Goal: Communication & Community: Answer question/provide support

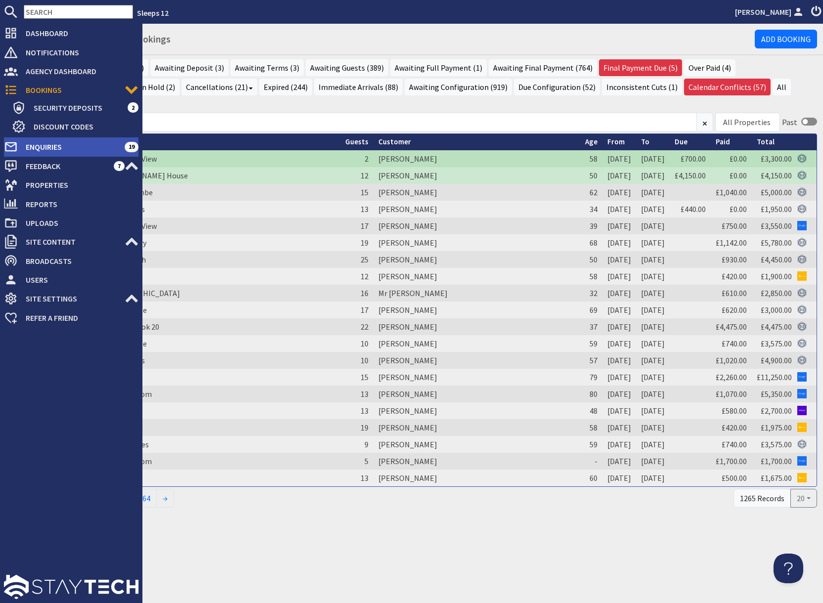
drag, startPoint x: 35, startPoint y: 143, endPoint x: 85, endPoint y: 149, distance: 50.2
click at [35, 143] on span "Enquiries" at bounding box center [71, 147] width 107 height 16
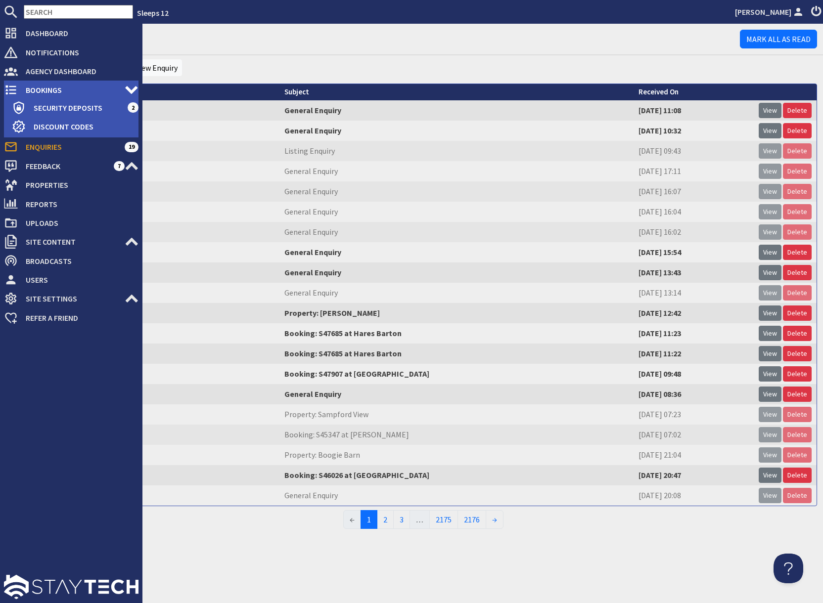
drag, startPoint x: 39, startPoint y: 93, endPoint x: 64, endPoint y: 93, distance: 25.2
click at [39, 93] on span "Bookings" at bounding box center [71, 90] width 107 height 16
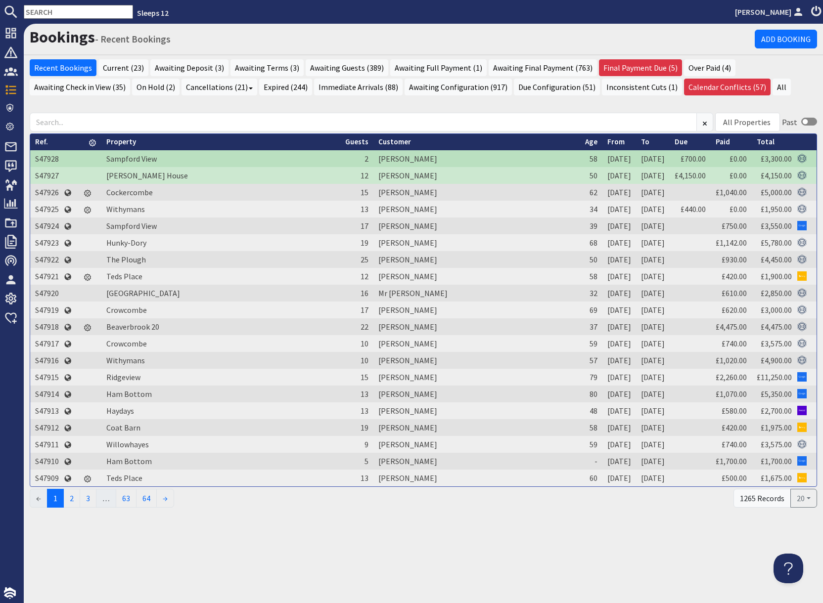
click at [57, 14] on input "text" at bounding box center [78, 12] width 109 height 14
paste input "jackieldukes@btinternet.com"
type input "jackieldukes@btinternet.com"
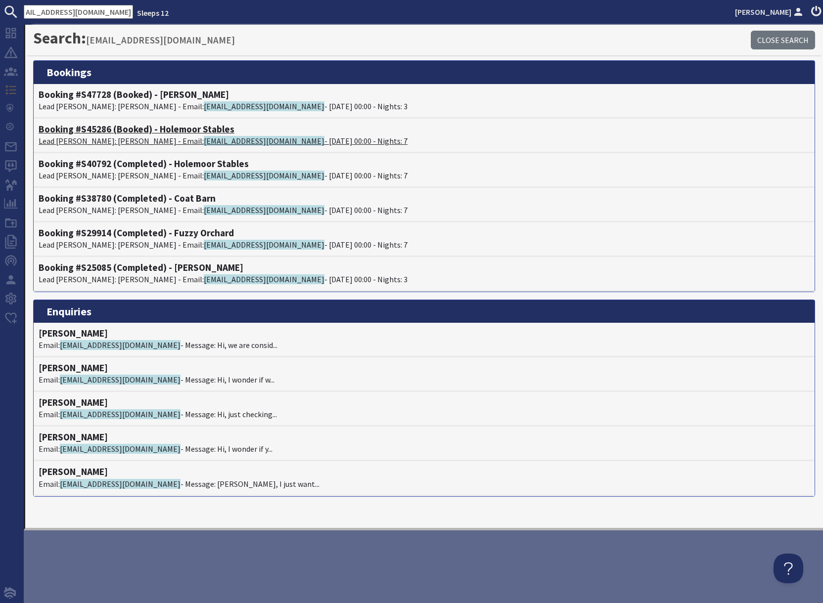
scroll to position [0, 0]
click at [120, 139] on p "Lead Booker: Jackie Dukes - Email: jackieldukes@btinternet.com - 06/03/2026 00:…" at bounding box center [424, 141] width 771 height 12
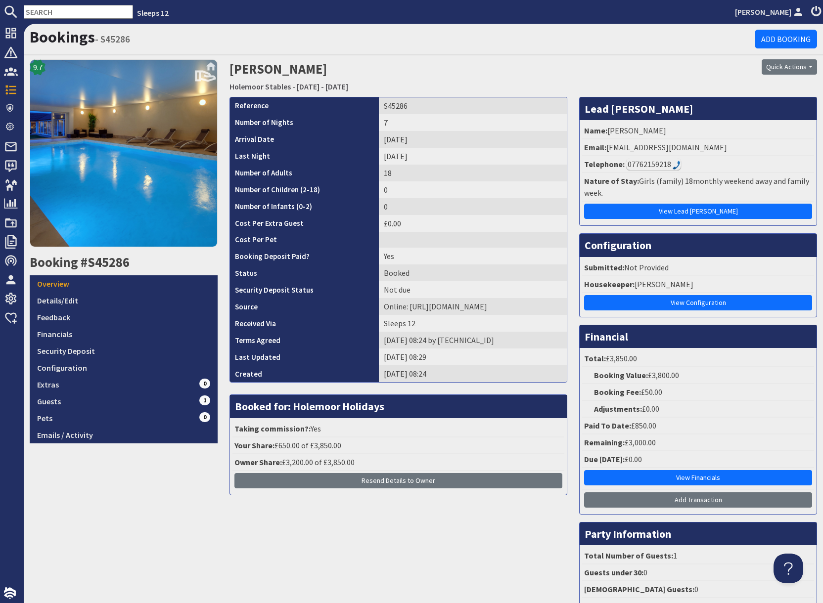
click at [641, 166] on div "07762159218" at bounding box center [653, 164] width 55 height 12
click at [85, 435] on link "Emails / Activity" at bounding box center [124, 435] width 188 height 17
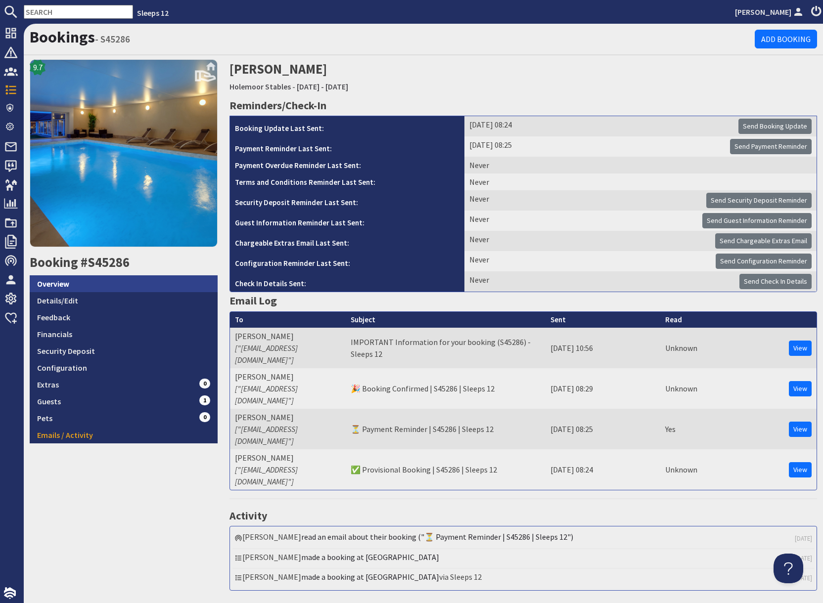
click at [88, 287] on link "Overview" at bounding box center [124, 283] width 188 height 17
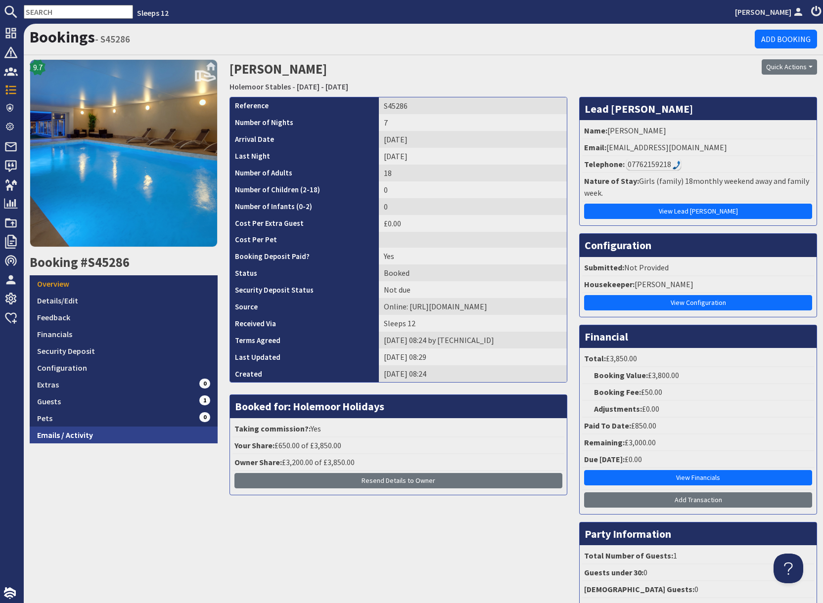
click at [90, 437] on link "Emails / Activity" at bounding box center [124, 435] width 188 height 17
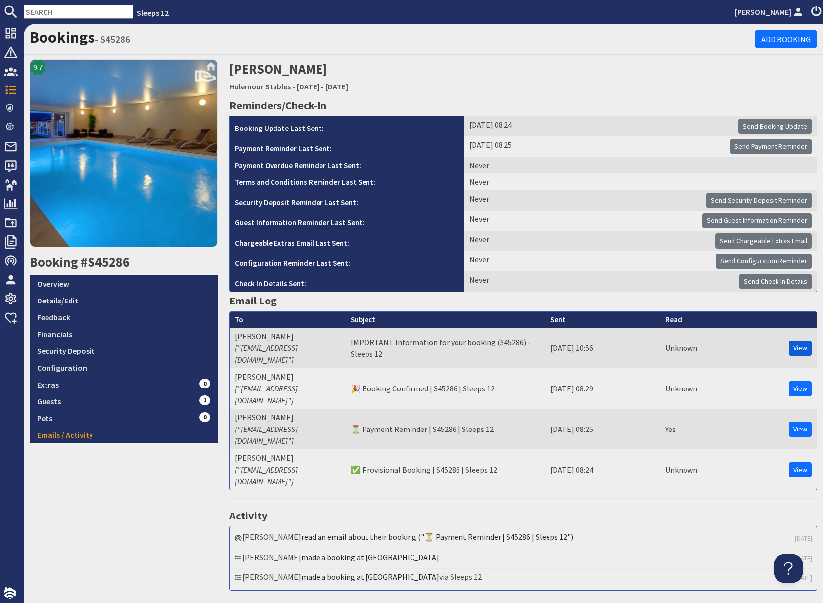
click at [800, 343] on link "View" at bounding box center [799, 348] width 23 height 15
click at [797, 381] on link "View" at bounding box center [799, 388] width 23 height 15
click at [81, 281] on link "Overview" at bounding box center [124, 283] width 188 height 17
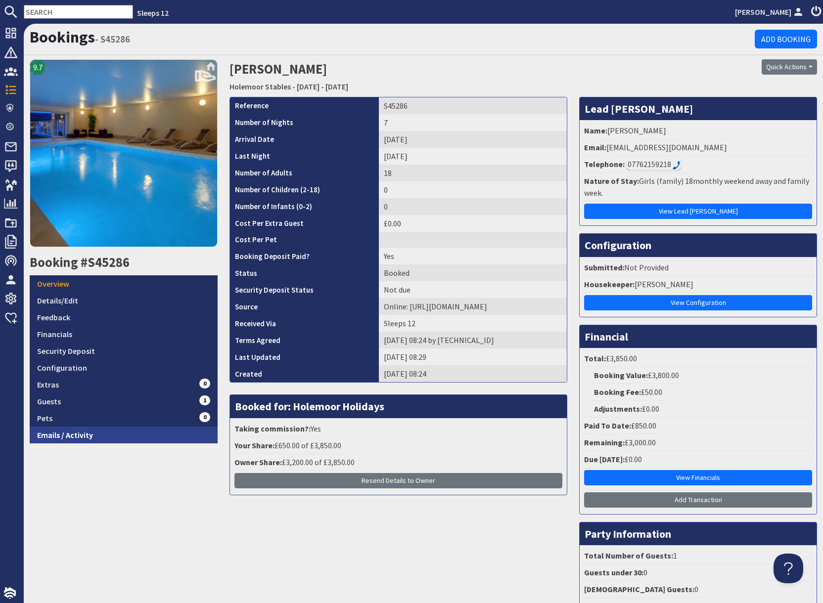
click at [87, 434] on link "Emails / Activity" at bounding box center [124, 435] width 188 height 17
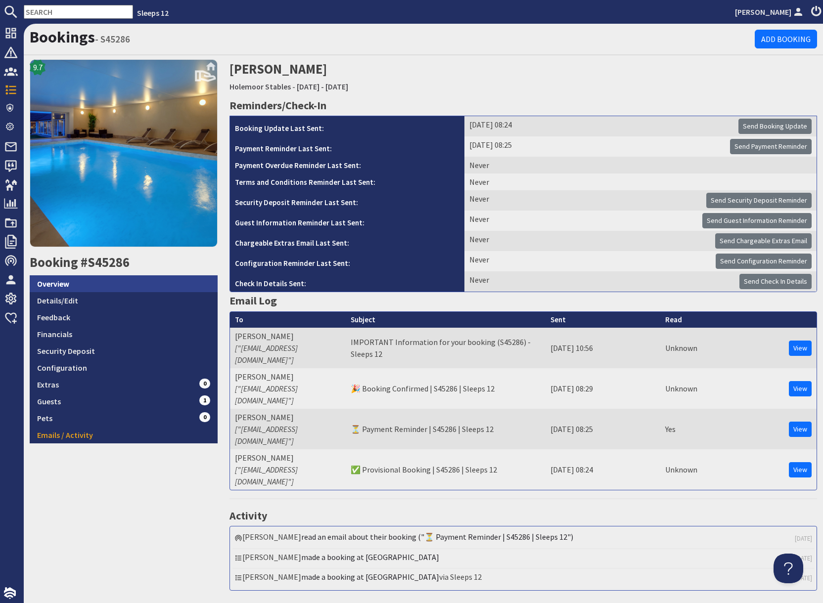
drag, startPoint x: 81, startPoint y: 284, endPoint x: 87, endPoint y: 283, distance: 6.5
click at [81, 284] on link "Overview" at bounding box center [124, 283] width 188 height 17
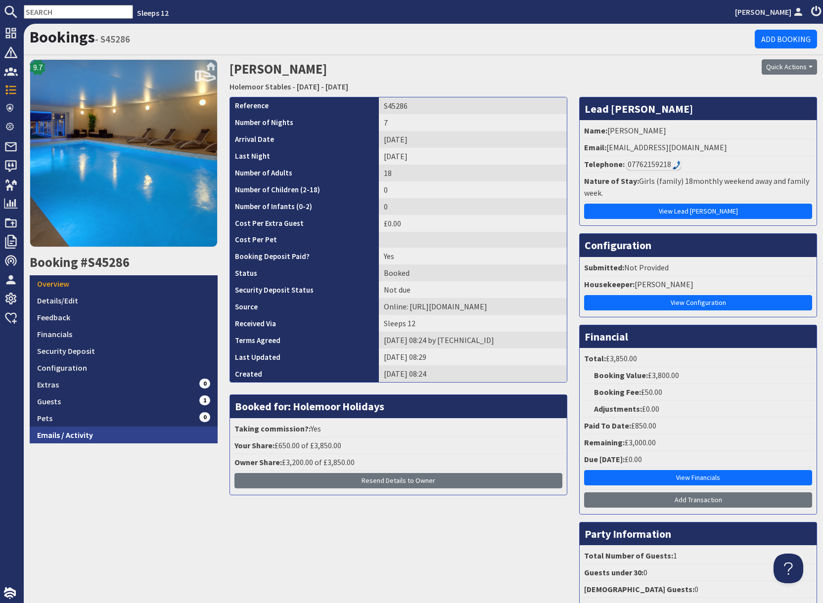
click at [109, 435] on link "Emails / Activity" at bounding box center [124, 435] width 188 height 17
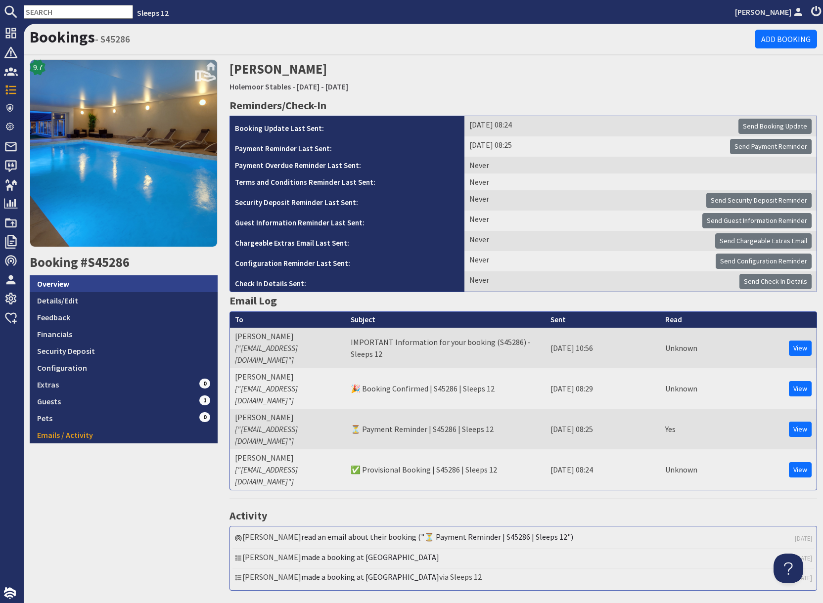
click at [76, 285] on link "Overview" at bounding box center [124, 283] width 188 height 17
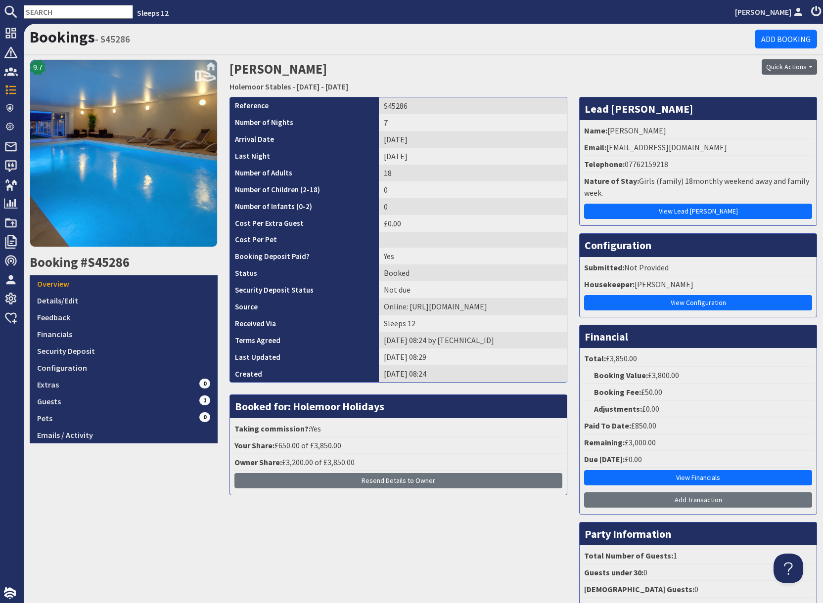
drag, startPoint x: 745, startPoint y: 75, endPoint x: 801, endPoint y: 61, distance: 57.0
click at [746, 75] on div "Quick Actions Send Booking Update Rebook Cancel Booking Print" at bounding box center [723, 77] width 200 height 37
drag, startPoint x: 784, startPoint y: 65, endPoint x: 783, endPoint y: 76, distance: 10.9
click at [784, 65] on button "Quick Actions" at bounding box center [788, 66] width 55 height 15
click at [771, 86] on span "Send Booking Update" at bounding box center [772, 88] width 73 height 10
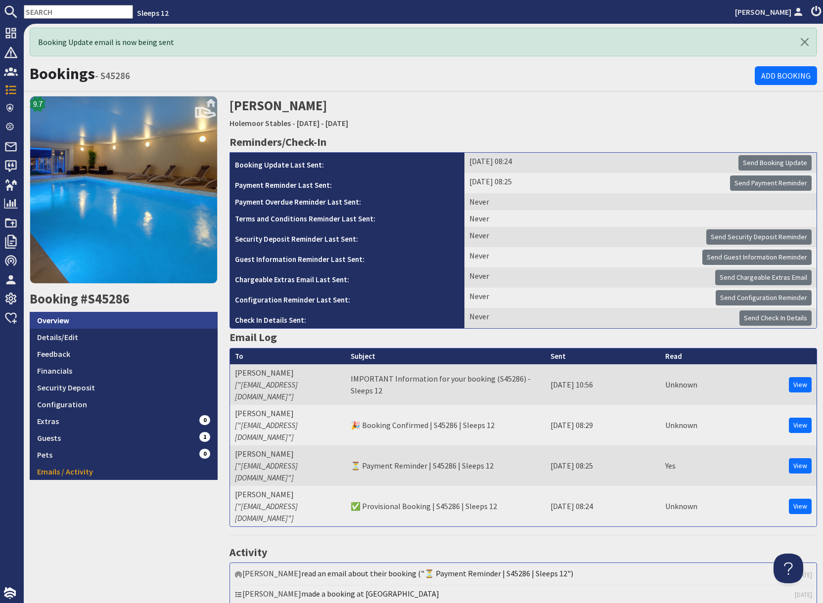
click at [72, 320] on link "Overview" at bounding box center [124, 320] width 188 height 17
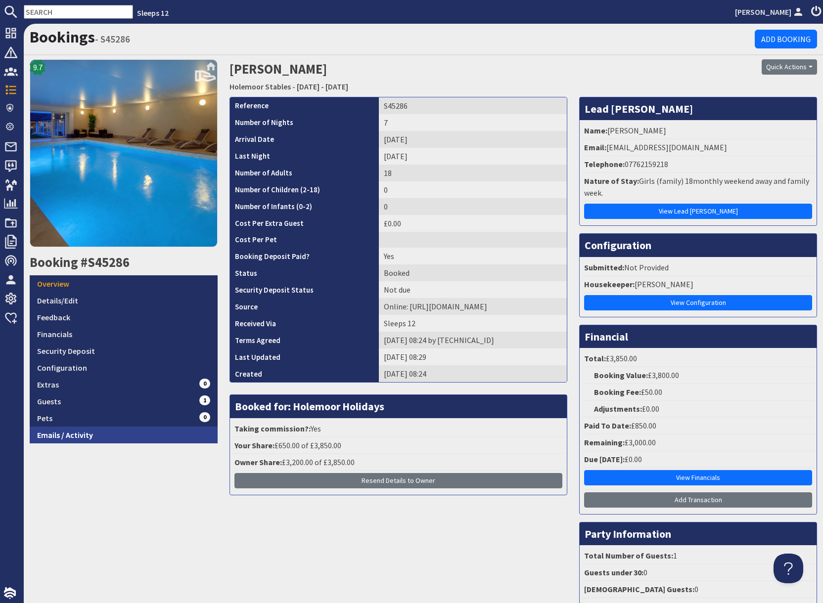
click at [93, 432] on link "Emails / Activity" at bounding box center [124, 435] width 188 height 17
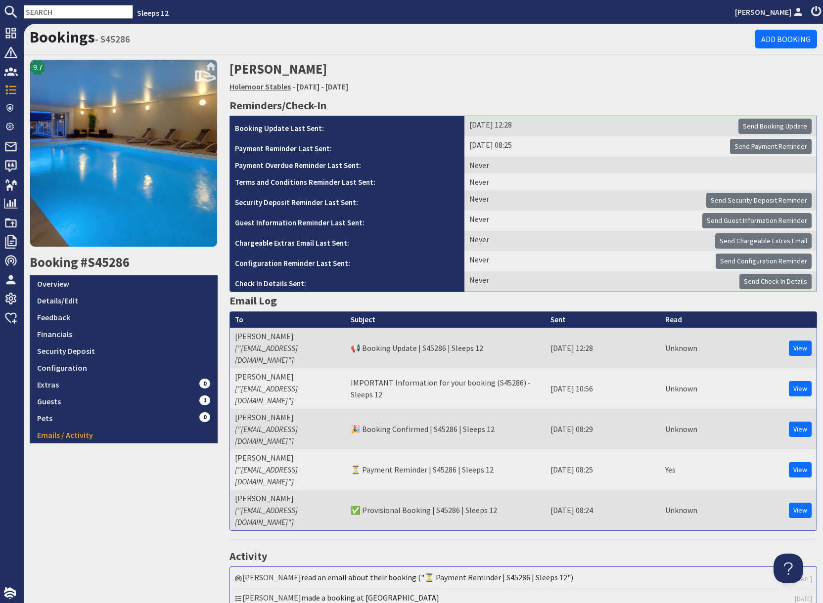
click at [269, 86] on link "Holemoor Stables" at bounding box center [259, 87] width 61 height 10
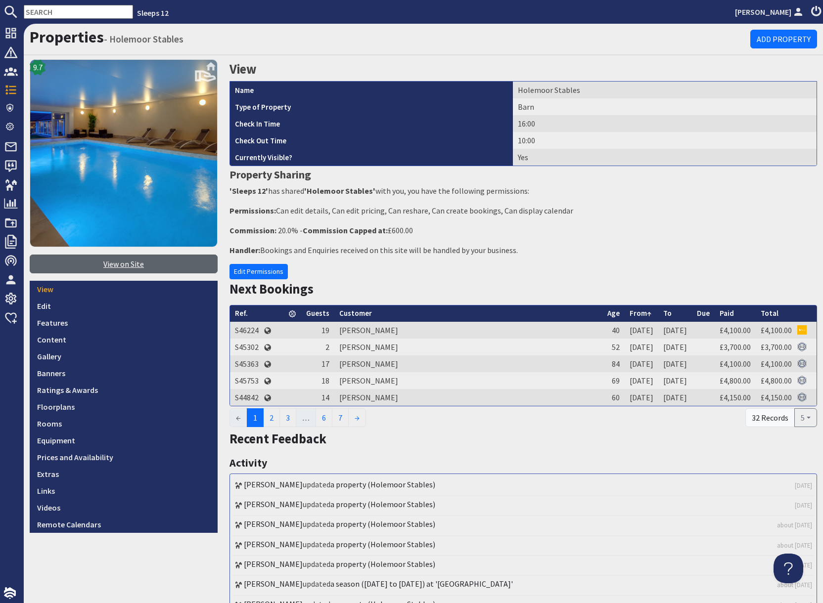
click at [126, 263] on link "View on Site" at bounding box center [124, 264] width 188 height 19
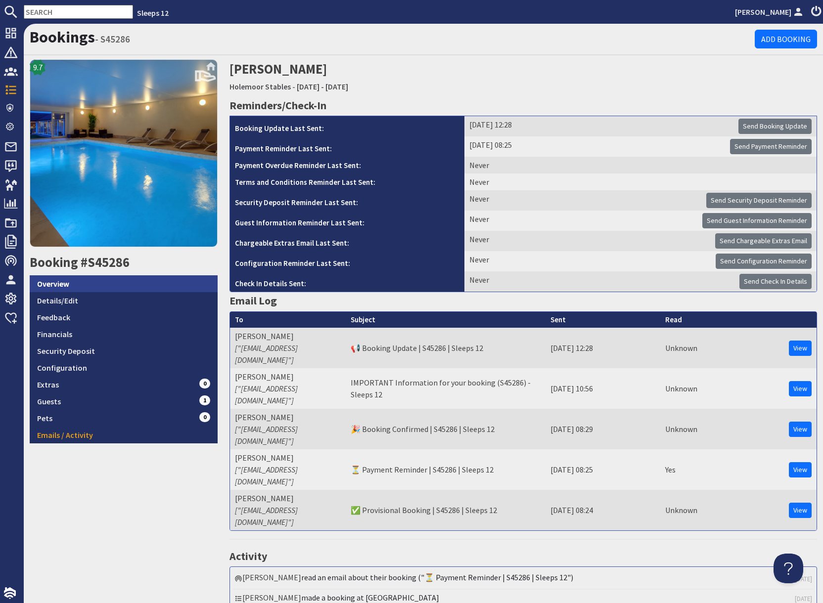
drag, startPoint x: 87, startPoint y: 286, endPoint x: 92, endPoint y: 286, distance: 5.0
click at [87, 286] on link "Overview" at bounding box center [124, 283] width 188 height 17
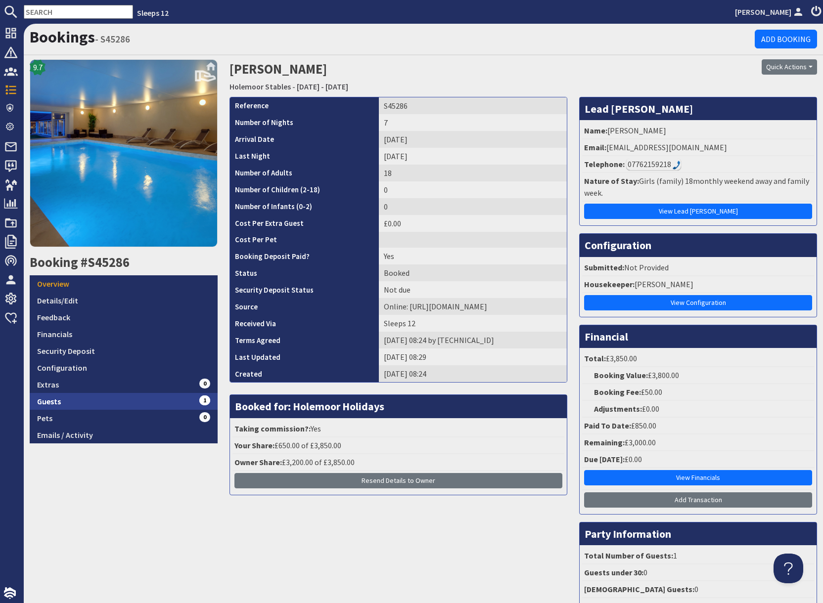
click at [122, 403] on link "Guests 1" at bounding box center [124, 401] width 188 height 17
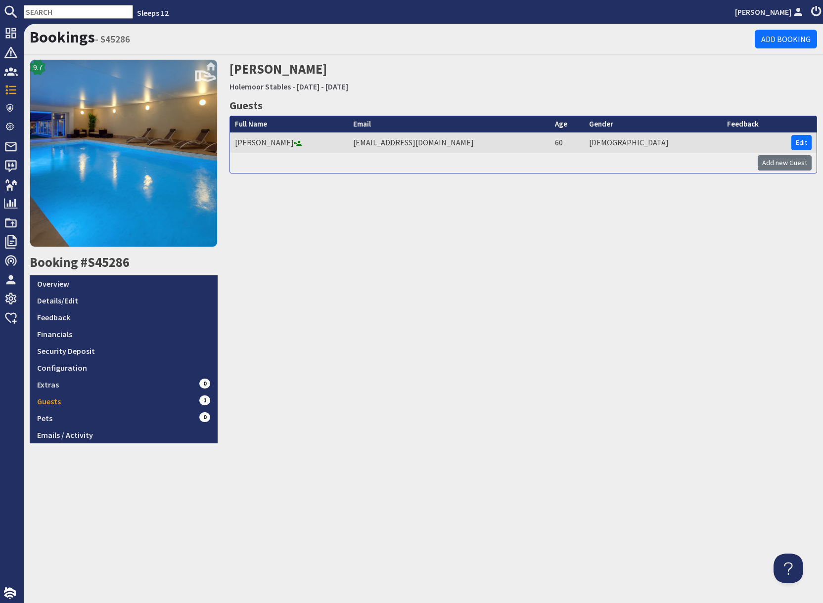
drag, startPoint x: 476, startPoint y: 479, endPoint x: 440, endPoint y: 472, distance: 36.7
click at [476, 479] on div "Bookings - S45286 Add Booking 9.7 Booking #S45286 Overview Details/Edit Feedbac…" at bounding box center [423, 313] width 799 height 579
click at [62, 281] on link "Overview" at bounding box center [124, 283] width 188 height 17
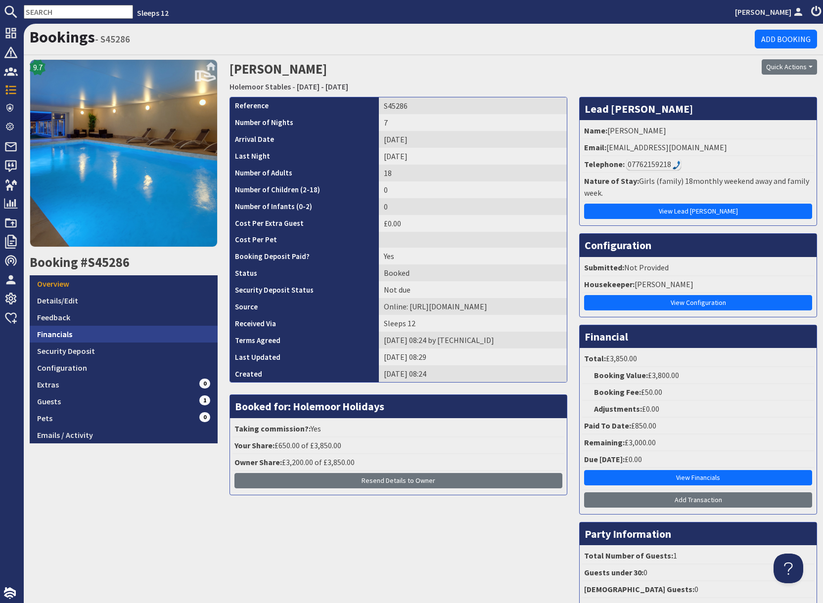
click at [68, 337] on link "Financials" at bounding box center [124, 334] width 188 height 17
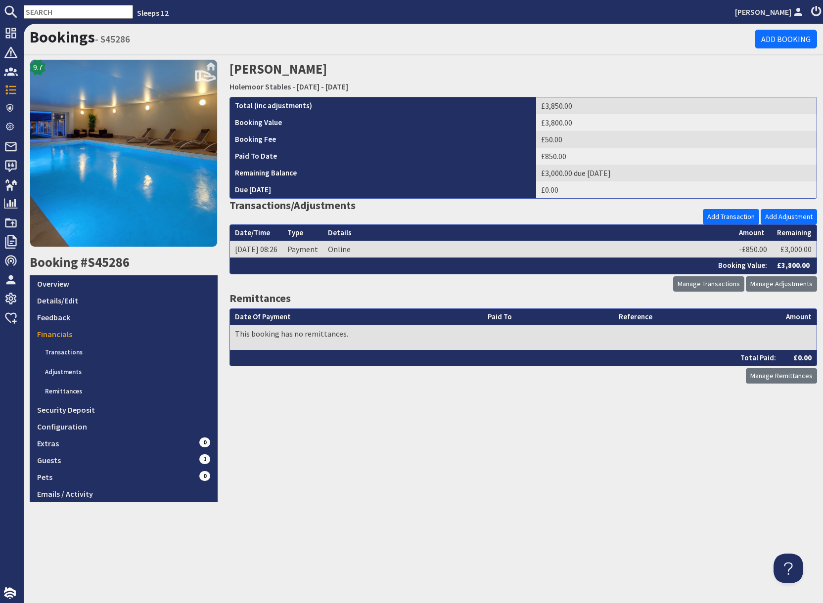
click at [50, 9] on input "text" at bounding box center [78, 12] width 109 height 14
paste input "[EMAIL_ADDRESS][DOMAIN_NAME]"
type input "[EMAIL_ADDRESS][DOMAIN_NAME]"
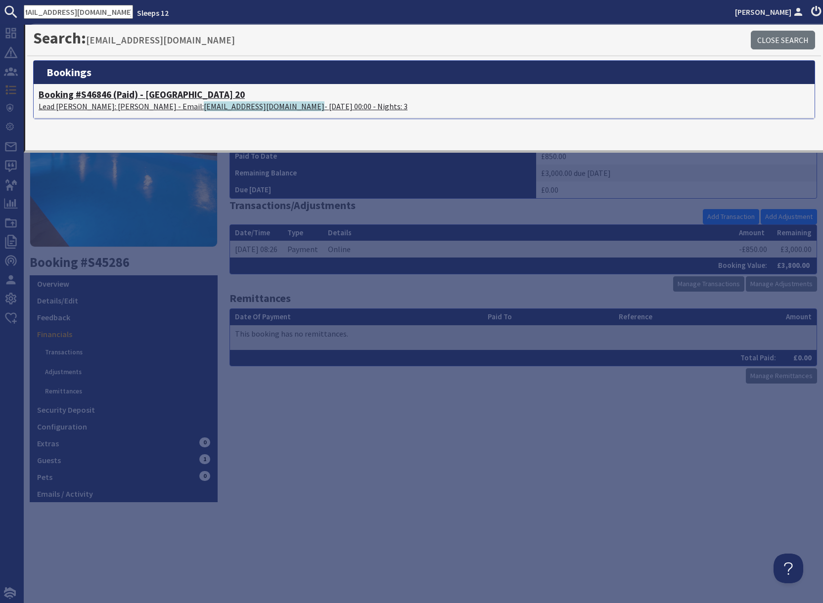
scroll to position [0, 0]
click at [153, 99] on h4 "Booking #S46846 (Paid) - [GEOGRAPHIC_DATA] 20" at bounding box center [424, 94] width 771 height 11
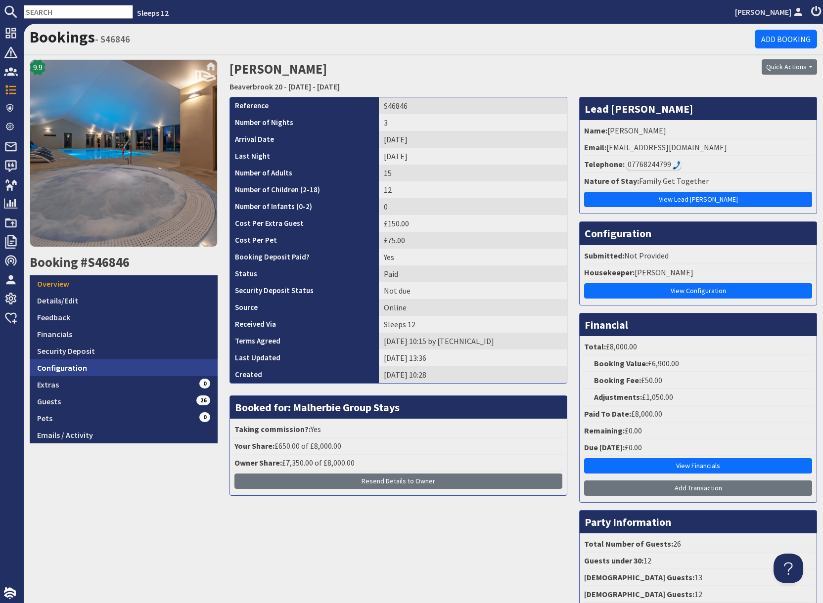
click at [136, 373] on link "Configuration" at bounding box center [124, 367] width 188 height 17
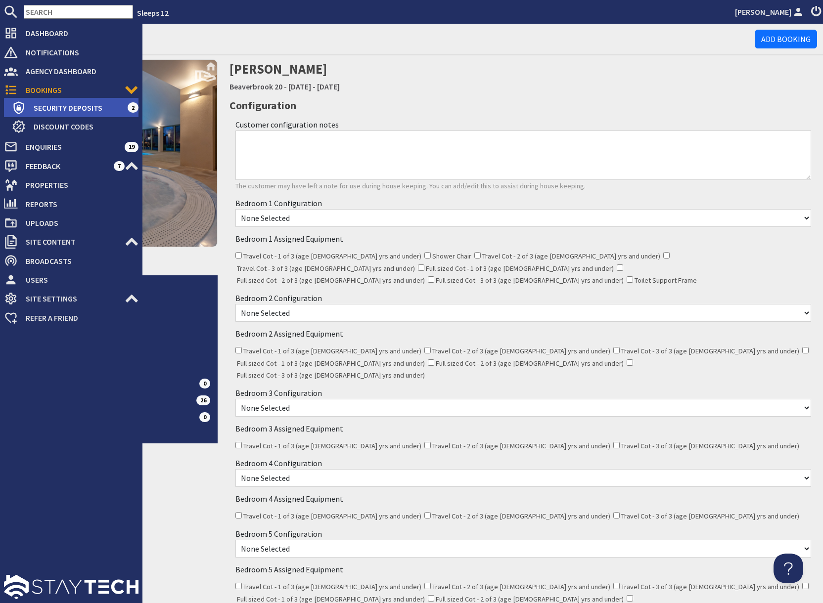
drag, startPoint x: 48, startPoint y: 106, endPoint x: 57, endPoint y: 106, distance: 8.4
click at [48, 106] on span "Security Deposits" at bounding box center [77, 108] width 102 height 16
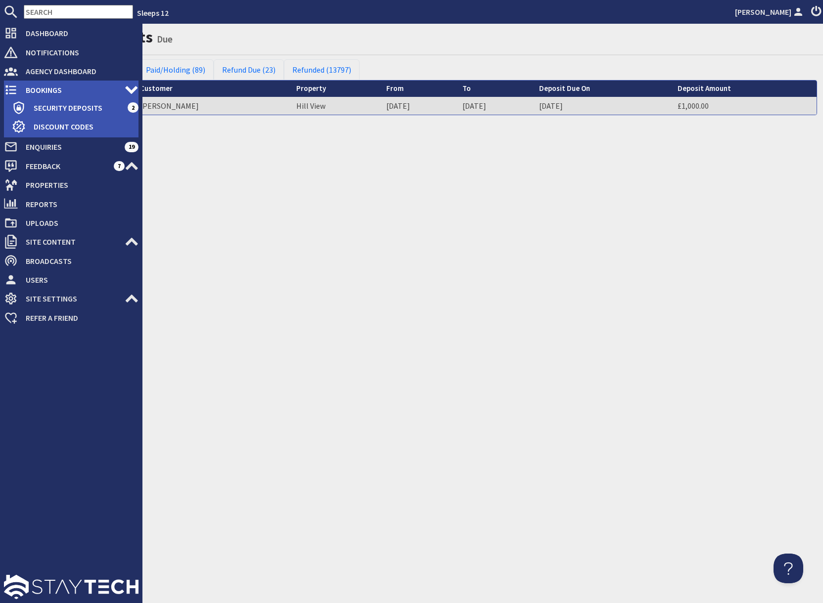
click at [28, 88] on span "Bookings" at bounding box center [71, 90] width 107 height 16
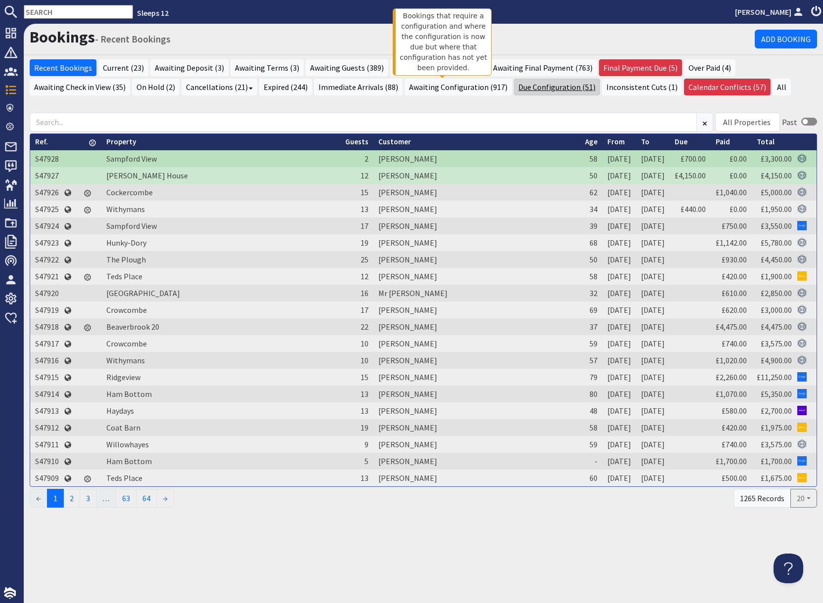
click at [514, 94] on link "Due Configuration (51)" at bounding box center [557, 87] width 86 height 17
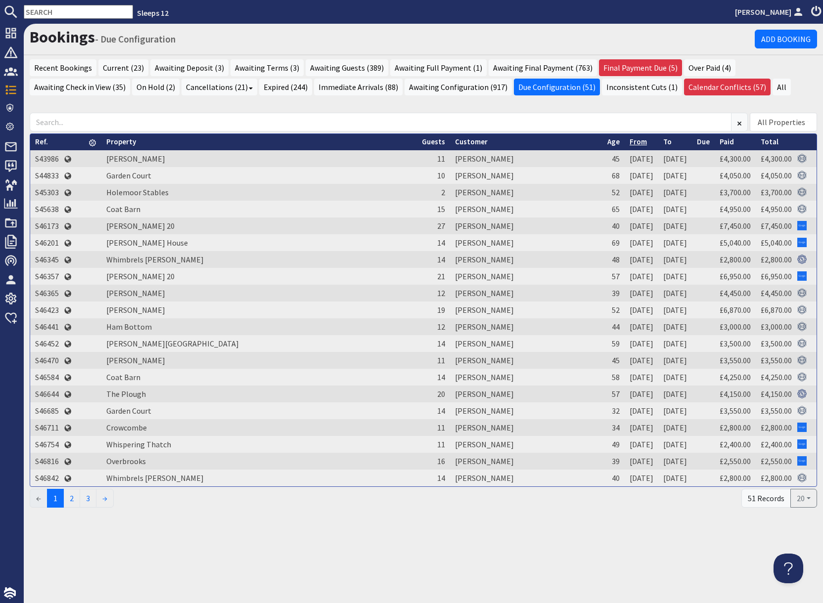
click at [629, 144] on link "From" at bounding box center [637, 141] width 17 height 9
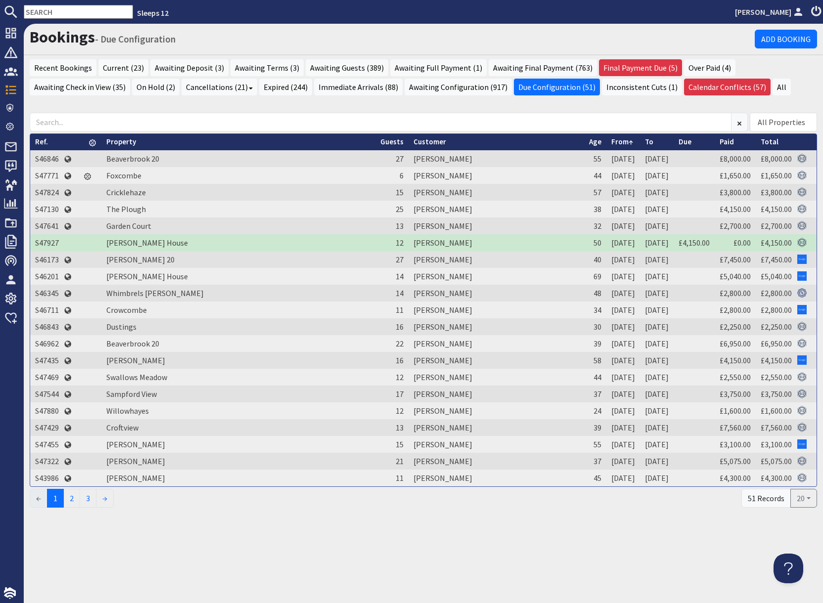
click at [64, 12] on input "text" at bounding box center [78, 12] width 109 height 14
paste input "S44784"
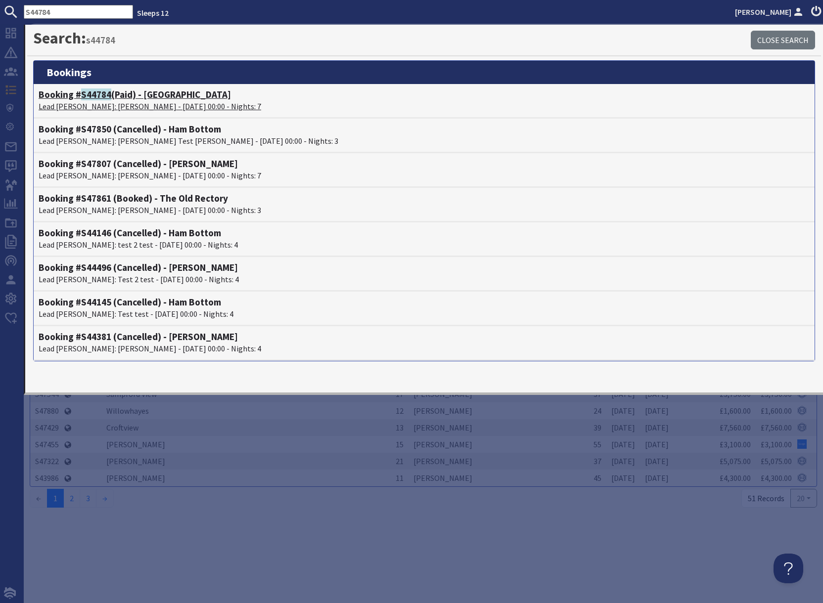
type input "S44784"
click at [101, 100] on link "Booking # S44784 (Paid) - Thorncombe Lead Booker: Laura Litchfield - 05/09/2025…" at bounding box center [424, 100] width 771 height 23
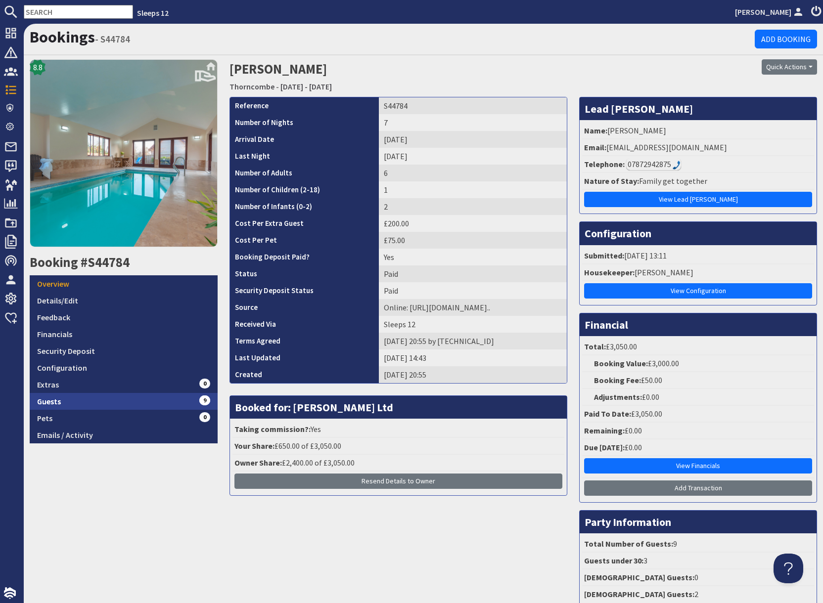
click at [152, 408] on link "Guests 9" at bounding box center [124, 401] width 188 height 17
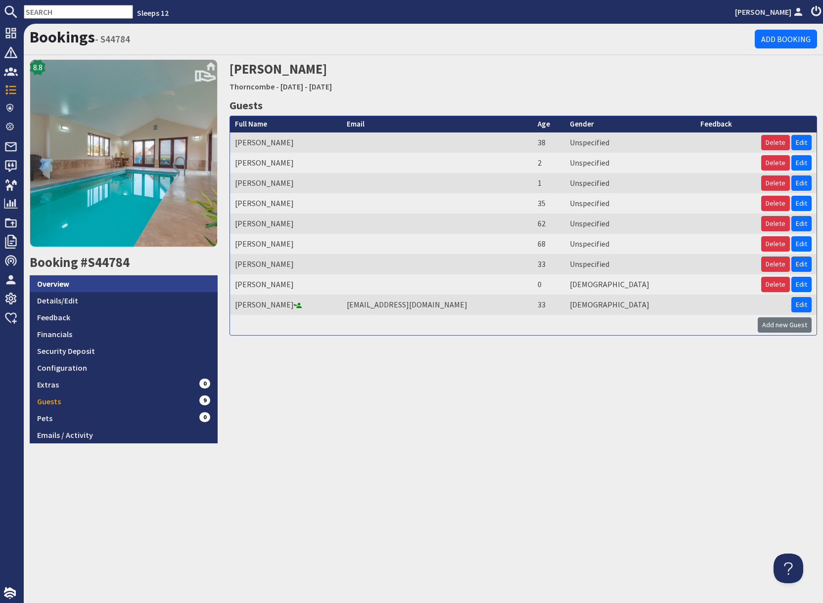
click at [109, 283] on link "Overview" at bounding box center [124, 283] width 188 height 17
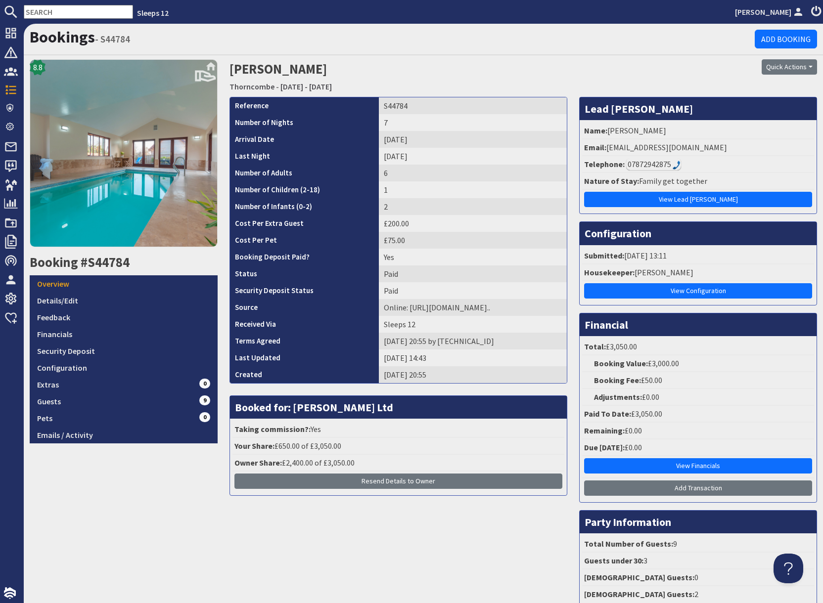
click at [58, 13] on input "text" at bounding box center [78, 12] width 109 height 14
paste input "S45604"
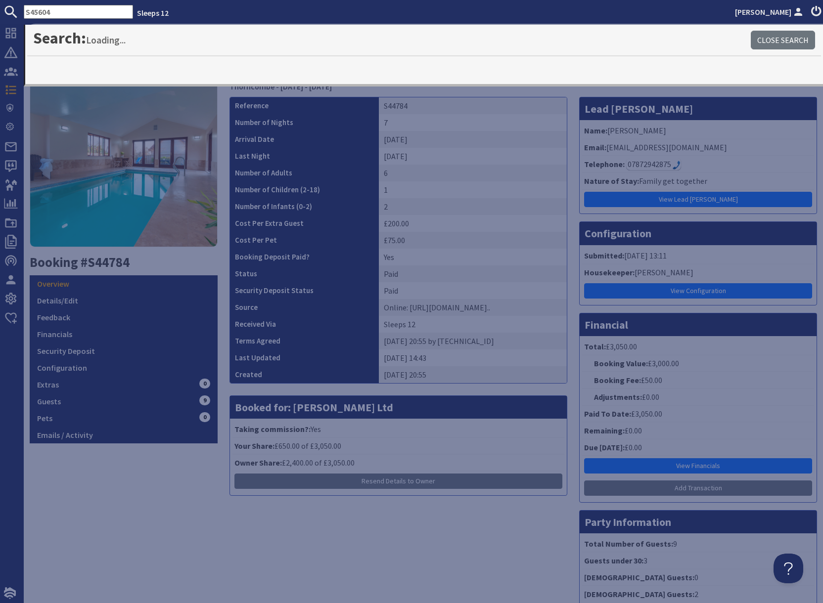
type input "S45604"
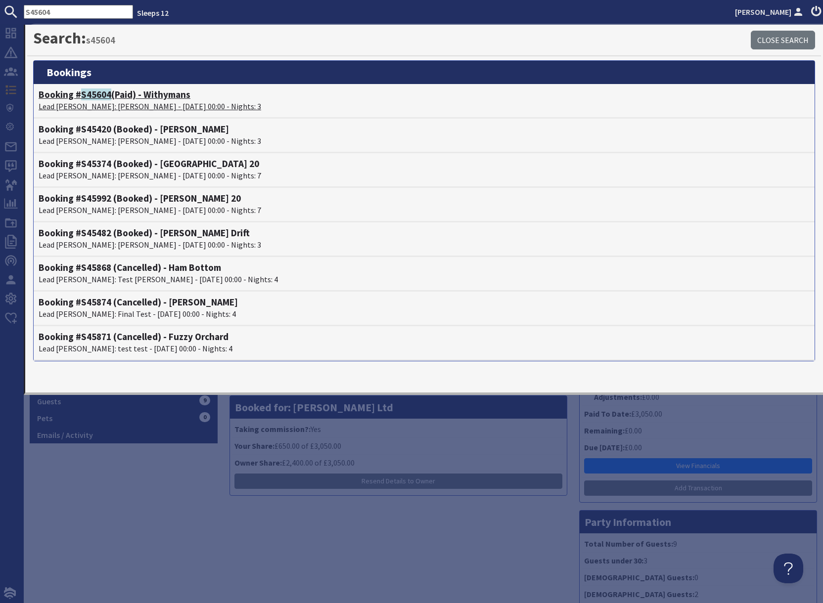
drag, startPoint x: 95, startPoint y: 94, endPoint x: 102, endPoint y: 98, distance: 7.5
click at [95, 94] on span "S45604" at bounding box center [96, 94] width 30 height 12
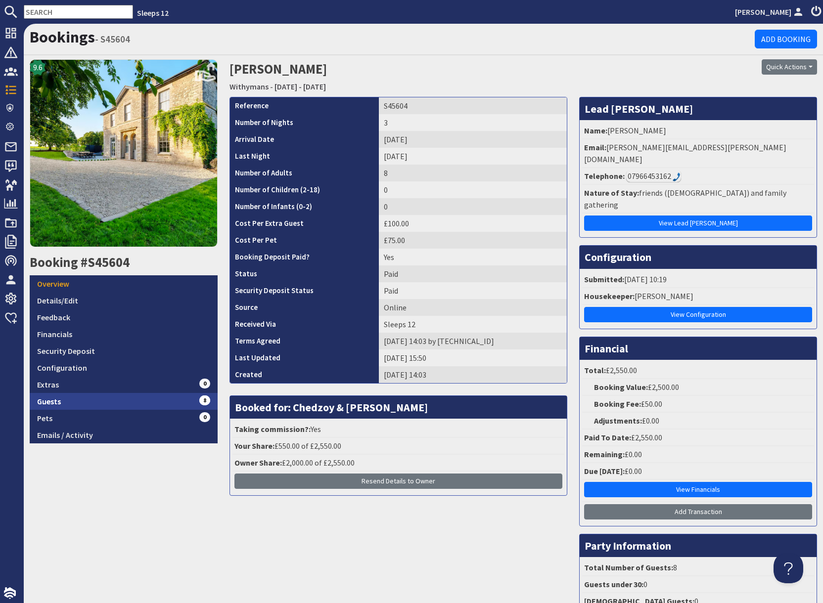
click at [171, 402] on link "Guests 8" at bounding box center [124, 401] width 188 height 17
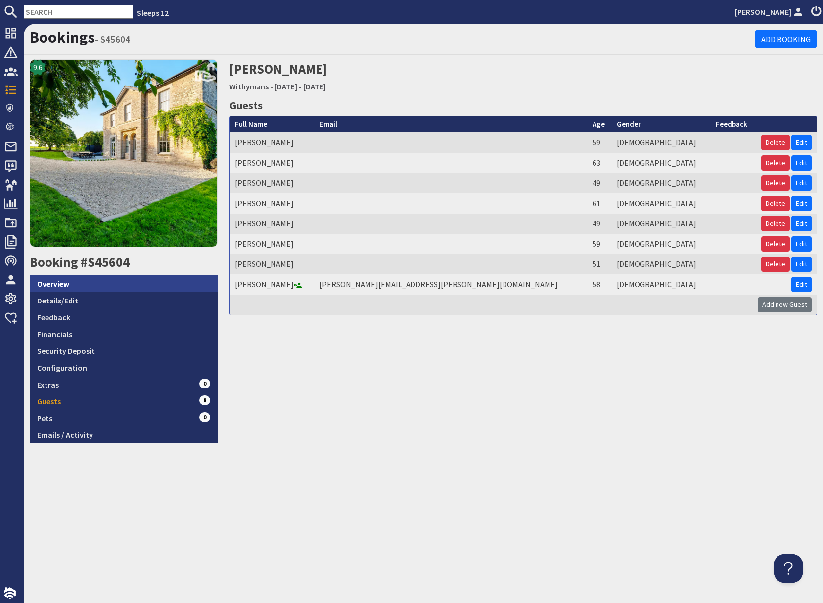
click at [105, 287] on link "Overview" at bounding box center [124, 283] width 188 height 17
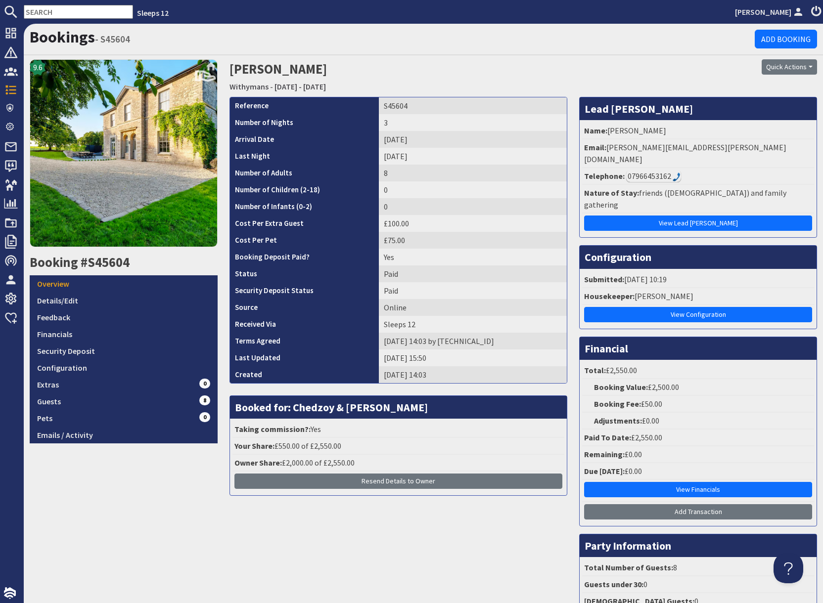
click at [84, 14] on input "text" at bounding box center [78, 12] width 109 height 14
paste input "S46636"
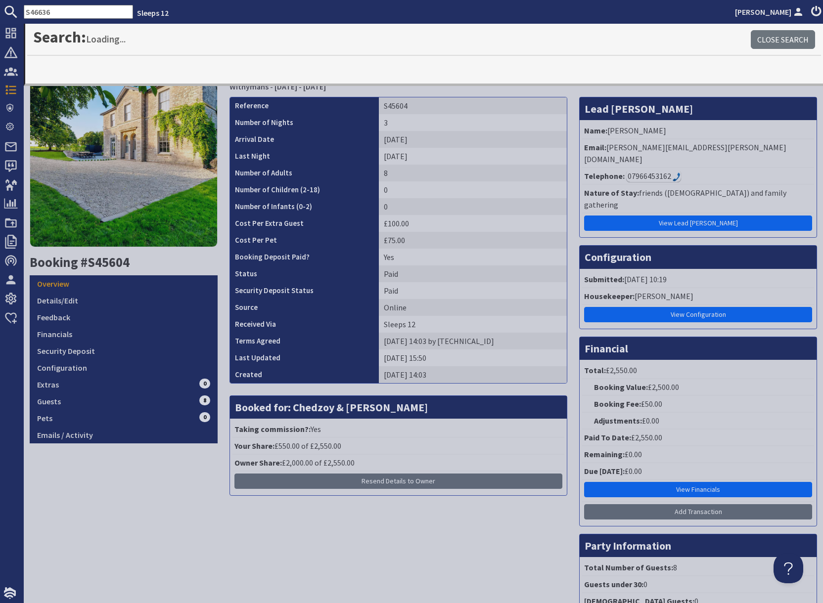
type input "S46636"
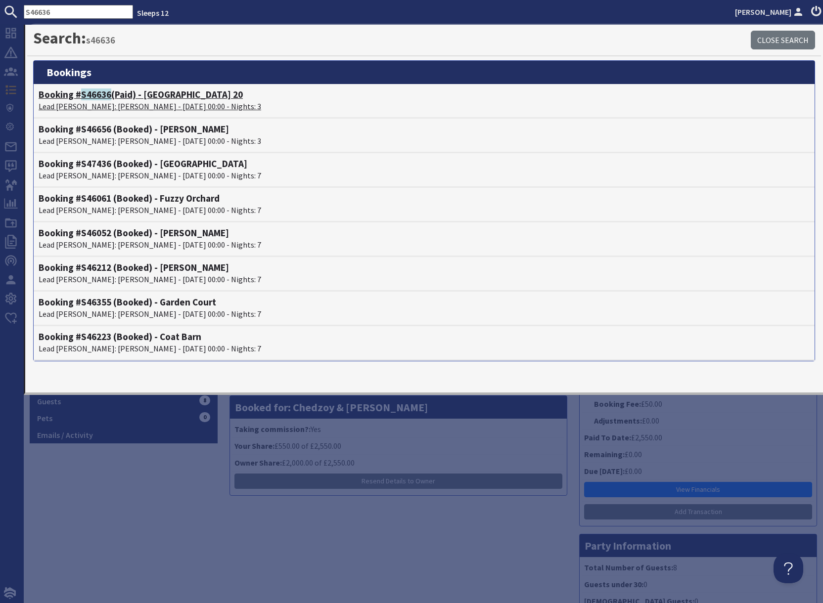
click at [102, 104] on p "Lead Booker: Cara Khadaroo - 05/09/2025 00:00 - Nights: 3" at bounding box center [424, 106] width 771 height 12
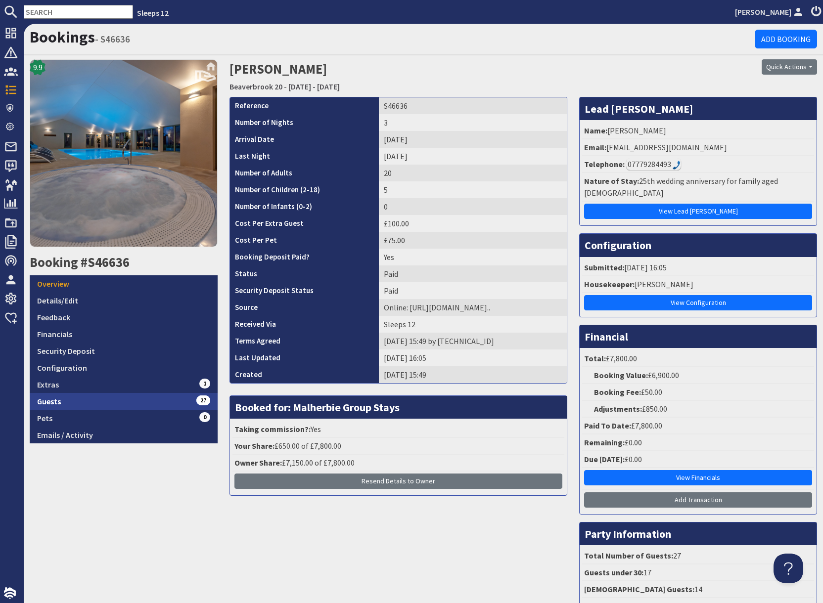
click at [112, 399] on link "Guests 27" at bounding box center [124, 401] width 188 height 17
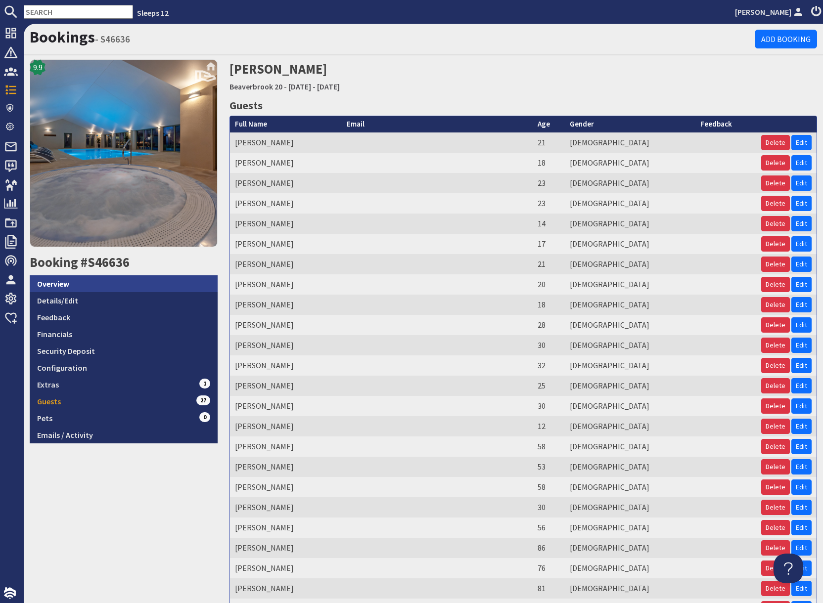
click at [93, 285] on link "Overview" at bounding box center [124, 283] width 188 height 17
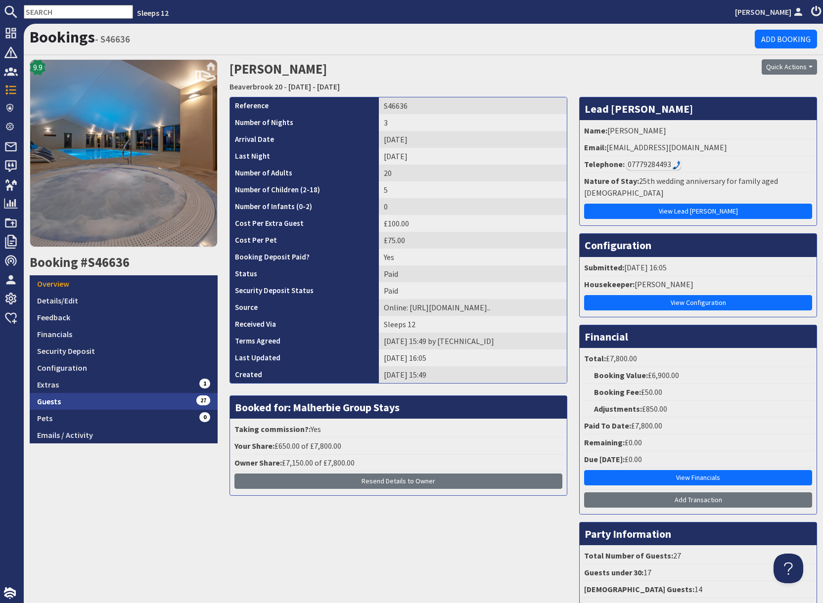
click at [146, 406] on link "Guests 27" at bounding box center [124, 401] width 188 height 17
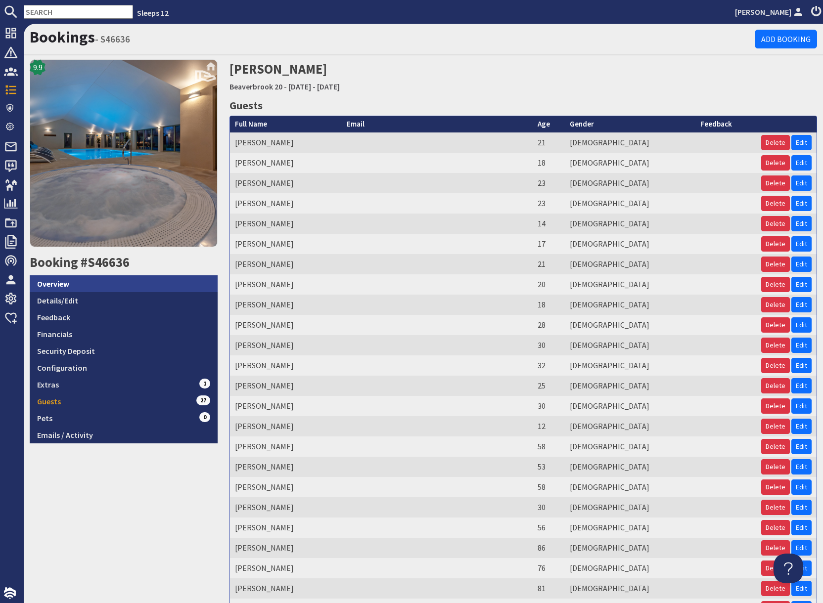
click at [100, 284] on link "Overview" at bounding box center [124, 283] width 188 height 17
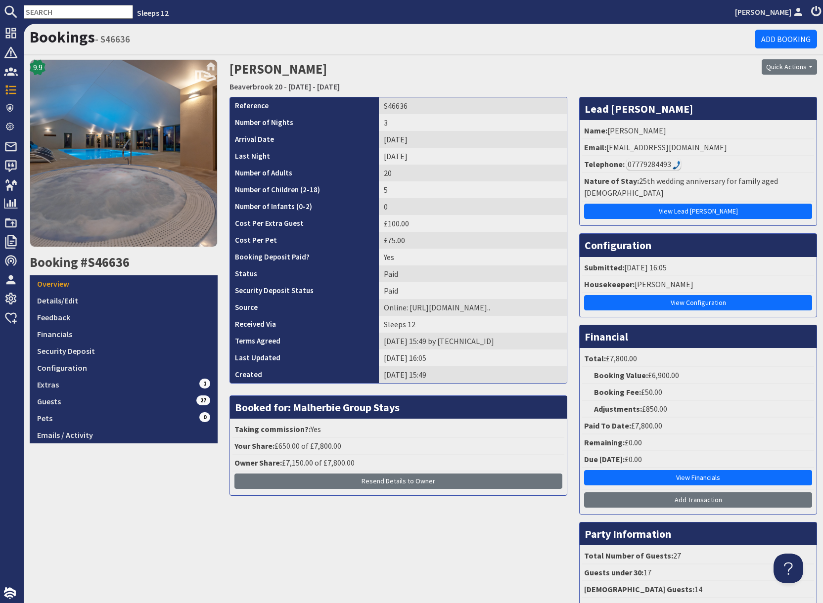
click at [45, 9] on input "text" at bounding box center [78, 12] width 109 height 14
paste input "S47458"
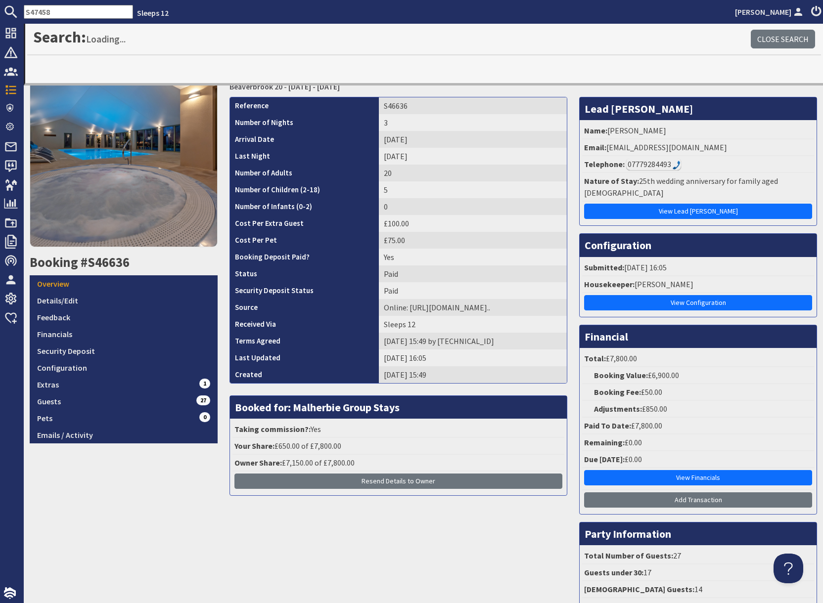
type input "S47458"
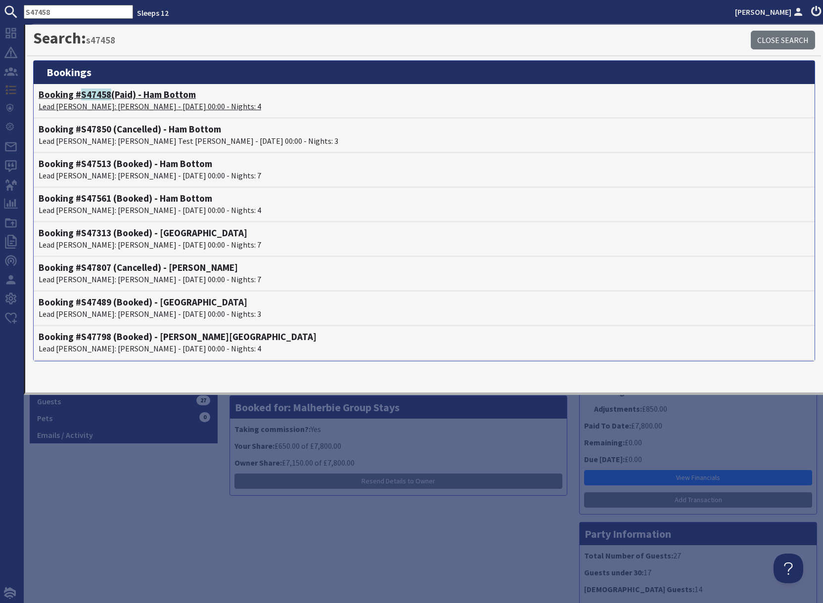
click at [102, 106] on p "Lead Booker: Merril Bifield - 08/09/2025 00:00 - Nights: 4" at bounding box center [424, 106] width 771 height 12
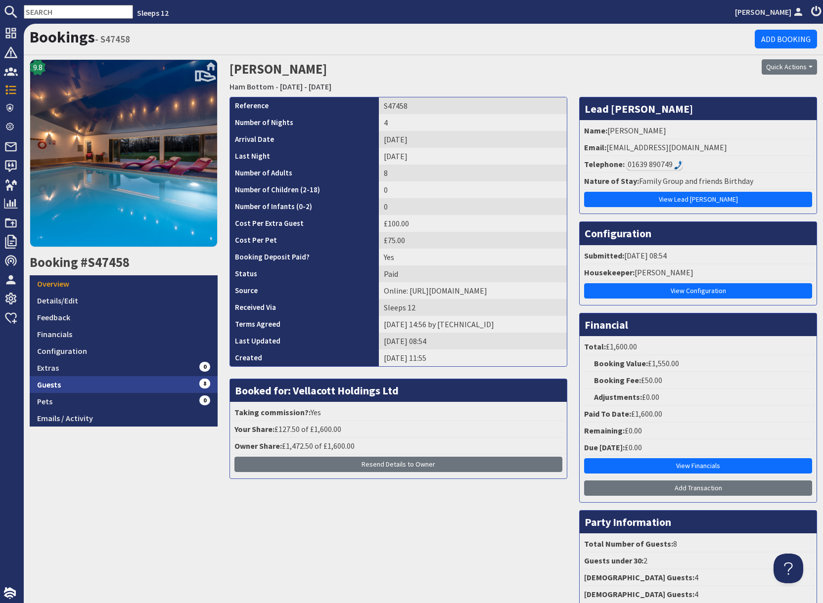
click at [131, 386] on link "Guests 8" at bounding box center [124, 384] width 188 height 17
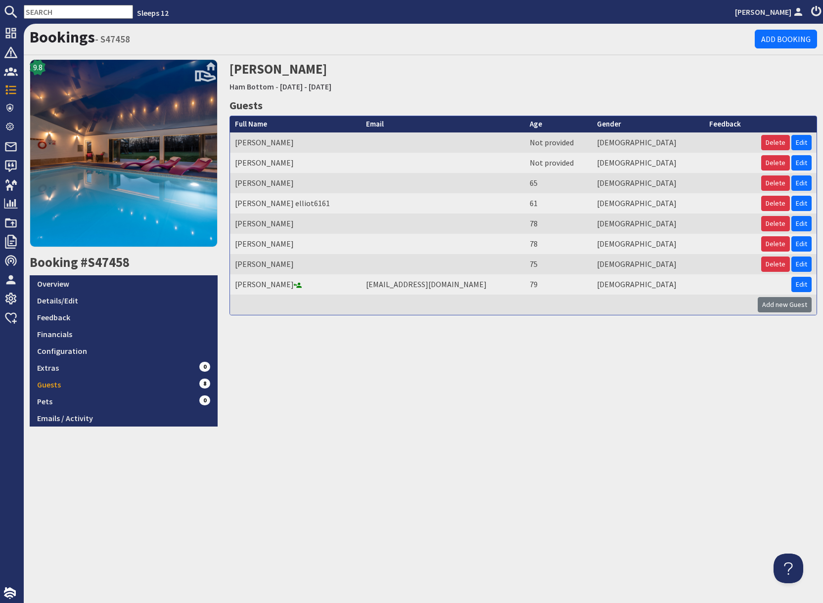
click at [76, 12] on input "text" at bounding box center [78, 12] width 109 height 14
paste input "S46636"
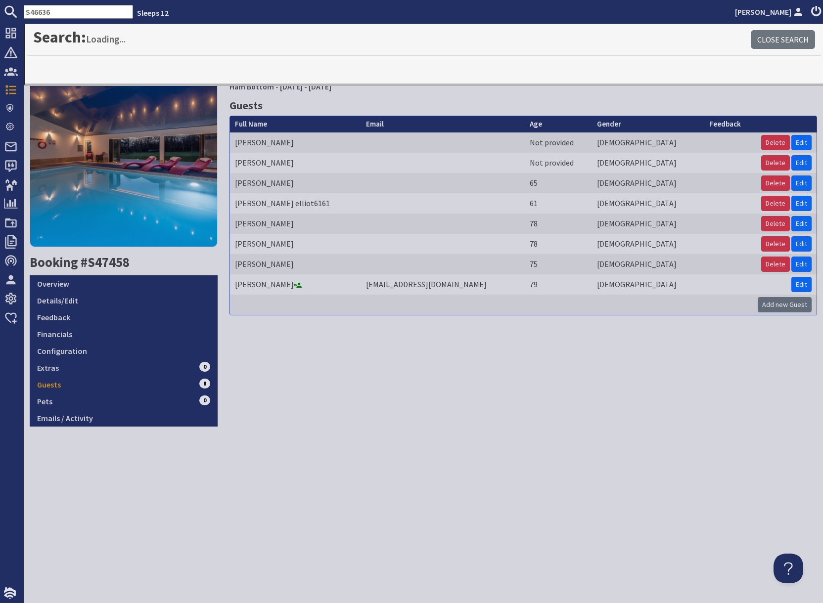
type input "S46636"
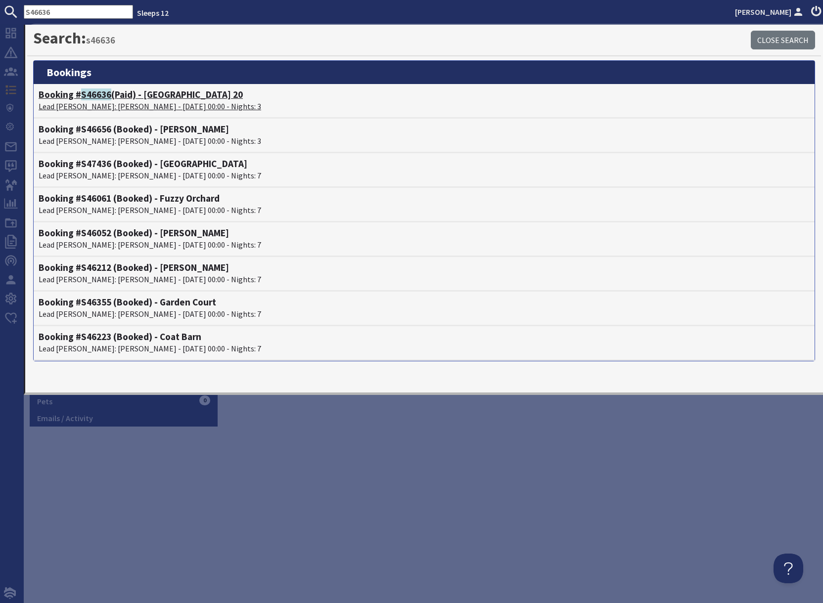
click at [135, 102] on p "Lead Booker: Cara Khadaroo - 05/09/2025 00:00 - Nights: 3" at bounding box center [424, 106] width 771 height 12
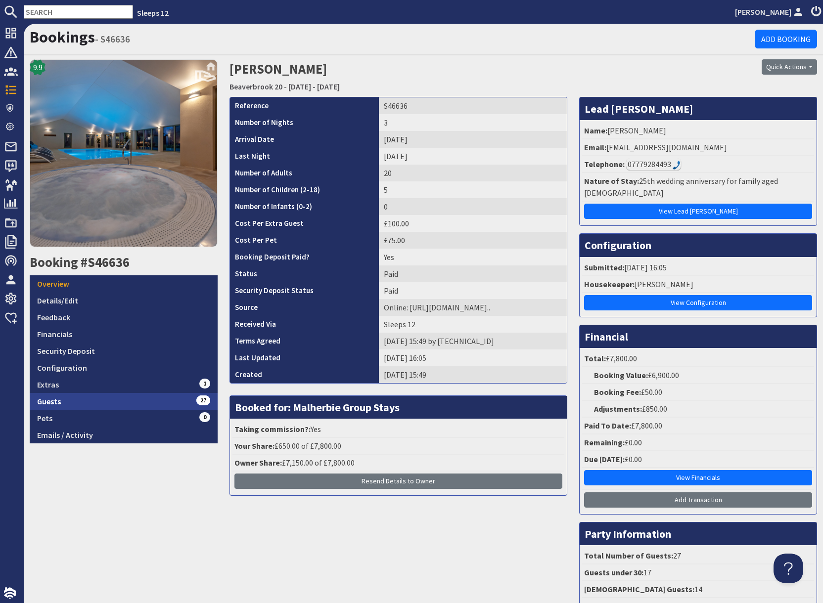
click at [140, 400] on link "Guests 27" at bounding box center [124, 401] width 188 height 17
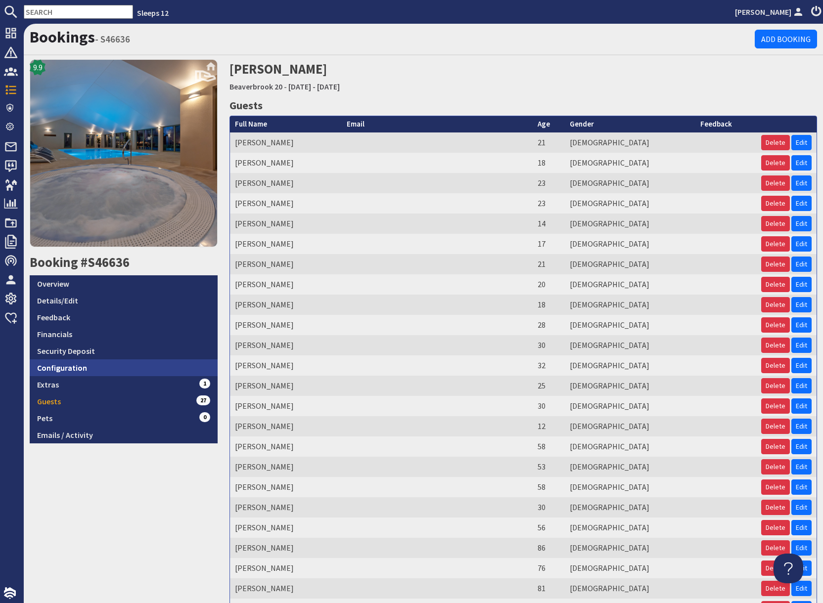
click at [118, 365] on link "Configuration" at bounding box center [124, 367] width 188 height 17
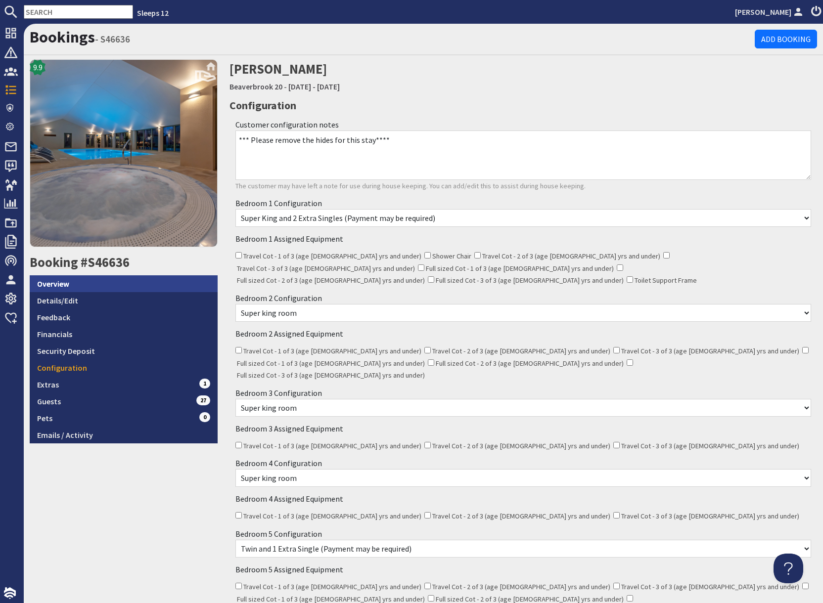
click at [86, 287] on link "Overview" at bounding box center [124, 283] width 188 height 17
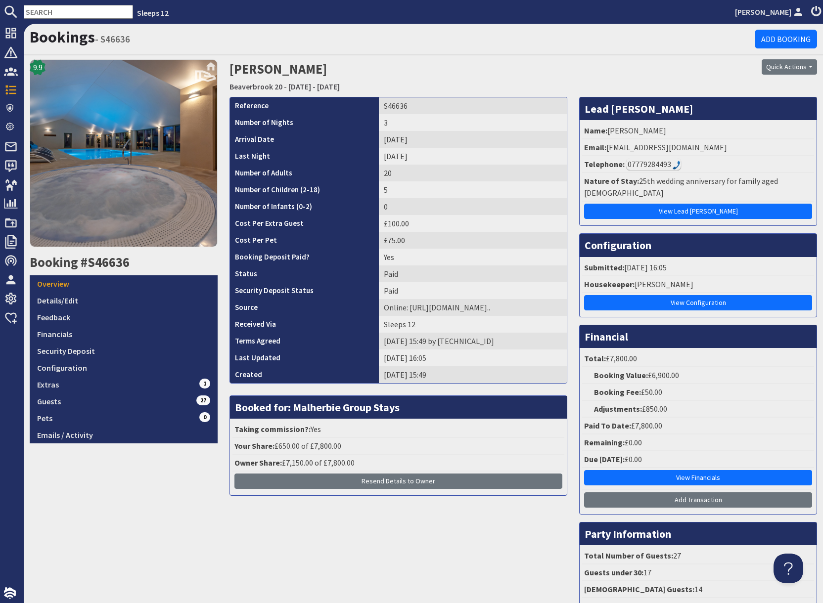
drag, startPoint x: 627, startPoint y: 69, endPoint x: 630, endPoint y: 98, distance: 29.4
click at [627, 69] on div "Quick Actions Send Booking Update Rebook Cancel Booking Print" at bounding box center [723, 77] width 200 height 37
drag, startPoint x: 607, startPoint y: 149, endPoint x: 758, endPoint y: 147, distance: 150.8
click at [758, 147] on li "Email: cara.khadaroo@starlettings.com" at bounding box center [698, 147] width 232 height 17
copy li "cara.khadaroo@starlettings.com"
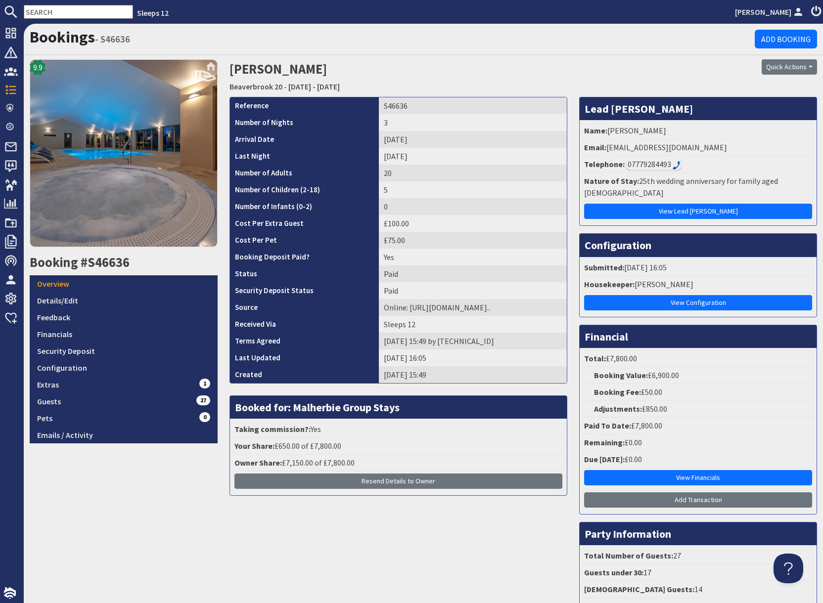
click at [657, 165] on div "07779284493" at bounding box center [653, 164] width 55 height 12
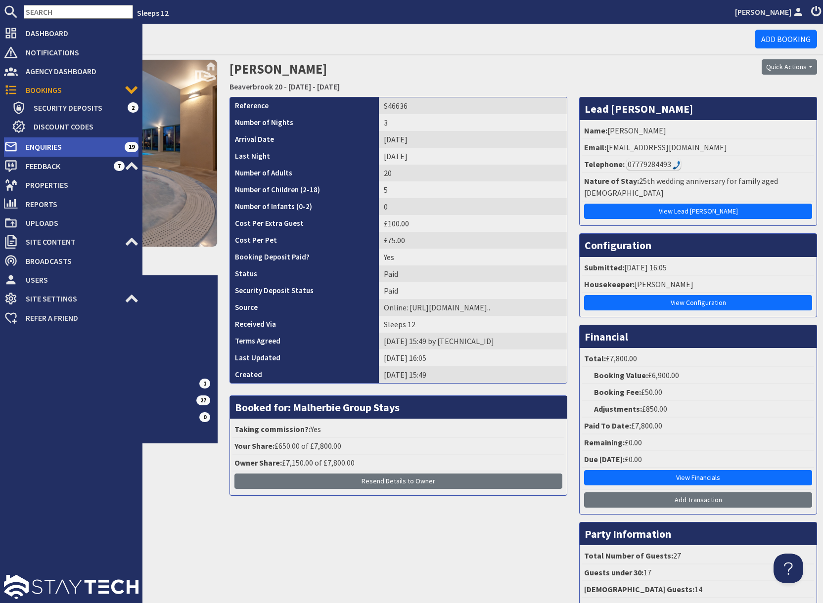
drag, startPoint x: 47, startPoint y: 146, endPoint x: 54, endPoint y: 147, distance: 6.4
click at [48, 146] on span "Enquiries" at bounding box center [71, 147] width 107 height 16
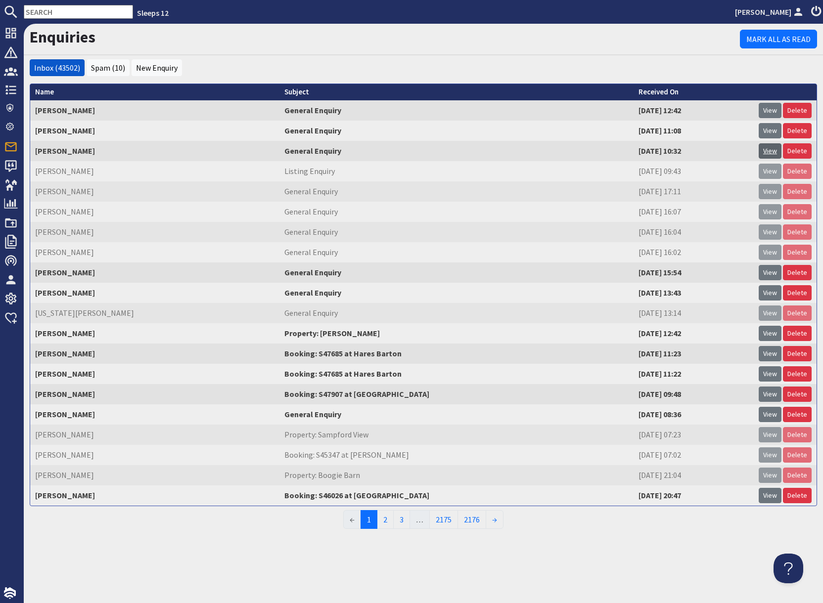
click at [768, 151] on link "View" at bounding box center [769, 150] width 23 height 15
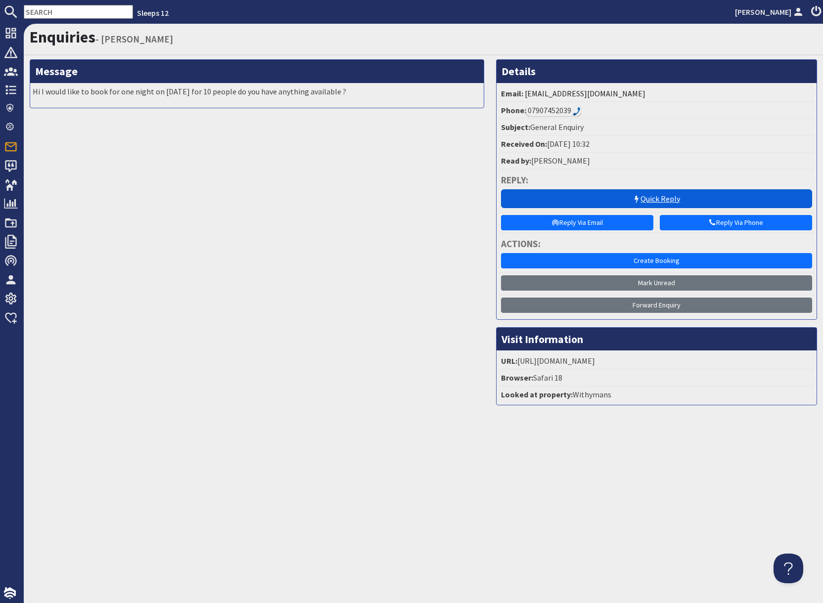
click at [630, 202] on link "Quick Reply" at bounding box center [656, 198] width 311 height 19
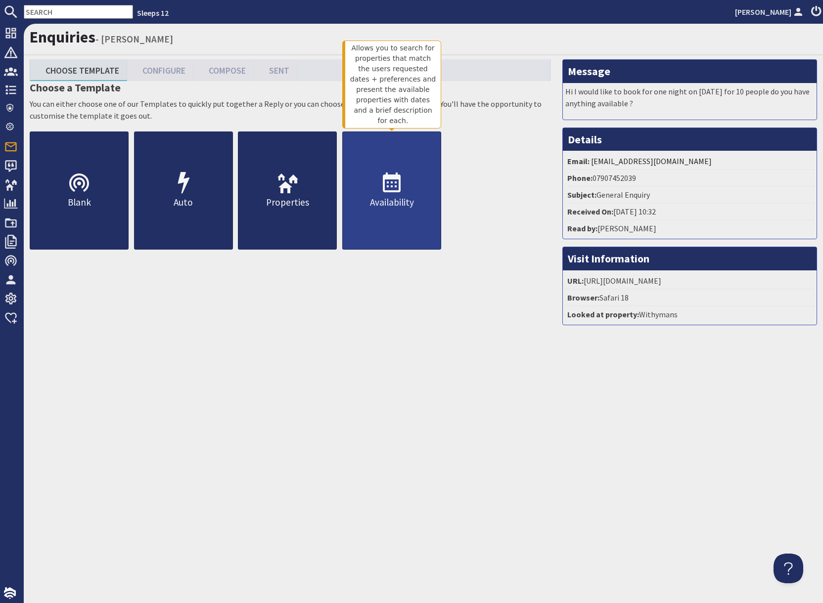
click at [399, 200] on p "Availability" at bounding box center [392, 202] width 98 height 14
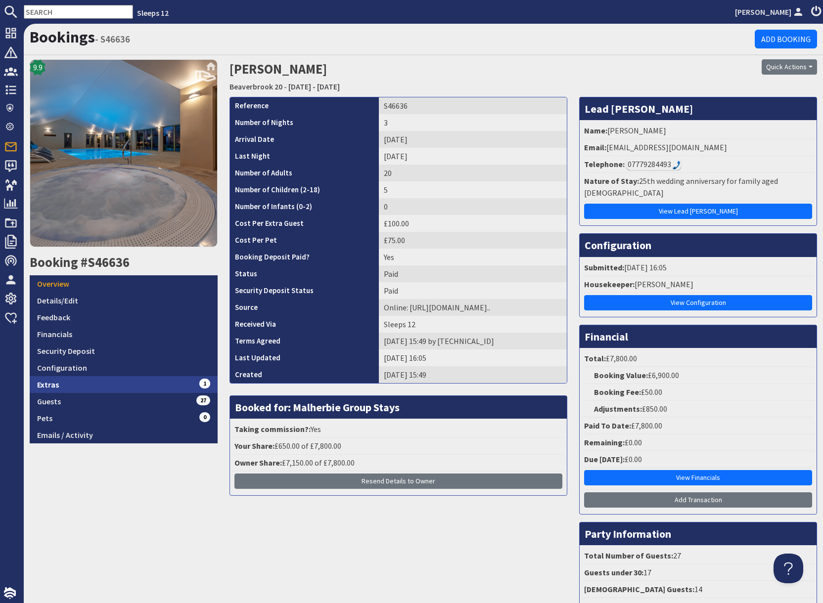
scroll to position [2, 0]
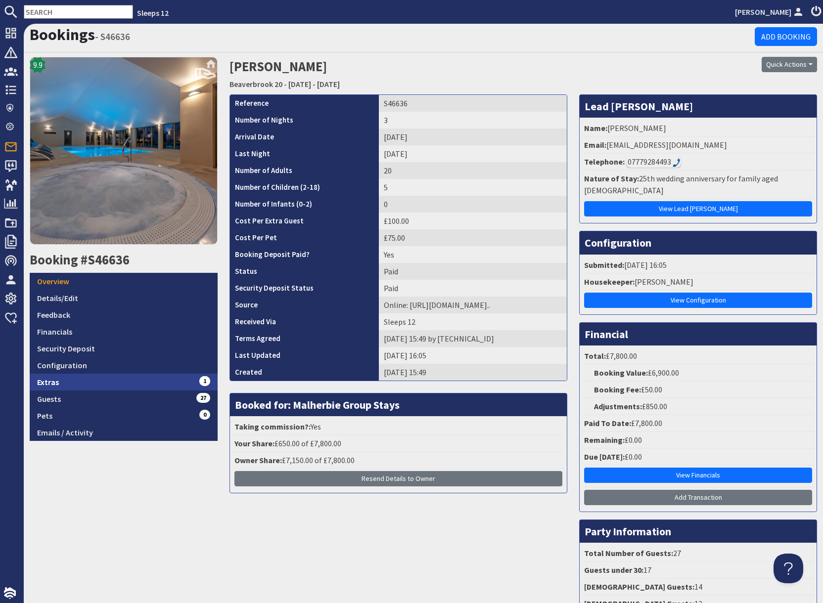
click at [109, 387] on link "Extras 1" at bounding box center [124, 382] width 188 height 17
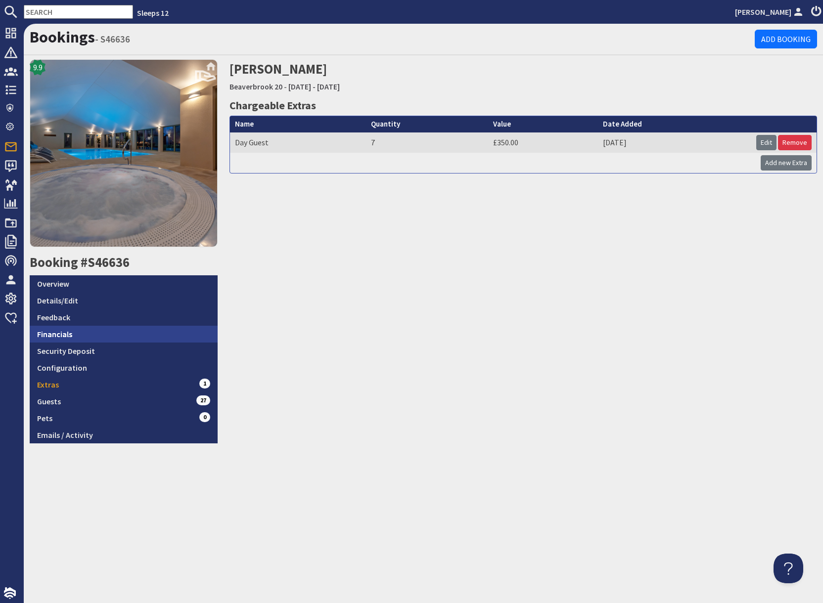
click at [74, 336] on link "Financials" at bounding box center [124, 334] width 188 height 17
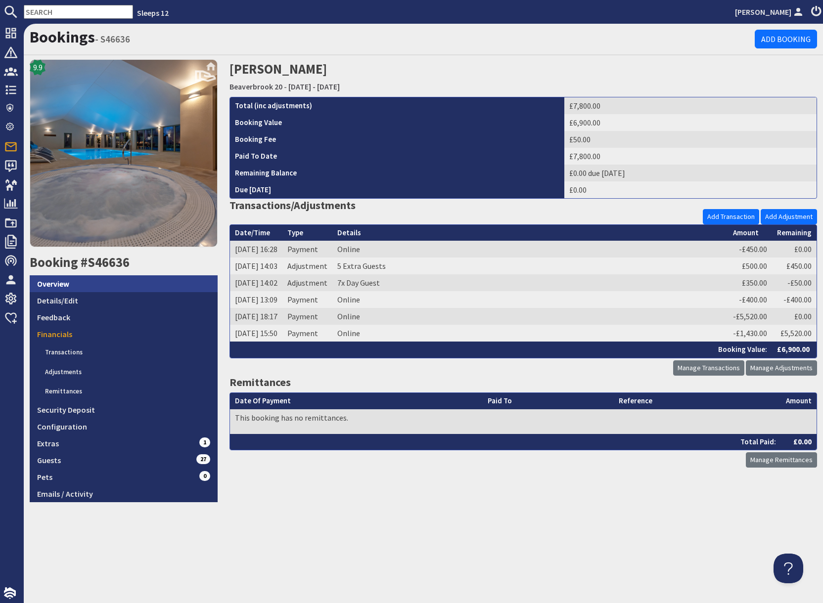
click at [121, 289] on link "Overview" at bounding box center [124, 283] width 188 height 17
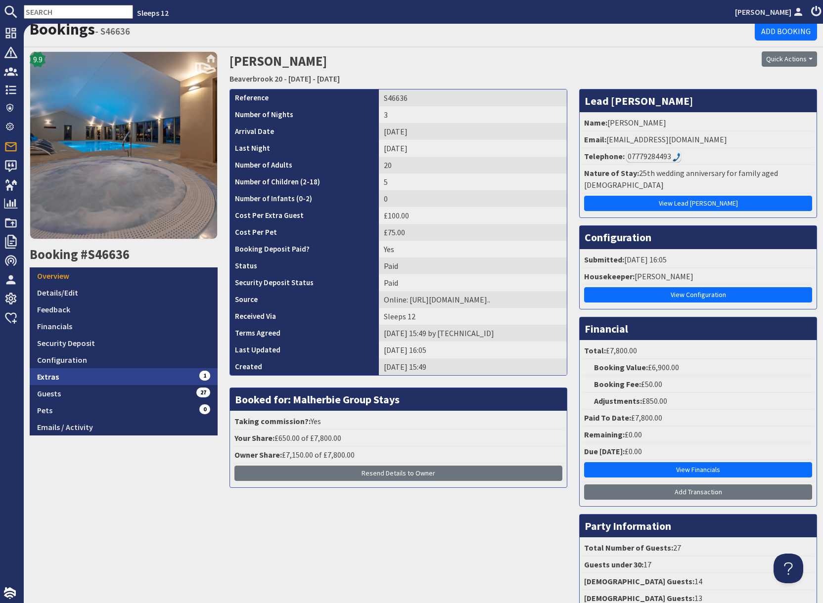
scroll to position [10, 0]
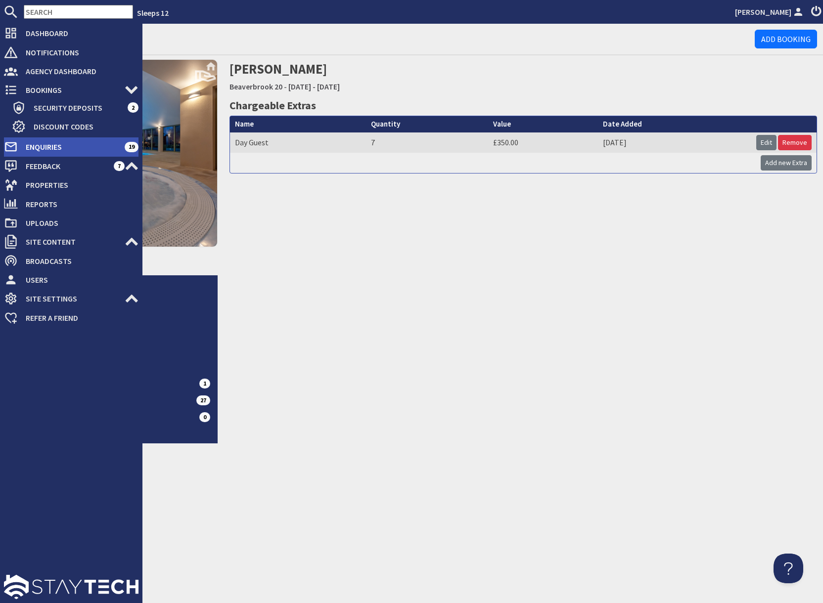
click at [18, 151] on span "Enquiries" at bounding box center [71, 147] width 107 height 16
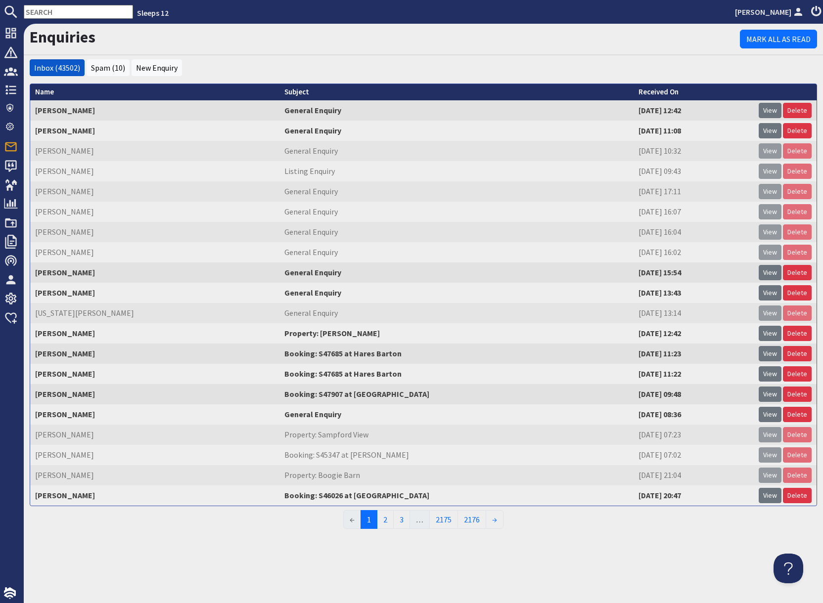
click at [768, 154] on link "View" at bounding box center [769, 150] width 23 height 15
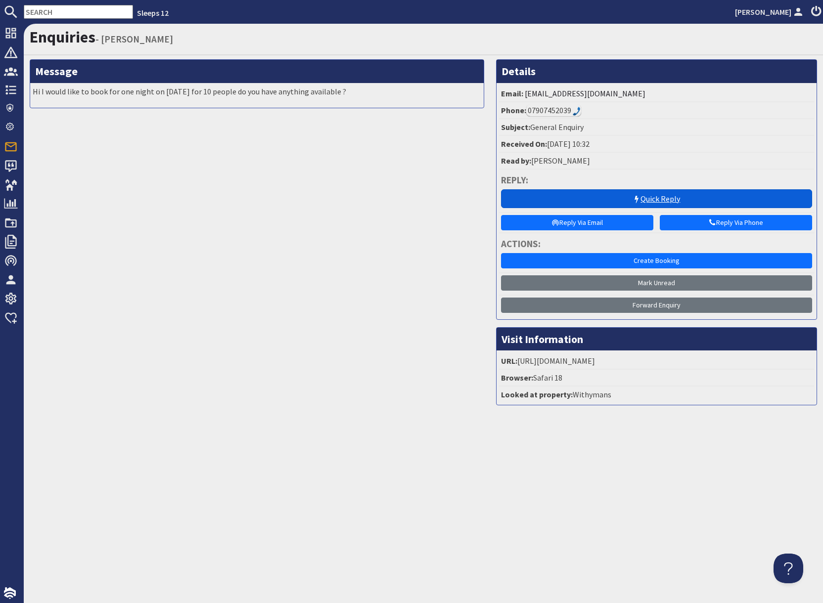
click at [632, 198] on icon at bounding box center [636, 200] width 8 height 8
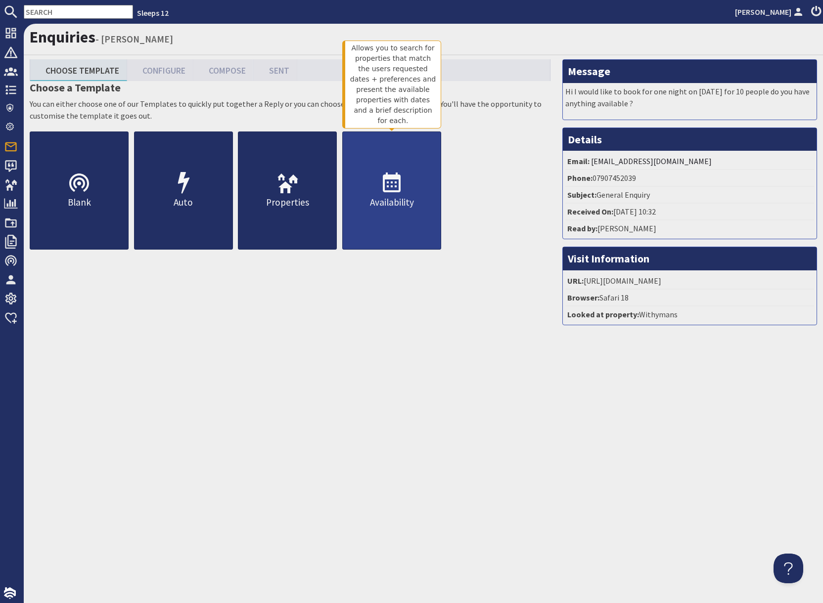
click at [377, 186] on link "Availability" at bounding box center [391, 190] width 99 height 118
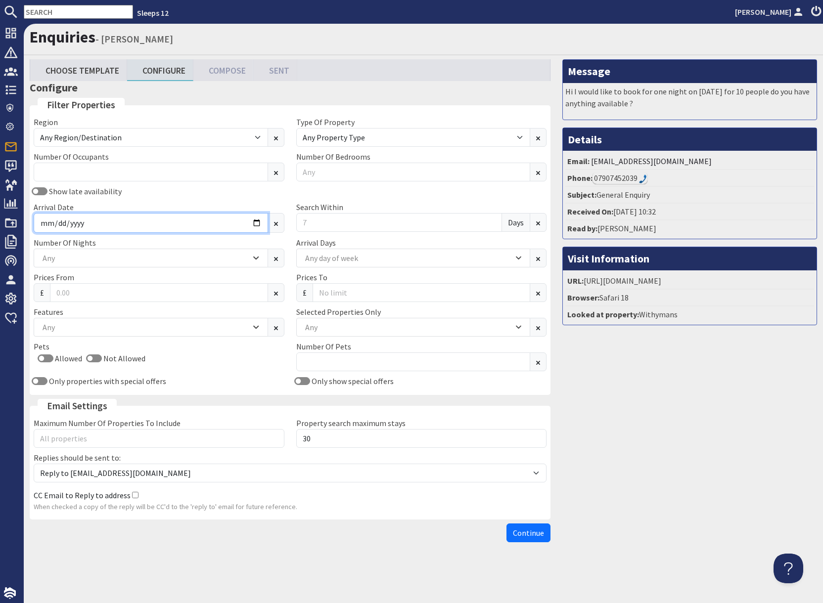
click at [259, 224] on input "Arrival Date" at bounding box center [151, 223] width 234 height 20
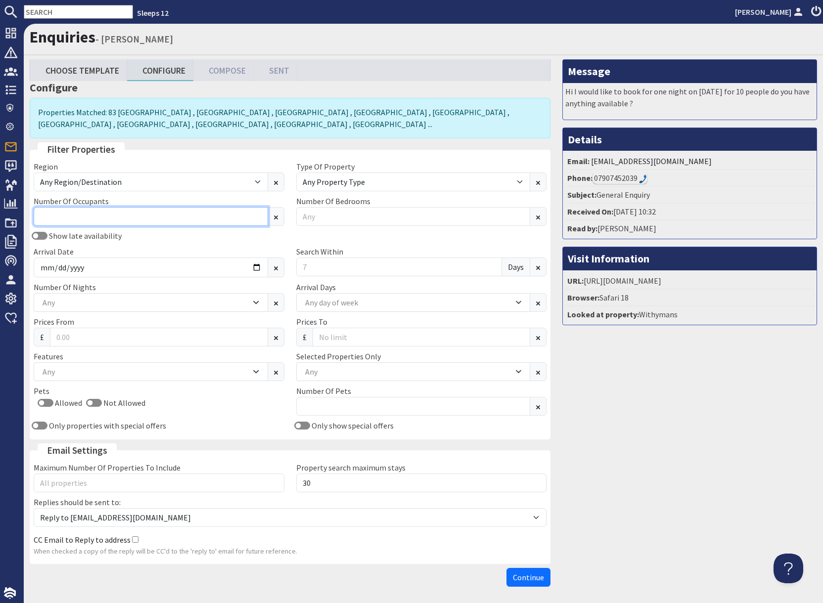
click at [129, 211] on input "Number Of Occupants" at bounding box center [151, 216] width 234 height 19
click at [130, 212] on input "Number Of Occupants" at bounding box center [151, 216] width 234 height 19
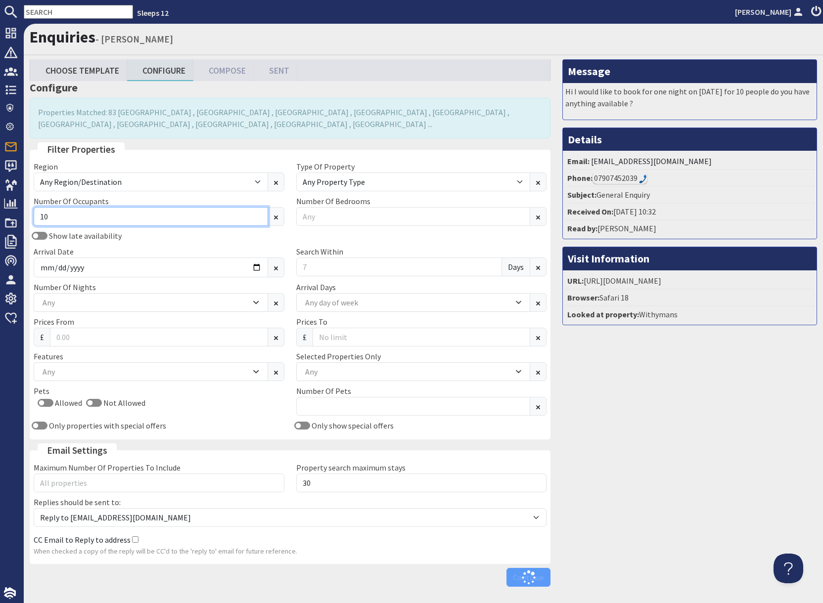
type input "10"
drag, startPoint x: 175, startPoint y: 256, endPoint x: 207, endPoint y: 271, distance: 35.4
click at [175, 256] on div "Arrival Date" at bounding box center [159, 262] width 262 height 32
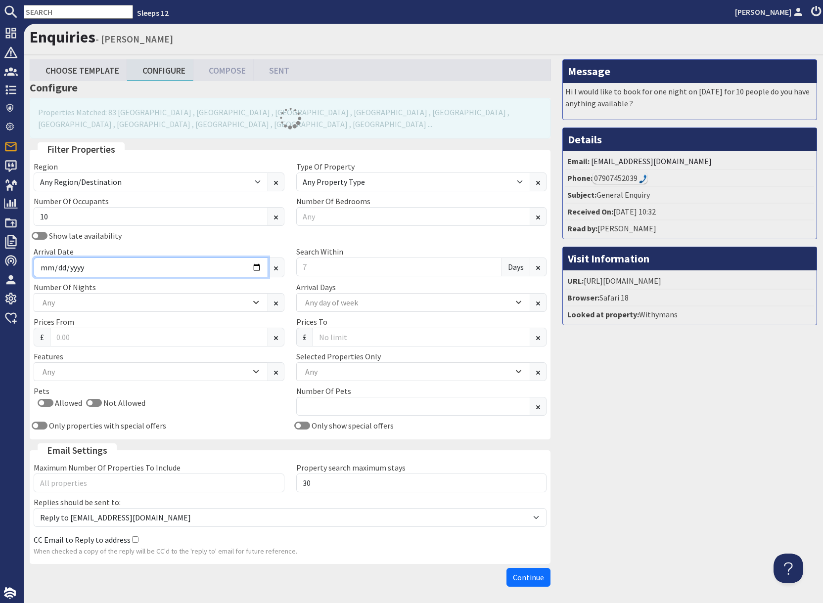
click at [260, 270] on input "Arrival Date" at bounding box center [151, 268] width 234 height 20
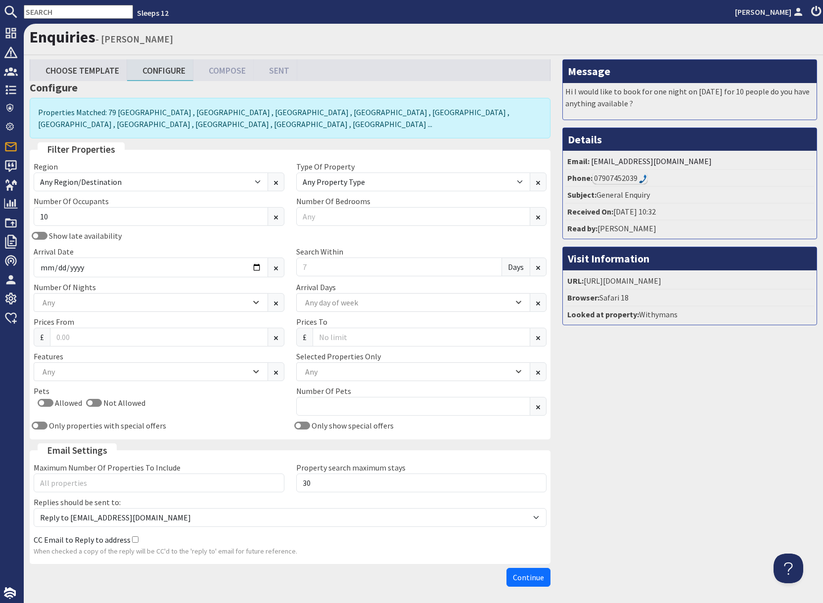
click at [712, 468] on div "Message Hi I would like to book for one night on 8th nov for 10 people do you h…" at bounding box center [689, 325] width 266 height 532
click at [324, 265] on input "Search Within" at bounding box center [399, 267] width 206 height 19
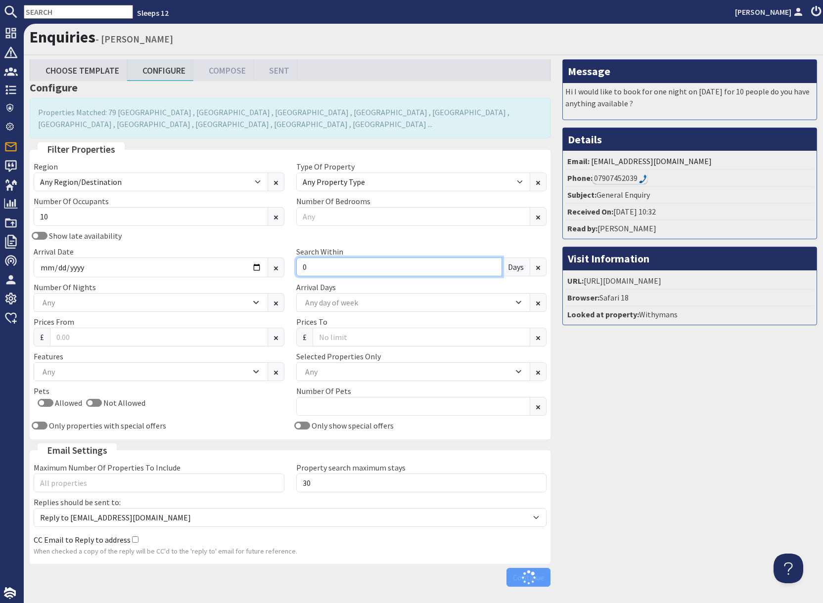
type input "0"
click at [626, 414] on div "Message Hi I would like to book for one night on 8th nov for 10 people do you h…" at bounding box center [689, 325] width 266 height 532
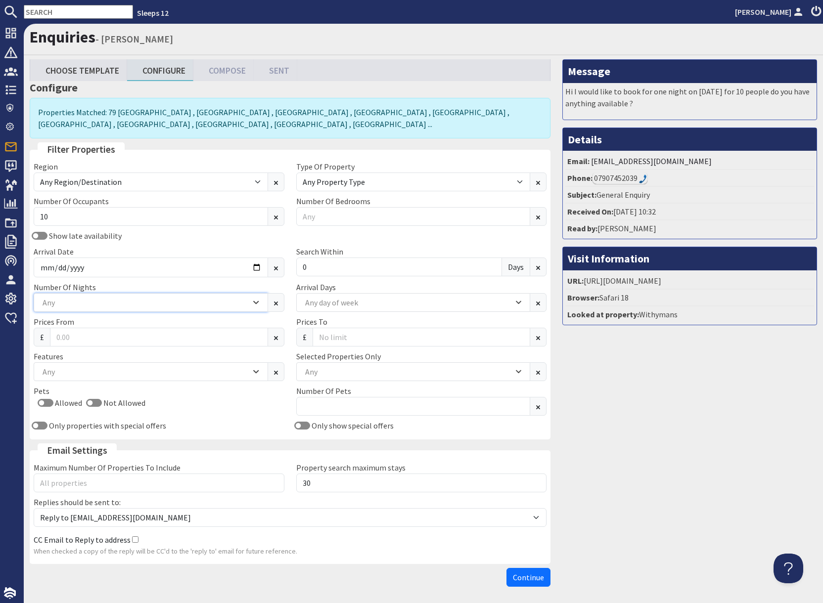
click at [92, 309] on div "Any" at bounding box center [151, 302] width 234 height 19
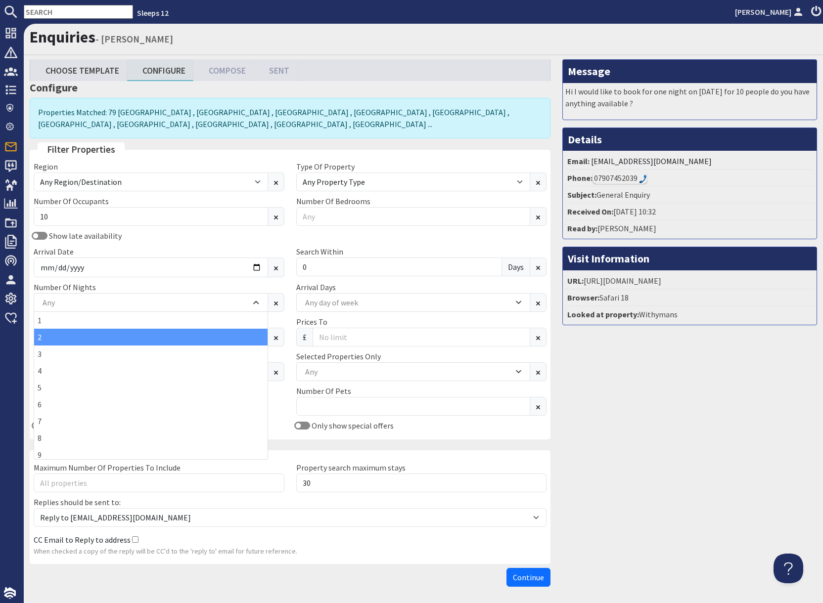
click at [53, 339] on div "2" at bounding box center [150, 337] width 233 height 17
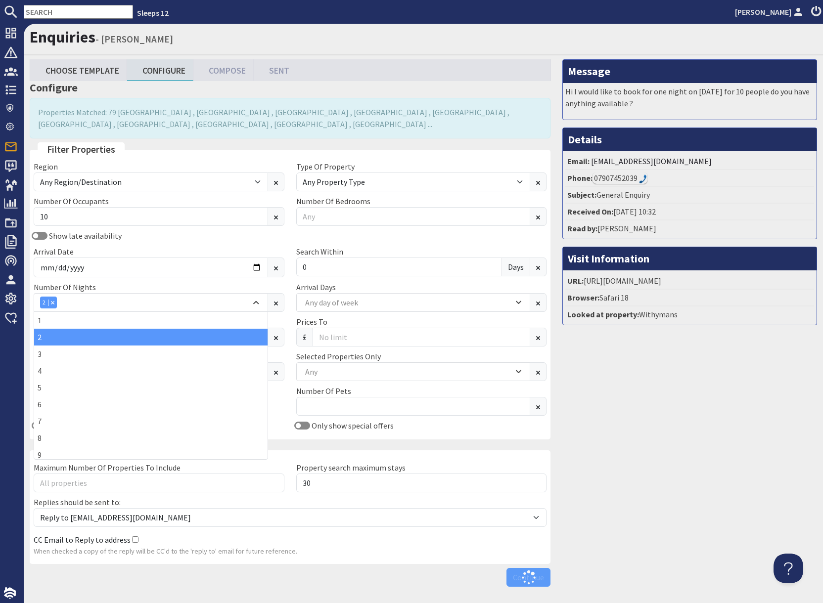
click at [727, 427] on div "Message Hi I would like to book for one night on 8th nov for 10 people do you h…" at bounding box center [689, 325] width 266 height 532
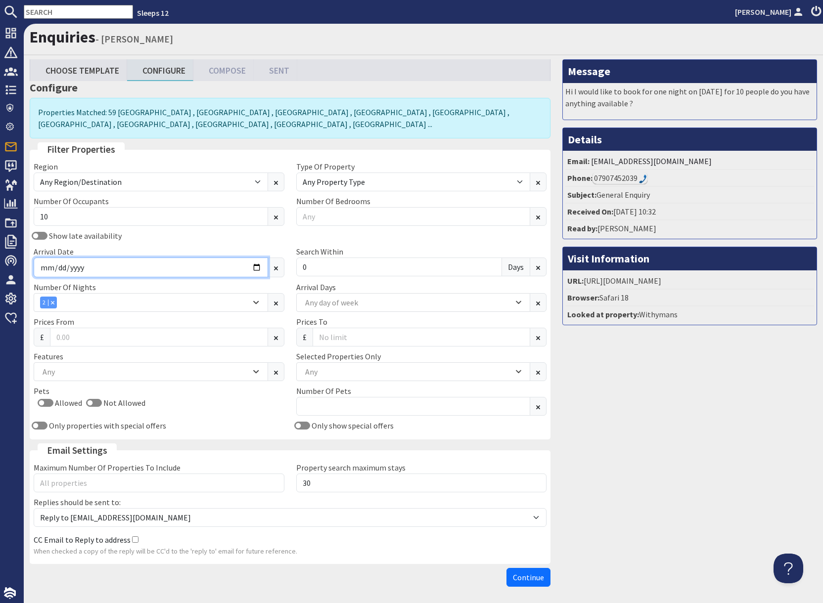
click at [254, 267] on input "Arrival Date" at bounding box center [151, 268] width 234 height 20
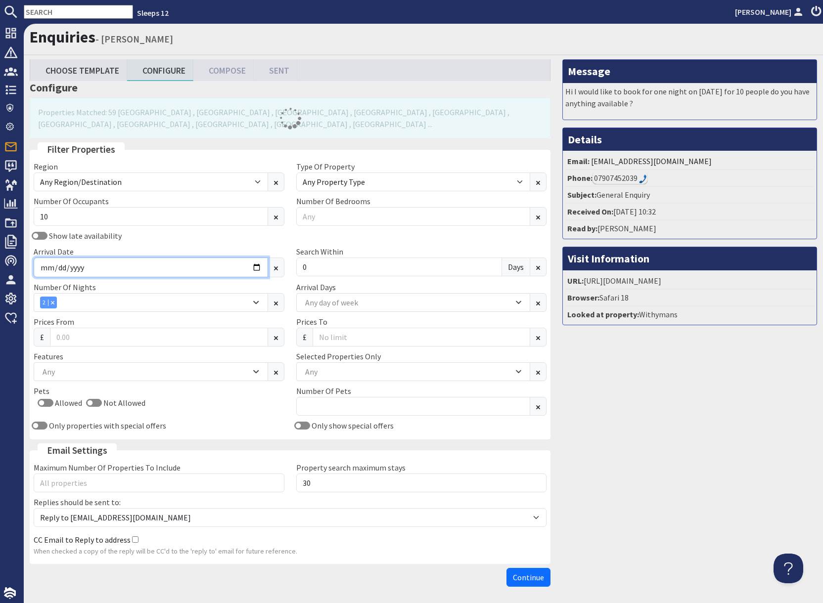
type input "2025-11-10"
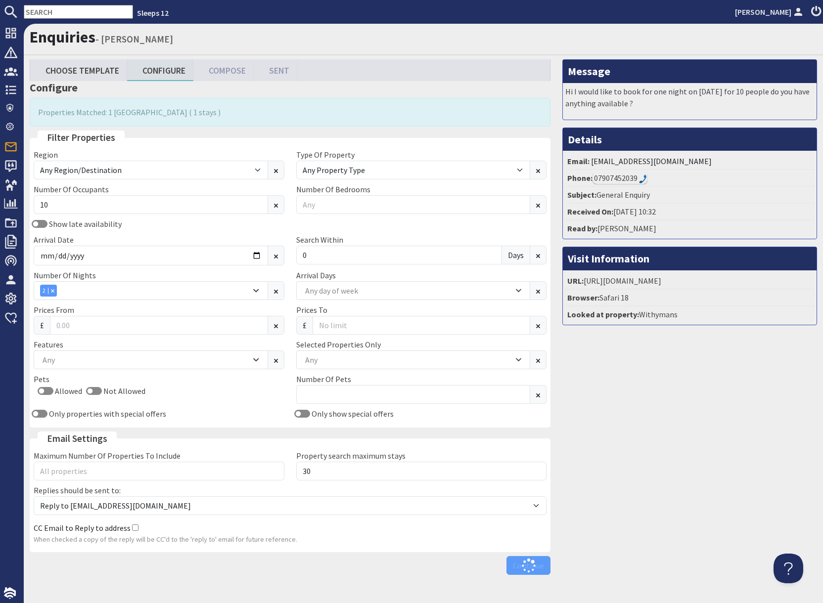
drag, startPoint x: 675, startPoint y: 372, endPoint x: 672, endPoint y: 377, distance: 6.0
click at [675, 372] on div "Message Hi I would like to book for one night on 8th nov for 10 people do you h…" at bounding box center [689, 319] width 266 height 520
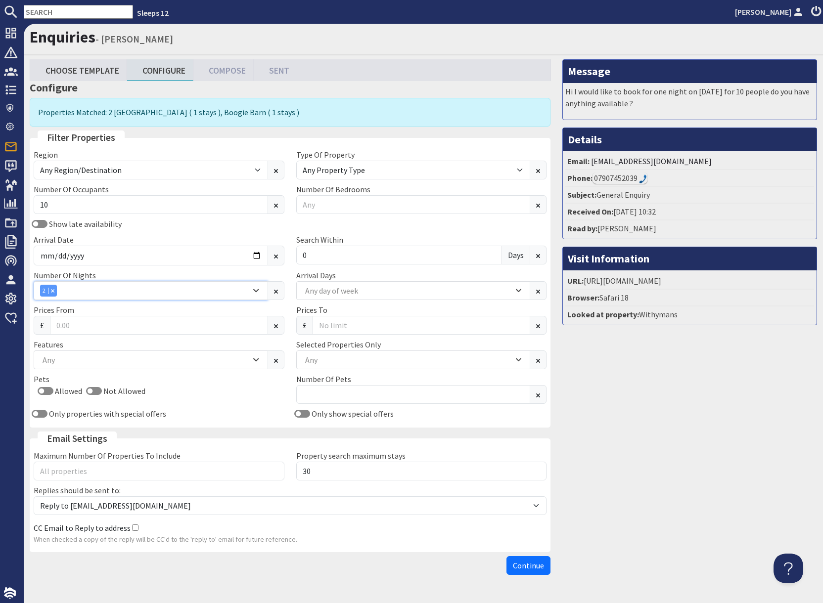
click at [257, 289] on icon "Combobox" at bounding box center [255, 291] width 5 height 6
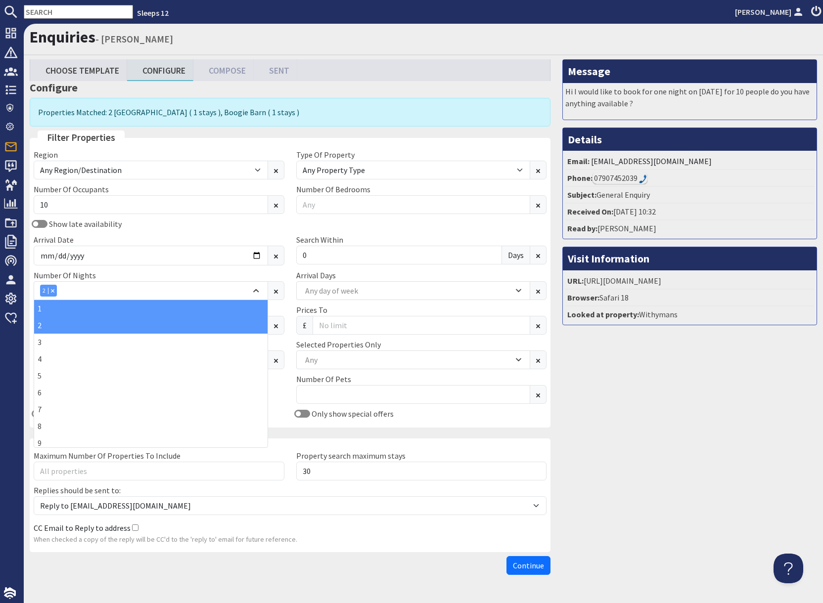
click at [81, 309] on div "1" at bounding box center [150, 308] width 233 height 17
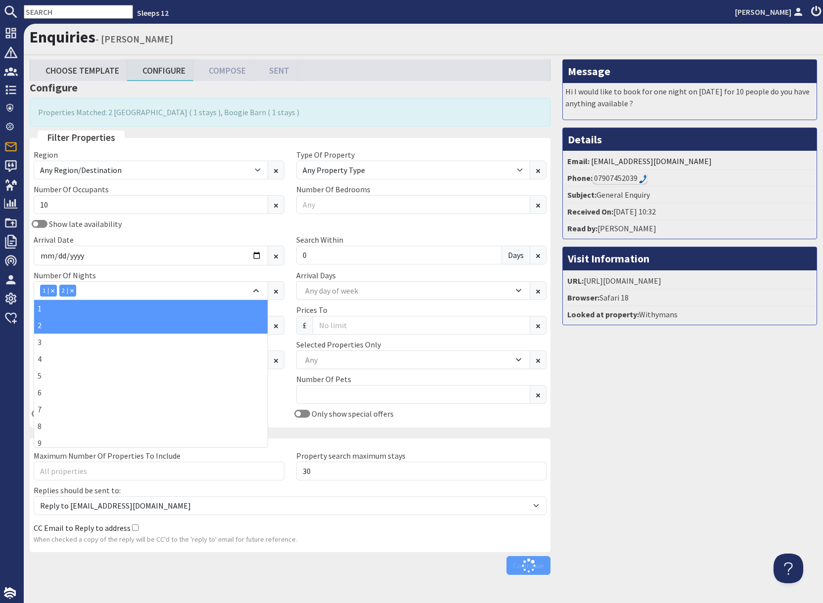
click at [617, 359] on div "Message Hi I would like to book for one night on 8th nov for 10 people do you h…" at bounding box center [689, 319] width 266 height 520
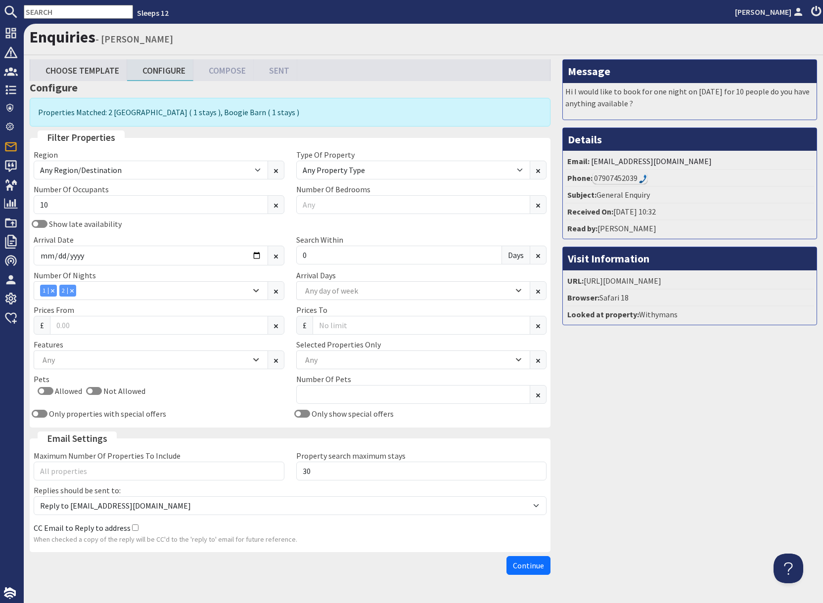
scroll to position [26, 0]
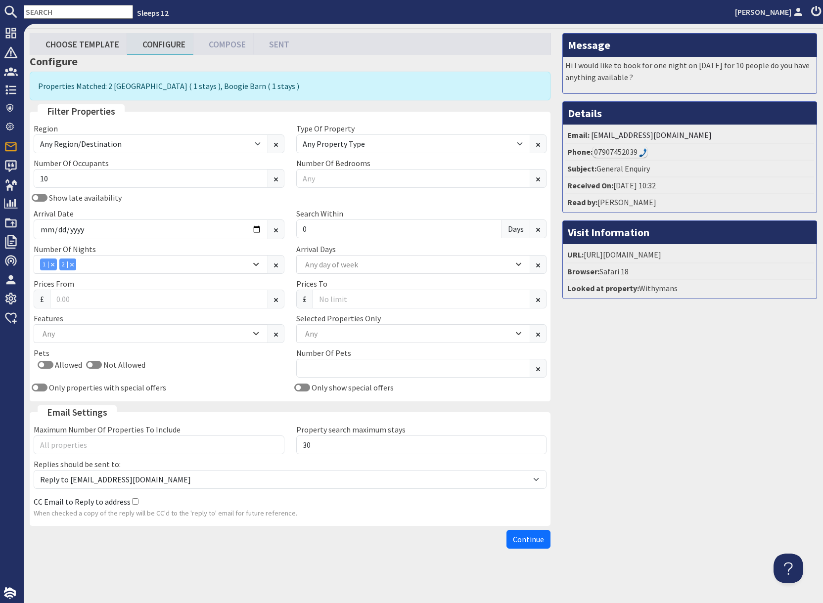
drag, startPoint x: 536, startPoint y: 540, endPoint x: 543, endPoint y: 539, distance: 7.0
click at [536, 540] on span "Continue" at bounding box center [528, 539] width 31 height 10
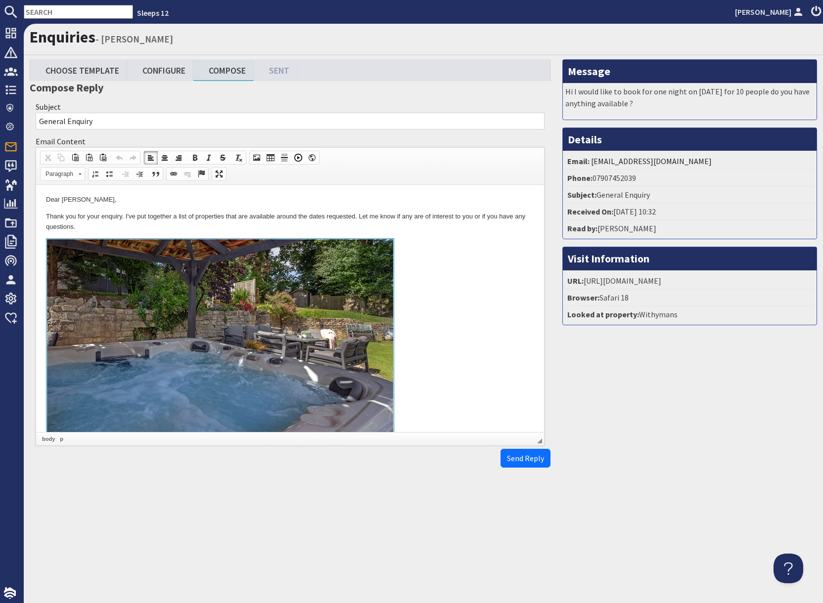
click at [413, 273] on link at bounding box center [290, 352] width 488 height 228
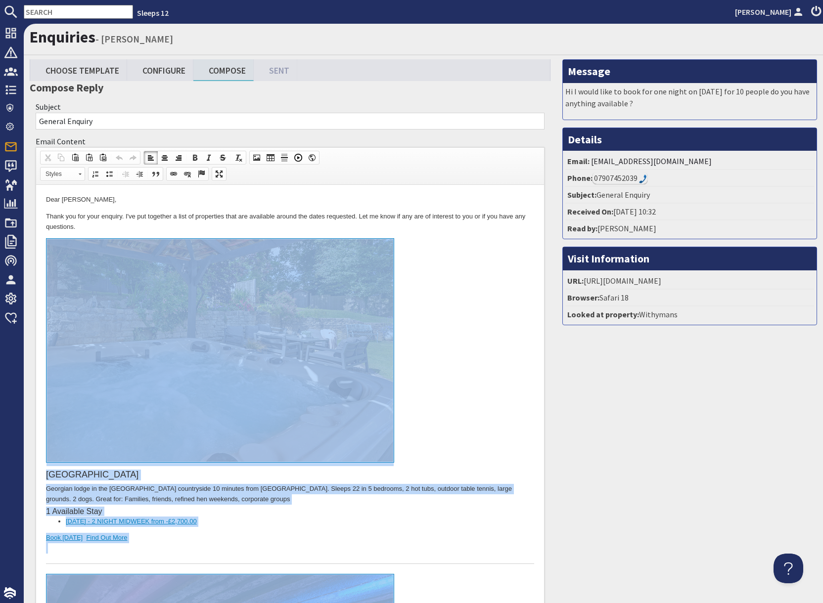
drag, startPoint x: 176, startPoint y: 896, endPoint x: 210, endPoint y: 239, distance: 657.8
click at [210, 239] on body "Dear alice cushing, Thank you for your enquiry. I've put together a list of pro…" at bounding box center [290, 573] width 488 height 756
copy body "Lively Lodge Georgian lodge in the Somerset countryside 10 minutes from Bath ci…"
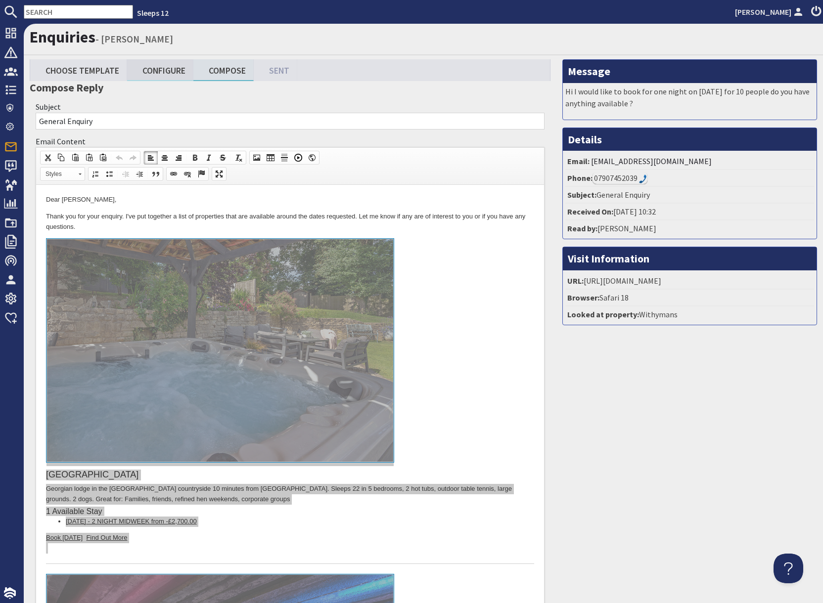
click at [154, 71] on link "Configure" at bounding box center [160, 69] width 66 height 21
type textarea "<p>Dear alice cushing,</p> <p>Thank you for your enquiry. I&#39;ve put together…"
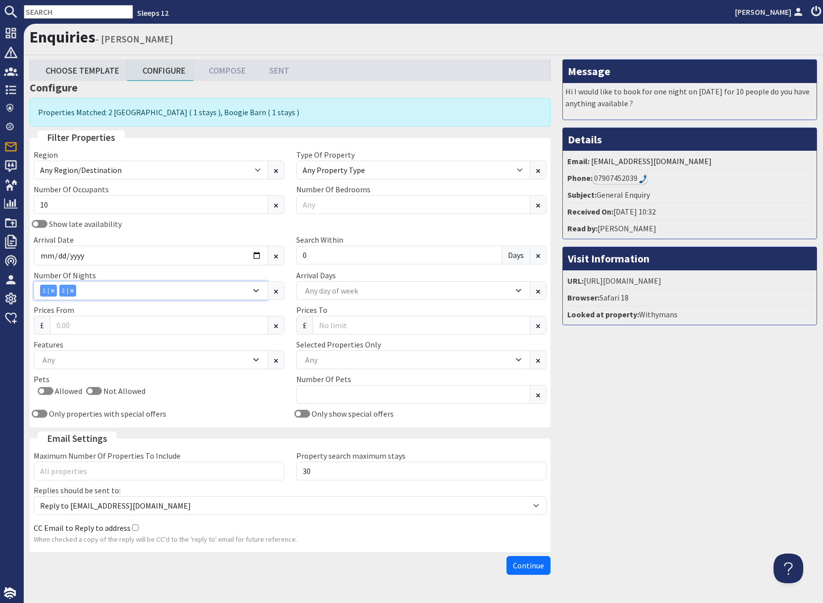
drag, startPoint x: 74, startPoint y: 291, endPoint x: 66, endPoint y: 293, distance: 8.2
click at [73, 291] on div "Combobox" at bounding box center [71, 290] width 9 height 6
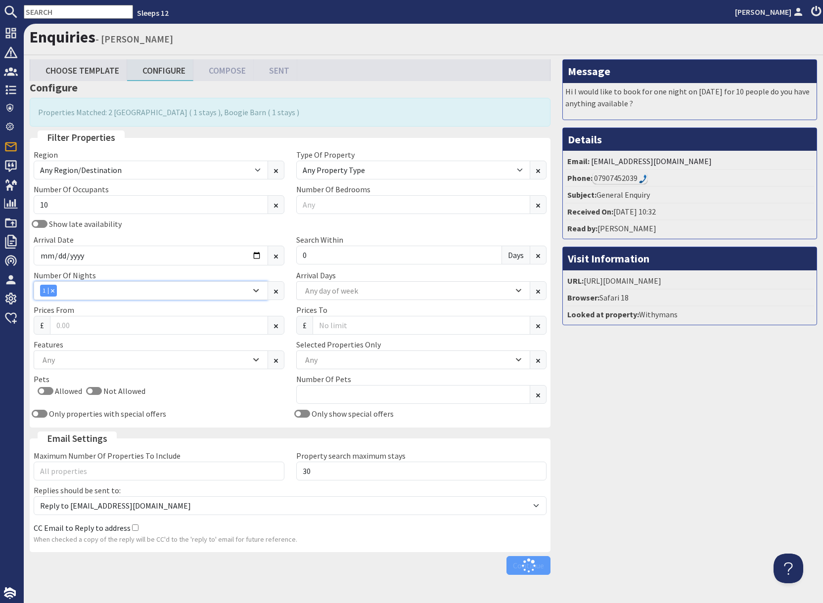
click at [53, 291] on icon "Combobox" at bounding box center [52, 290] width 3 height 3
click at [71, 292] on div "Any" at bounding box center [145, 290] width 211 height 11
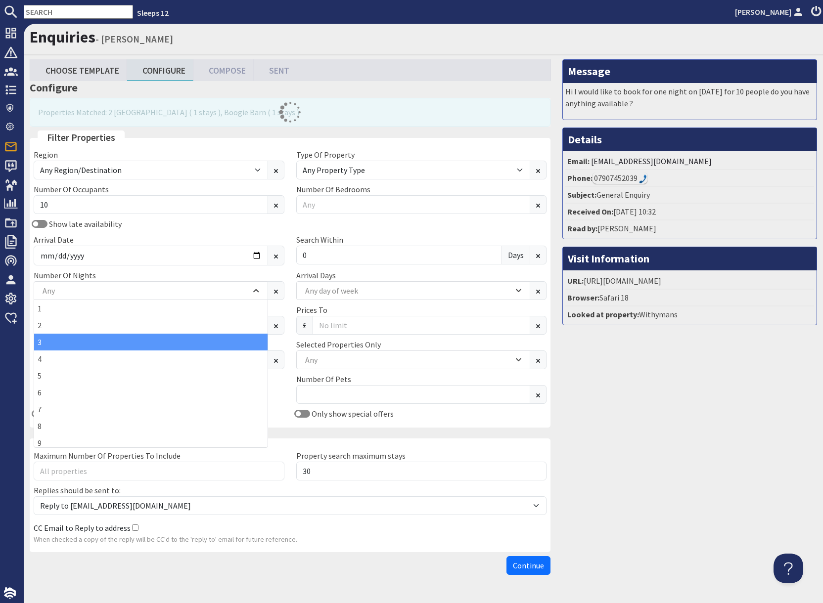
click at [49, 347] on div "3" at bounding box center [150, 342] width 233 height 17
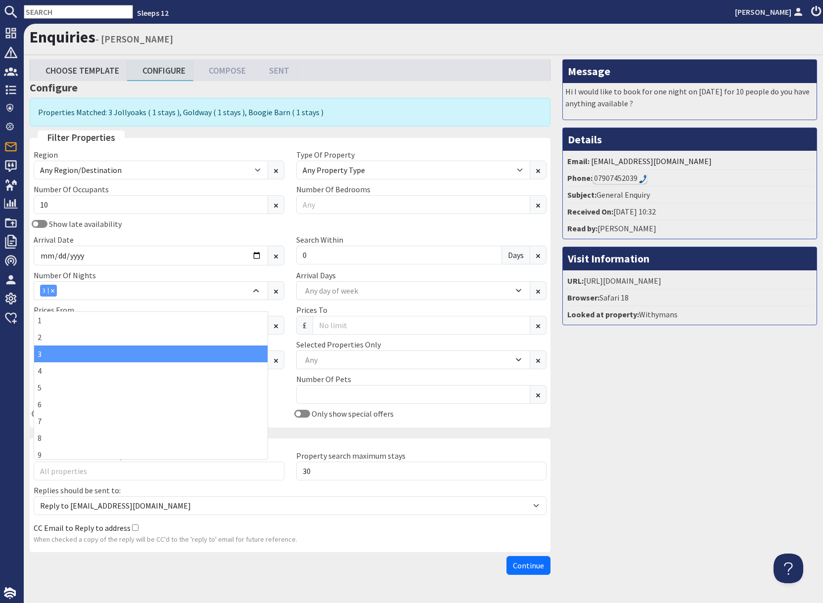
click at [91, 218] on div "Show late availability" at bounding box center [159, 224] width 262 height 12
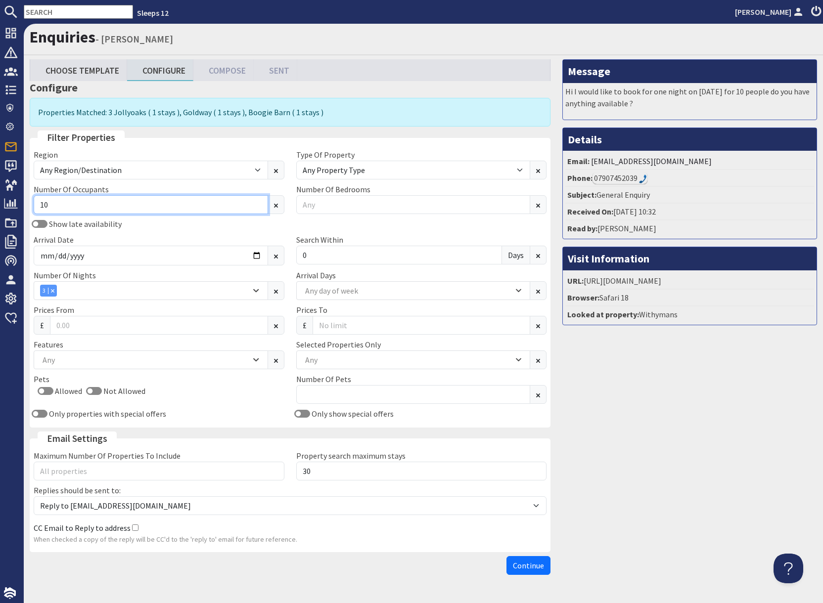
click at [94, 206] on input "10" at bounding box center [151, 204] width 234 height 19
type input "1"
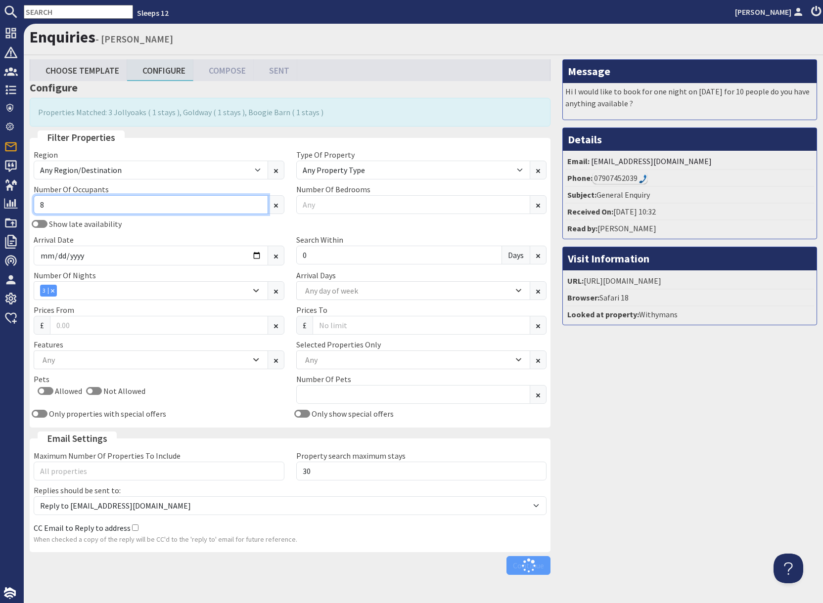
type input "8"
click at [164, 233] on div "Show late availability Arrival Date 2025-11-10 Search Within 0 Days" at bounding box center [290, 243] width 524 height 51
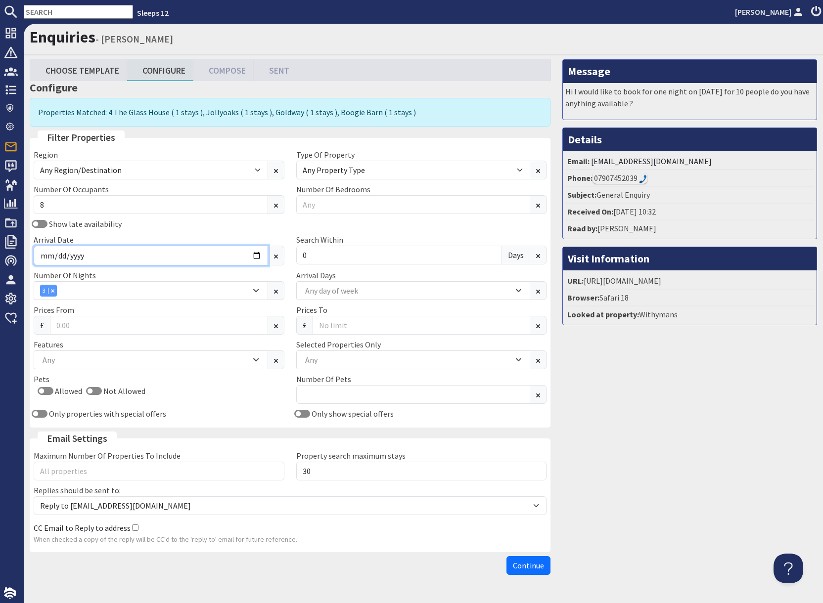
click at [257, 258] on input "2025-11-10" at bounding box center [151, 256] width 234 height 20
type input "2026-01-23"
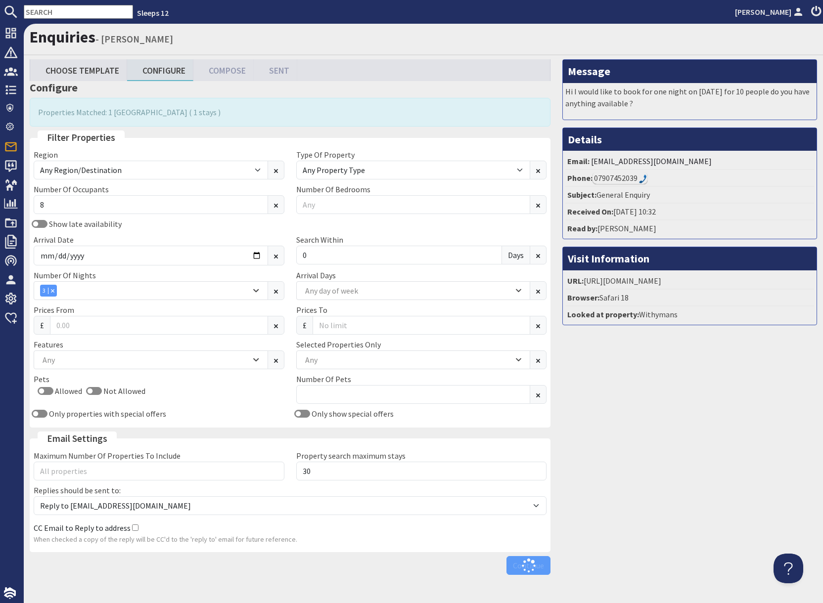
click at [620, 378] on div "Message Hi I would like to book for one night on 8th nov for 10 people do you h…" at bounding box center [689, 319] width 266 height 520
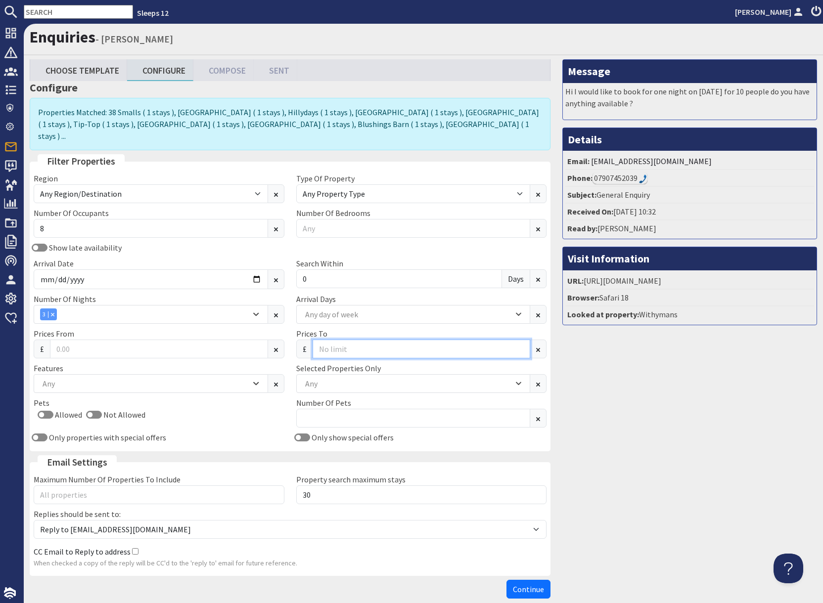
click at [339, 340] on input "Prices To" at bounding box center [421, 349] width 218 height 19
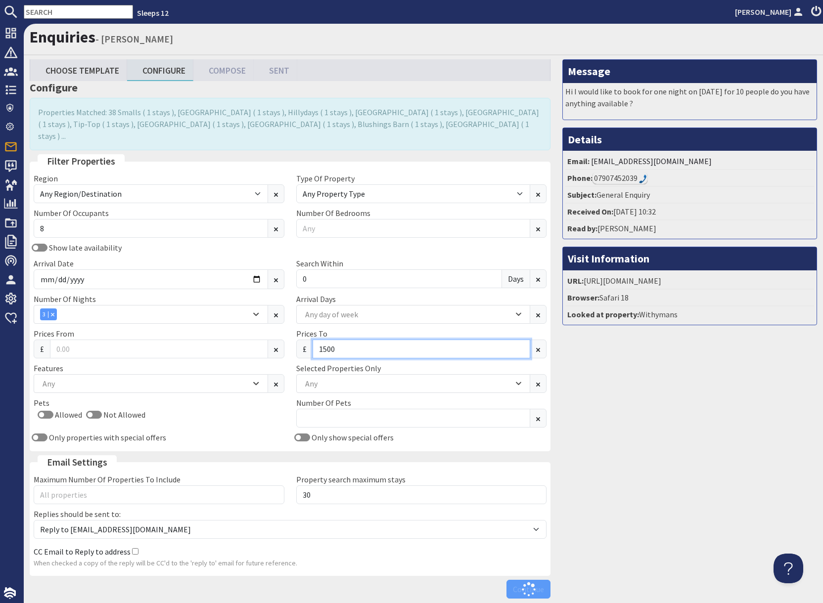
type input "1500"
click at [606, 439] on div "Message Hi I would like to book for one night on 8th nov for 10 people do you h…" at bounding box center [689, 331] width 266 height 544
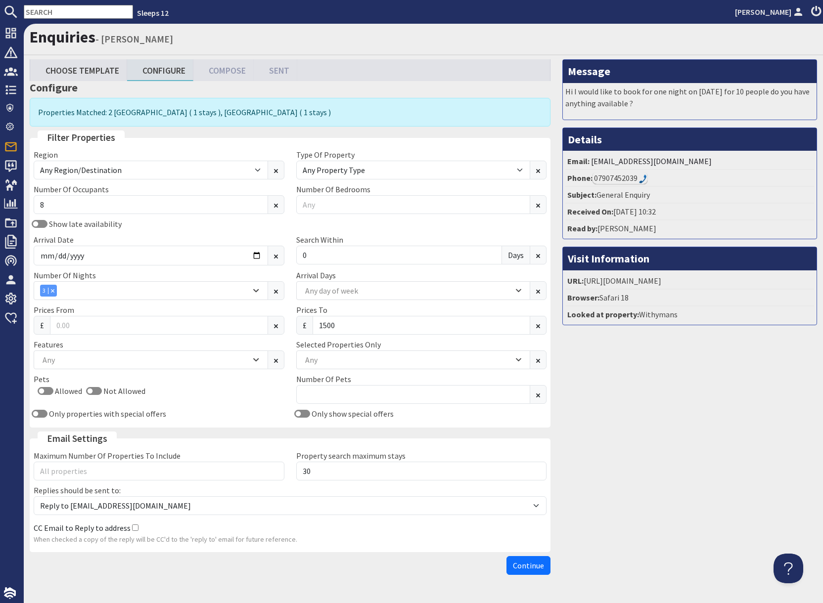
drag, startPoint x: 698, startPoint y: 510, endPoint x: 649, endPoint y: 525, distance: 52.4
click at [683, 516] on div "Message Hi I would like to book for one night on 8th nov for 10 people do you h…" at bounding box center [689, 319] width 266 height 520
click at [532, 567] on span "Continue" at bounding box center [528, 566] width 31 height 10
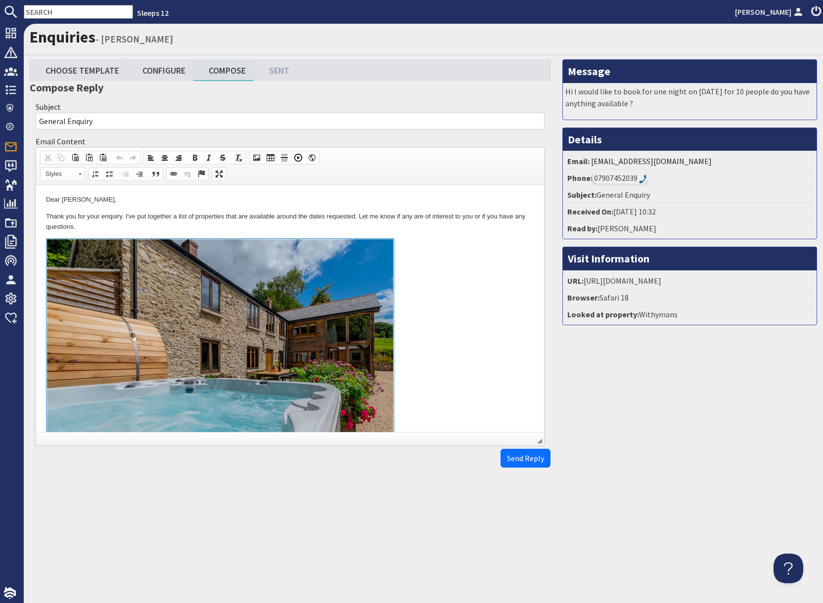
click at [461, 383] on link at bounding box center [290, 352] width 488 height 228
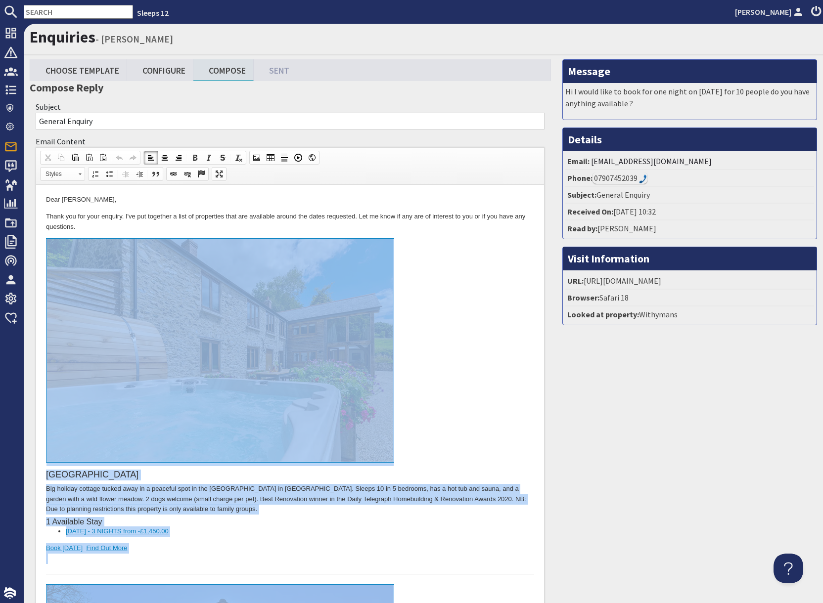
drag, startPoint x: 185, startPoint y: 905, endPoint x: 171, endPoint y: 261, distance: 644.8
click at [171, 261] on body "Dear alice cushing, Thank you for your enquiry. I've put together a list of pro…" at bounding box center [290, 573] width 488 height 756
copy body "Otterhead House Big holiday cottage tucked away in a peaceful spot in the Black…"
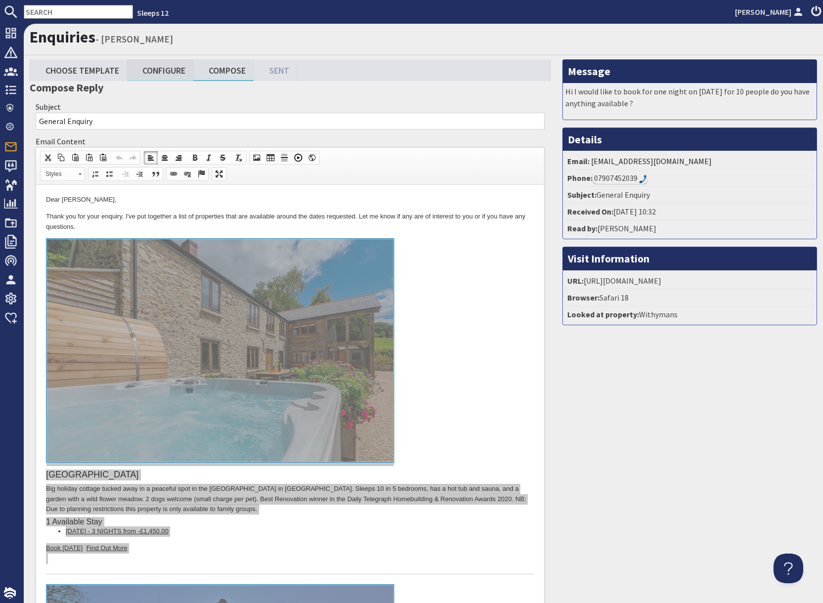
drag, startPoint x: 161, startPoint y: 72, endPoint x: 168, endPoint y: 77, distance: 8.5
click at [161, 72] on link "Configure" at bounding box center [160, 69] width 66 height 21
type textarea "<p>Dear alice cushing,</p> <p>Thank you for your enquiry. I&#39;ve put together…"
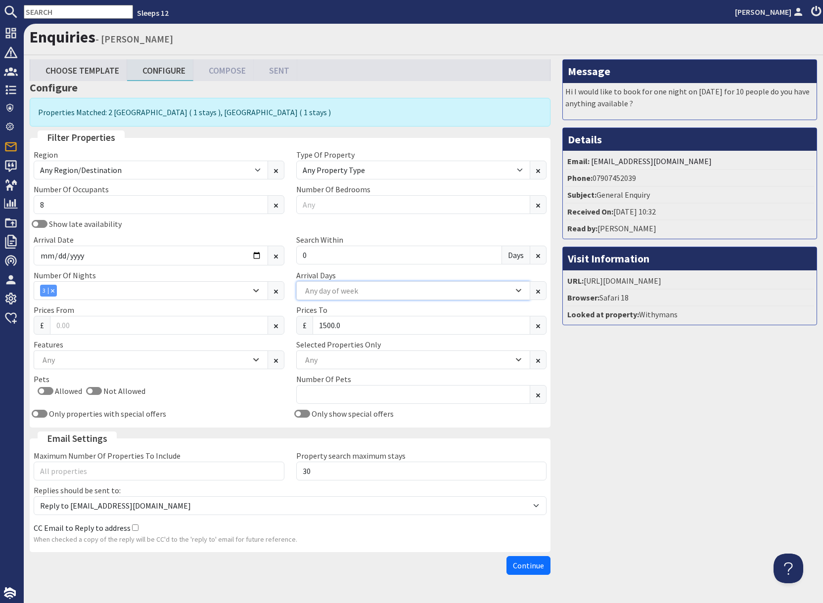
drag, startPoint x: 347, startPoint y: 294, endPoint x: 339, endPoint y: 306, distance: 14.3
click at [336, 295] on div "Any day of week" at bounding box center [408, 290] width 211 height 11
drag, startPoint x: 604, startPoint y: 368, endPoint x: 498, endPoint y: 377, distance: 106.7
click at [601, 368] on div "Message Hi I would like to book for one night on 8th nov for 10 people do you h…" at bounding box center [689, 319] width 266 height 520
drag, startPoint x: 345, startPoint y: 325, endPoint x: 292, endPoint y: 325, distance: 52.4
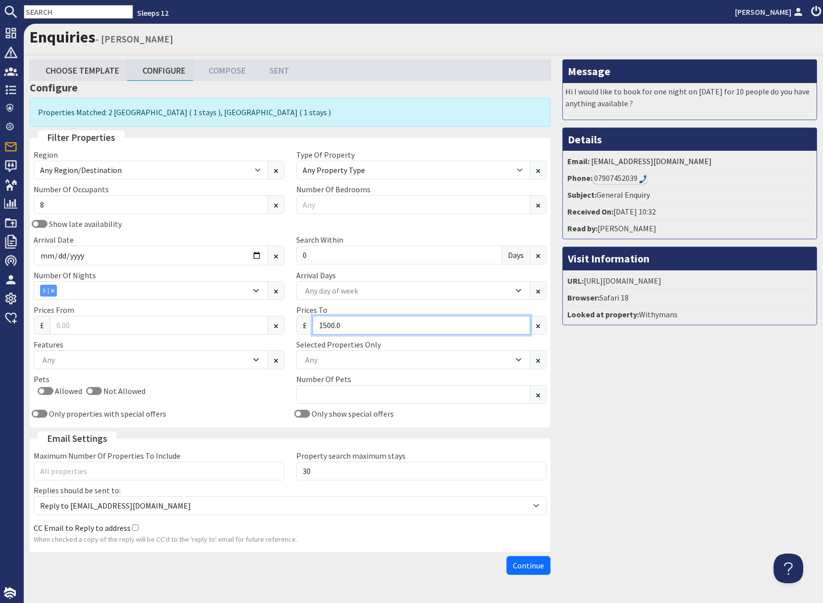
click at [291, 325] on div "Prices To £ 1500.0" at bounding box center [421, 319] width 262 height 31
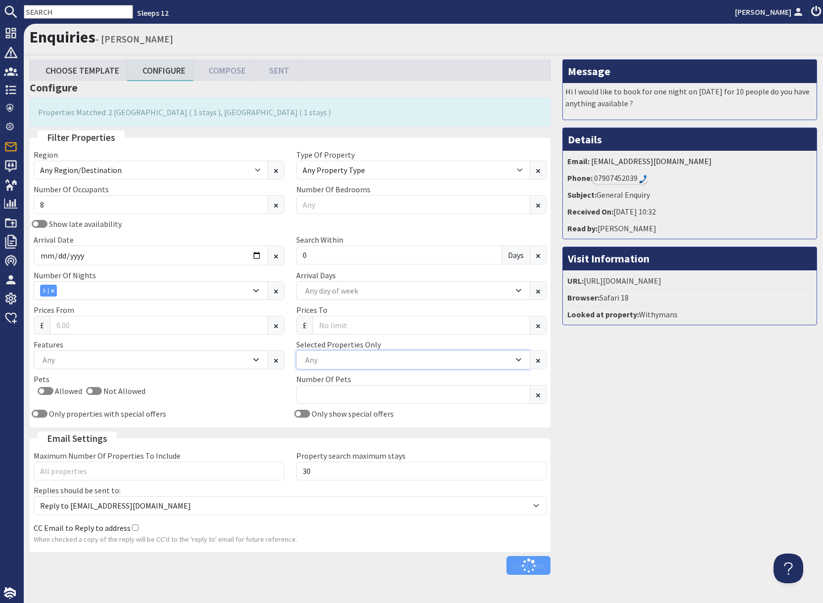
click at [331, 357] on div "Any" at bounding box center [408, 359] width 211 height 11
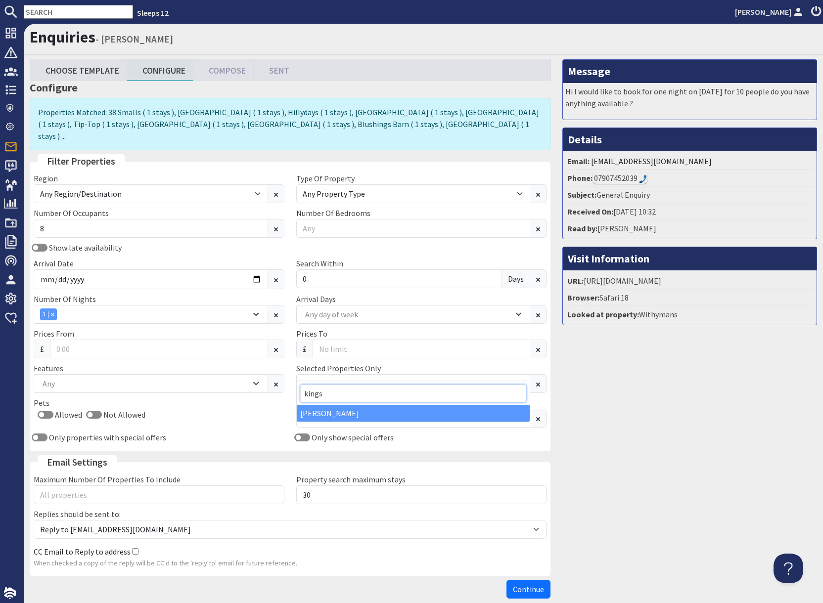
type input "kings"
click at [337, 413] on div "Kingshay Barton" at bounding box center [413, 413] width 233 height 17
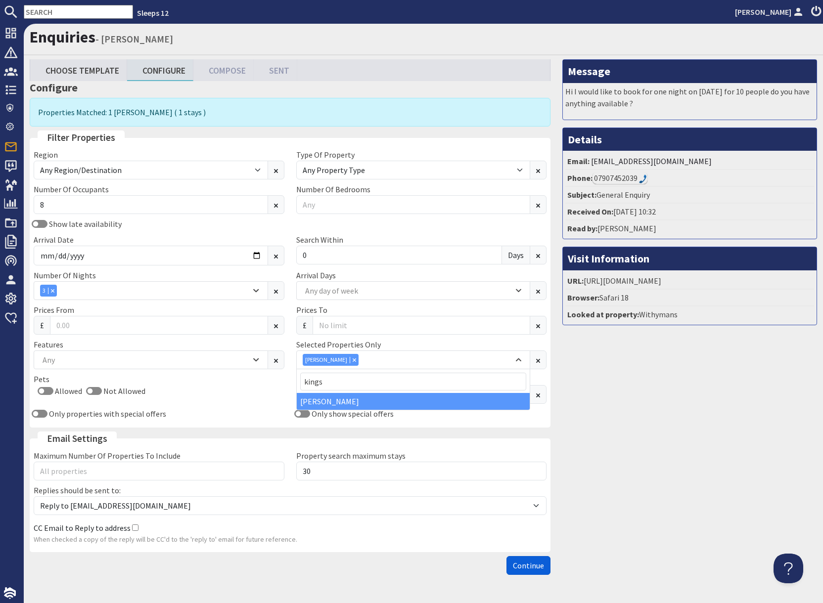
click at [524, 563] on span "Continue" at bounding box center [528, 566] width 31 height 10
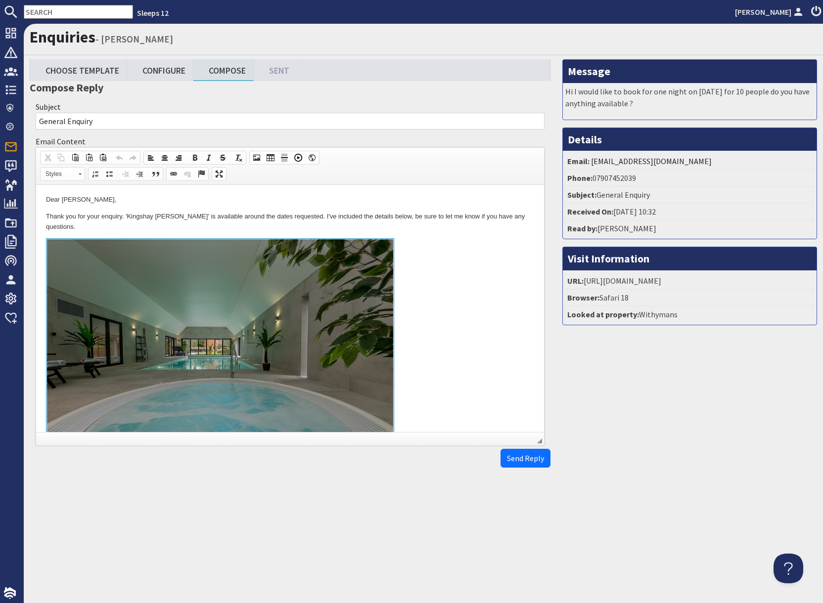
drag, startPoint x: 444, startPoint y: 270, endPoint x: 427, endPoint y: 324, distance: 56.7
click at [444, 271] on link at bounding box center [290, 352] width 488 height 228
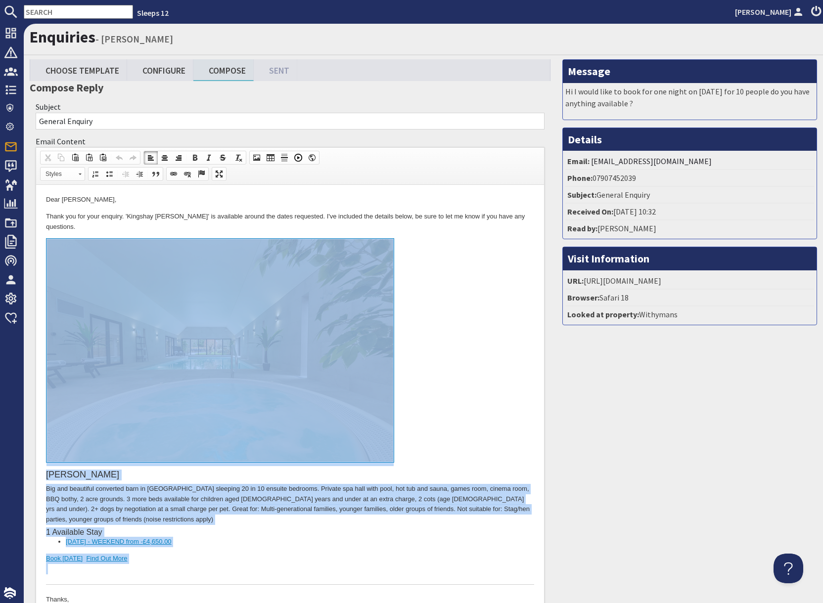
drag, startPoint x: 187, startPoint y: 545, endPoint x: 198, endPoint y: 381, distance: 164.0
click at [198, 381] on div "Kingshay Barton Big and beautiful converted barn in Somerset sleeping 20 in 10 …" at bounding box center [290, 411] width 488 height 346
copy div "Kingshay Barton Big and beautiful converted barn in Somerset sleeping 20 in 10 …"
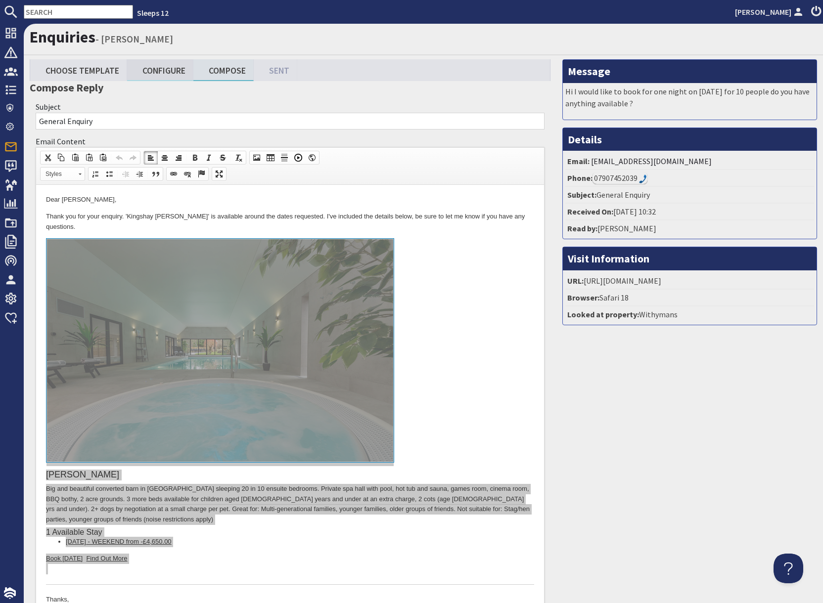
click at [165, 75] on link "Configure" at bounding box center [160, 69] width 66 height 21
type textarea "<p>Dear alice cushing,</p> <p>Thank you for your enquiry. &#39;Kingshay Barton&…"
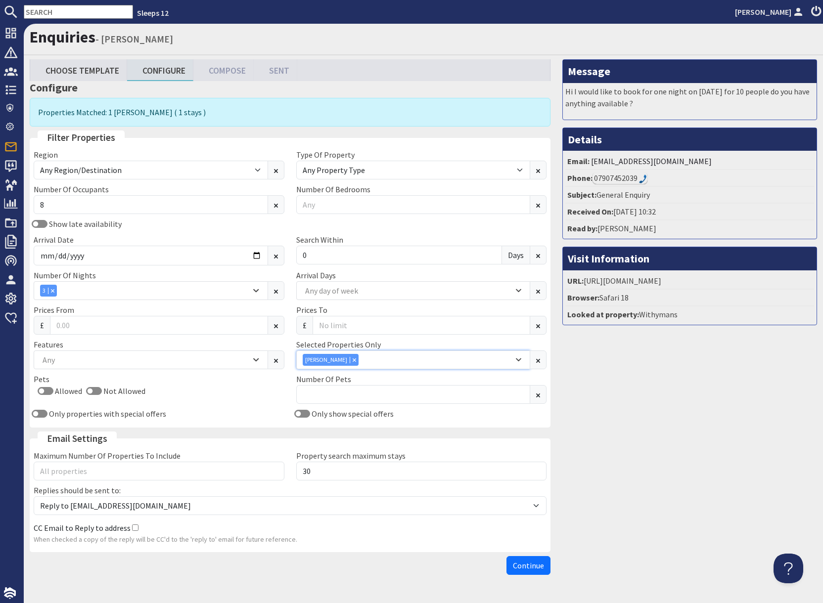
drag, startPoint x: 354, startPoint y: 361, endPoint x: 362, endPoint y: 369, distance: 11.2
click at [354, 361] on icon "Combobox" at bounding box center [353, 359] width 3 height 3
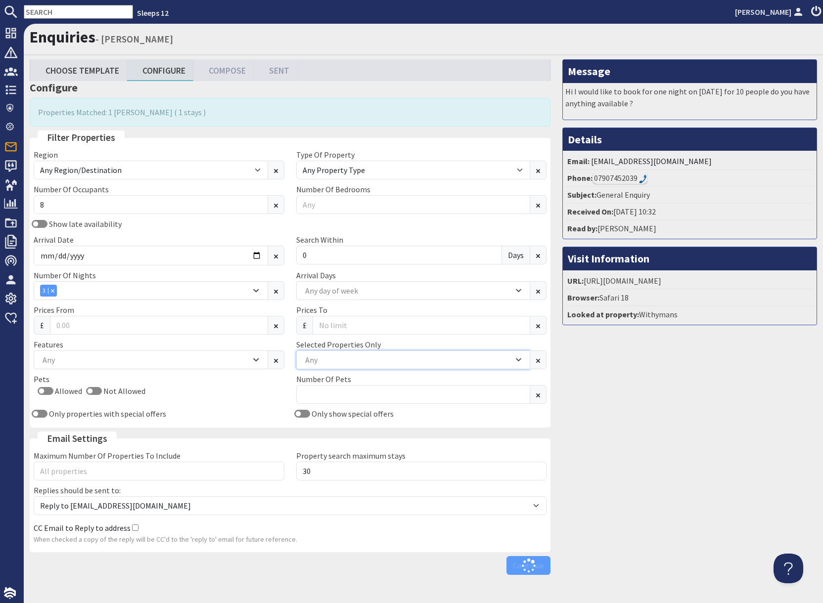
click at [363, 362] on div "Any" at bounding box center [408, 359] width 211 height 11
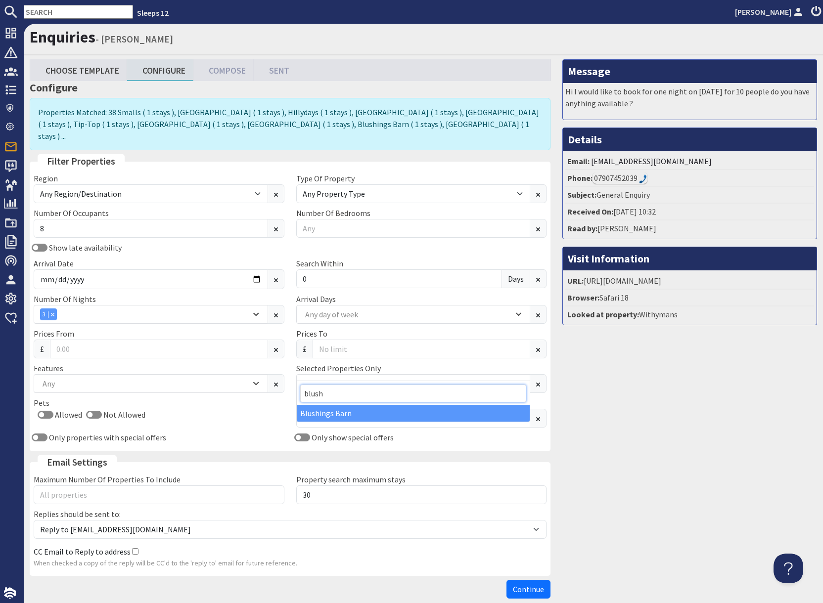
type input "blush"
click at [348, 413] on div "Blushings Barn" at bounding box center [413, 413] width 233 height 17
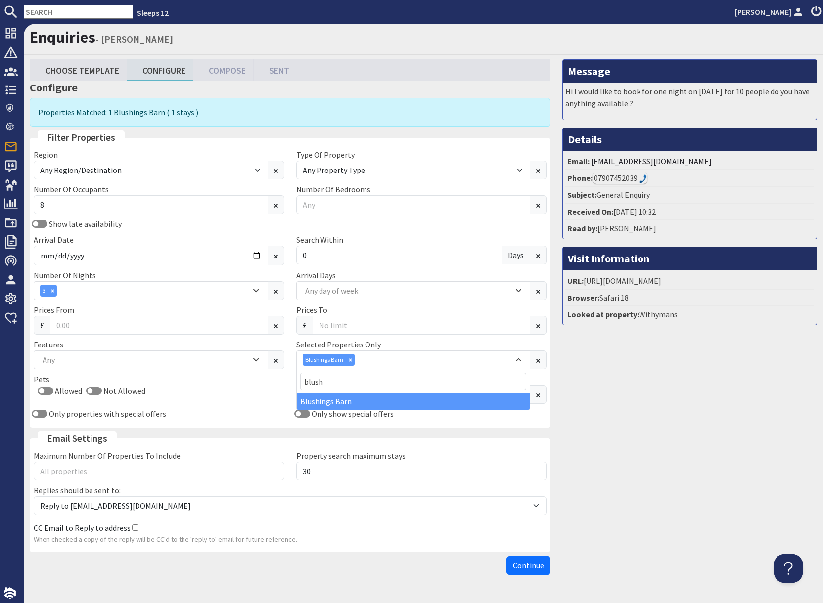
click at [82, 217] on div "Region Any Region/Destination UK UK / England UK / England / Bristol UK / Engla…" at bounding box center [290, 286] width 524 height 275
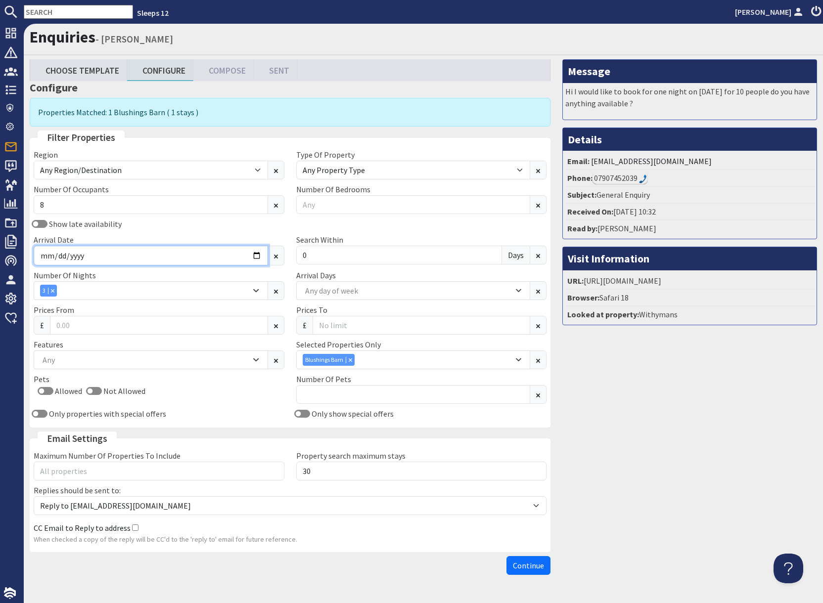
drag, startPoint x: 141, startPoint y: 261, endPoint x: 230, endPoint y: 261, distance: 89.5
click at [143, 261] on input "2026-01-23" at bounding box center [151, 256] width 234 height 20
click at [258, 258] on input "2026-01-23" at bounding box center [151, 256] width 234 height 20
click at [700, 386] on div "Message Hi I would like to book for one night on 8th nov for 10 people do you h…" at bounding box center [689, 319] width 266 height 520
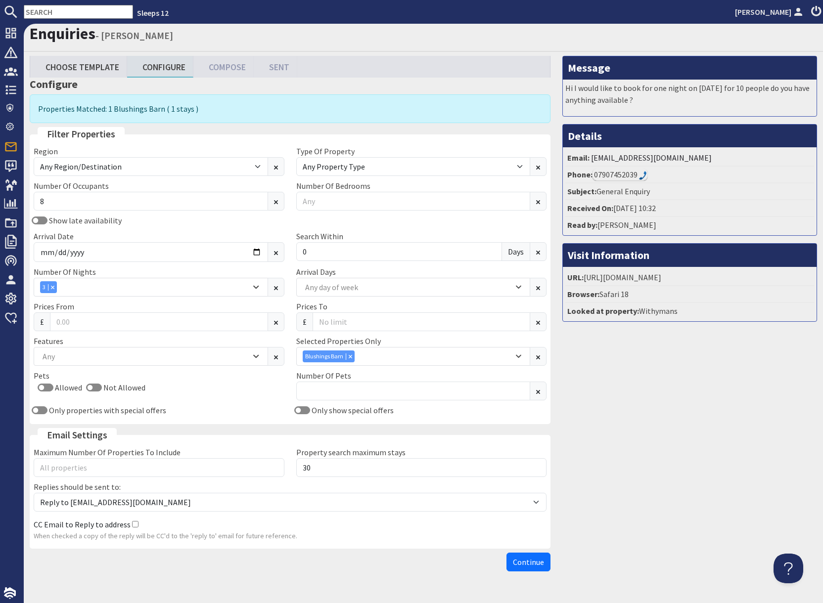
scroll to position [4, 0]
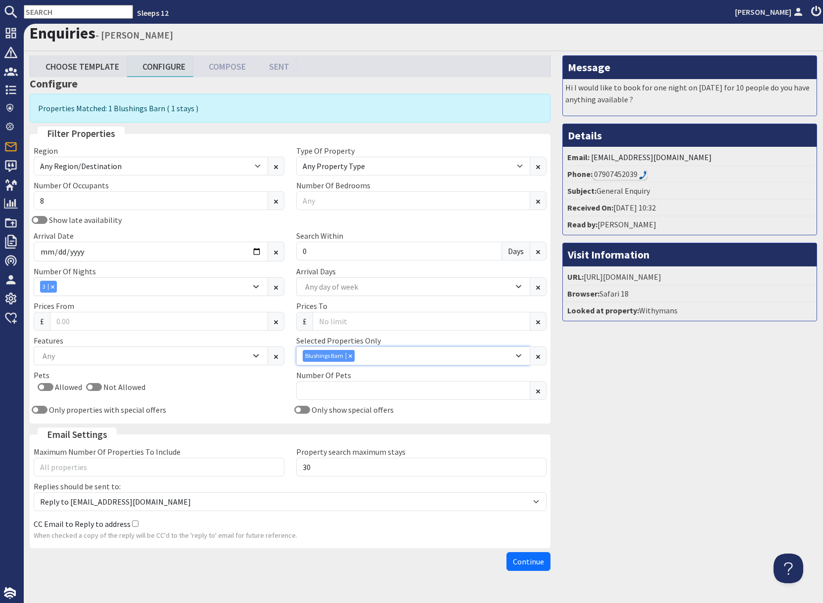
click at [389, 357] on div "Blushings Barn" at bounding box center [408, 356] width 211 height 12
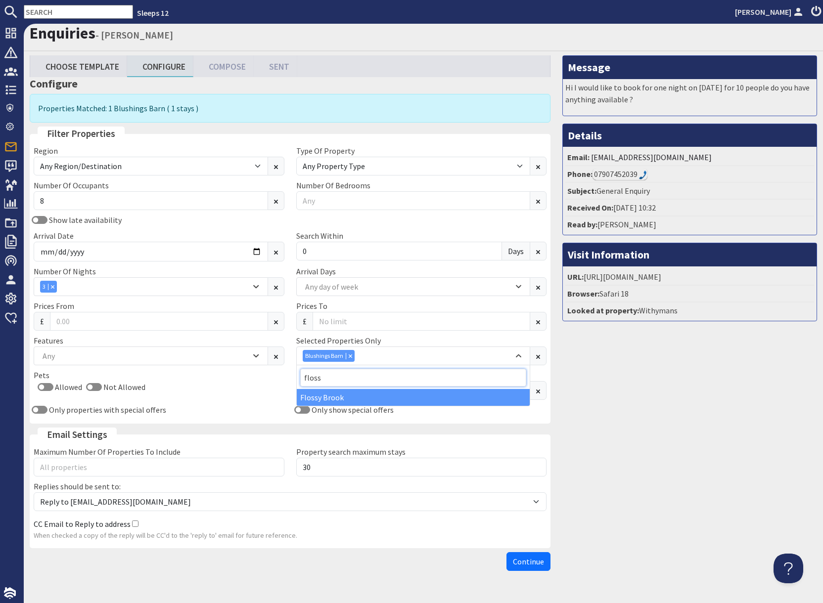
type input "floss"
drag, startPoint x: 342, startPoint y: 397, endPoint x: 360, endPoint y: 397, distance: 17.8
click at [360, 397] on div "Flossy Brook" at bounding box center [413, 397] width 233 height 17
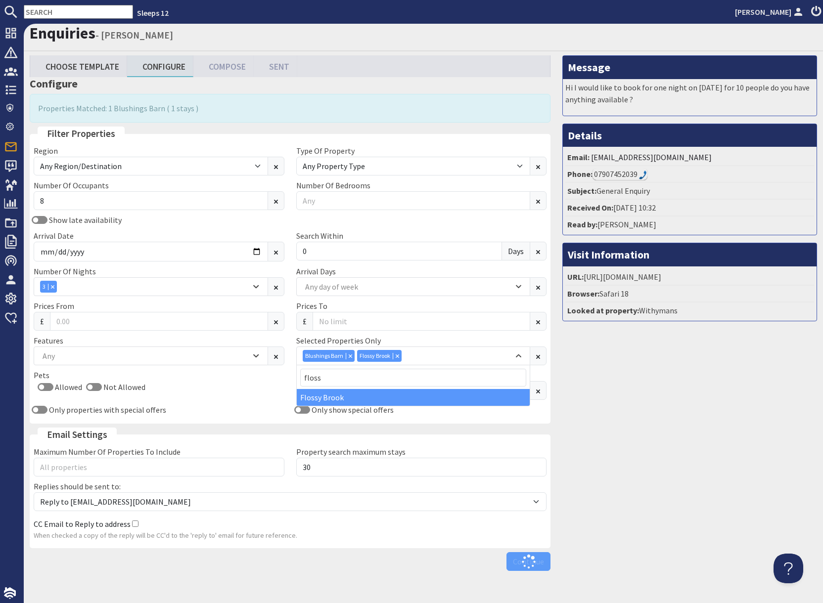
click at [681, 405] on div "Message Hi I would like to book for one night on 8th nov for 10 people do you h…" at bounding box center [689, 315] width 266 height 520
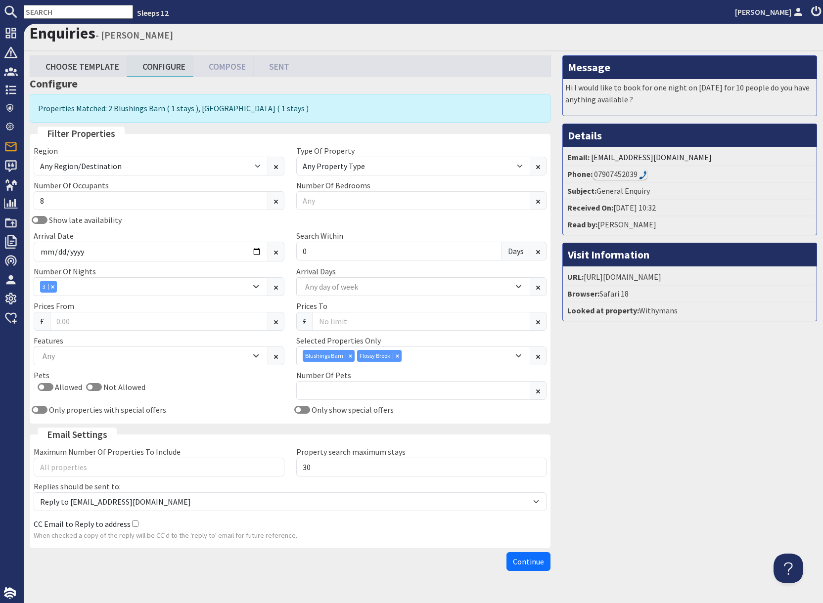
drag, startPoint x: 524, startPoint y: 558, endPoint x: 638, endPoint y: 290, distance: 291.0
click at [524, 558] on span "Continue" at bounding box center [528, 562] width 31 height 10
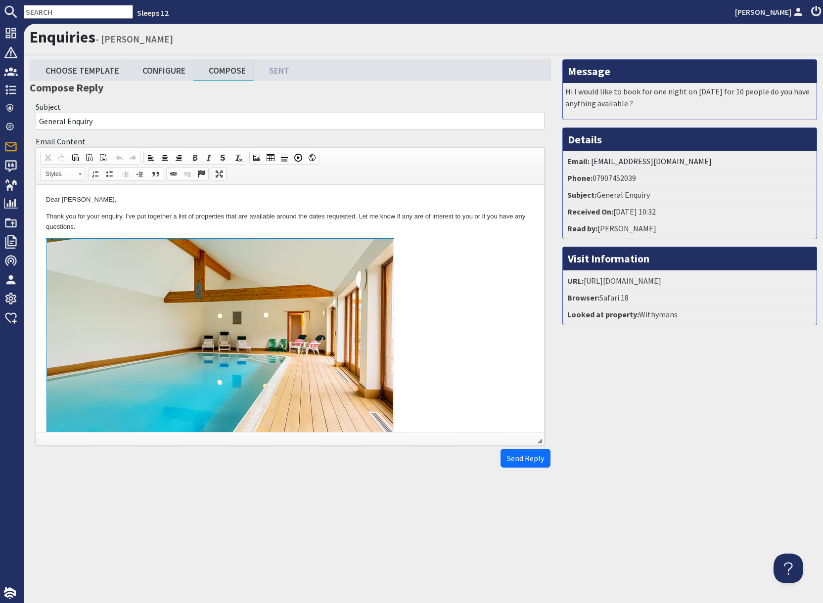
click at [438, 305] on link at bounding box center [290, 352] width 488 height 228
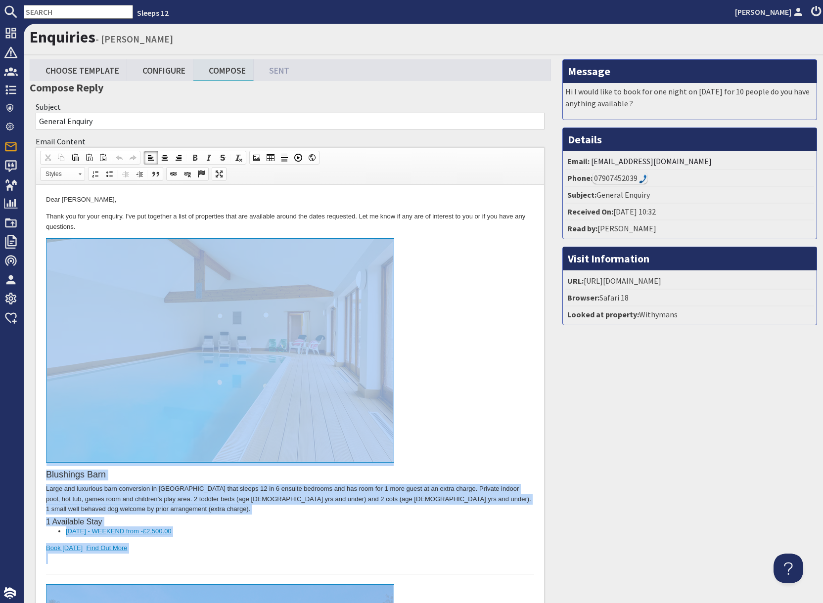
drag, startPoint x: 165, startPoint y: 891, endPoint x: 218, endPoint y: 281, distance: 612.8
click at [218, 281] on body "Dear alice cushing, Thank you for your enquiry. I've put together a list of pro…" at bounding box center [290, 578] width 488 height 766
copy body "Blushings Barn Large and luxurious barn conversion in Somerset that sleeps 12 i…"
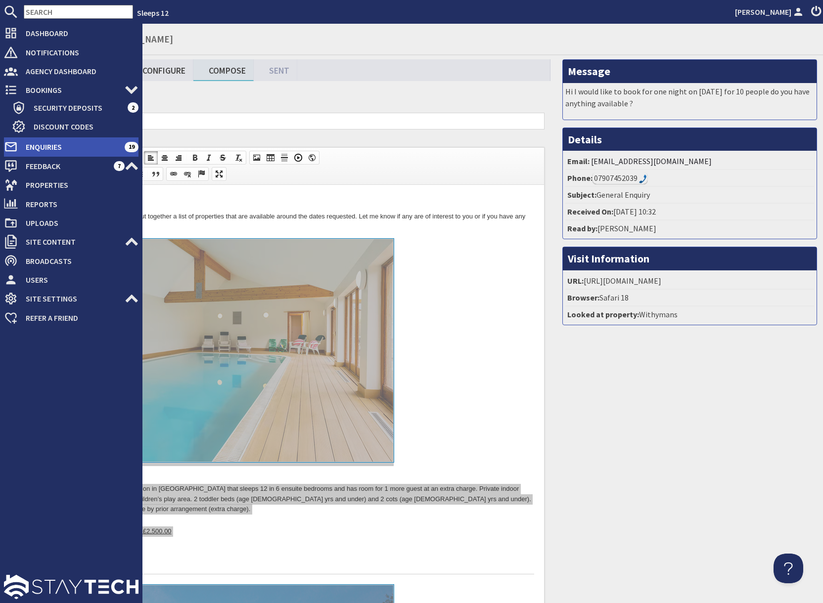
drag, startPoint x: 32, startPoint y: 147, endPoint x: 110, endPoint y: 153, distance: 78.3
click at [33, 147] on span "Enquiries" at bounding box center [71, 147] width 107 height 16
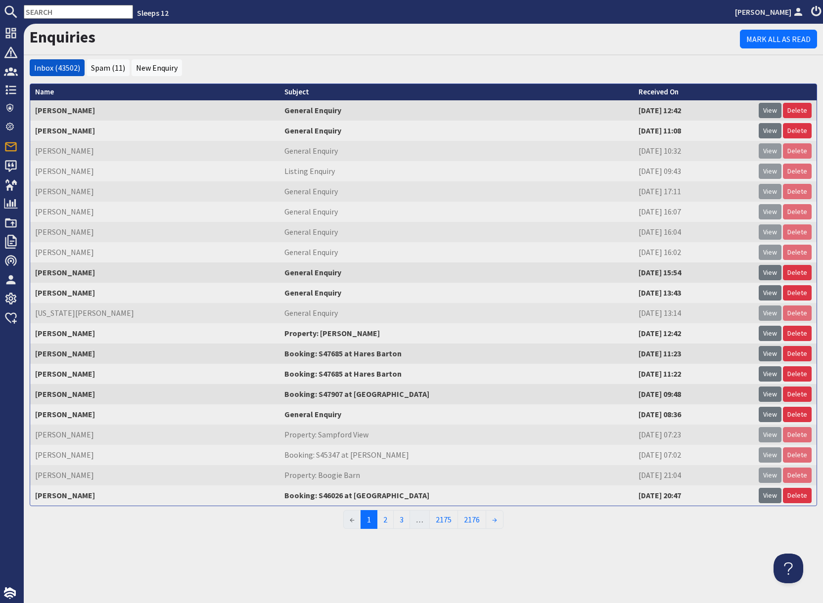
drag, startPoint x: 766, startPoint y: 111, endPoint x: 740, endPoint y: 148, distance: 45.4
click at [765, 111] on link "View" at bounding box center [769, 110] width 23 height 15
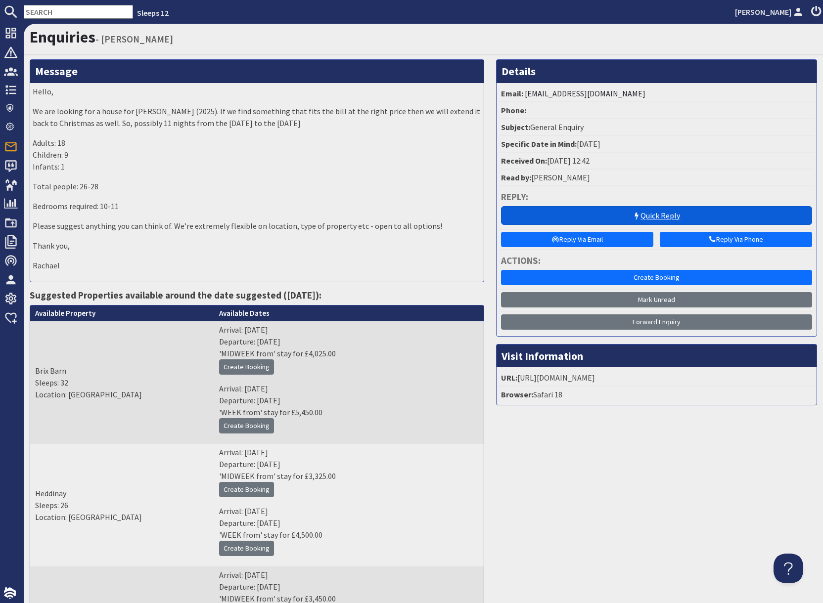
click at [635, 213] on icon at bounding box center [636, 217] width 8 height 8
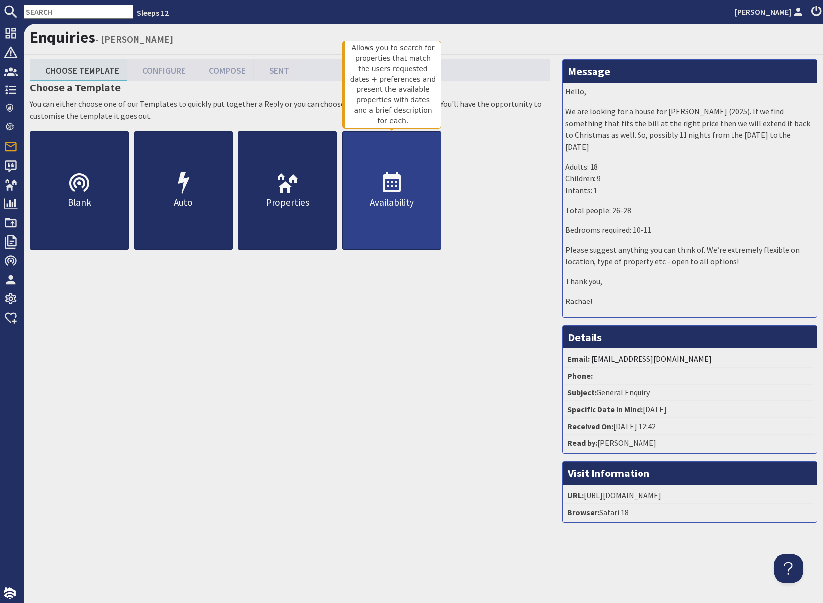
click at [378, 196] on p "Availability" at bounding box center [392, 202] width 98 height 14
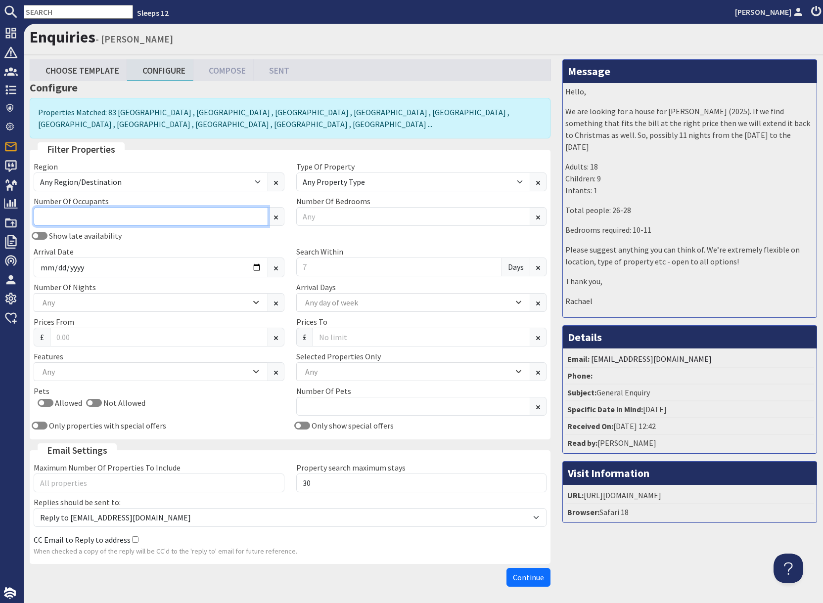
click at [201, 212] on input "Number Of Occupants" at bounding box center [151, 216] width 234 height 19
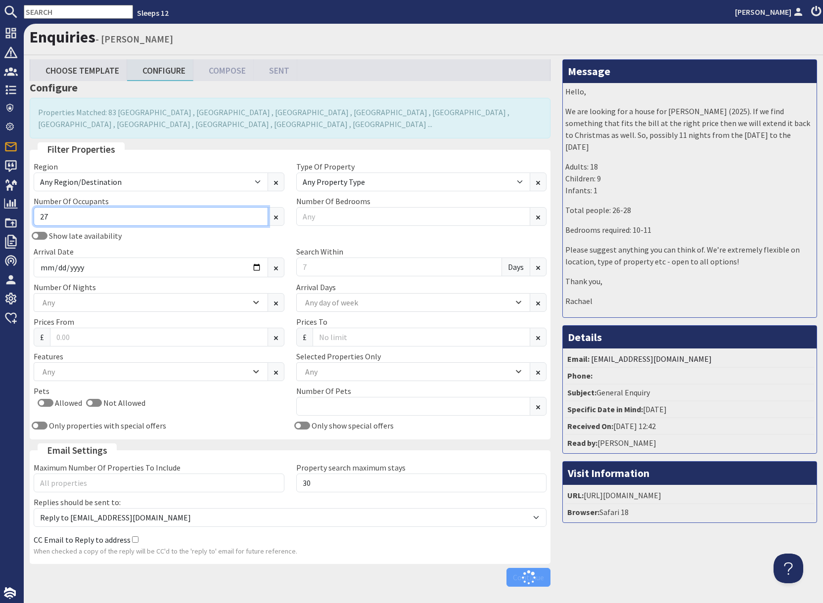
type input "27"
drag, startPoint x: 196, startPoint y: 249, endPoint x: 205, endPoint y: 263, distance: 16.7
click at [196, 250] on div "Arrival Date" at bounding box center [159, 262] width 262 height 32
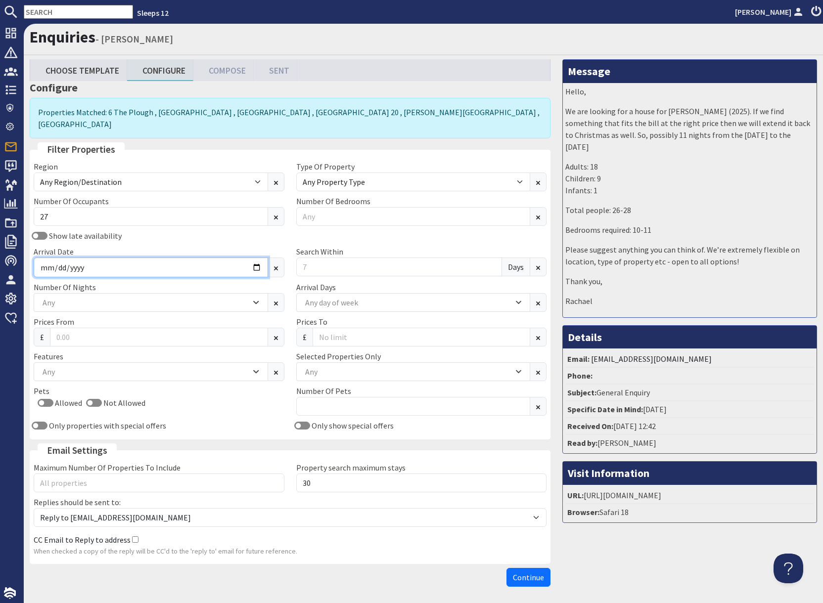
click at [254, 258] on input "Arrival Date" at bounding box center [151, 268] width 234 height 20
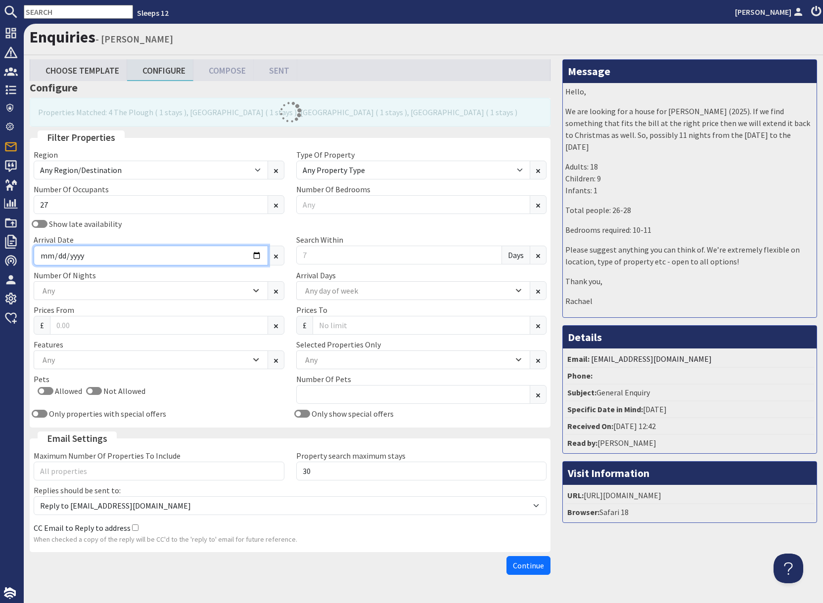
type input "2025-12-23"
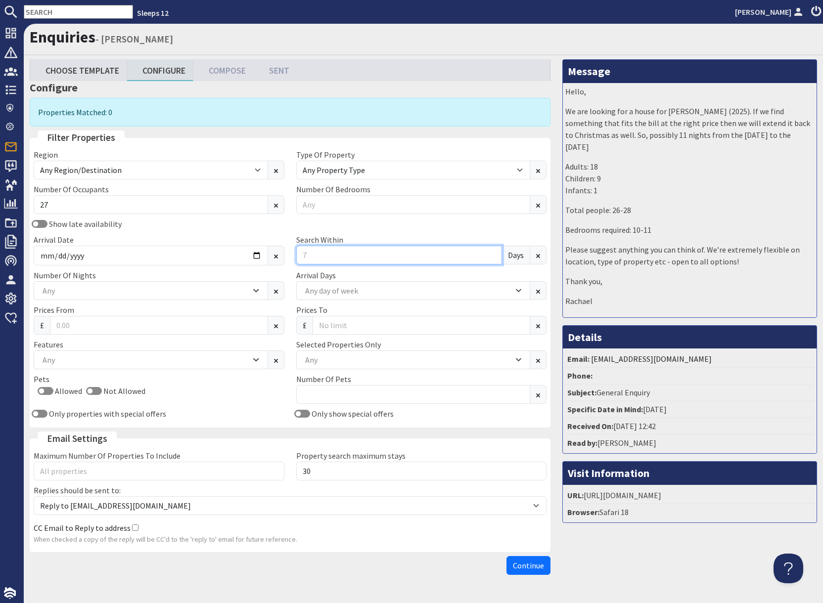
click at [324, 256] on input "Search Within" at bounding box center [399, 255] width 206 height 19
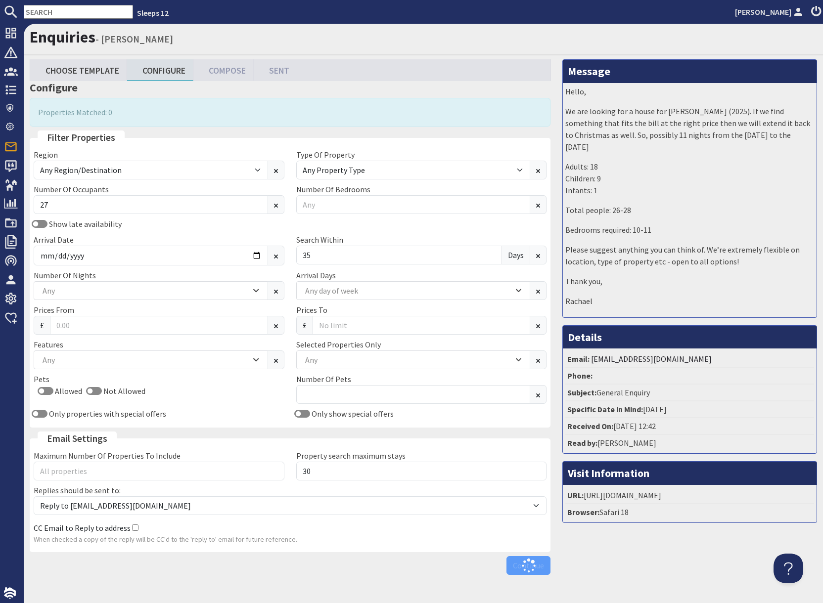
click at [355, 232] on div "Show late availability Arrival Date 2025-12-23 Search Within 35 Days" at bounding box center [290, 243] width 524 height 51
click at [347, 254] on input "35" at bounding box center [399, 255] width 206 height 19
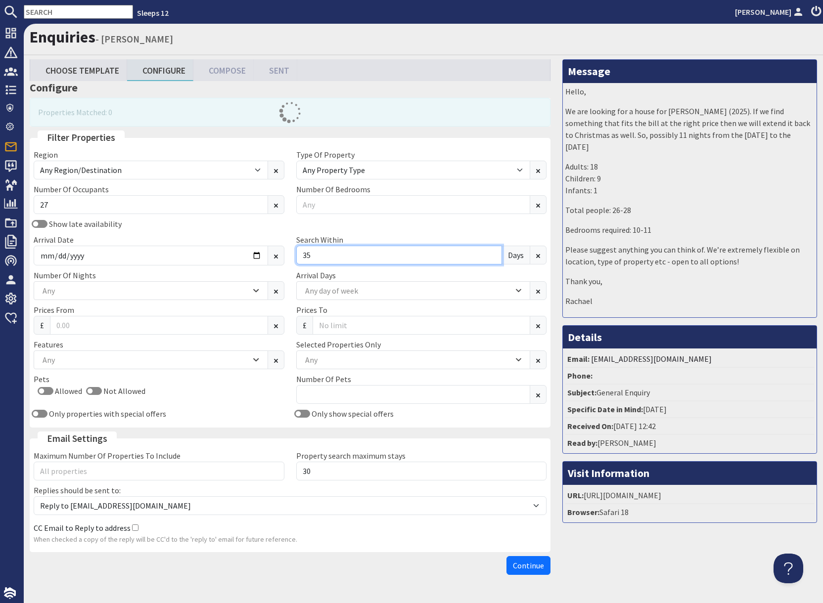
type input "3"
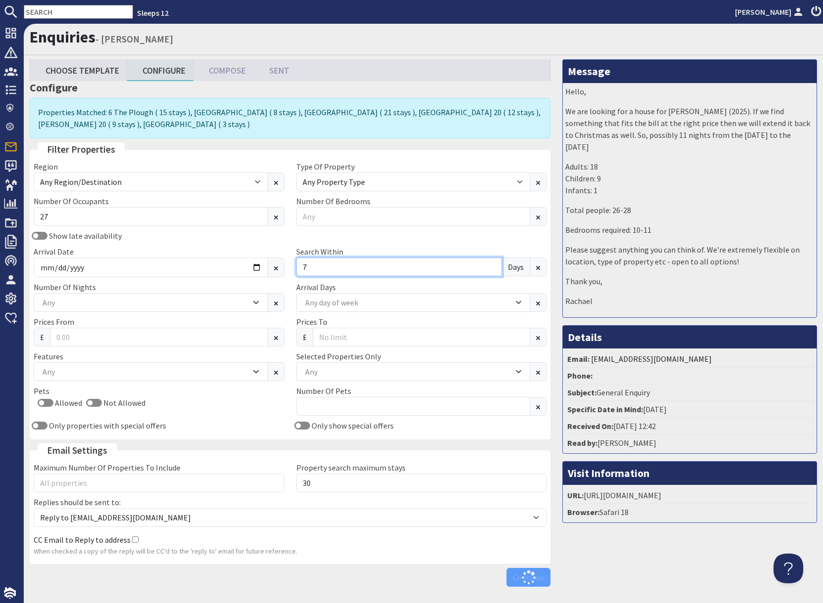
type input "7"
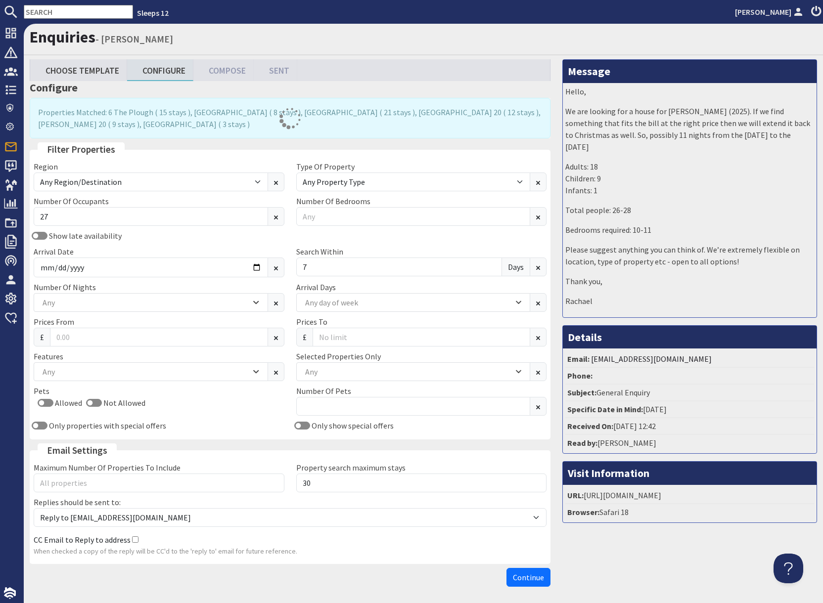
click at [359, 233] on div "Show late availability Arrival Date 2025-12-23 Search Within 7 Days" at bounding box center [290, 255] width 524 height 51
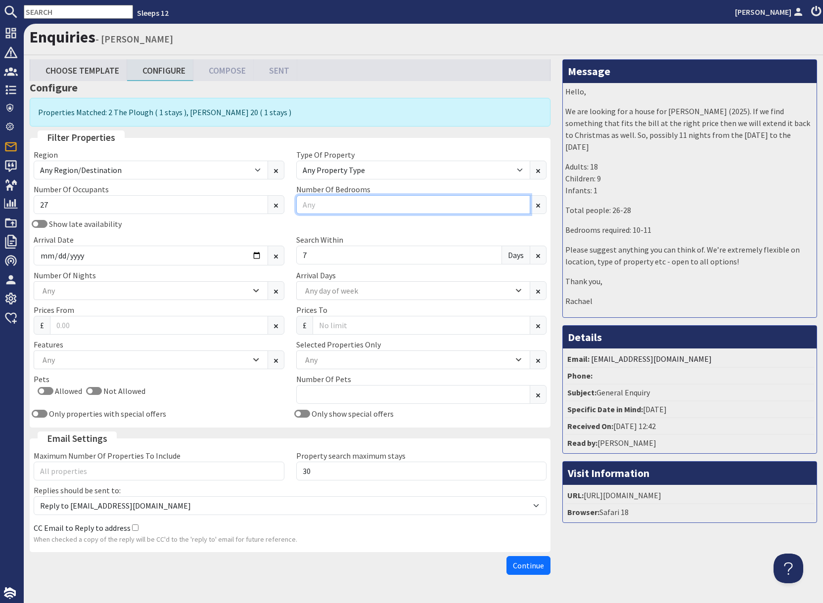
click at [328, 207] on input "Number Of Bedrooms" at bounding box center [413, 204] width 234 height 19
type input "10"
click at [611, 567] on div "Message Hello, We are looking for a house for NYE (2025). If we find something …" at bounding box center [689, 319] width 266 height 520
drag, startPoint x: 540, startPoint y: 568, endPoint x: 536, endPoint y: 562, distance: 7.5
click at [540, 568] on span "Continue" at bounding box center [528, 566] width 31 height 10
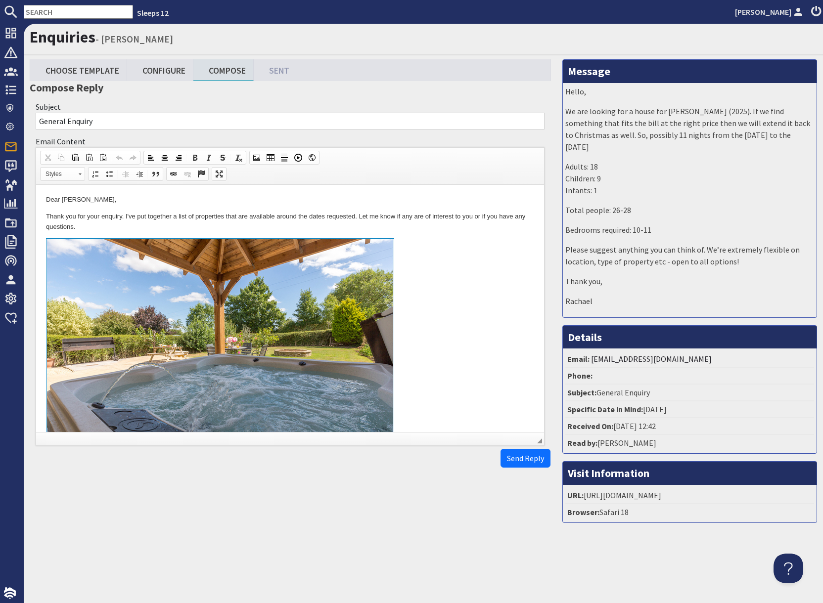
click at [450, 391] on link at bounding box center [290, 352] width 488 height 228
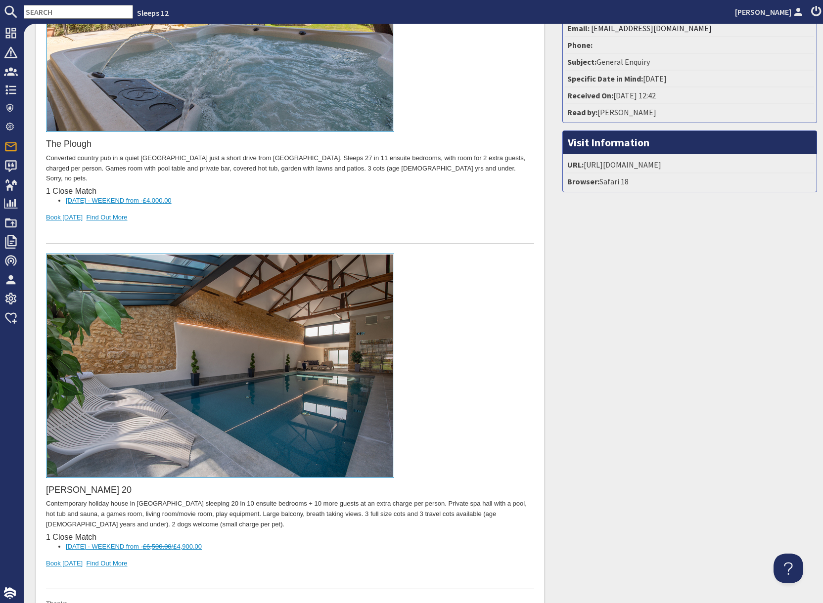
scroll to position [448, 0]
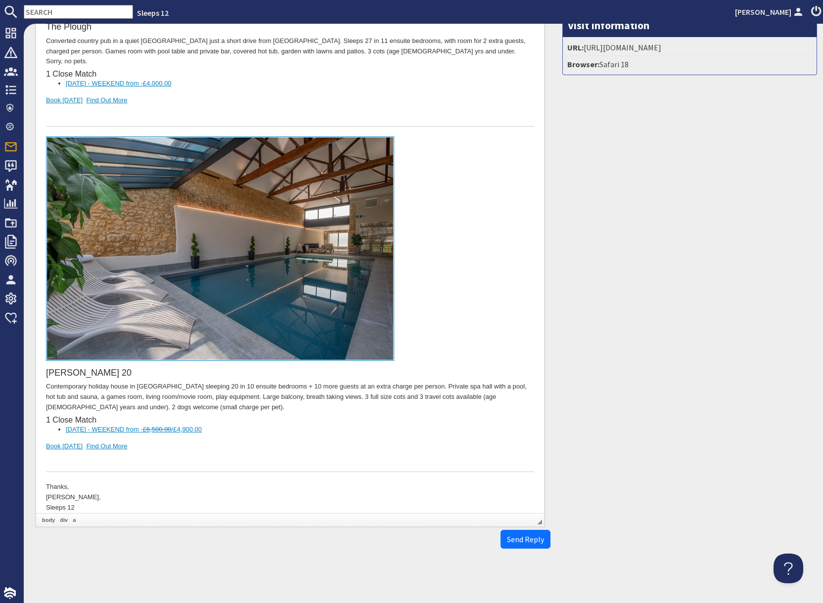
click at [58, 10] on input "text" at bounding box center [78, 12] width 109 height 14
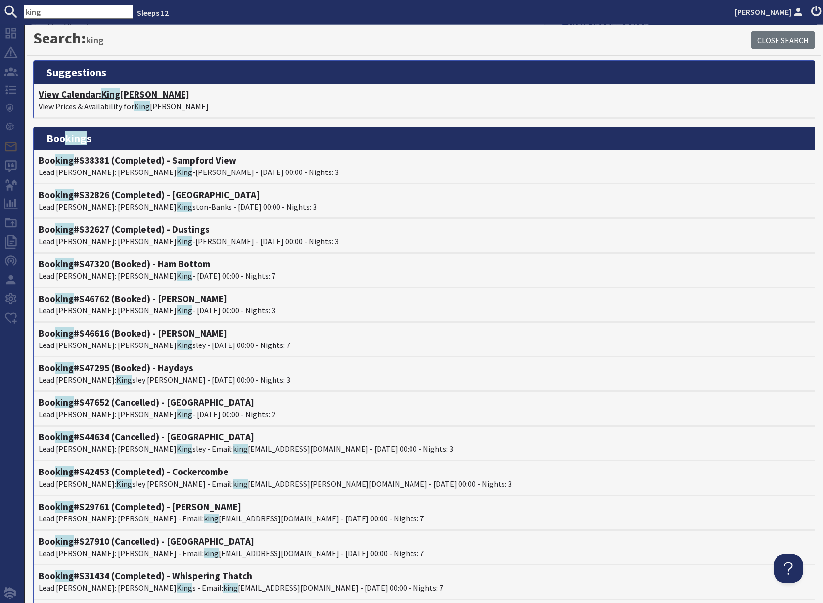
type input "king"
drag, startPoint x: 107, startPoint y: 96, endPoint x: 113, endPoint y: 98, distance: 6.3
click at [107, 96] on span "King" at bounding box center [110, 94] width 19 height 12
type textarea "<p>Dear Rachael Douglas,</p> <p>Thank you for your enquiry. I&#39;ve put togeth…"
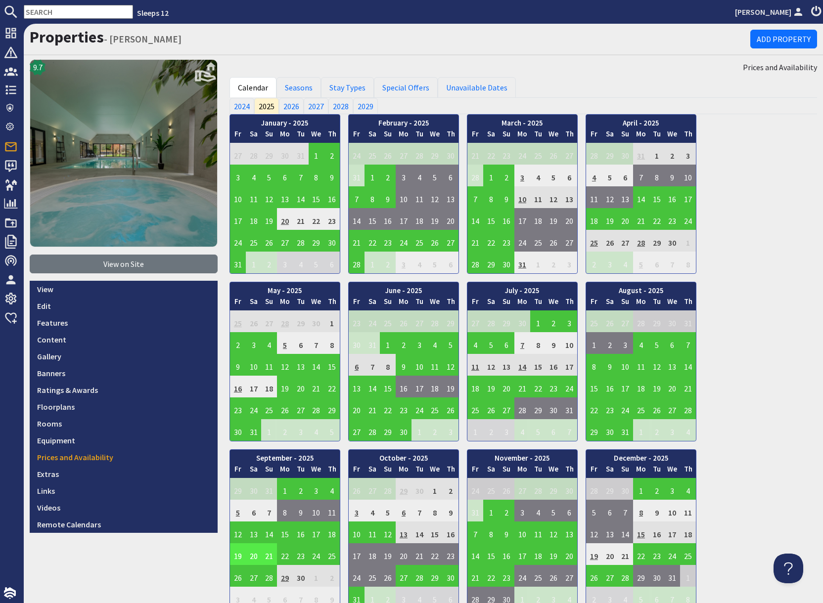
click at [236, 559] on td "19" at bounding box center [238, 554] width 16 height 22
click at [235, 508] on link "View booking" at bounding box center [233, 509] width 52 height 10
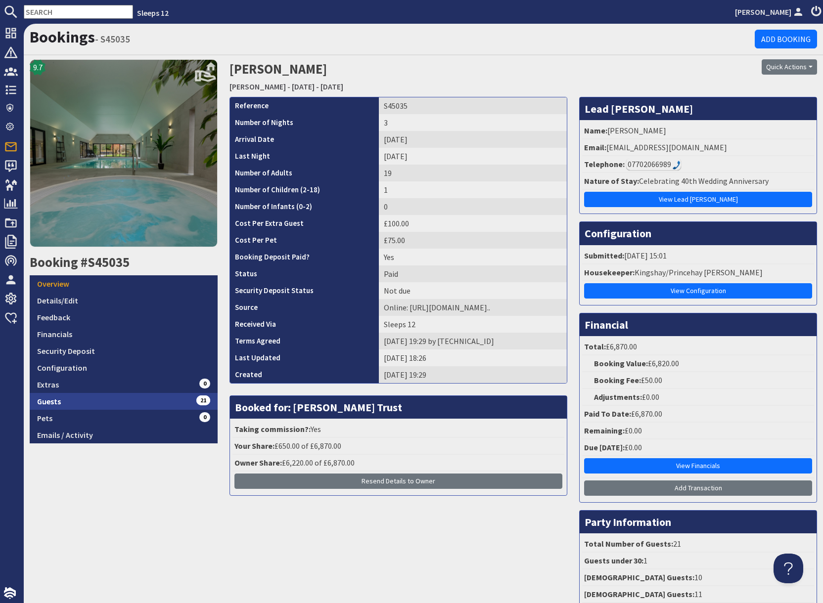
click at [132, 403] on link "Guests 21" at bounding box center [124, 401] width 188 height 17
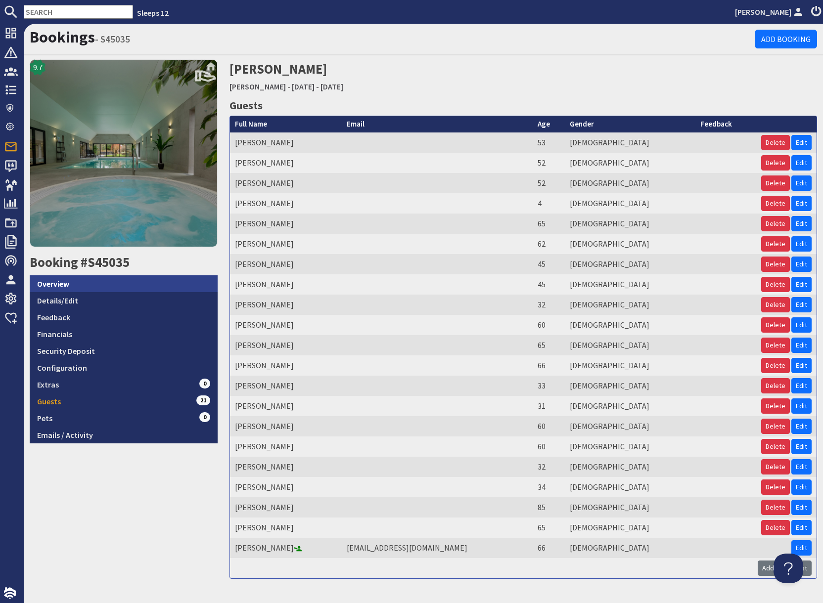
click at [73, 283] on link "Overview" at bounding box center [124, 283] width 188 height 17
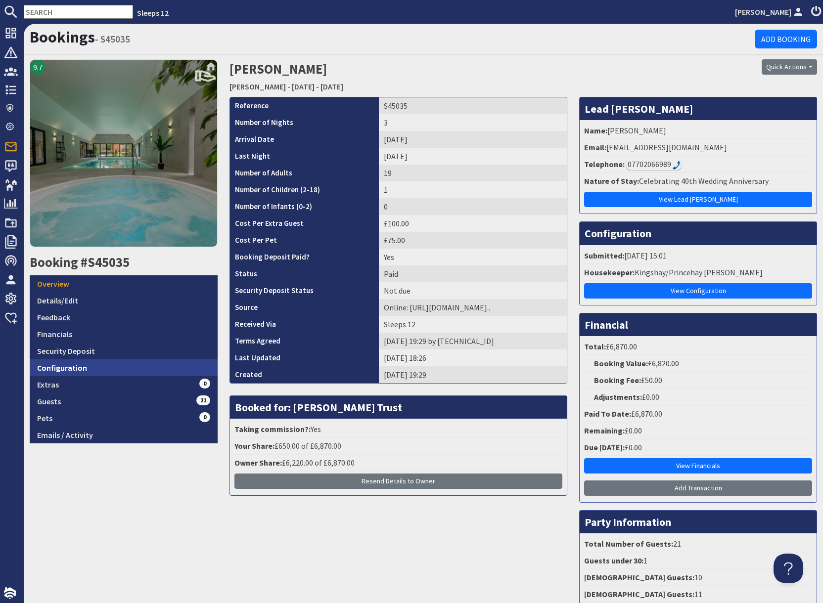
click at [115, 369] on link "Configuration" at bounding box center [124, 367] width 188 height 17
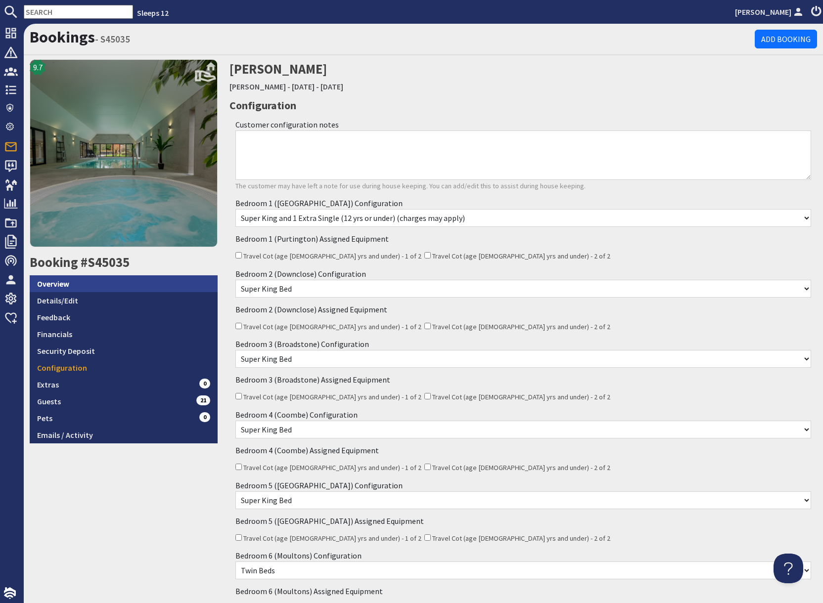
click at [94, 282] on link "Overview" at bounding box center [124, 283] width 188 height 17
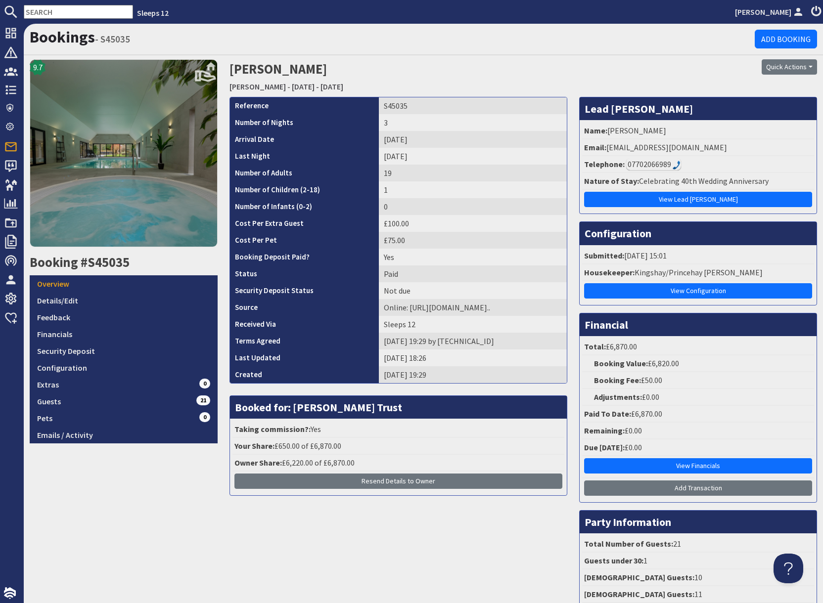
drag, startPoint x: 625, startPoint y: 76, endPoint x: 623, endPoint y: 87, distance: 11.5
click at [624, 75] on div "Quick Actions Send Booking Update Rebook Cancel Booking Print" at bounding box center [723, 77] width 200 height 37
drag, startPoint x: 607, startPoint y: 145, endPoint x: 703, endPoint y: 147, distance: 95.9
click at [703, 147] on li "Email: lynnfinmax@gmail.com" at bounding box center [698, 147] width 232 height 17
copy li "lynnfinmax@gmail.com"
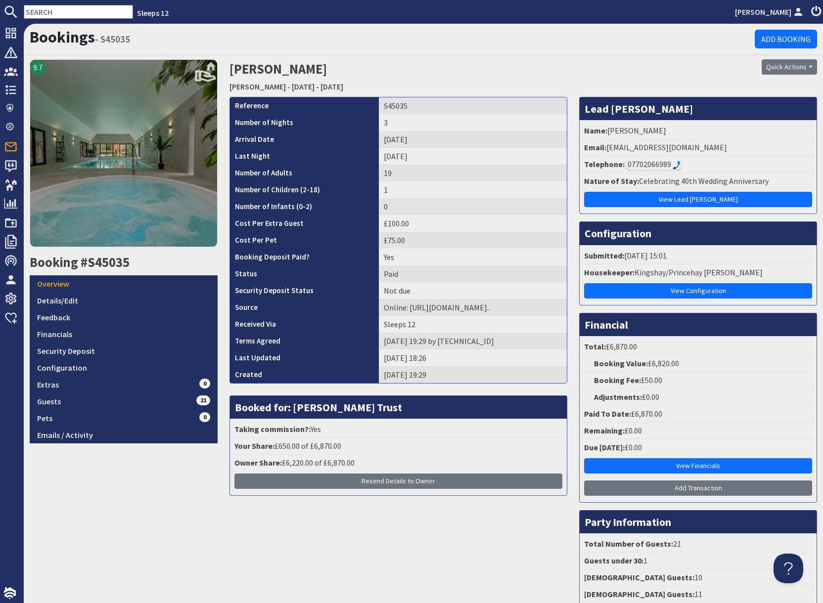
click at [60, 12] on input "text" at bounding box center [78, 12] width 109 height 14
paste input "S46636"
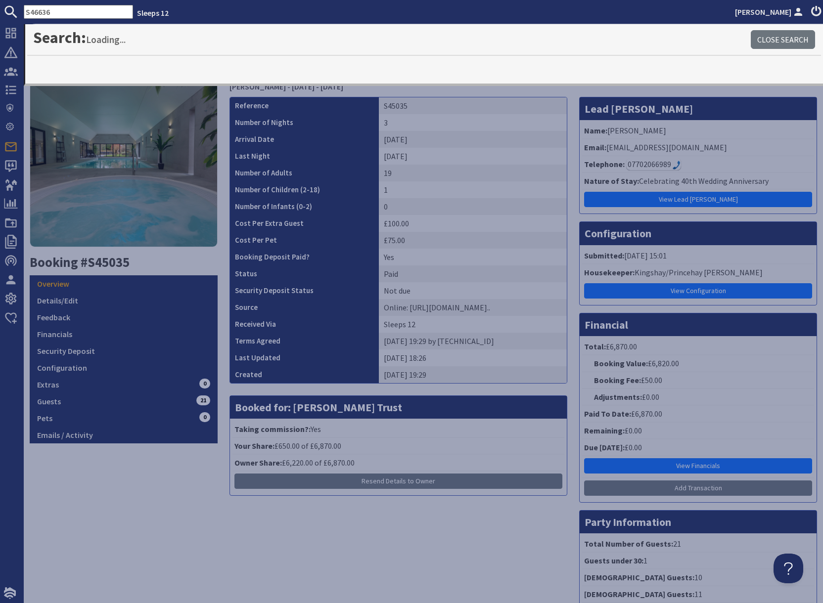
type input "S46636"
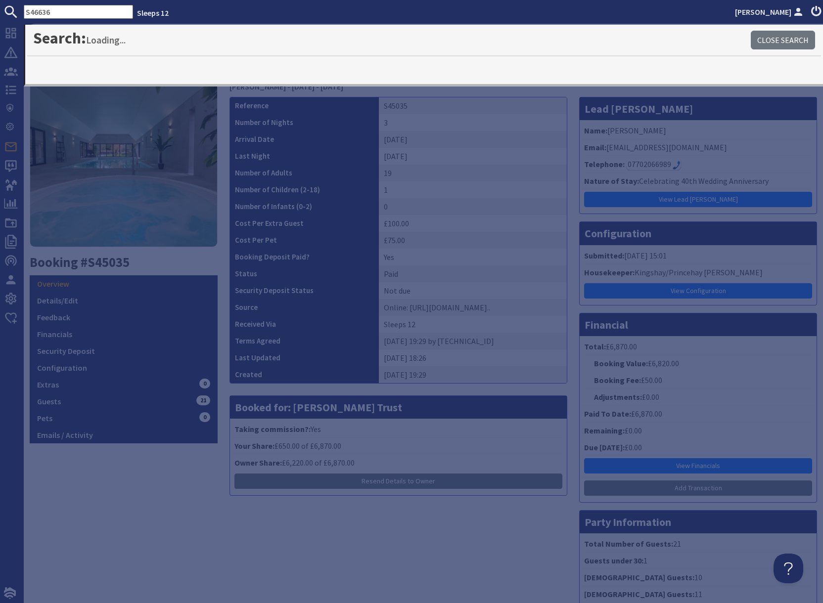
click at [61, 11] on input "S46636" at bounding box center [78, 12] width 109 height 14
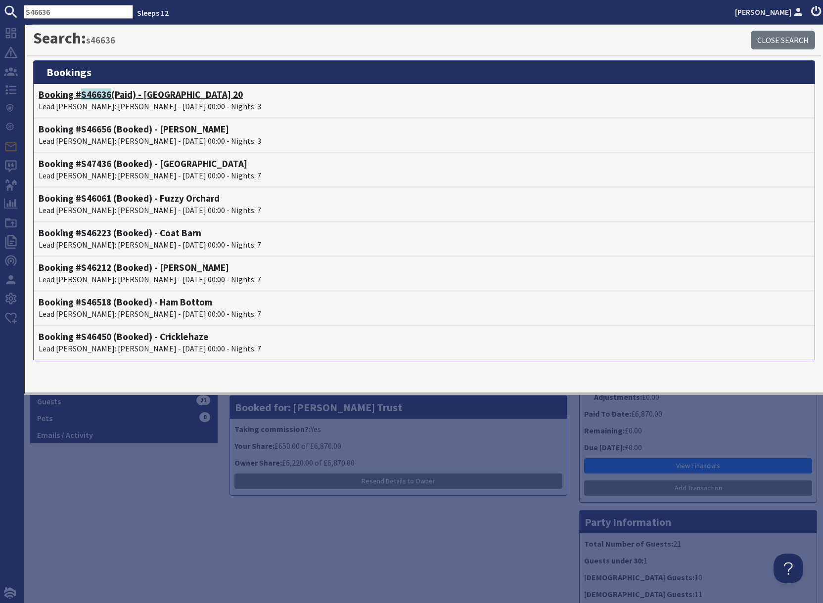
click at [117, 99] on h4 "Booking # S46636 (Paid) - Beaverbrook 20" at bounding box center [424, 94] width 771 height 11
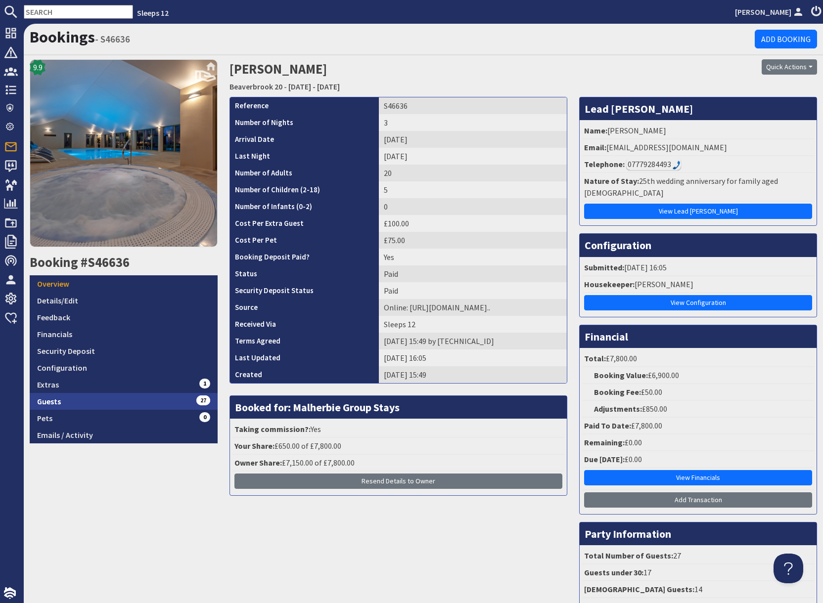
drag, startPoint x: 144, startPoint y: 403, endPoint x: 159, endPoint y: 403, distance: 14.8
click at [144, 403] on link "Guests 27" at bounding box center [124, 401] width 188 height 17
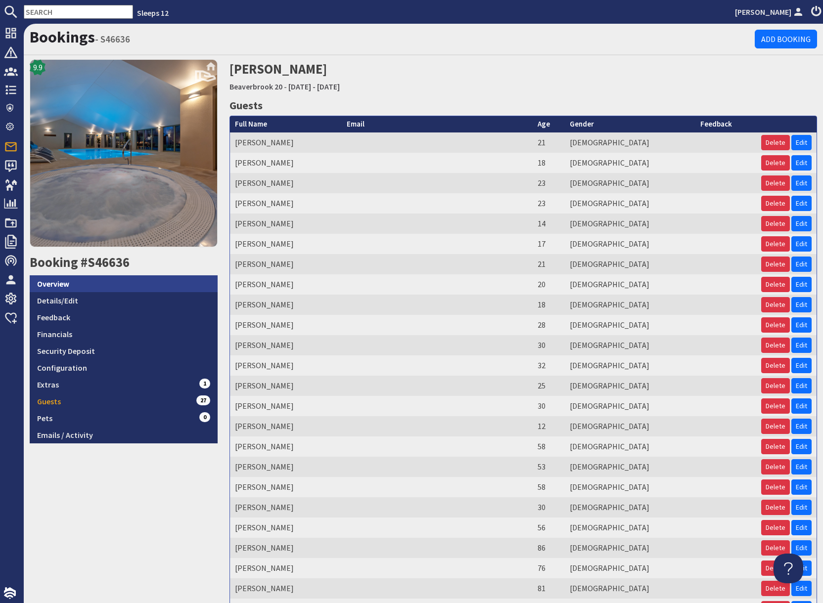
click at [73, 285] on link "Overview" at bounding box center [124, 283] width 188 height 17
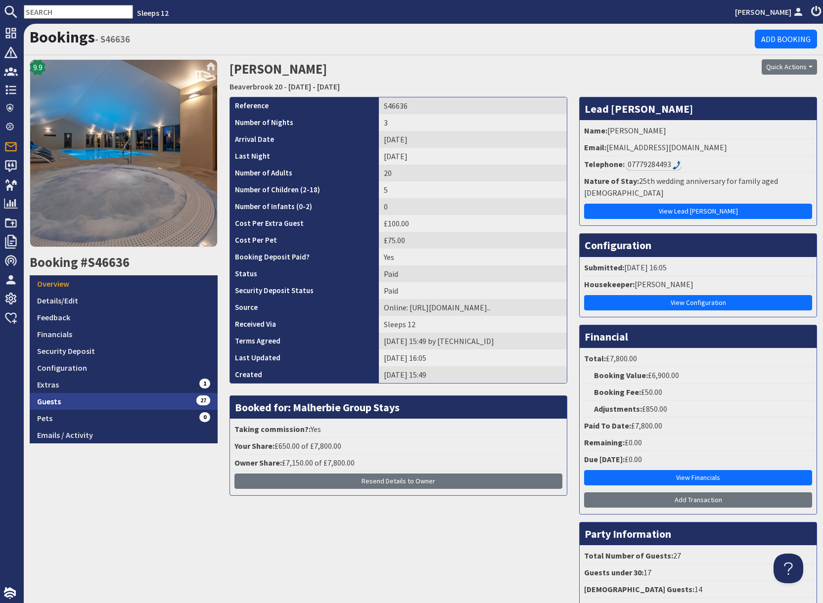
click at [112, 406] on link "Guests 27" at bounding box center [124, 401] width 188 height 17
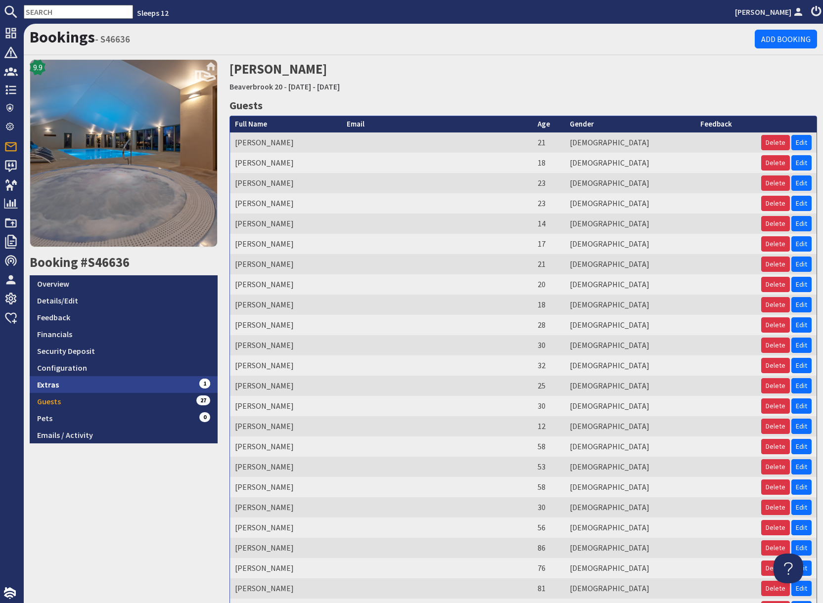
click at [119, 388] on link "Extras 1" at bounding box center [124, 384] width 188 height 17
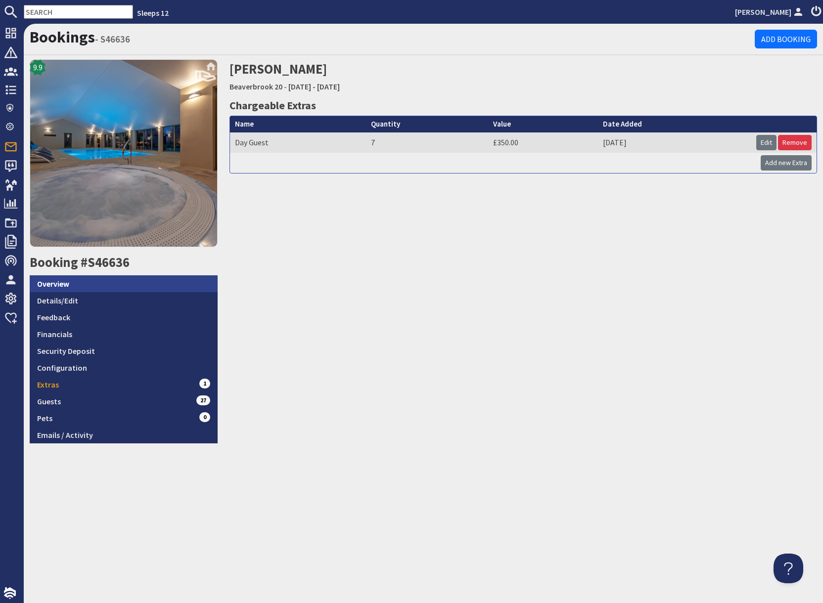
click at [85, 283] on link "Overview" at bounding box center [124, 283] width 188 height 17
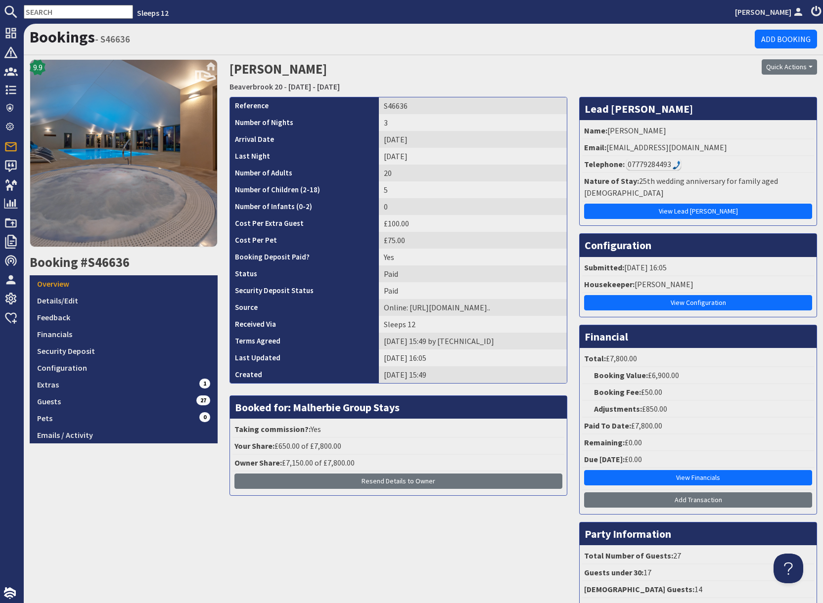
click at [479, 76] on h2 "Cara Khadaroo Beaverbrook 20 - Friday 05/09/2025 - Sunday 07/09/2025" at bounding box center [423, 76] width 388 height 35
click at [100, 369] on link "Configuration" at bounding box center [124, 367] width 188 height 17
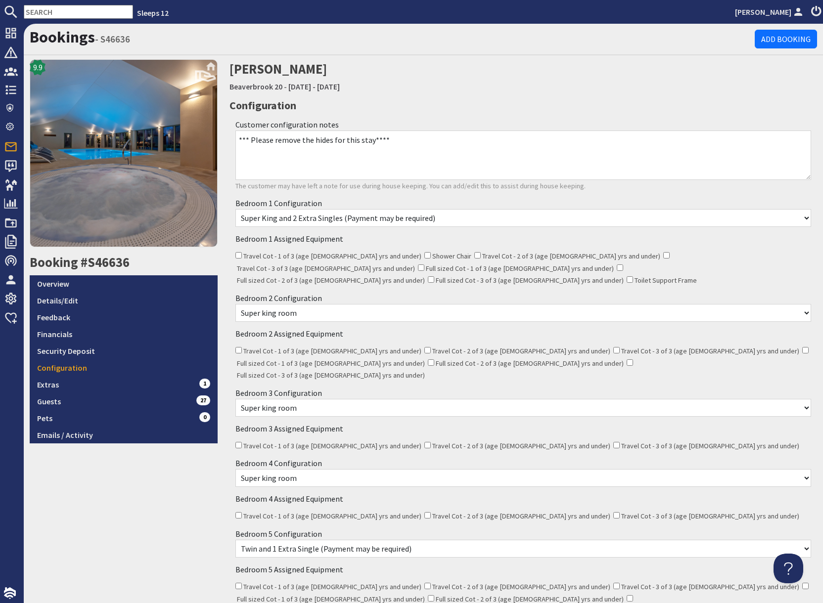
click at [321, 304] on select "None Selected Super king room Twin room Twin and 1 Extra Single (Payment may be…" at bounding box center [522, 313] width 575 height 18
click at [108, 440] on link "Emails / Activity" at bounding box center [124, 435] width 188 height 17
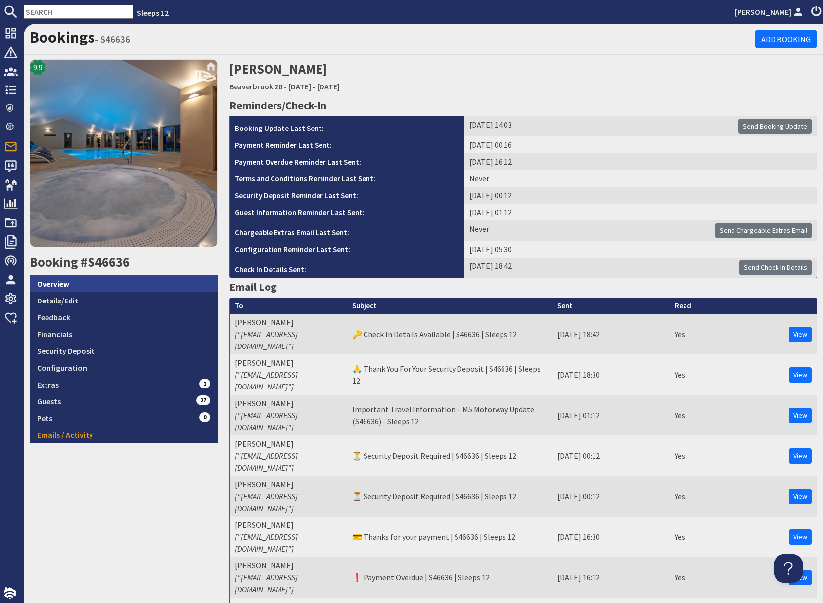
click at [66, 282] on link "Overview" at bounding box center [124, 283] width 188 height 17
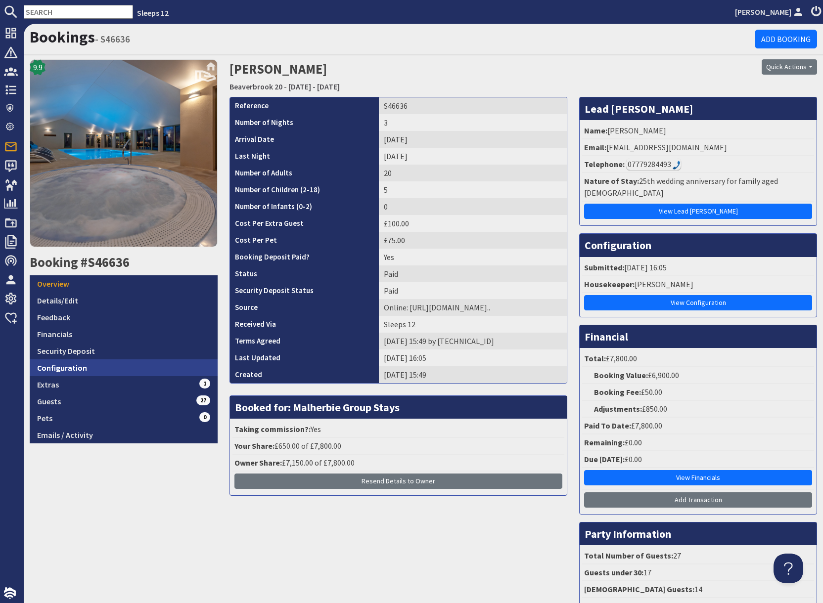
click at [77, 369] on link "Configuration" at bounding box center [124, 367] width 188 height 17
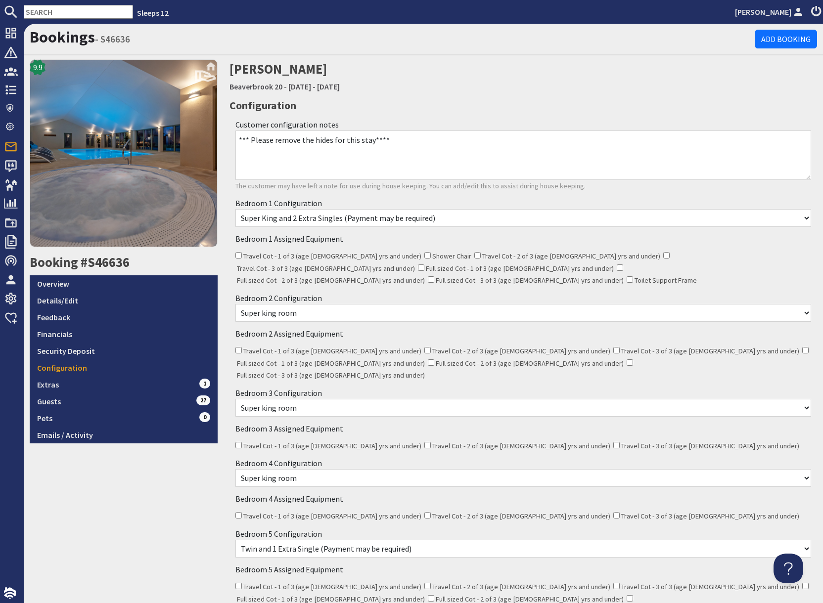
click at [319, 304] on select "None Selected Super king room Twin room Twin and 1 Extra Single (Payment may be…" at bounding box center [522, 313] width 575 height 18
click at [85, 285] on link "Overview" at bounding box center [124, 283] width 188 height 17
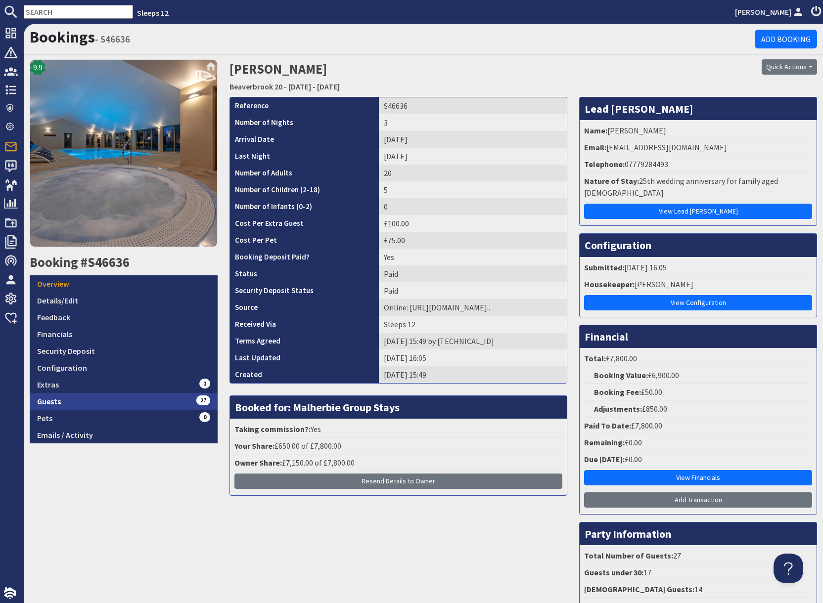
click at [166, 401] on link "Guests 27" at bounding box center [124, 401] width 188 height 17
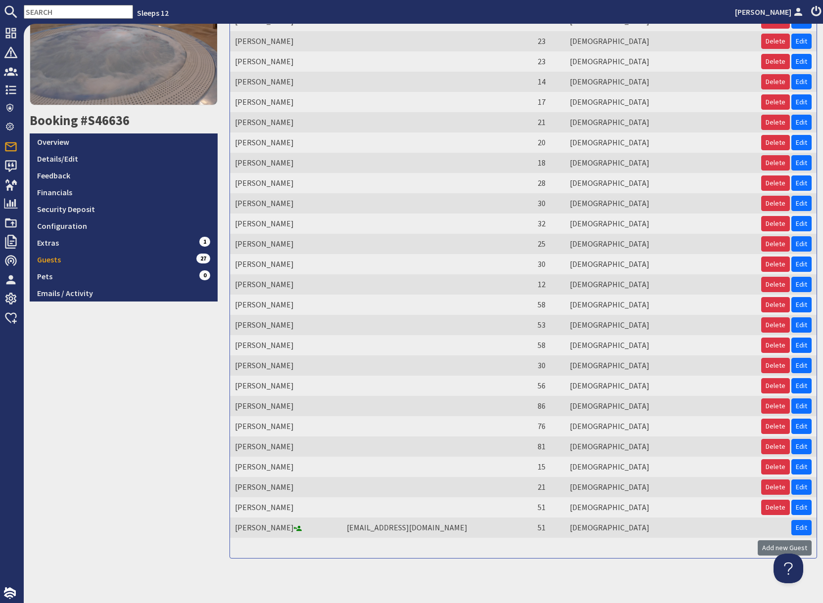
scroll to position [147, 0]
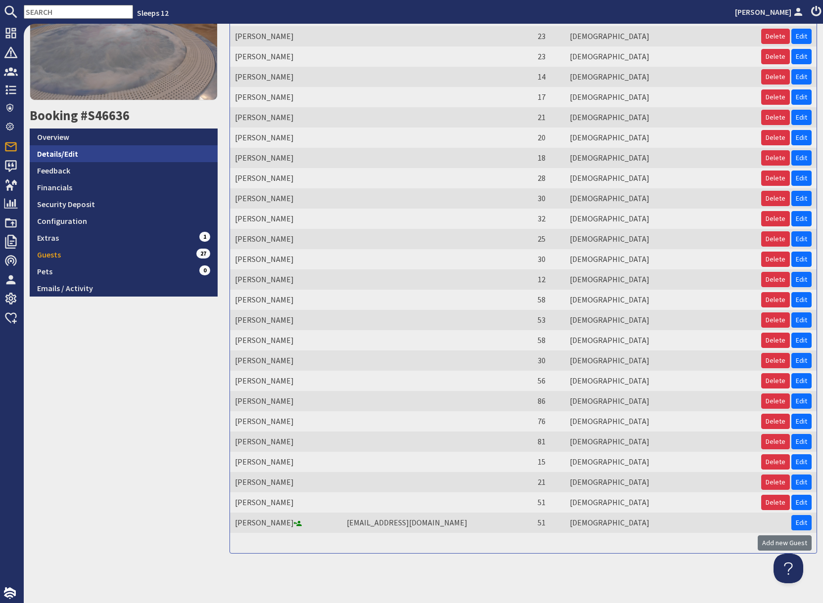
click at [114, 157] on link "Details/Edit" at bounding box center [124, 153] width 188 height 17
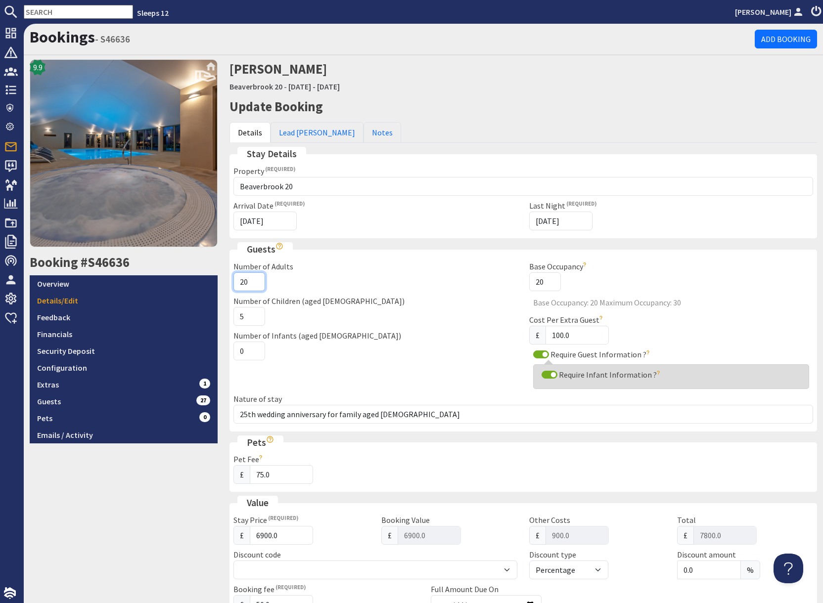
drag, startPoint x: 246, startPoint y: 281, endPoint x: 256, endPoint y: 281, distance: 9.9
click at [246, 281] on input "20" at bounding box center [249, 281] width 32 height 19
click at [255, 279] on input "21" at bounding box center [249, 281] width 32 height 19
click at [255, 279] on input "22" at bounding box center [249, 281] width 32 height 19
type input "23"
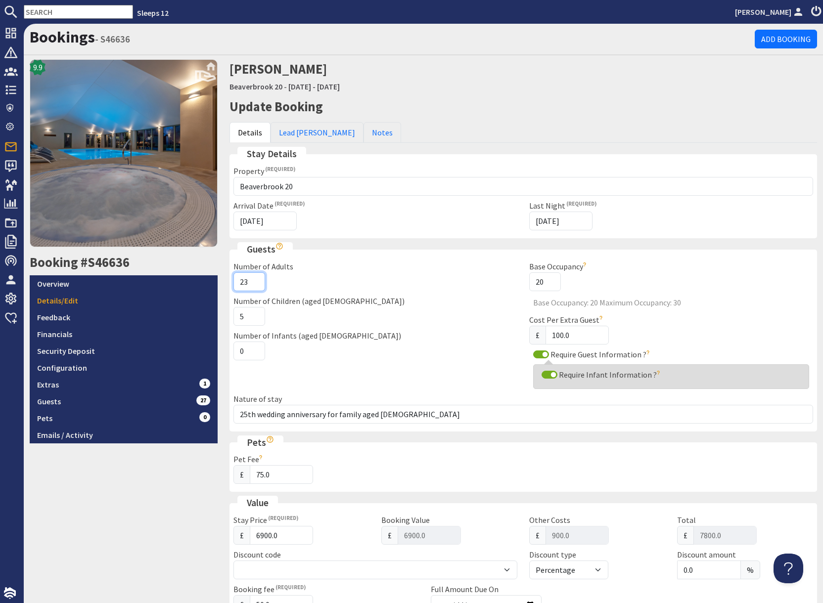
click at [255, 279] on input "23" at bounding box center [249, 281] width 32 height 19
type input "4"
click at [254, 319] on input "4" at bounding box center [249, 316] width 32 height 19
click at [181, 475] on div "9.9 Booking #S46636 Overview Details/Edit Feedback Financials Security Deposit …" at bounding box center [124, 502] width 200 height 886
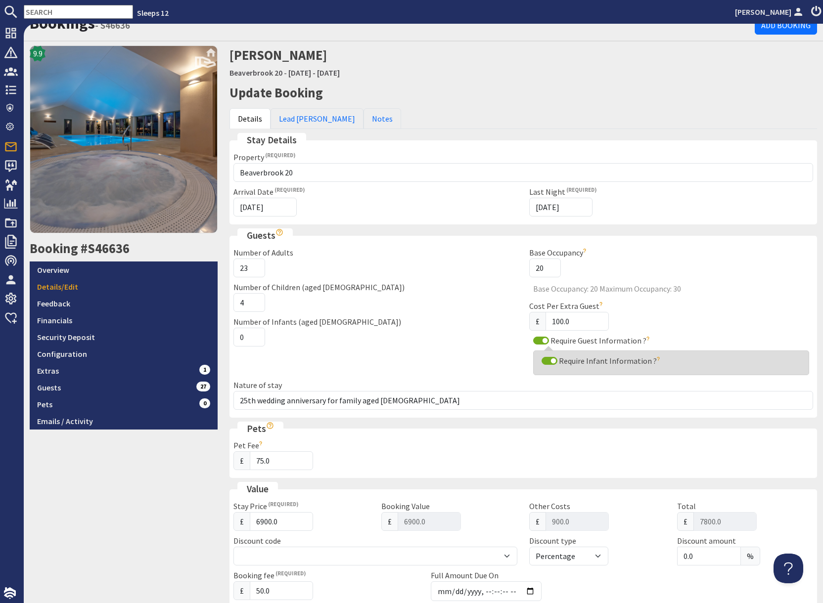
drag, startPoint x: 158, startPoint y: 535, endPoint x: 164, endPoint y: 534, distance: 5.5
click at [158, 535] on div "9.9 Booking #S46636 Overview Details/Edit Feedback Financials Security Deposit …" at bounding box center [124, 488] width 200 height 886
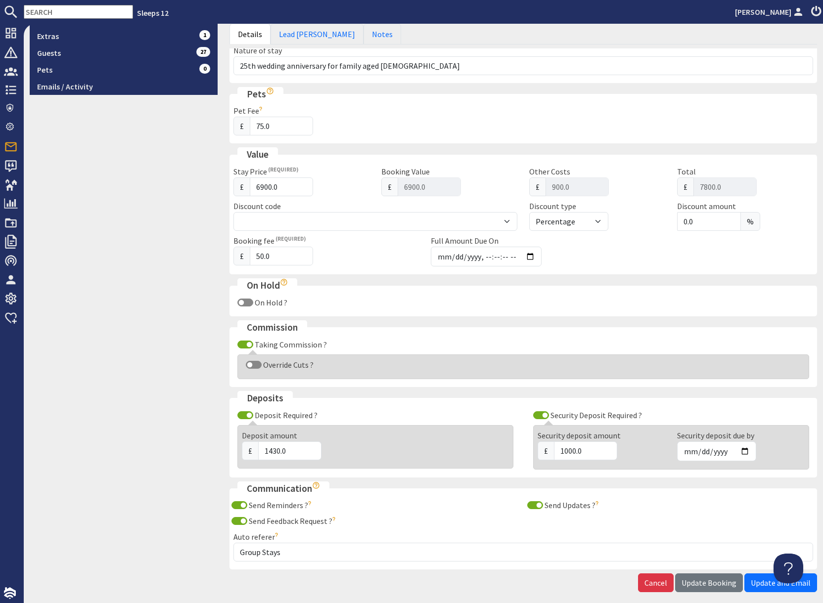
scroll to position [392, 0]
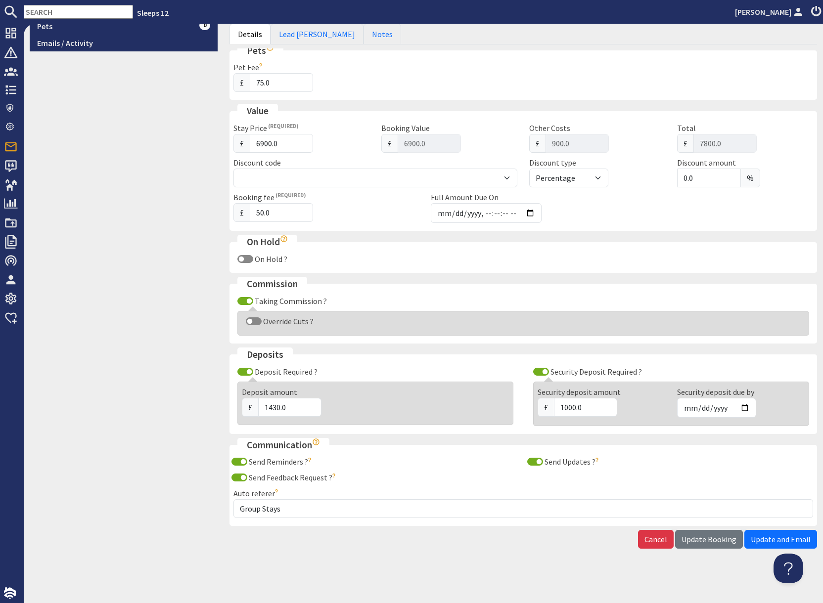
drag, startPoint x: 733, startPoint y: 538, endPoint x: 726, endPoint y: 540, distance: 6.9
click at [733, 538] on span "Update Booking" at bounding box center [708, 539] width 55 height 10
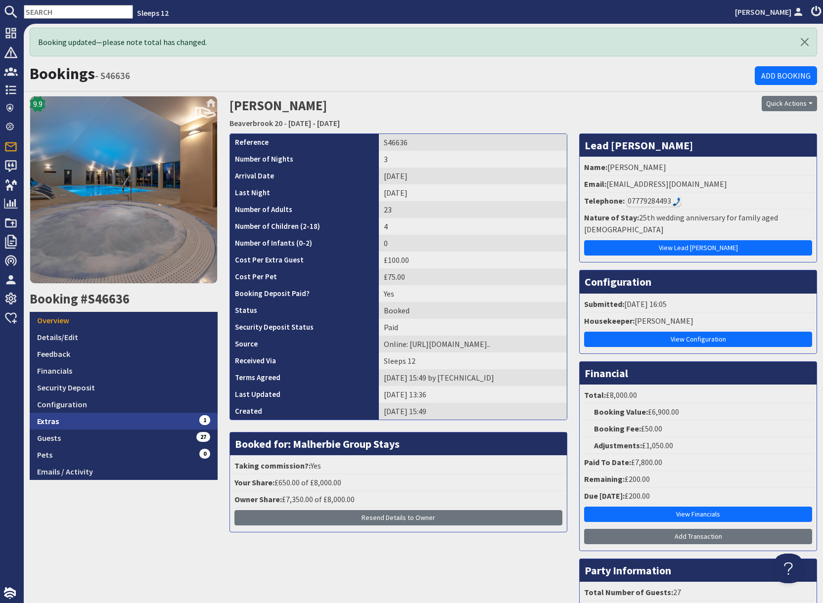
click at [87, 424] on link "Extras 1" at bounding box center [124, 421] width 188 height 17
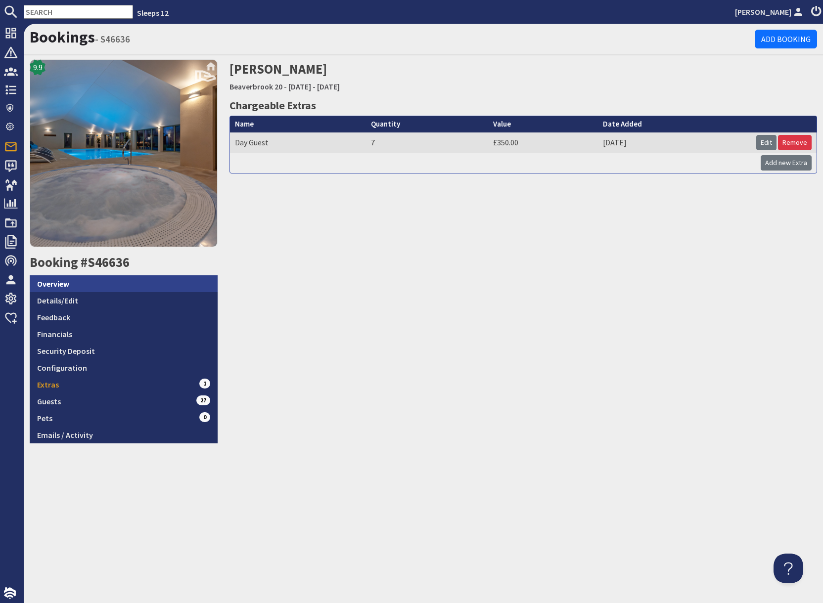
click at [128, 286] on link "Overview" at bounding box center [124, 283] width 188 height 17
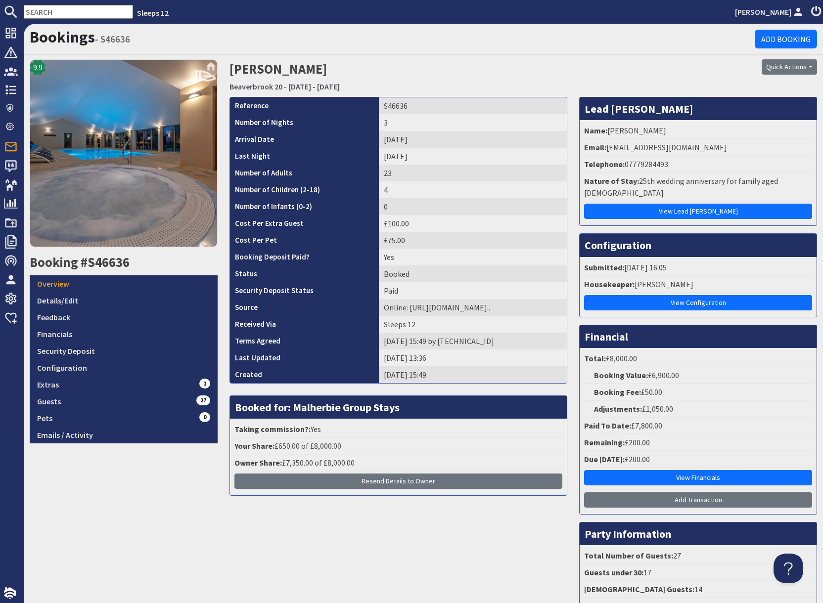
drag, startPoint x: 186, startPoint y: 491, endPoint x: 218, endPoint y: 480, distance: 33.9
click at [188, 490] on div "9.9 Booking #S46636 Overview Details/Edit Feedback Financials Security Deposit …" at bounding box center [124, 356] width 200 height 594
click at [63, 11] on input "text" at bounding box center [78, 12] width 109 height 14
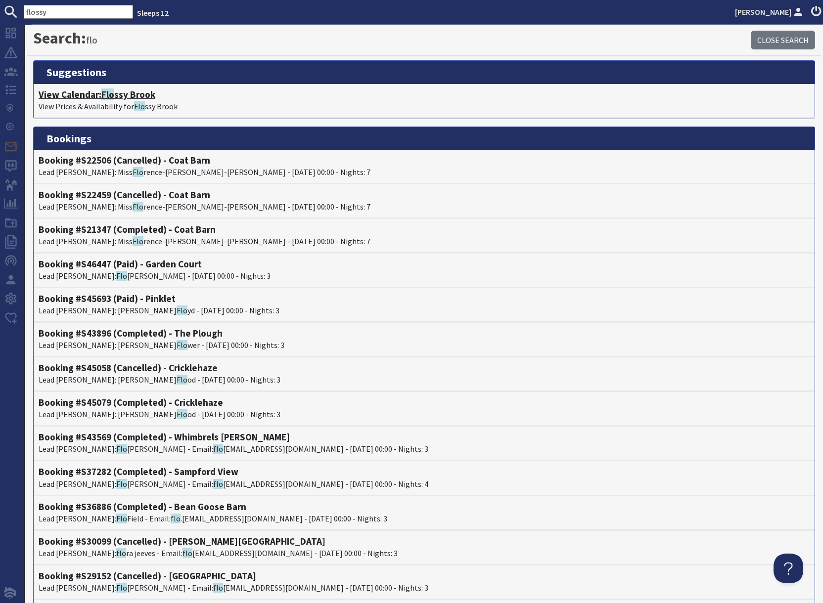
type input "flossy"
click at [102, 98] on h4 "View Calendar: Flo ssy Brook" at bounding box center [424, 94] width 771 height 11
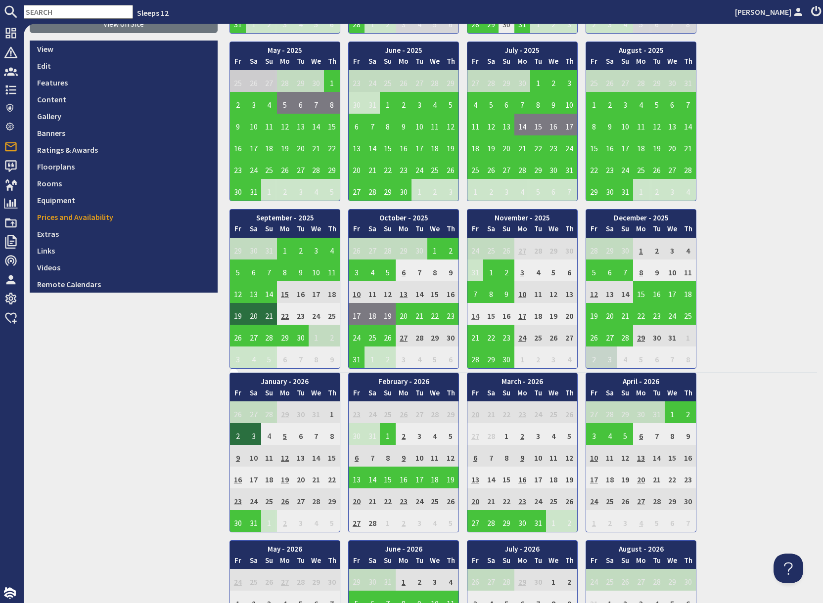
scroll to position [241, 0]
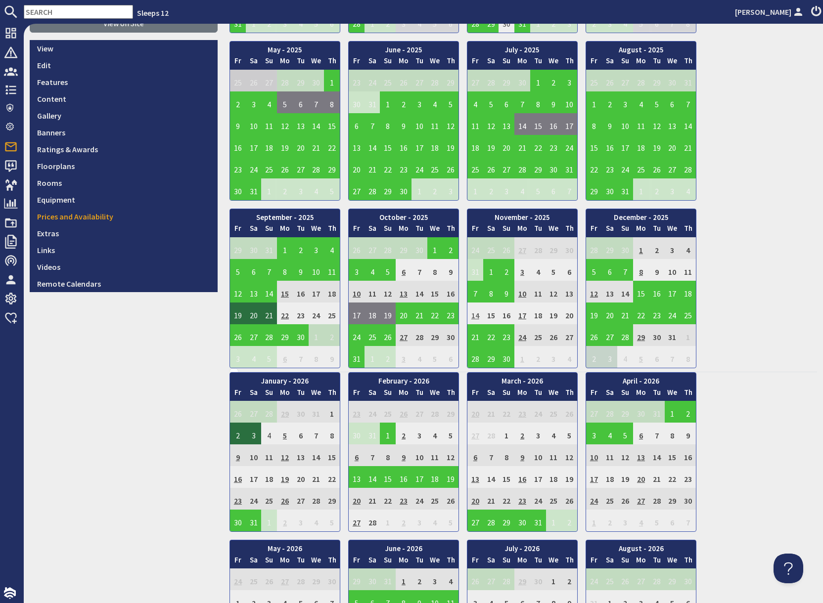
click at [475, 316] on td "14" at bounding box center [475, 314] width 16 height 22
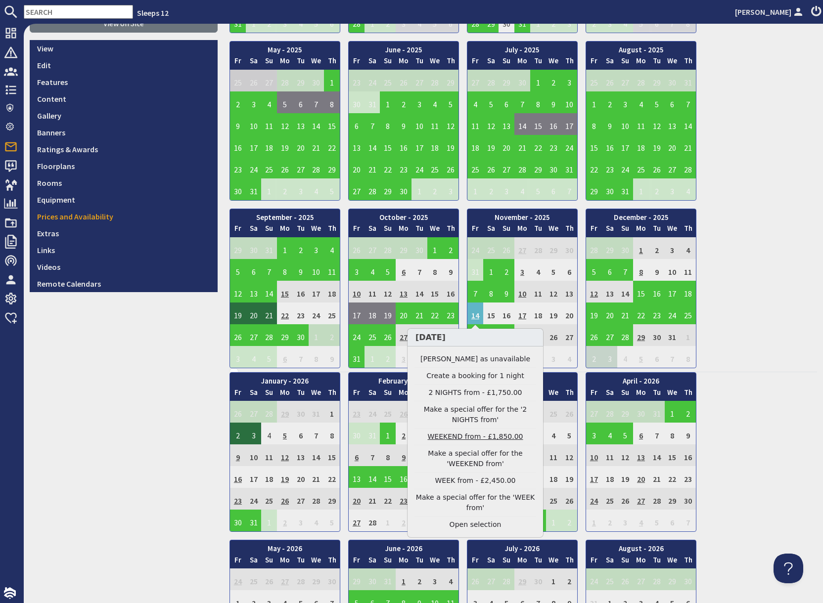
click at [455, 437] on link "WEEKEND from - £1,850.00" at bounding box center [475, 437] width 122 height 10
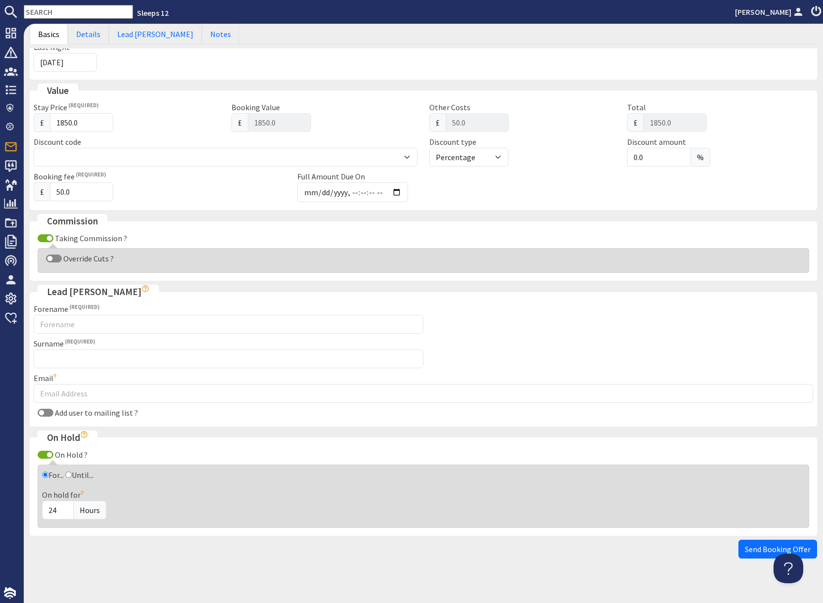
scroll to position [224, 0]
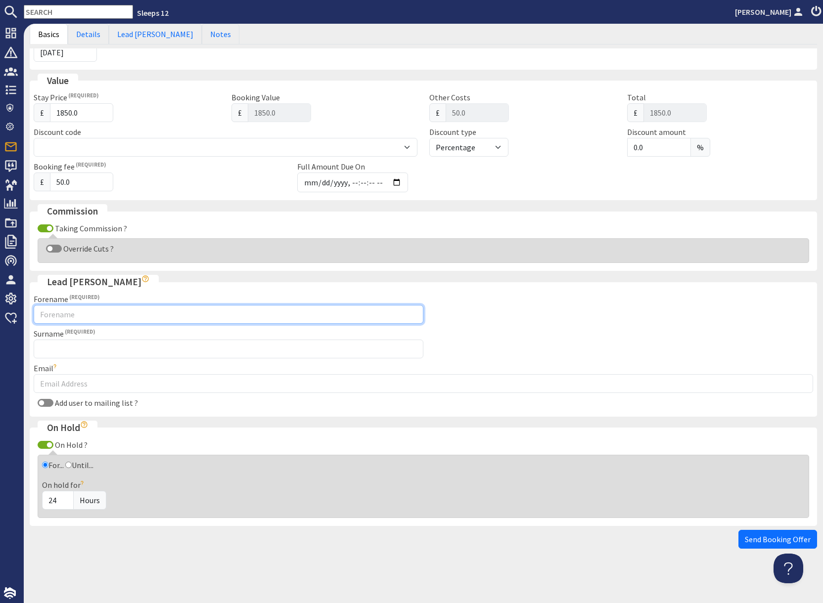
click at [106, 315] on input "Forename" at bounding box center [229, 314] width 390 height 19
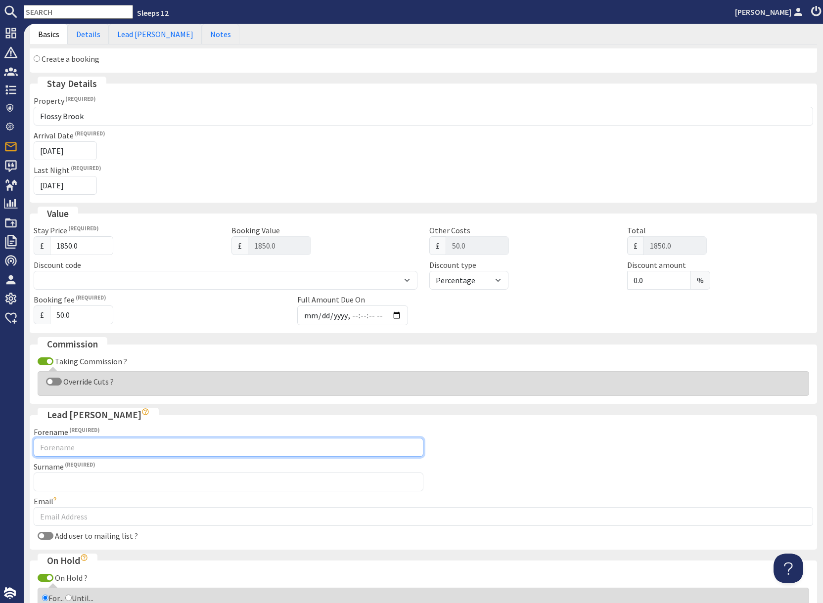
scroll to position [0, 0]
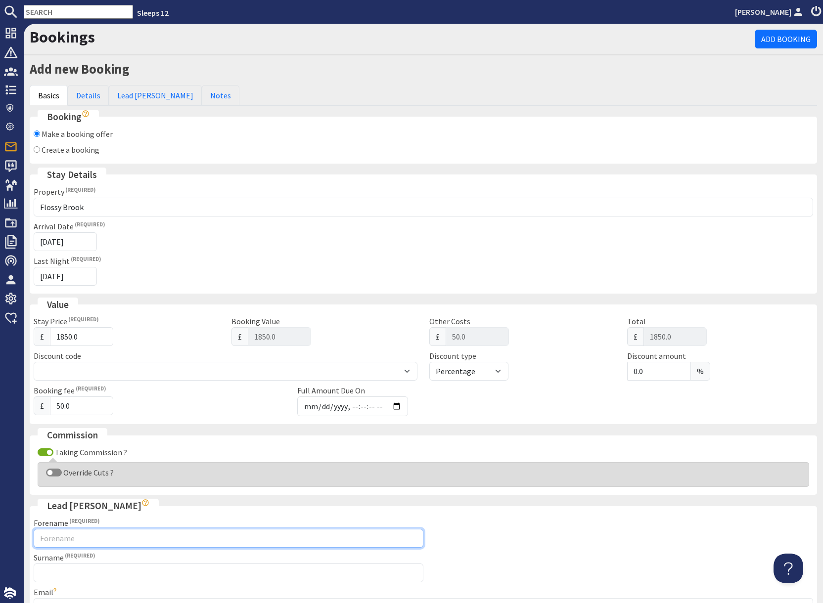
click at [118, 540] on input "Forename" at bounding box center [229, 538] width 390 height 19
drag, startPoint x: 53, startPoint y: 538, endPoint x: 61, endPoint y: 537, distance: 8.0
click at [58, 537] on input "marion" at bounding box center [229, 538] width 390 height 19
type input "marilyn"
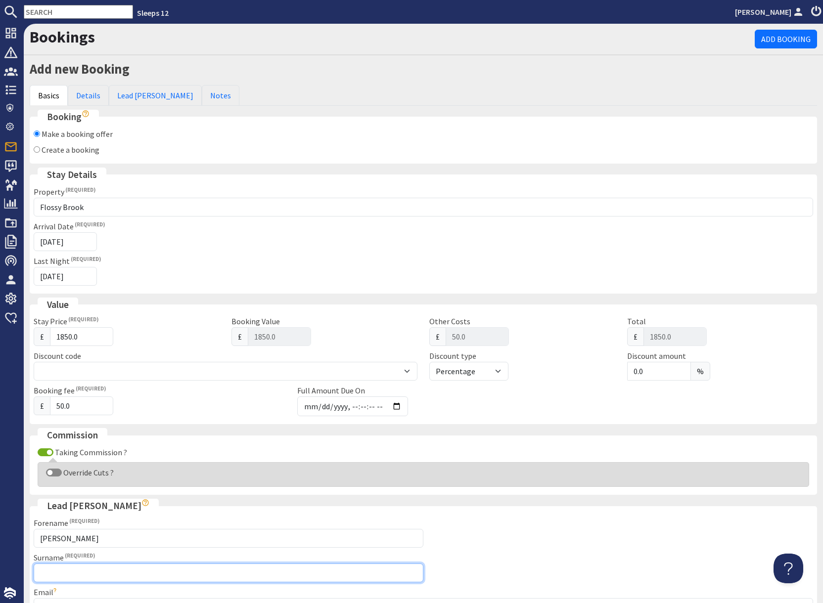
click at [62, 566] on input "Surname" at bounding box center [229, 573] width 390 height 19
type input "Railton"
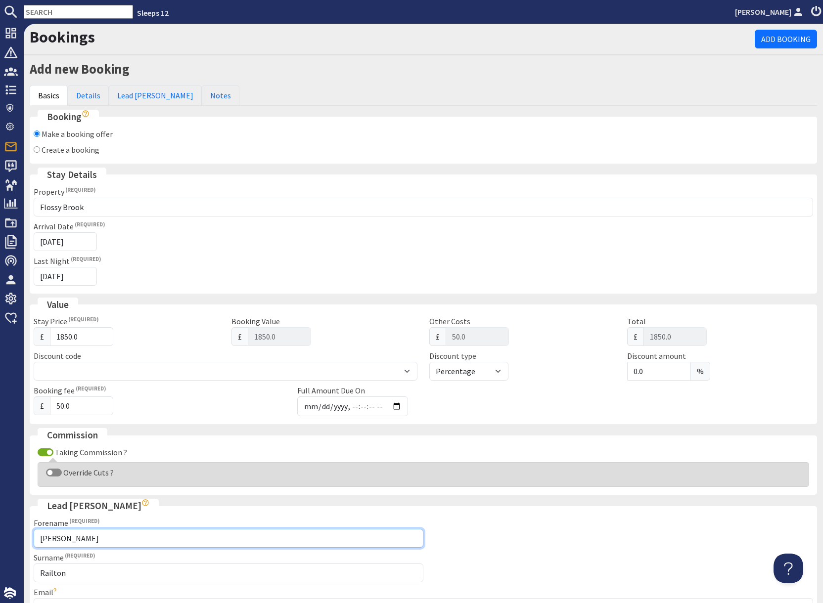
drag, startPoint x: 45, startPoint y: 538, endPoint x: 50, endPoint y: 540, distance: 5.8
click at [45, 538] on input "marilyn" at bounding box center [229, 538] width 390 height 19
type input "Marilyn"
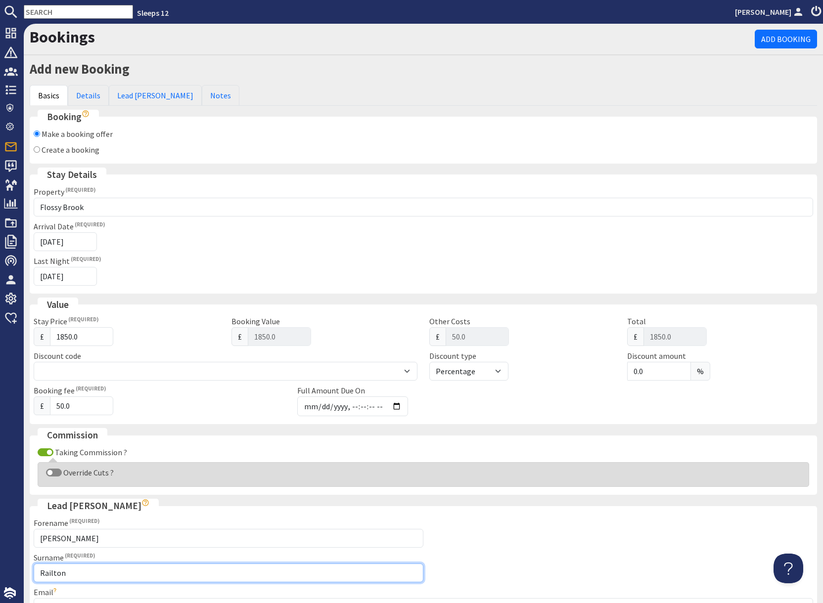
click at [141, 568] on input "Railton" at bounding box center [229, 573] width 390 height 19
drag, startPoint x: 93, startPoint y: 93, endPoint x: 99, endPoint y: 100, distance: 9.1
click at [93, 93] on link "Details" at bounding box center [88, 95] width 41 height 21
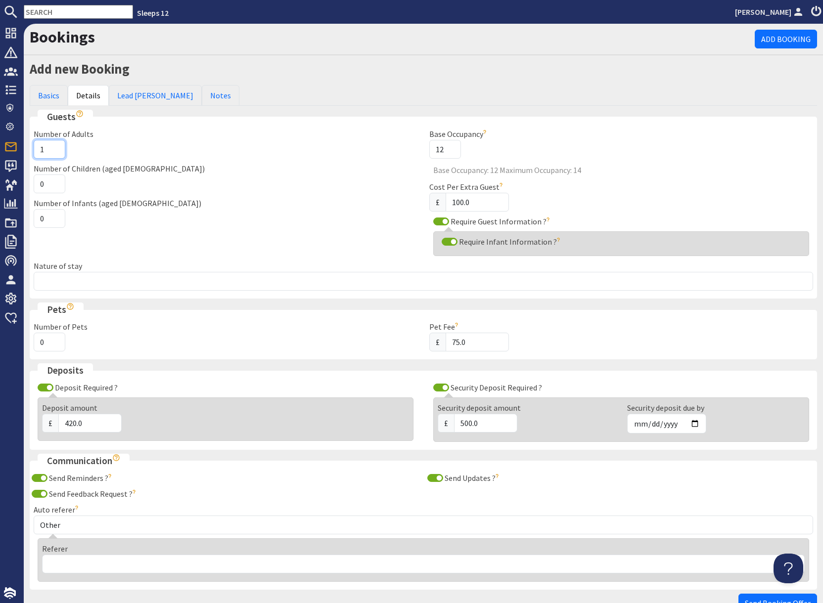
click at [44, 149] on input "1" at bounding box center [50, 149] width 32 height 19
type input "11"
click at [49, 187] on input "0" at bounding box center [50, 183] width 32 height 19
type input "1"
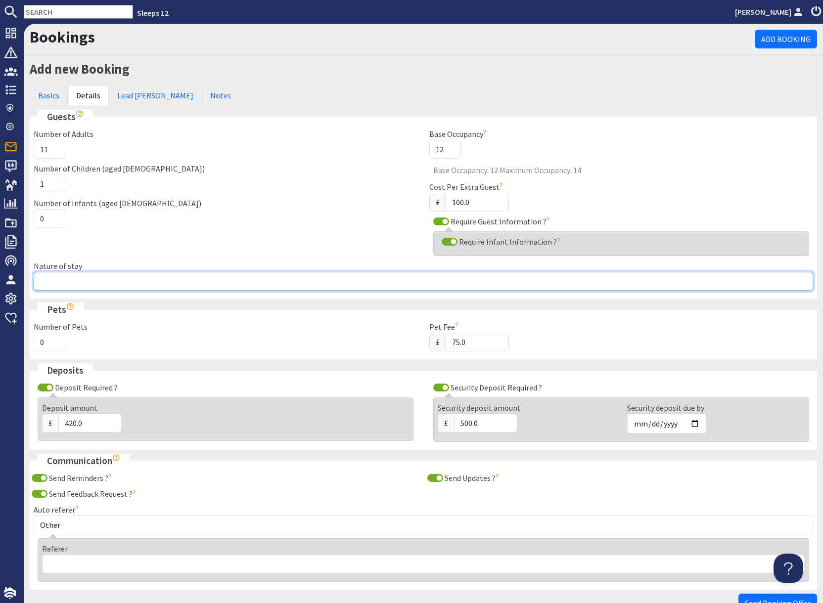
click at [102, 283] on input "Nature of stay" at bounding box center [423, 281] width 779 height 19
type input "Family group"
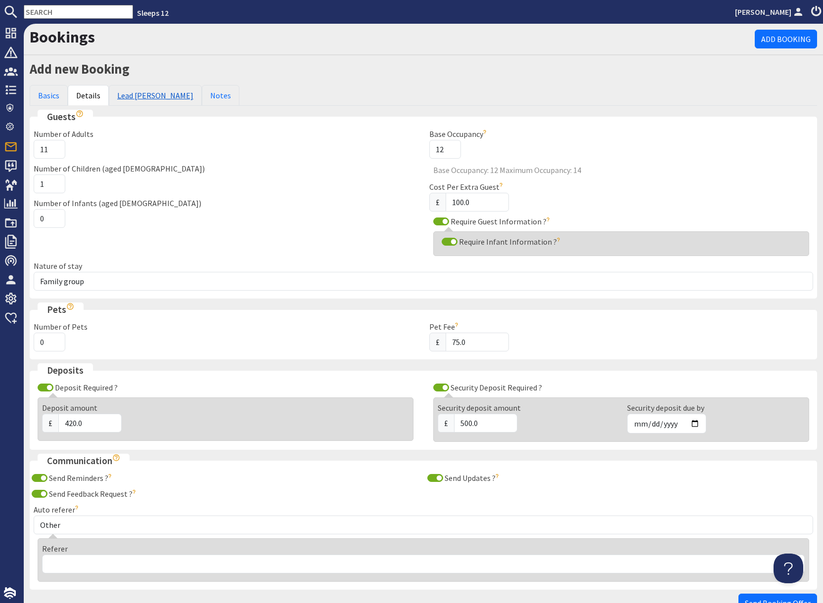
click at [136, 98] on link "Lead Booker" at bounding box center [155, 95] width 93 height 21
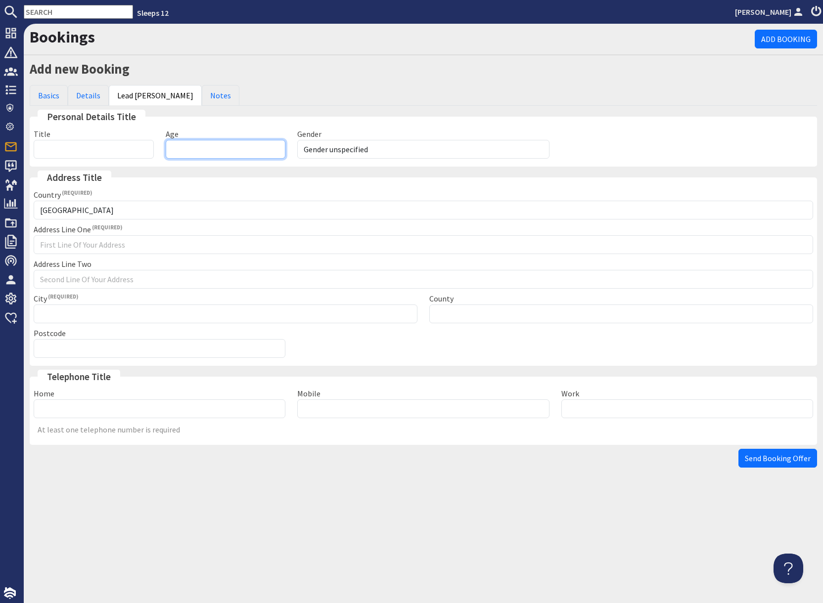
click at [211, 151] on input "Age" at bounding box center [226, 149] width 120 height 19
click at [347, 150] on select "Gender unspecified Gender male Gender female" at bounding box center [423, 149] width 252 height 19
select select "gender_female"
click at [297, 140] on select "Gender unspecified Gender male Gender female" at bounding box center [423, 149] width 252 height 19
click at [221, 145] on input "Age" at bounding box center [226, 149] width 120 height 19
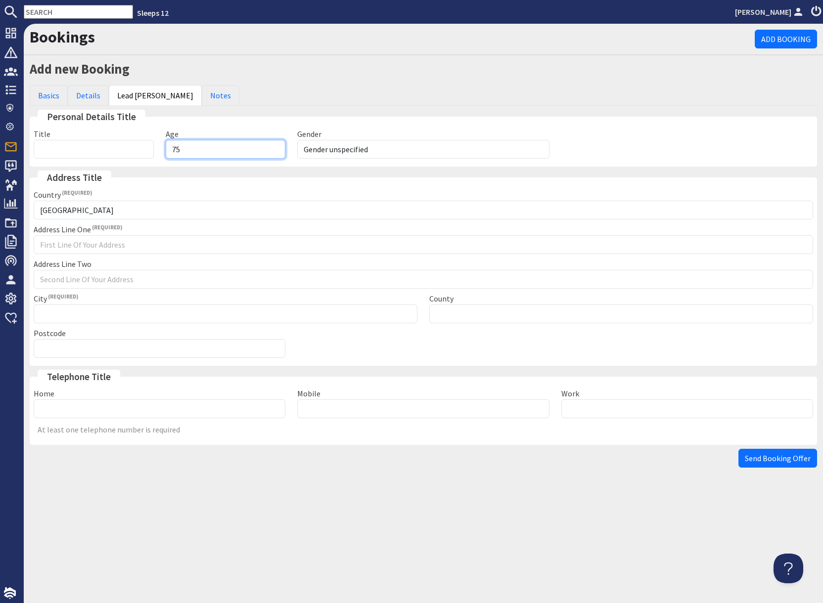
type input "75"
click at [139, 401] on input "Home" at bounding box center [160, 408] width 252 height 19
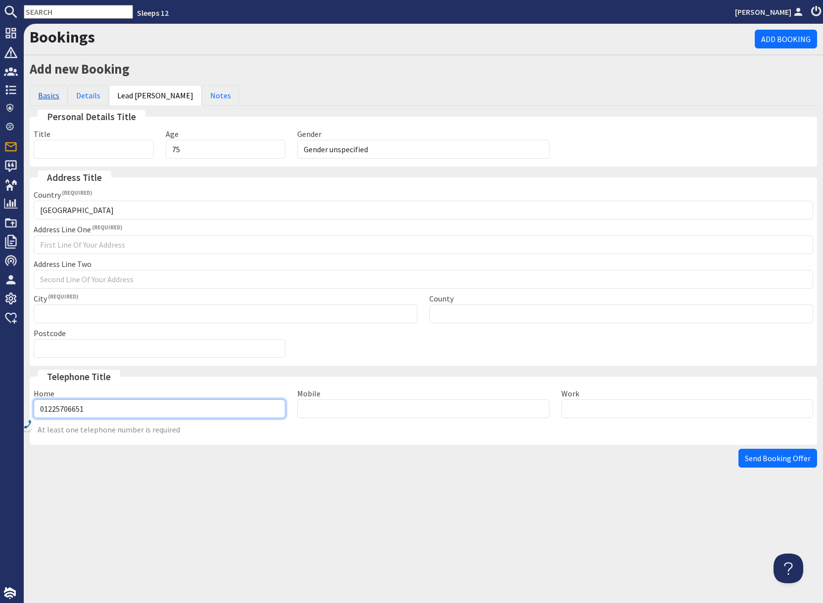
type input "01225706651"
click at [47, 97] on link "Basics" at bounding box center [49, 95] width 38 height 21
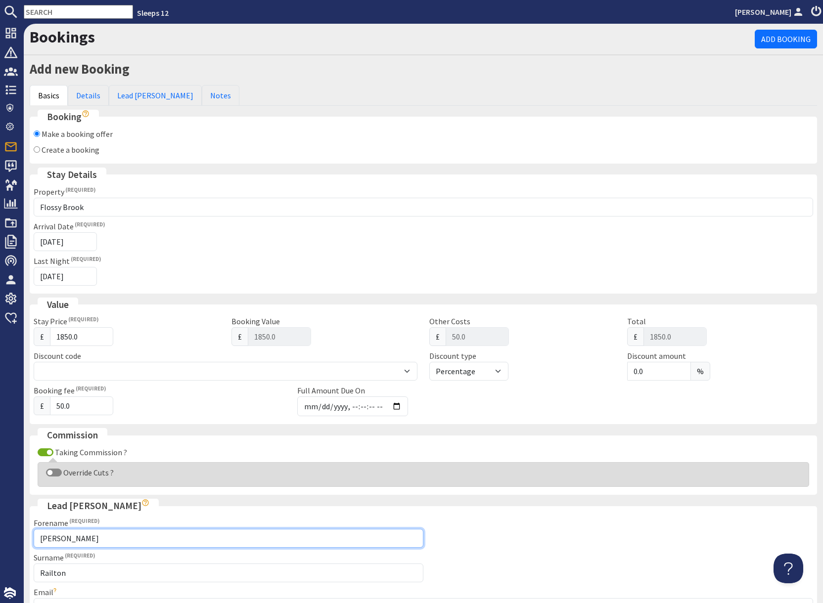
drag, startPoint x: 38, startPoint y: 539, endPoint x: 88, endPoint y: 539, distance: 50.4
click at [88, 539] on input "Marilyn" at bounding box center [229, 538] width 390 height 19
click at [536, 530] on fieldset "Lead Booker Forename Marilyn Surname Railton Email Double check the email addre…" at bounding box center [423, 570] width 787 height 142
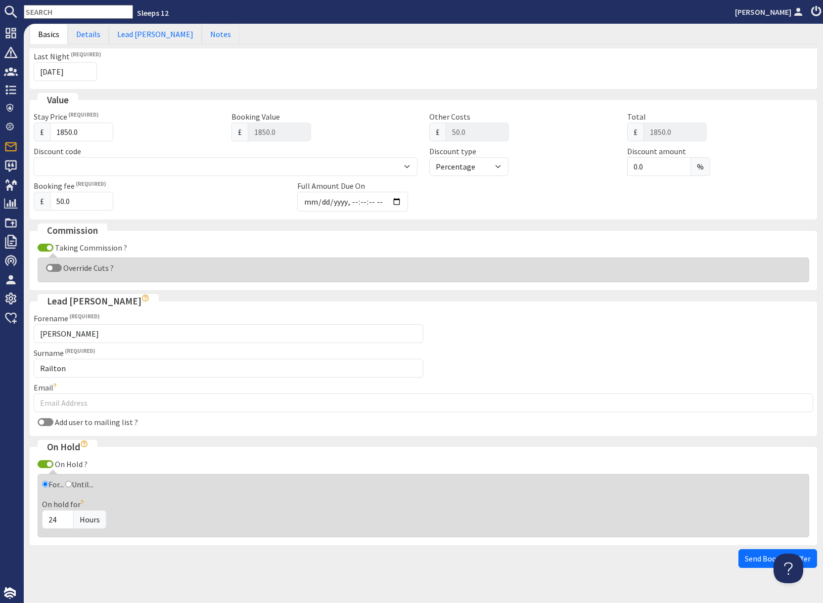
scroll to position [206, 0]
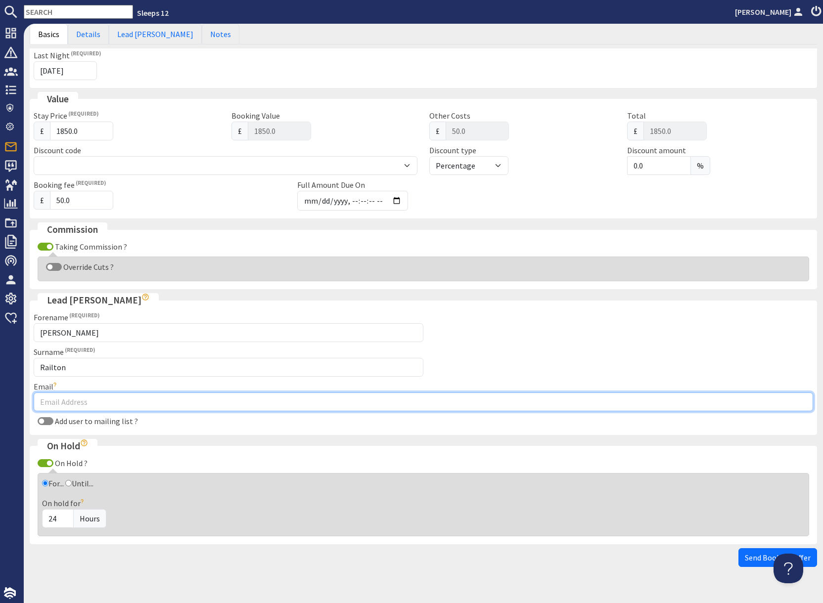
click at [92, 402] on input "Email" at bounding box center [423, 401] width 779 height 19
type input "marilyn.railton@blueyonder.co.uk"
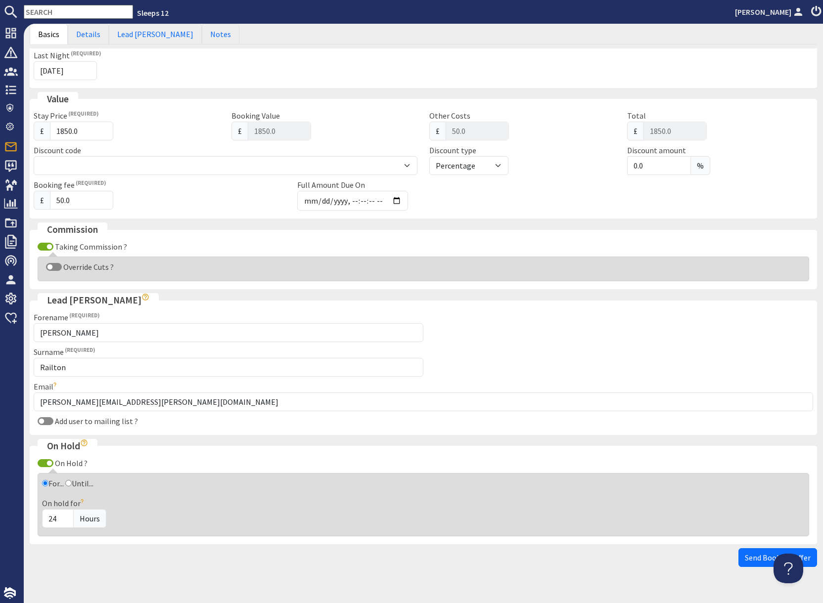
drag, startPoint x: 701, startPoint y: 474, endPoint x: 691, endPoint y: 472, distance: 10.6
click at [691, 472] on fieldset "On Hold On Hold ? For... Until... Hold Until A booking offer will hold the date…" at bounding box center [423, 491] width 787 height 105
click at [755, 558] on span "Send Booking Offer" at bounding box center [777, 558] width 66 height 10
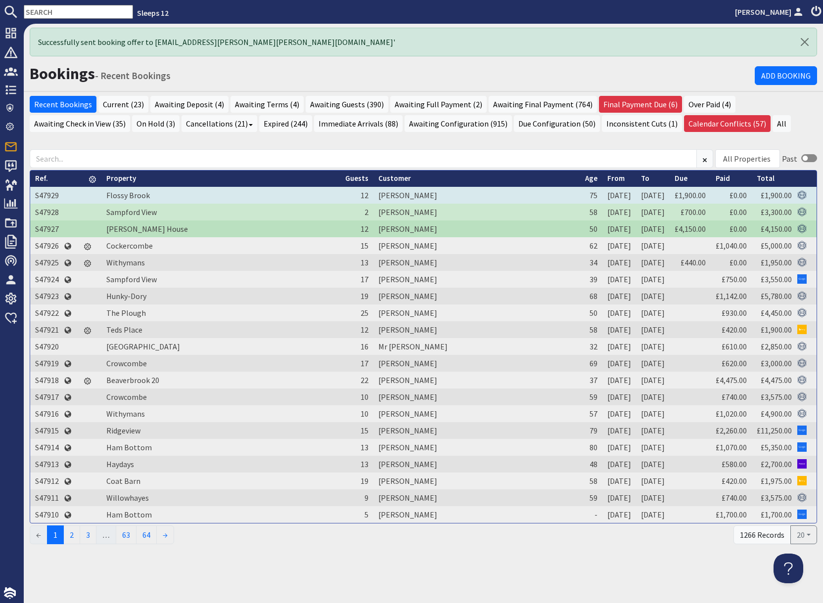
click at [50, 195] on td "S47929" at bounding box center [47, 195] width 34 height 17
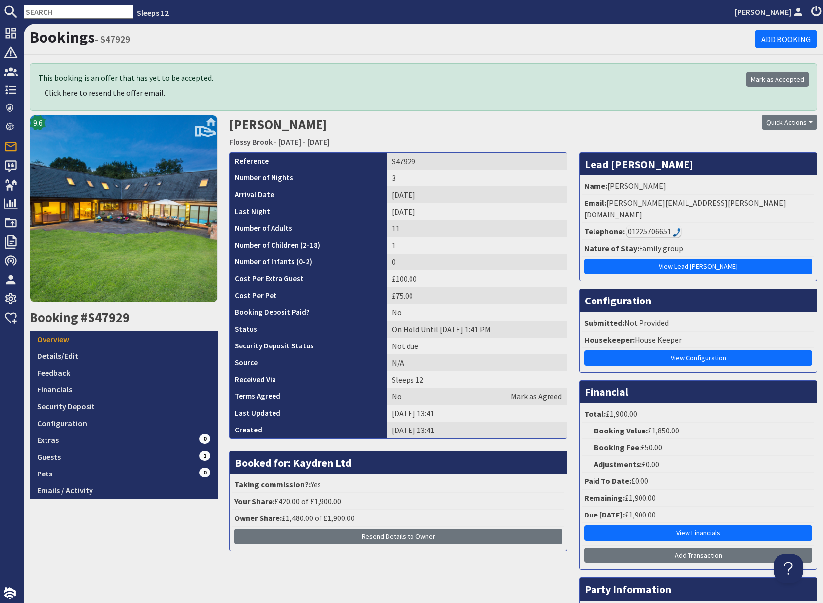
drag, startPoint x: 670, startPoint y: 135, endPoint x: 640, endPoint y: 188, distance: 61.3
click at [670, 136] on div "Quick Actions Send Booking Update Rebook Cancel Booking Print" at bounding box center [723, 133] width 200 height 37
drag, startPoint x: 608, startPoint y: 201, endPoint x: 730, endPoint y: 201, distance: 121.6
click at [733, 202] on li "Email: marilyn.railton@blueyonder.co.uk" at bounding box center [698, 209] width 232 height 29
copy li "marilyn.railton@blueyonder.co.uk"
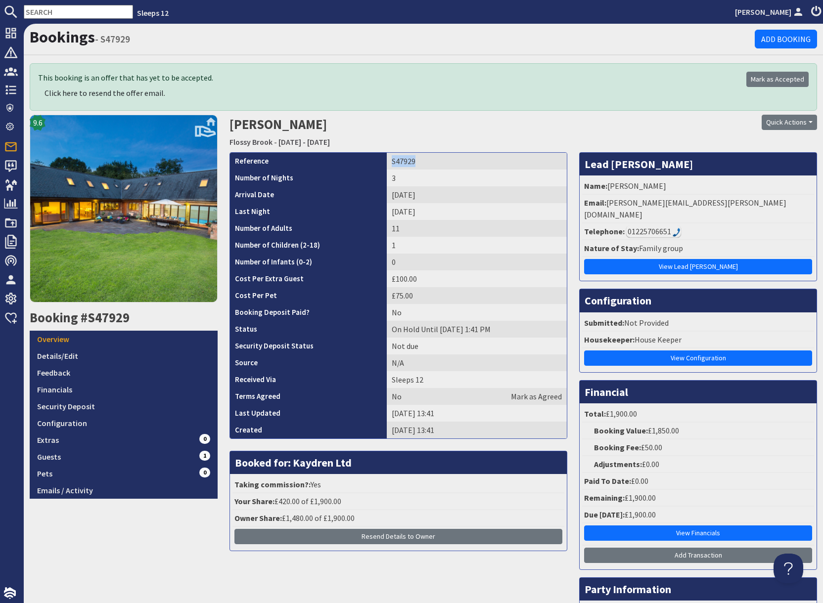
drag, startPoint x: 382, startPoint y: 162, endPoint x: 416, endPoint y: 164, distance: 34.1
click at [416, 164] on td "S47929" at bounding box center [477, 161] width 180 height 17
copy td "S47929"
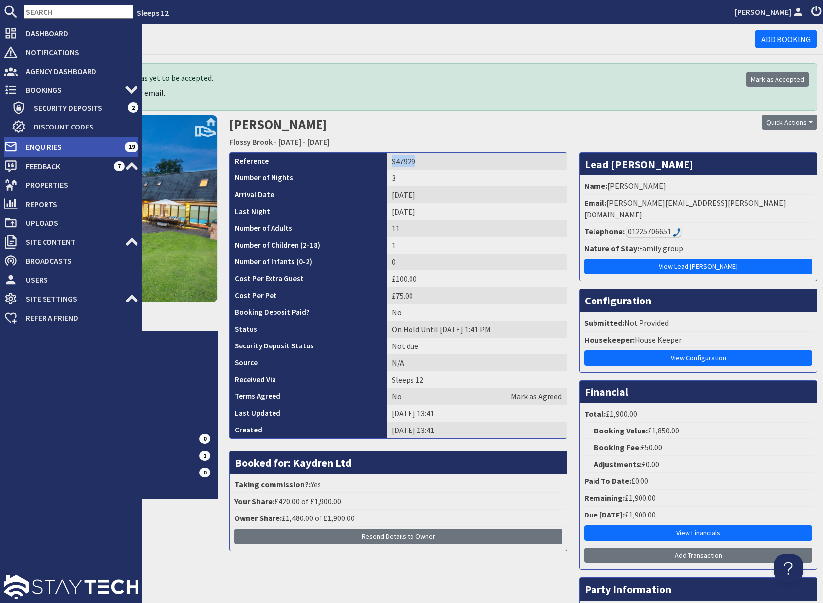
drag, startPoint x: 63, startPoint y: 149, endPoint x: 88, endPoint y: 145, distance: 25.0
click at [64, 149] on span "Enquiries" at bounding box center [71, 147] width 107 height 16
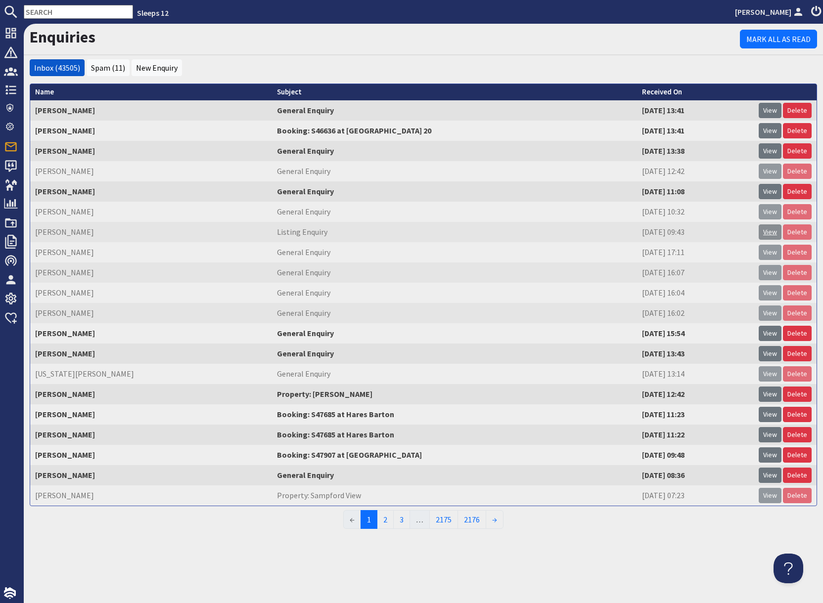
click at [769, 231] on link "View" at bounding box center [769, 231] width 23 height 15
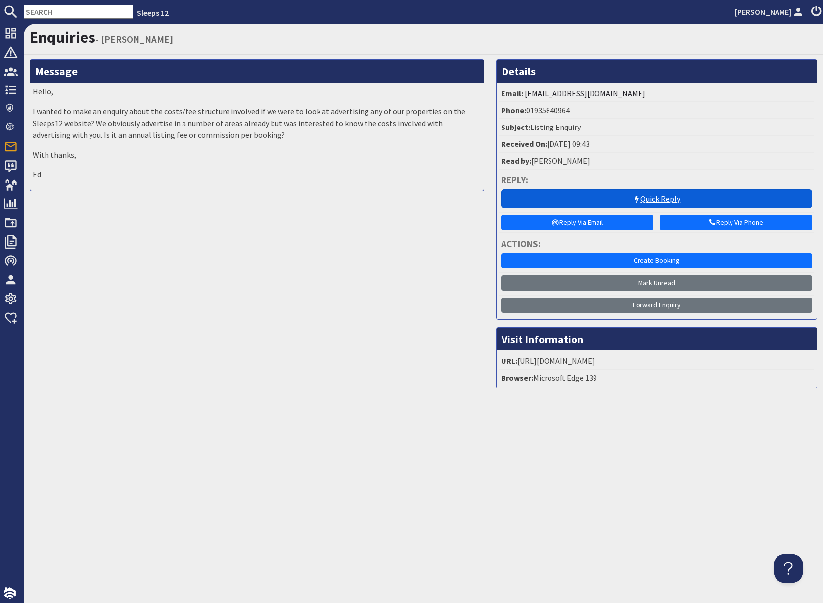
click at [626, 203] on link "Quick Reply" at bounding box center [656, 198] width 311 height 19
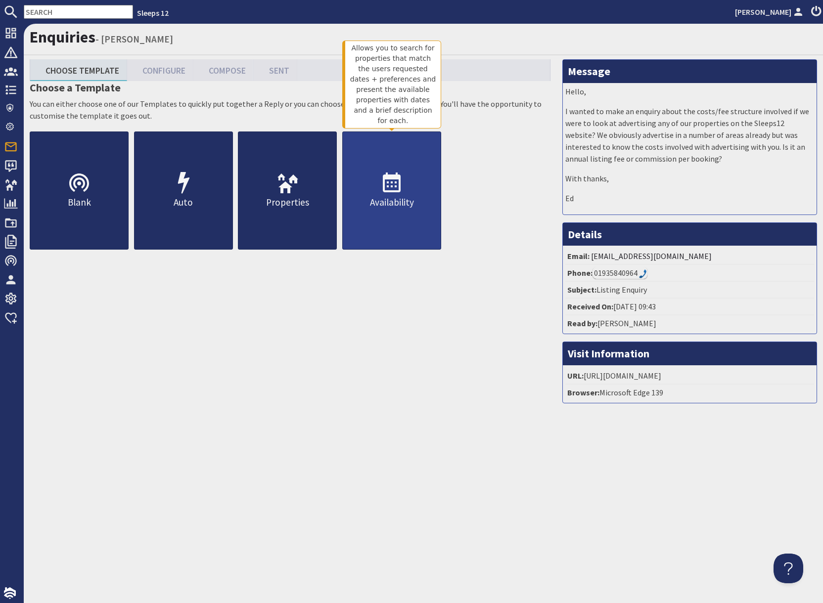
click at [393, 216] on link "Availability" at bounding box center [391, 190] width 99 height 118
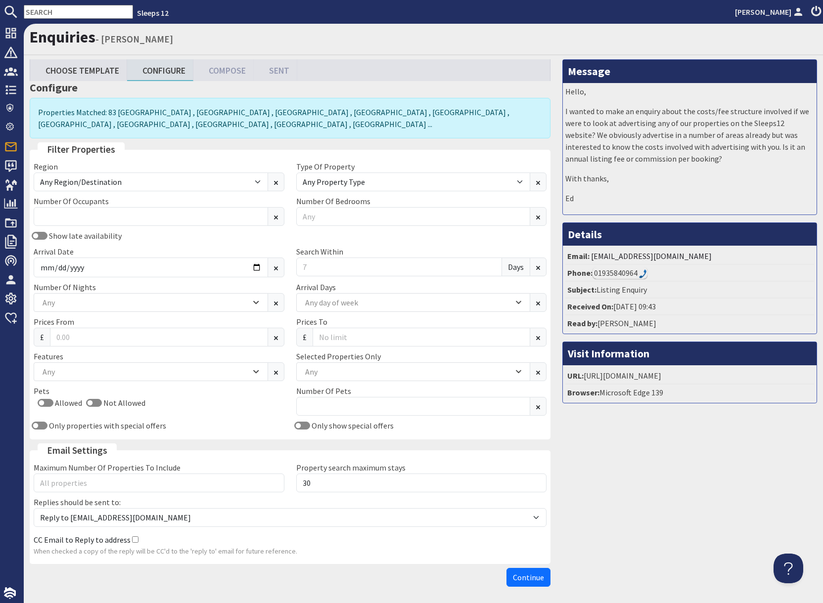
scroll to position [2, 0]
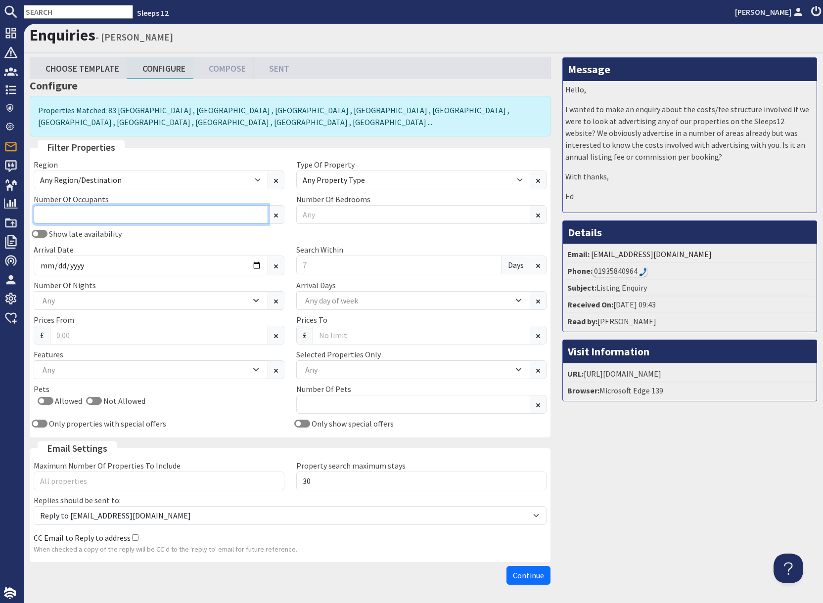
click at [100, 218] on input "Number Of Occupants" at bounding box center [151, 214] width 234 height 19
click at [69, 14] on input "text" at bounding box center [78, 12] width 109 height 14
paste input "beanymclean@luther.co.uk"
type input "beanymclean@luther.co.uk"
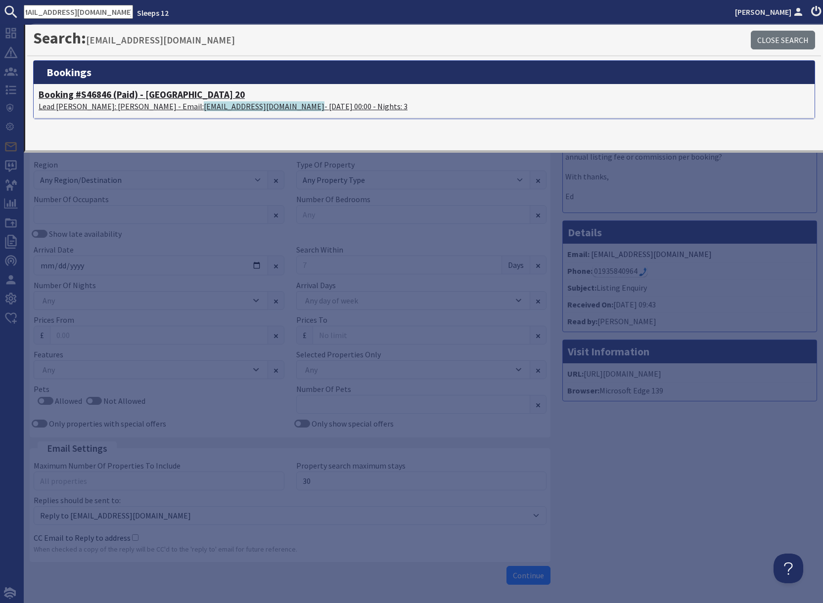
scroll to position [0, 0]
drag, startPoint x: 155, startPoint y: 106, endPoint x: 161, endPoint y: 106, distance: 6.0
click at [155, 106] on p "Lead Booker: Beany McLean - Email: beanymclean@luther.co.uk - 19/09/2025 00:00 …" at bounding box center [424, 106] width 771 height 12
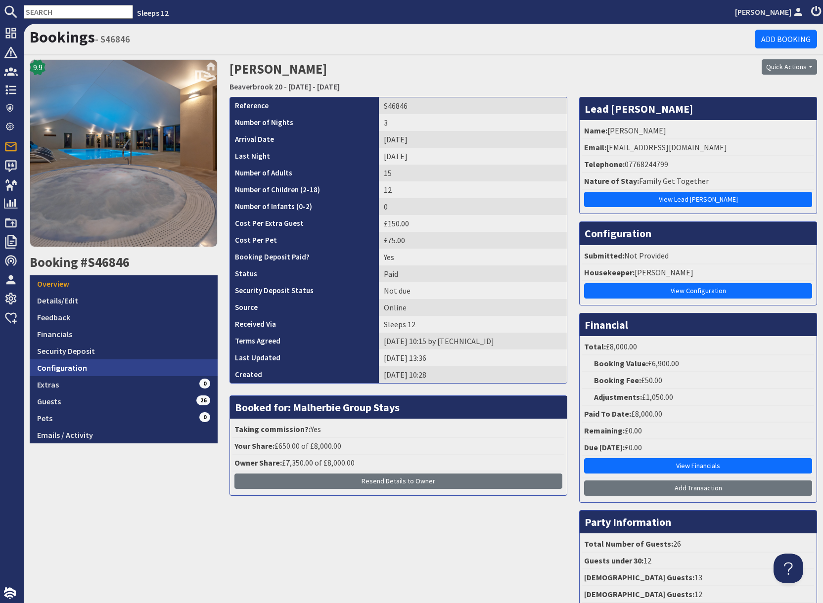
click at [117, 364] on link "Configuration" at bounding box center [124, 367] width 188 height 17
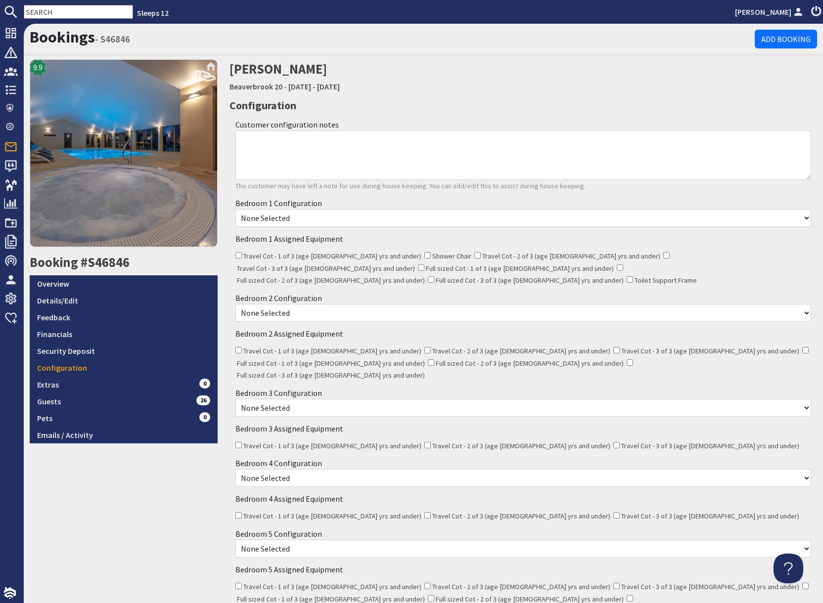
click at [54, 11] on input "text" at bounding box center [78, 12] width 109 height 14
paste input "S46636"
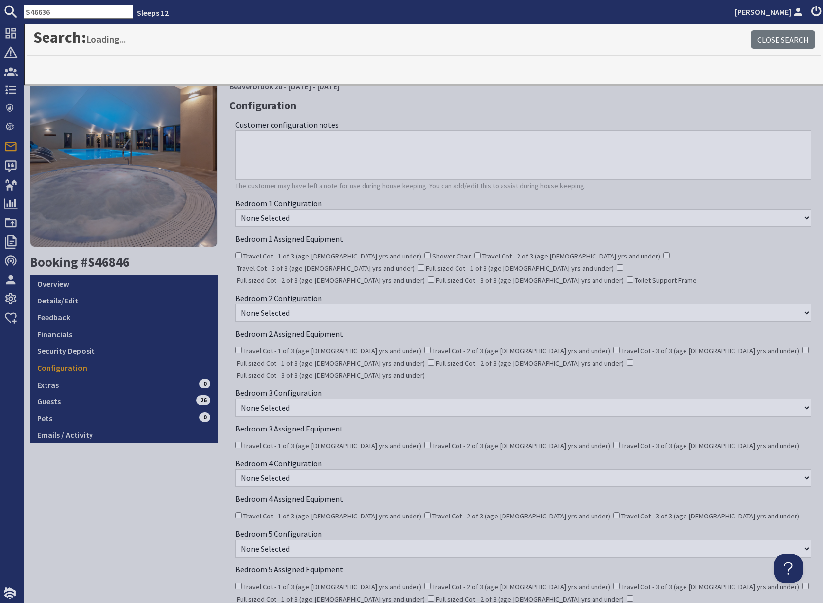
type input "S46636"
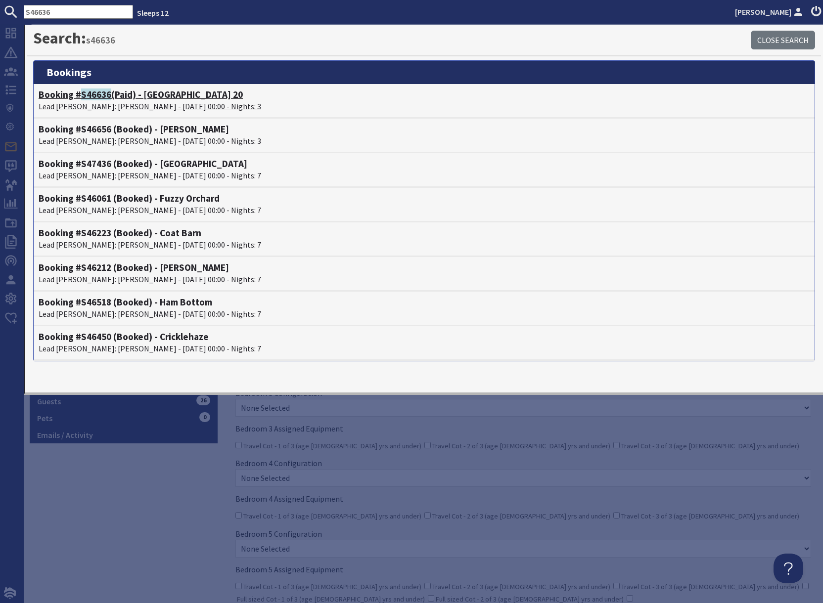
click at [88, 104] on p "Lead Booker: Cara Khadaroo - 05/09/2025 00:00 - Nights: 3" at bounding box center [424, 106] width 771 height 12
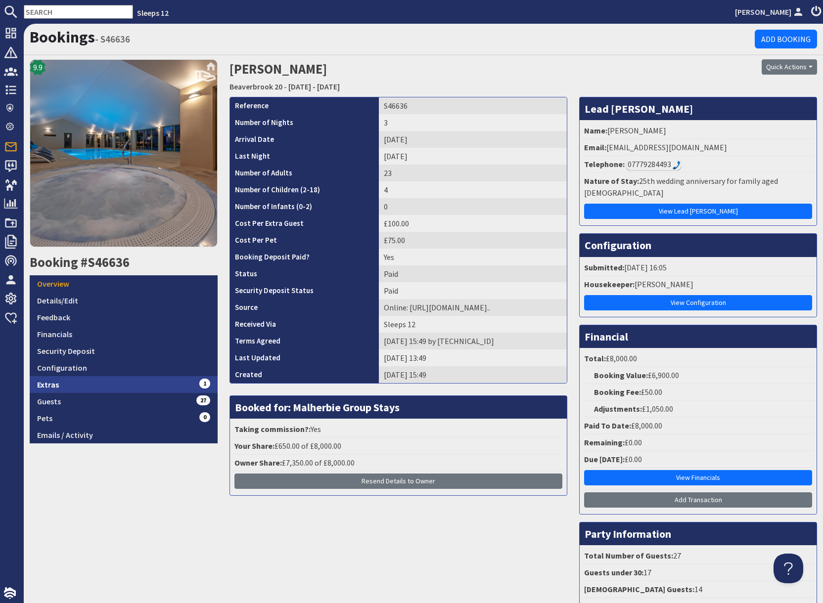
drag, startPoint x: 104, startPoint y: 383, endPoint x: 113, endPoint y: 388, distance: 10.6
click at [104, 384] on link "Extras 1" at bounding box center [124, 384] width 188 height 17
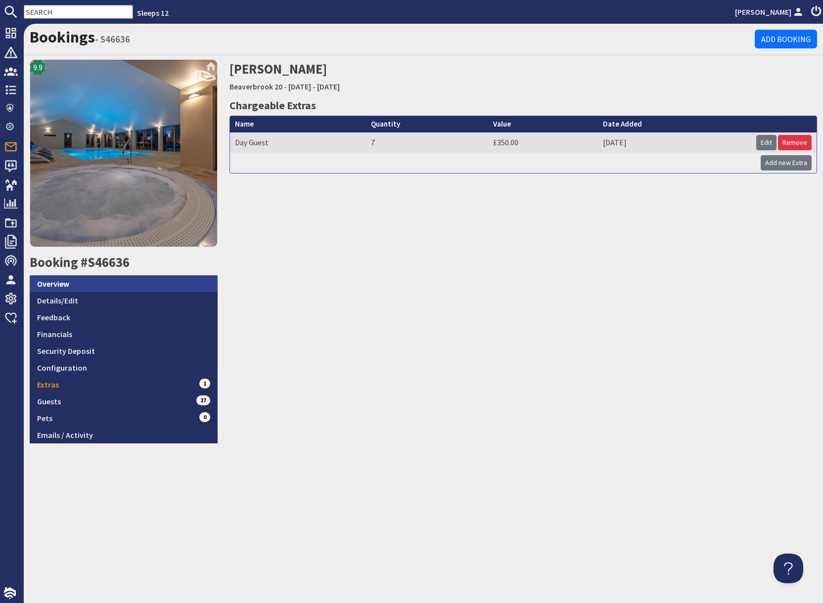
click at [89, 289] on link "Overview" at bounding box center [124, 283] width 188 height 17
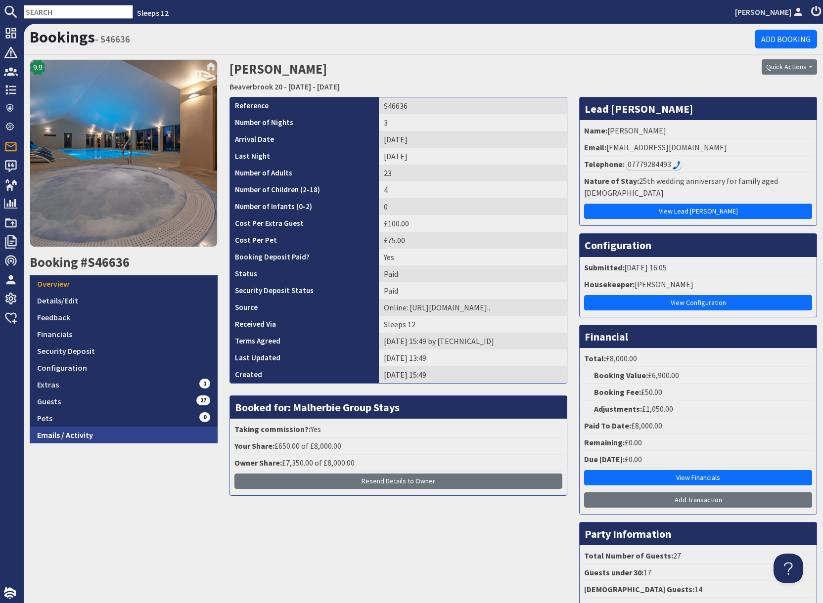
click at [104, 437] on link "Emails / Activity" at bounding box center [124, 435] width 188 height 17
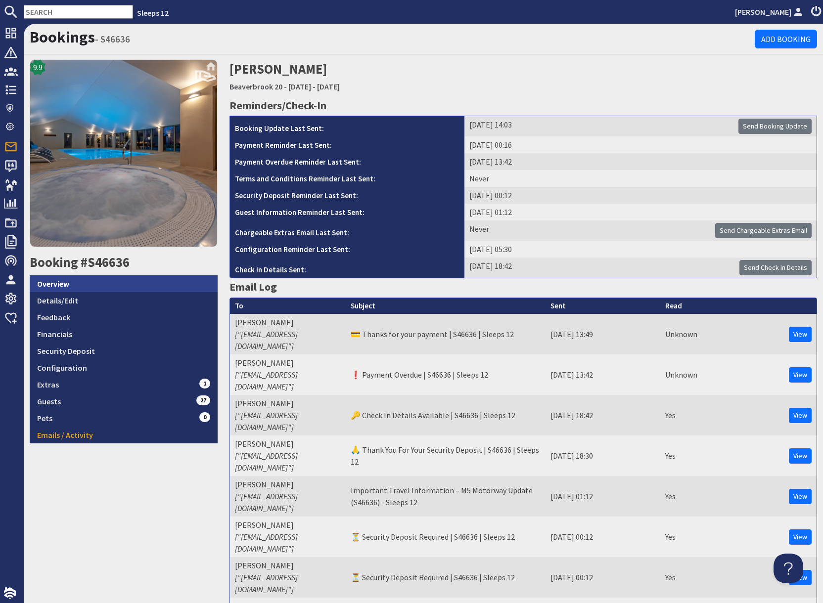
click at [82, 285] on link "Overview" at bounding box center [124, 283] width 188 height 17
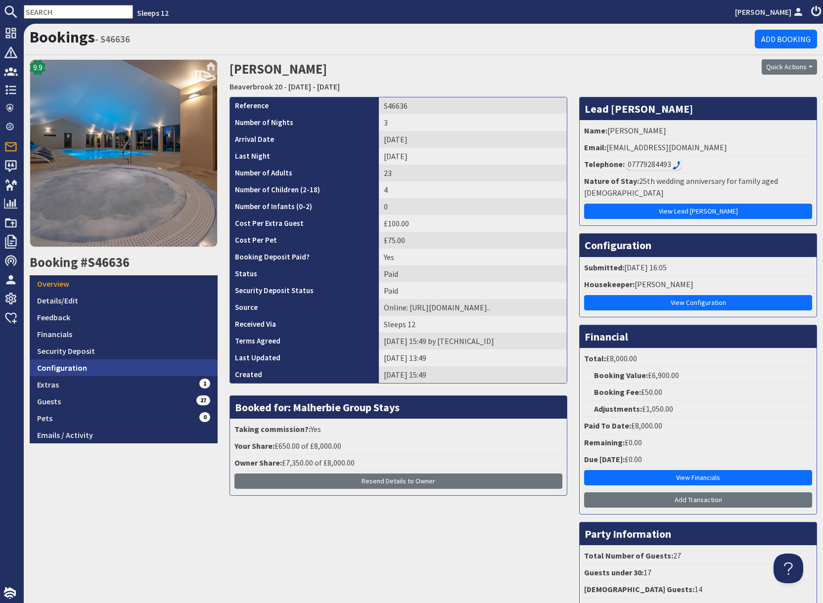
click at [89, 369] on link "Configuration" at bounding box center [124, 367] width 188 height 17
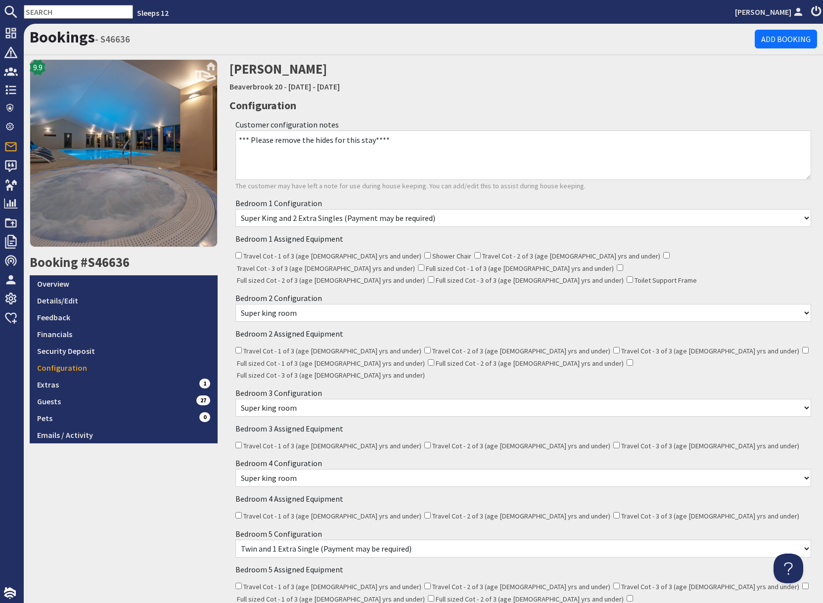
click at [358, 304] on select "None Selected Super king room Twin room Twin and 1 Extra Single (Payment may be…" at bounding box center [522, 313] width 575 height 18
click at [303, 469] on select "None Selected Super king room Twin room" at bounding box center [522, 478] width 575 height 18
click at [314, 399] on select "None Selected Super king room Twin room" at bounding box center [522, 408] width 575 height 18
click at [319, 304] on select "None Selected Super king room Twin room Twin and 1 Extra Single (Payment may be…" at bounding box center [522, 313] width 575 height 18
click at [326, 540] on select "None Selected Super king room Twin room Twin and 1 Extra Single (Payment may be…" at bounding box center [522, 549] width 575 height 18
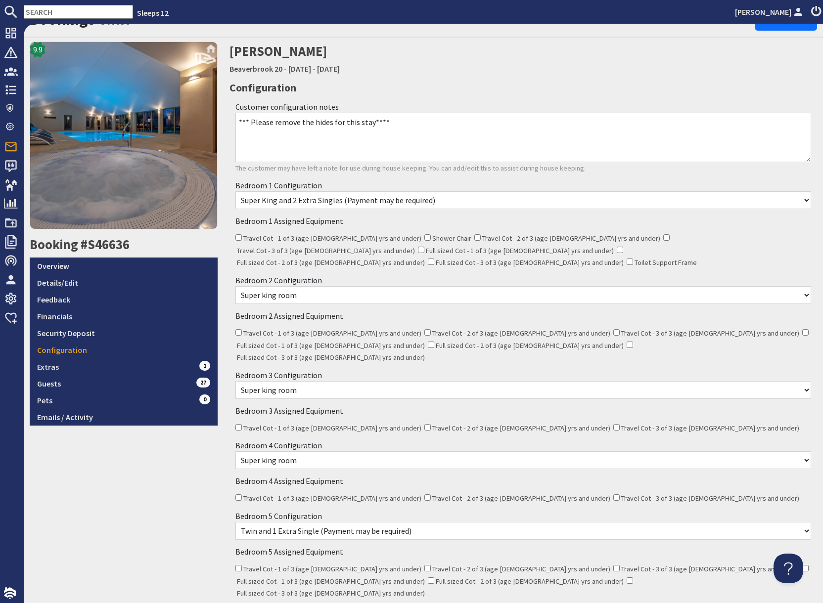
scroll to position [19, 0]
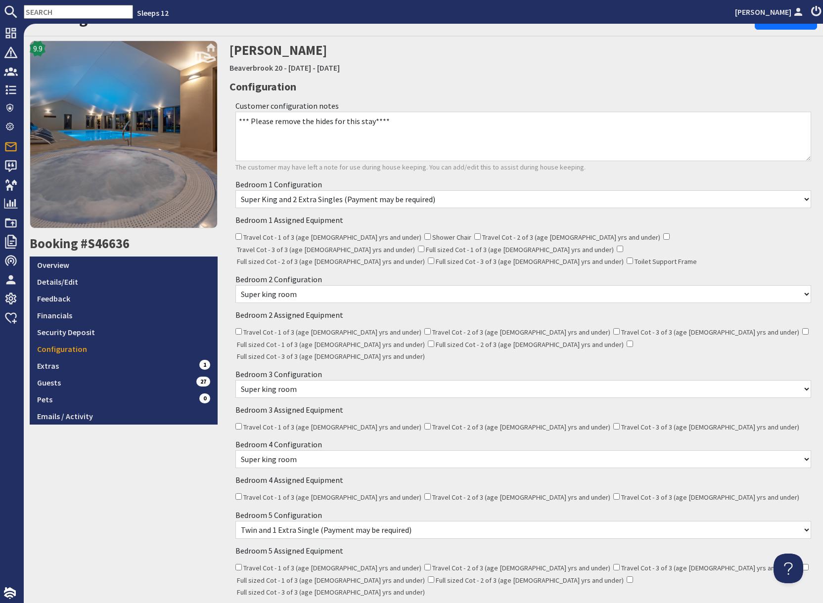
click at [328, 285] on select "None Selected Super king room Twin room Twin and 1 Extra Single (Payment may be…" at bounding box center [522, 294] width 575 height 18
click at [325, 380] on select "None Selected Super king room Twin room" at bounding box center [522, 389] width 575 height 18
click at [367, 204] on select "None Selected Super king room Twin room Super King and 1 Extra Single (Payment …" at bounding box center [522, 199] width 575 height 18
click at [63, 268] on link "Overview" at bounding box center [124, 265] width 188 height 17
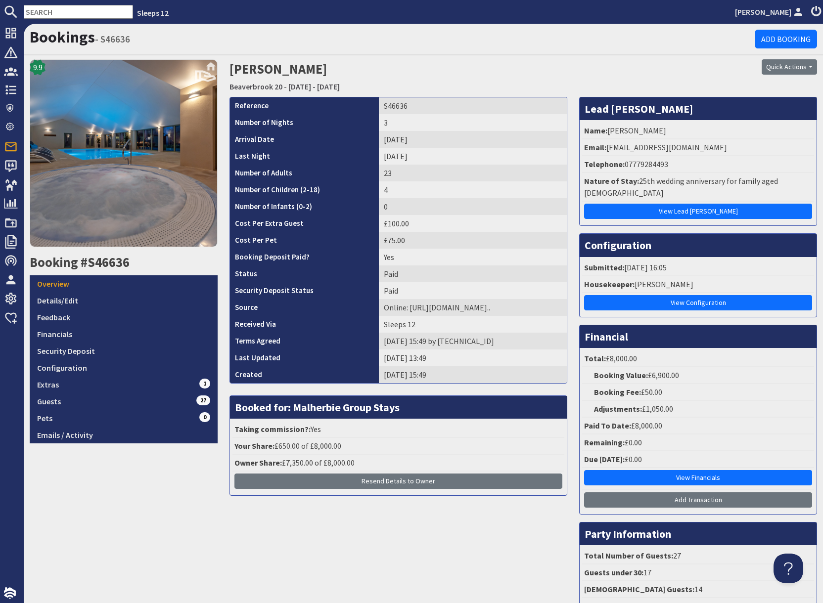
drag, startPoint x: 648, startPoint y: 71, endPoint x: 649, endPoint y: 82, distance: 10.5
click at [648, 71] on div "Quick Actions Send Booking Update Rebook Cancel Booking Print" at bounding box center [723, 66] width 188 height 15
drag, startPoint x: 607, startPoint y: 147, endPoint x: 707, endPoint y: 147, distance: 100.3
click at [707, 145] on li "Email: cara.khadaroo@starlettings.com" at bounding box center [698, 147] width 232 height 17
drag, startPoint x: 608, startPoint y: 147, endPoint x: 714, endPoint y: 149, distance: 105.8
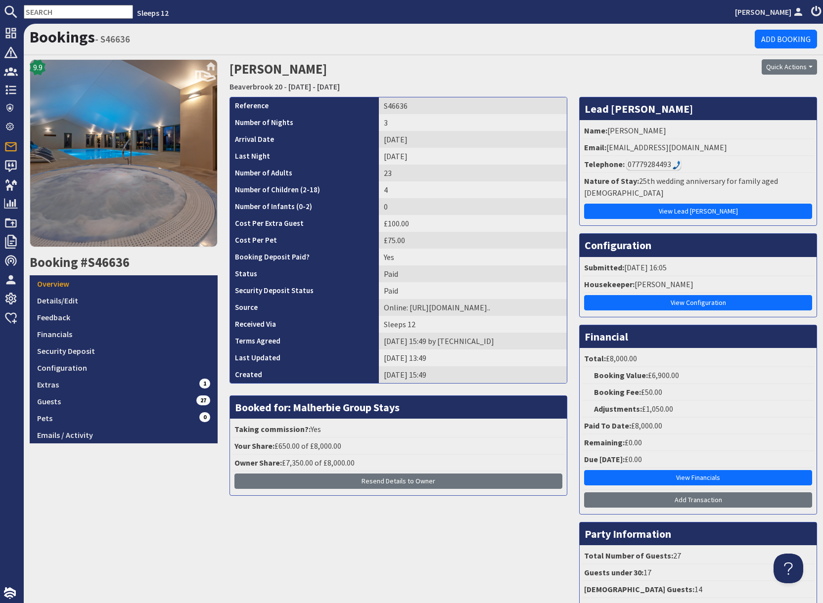
click at [714, 149] on li "Email: cara.khadaroo@starlettings.com" at bounding box center [698, 147] width 232 height 17
copy li "cara.khadaroo@starlettings.com"
click at [73, 304] on link "Details/Edit" at bounding box center [124, 300] width 188 height 17
click at [73, 303] on link "Details/Edit" at bounding box center [124, 300] width 188 height 17
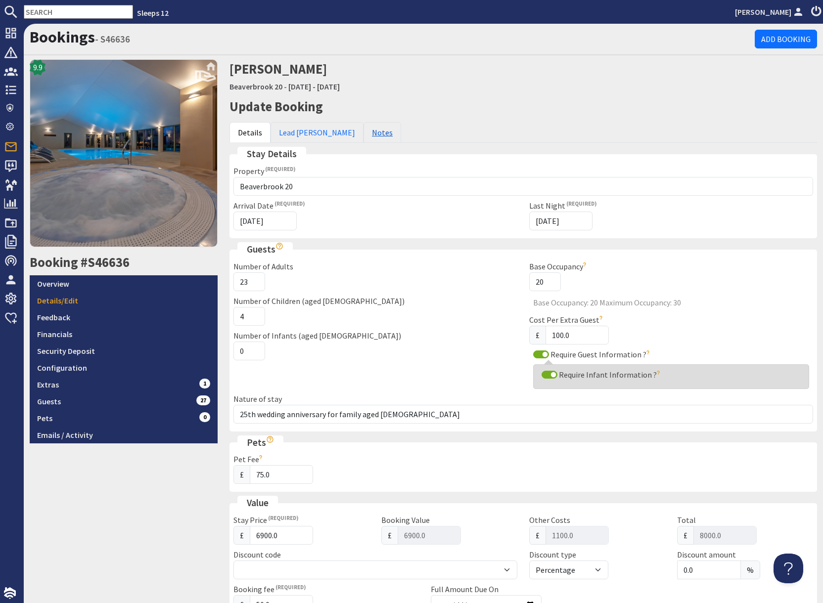
click at [363, 137] on link "Notes" at bounding box center [382, 132] width 38 height 21
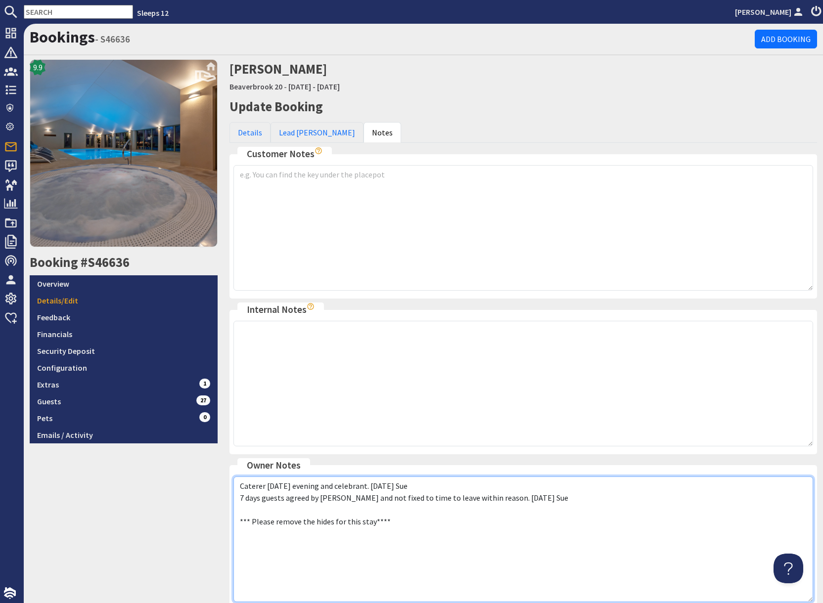
drag, startPoint x: 421, startPoint y: 532, endPoint x: 416, endPoint y: 532, distance: 5.0
click at [420, 532] on textarea "Caterer Saturday evening and celebrant. 07.05.25 Sue 7 days guests agreed by An…" at bounding box center [522, 540] width 579 height 126
click at [533, 500] on textarea "Caterer Saturday evening and celebrant. 07.05.25 Sue 7 days guests agreed by An…" at bounding box center [522, 540] width 579 height 126
paste textarea "7 day guests. Tracy Curtis 51, Jo Calver 51, Polly Marshall 51, Helen Tollyfiel…"
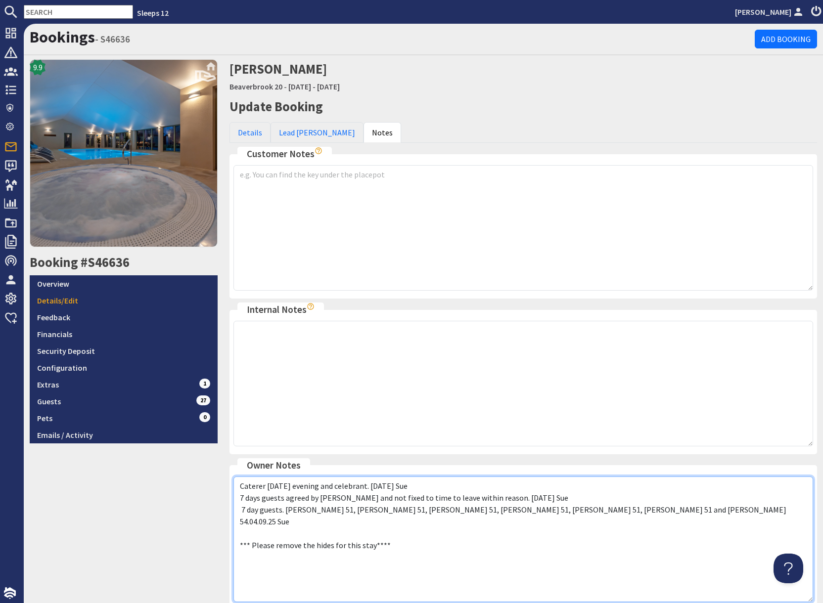
click at [720, 510] on textarea "Caterer Saturday evening and celebrant. 07.05.25 Sue 7 days guests agreed by An…" at bounding box center [522, 540] width 579 height 126
click at [781, 512] on textarea "Caterer Saturday evening and celebrant. 07.05.25 Sue 7 days guests agreed by An…" at bounding box center [522, 540] width 579 height 126
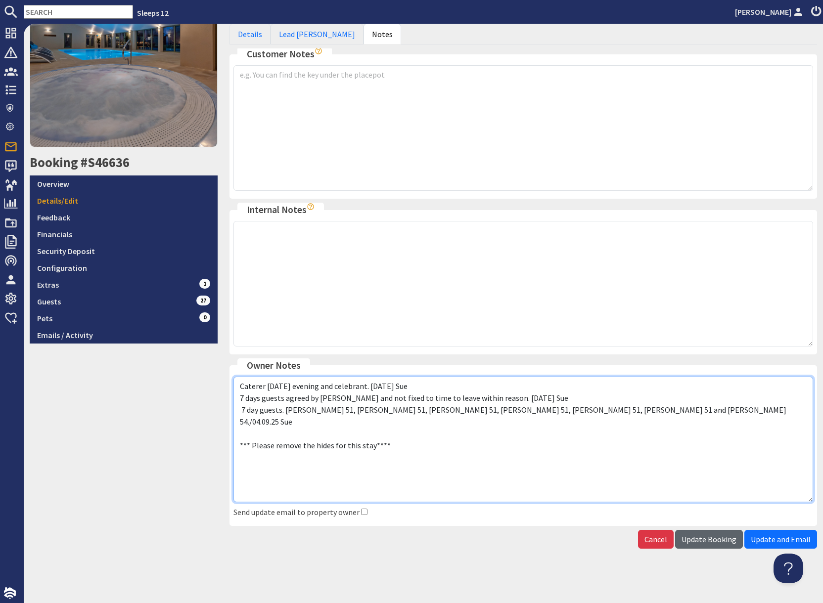
type textarea "Caterer Saturday evening and celebrant. 07.05.25 Sue 7 days guests agreed by An…"
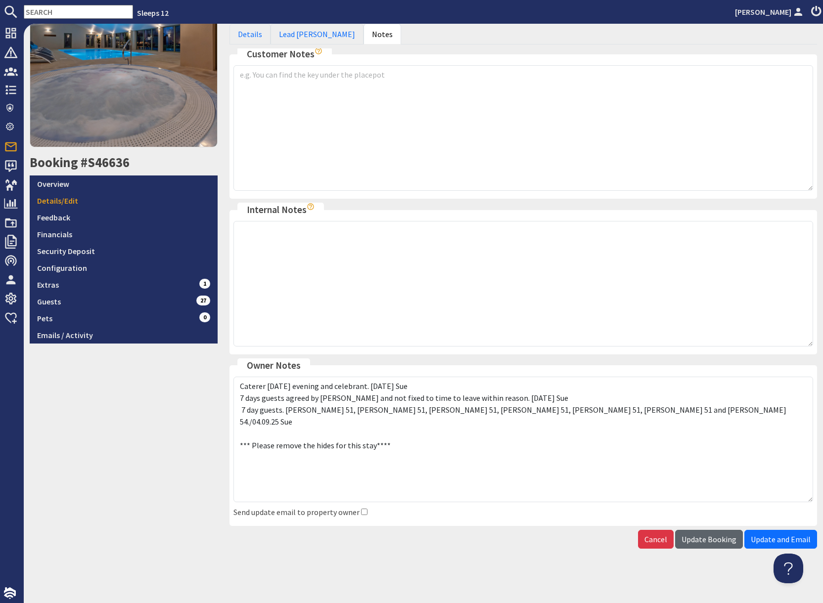
click at [711, 543] on span "Update Booking" at bounding box center [708, 539] width 55 height 10
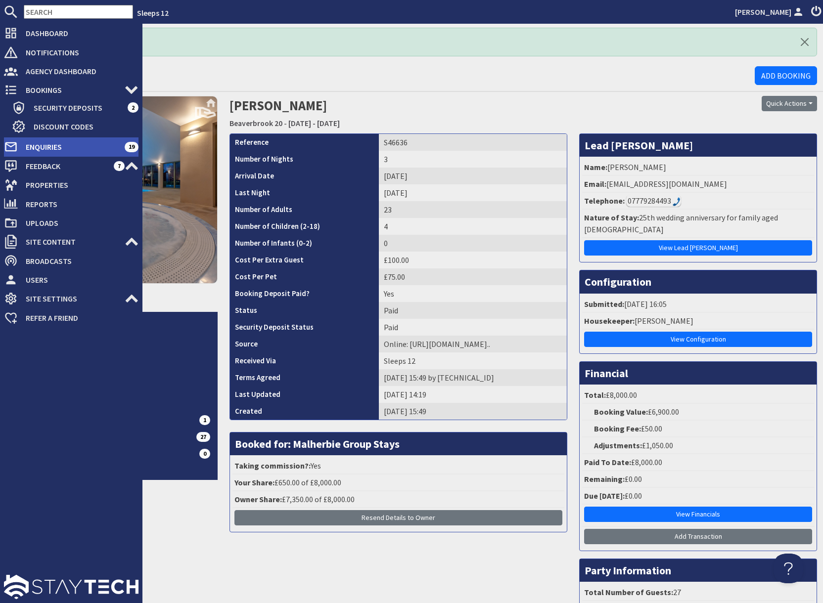
drag, startPoint x: 60, startPoint y: 147, endPoint x: 87, endPoint y: 144, distance: 26.9
click at [60, 147] on span "Enquiries" at bounding box center [71, 147] width 107 height 16
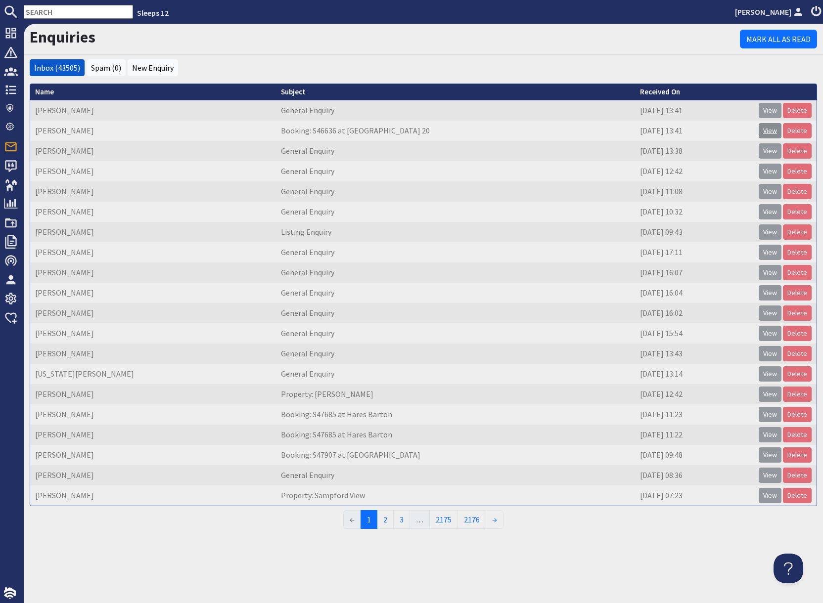
click at [770, 137] on link "View" at bounding box center [769, 130] width 23 height 15
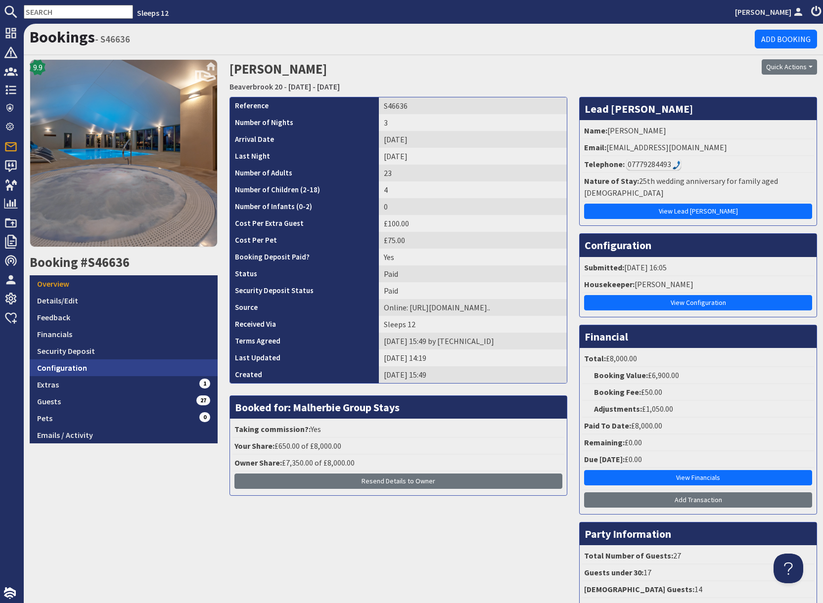
click at [64, 371] on link "Configuration" at bounding box center [124, 367] width 188 height 17
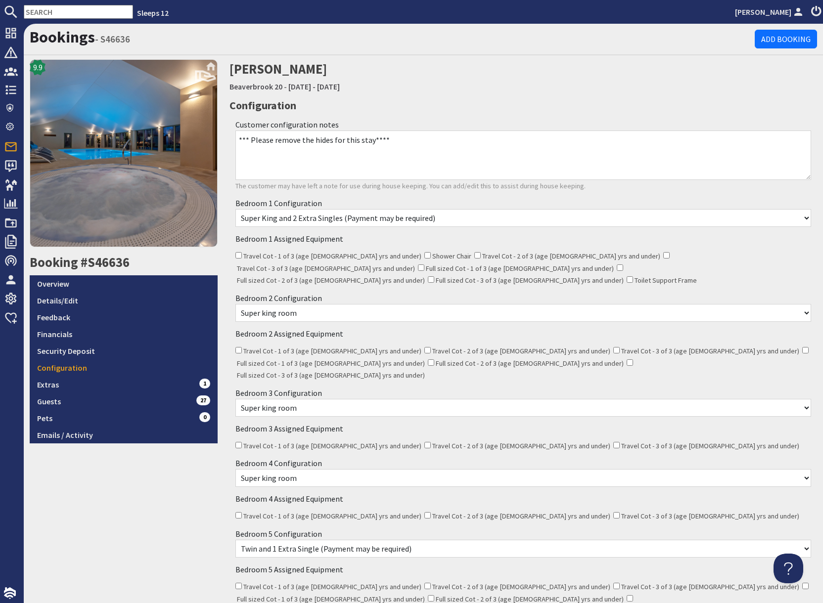
click at [462, 218] on select "None Selected Super king room Twin room Super King and 1 Extra Single (Payment …" at bounding box center [522, 218] width 575 height 18
click at [320, 304] on select "None Selected Super king room Twin room Twin and 1 Extra Single (Payment may be…" at bounding box center [522, 313] width 575 height 18
click at [398, 399] on select "None Selected Super king room Twin room" at bounding box center [522, 408] width 575 height 18
click at [407, 469] on select "None Selected Super king room Twin room" at bounding box center [522, 478] width 575 height 18
click at [433, 540] on select "None Selected Super king room Twin room Twin and 1 Extra Single (Payment may be…" at bounding box center [522, 549] width 575 height 18
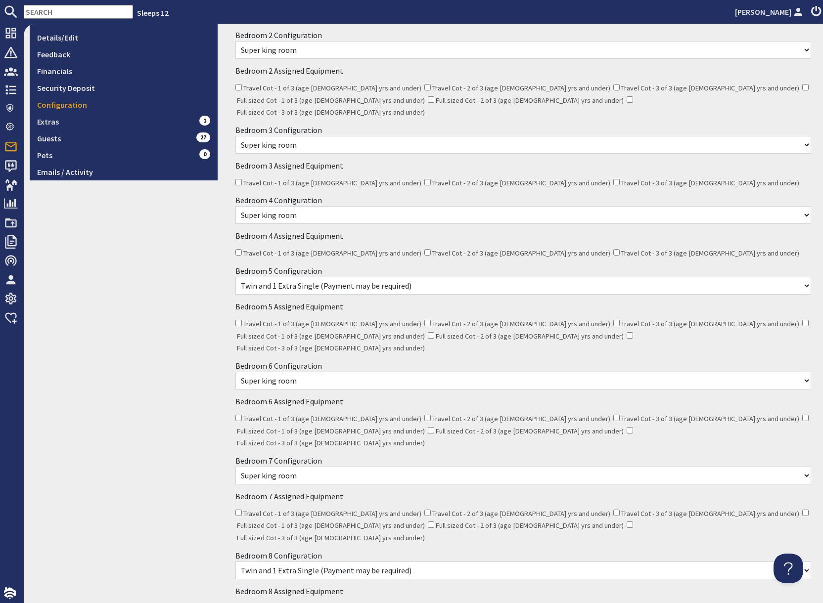
scroll to position [267, 0]
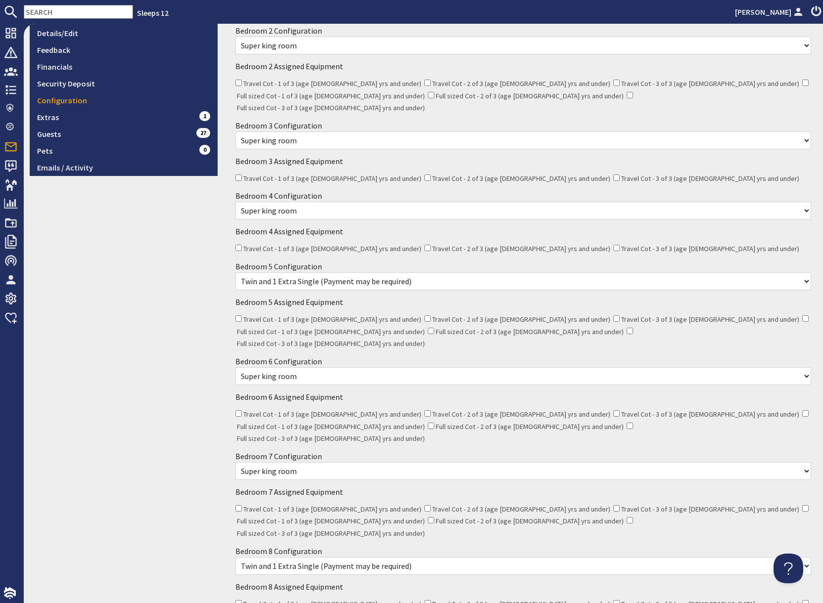
click at [334, 367] on select "None Selected Super king room Twin room Super King and 1 Extra Single (Payment …" at bounding box center [522, 376] width 575 height 18
click at [301, 367] on select "None Selected Super king room Twin room Super King and 1 Extra Single (Payment …" at bounding box center [522, 376] width 575 height 18
click at [303, 367] on select "None Selected Super king room Twin room Super King and 1 Extra Single (Payment …" at bounding box center [522, 376] width 575 height 18
click at [310, 462] on select "None Selected Super king room Twin room Super King and 1 Extra Single (Payment …" at bounding box center [522, 471] width 575 height 18
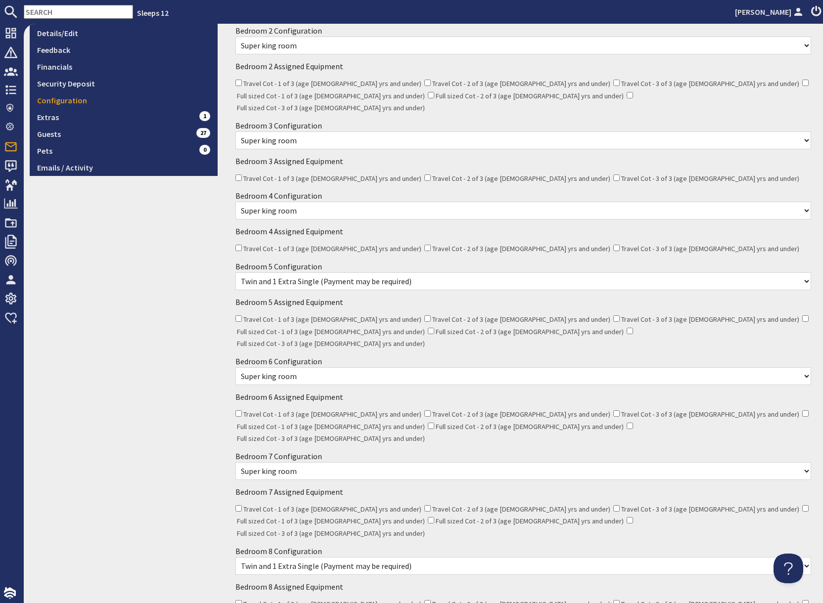
click at [310, 462] on select "None Selected Super king room Twin room Super King and 1 Extra Single (Payment …" at bounding box center [522, 471] width 575 height 18
click at [456, 557] on select "None Selected Super king room Twin room Super King and 1 Extra Single (Payment …" at bounding box center [522, 566] width 575 height 18
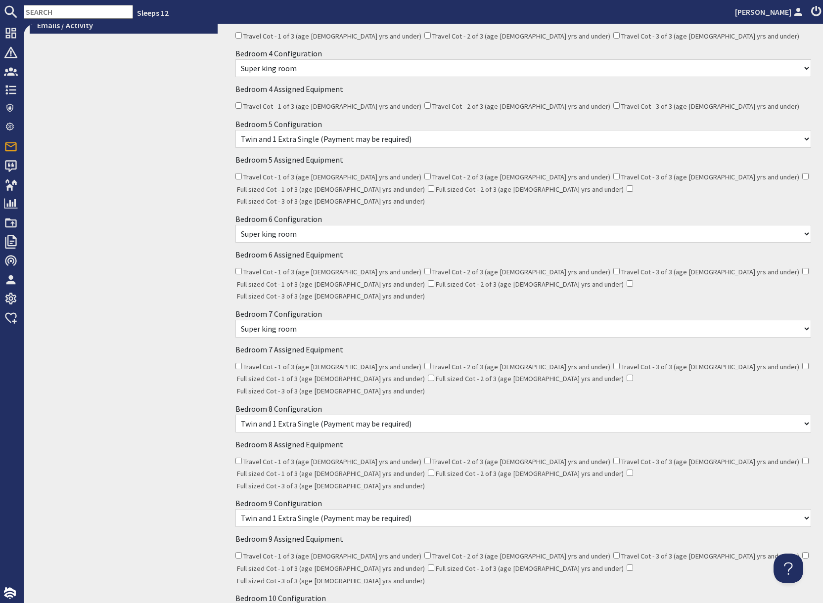
scroll to position [410, 0]
click at [446, 509] on select "None Selected Super king room Twin room Super King and 1 Extra Single (Payment …" at bounding box center [522, 518] width 575 height 18
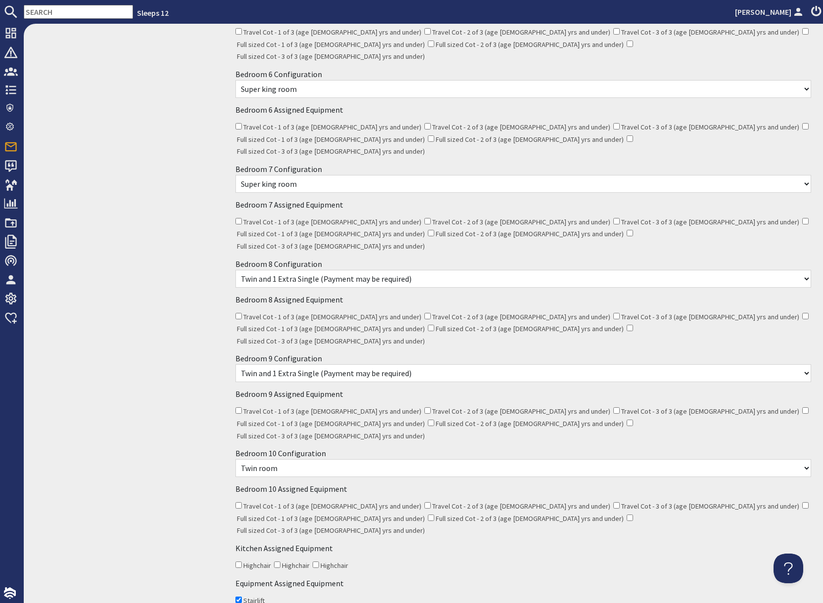
scroll to position [561, 0]
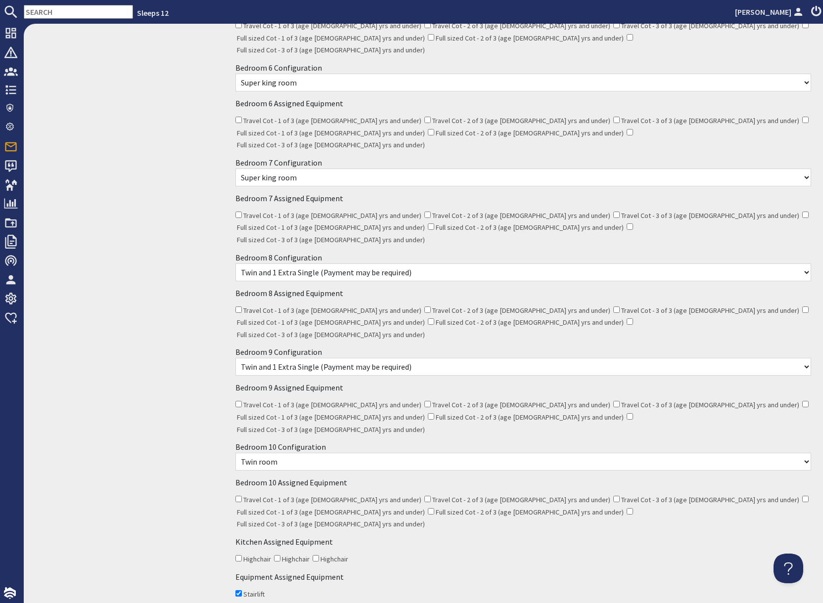
click at [335, 453] on select "None Selected Super king room Twin room Super King and 1 Extra Single (Payment …" at bounding box center [522, 462] width 575 height 18
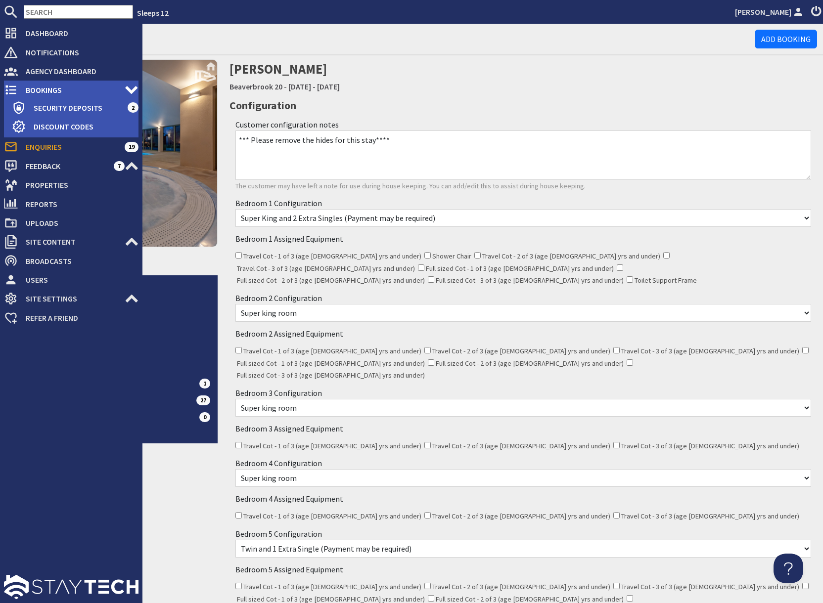
click at [16, 93] on icon at bounding box center [11, 90] width 14 height 14
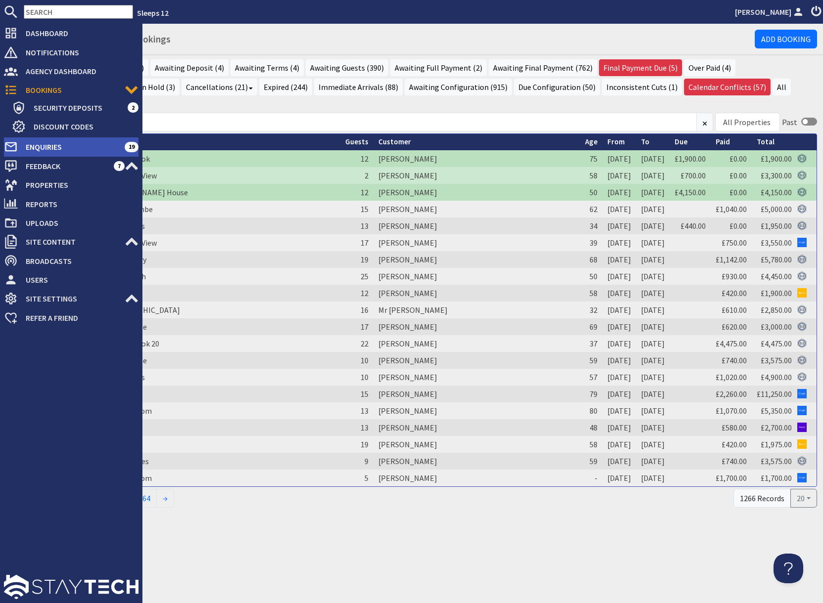
click at [42, 148] on span "Enquiries" at bounding box center [71, 147] width 107 height 16
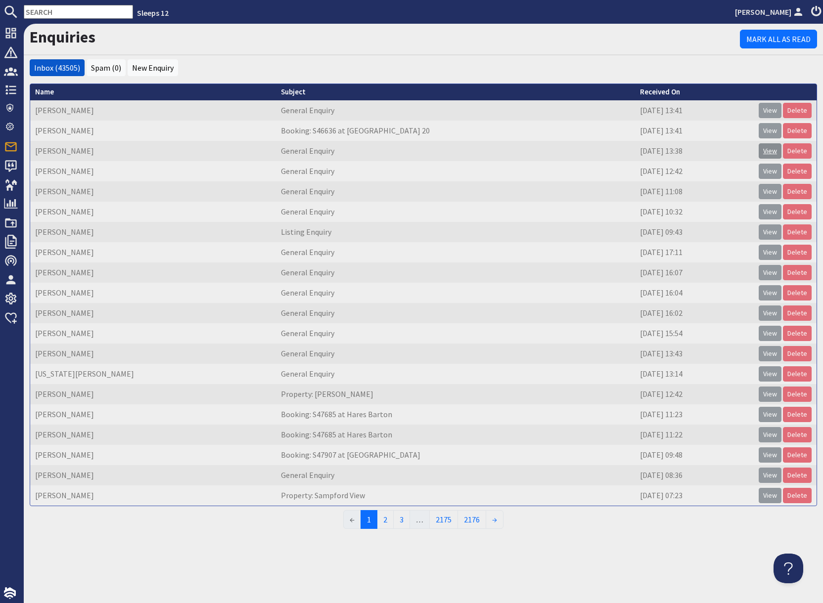
click at [768, 149] on link "View" at bounding box center [769, 150] width 23 height 15
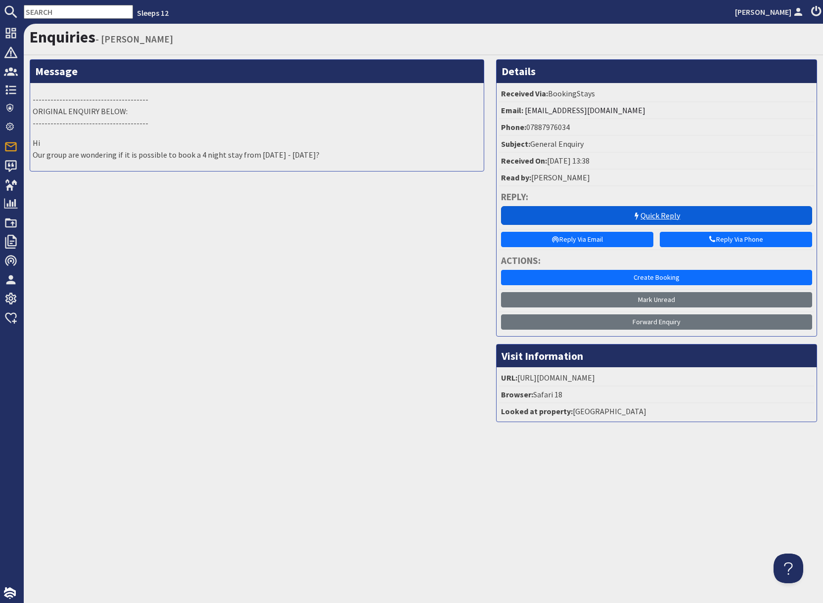
click at [657, 216] on link "Quick Reply" at bounding box center [656, 215] width 311 height 19
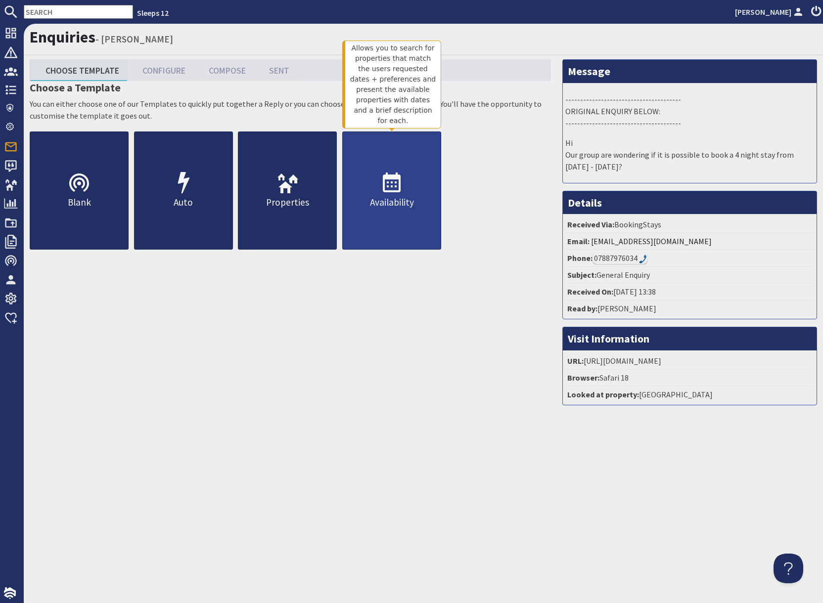
drag, startPoint x: 389, startPoint y: 187, endPoint x: 407, endPoint y: 188, distance: 17.9
click at [389, 187] on icon at bounding box center [392, 184] width 24 height 24
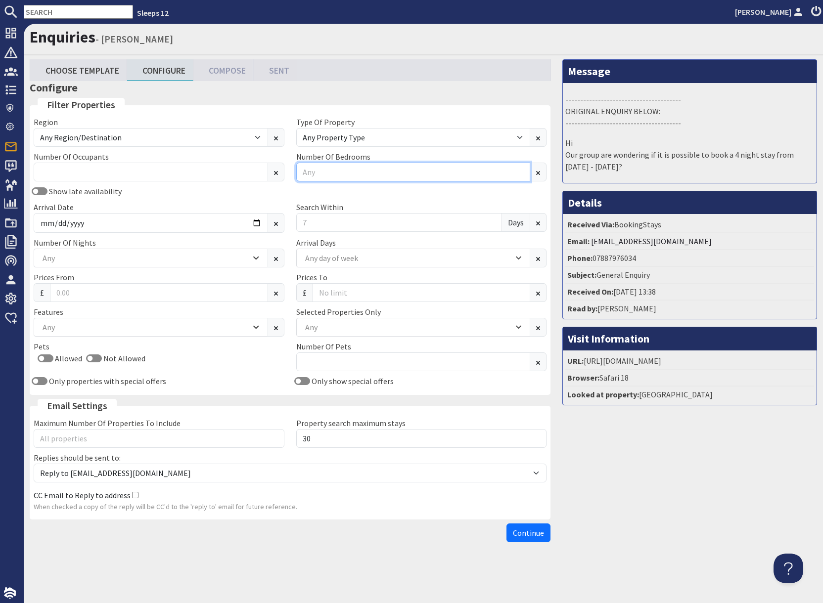
click at [386, 169] on input "Number Of Bedrooms" at bounding box center [413, 172] width 234 height 19
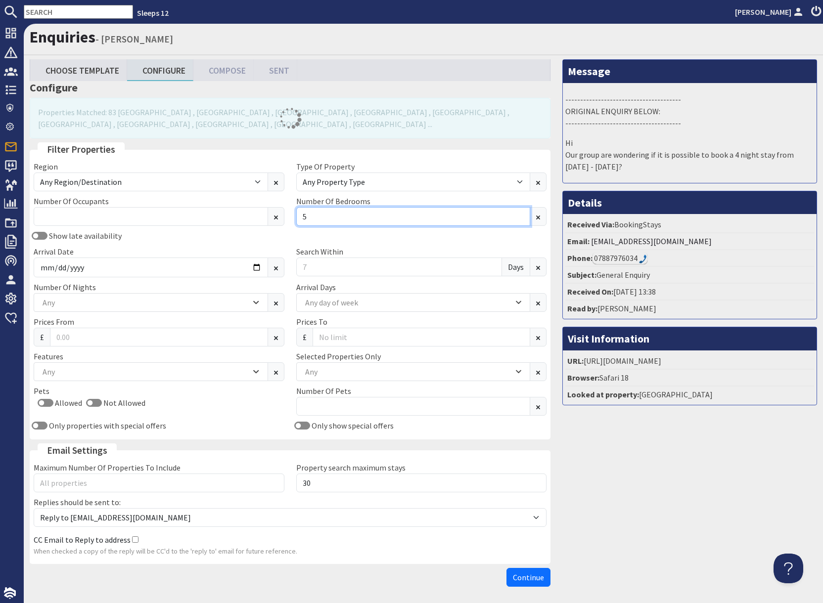
type input "5"
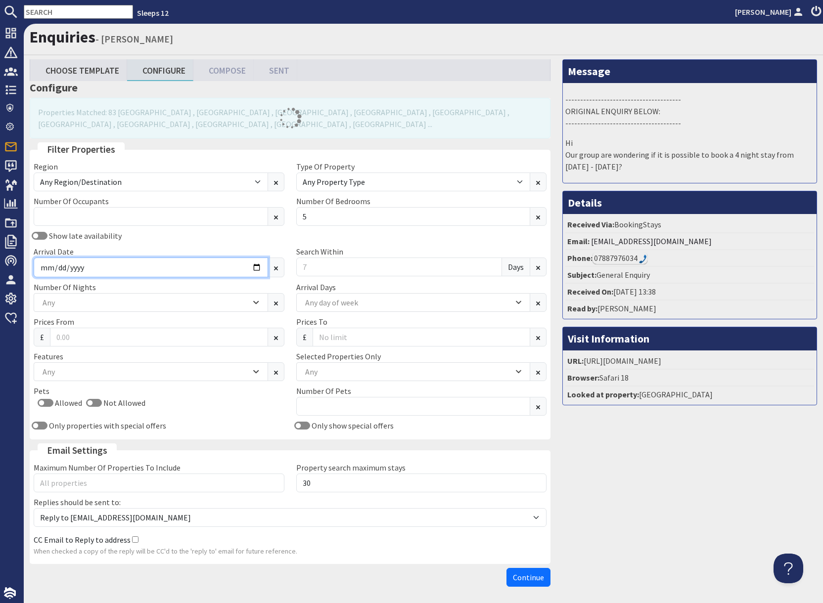
click at [257, 268] on input "Arrival Date" at bounding box center [151, 268] width 234 height 20
click at [251, 267] on input "Arrival Date" at bounding box center [151, 268] width 234 height 20
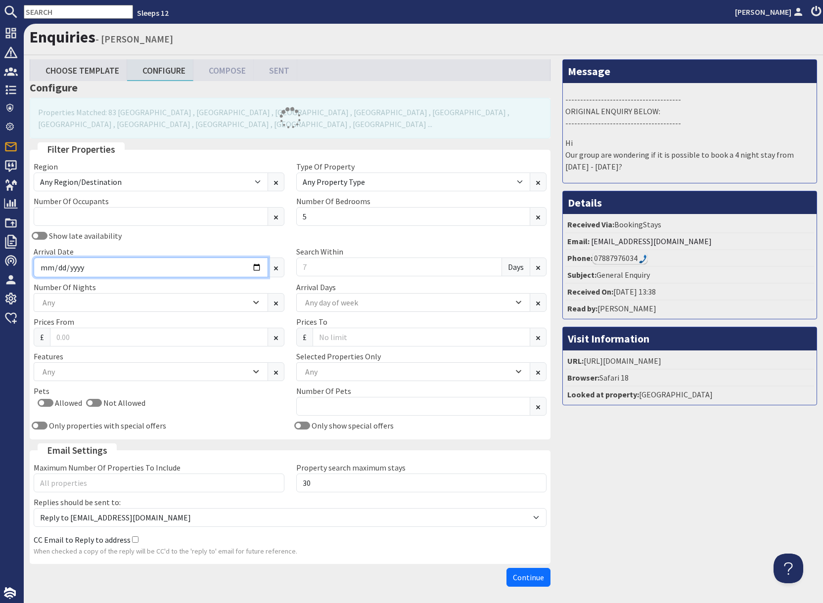
click at [256, 266] on input "Arrival Date" at bounding box center [151, 268] width 234 height 20
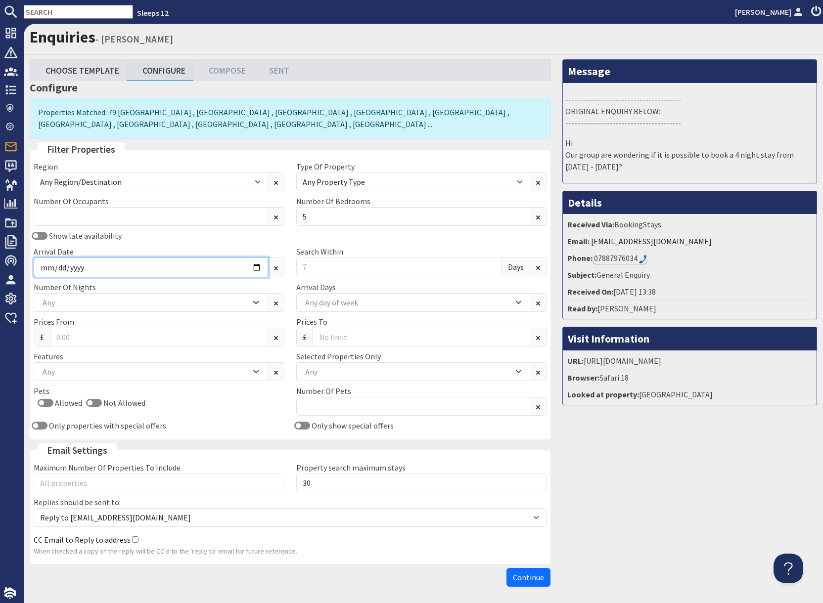
click at [257, 266] on input "Arrival Date" at bounding box center [151, 268] width 234 height 20
click at [256, 266] on input "Arrival Date" at bounding box center [151, 268] width 234 height 20
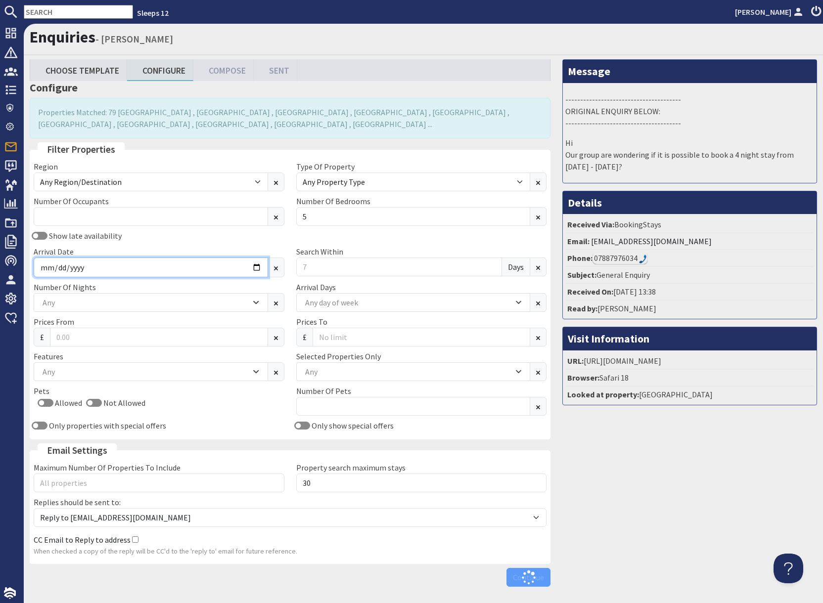
type input "2026-01-23"
click at [658, 463] on div "Message --------------------------------------- ORIGINAL ENQUIRY BELOW: -------…" at bounding box center [689, 325] width 266 height 532
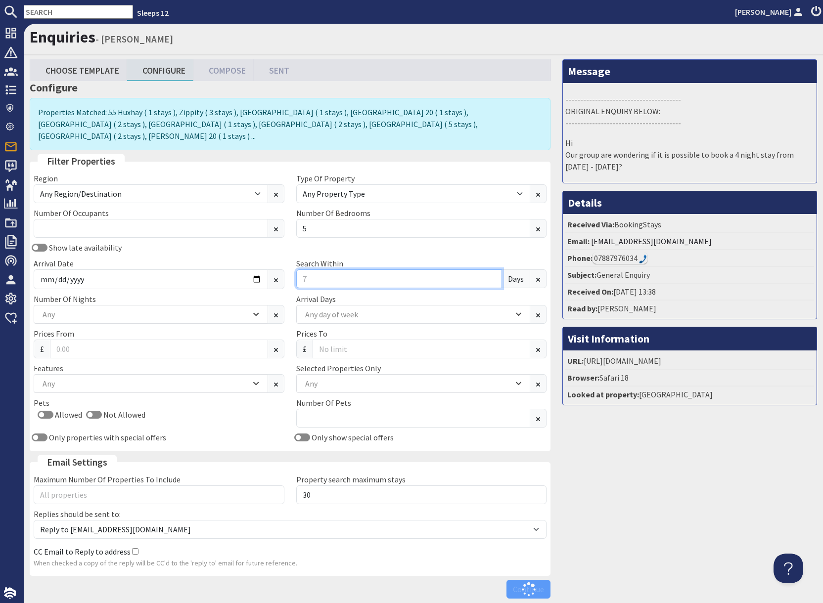
click at [340, 269] on input "Search Within" at bounding box center [399, 278] width 206 height 19
type input "0"
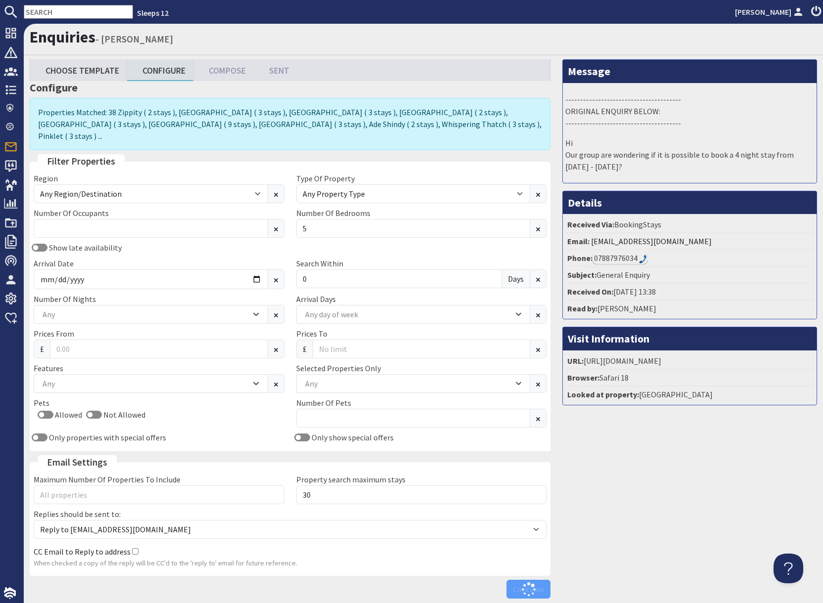
click at [652, 510] on div "Message --------------------------------------- ORIGINAL ENQUIRY BELOW: -------…" at bounding box center [689, 331] width 266 height 544
click at [110, 378] on div "Any" at bounding box center [145, 383] width 211 height 11
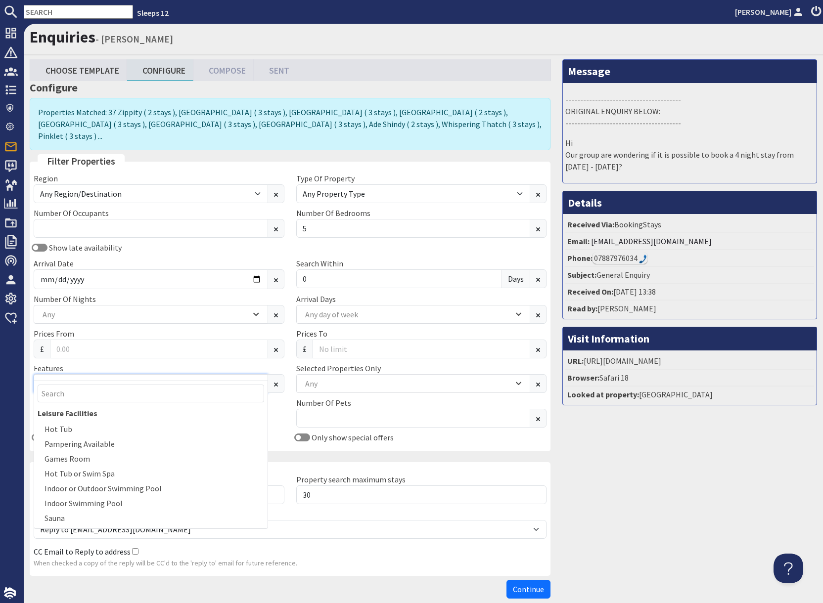
click at [111, 378] on div "Any" at bounding box center [145, 383] width 211 height 11
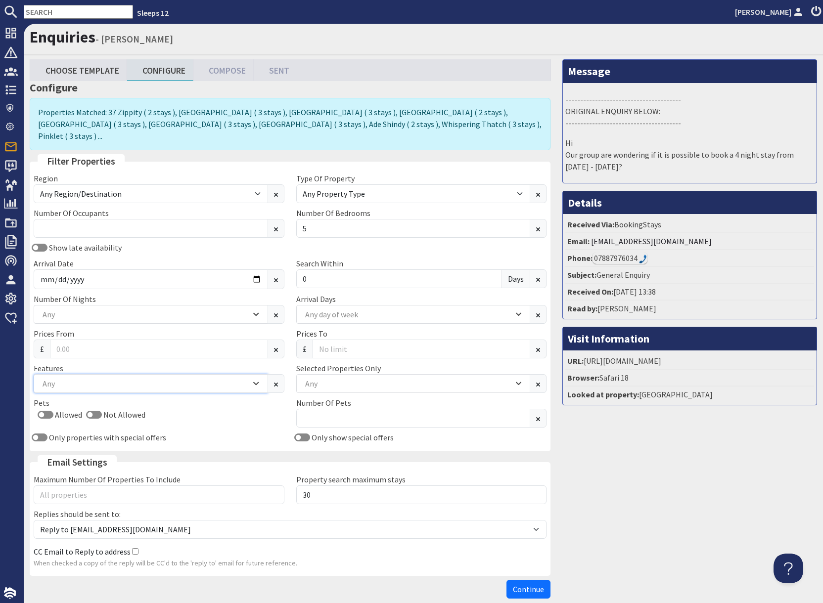
click at [111, 378] on div "Any" at bounding box center [145, 383] width 211 height 11
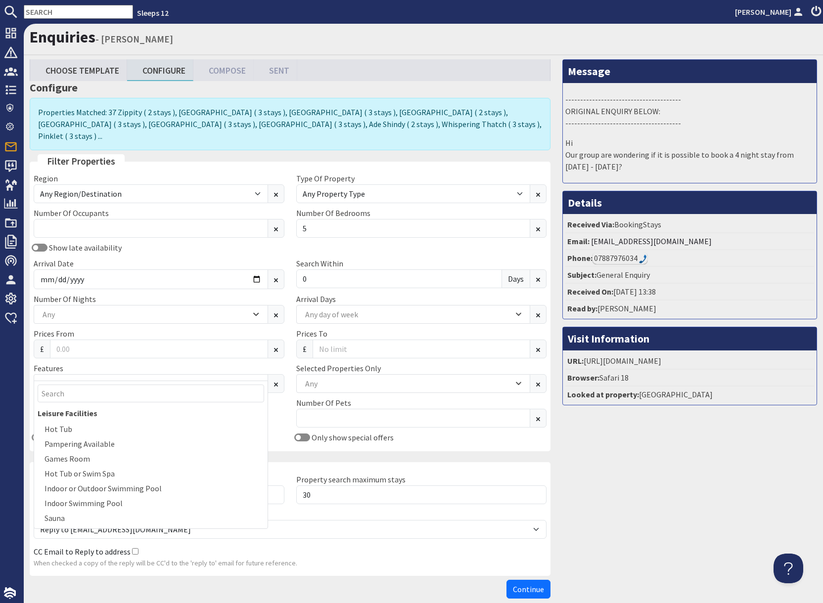
drag, startPoint x: 102, startPoint y: 506, endPoint x: 399, endPoint y: 526, distance: 297.3
click at [104, 506] on div "Indoor Swimming Pool" at bounding box center [150, 503] width 233 height 15
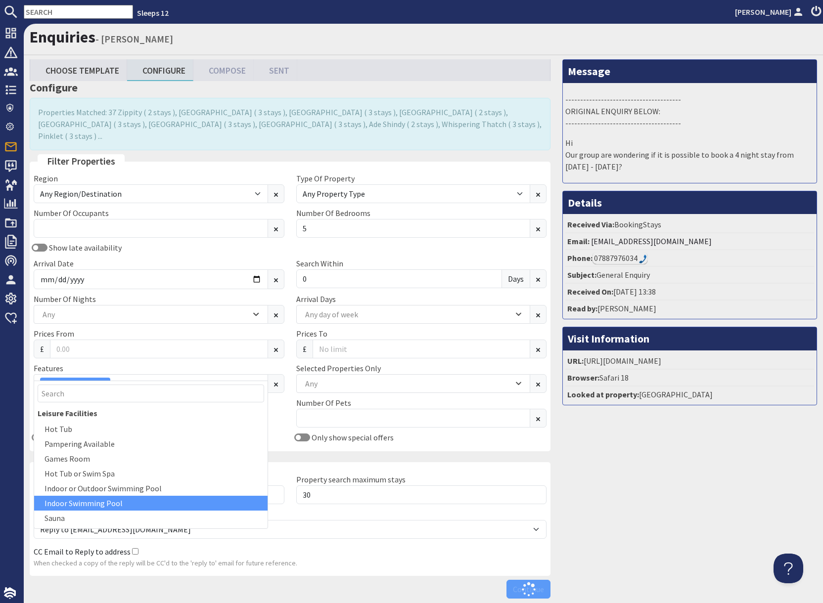
click at [623, 525] on div "Message --------------------------------------- ORIGINAL ENQUIRY BELOW: -------…" at bounding box center [689, 331] width 266 height 544
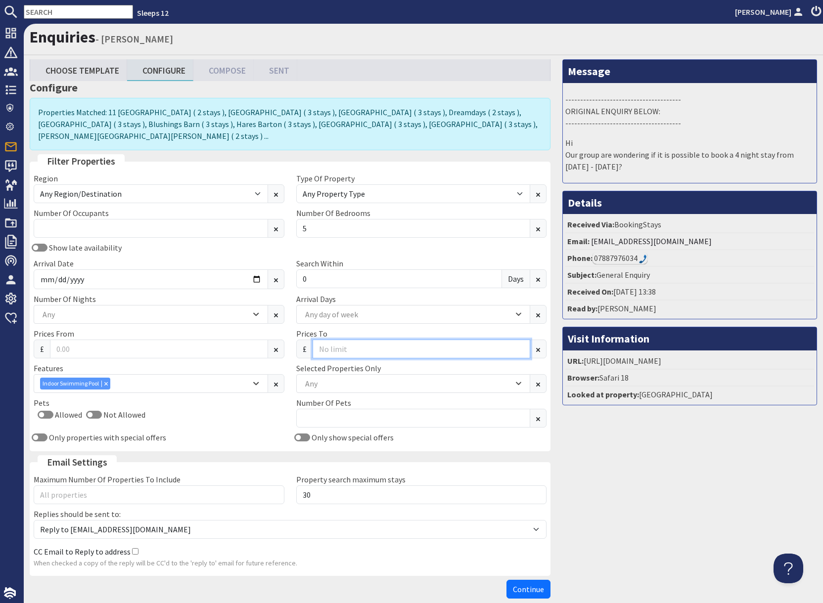
click at [345, 340] on input "Prices To" at bounding box center [421, 349] width 218 height 19
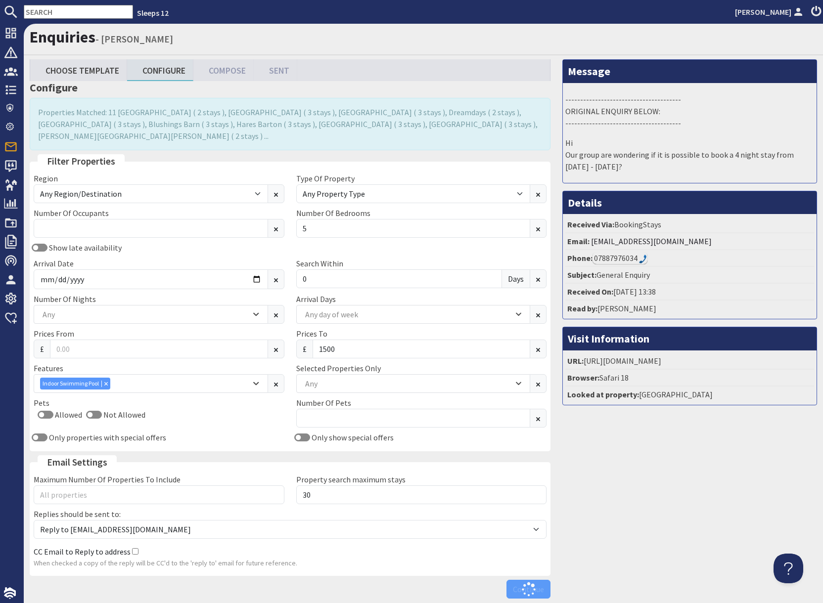
click at [630, 459] on div "Message --------------------------------------- ORIGINAL ENQUIRY BELOW: -------…" at bounding box center [689, 331] width 266 height 544
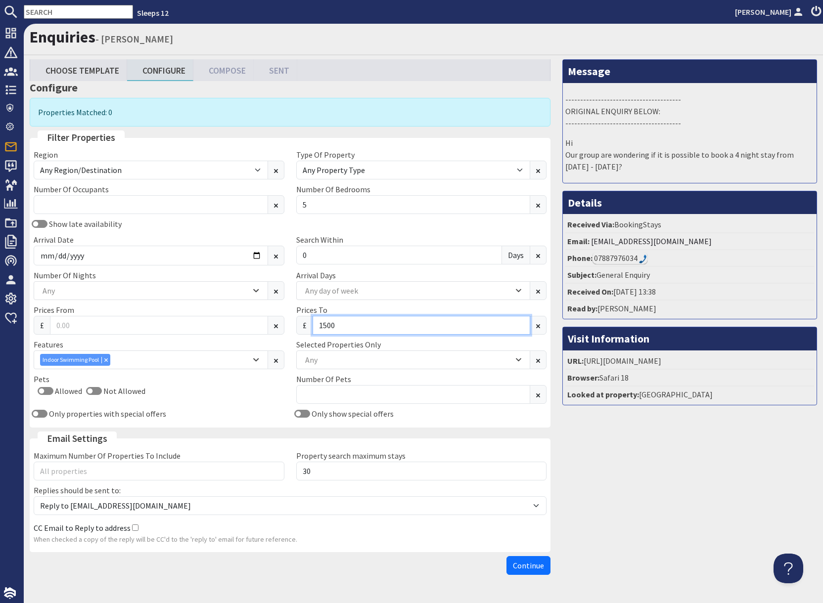
drag, startPoint x: 334, startPoint y: 325, endPoint x: 344, endPoint y: 327, distance: 10.2
click at [338, 326] on input "1500" at bounding box center [421, 325] width 218 height 19
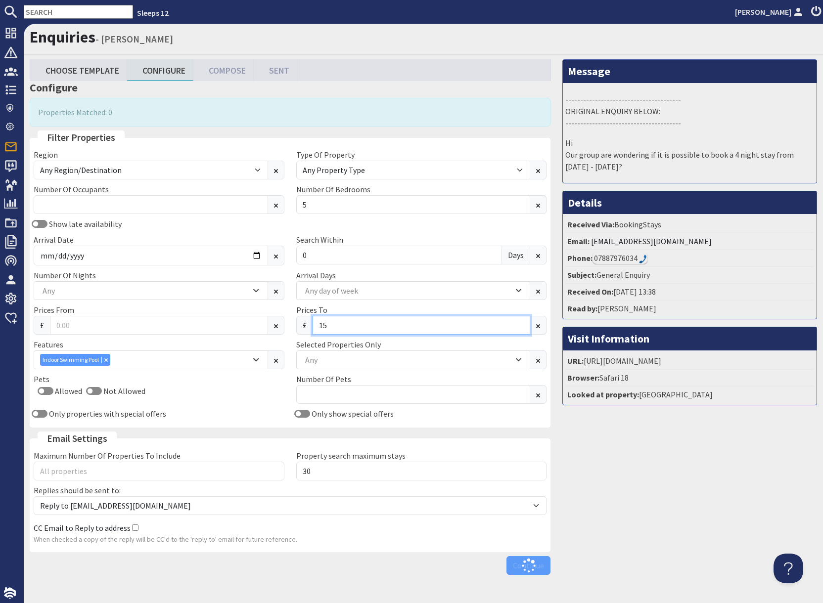
type input "1"
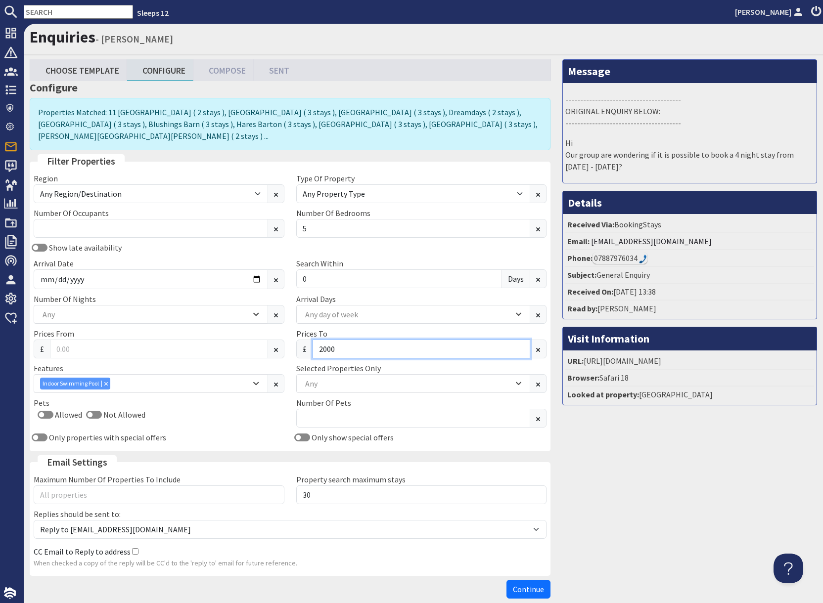
type input "2000"
drag, startPoint x: 666, startPoint y: 461, endPoint x: 655, endPoint y: 468, distance: 12.2
click at [666, 462] on div "Message --------------------------------------- ORIGINAL ENQUIRY BELOW: -------…" at bounding box center [689, 331] width 266 height 544
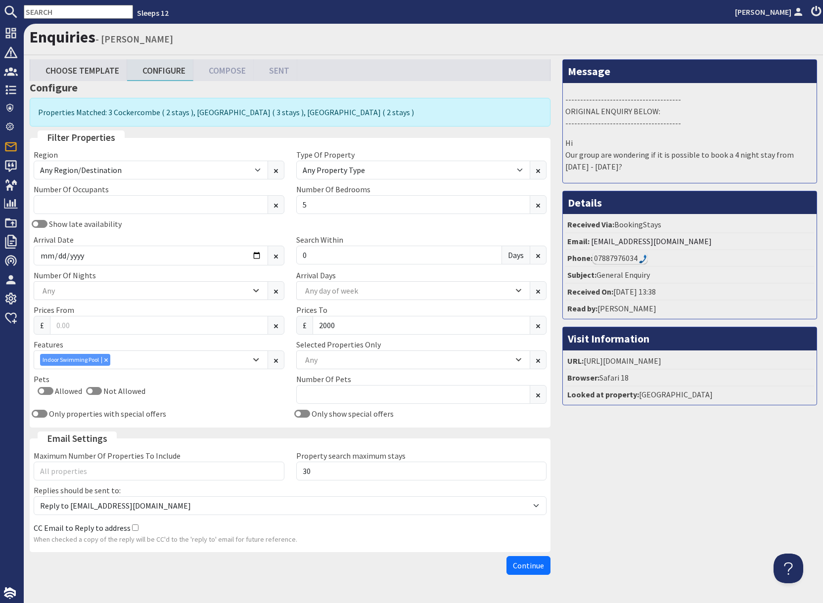
click at [660, 456] on div "Message --------------------------------------- ORIGINAL ENQUIRY BELOW: -------…" at bounding box center [689, 319] width 266 height 520
click at [92, 296] on div "Any" at bounding box center [145, 290] width 211 height 11
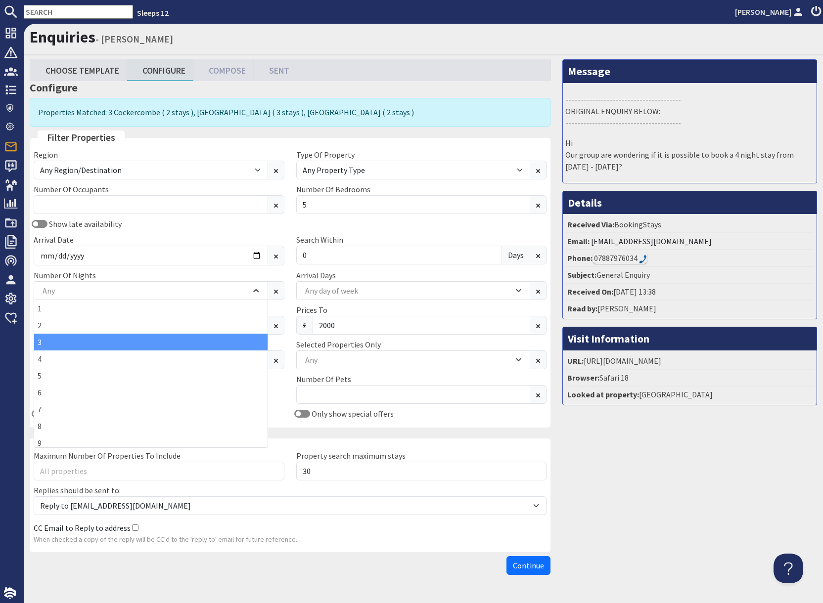
click at [48, 345] on div "3" at bounding box center [150, 342] width 233 height 17
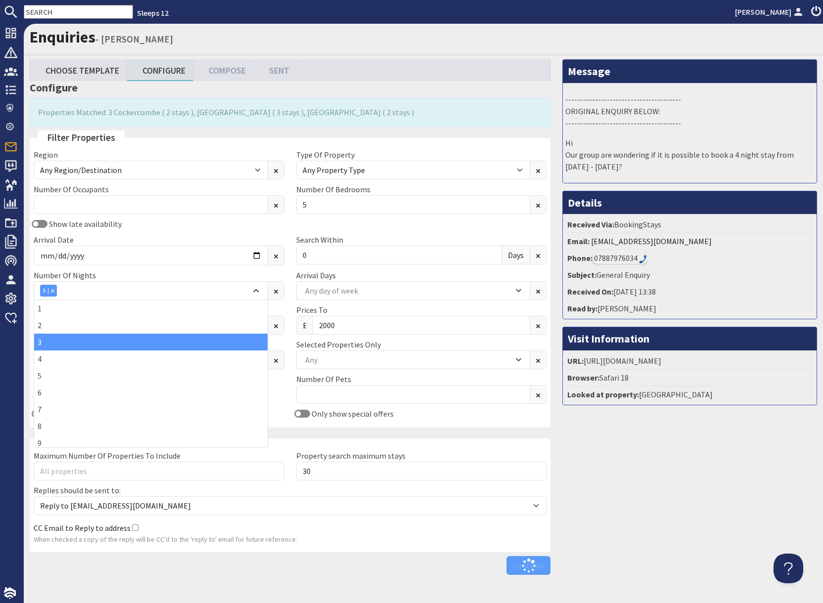
drag, startPoint x: 715, startPoint y: 536, endPoint x: 708, endPoint y: 534, distance: 7.2
click at [714, 536] on div "Message --------------------------------------- ORIGINAL ENQUIRY BELOW: -------…" at bounding box center [689, 319] width 266 height 520
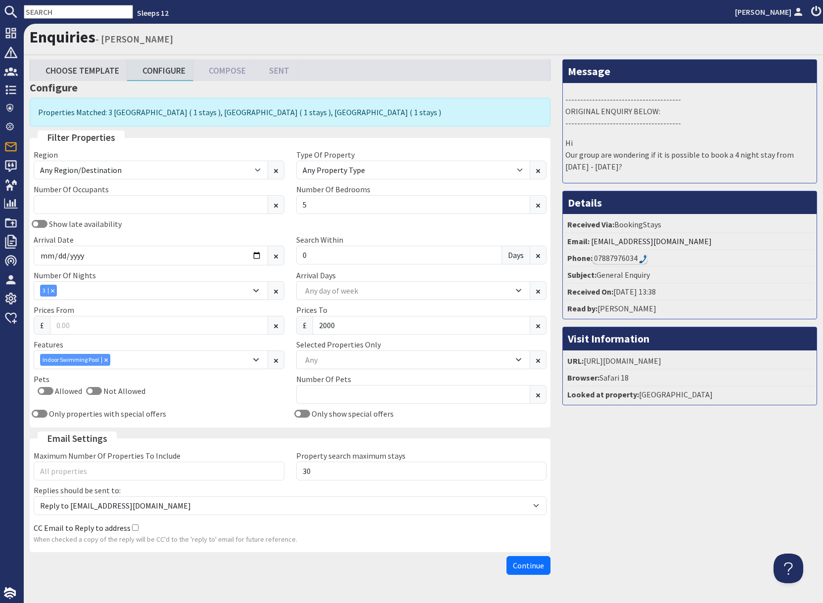
click at [652, 479] on div "Message --------------------------------------- ORIGINAL ENQUIRY BELOW: -------…" at bounding box center [689, 319] width 266 height 520
click at [536, 563] on span "Continue" at bounding box center [528, 566] width 31 height 10
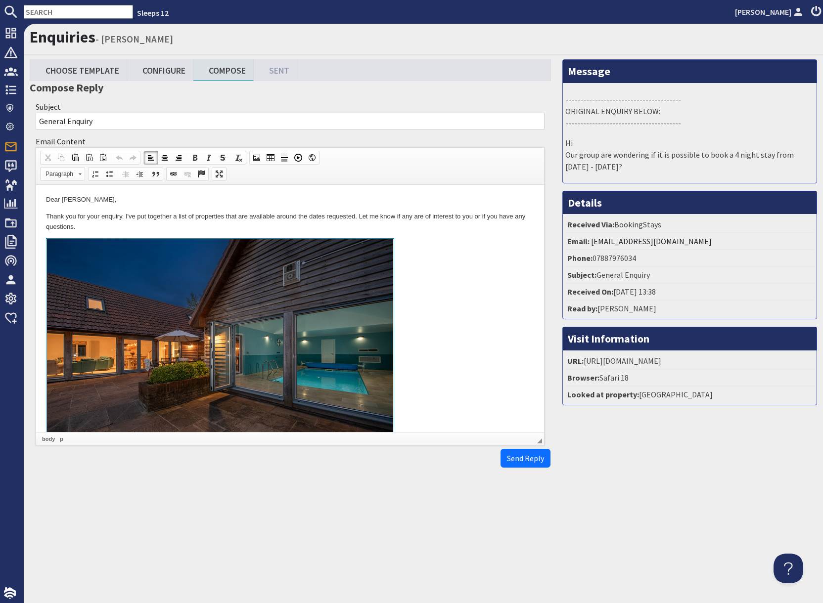
drag, startPoint x: 461, startPoint y: 337, endPoint x: 468, endPoint y: 359, distance: 23.3
click at [462, 337] on link at bounding box center [290, 352] width 488 height 228
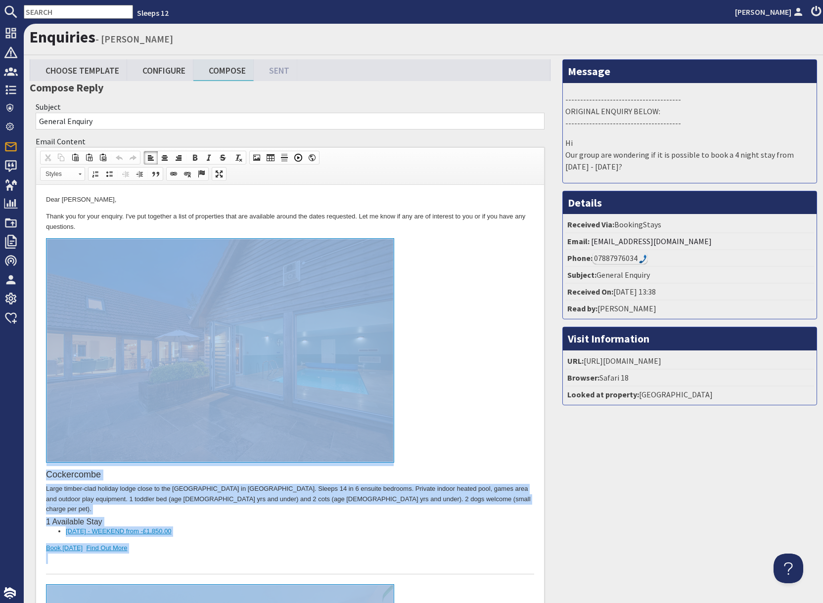
drag, startPoint x: 167, startPoint y: 1234, endPoint x: 195, endPoint y: 296, distance: 938.7
copy body "Cockercombe Large timber-clad holiday lodge close to the Quantock Hills AONB in…"
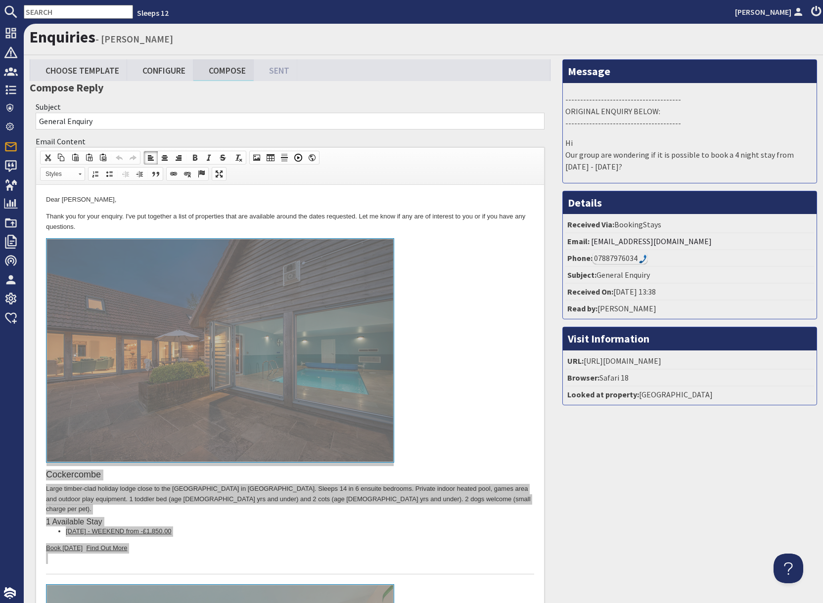
drag, startPoint x: 152, startPoint y: 71, endPoint x: 241, endPoint y: 74, distance: 89.0
click at [152, 71] on link "Configure" at bounding box center [160, 69] width 66 height 21
type textarea "<p>Dear Holly Lynall,</p> <p>Thank you for your enquiry. I&#39;ve put together …"
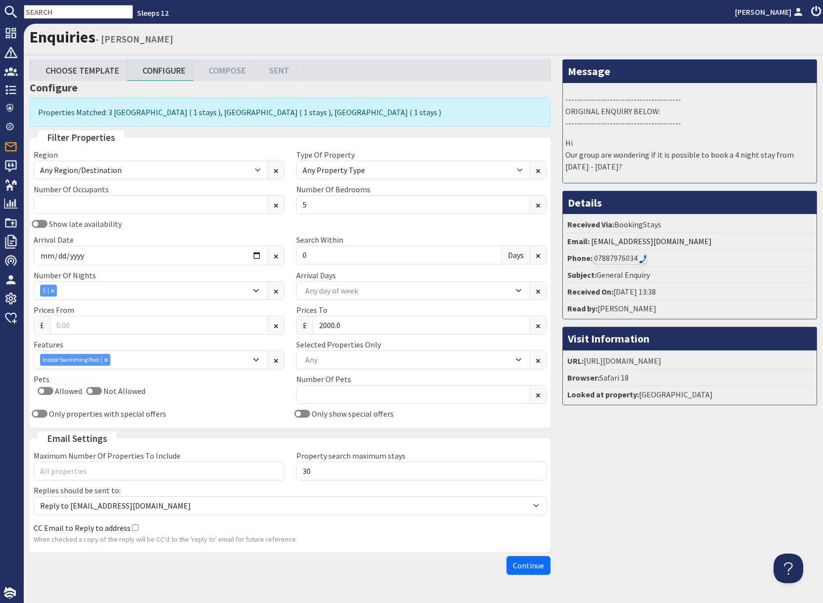
click at [46, 14] on input "text" at bounding box center [78, 12] width 109 height 14
paste input "hollythorneycroft@hotmail.com"
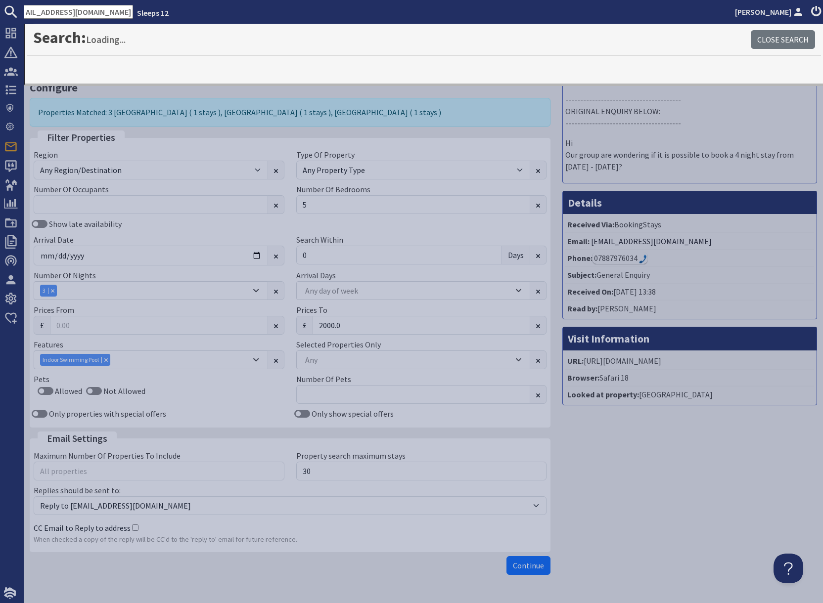
type input "hollythorneycroft@hotmail.com"
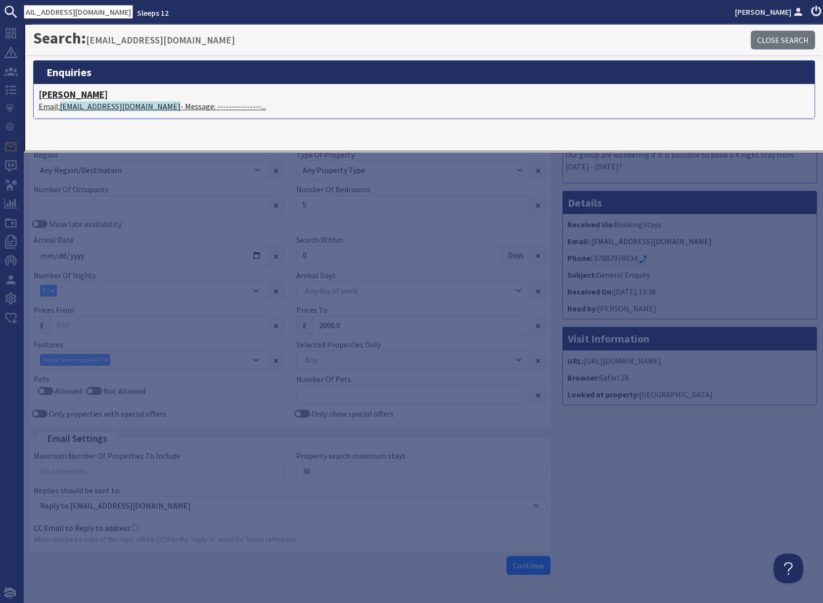
scroll to position [0, 0]
click at [87, 104] on span "hollythorneycroft@hotmail.com" at bounding box center [120, 106] width 121 height 10
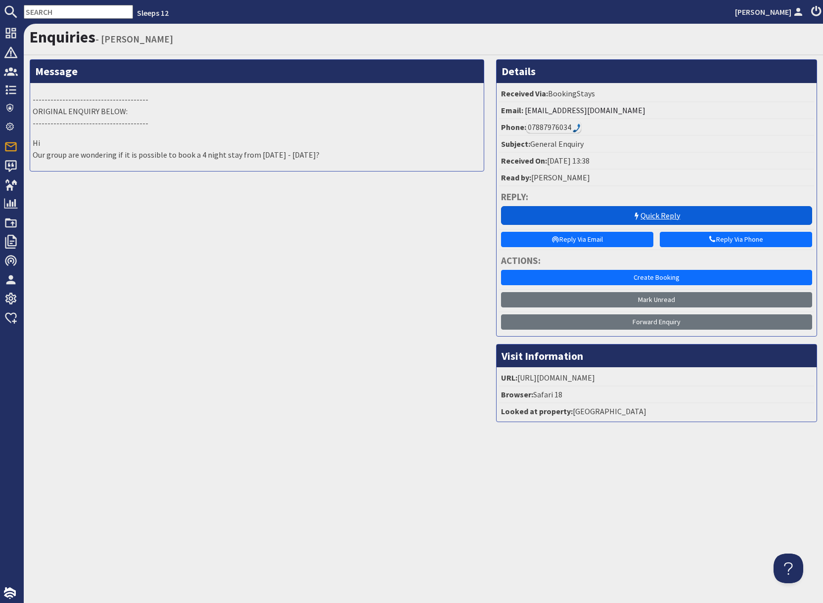
drag, startPoint x: 641, startPoint y: 218, endPoint x: 582, endPoint y: 223, distance: 59.1
click at [640, 218] on link "Quick Reply" at bounding box center [656, 215] width 311 height 19
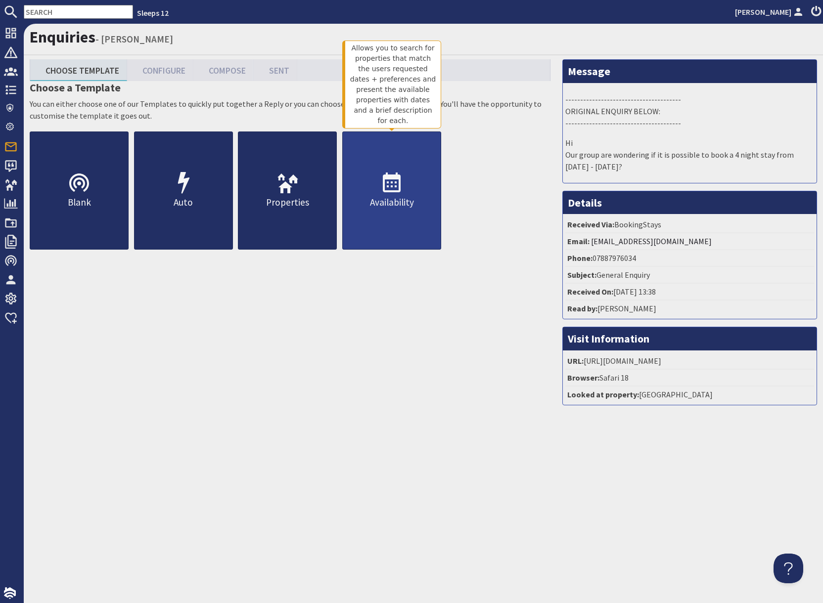
click at [405, 195] on p "Availability" at bounding box center [392, 202] width 98 height 14
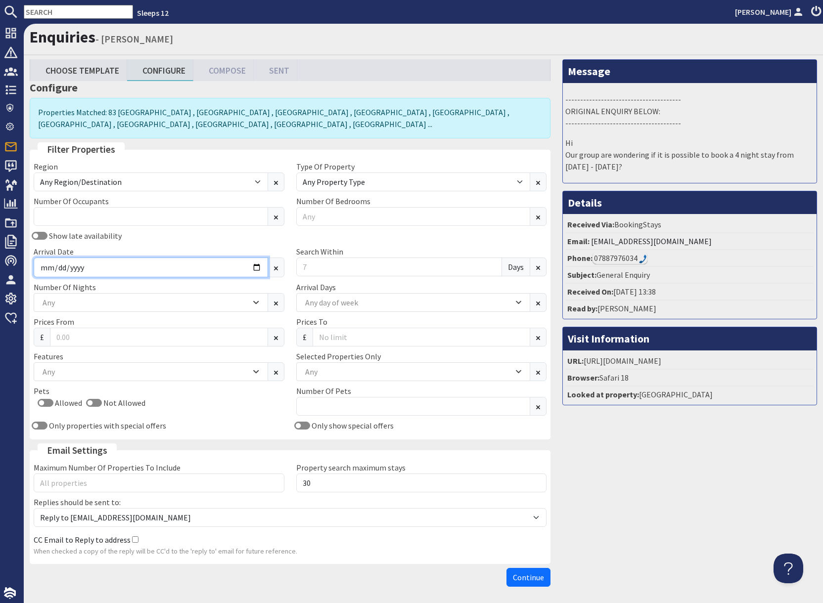
click at [258, 267] on input "Arrival Date" at bounding box center [151, 268] width 234 height 20
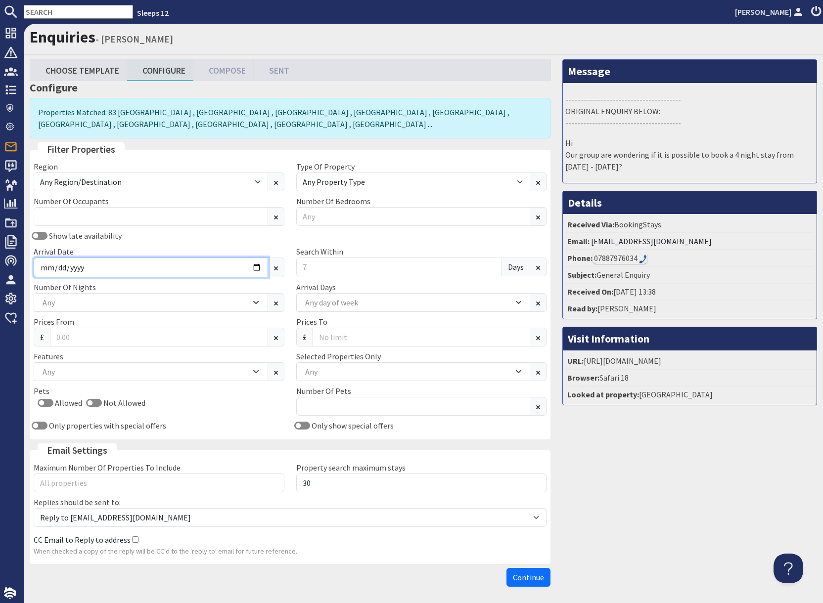
click at [257, 266] on input "Arrival Date" at bounding box center [151, 268] width 234 height 20
click at [256, 266] on input "Arrival Date" at bounding box center [151, 268] width 234 height 20
click at [230, 270] on input "Arrival Date" at bounding box center [151, 268] width 234 height 20
click at [254, 269] on input "Arrival Date" at bounding box center [151, 268] width 234 height 20
click at [256, 268] on input "Arrival Date" at bounding box center [151, 268] width 234 height 20
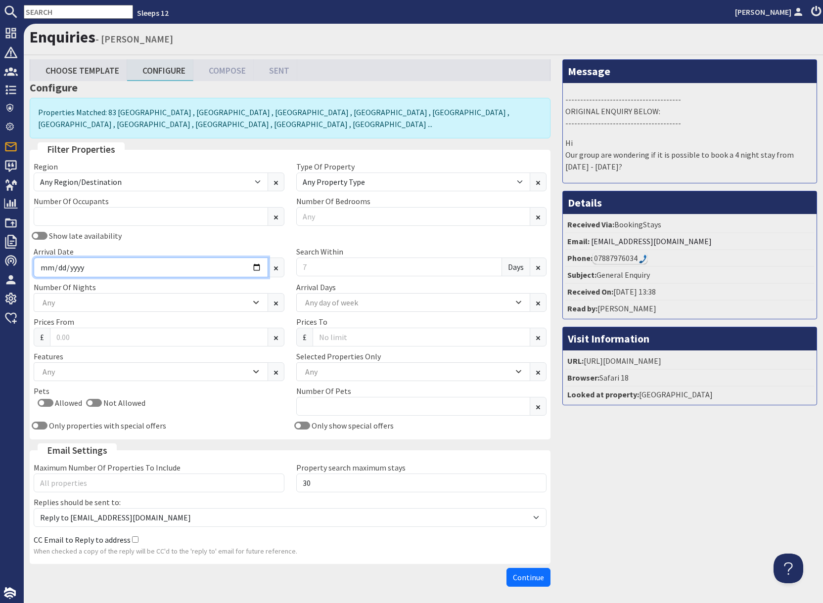
click at [257, 268] on input "Arrival Date" at bounding box center [151, 268] width 234 height 20
click at [255, 267] on input "Arrival Date" at bounding box center [151, 268] width 234 height 20
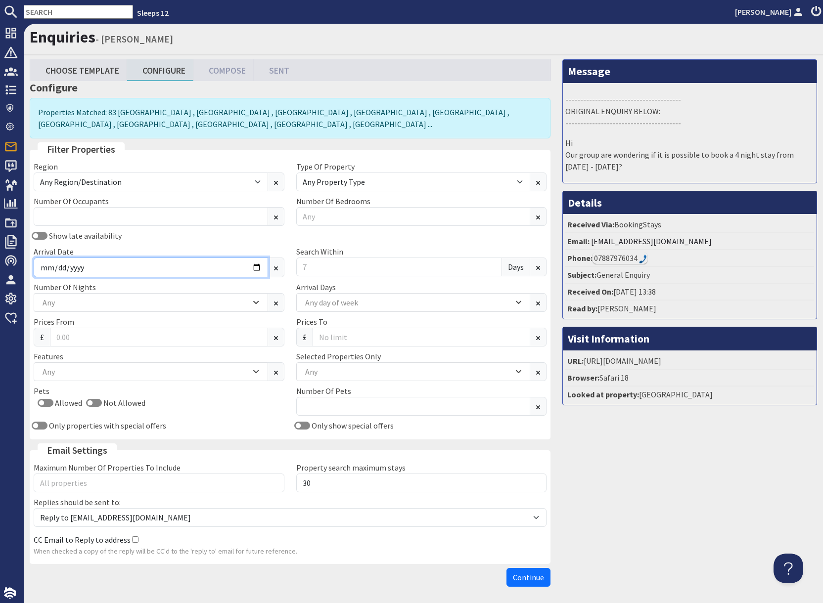
click at [258, 267] on input "Arrival Date" at bounding box center [151, 268] width 234 height 20
click at [253, 267] on input "Arrival Date" at bounding box center [151, 268] width 234 height 20
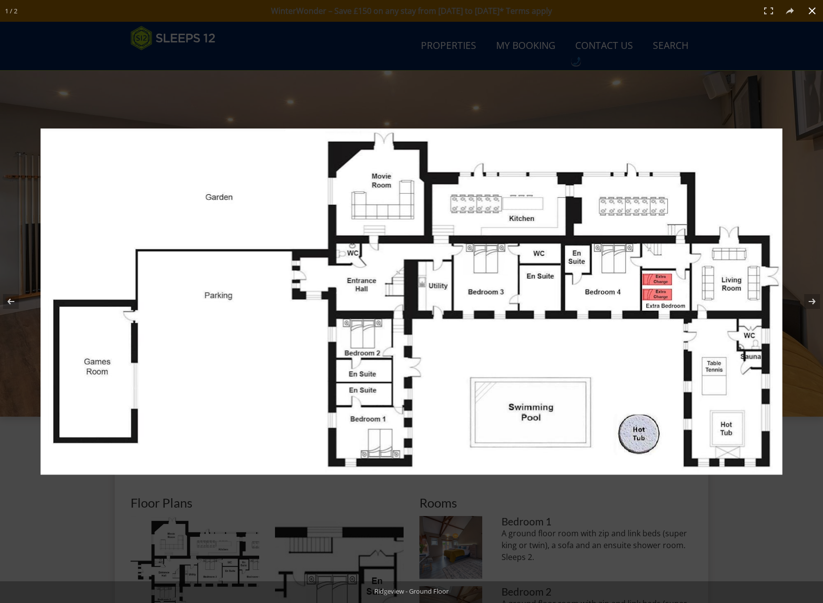
scroll to position [393, 0]
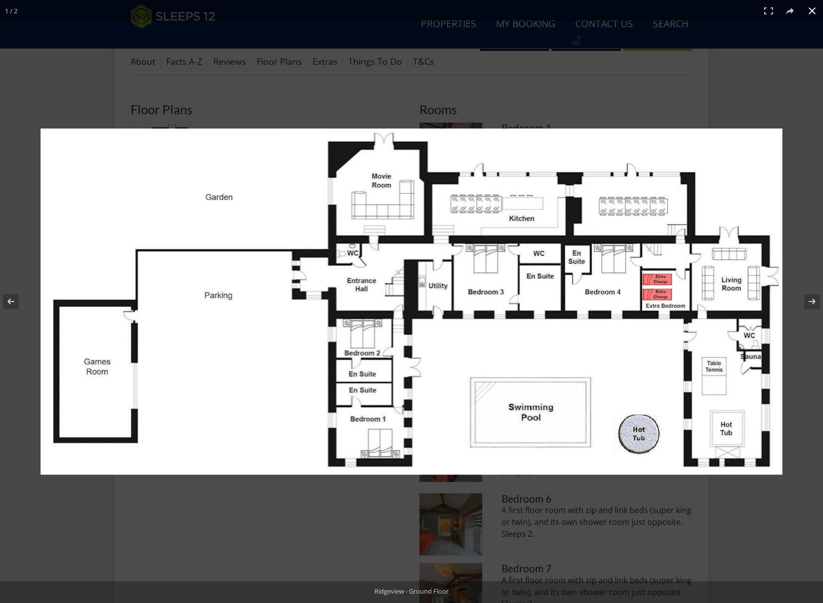
click at [240, 28] on div at bounding box center [411, 301] width 823 height 603
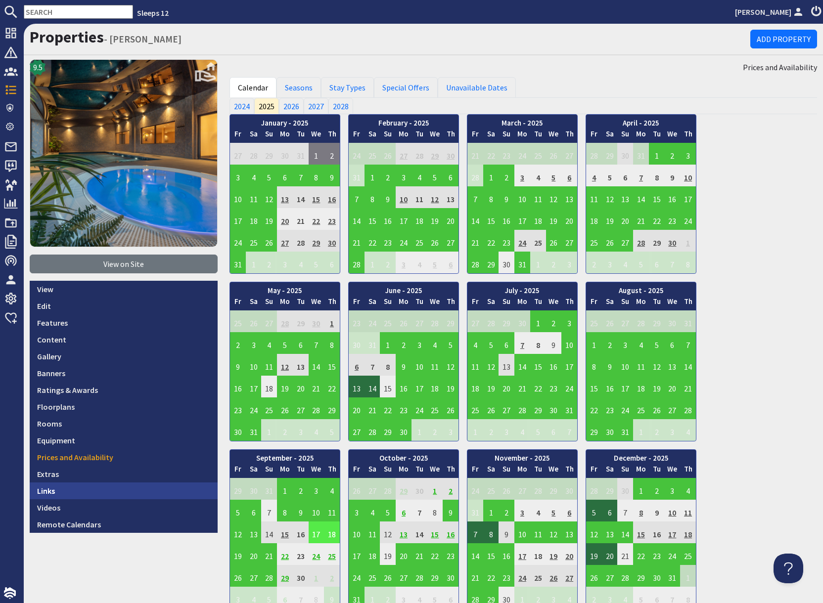
scroll to position [432, 0]
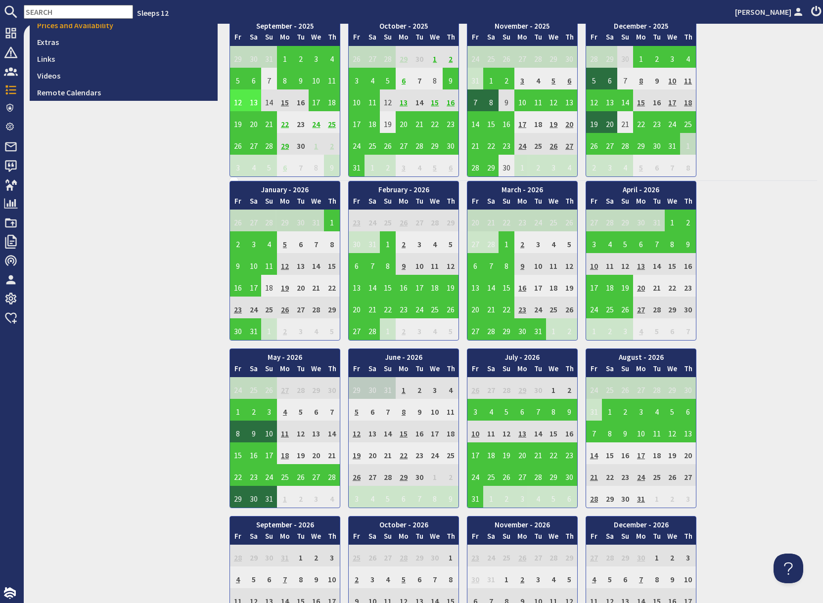
click at [67, 16] on input "text" at bounding box center [78, 12] width 109 height 14
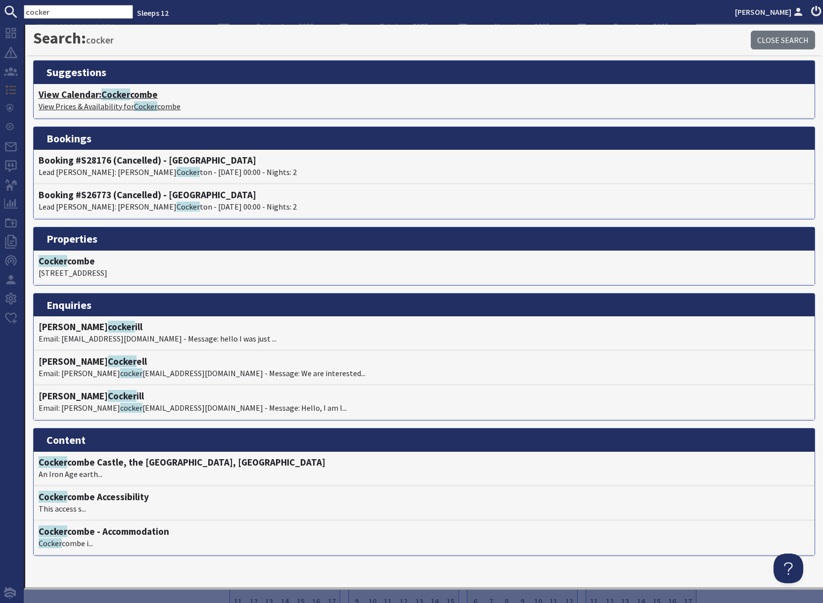
type input "cocker"
click at [126, 103] on p "View Prices & Availability for Cocker combe" at bounding box center [424, 106] width 771 height 12
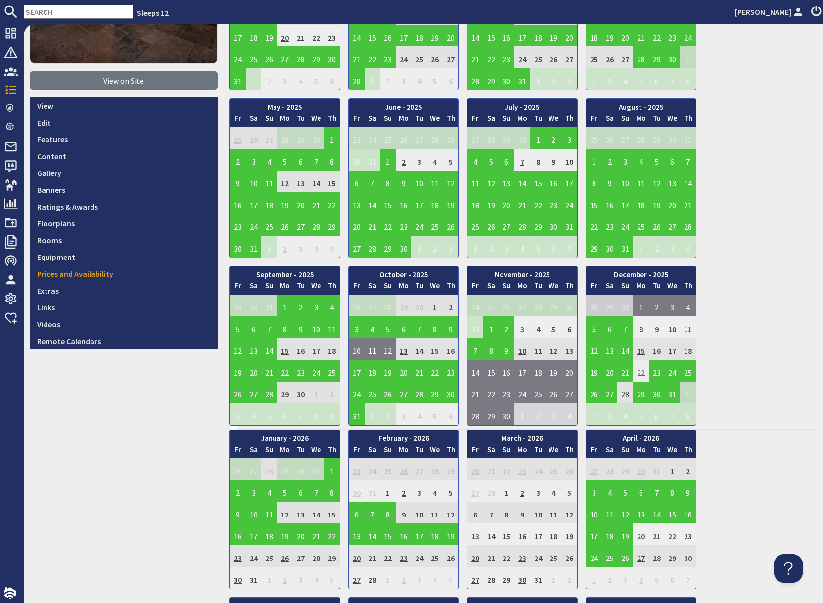
scroll to position [184, 0]
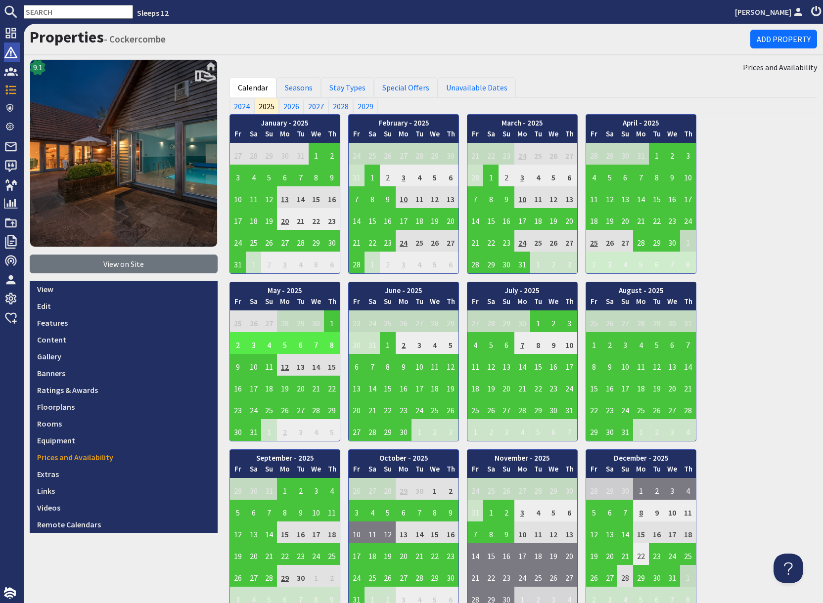
scroll to position [184, 0]
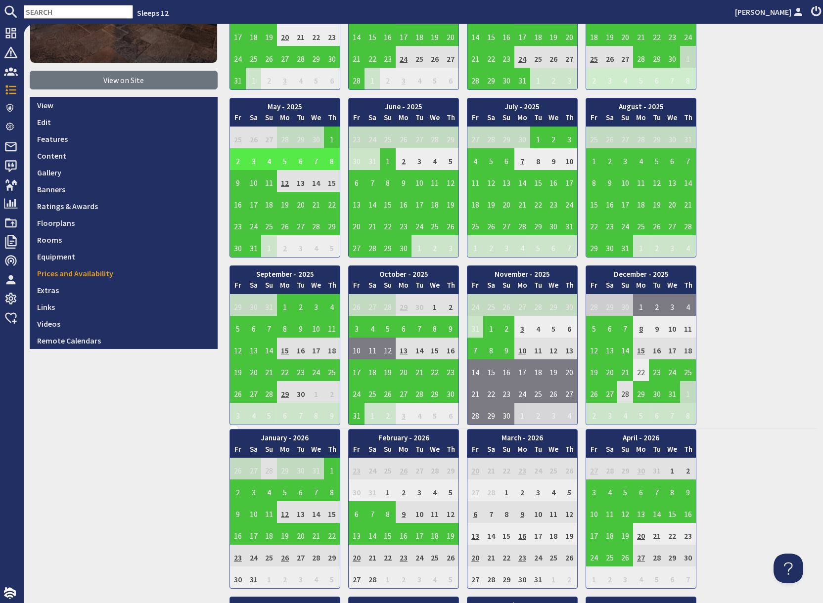
click at [43, 14] on input "text" at bounding box center [78, 12] width 109 height 14
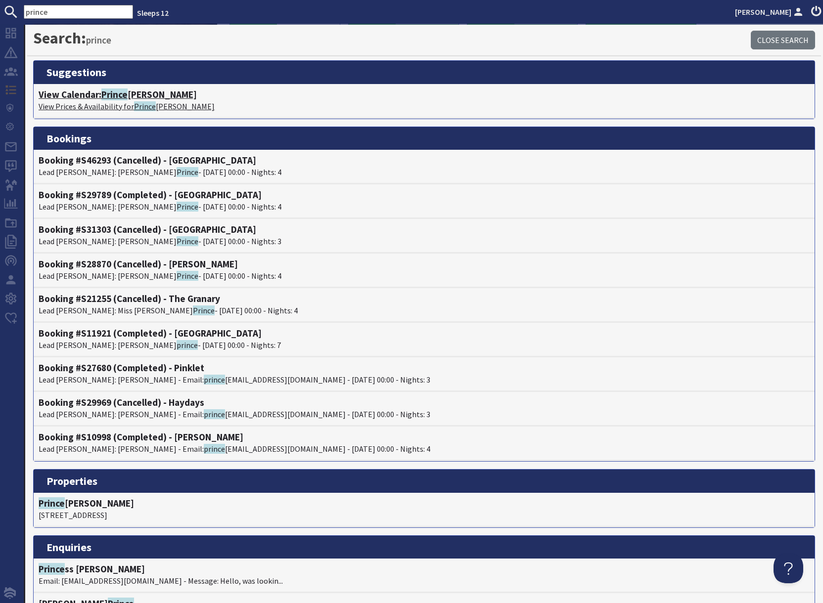
type input "prince"
click at [134, 101] on span "Prince" at bounding box center [145, 106] width 22 height 10
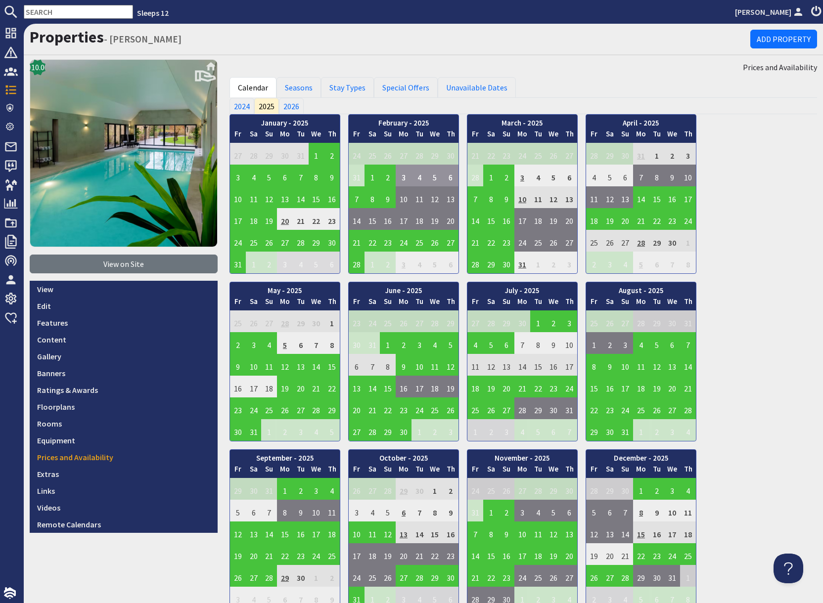
click at [66, 11] on input "text" at bounding box center [78, 12] width 109 height 14
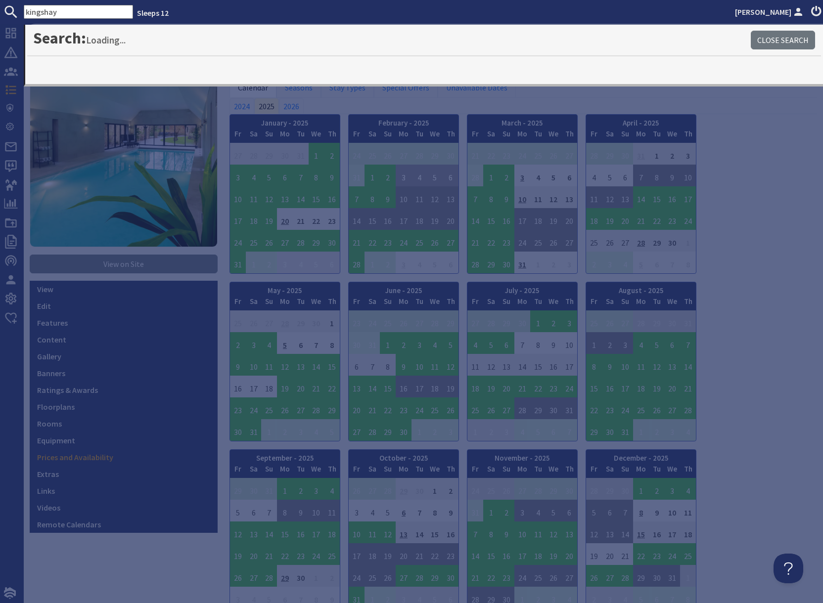
type input "kingshay"
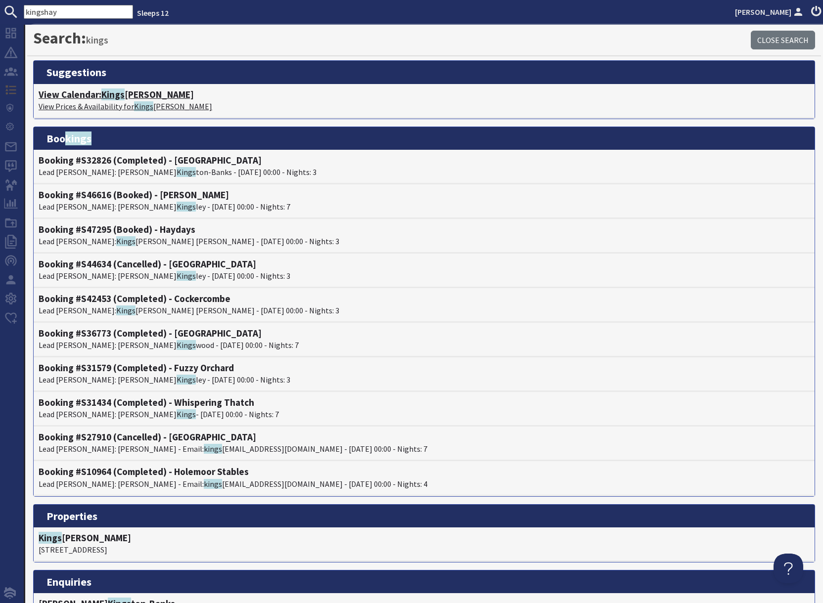
click at [128, 102] on p "View Prices & Availability for Kings hay Barton" at bounding box center [424, 106] width 771 height 12
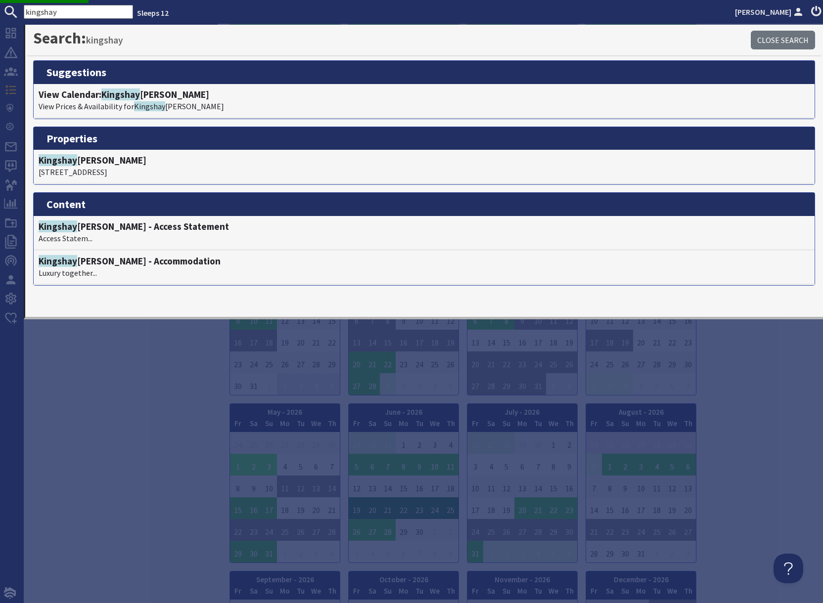
scroll to position [688, 0]
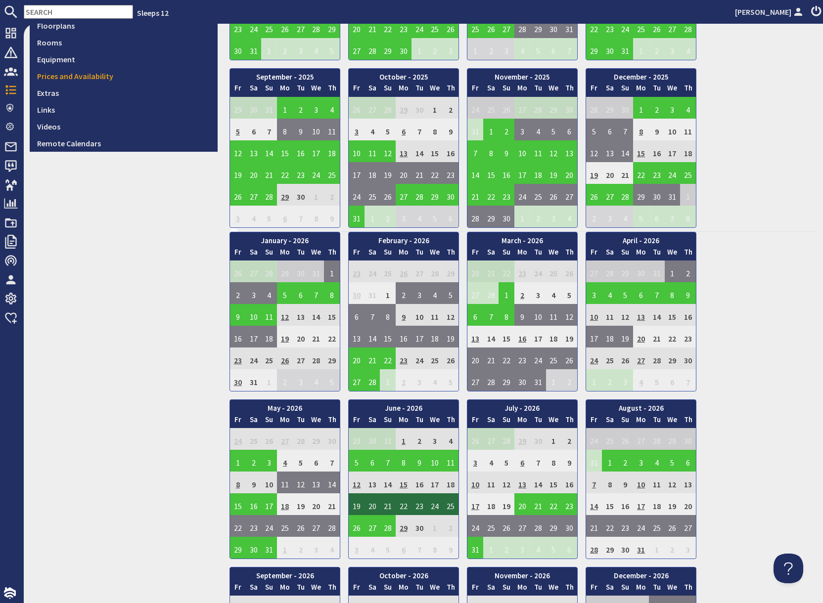
scroll to position [385, 0]
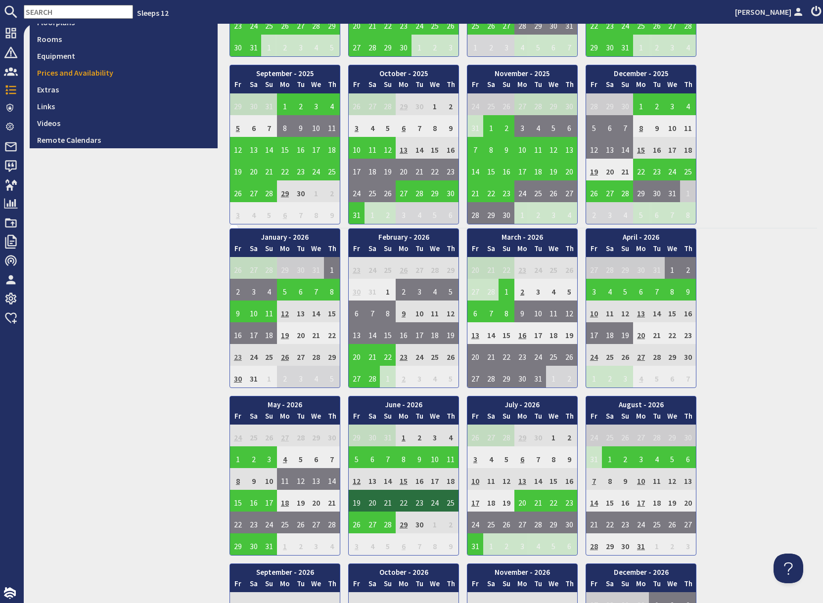
click at [237, 357] on td "23" at bounding box center [238, 355] width 16 height 22
drag, startPoint x: 35, startPoint y: 9, endPoint x: 46, endPoint y: 13, distance: 11.9
click at [35, 9] on input "text" at bounding box center [78, 12] width 109 height 14
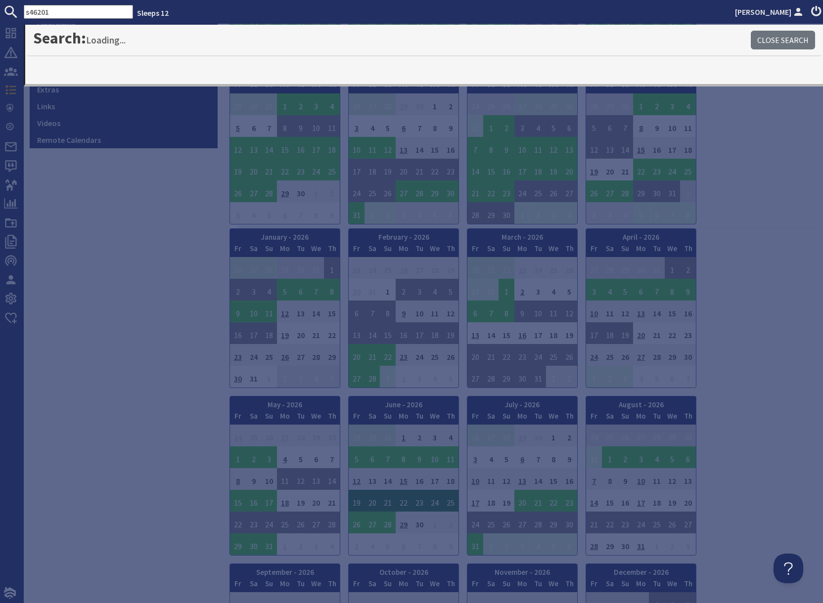
type input "s46201"
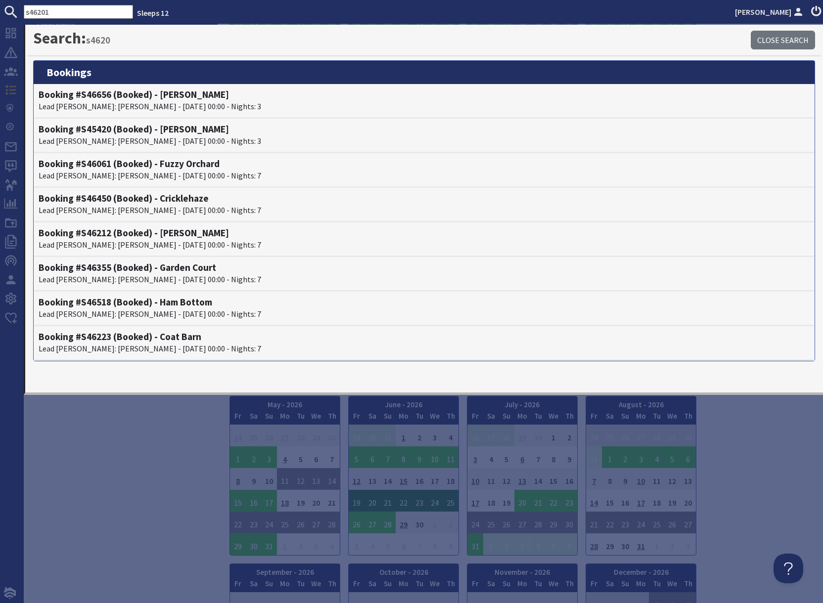
click at [65, 11] on input "s46201" at bounding box center [78, 12] width 109 height 14
click at [69, 11] on input "s46201" at bounding box center [78, 12] width 109 height 14
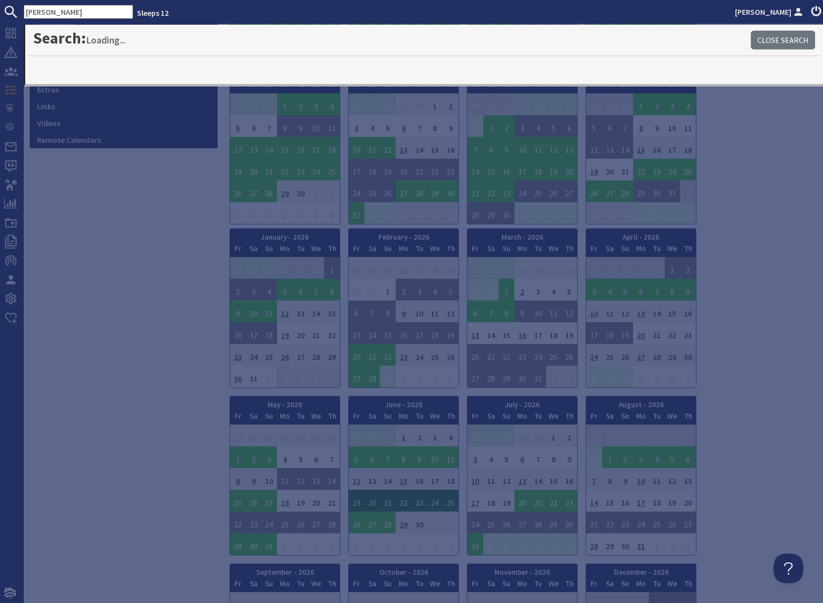
type input "berry"
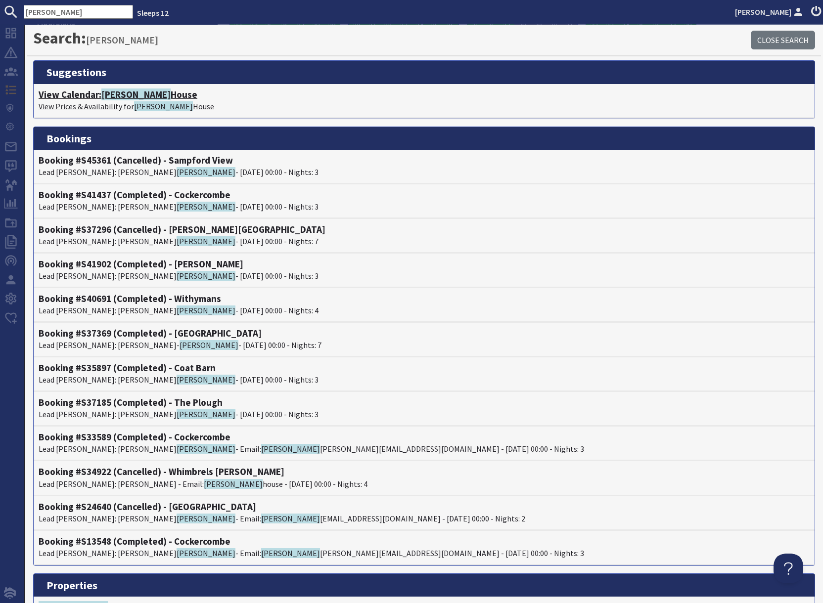
click at [117, 101] on p "View Prices & Availability for Berry House" at bounding box center [424, 106] width 771 height 12
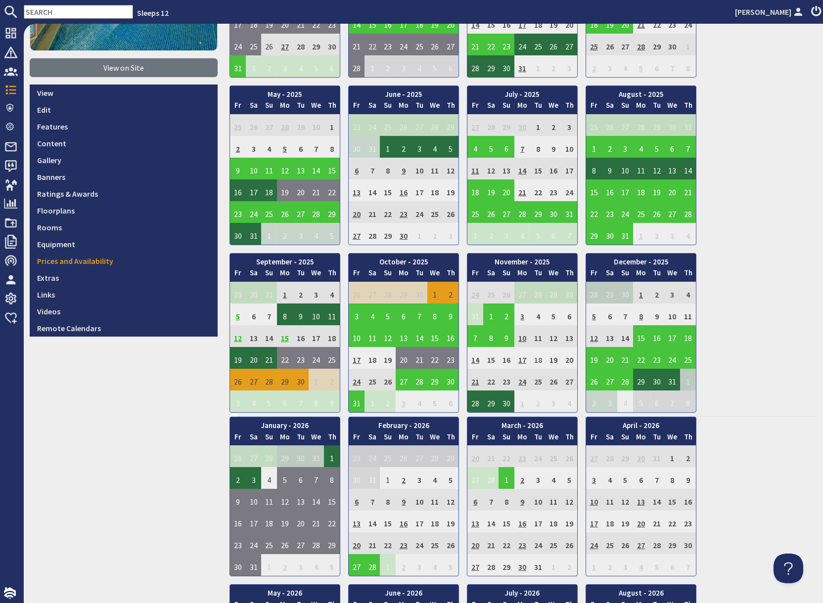
scroll to position [198, 0]
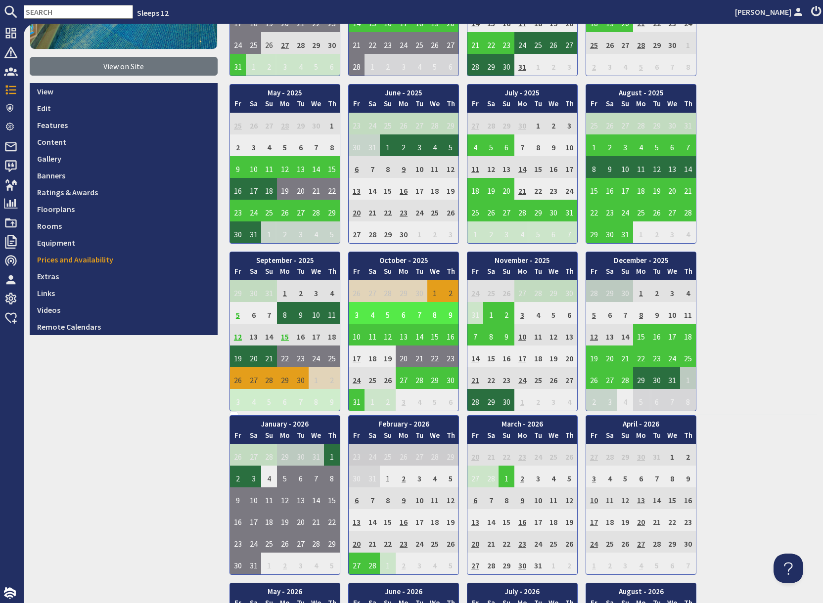
click at [358, 315] on td "3" at bounding box center [356, 313] width 16 height 22
click at [361, 359] on link "View booking" at bounding box center [351, 358] width 52 height 10
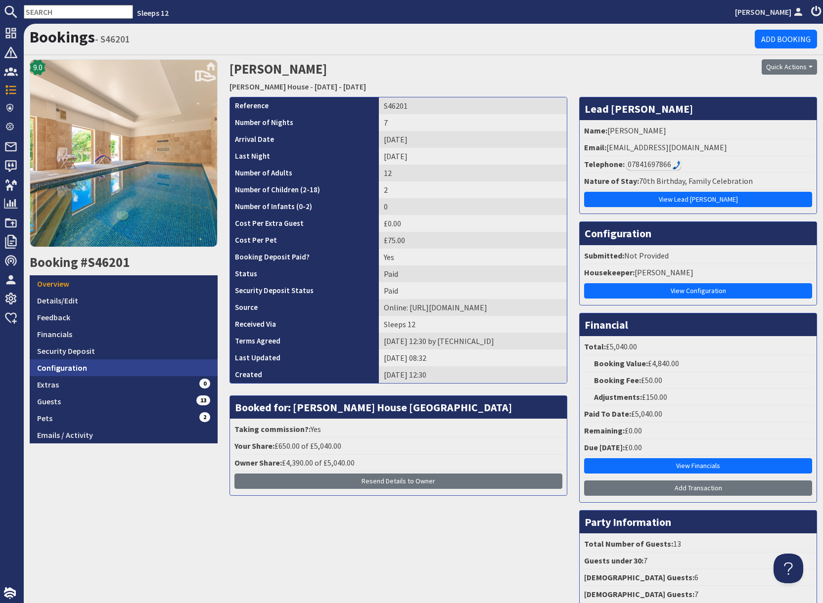
click at [124, 374] on link "Configuration" at bounding box center [124, 367] width 188 height 17
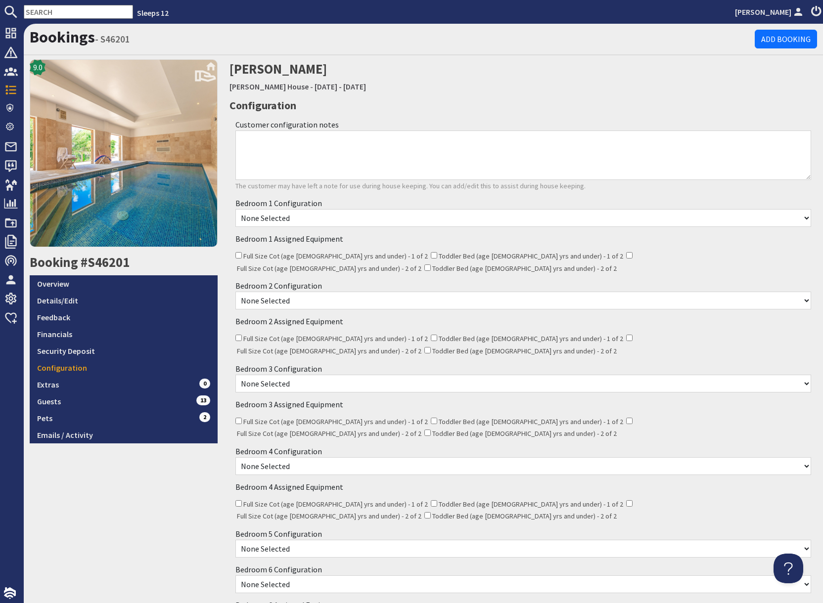
click at [346, 218] on select "None Selected Super King Room Twin Room" at bounding box center [522, 218] width 575 height 18
click at [63, 285] on link "Overview" at bounding box center [124, 283] width 188 height 17
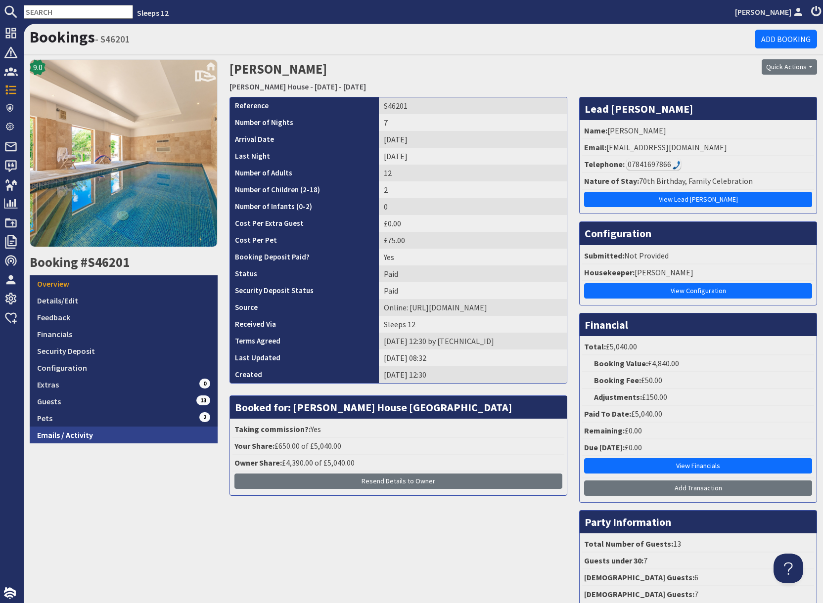
click at [123, 436] on link "Emails / Activity" at bounding box center [124, 435] width 188 height 17
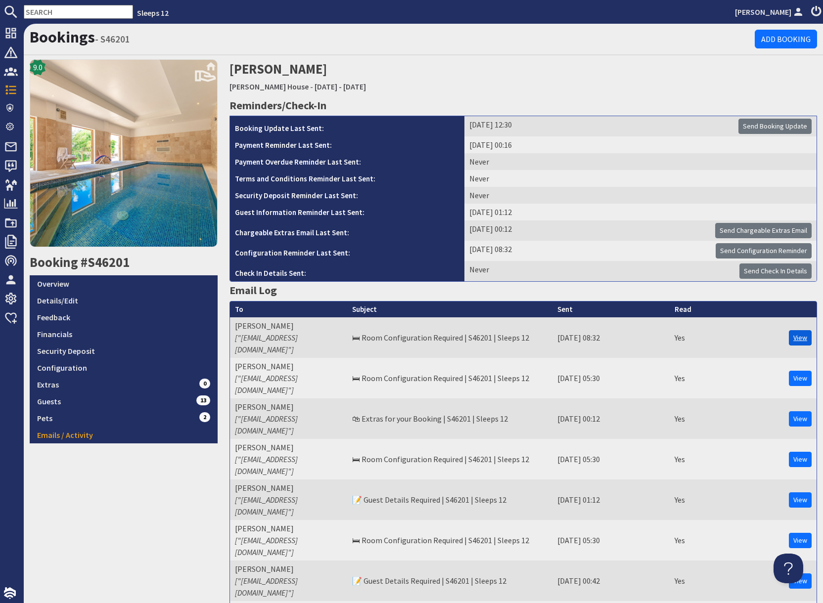
click at [801, 331] on link "View" at bounding box center [799, 337] width 23 height 15
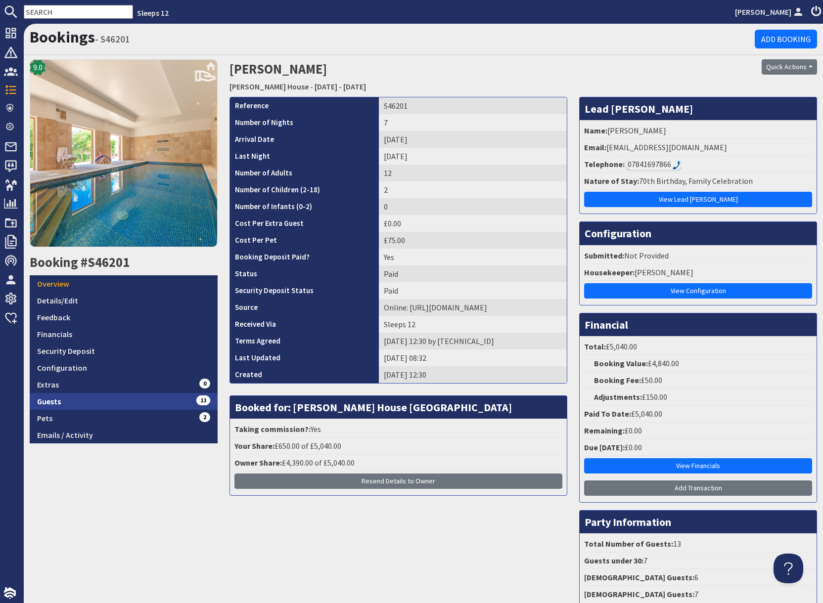
click at [142, 408] on link "Guests 13" at bounding box center [124, 401] width 188 height 17
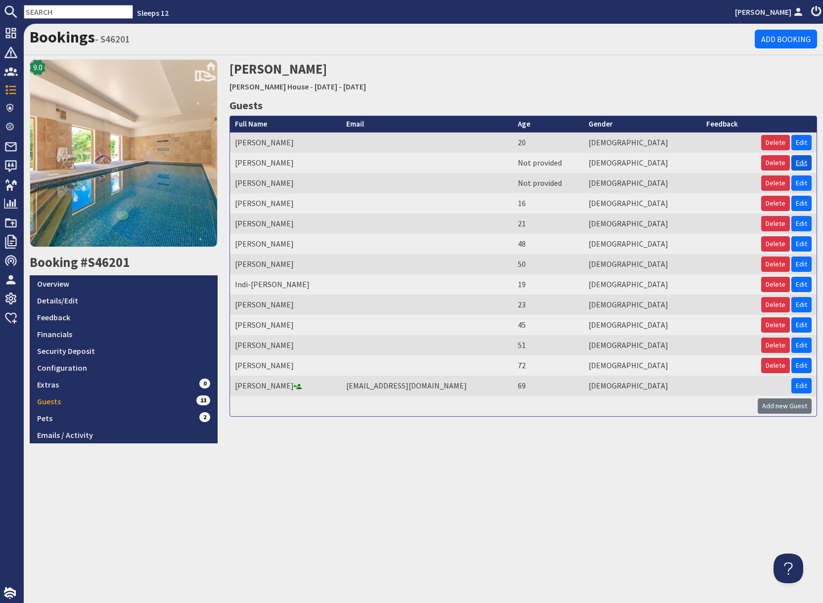
click at [802, 164] on link "Edit" at bounding box center [801, 162] width 20 height 15
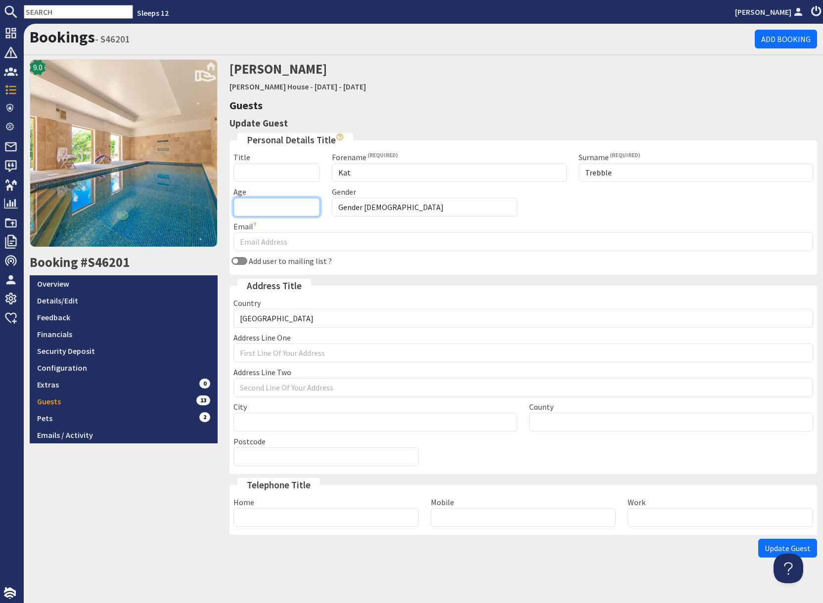
click at [273, 207] on input "Age" at bounding box center [276, 207] width 87 height 19
type input "38"
drag, startPoint x: 768, startPoint y: 548, endPoint x: 758, endPoint y: 549, distance: 10.4
click at [766, 548] on span "Update Guest" at bounding box center [787, 548] width 46 height 10
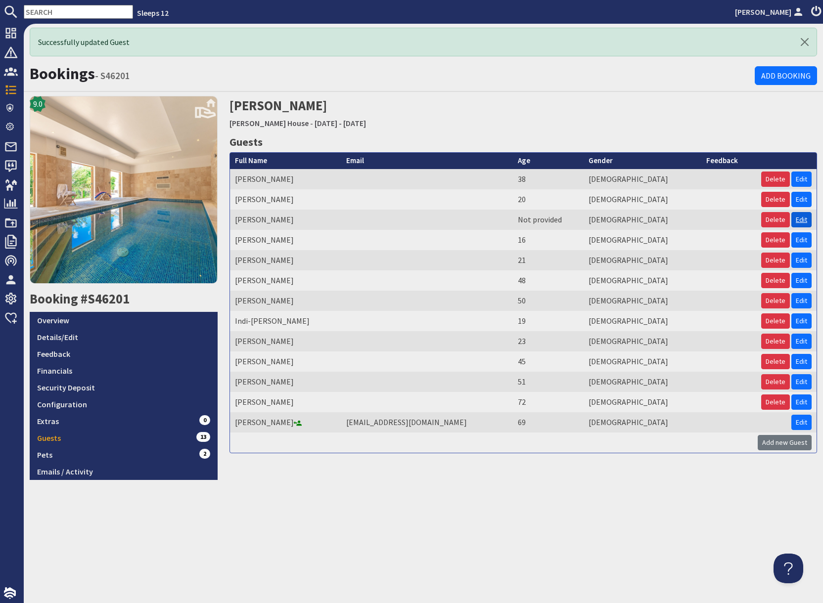
click at [801, 222] on link "Edit" at bounding box center [801, 219] width 20 height 15
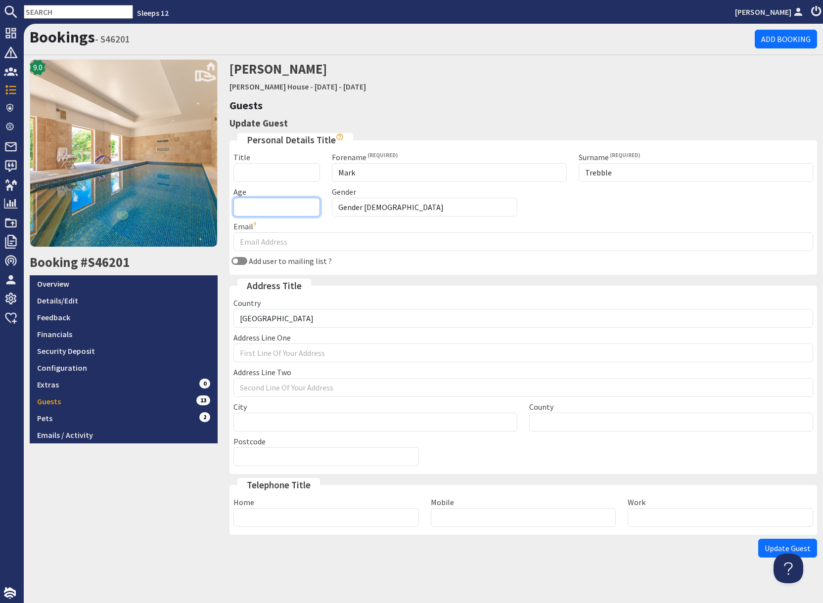
click at [275, 206] on input "Age" at bounding box center [276, 207] width 87 height 19
type input "41"
click at [768, 552] on span "Update Guest" at bounding box center [787, 548] width 46 height 10
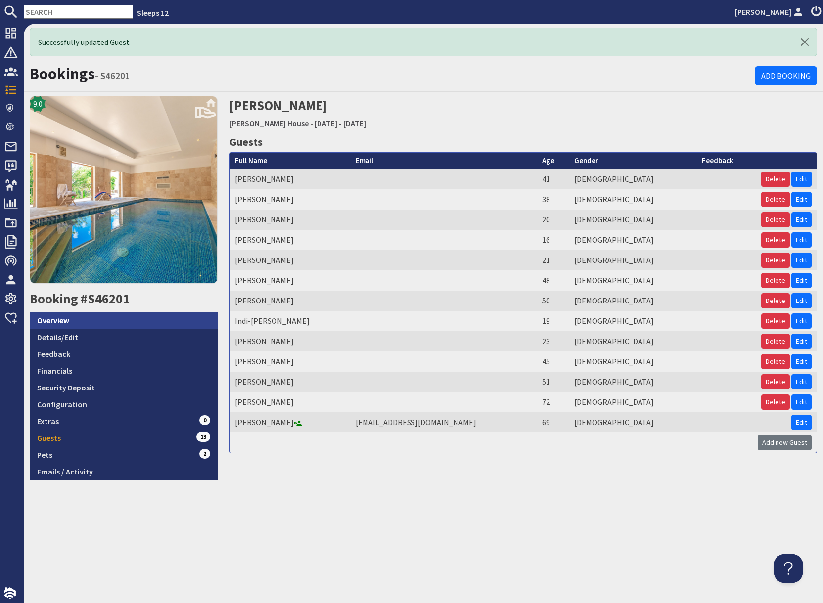
click at [71, 321] on link "Overview" at bounding box center [124, 320] width 188 height 17
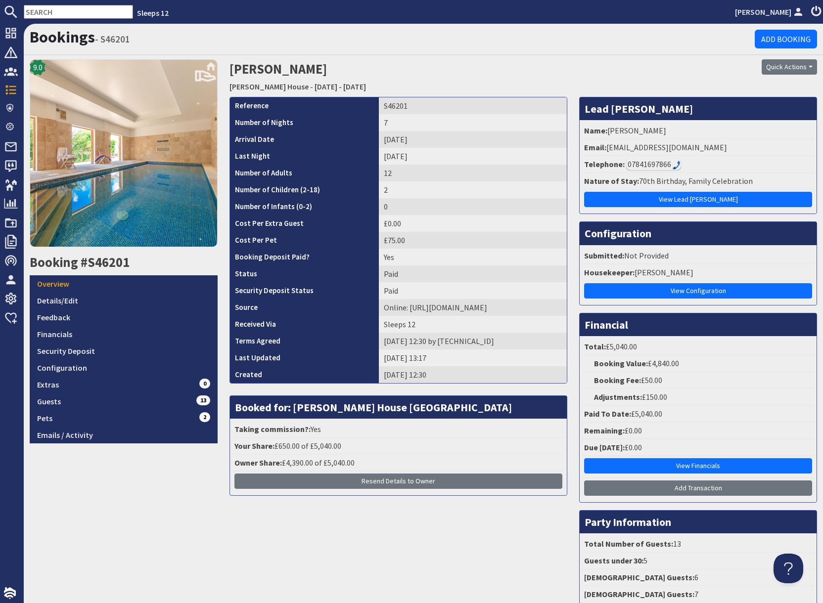
click at [674, 64] on div "Quick Actions Send Booking Update Rebook Cancel Booking Print" at bounding box center [723, 66] width 188 height 15
drag, startPoint x: 610, startPoint y: 147, endPoint x: 739, endPoint y: 146, distance: 129.5
click at [739, 146] on li "Email: fiorinda@btinternet.com" at bounding box center [698, 147] width 232 height 17
copy li "fiorinda@btinternet.com"
click at [387, 105] on td "S46201" at bounding box center [473, 105] width 188 height 17
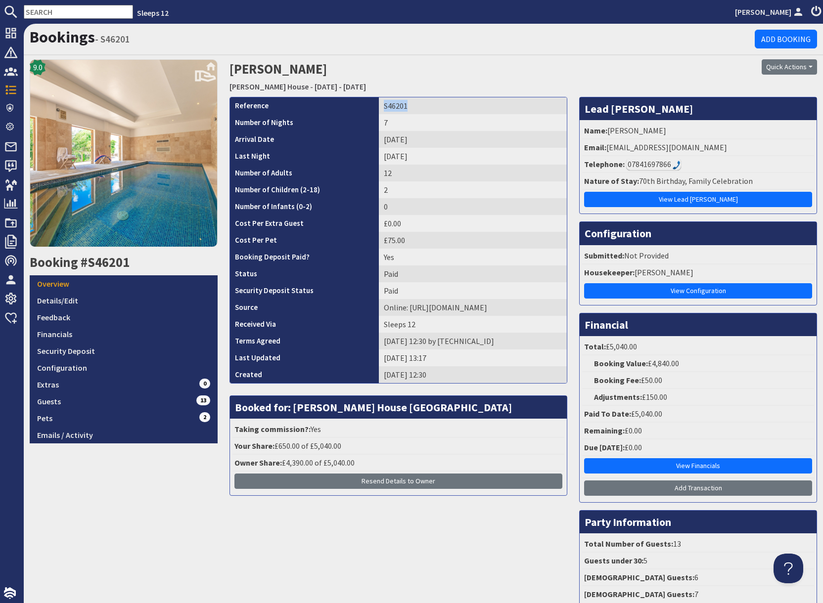
click at [387, 105] on td "S46201" at bounding box center [473, 105] width 188 height 17
copy td "S46201"
drag, startPoint x: 649, startPoint y: 131, endPoint x: 797, endPoint y: 138, distance: 148.0
click at [649, 131] on li "Name: Mrs Fiorinda Masters" at bounding box center [698, 131] width 232 height 17
click at [248, 88] on link "Berry House" at bounding box center [268, 87] width 79 height 10
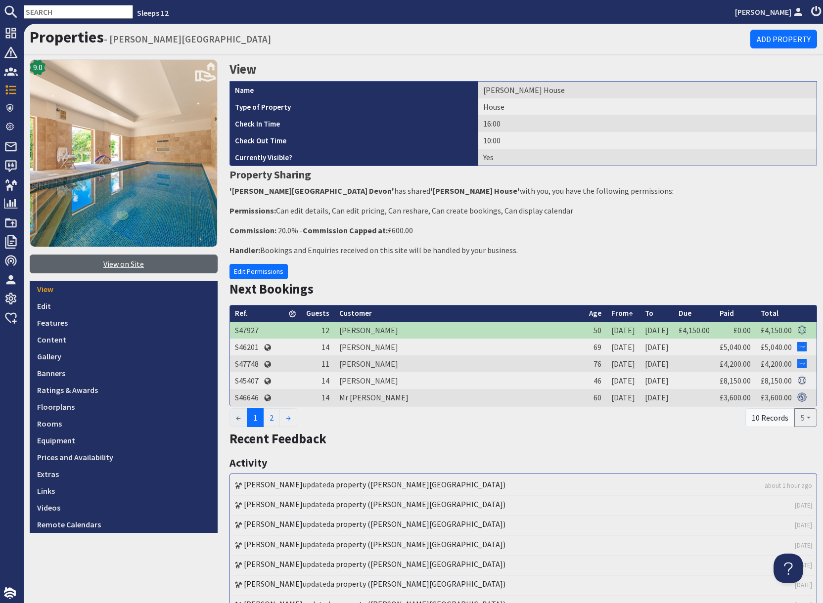
click at [128, 266] on link "View on Site" at bounding box center [124, 264] width 188 height 19
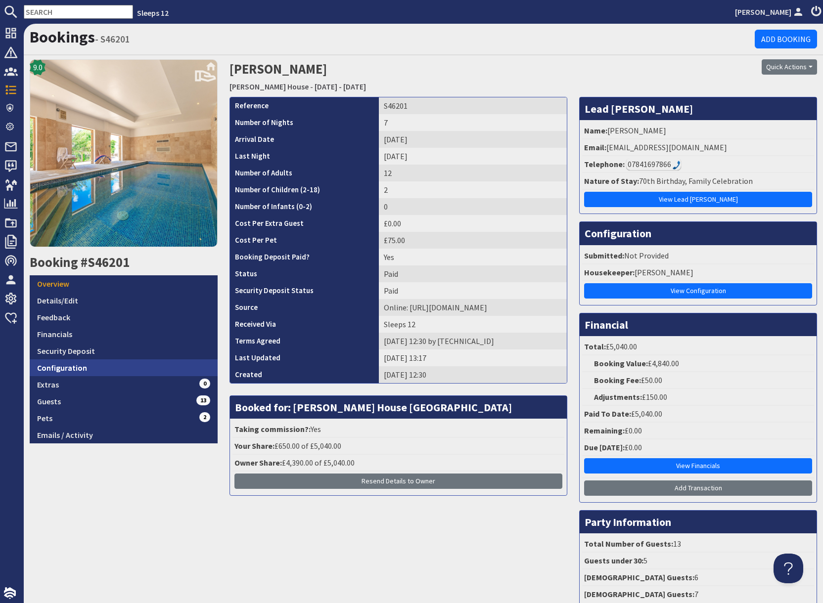
click at [118, 370] on link "Configuration" at bounding box center [124, 367] width 188 height 17
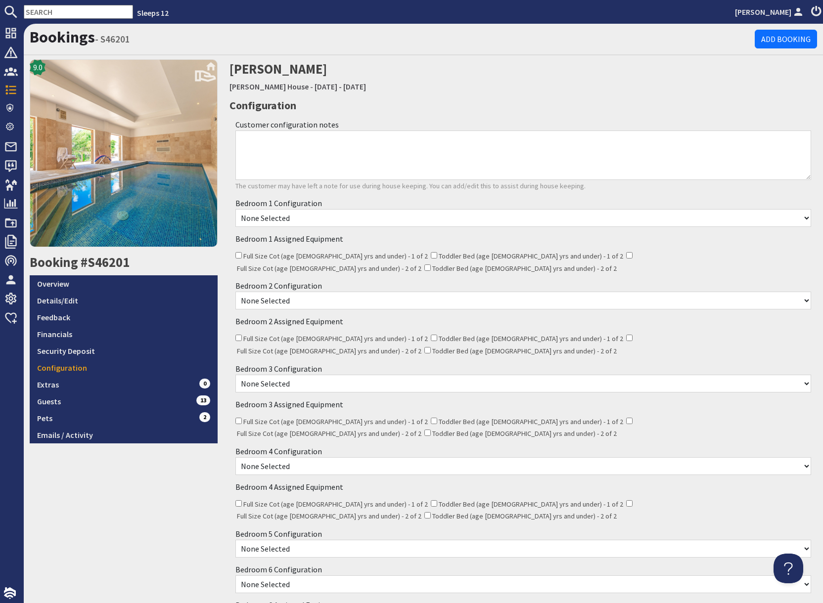
click at [300, 217] on select "None Selected Super King Room Twin Room" at bounding box center [522, 218] width 575 height 18
select select "330"
click at [235, 209] on select "None Selected Super King Room Twin Room" at bounding box center [522, 218] width 575 height 18
click at [308, 292] on select "None Selected Super King Room Twin Room" at bounding box center [522, 301] width 575 height 18
select select "332"
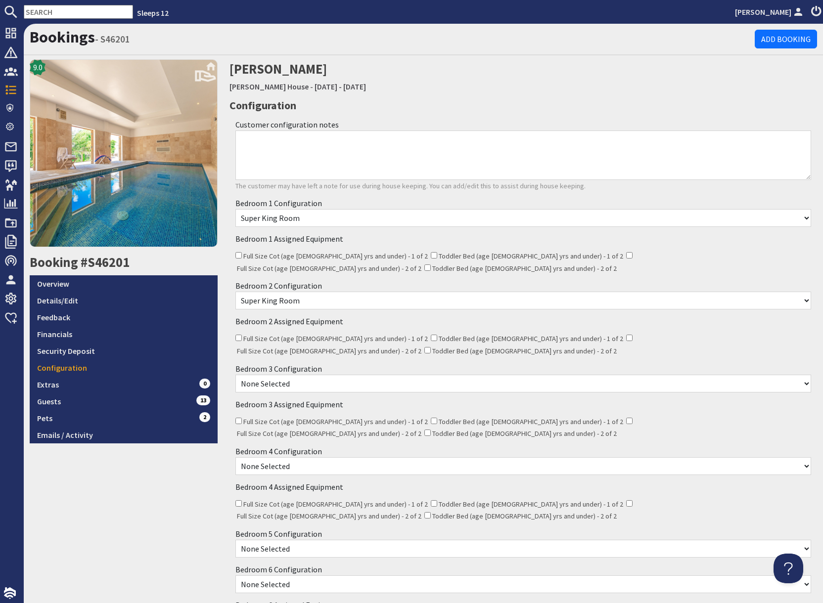
click at [235, 292] on select "None Selected Super King Room Twin Room" at bounding box center [522, 301] width 575 height 18
click at [298, 375] on select "None Selected Super King Room Twin Room" at bounding box center [522, 384] width 575 height 18
select select "334"
click at [235, 375] on select "None Selected Super King Room Twin Room" at bounding box center [522, 384] width 575 height 18
click at [305, 457] on select "None Selected Super King Room Twin Room" at bounding box center [522, 466] width 575 height 18
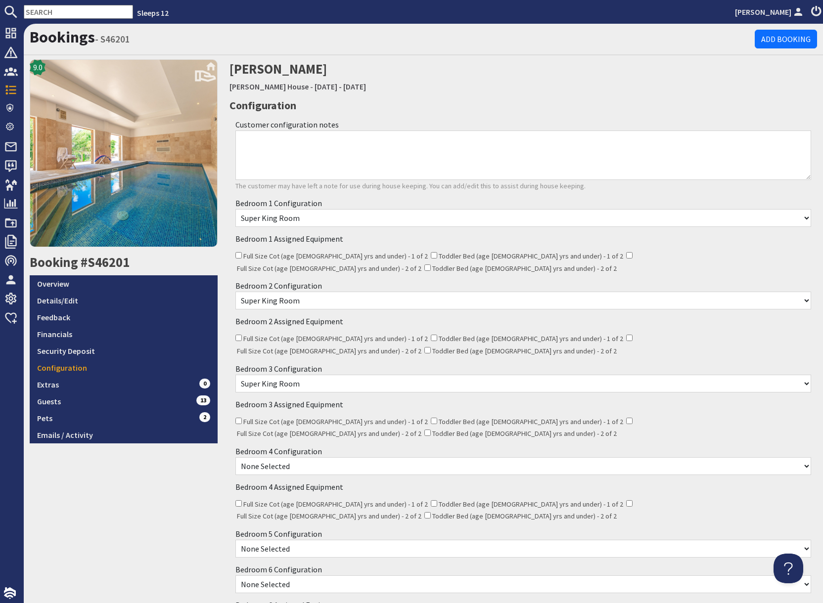
click at [235, 457] on select "None Selected Super King Room Twin Room" at bounding box center [522, 466] width 575 height 18
click at [295, 457] on select "None Selected Super King Room Twin Room" at bounding box center [522, 466] width 575 height 18
select select "336"
click at [235, 457] on select "None Selected Super King Room Twin Room" at bounding box center [522, 466] width 575 height 18
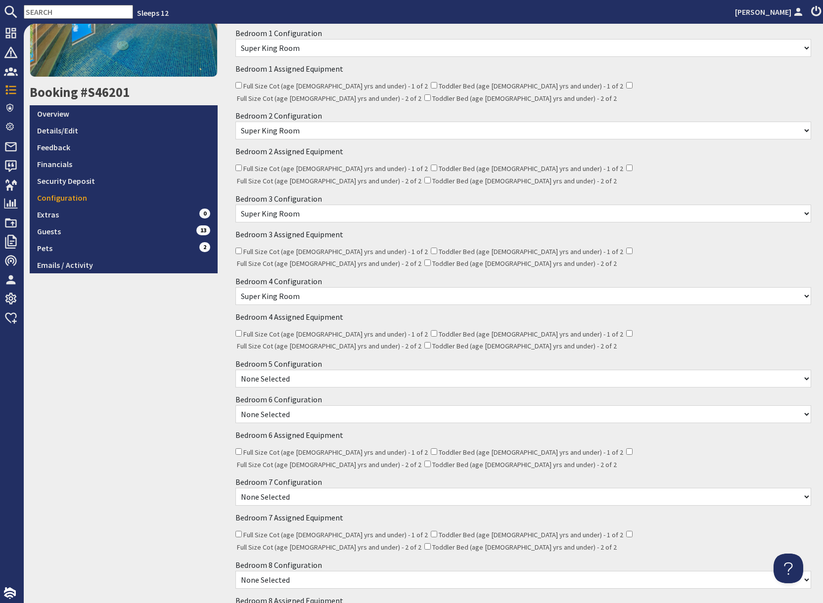
scroll to position [171, 0]
click at [314, 369] on select "None Selected Double Room Double bed with extra single" at bounding box center [522, 378] width 575 height 18
select select "338"
click at [235, 369] on select "None Selected Double Room Double bed with extra single" at bounding box center [522, 378] width 575 height 18
click at [315, 405] on select "None Selected Super King Room Twin Room" at bounding box center [522, 414] width 575 height 18
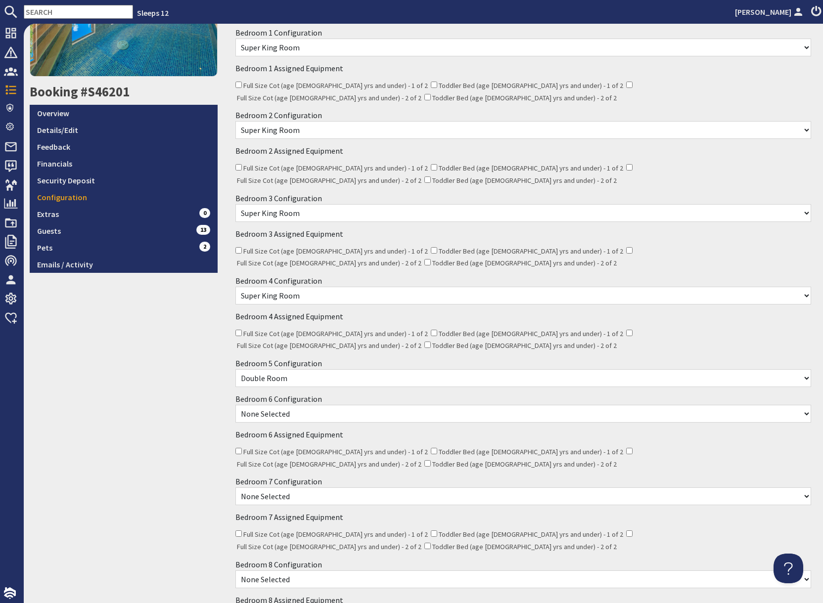
select select "340"
click at [235, 405] on select "None Selected Super King Room Twin Room" at bounding box center [522, 414] width 575 height 18
click at [301, 487] on select "None Selected Super King Room Twin Room" at bounding box center [522, 496] width 575 height 18
select select "342"
click at [235, 487] on select "None Selected Super King Room Twin Room" at bounding box center [522, 496] width 575 height 18
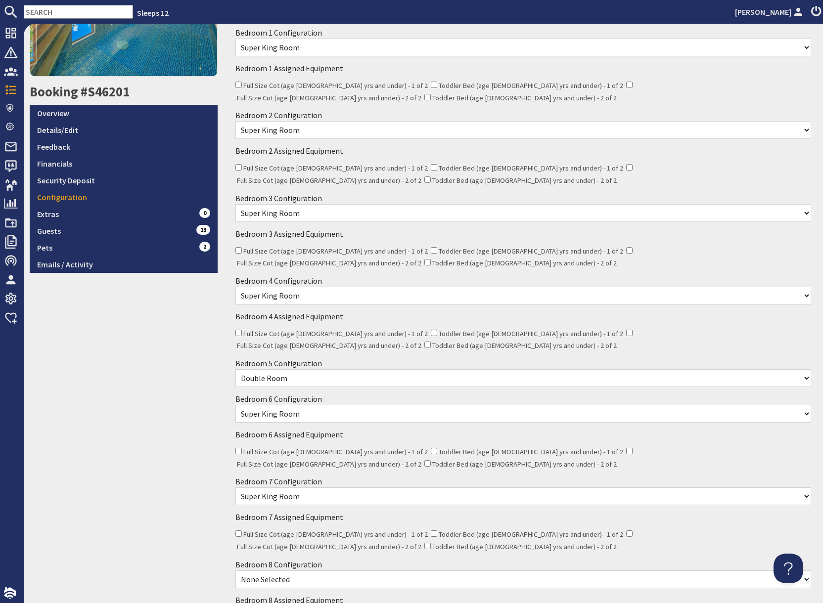
click at [297, 570] on select "None Selected Super King Room Twin Room" at bounding box center [522, 579] width 575 height 18
select select "344"
click at [235, 570] on select "None Selected Super King Room Twin Room" at bounding box center [522, 579] width 575 height 18
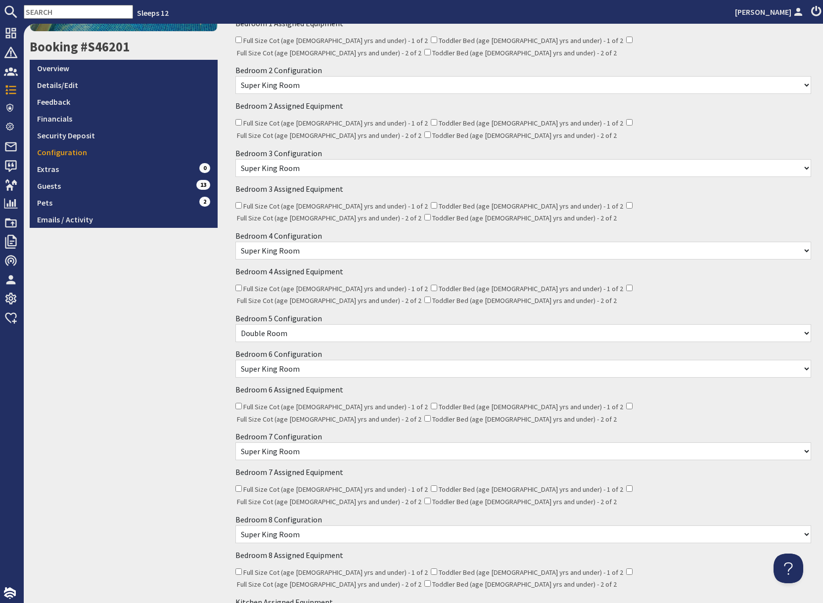
scroll to position [273, 0]
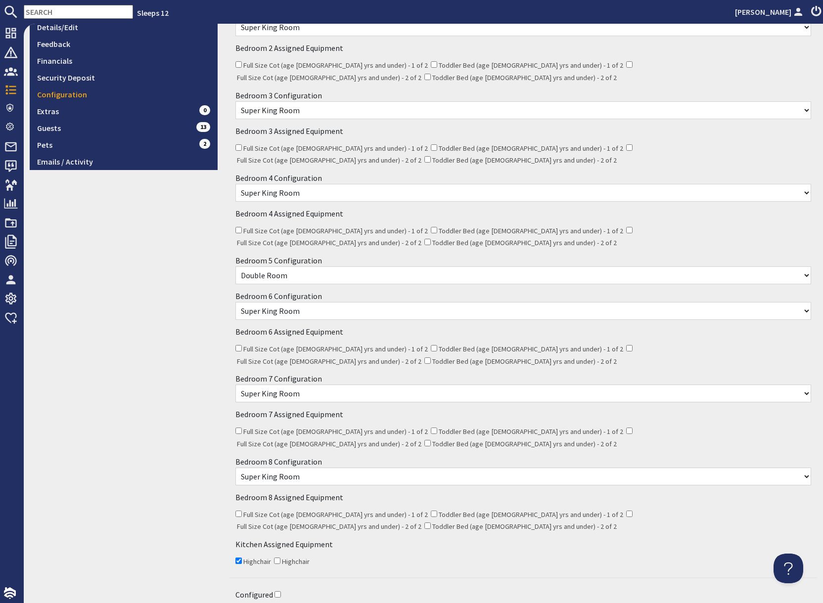
drag, startPoint x: 276, startPoint y: 511, endPoint x: 286, endPoint y: 510, distance: 9.9
click at [276, 591] on input "Configured" at bounding box center [277, 594] width 6 height 6
checkbox input "true"
drag, startPoint x: 574, startPoint y: 544, endPoint x: 624, endPoint y: 532, distance: 50.8
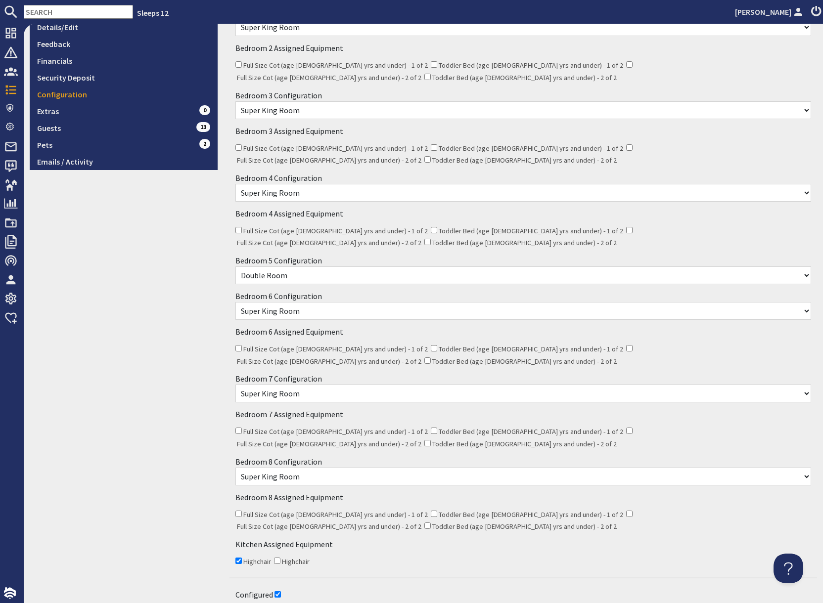
drag, startPoint x: 748, startPoint y: 544, endPoint x: 681, endPoint y: 544, distance: 67.2
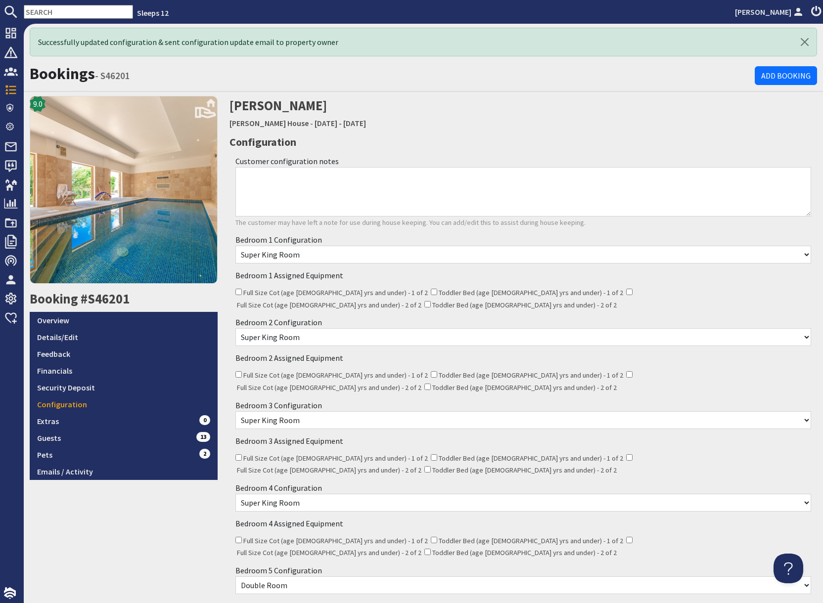
scroll to position [0, 0]
click at [254, 124] on link "Berry House" at bounding box center [268, 123] width 79 height 10
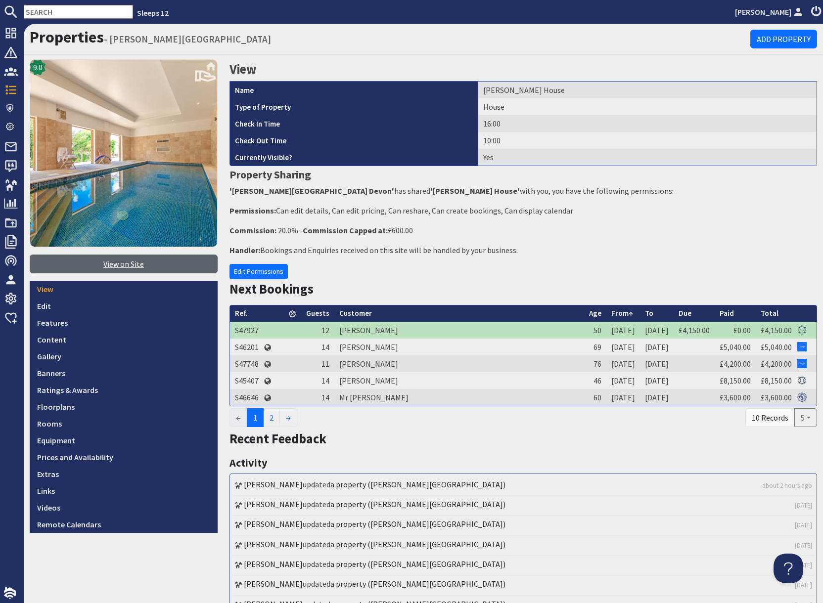
click at [117, 265] on link "View on Site" at bounding box center [124, 264] width 188 height 19
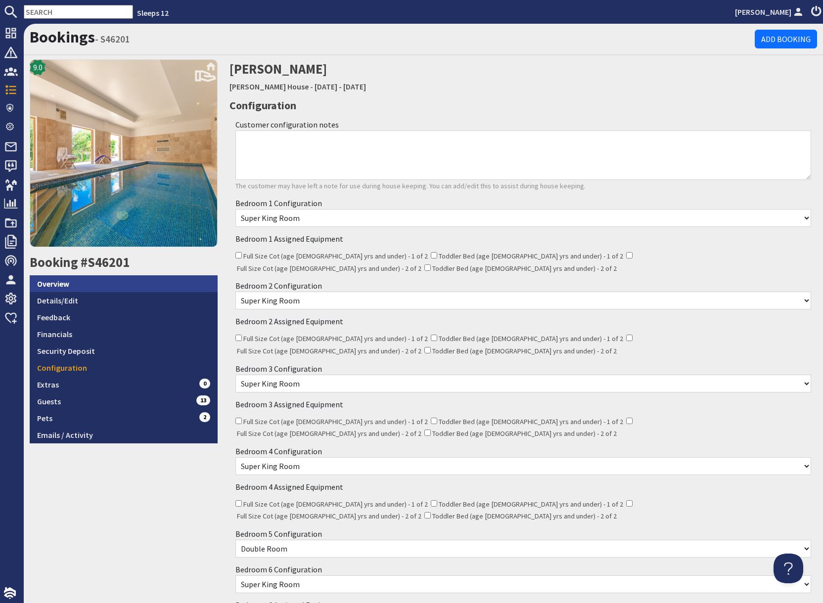
click at [68, 284] on link "Overview" at bounding box center [124, 283] width 188 height 17
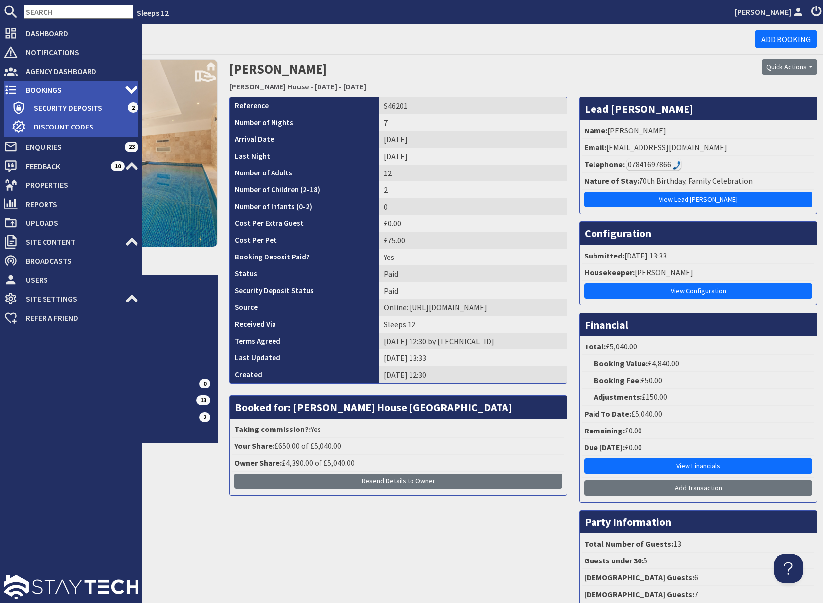
click at [37, 89] on span "Bookings" at bounding box center [71, 90] width 107 height 16
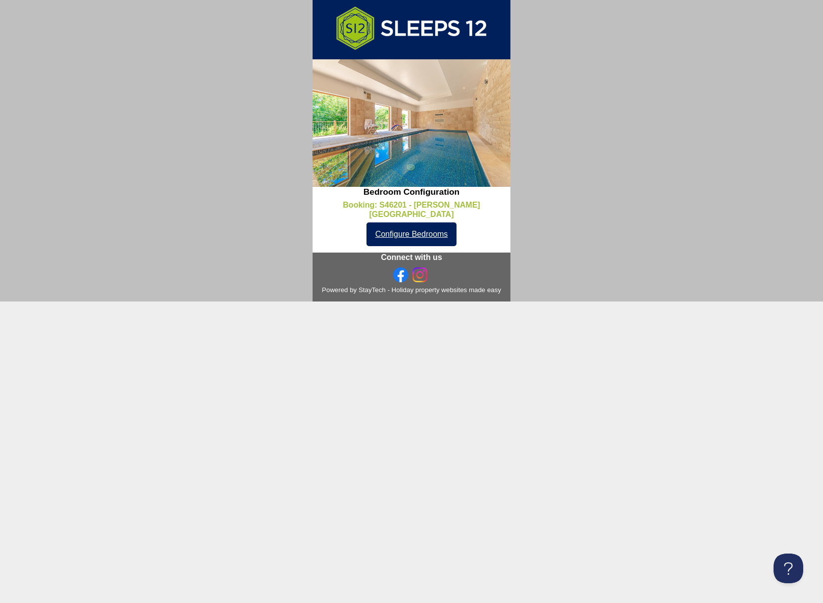
click at [406, 223] on link "Configure Bedrooms" at bounding box center [411, 234] width 90 height 24
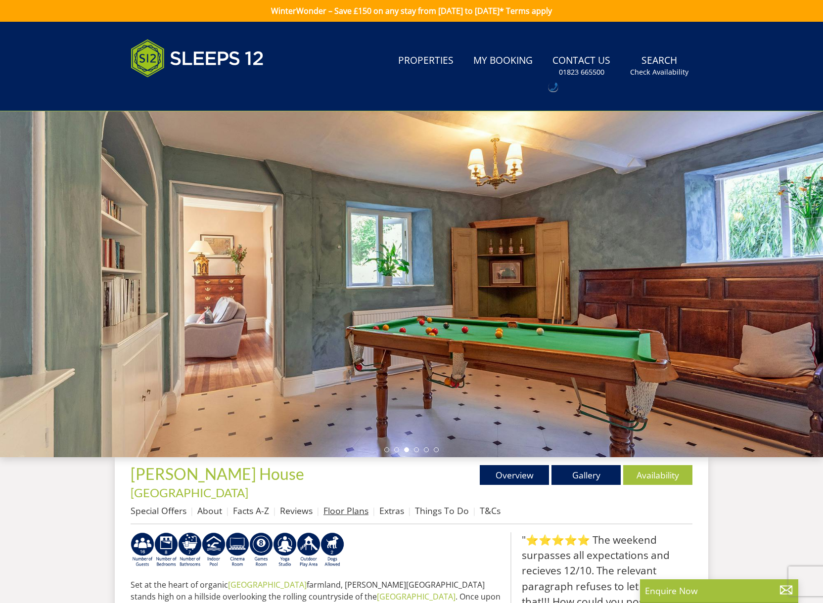
drag, startPoint x: 349, startPoint y: 496, endPoint x: 357, endPoint y: 497, distance: 7.5
click at [350, 505] on link "Floor Plans" at bounding box center [345, 511] width 45 height 12
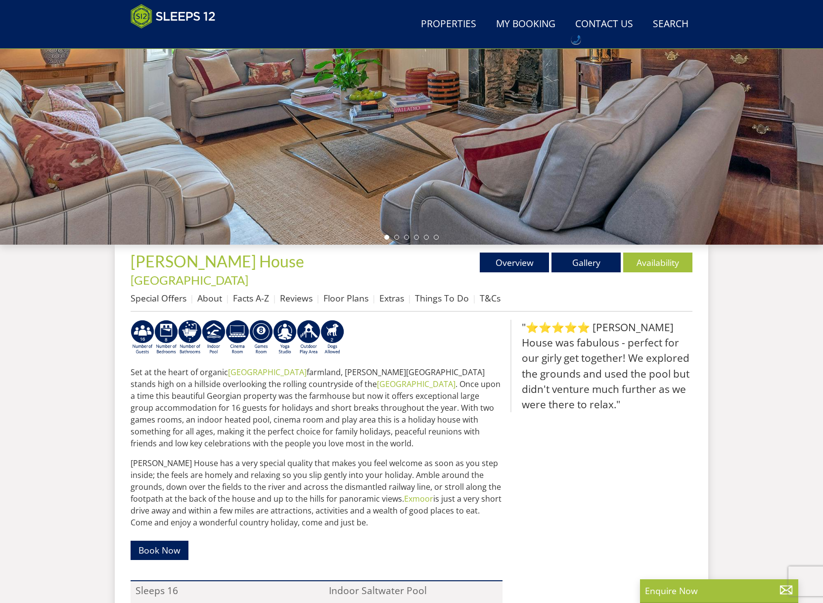
scroll to position [178, 0]
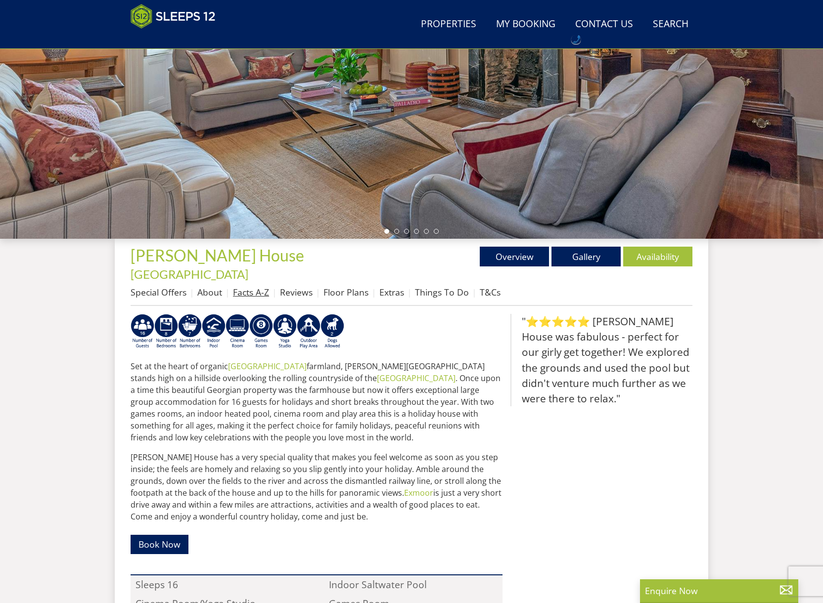
drag, startPoint x: 249, startPoint y: 277, endPoint x: 261, endPoint y: 281, distance: 12.0
click at [249, 286] on link "Facts A-Z" at bounding box center [251, 292] width 36 height 12
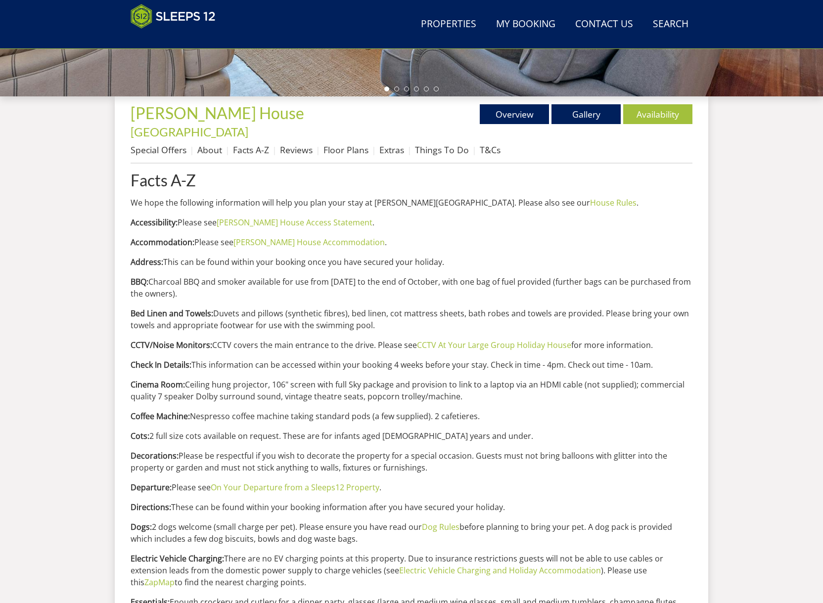
scroll to position [325, 0]
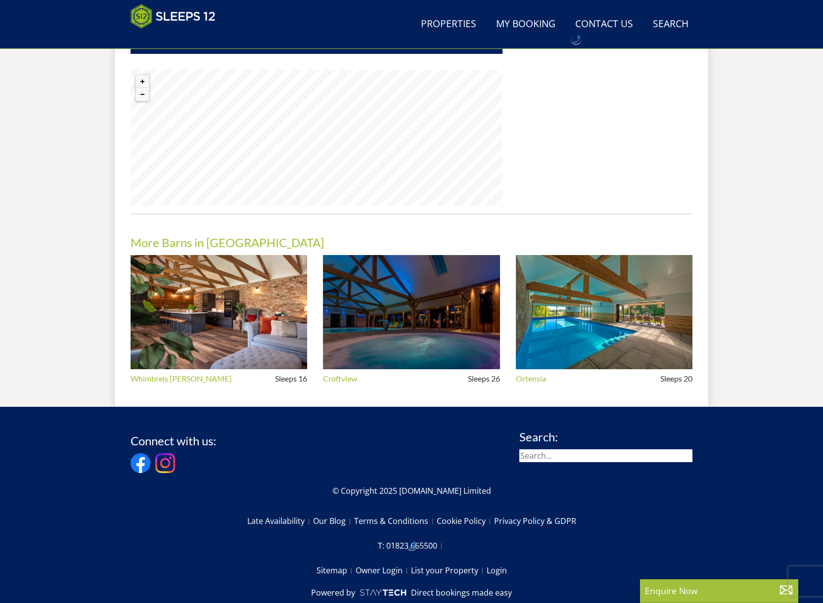
scroll to position [866, 0]
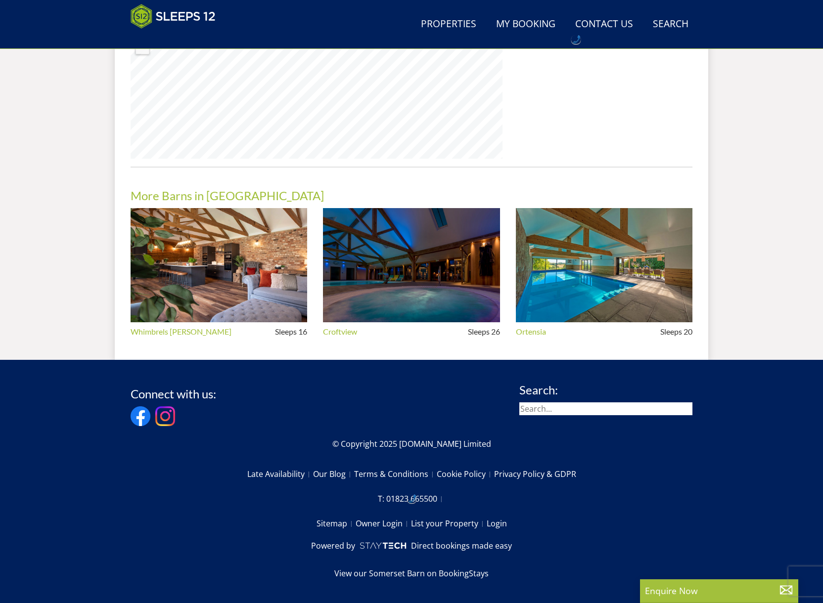
click at [562, 413] on input "search" at bounding box center [605, 408] width 173 height 13
type input "g"
type input "flossy"
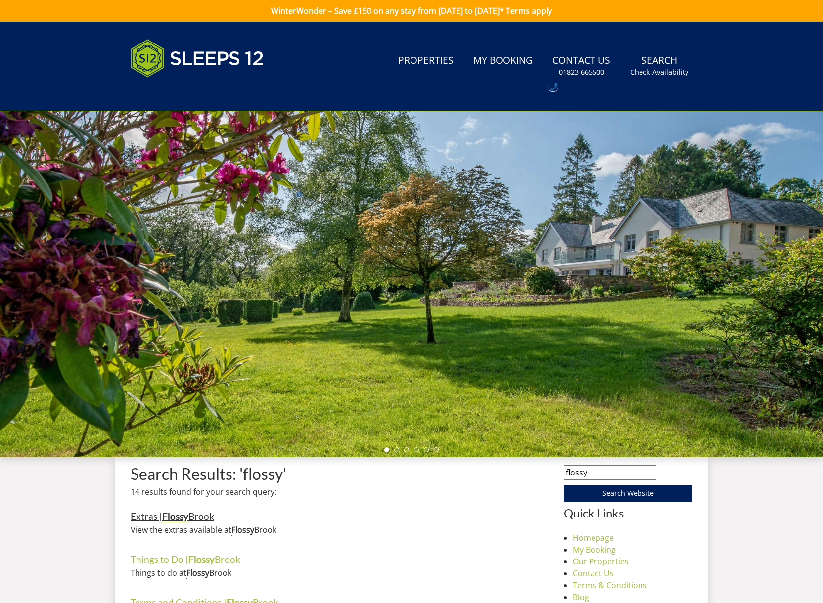
drag, startPoint x: 181, startPoint y: 520, endPoint x: 201, endPoint y: 515, distance: 20.4
click at [181, 520] on strong "Flossy" at bounding box center [175, 517] width 26 height 12
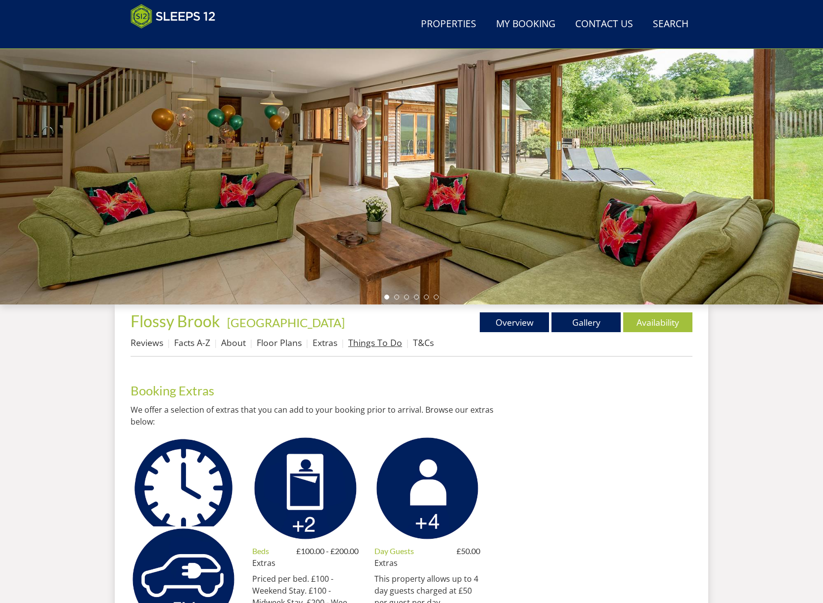
scroll to position [115, 0]
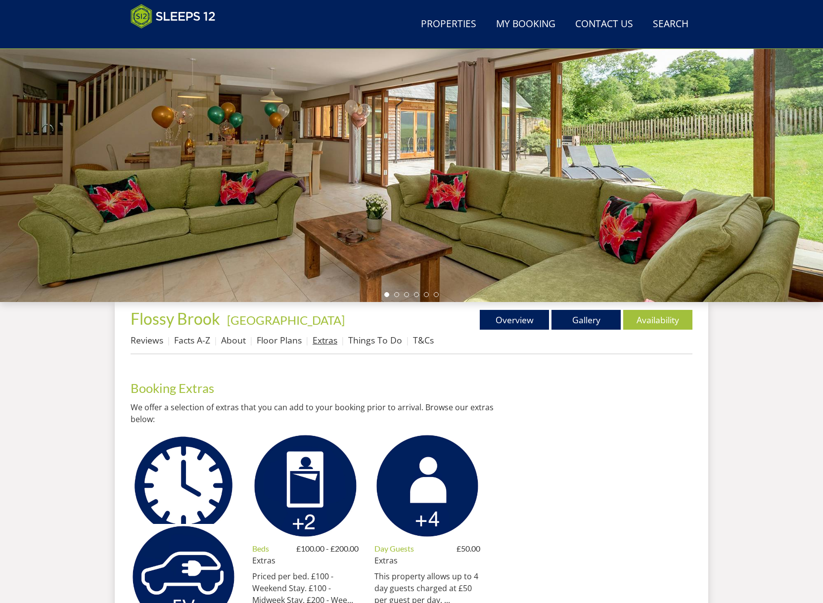
drag, startPoint x: 319, startPoint y: 341, endPoint x: 333, endPoint y: 345, distance: 14.7
click at [319, 342] on link "Extras" at bounding box center [324, 340] width 25 height 12
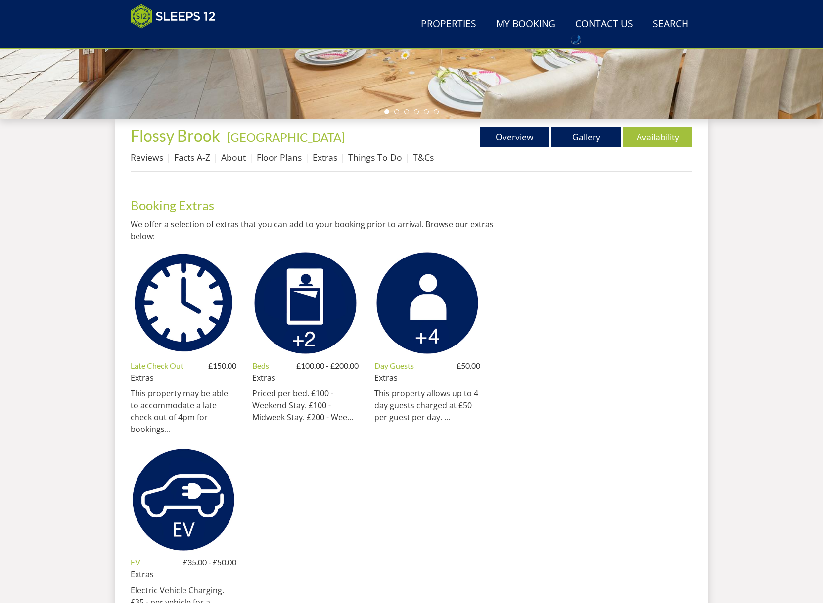
scroll to position [297, 0]
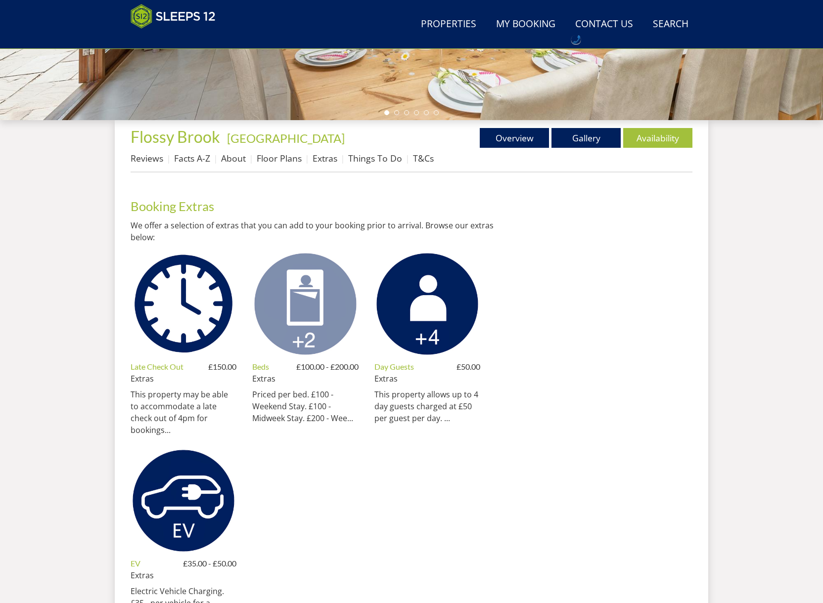
click at [295, 314] on img at bounding box center [305, 304] width 106 height 106
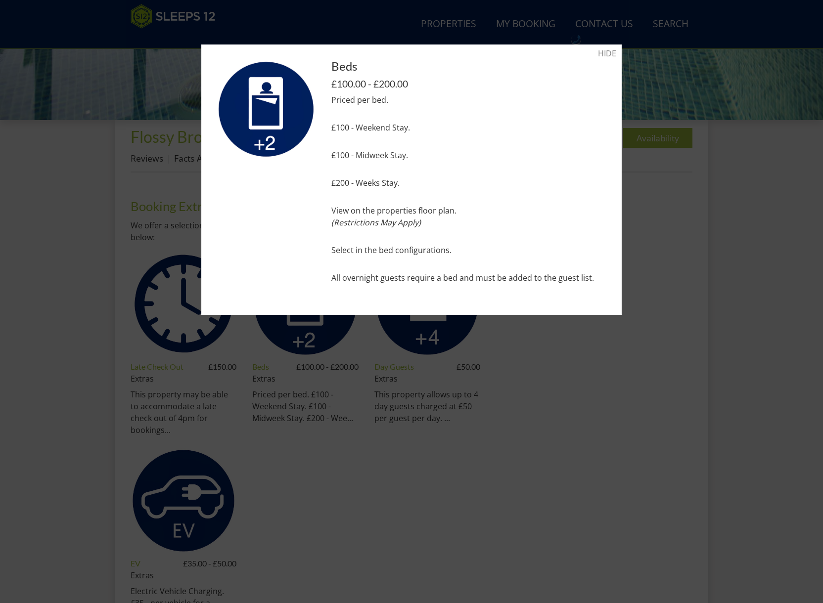
drag, startPoint x: 688, startPoint y: 282, endPoint x: 684, endPoint y: 293, distance: 11.7
click at [688, 282] on div at bounding box center [411, 301] width 823 height 603
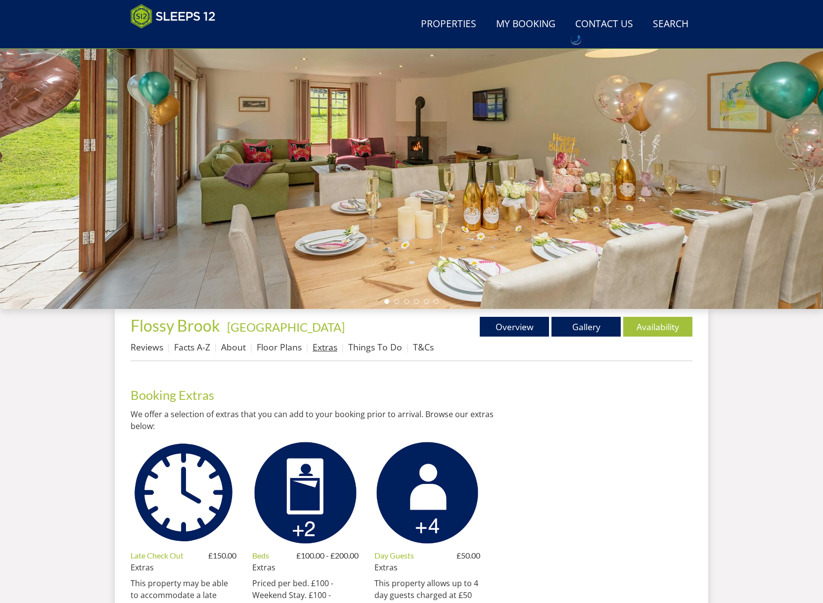
scroll to position [103, 0]
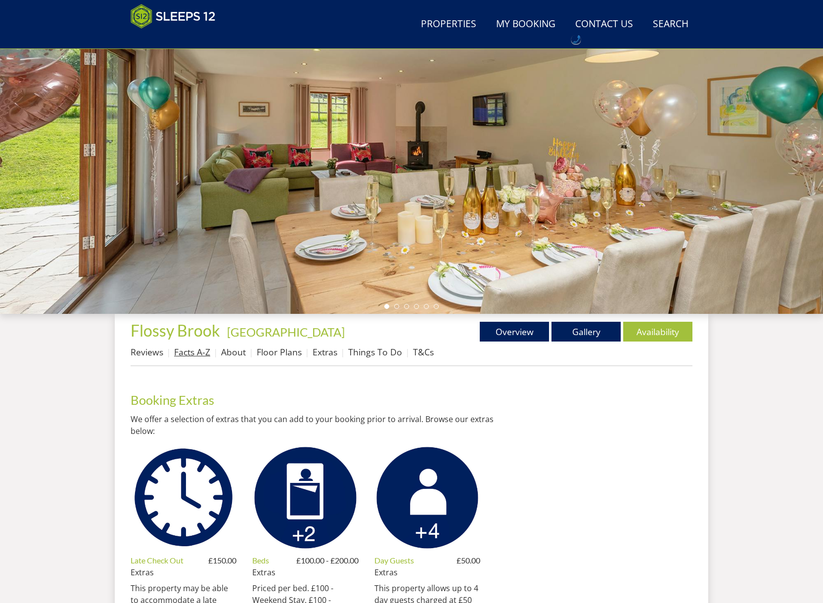
click at [200, 354] on link "Facts A-Z" at bounding box center [192, 352] width 36 height 12
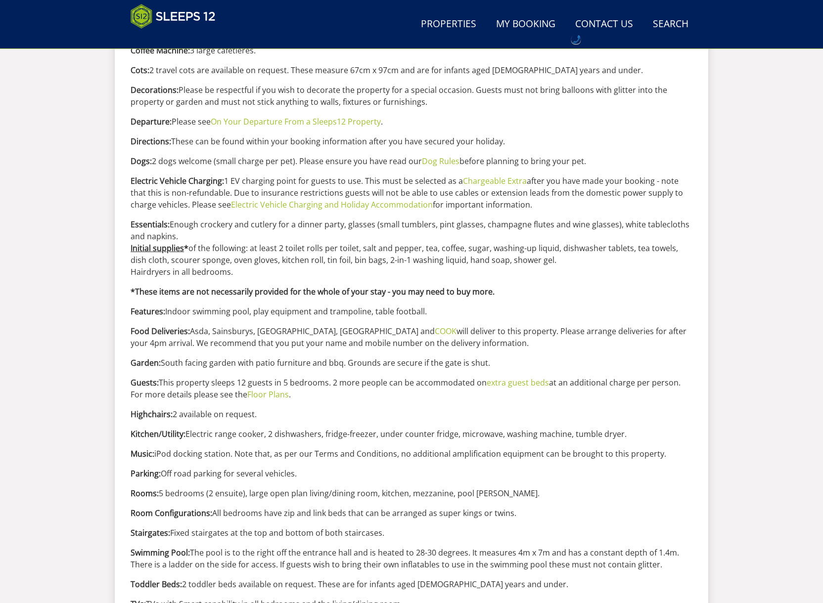
scroll to position [609, 0]
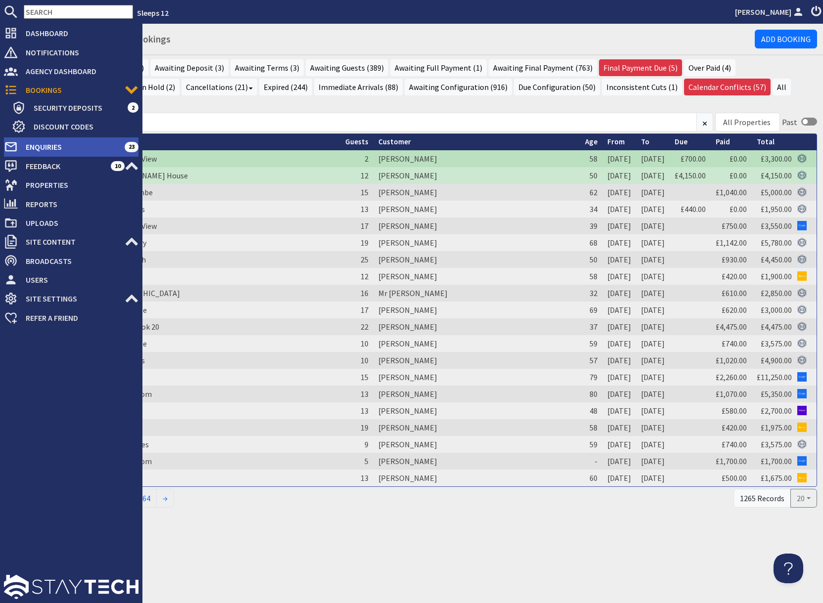
click at [26, 146] on span "Enquiries" at bounding box center [71, 147] width 107 height 16
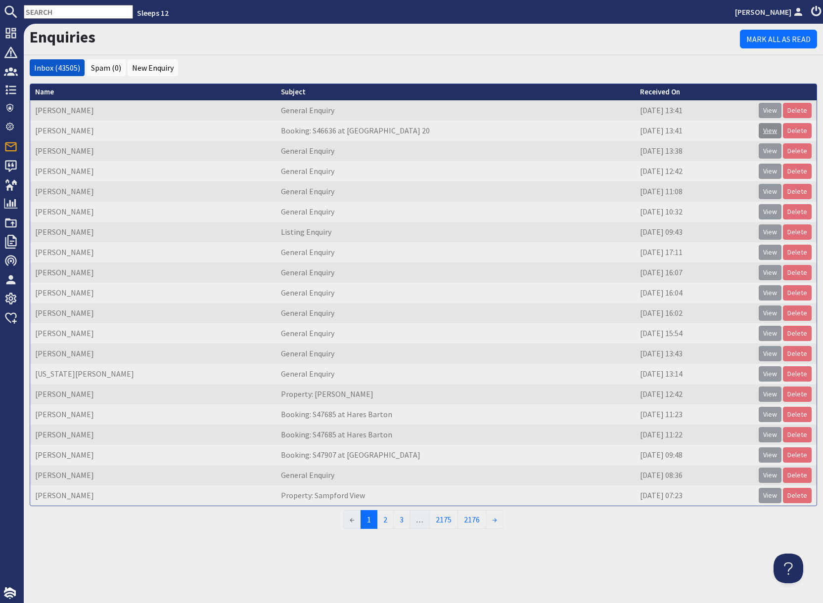
click at [773, 134] on link "View" at bounding box center [769, 130] width 23 height 15
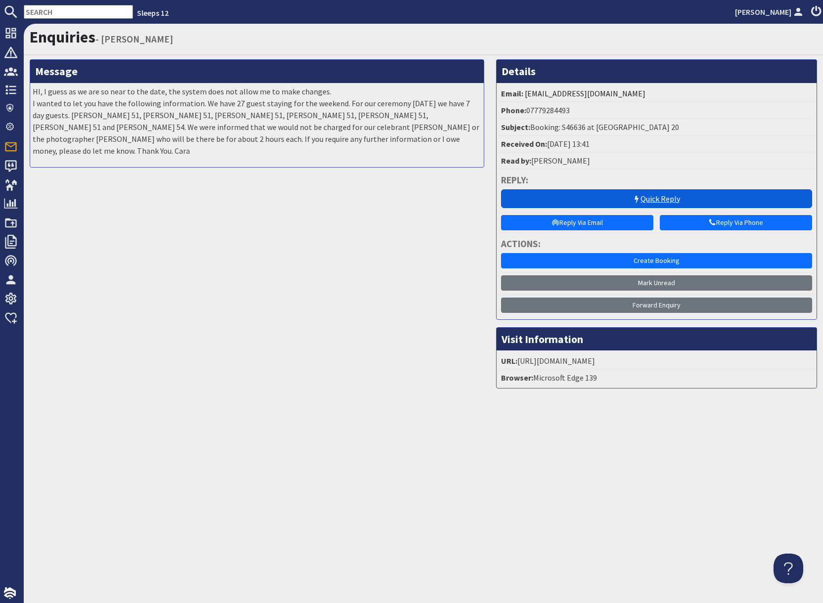
click at [645, 199] on link "Quick Reply" at bounding box center [656, 198] width 311 height 19
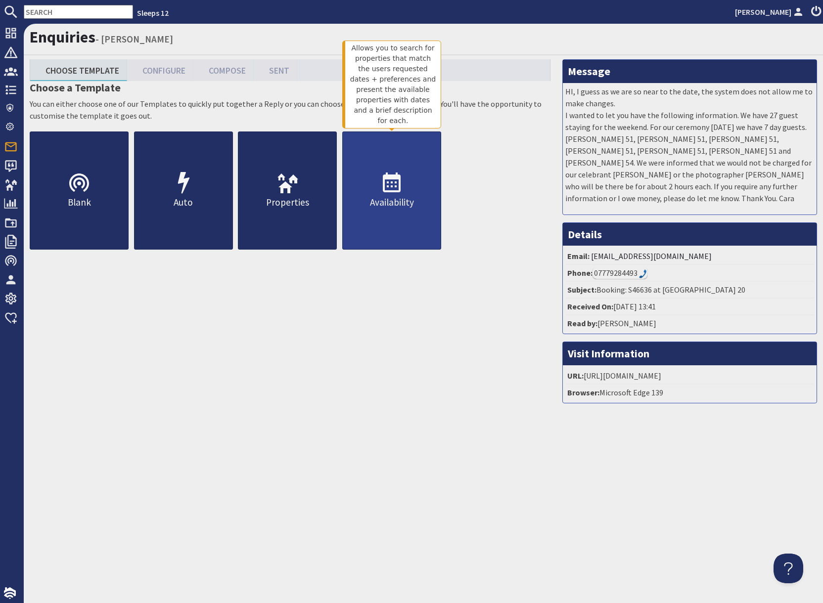
click at [379, 208] on p "Availability" at bounding box center [392, 202] width 98 height 14
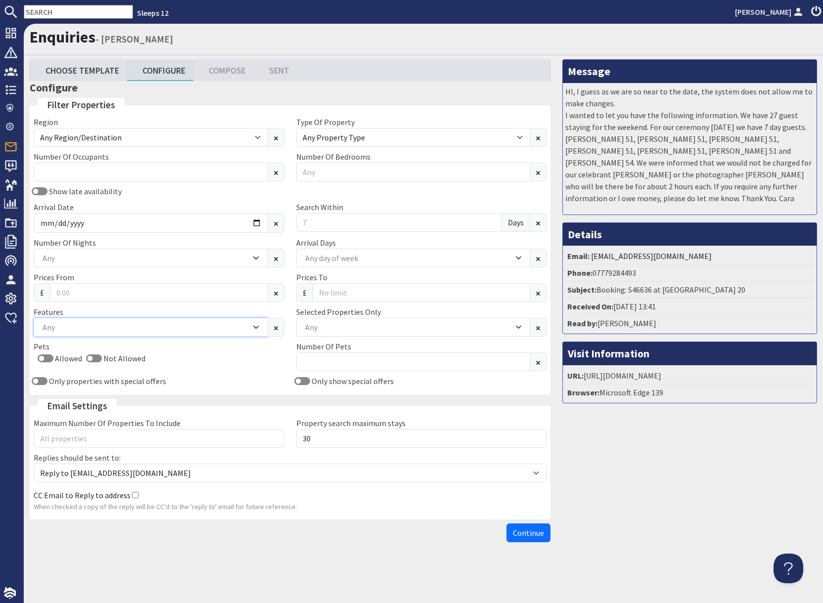
click at [92, 331] on div "Any" at bounding box center [145, 327] width 211 height 11
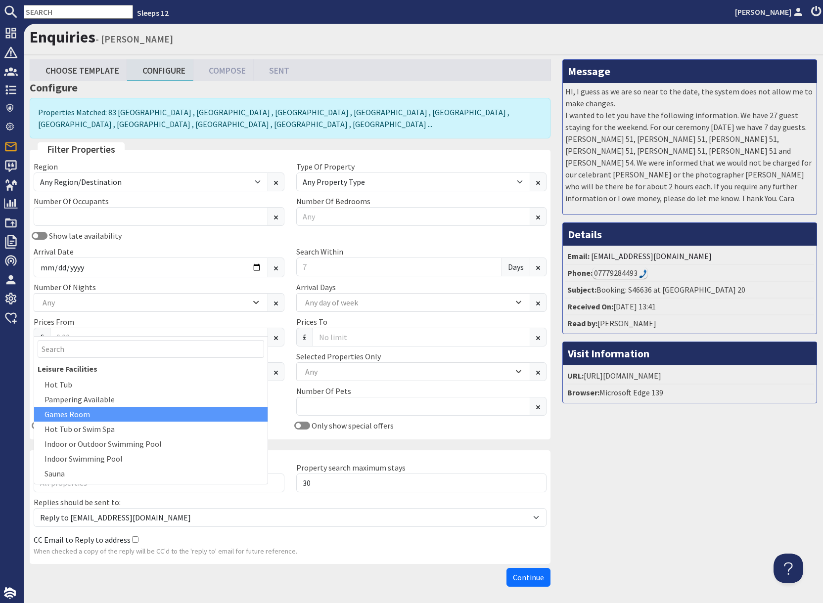
click at [98, 422] on div "Games Room" at bounding box center [150, 414] width 233 height 15
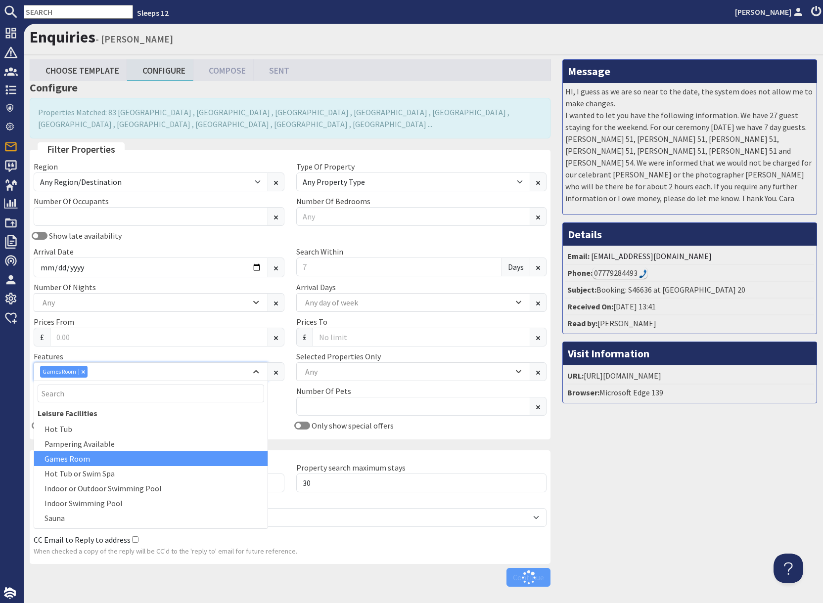
drag, startPoint x: 84, startPoint y: 370, endPoint x: 99, endPoint y: 390, distance: 24.7
click at [84, 370] on div "Combobox" at bounding box center [83, 371] width 9 height 6
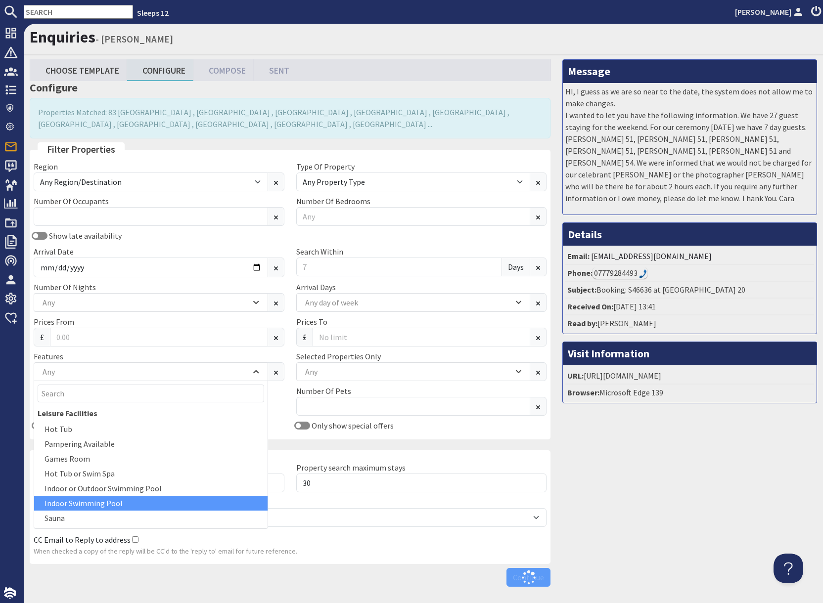
click at [99, 501] on div "Indoor Swimming Pool" at bounding box center [150, 503] width 233 height 15
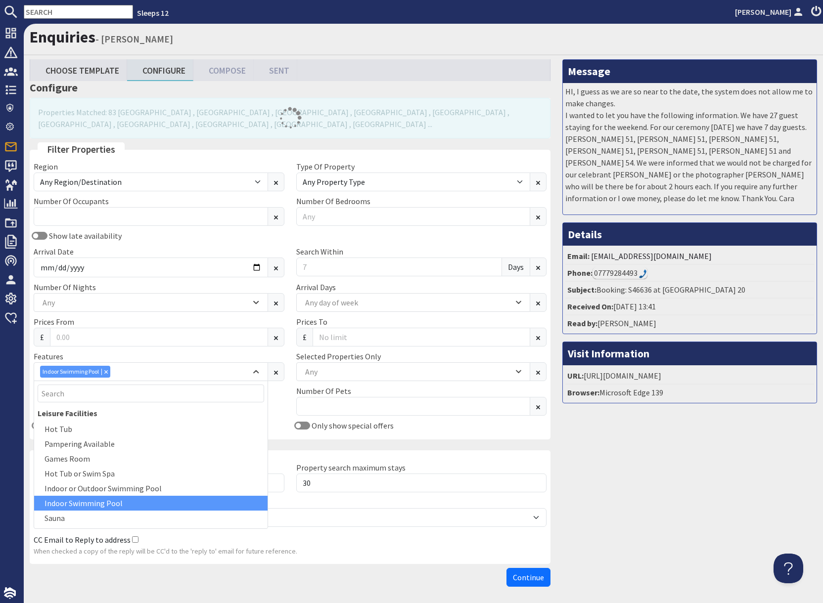
scroll to position [0, 0]
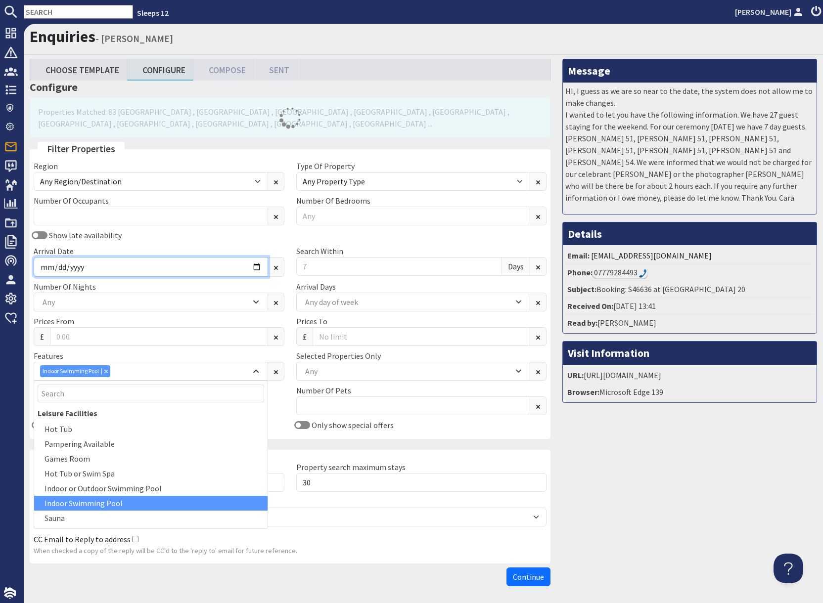
drag, startPoint x: 91, startPoint y: 266, endPoint x: 158, endPoint y: 261, distance: 67.0
click at [92, 266] on input "Arrival Date" at bounding box center [151, 267] width 234 height 20
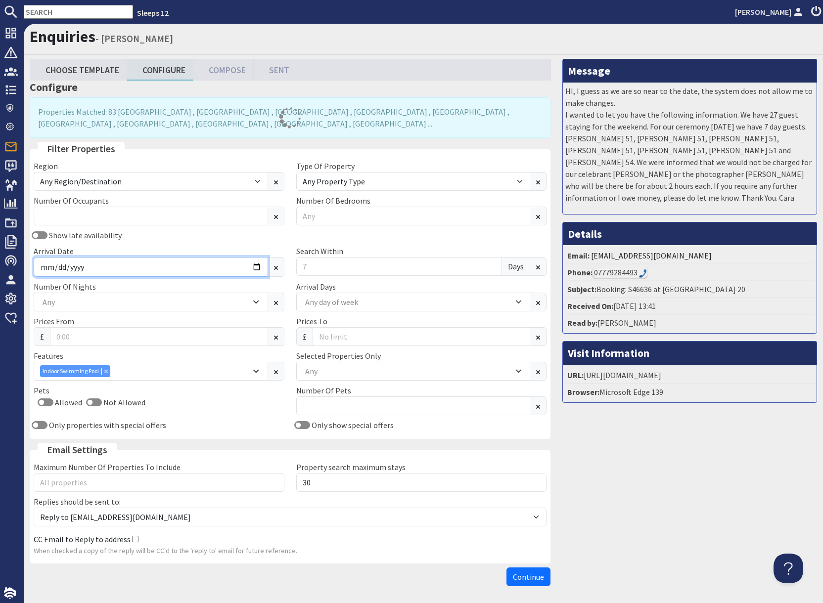
click at [256, 265] on input "Arrival Date" at bounding box center [151, 267] width 234 height 20
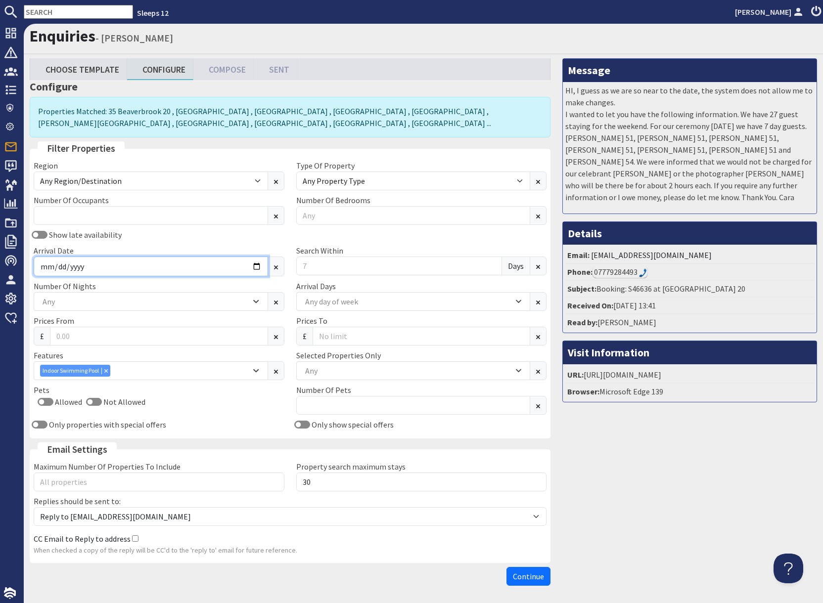
scroll to position [1, 0]
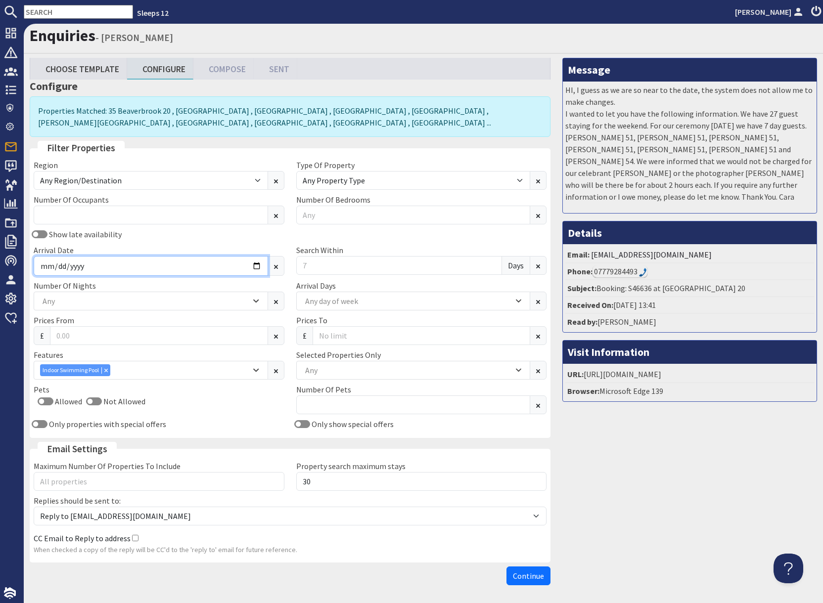
click at [254, 268] on input "Arrival Date" at bounding box center [151, 266] width 234 height 20
click at [256, 268] on input "Arrival Date" at bounding box center [151, 266] width 234 height 20
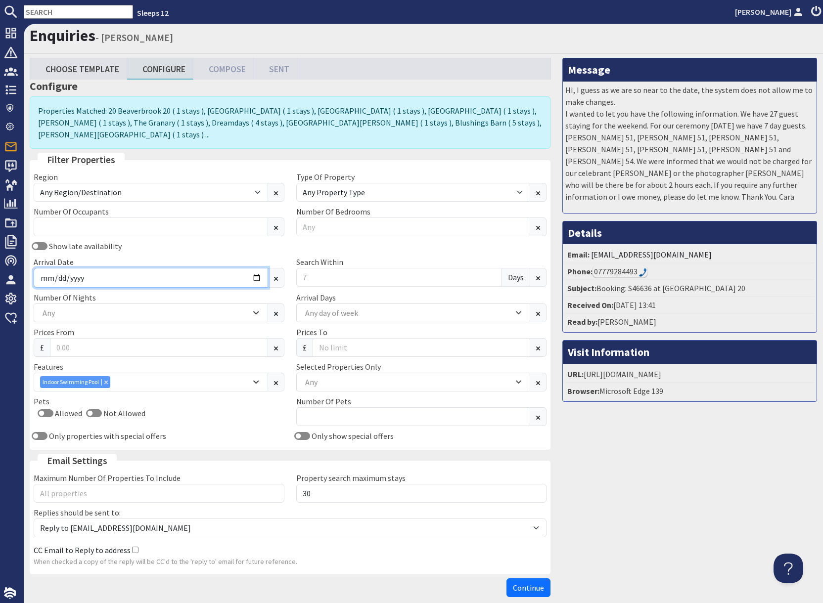
type input "2025-10-31"
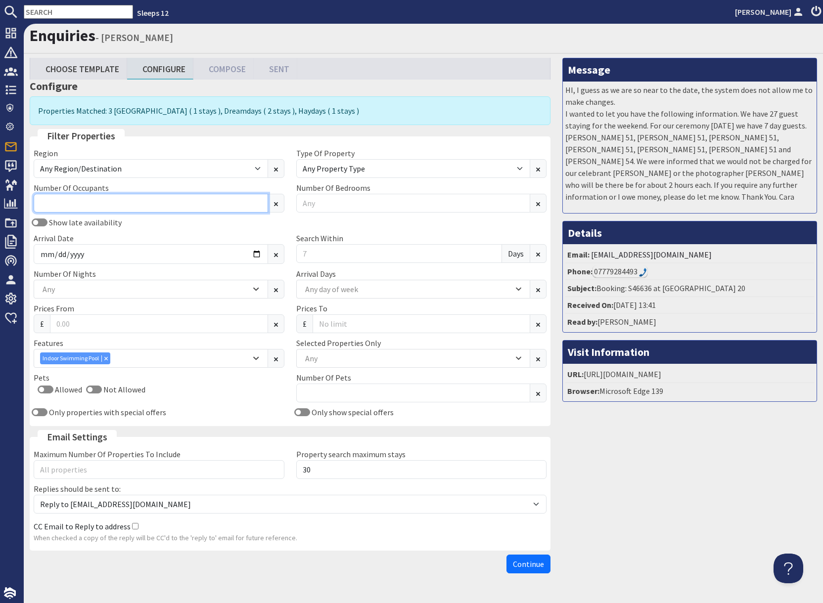
click at [101, 206] on input "Number Of Occupants" at bounding box center [151, 203] width 234 height 19
type input "12"
click at [680, 508] on div "Message HI, I guess as we are so near to the date, the system does not allow me…" at bounding box center [689, 318] width 266 height 520
click at [528, 568] on span "Continue" at bounding box center [528, 564] width 31 height 10
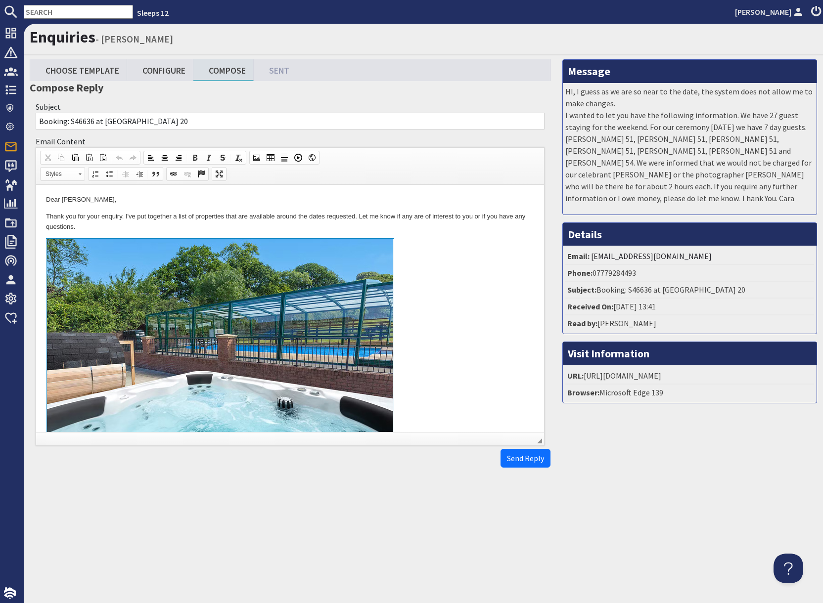
click at [459, 308] on link at bounding box center [290, 352] width 488 height 228
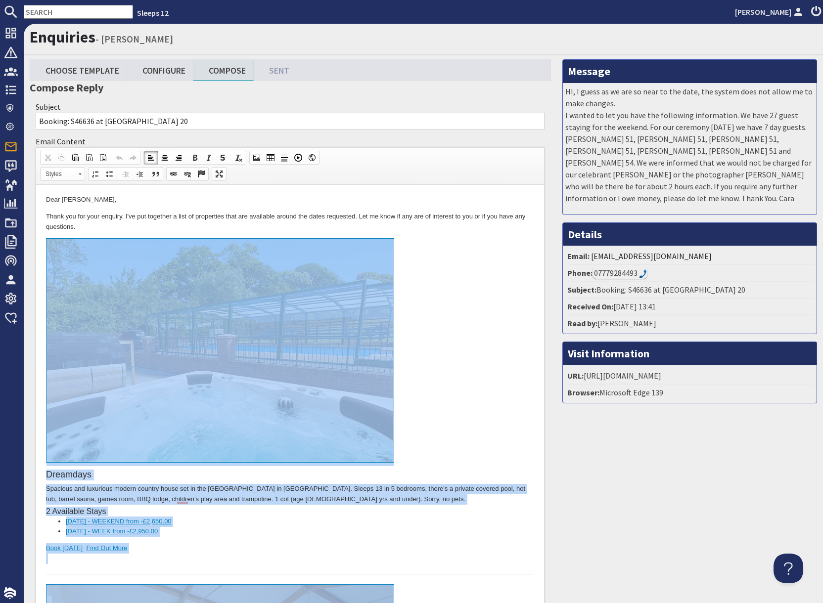
drag, startPoint x: 155, startPoint y: 1233, endPoint x: 205, endPoint y: 247, distance: 987.4
copy body "Dreamdays Spacious and luxurious modern country house set in the Blackdown Hill…"
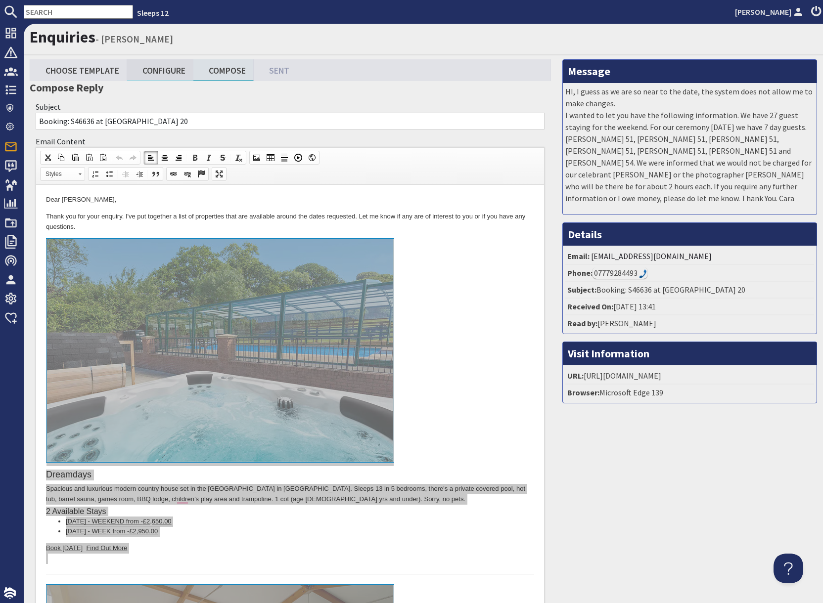
click at [161, 69] on link "Configure" at bounding box center [160, 69] width 66 height 21
type textarea "<p>Dear Cara Khadaroo,</p> <p>Thank you for your enquiry. I&#39;ve put together…"
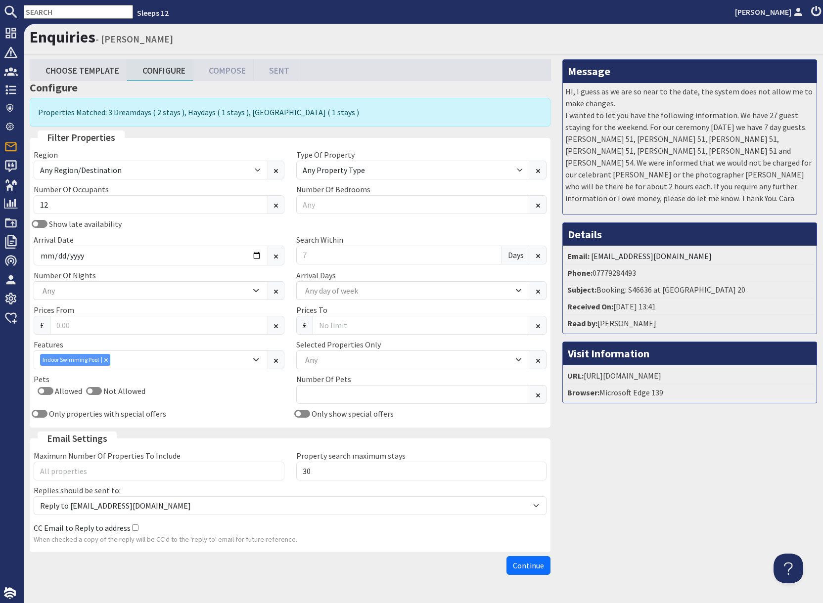
click at [253, 223] on div "Show late availability" at bounding box center [159, 224] width 262 height 12
click at [257, 259] on input "2025-10-31" at bounding box center [151, 256] width 234 height 20
click at [255, 254] on input "2025-10-31" at bounding box center [151, 256] width 234 height 20
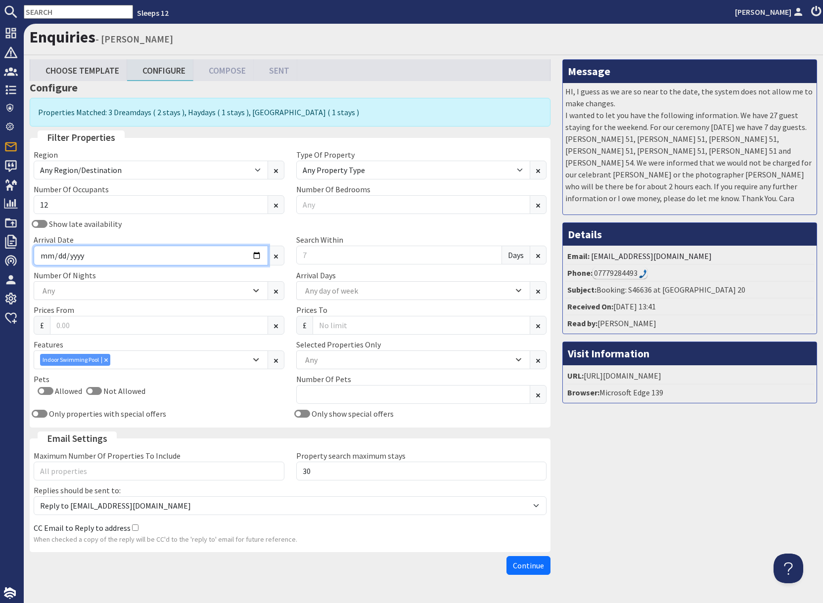
click at [254, 255] on input "2025-10-31" at bounding box center [151, 256] width 234 height 20
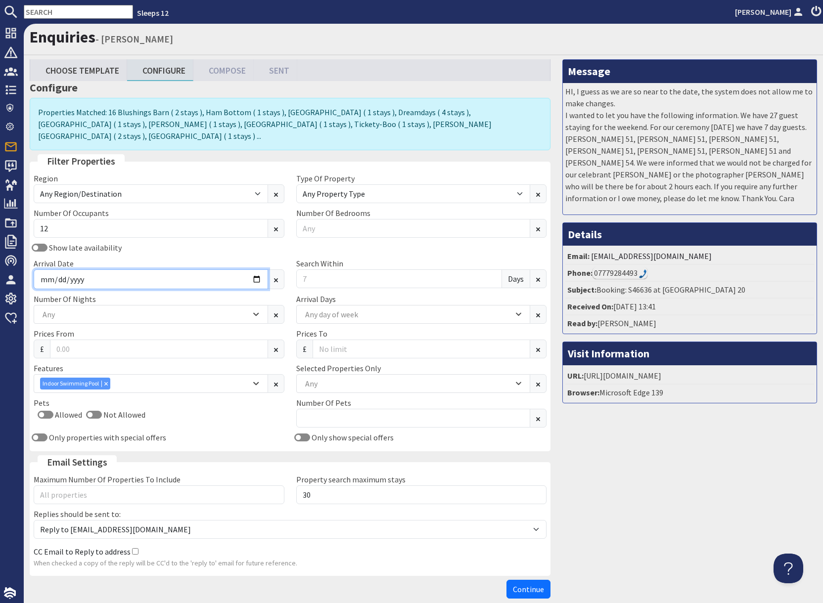
click at [255, 269] on input "2025-11-30" at bounding box center [151, 279] width 234 height 20
type input "2025-11-28"
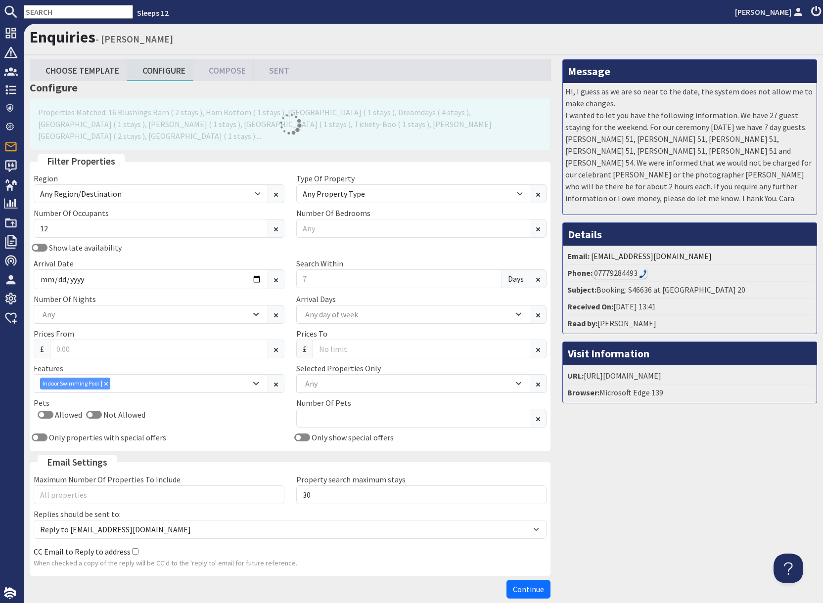
click at [627, 496] on div "Message HI, I guess as we are so near to the date, the system does not allow me…" at bounding box center [689, 331] width 266 height 544
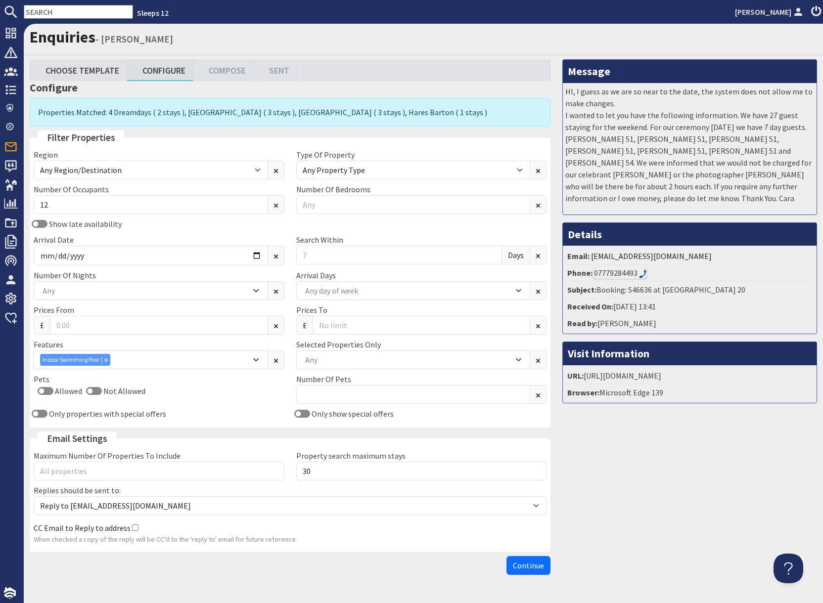
drag, startPoint x: 597, startPoint y: 567, endPoint x: 551, endPoint y: 570, distance: 46.1
click at [589, 567] on div "Message HI, I guess as we are so near to the date, the system does not allow me…" at bounding box center [689, 319] width 266 height 520
click at [536, 568] on span "Continue" at bounding box center [528, 566] width 31 height 10
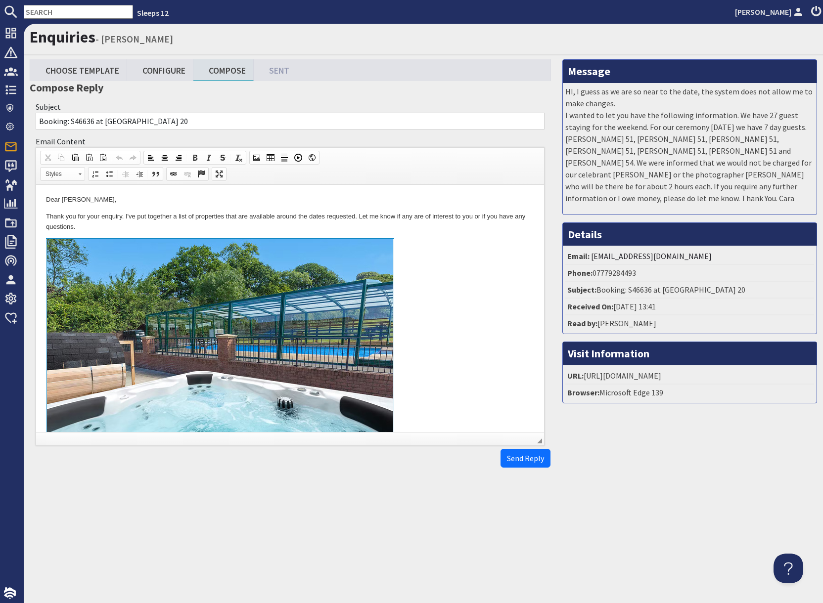
click at [474, 383] on link "To enrich screen reader interactions, please activate Accessibility in Grammarl…" at bounding box center [290, 352] width 488 height 228
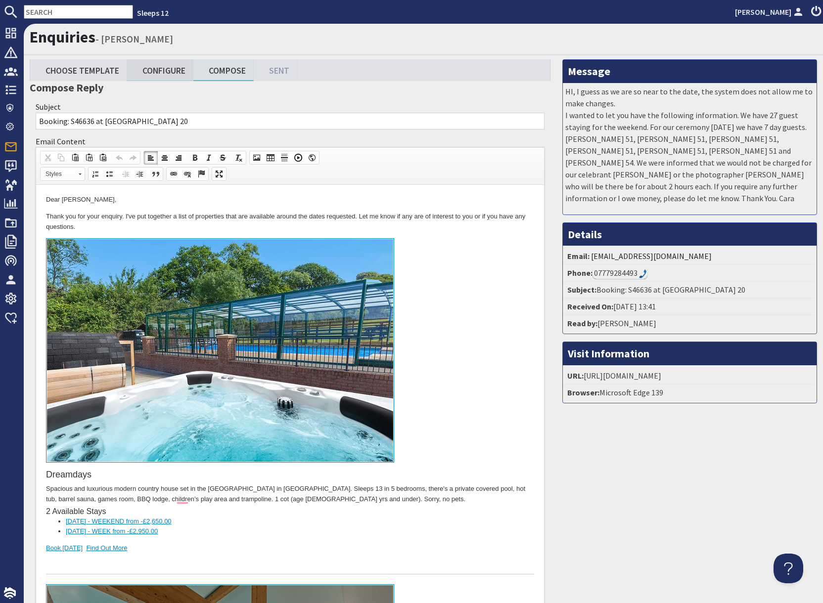
click at [163, 71] on link "Configure" at bounding box center [160, 69] width 66 height 21
type textarea "<p>Dear Cara Khadaroo,</p> <p>Thank you for your enquiry. I&#39;ve put together…"
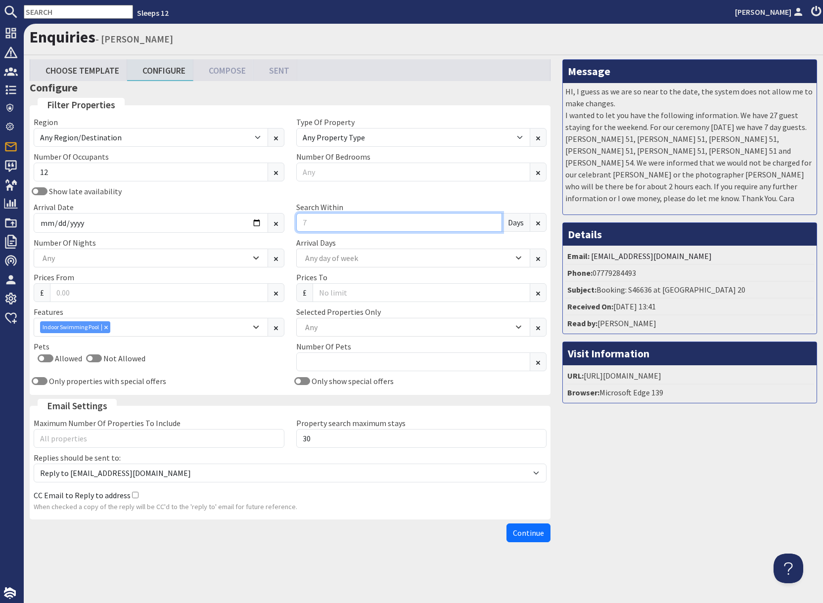
click at [311, 222] on div "Show late availability Arrival Date 2025-11-28 Search Within Days" at bounding box center [290, 210] width 524 height 51
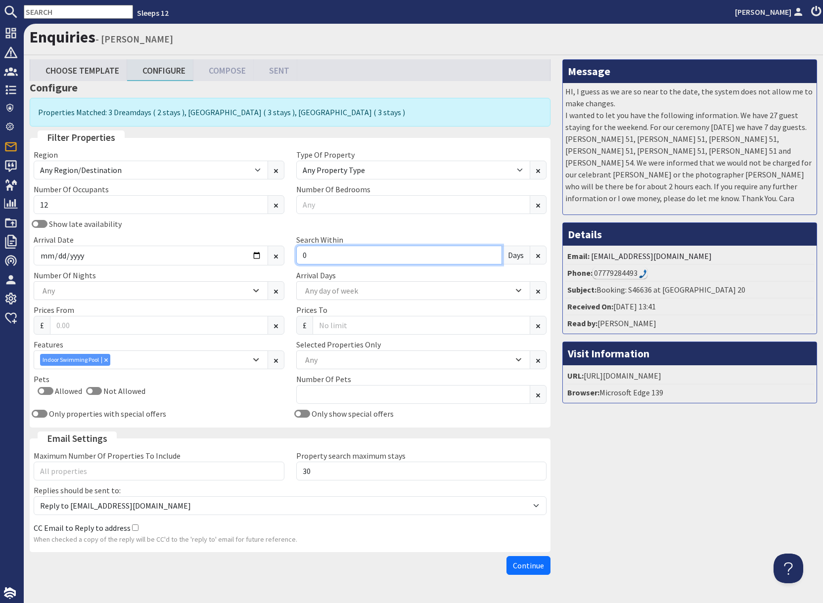
type input "0"
click at [130, 291] on div "Any" at bounding box center [145, 290] width 211 height 11
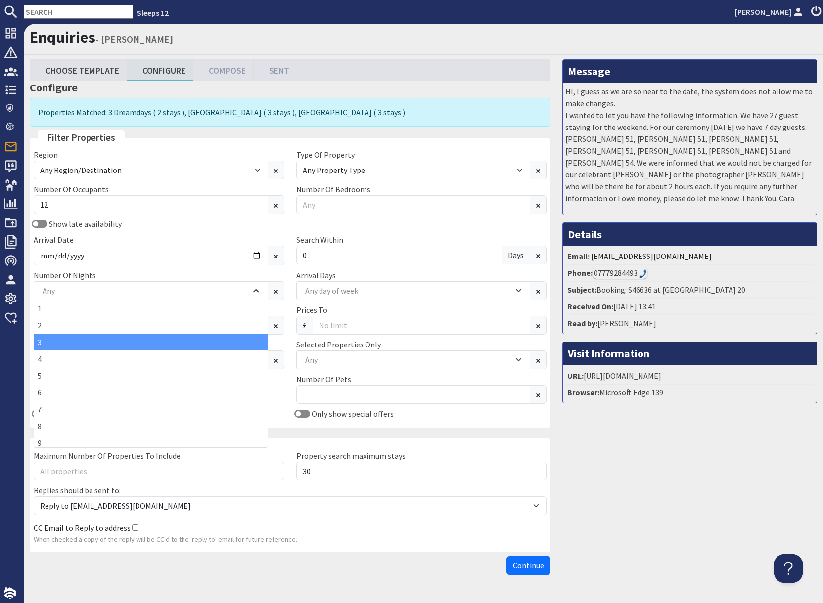
click at [70, 347] on div "3" at bounding box center [150, 342] width 233 height 17
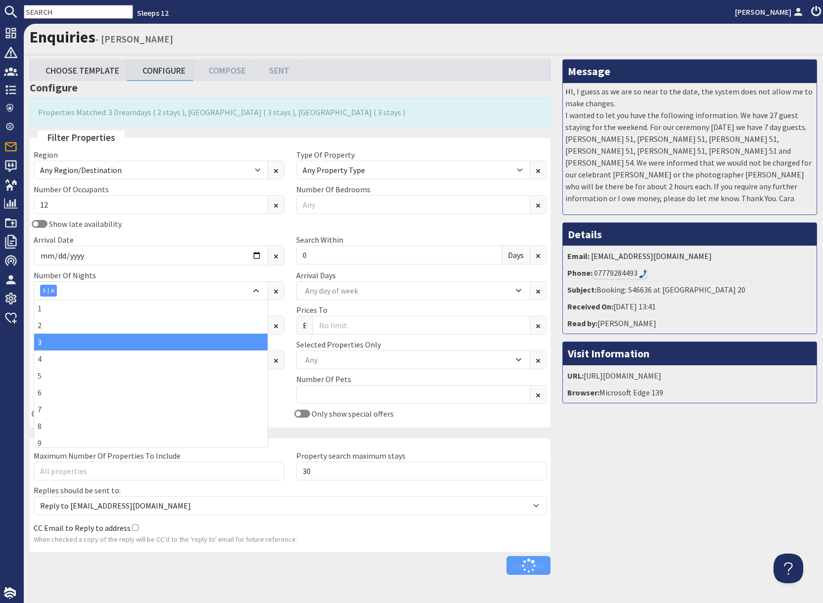
drag, startPoint x: 652, startPoint y: 525, endPoint x: 639, endPoint y: 529, distance: 13.6
click at [652, 524] on div "Message HI, I guess as we are so near to the date, the system does not allow me…" at bounding box center [689, 319] width 266 height 520
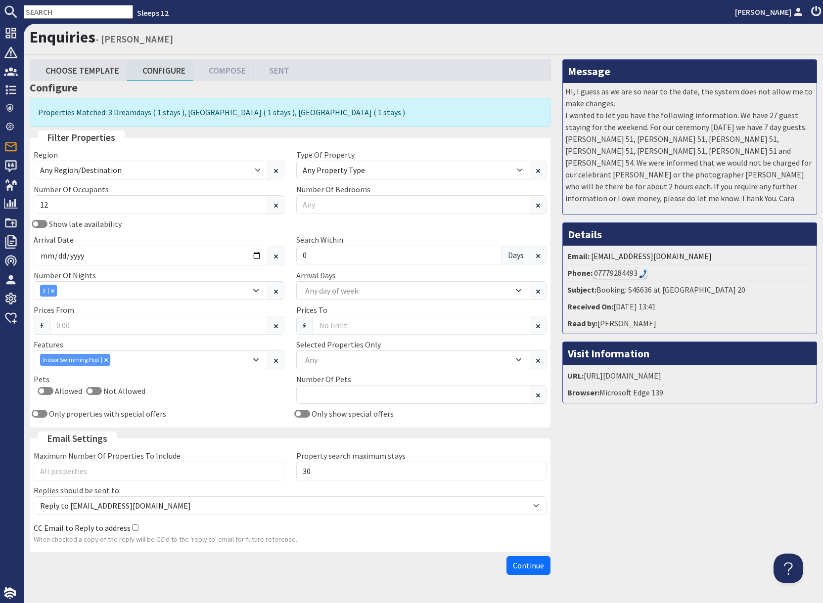
click at [533, 570] on span "Continue" at bounding box center [528, 566] width 31 height 10
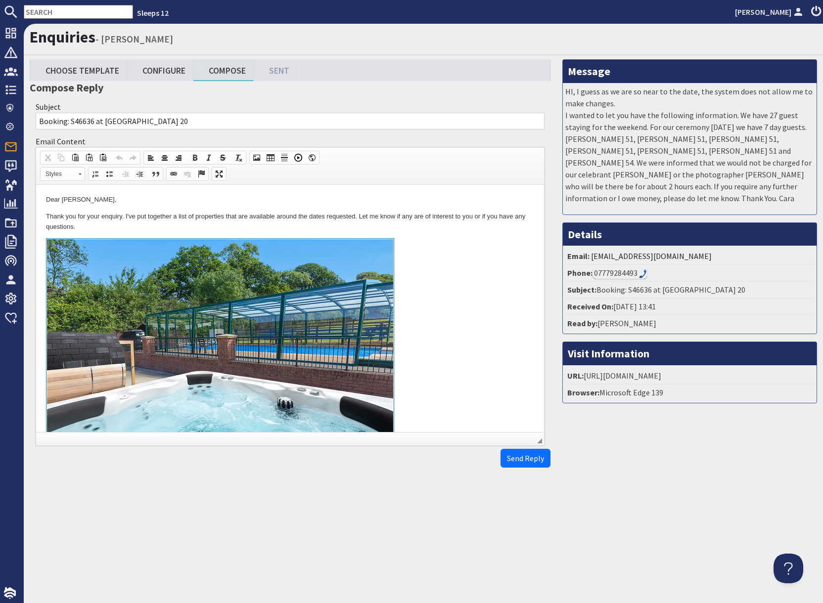
click at [447, 353] on link "To enrich screen reader interactions, please activate Accessibility in Grammarl…" at bounding box center [290, 352] width 488 height 228
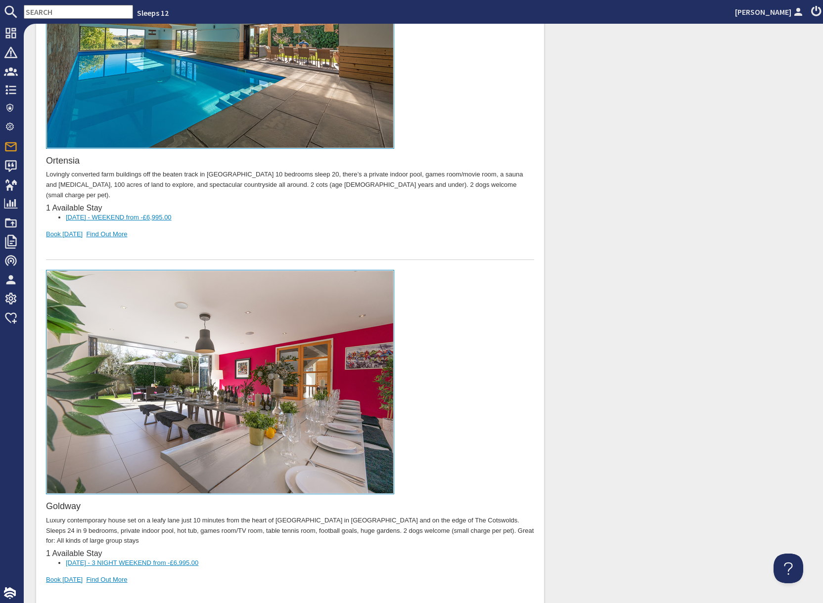
scroll to position [783, 0]
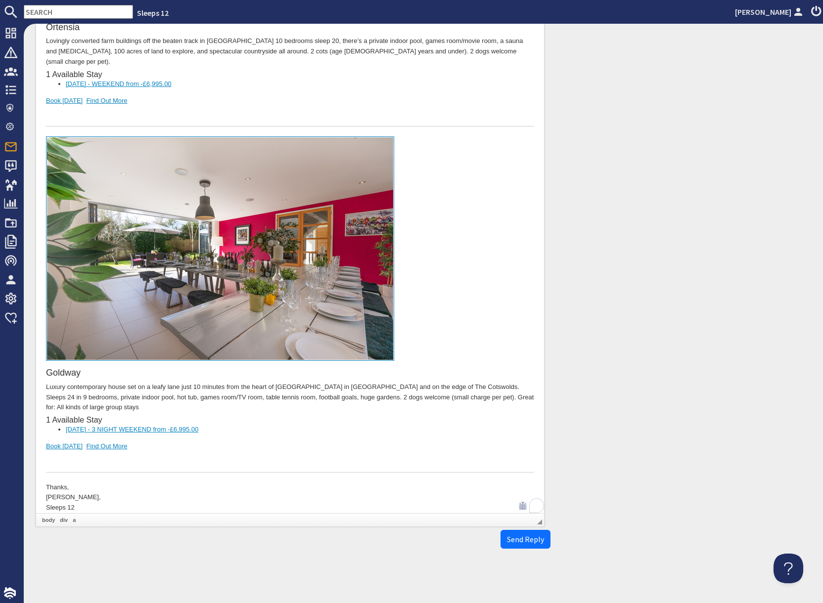
drag, startPoint x: 248, startPoint y: 440, endPoint x: 239, endPoint y: 442, distance: 9.1
click at [248, 440] on div "Goldway Luxury contemporary house set on a leafy lane just 10 minutes from the …" at bounding box center [290, 305] width 488 height 336
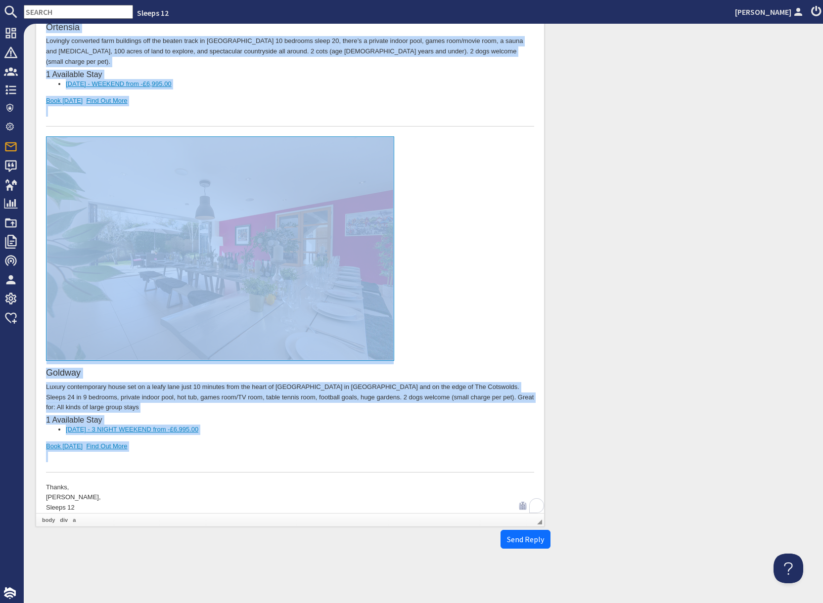
scroll to position [0, 0]
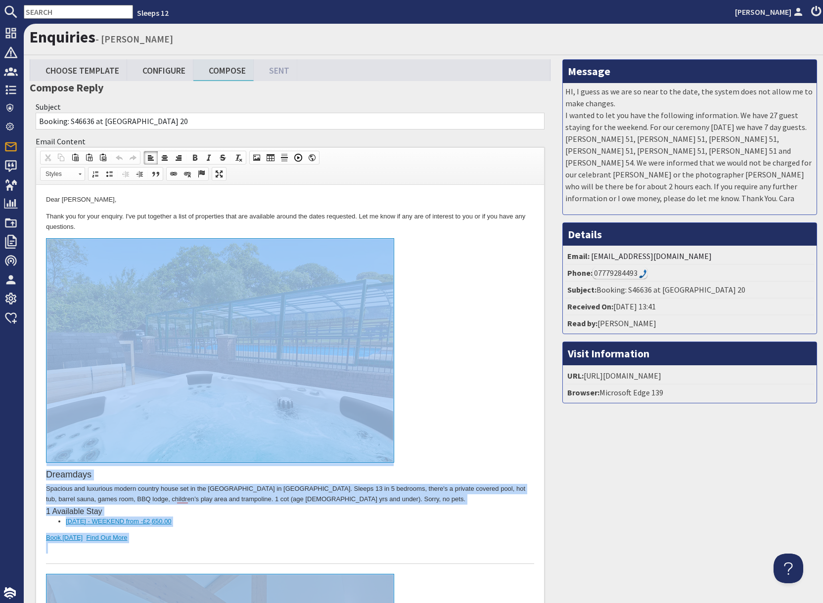
drag, startPoint x: 217, startPoint y: 1231, endPoint x: 188, endPoint y: 320, distance: 912.0
copy body "Dreamdays Spacious and luxurious modern country house set in the Blackdown Hill…"
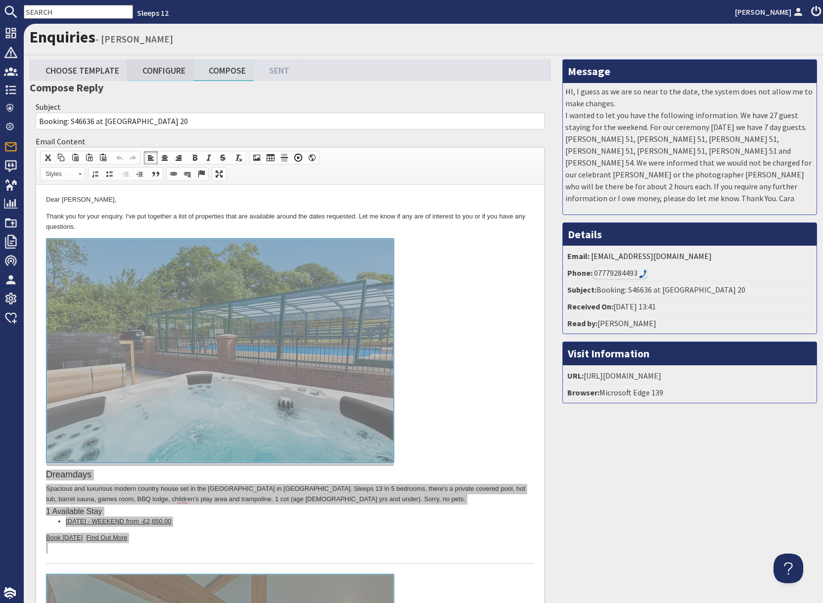
click at [167, 73] on link "Configure" at bounding box center [160, 69] width 66 height 21
type textarea "<p>Dear Cara Khadaroo,</p> <p>Thank you for your enquiry. I&#39;ve put together…"
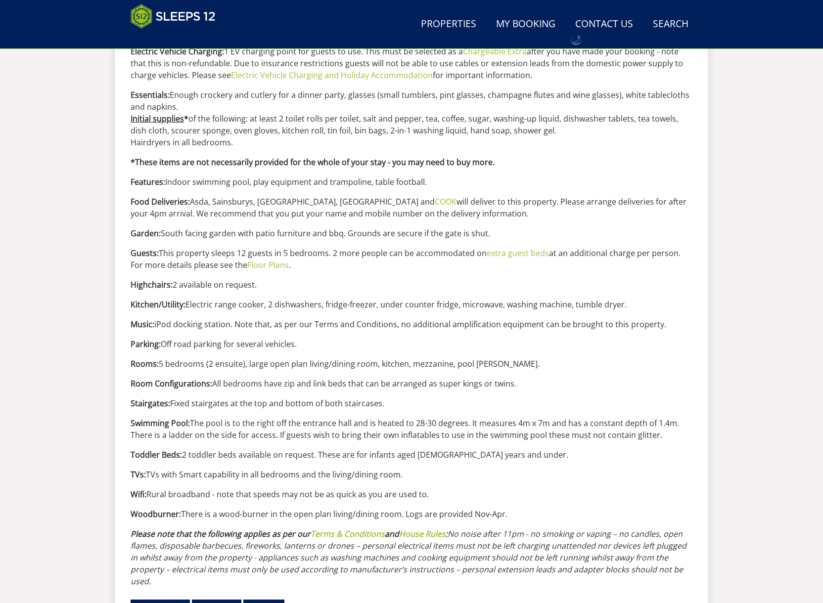
scroll to position [993, 0]
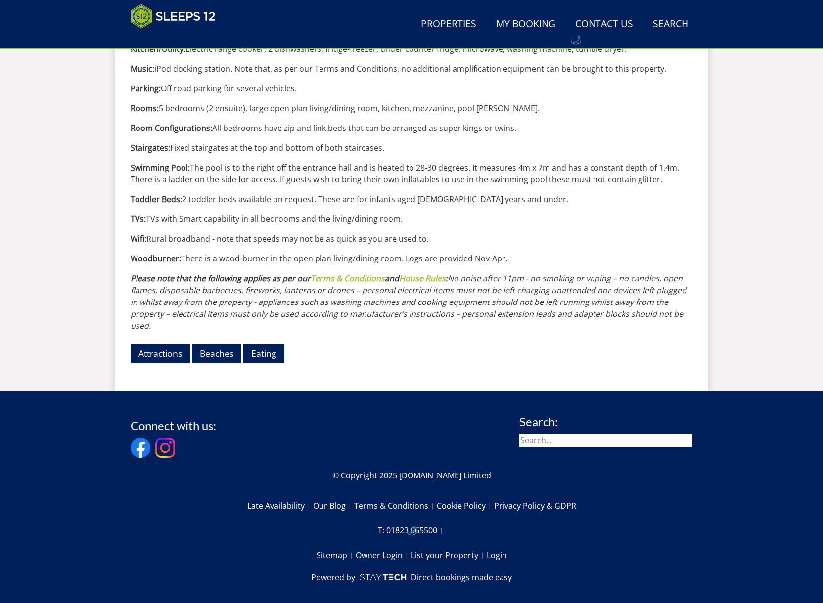
click at [543, 434] on input "search" at bounding box center [605, 440] width 173 height 13
type input "cowslip"
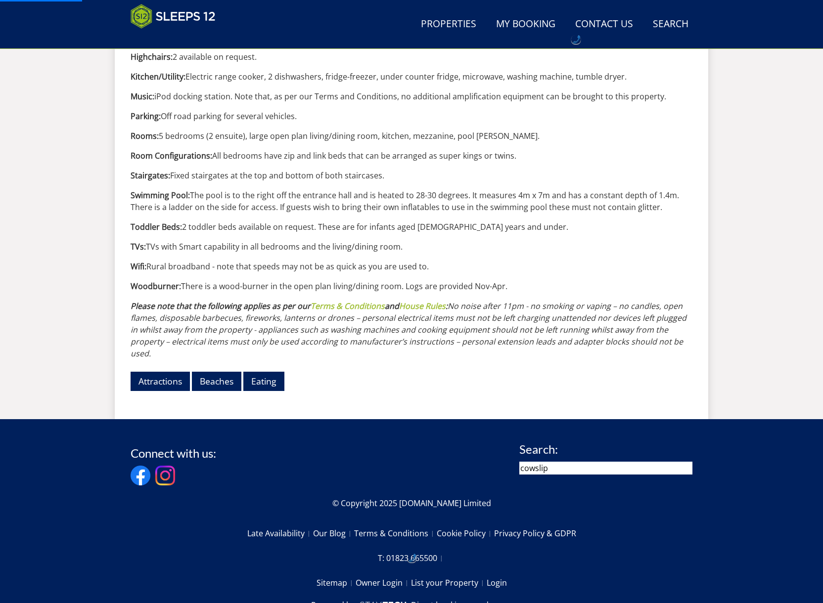
scroll to position [946, 0]
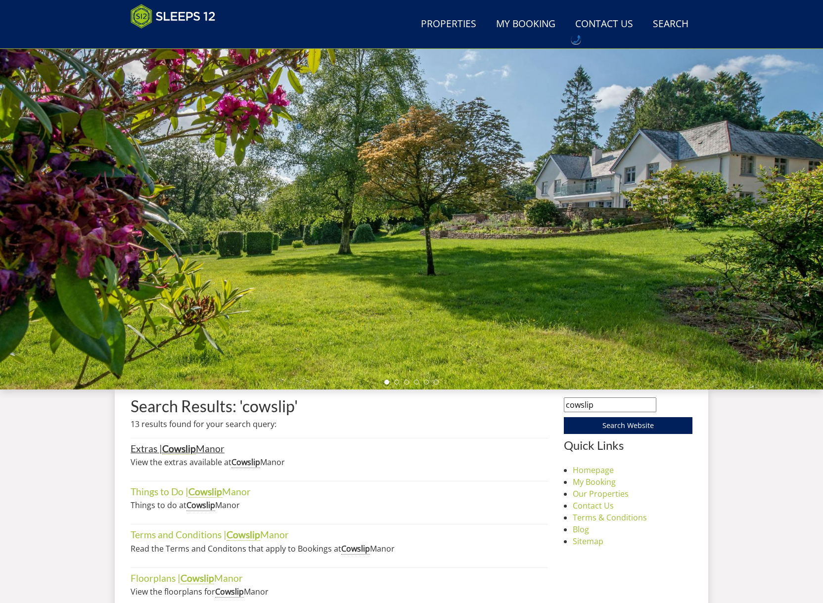
scroll to position [29, 0]
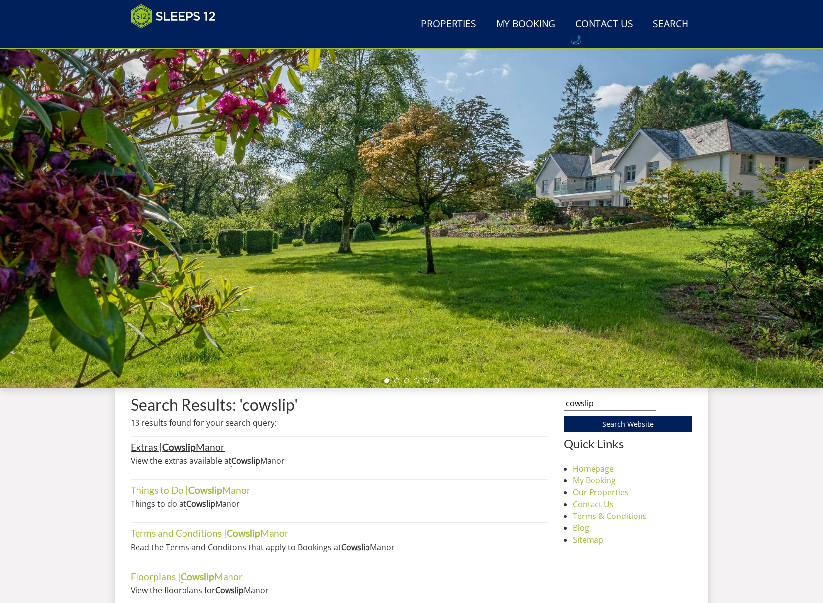
click at [174, 445] on strong "Cowslip" at bounding box center [179, 447] width 34 height 12
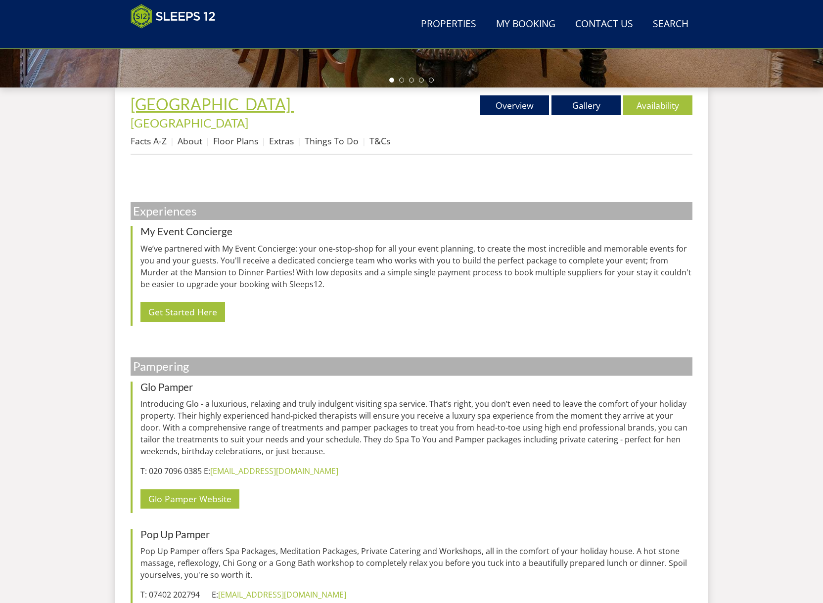
scroll to position [330, 0]
click at [169, 101] on span "[GEOGRAPHIC_DATA]" at bounding box center [211, 103] width 160 height 19
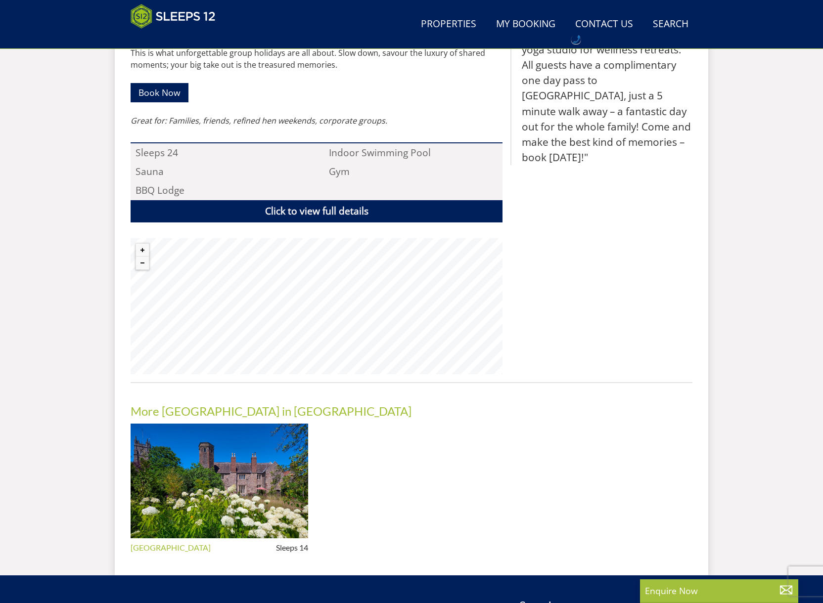
scroll to position [682, 0]
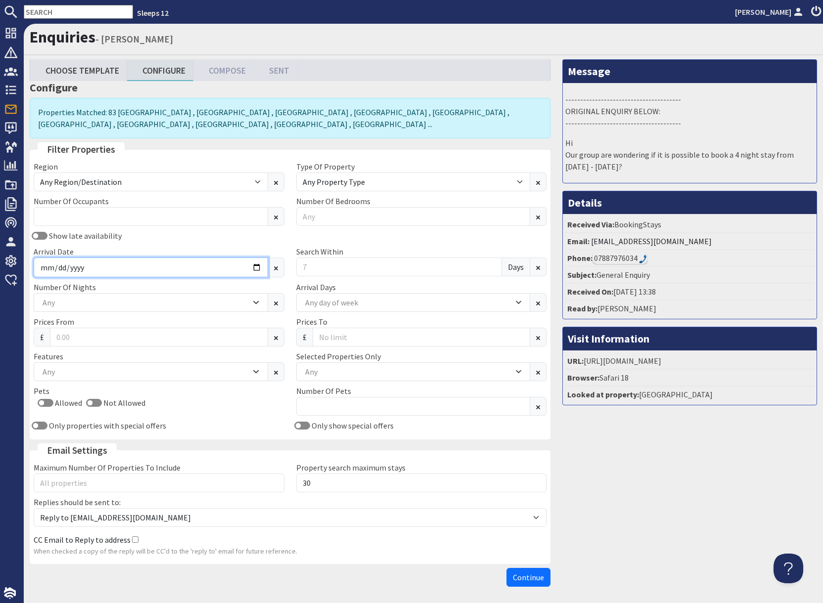
click at [138, 266] on input "Arrival Date" at bounding box center [151, 268] width 234 height 20
click at [259, 268] on input "Arrival Date" at bounding box center [151, 268] width 234 height 20
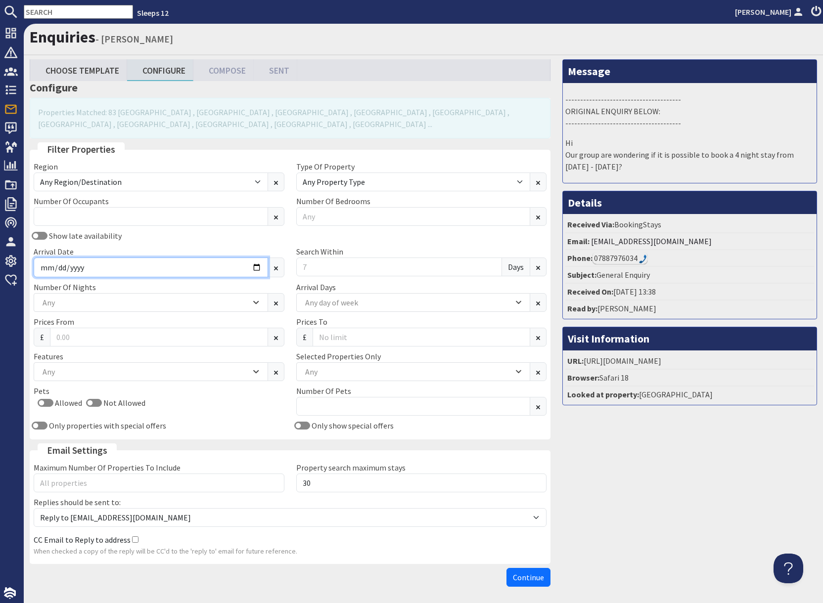
type input "[DATE]"
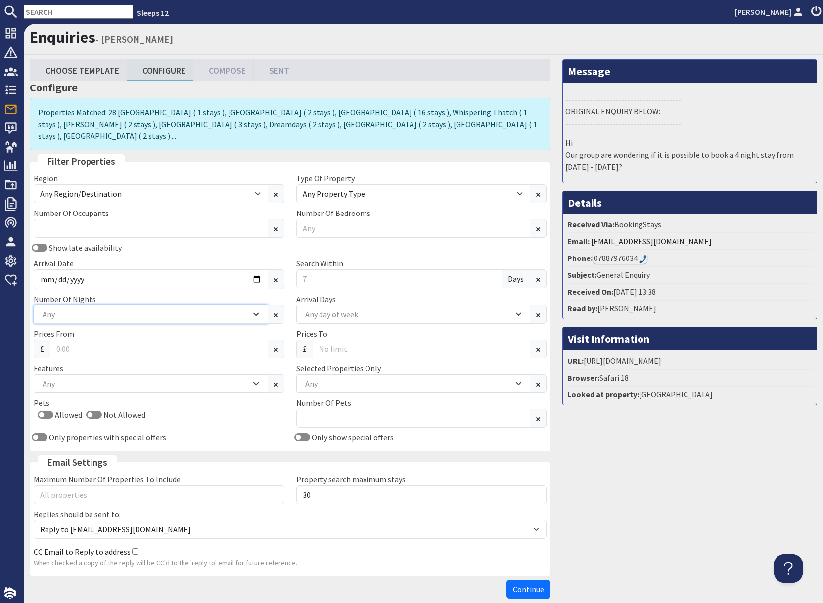
click at [87, 309] on div "Any" at bounding box center [145, 314] width 211 height 11
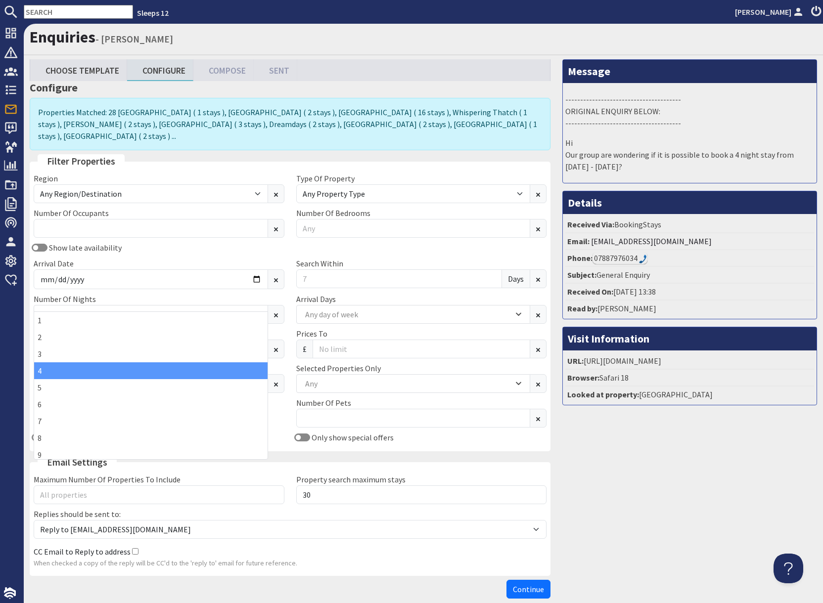
click at [60, 373] on div "4" at bounding box center [150, 370] width 233 height 17
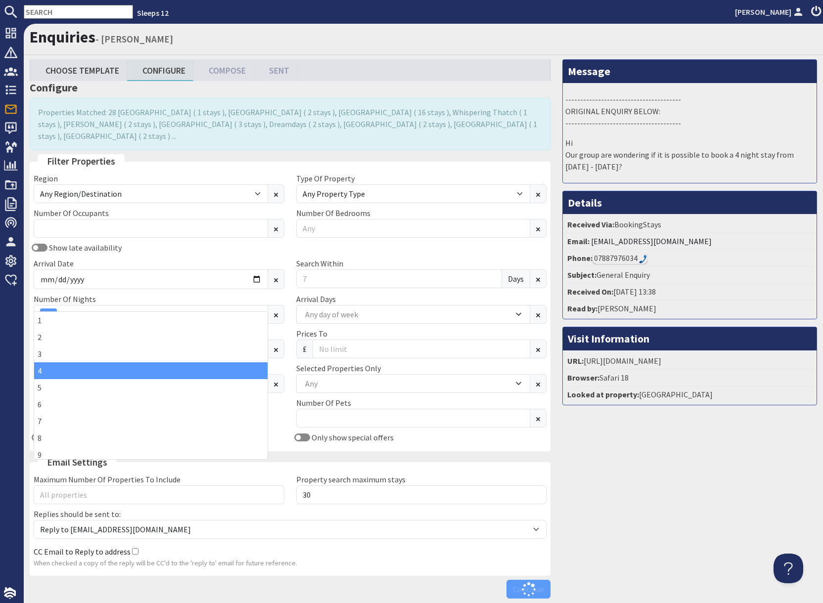
click at [640, 465] on div "Message --------------------------------------- ORIGINAL ENQUIRY BELOW: -------…" at bounding box center [689, 331] width 266 height 544
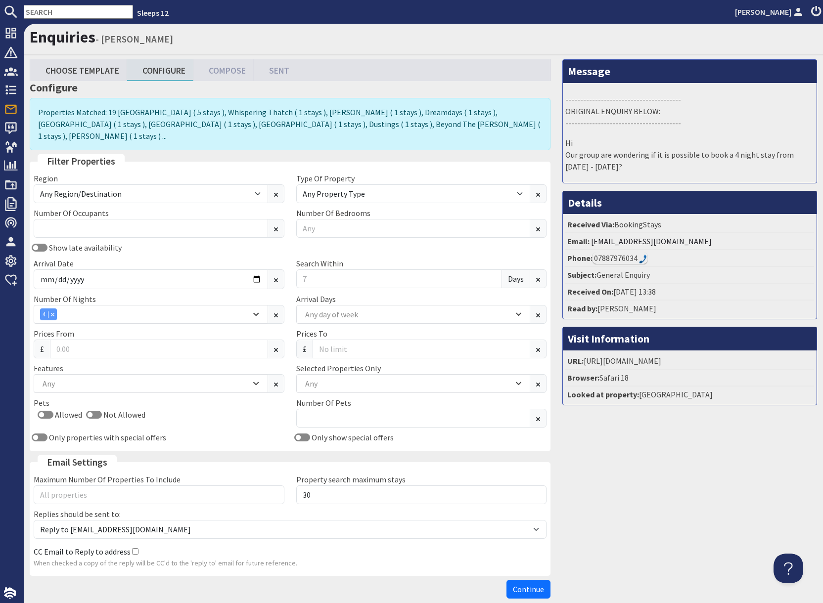
click at [614, 508] on div "Message --------------------------------------- ORIGINAL ENQUIRY BELOW: -------…" at bounding box center [689, 331] width 266 height 544
click at [522, 584] on span "Continue" at bounding box center [528, 589] width 31 height 10
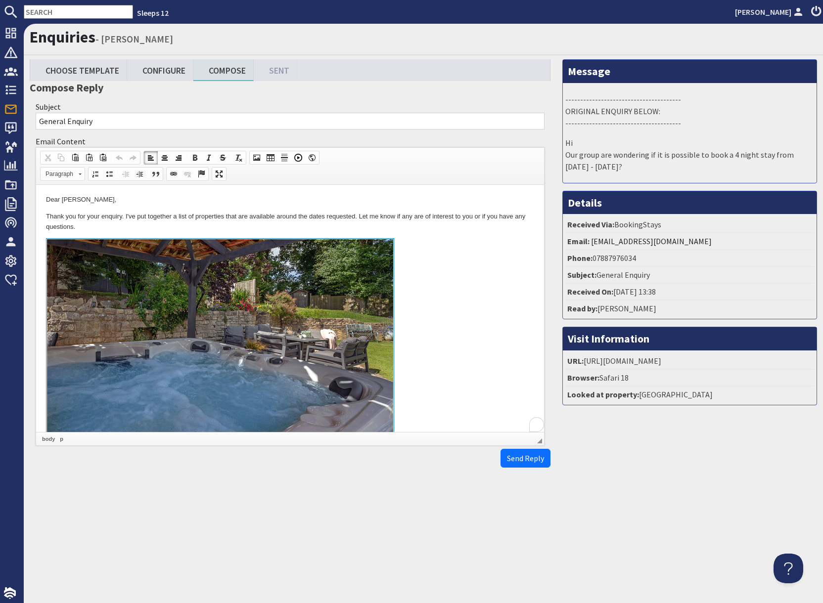
drag, startPoint x: 455, startPoint y: 271, endPoint x: 454, endPoint y: 312, distance: 41.5
click at [455, 271] on link at bounding box center [290, 352] width 488 height 228
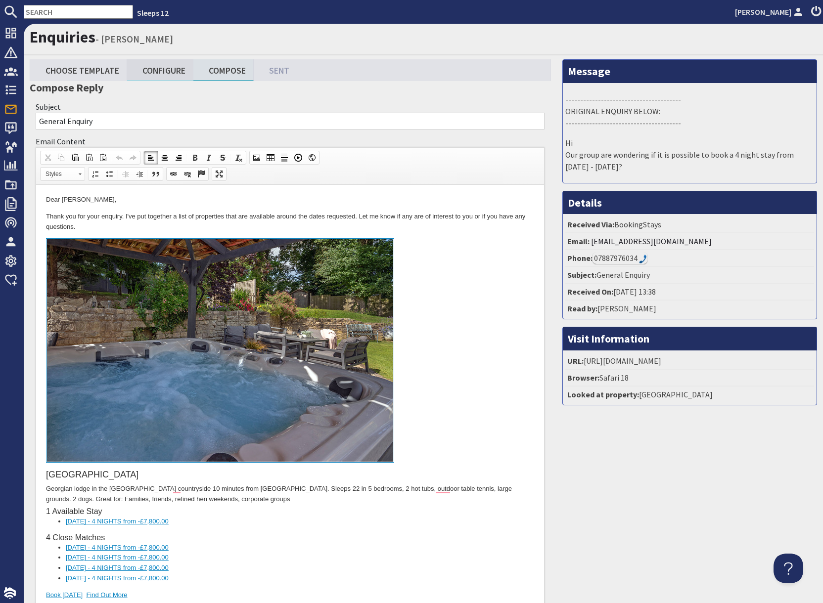
drag, startPoint x: 170, startPoint y: 74, endPoint x: 177, endPoint y: 84, distance: 12.1
click at [170, 74] on link "Configure" at bounding box center [160, 69] width 66 height 21
type textarea "<p>Dear [PERSON_NAME],</p> <p>Thank you for your enquiry. I&#39;ve put together…"
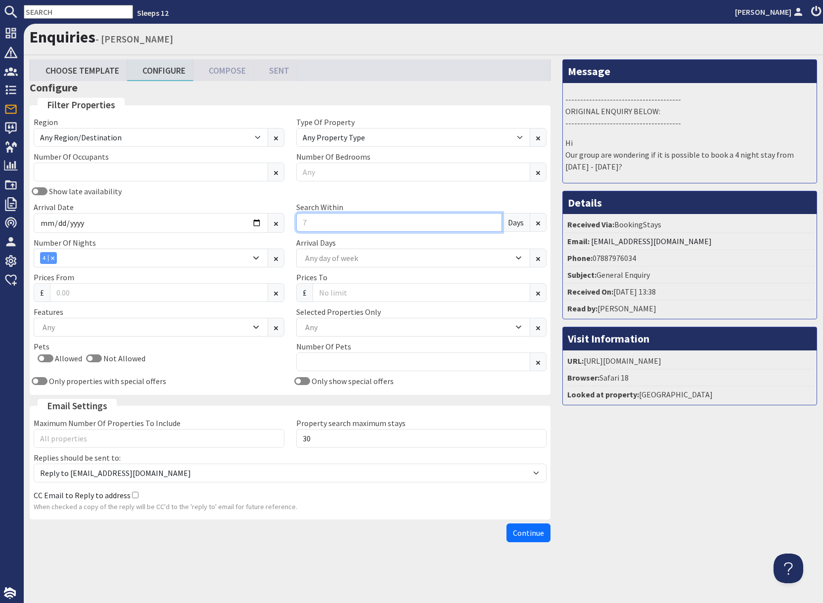
click at [337, 223] on div "Region Any Region/Destination UK UK / England UK / England / Bristol UK / Engla…" at bounding box center [290, 253] width 524 height 275
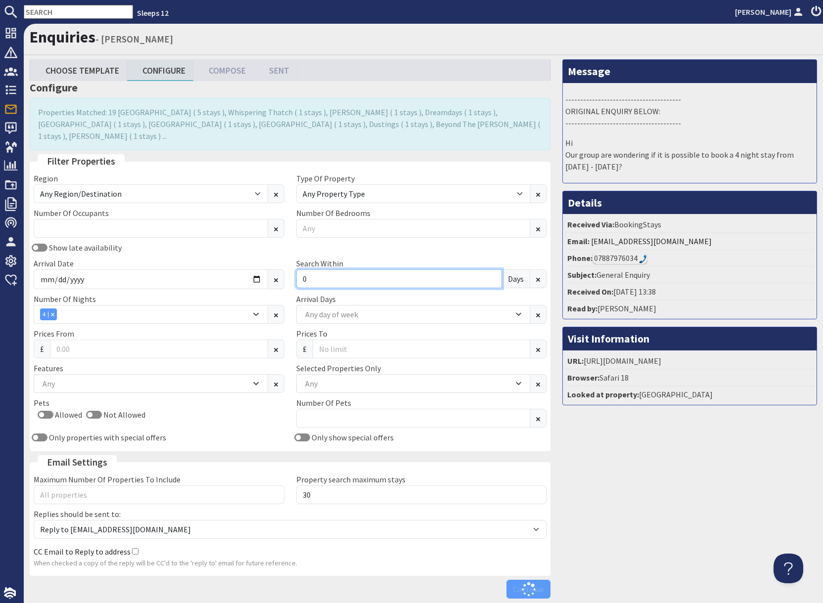
type input "0"
drag, startPoint x: 645, startPoint y: 435, endPoint x: 640, endPoint y: 456, distance: 22.3
click at [644, 438] on div "Message --------------------------------------- ORIGINAL ENQUIRY BELOW: -------…" at bounding box center [689, 331] width 266 height 544
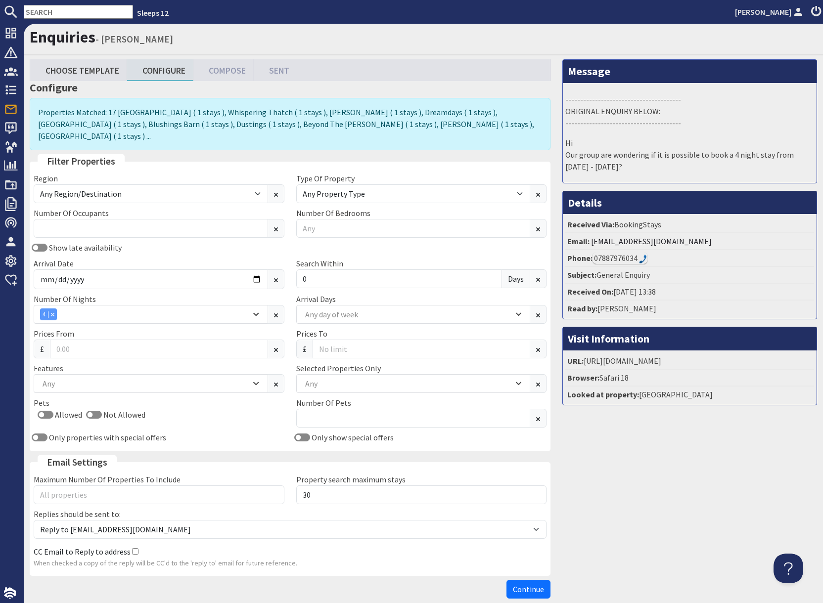
scroll to position [38, 0]
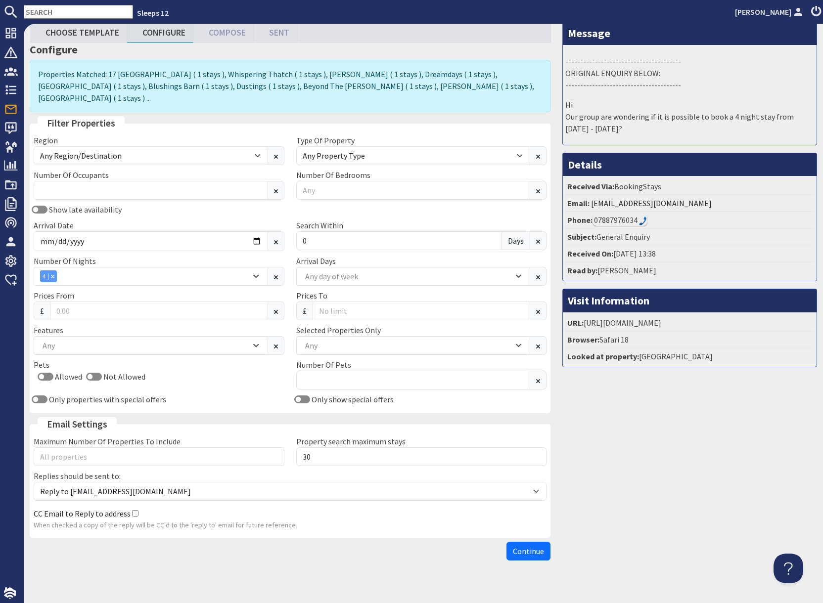
drag, startPoint x: 532, startPoint y: 541, endPoint x: 574, endPoint y: 534, distance: 43.2
click at [532, 546] on span "Continue" at bounding box center [528, 551] width 31 height 10
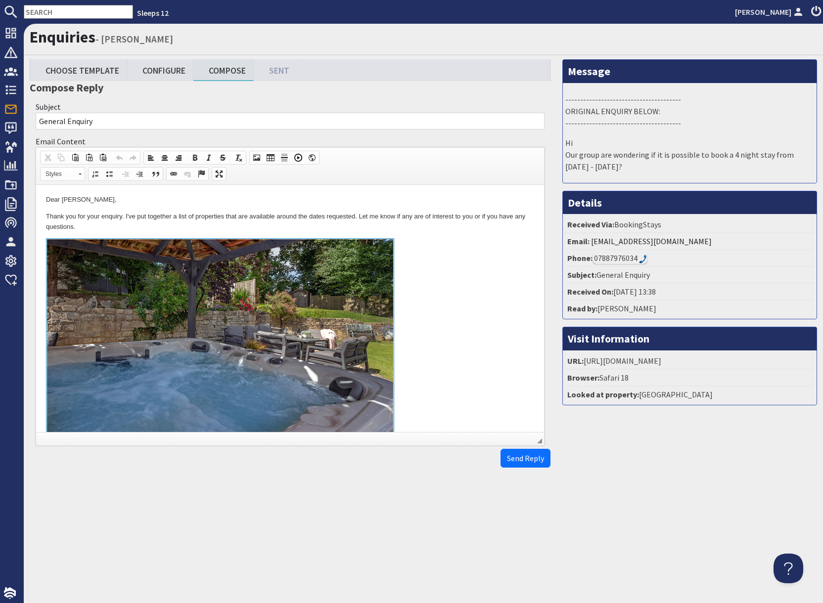
drag, startPoint x: 440, startPoint y: 339, endPoint x: 434, endPoint y: 337, distance: 6.7
click at [439, 340] on link at bounding box center [290, 352] width 488 height 228
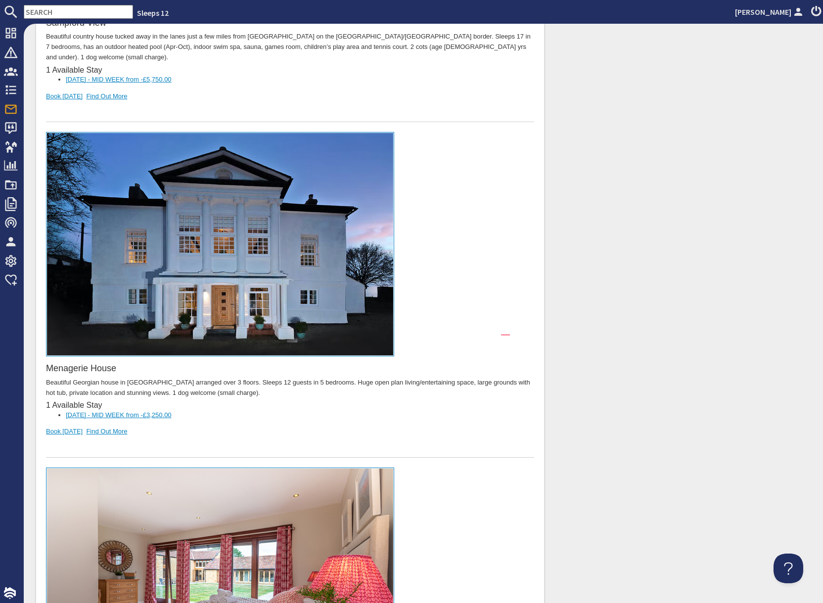
scroll to position [5521, 0]
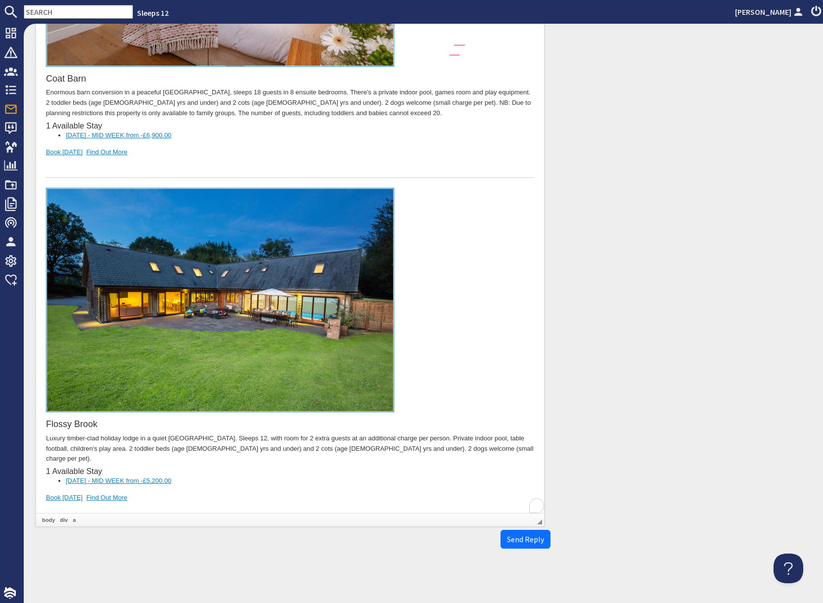
click at [236, 436] on div "Flossy Brook Luxury timber-clad holiday lodge in a quiet Somerset village. Slee…" at bounding box center [290, 356] width 488 height 336
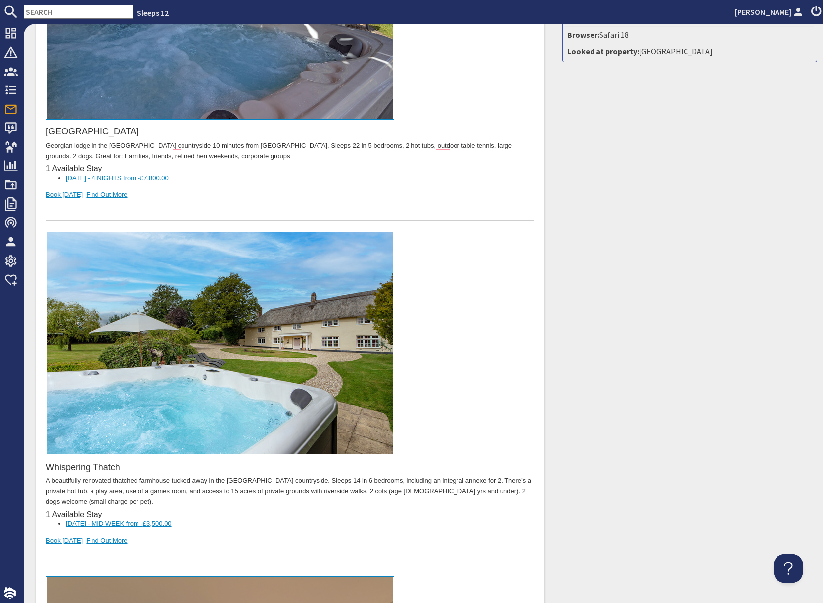
scroll to position [0, 0]
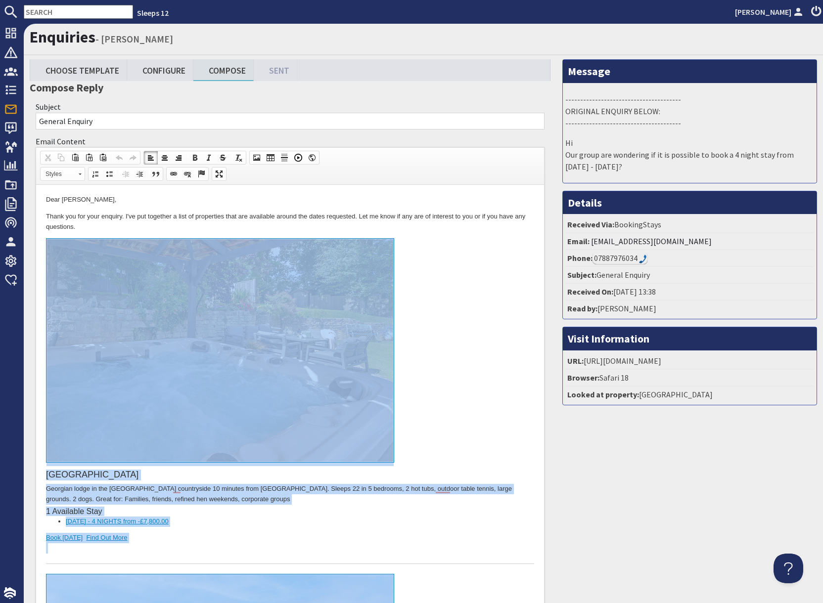
drag, startPoint x: 192, startPoint y: 5968, endPoint x: 211, endPoint y: 436, distance: 5532.0
copy body "Lively Lodge Georgian lodge in the Somerset countryside 10 minutes from Bath ci…"
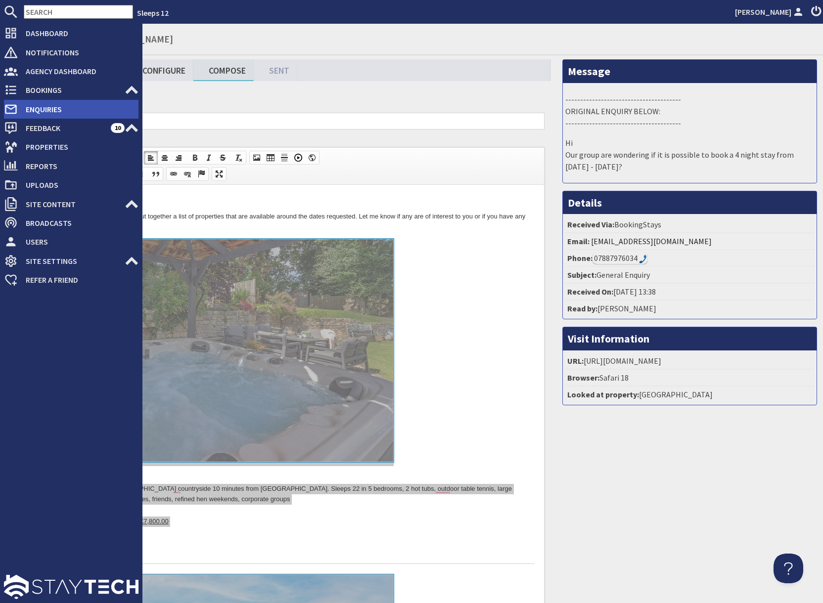
click at [56, 110] on span "Enquiries" at bounding box center [78, 109] width 121 height 16
type textarea "<p>Dear Holly Lynall,</p> <p>Thank you for your enquiry. I&#39;ve put together …"
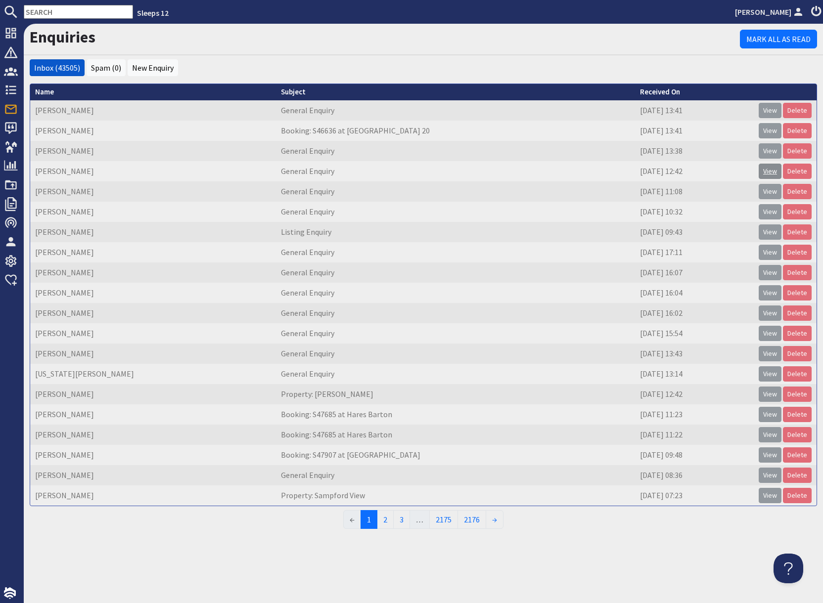
click at [765, 175] on link "View" at bounding box center [769, 171] width 23 height 15
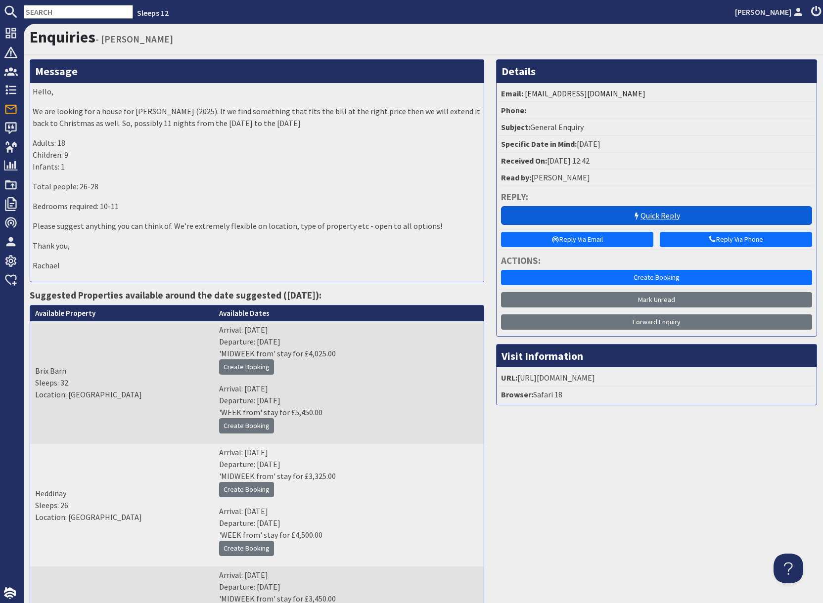
click at [618, 215] on link "Quick Reply" at bounding box center [656, 215] width 311 height 19
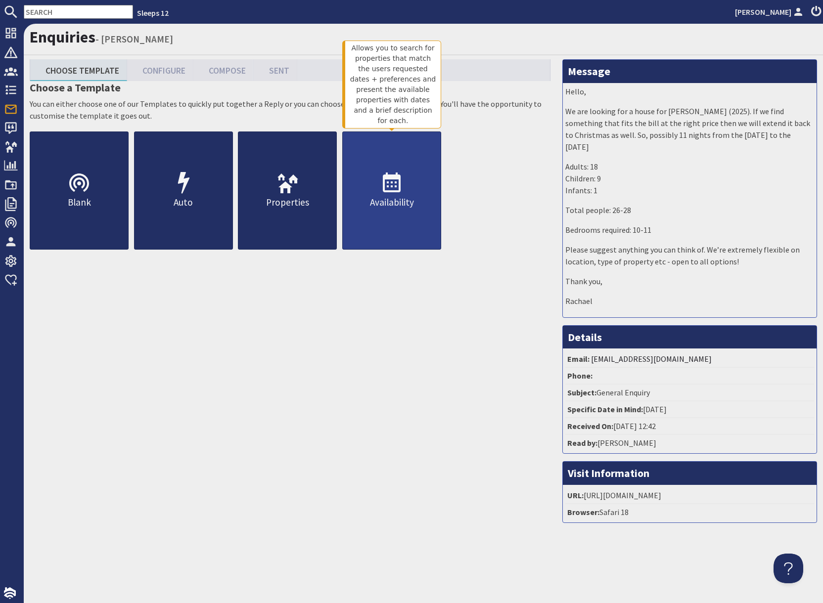
drag, startPoint x: 398, startPoint y: 190, endPoint x: 398, endPoint y: 196, distance: 5.4
click at [398, 190] on use at bounding box center [392, 183] width 18 height 20
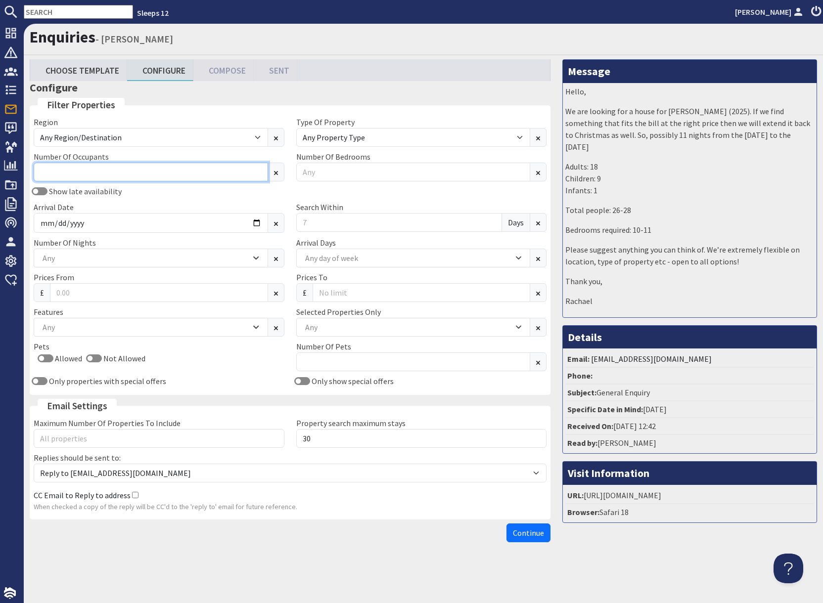
click at [108, 171] on input "Number Of Occupants" at bounding box center [151, 172] width 234 height 19
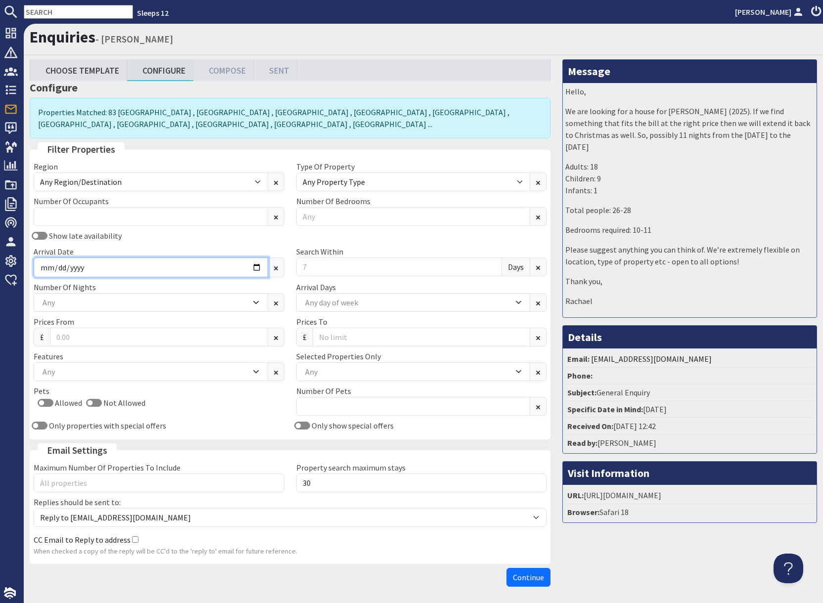
click at [253, 266] on input "Arrival Date" at bounding box center [151, 268] width 234 height 20
click at [254, 266] on input "Arrival Date" at bounding box center [151, 268] width 234 height 20
click at [253, 266] on input "Arrival Date" at bounding box center [151, 268] width 234 height 20
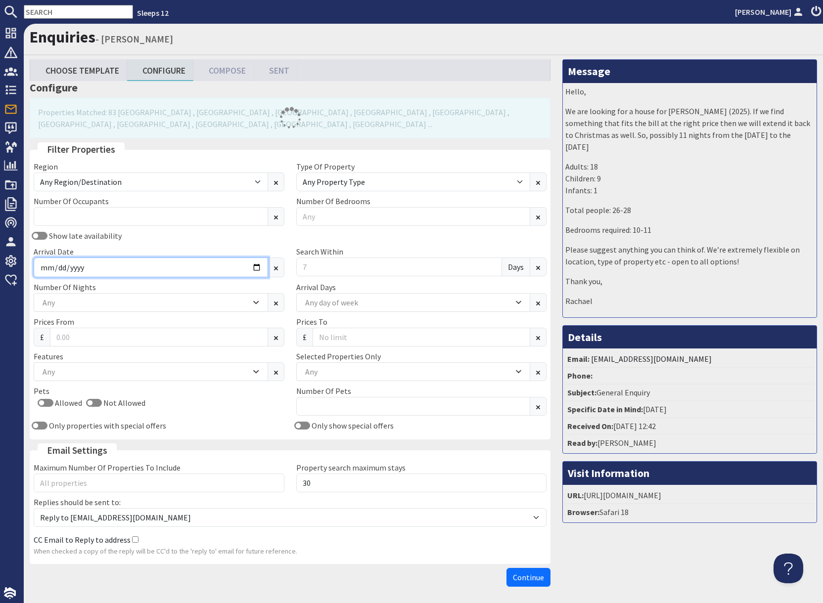
type input "2026-07-03"
click at [169, 243] on div "Show late availability Arrival Date 2026-07-03 Search Within Days" at bounding box center [290, 255] width 524 height 51
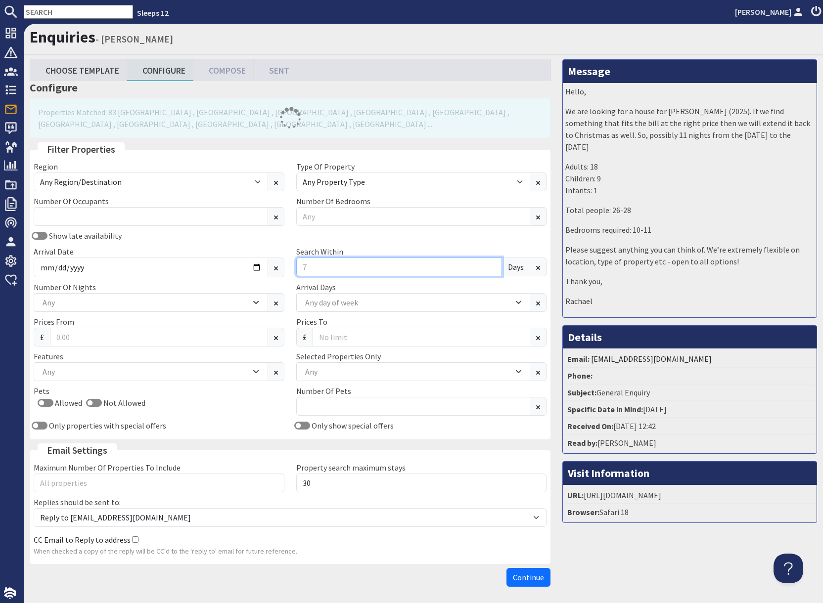
click at [315, 268] on input "Search Within" at bounding box center [399, 267] width 206 height 19
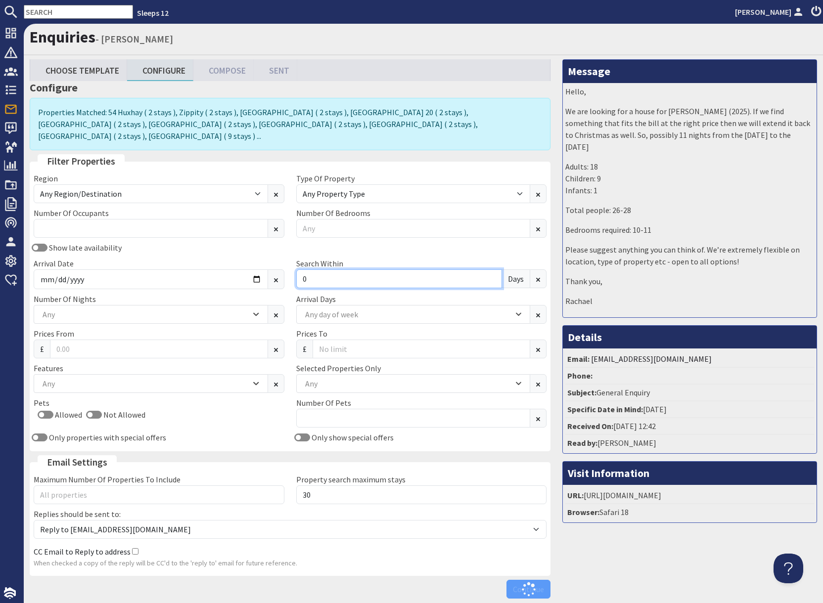
type input "0"
click at [389, 242] on div "Show late availability Arrival Date 2026-07-03 Search Within 0 Days" at bounding box center [290, 267] width 524 height 51
click at [338, 378] on div "Any" at bounding box center [408, 383] width 211 height 11
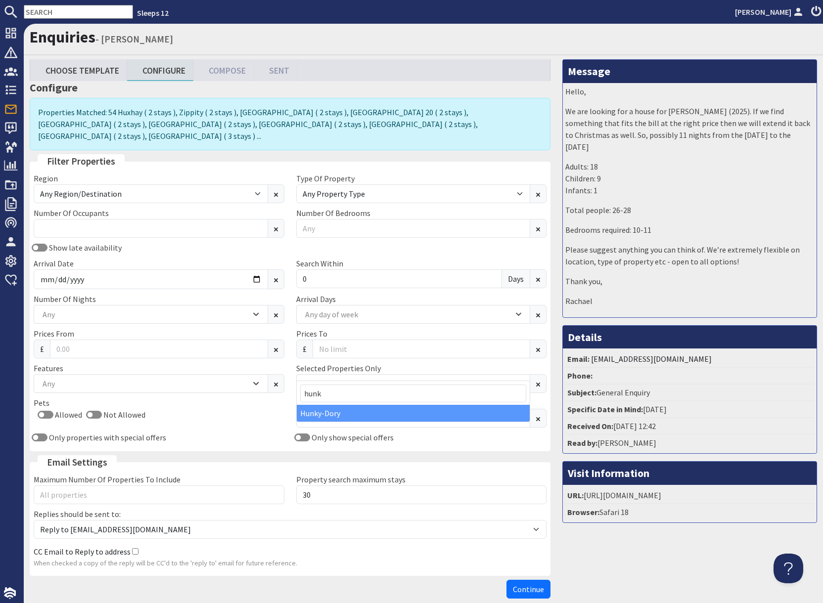
click at [339, 417] on div "Hunky-Dory" at bounding box center [413, 413] width 233 height 17
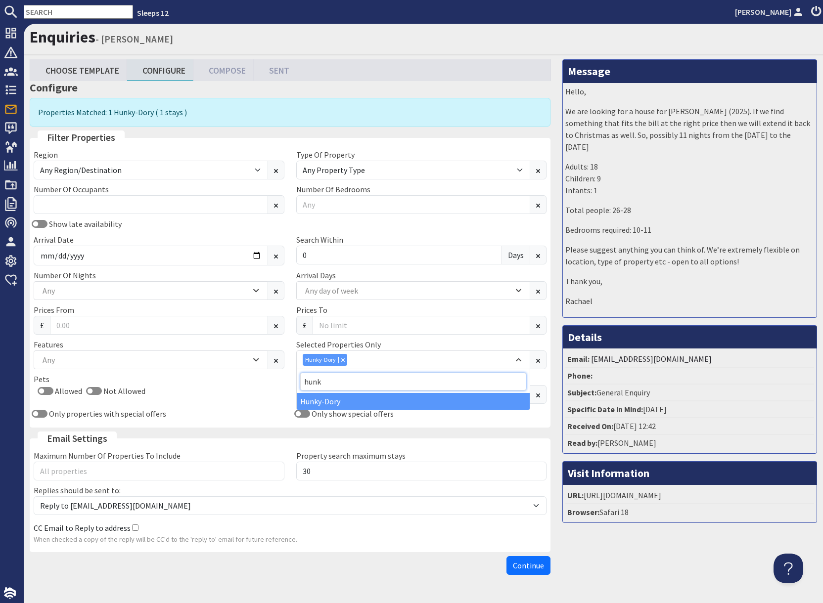
click at [346, 381] on input "hunk" at bounding box center [413, 382] width 226 height 18
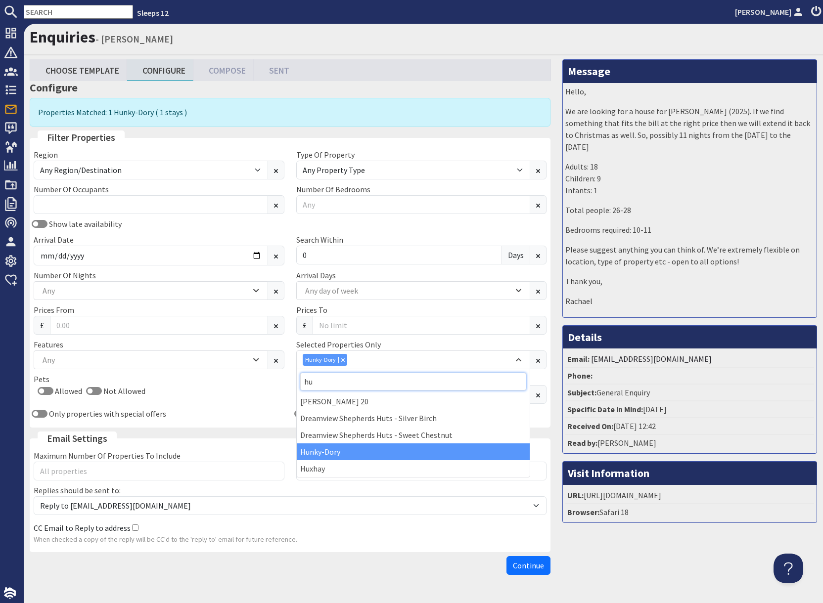
type input "h"
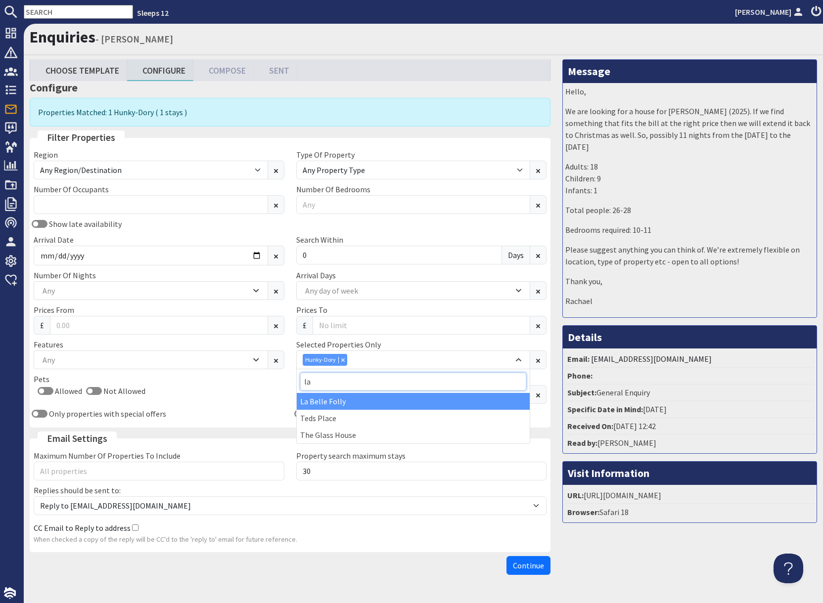
type input "la"
click at [326, 405] on div "La Belle Folly" at bounding box center [413, 401] width 233 height 17
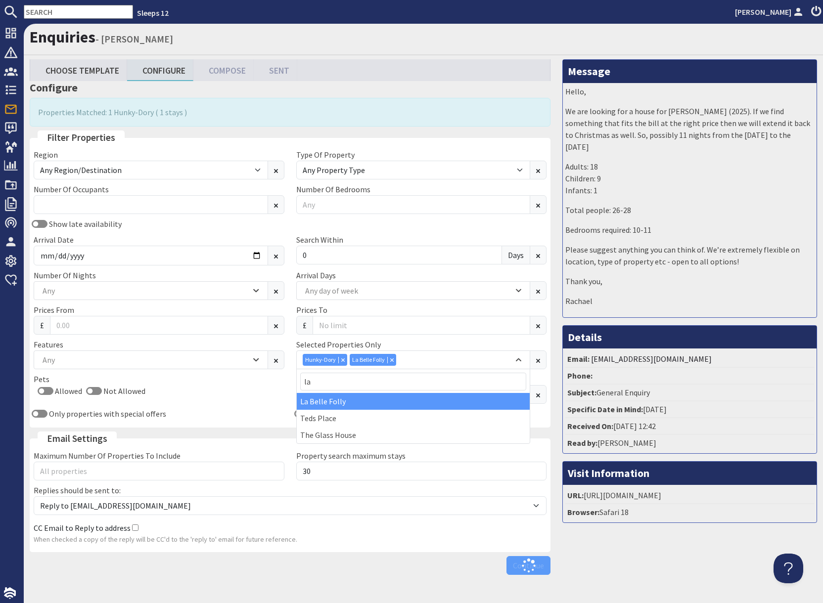
click at [638, 535] on div "Message Hello, We are looking for a house for NYE (2025). If we find something …" at bounding box center [689, 319] width 266 height 520
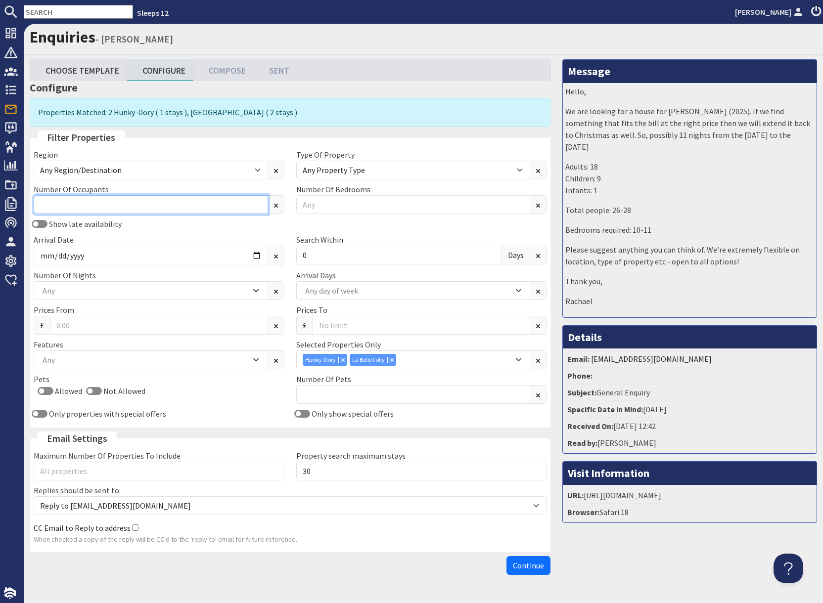
click at [85, 206] on input "Number Of Occupants" at bounding box center [151, 204] width 234 height 19
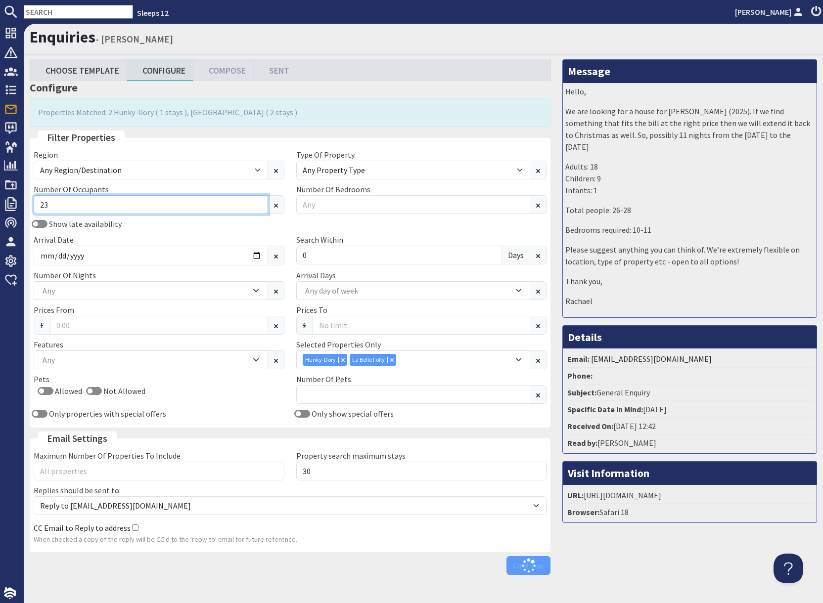
type input "23"
click at [686, 544] on div "Message Hello, We are looking for a house for NYE (2025). If we find something …" at bounding box center [689, 319] width 266 height 520
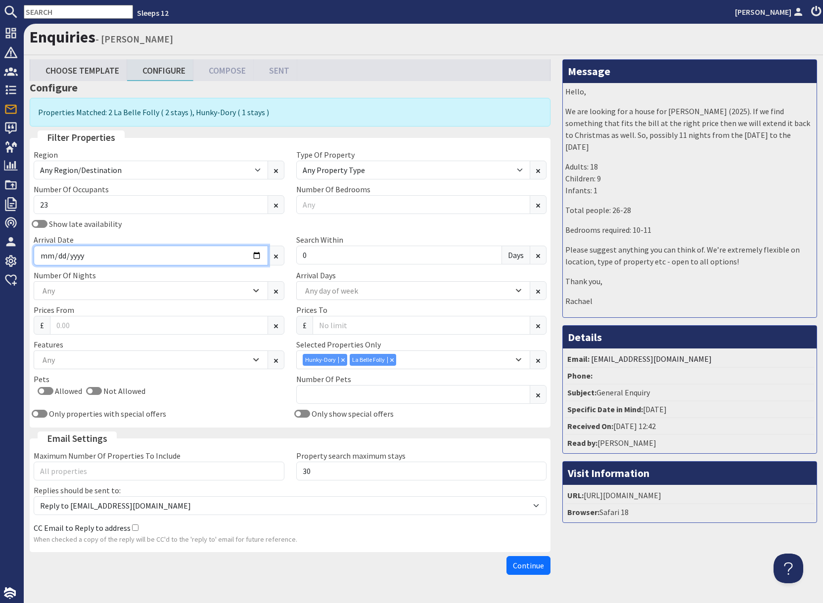
click at [256, 256] on input "2026-07-03" at bounding box center [151, 256] width 234 height 20
drag, startPoint x: 192, startPoint y: 272, endPoint x: 151, endPoint y: 276, distance: 41.2
click at [192, 272] on div "Number Of Nights 1 2 3 4 5 6 7 8 9 10 11 12 13 14 Any" at bounding box center [159, 284] width 262 height 31
click at [96, 288] on div "Any" at bounding box center [145, 290] width 211 height 11
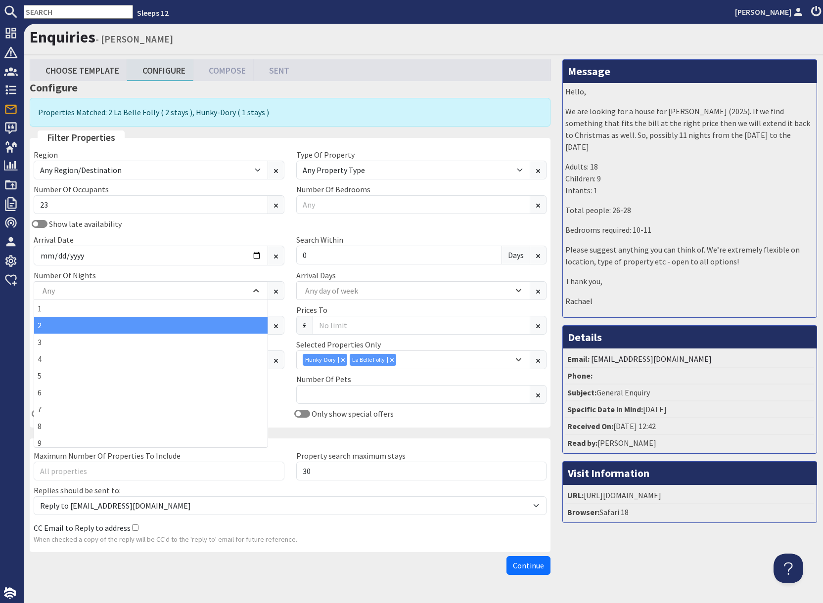
click at [59, 326] on div "2" at bounding box center [150, 325] width 233 height 17
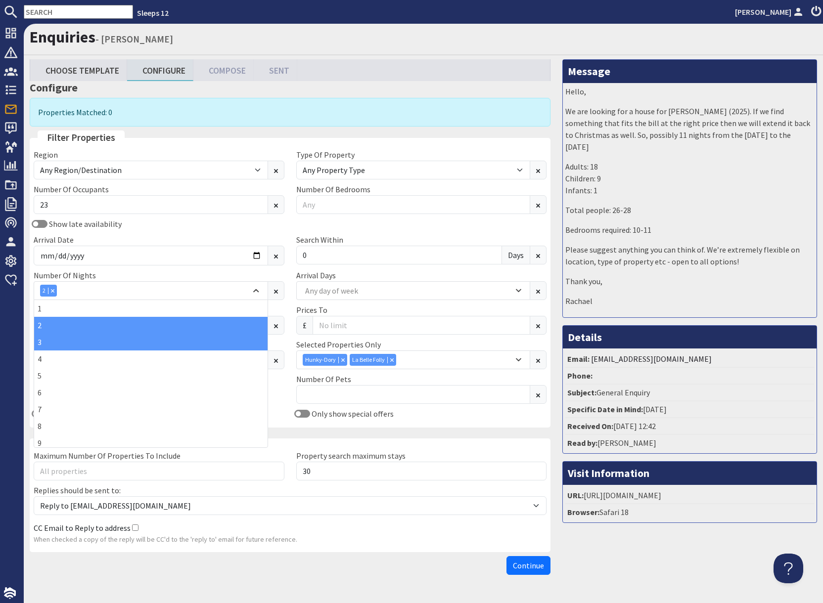
click at [49, 341] on div "3" at bounding box center [150, 342] width 233 height 17
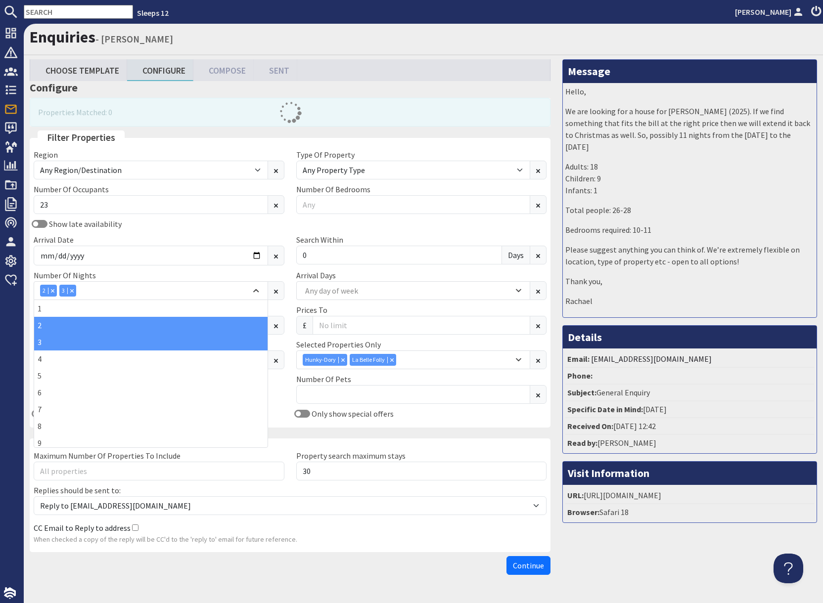
click at [683, 550] on div "Message Hello, We are looking for a house for NYE (2025). If we find something …" at bounding box center [689, 319] width 266 height 520
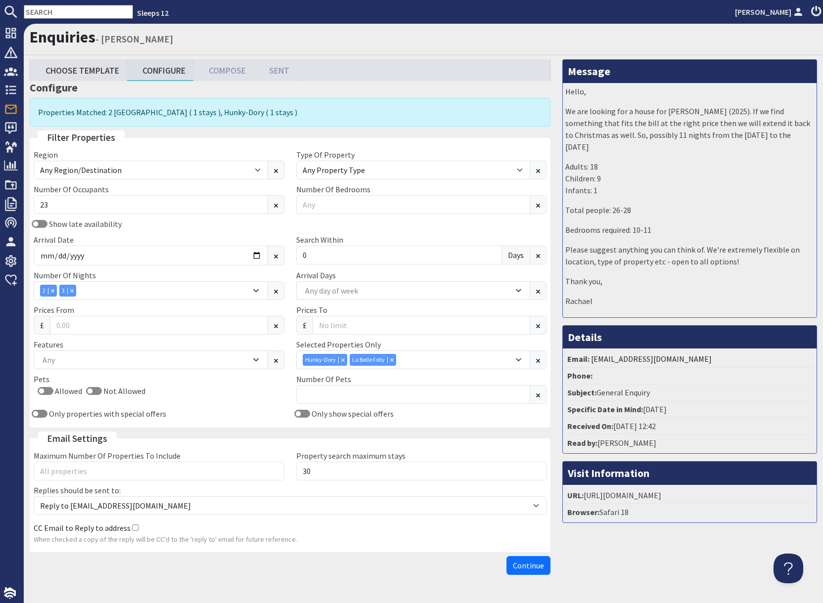
drag, startPoint x: 633, startPoint y: 555, endPoint x: 577, endPoint y: 564, distance: 56.6
click at [622, 557] on div "Message Hello, We are looking for a house for NYE (2025). If we find something …" at bounding box center [689, 319] width 266 height 520
click at [531, 564] on span "Continue" at bounding box center [528, 566] width 31 height 10
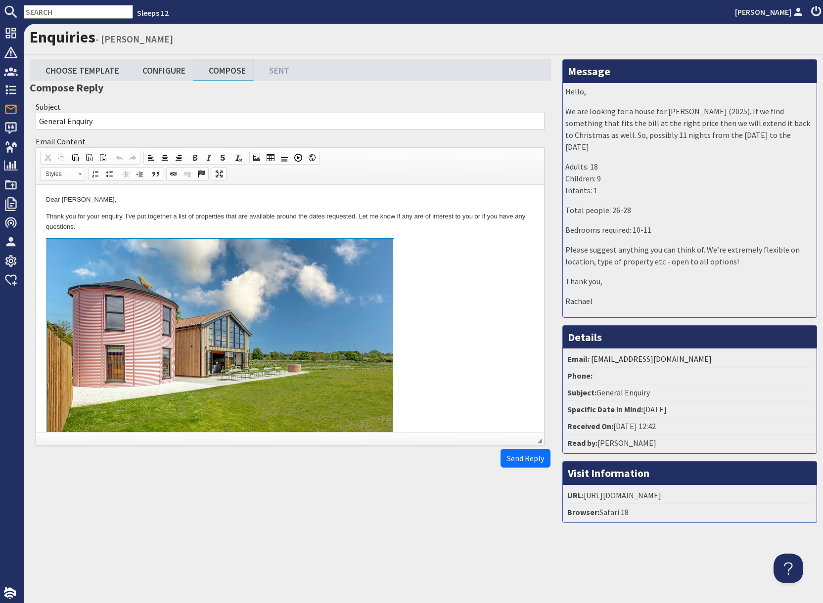
click at [445, 336] on link at bounding box center [290, 352] width 488 height 228
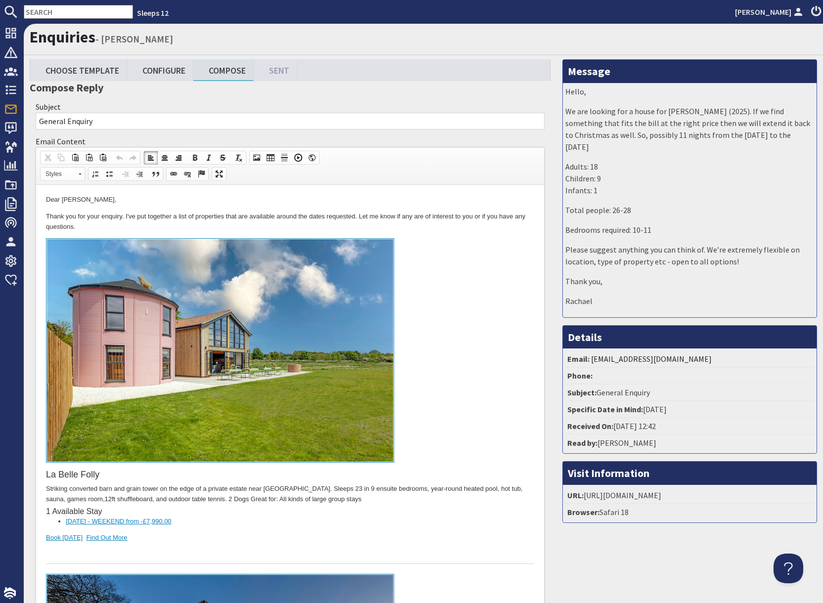
scroll to position [448, 0]
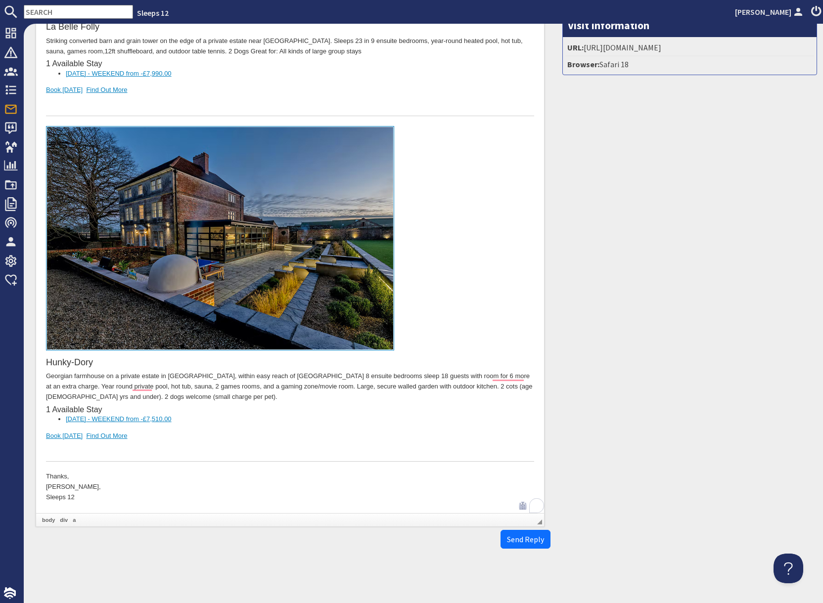
click at [141, 445] on div "To enrich screen reader interactions, please activate Accessibility in Grammarl…" at bounding box center [290, 452] width 488 height 21
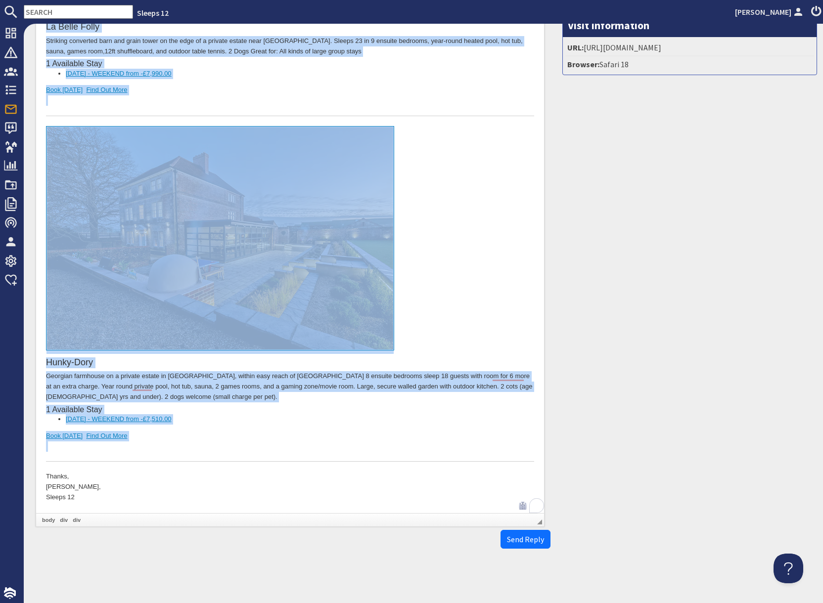
scroll to position [0, 0]
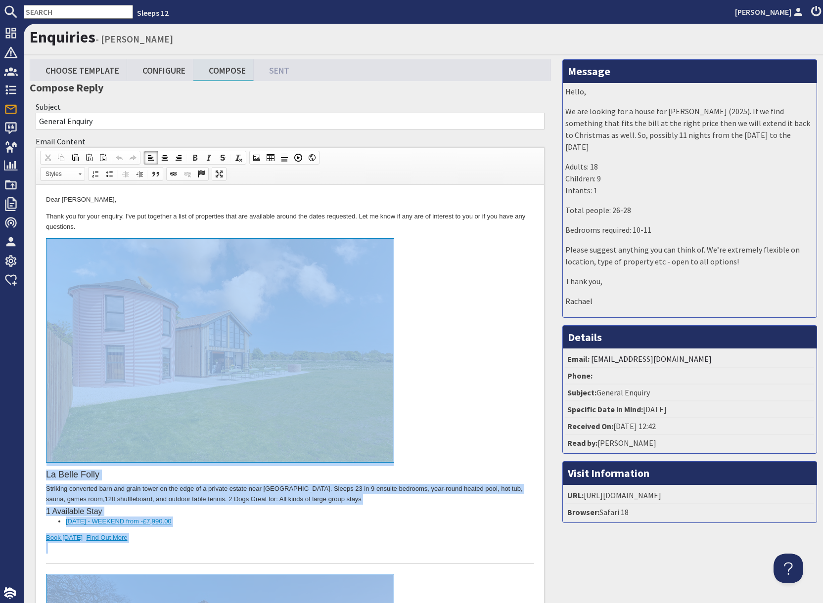
drag, startPoint x: 135, startPoint y: 896, endPoint x: 131, endPoint y: 249, distance: 647.1
click at [131, 249] on body "Dear Rachael Douglas, Thank you for your enquiry. I've put together a list of p…" at bounding box center [290, 573] width 488 height 756
copy body "La Belle Folly Striking converted barn and grain tower on the edge of a private…"
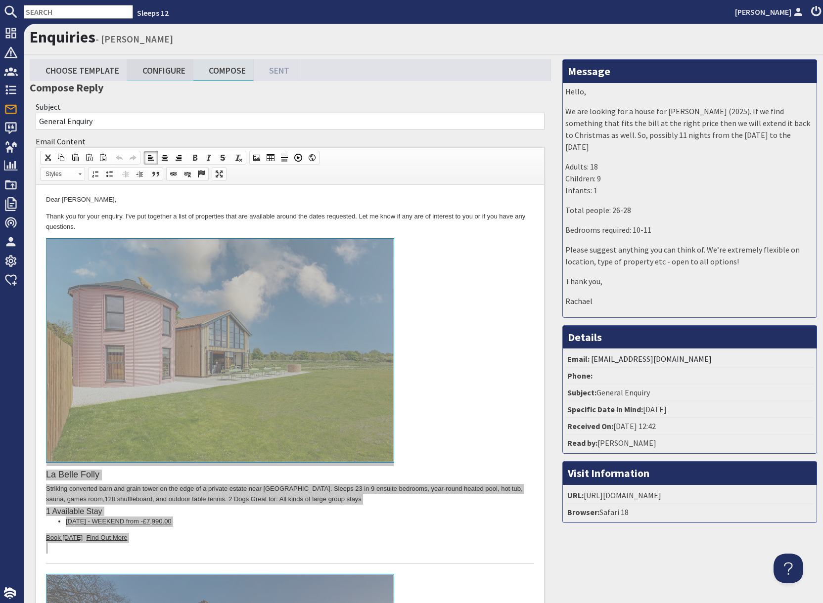
click at [168, 75] on link "Configure" at bounding box center [160, 69] width 66 height 21
type textarea "<p>Dear Rachael Douglas,</p> <p>Thank you for your enquiry. I&#39;ve put togeth…"
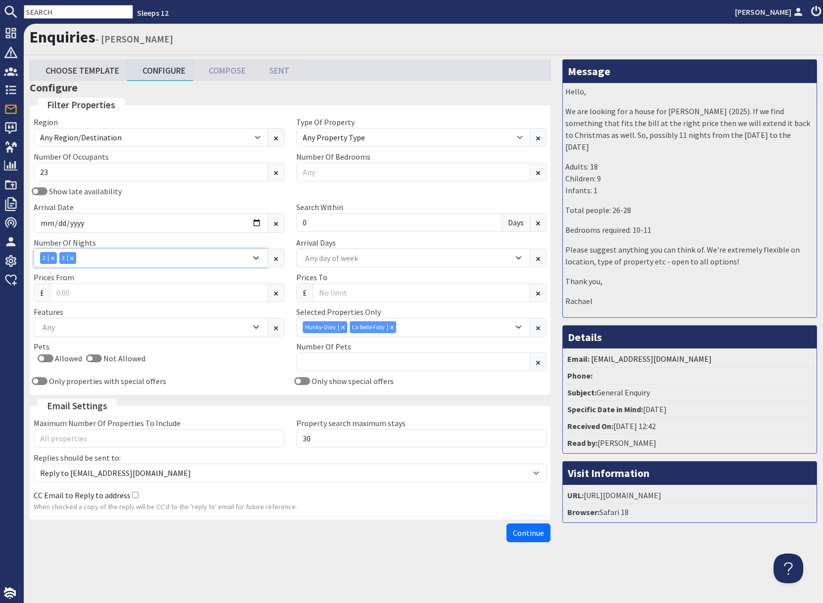
click at [51, 259] on icon "Combobox" at bounding box center [52, 258] width 3 height 3
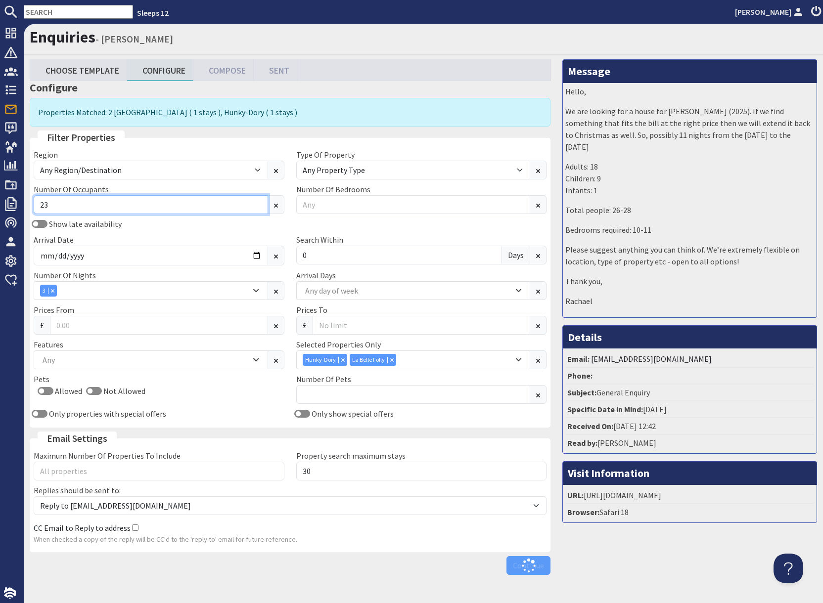
drag, startPoint x: 109, startPoint y: 201, endPoint x: 129, endPoint y: 203, distance: 19.9
click at [110, 201] on input "23" at bounding box center [151, 204] width 234 height 19
type input "2"
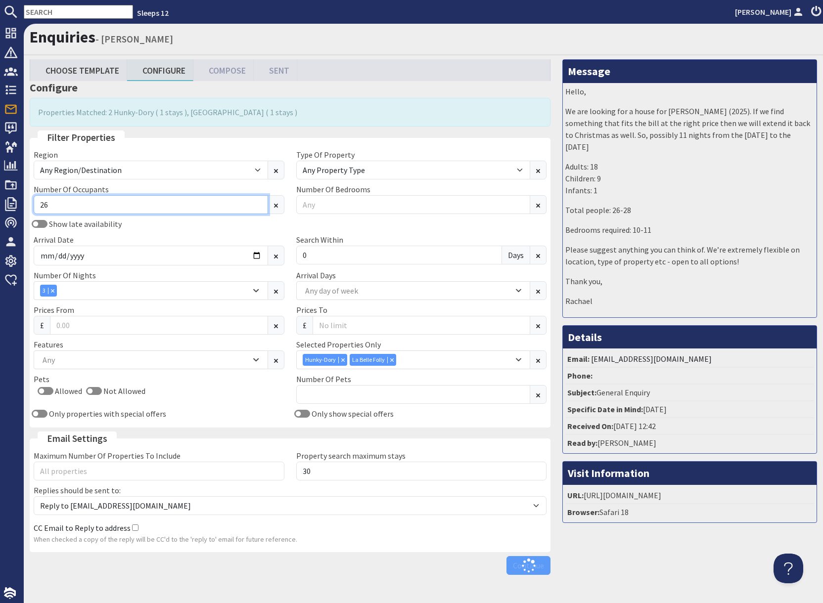
type input "26"
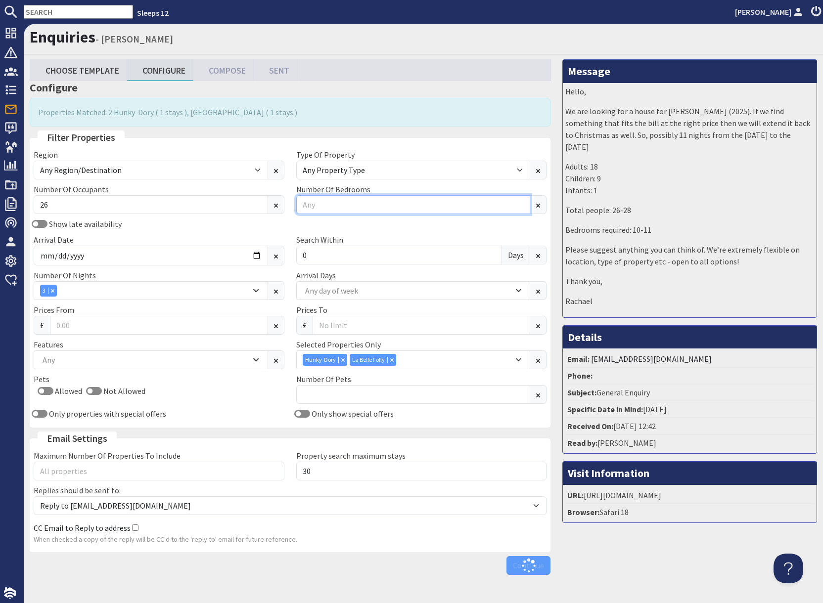
click at [321, 206] on input "Number Of Bedrooms" at bounding box center [413, 204] width 234 height 19
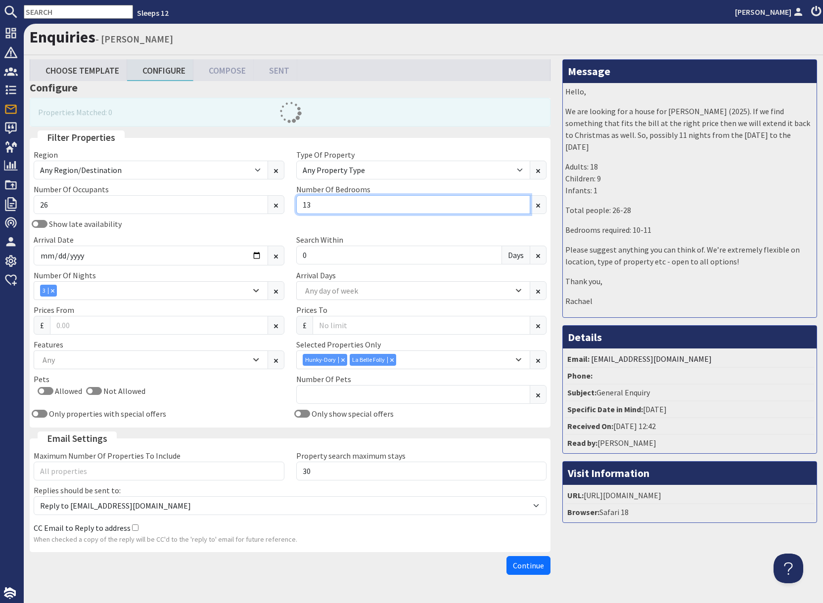
type input "13"
click at [394, 361] on div "Combobox" at bounding box center [391, 359] width 9 height 6
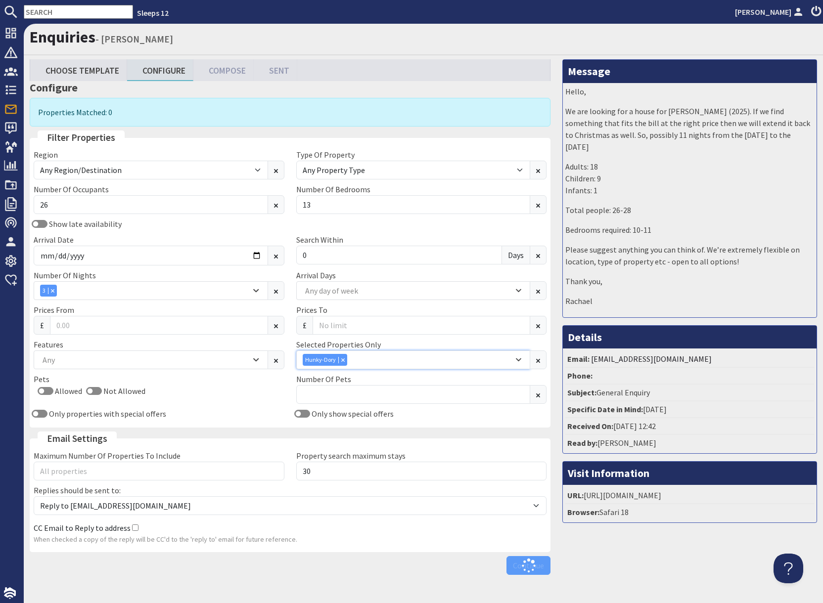
click at [341, 359] on icon "Combobox" at bounding box center [342, 359] width 3 height 3
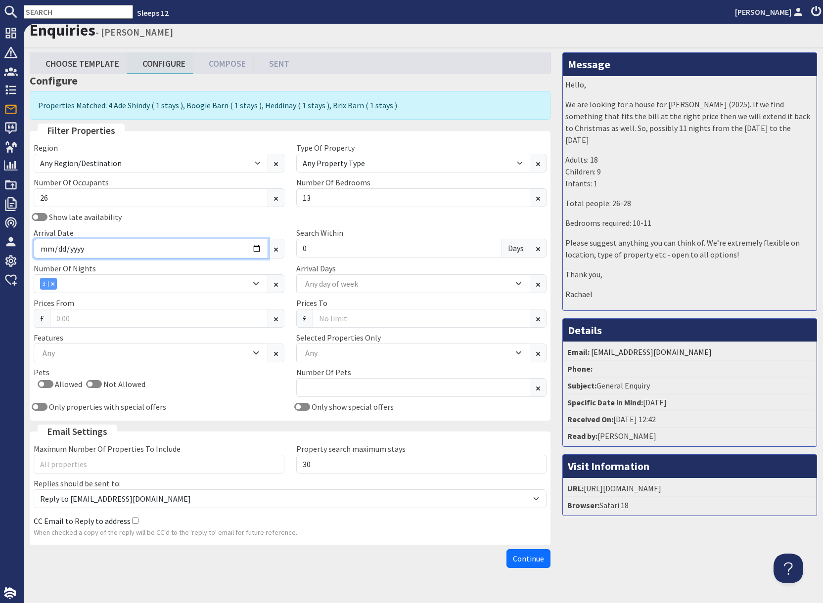
click at [260, 256] on input "2026-07-03" at bounding box center [151, 249] width 234 height 20
click at [257, 249] on input "2026-07-03" at bounding box center [151, 248] width 234 height 20
click at [256, 249] on input "2026-07-03" at bounding box center [151, 248] width 234 height 20
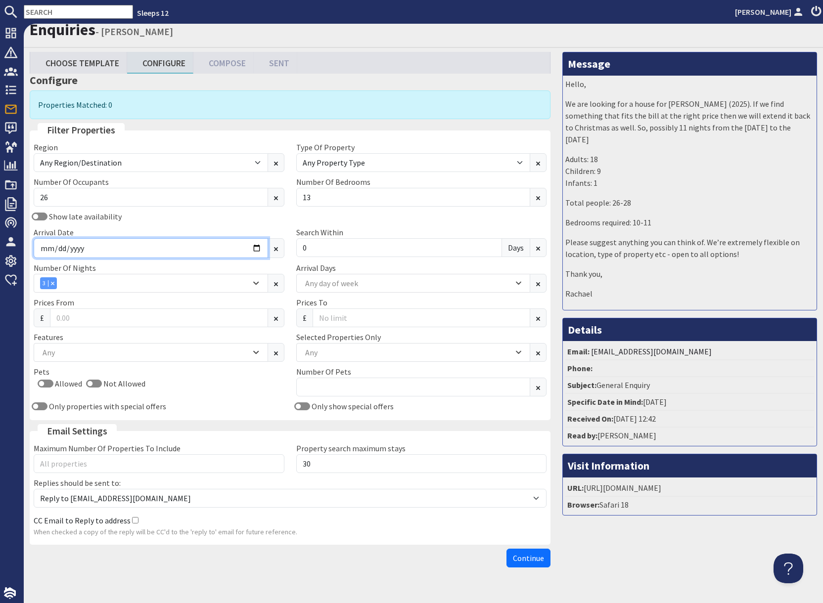
type input "2026-06-26"
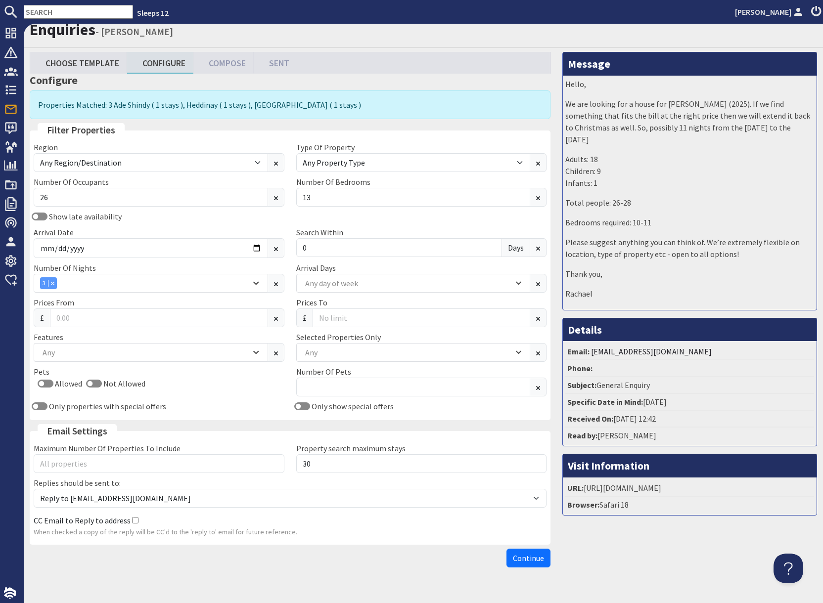
click at [192, 226] on div "Arrival Date 2026-06-26" at bounding box center [159, 242] width 262 height 32
click at [527, 561] on span "Continue" at bounding box center [528, 558] width 31 height 10
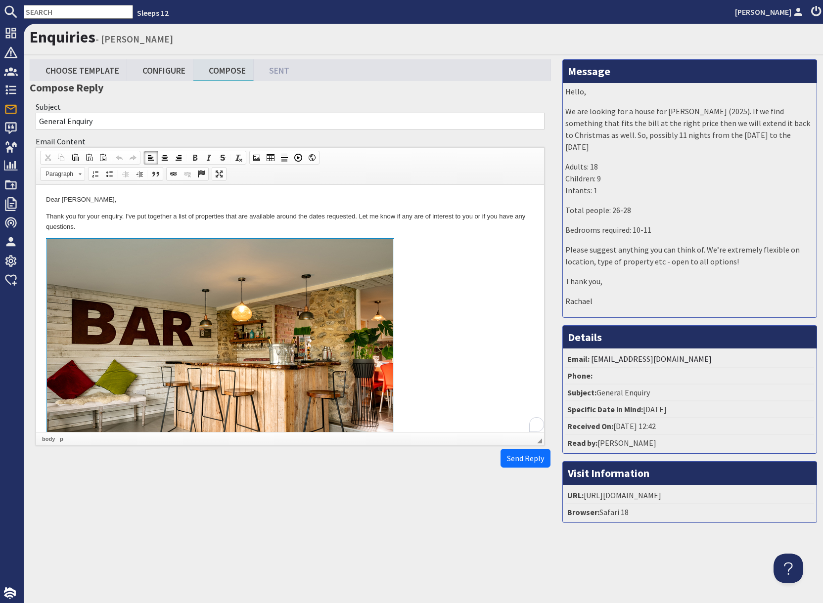
click at [423, 339] on link "To enrich screen reader interactions, please activate Accessibility in Grammarl…" at bounding box center [290, 352] width 488 height 228
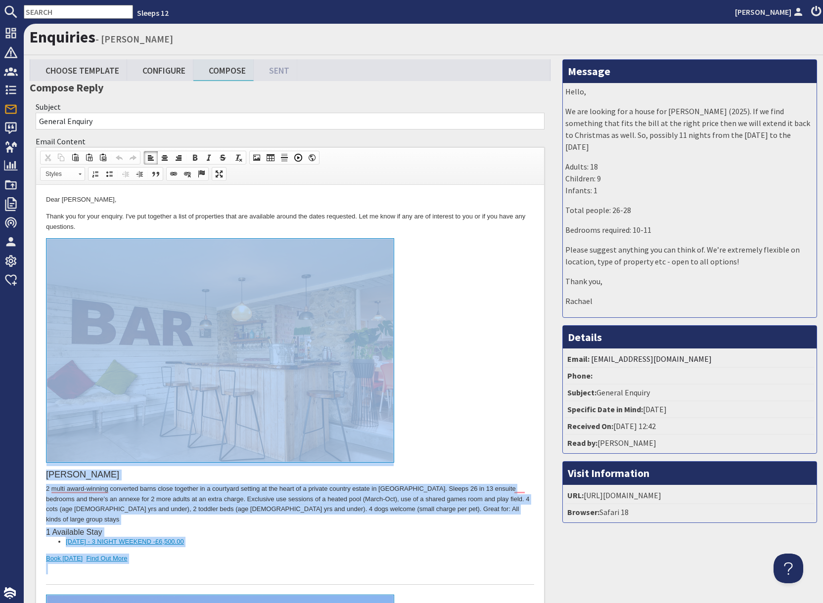
drag, startPoint x: 125, startPoint y: 1254, endPoint x: 194, endPoint y: 250, distance: 1005.9
copy body "Ade Shindy 2 multi award-winning converted barns close together in a courtyard …"
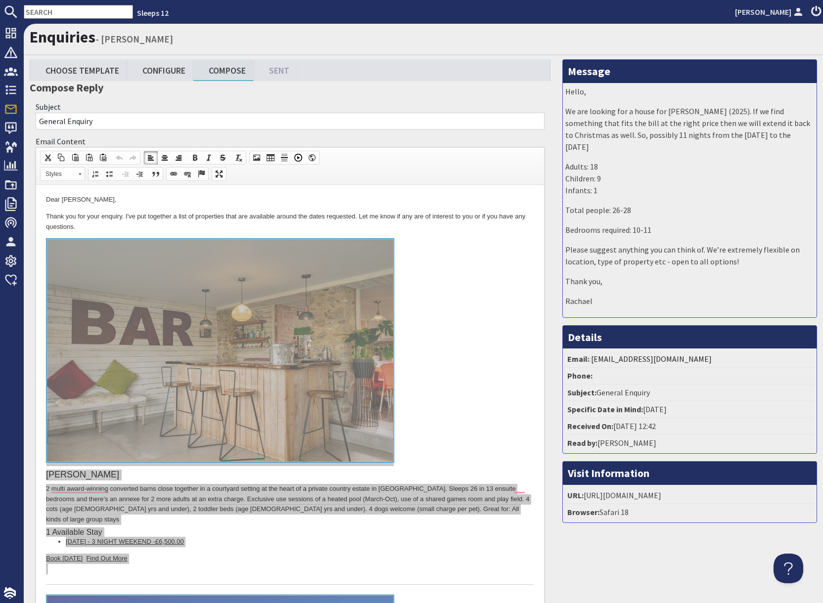
click at [51, 12] on input "text" at bounding box center [78, 12] width 109 height 14
click at [49, 12] on input "text" at bounding box center [78, 12] width 109 height 14
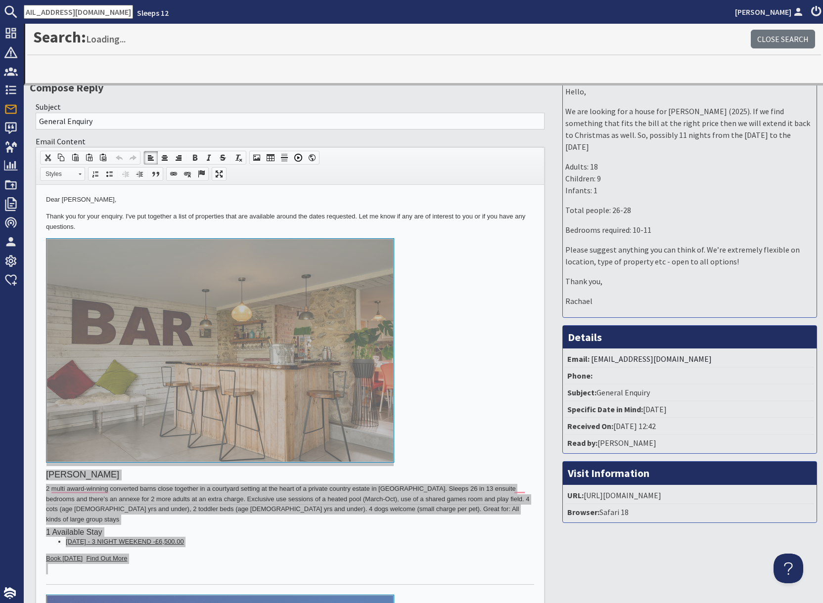
type input "cara.khadaroo@starlettings.com"
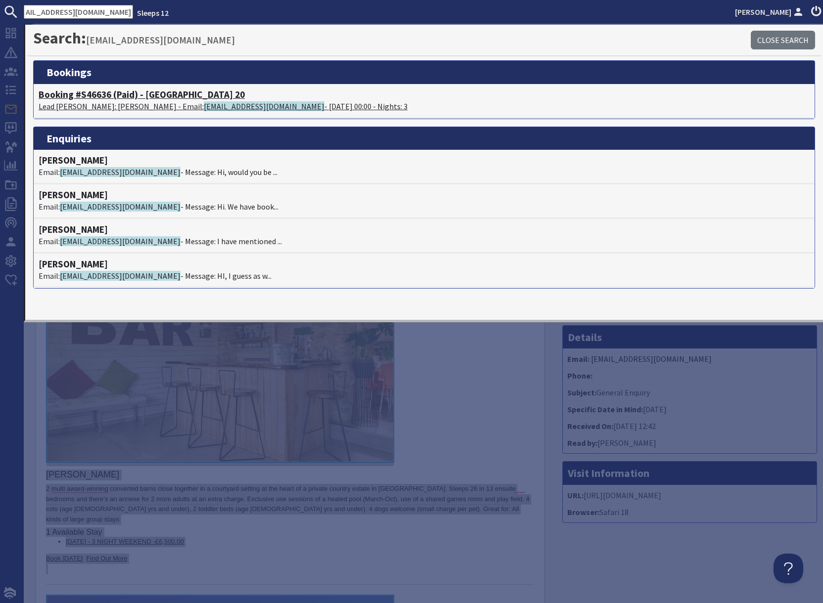
click at [119, 102] on p "Lead Booker: Cara Khadaroo - Email: cara.khadaroo@starlettings.com - 05/09/2025…" at bounding box center [424, 106] width 771 height 12
type textarea "<p>Dear Rachael Douglas,</p> <p>Thank you for your enquiry. I&#39;ve put togeth…"
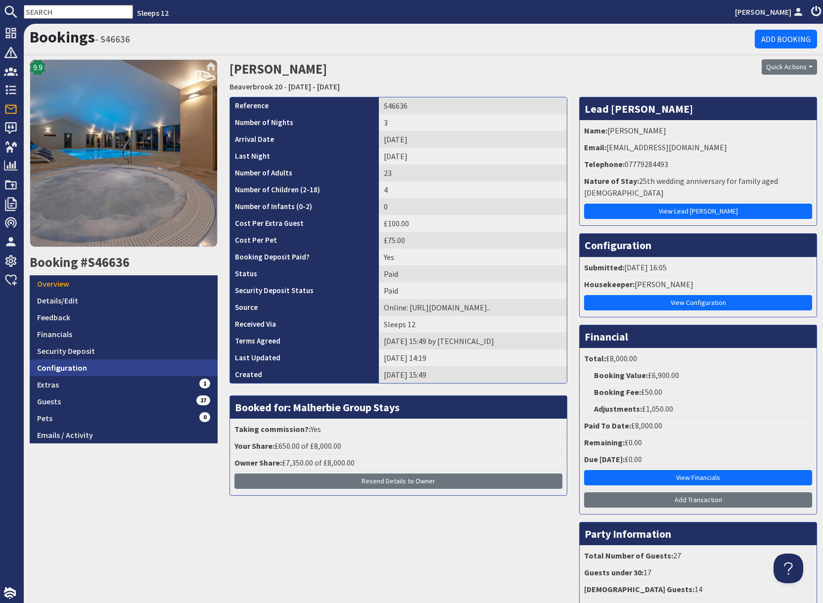
click at [119, 371] on link "Configuration" at bounding box center [124, 367] width 188 height 17
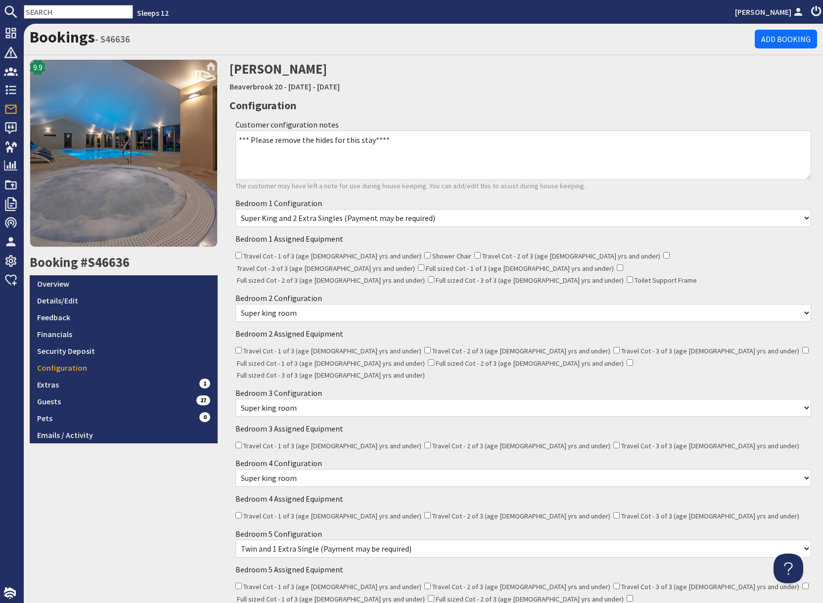
click at [296, 305] on select "None Selected Super king room Twin room Twin and 1 Extra Single (Payment may be…" at bounding box center [522, 313] width 575 height 18
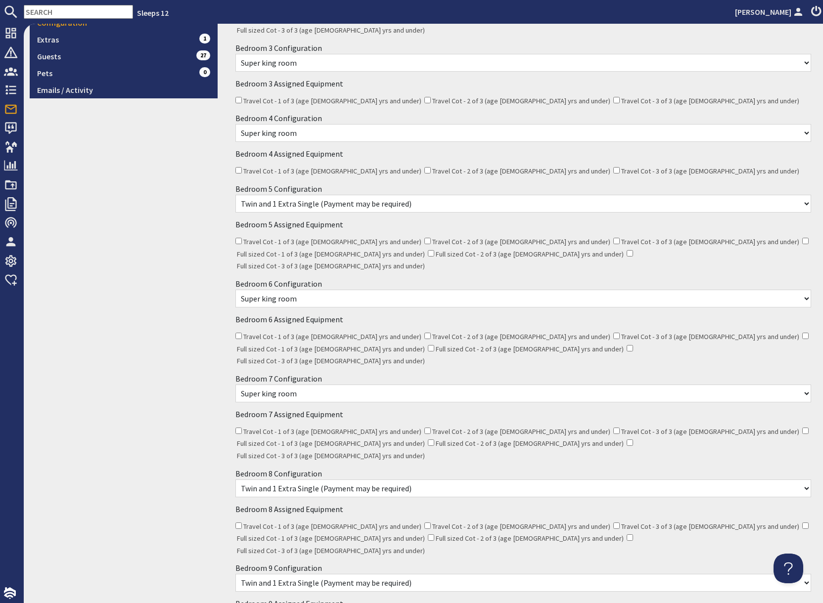
scroll to position [346, 0]
click at [308, 289] on select "None Selected Super king room Twin room Super King and 1 Extra Single (Payment …" at bounding box center [522, 298] width 575 height 18
select select "1454"
click at [235, 289] on select "None Selected Super king room Twin room Super King and 1 Extra Single (Payment …" at bounding box center [522, 298] width 575 height 18
click at [322, 384] on select "None Selected Super king room Twin room Super King and 1 Extra Single (Payment …" at bounding box center [522, 393] width 575 height 18
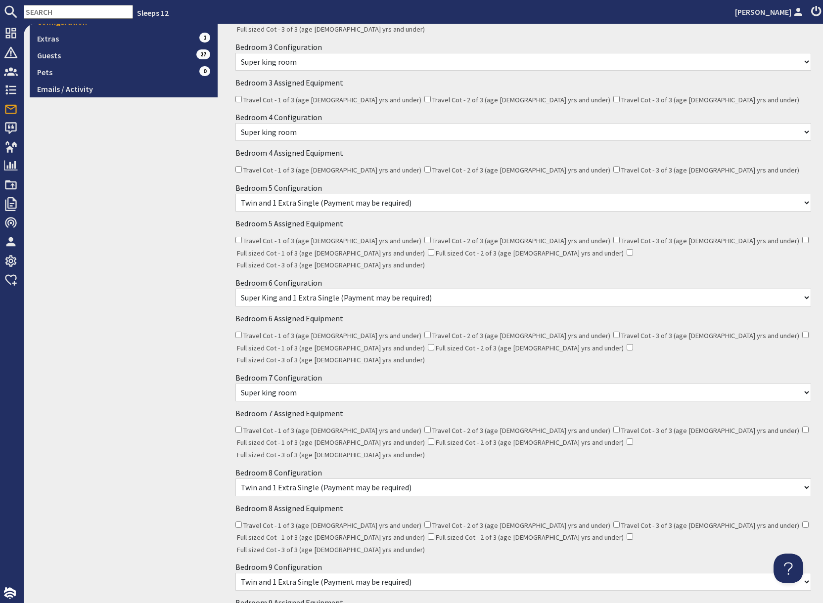
select select "1456"
click at [235, 384] on select "None Selected Super king room Twin room Super King and 1 Extra Single (Payment …" at bounding box center [522, 393] width 575 height 18
drag, startPoint x: 194, startPoint y: 388, endPoint x: 258, endPoint y: 383, distance: 64.5
click at [195, 388] on div "9.9 Booking #S46636 Overview Details/Edit Feedback Financials Security Deposit …" at bounding box center [124, 299] width 200 height 1173
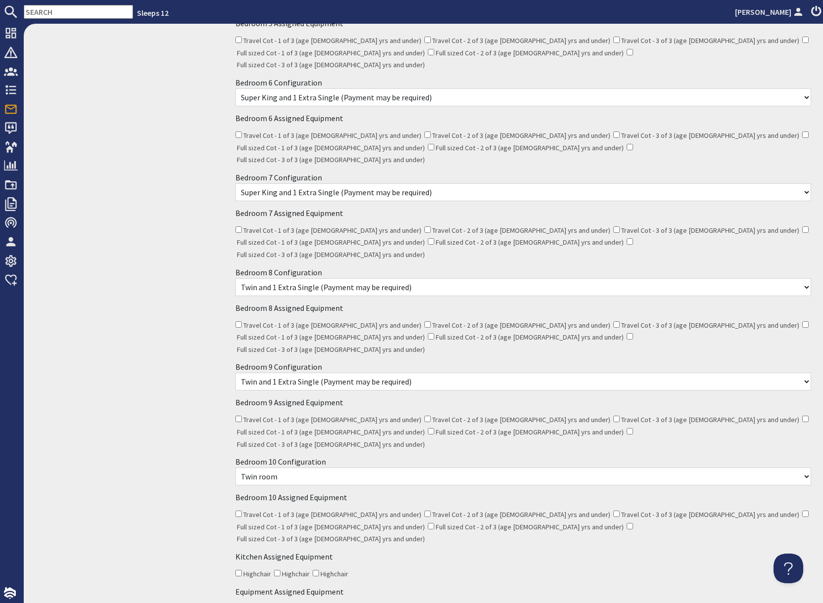
scroll to position [581, 0]
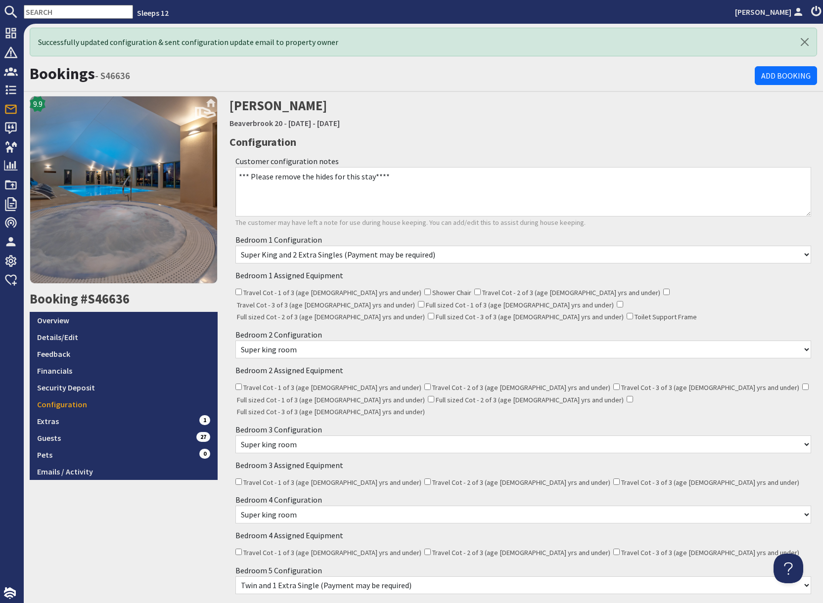
scroll to position [0, 0]
click at [96, 321] on link "Overview" at bounding box center [124, 320] width 188 height 17
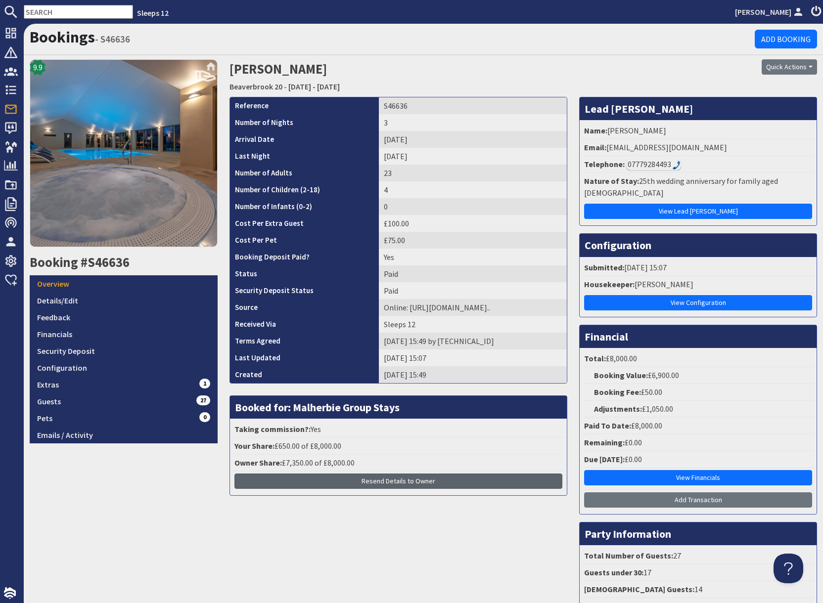
click at [399, 482] on span "Resend Details to Owner" at bounding box center [398, 481] width 74 height 9
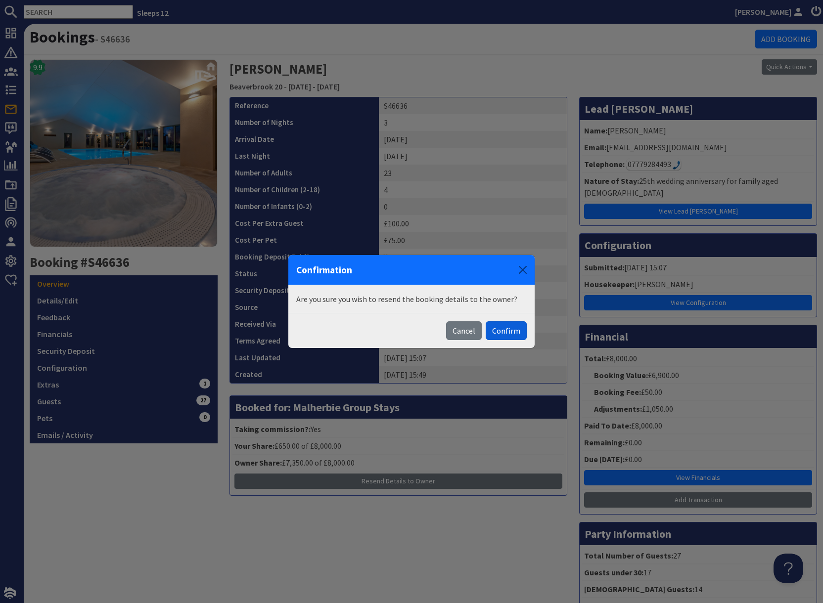
click at [512, 332] on button "Confirm" at bounding box center [505, 330] width 41 height 19
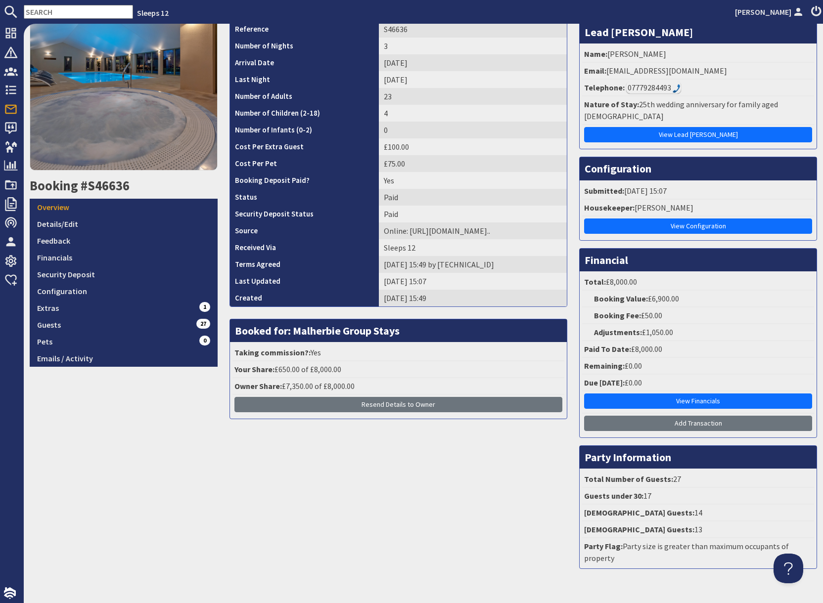
scroll to position [124, 0]
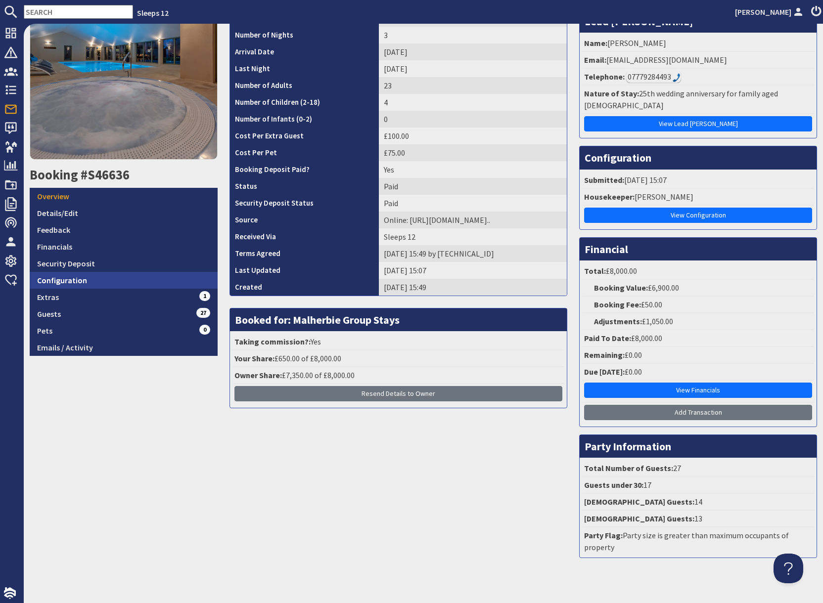
click at [119, 283] on link "Configuration" at bounding box center [124, 280] width 188 height 17
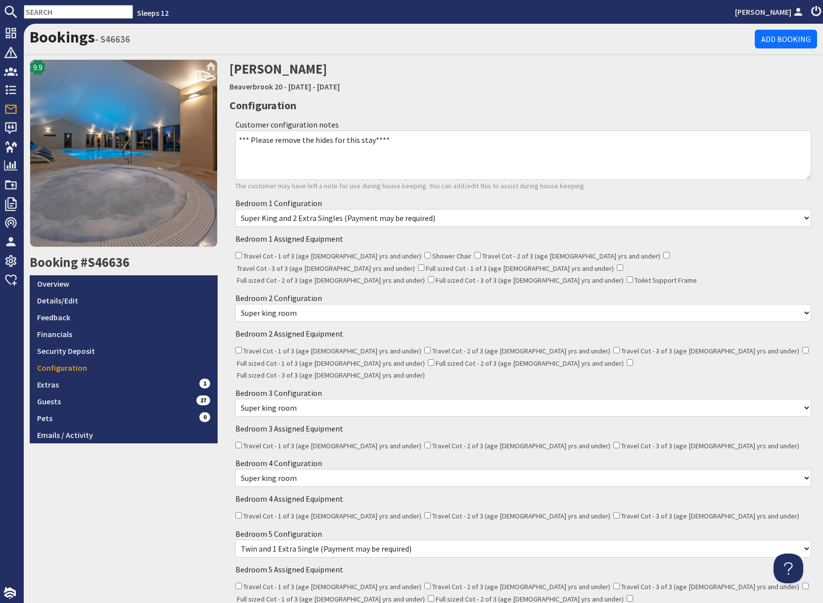
click at [51, 13] on input "text" at bounding box center [78, 12] width 109 height 14
paste input "S47458"
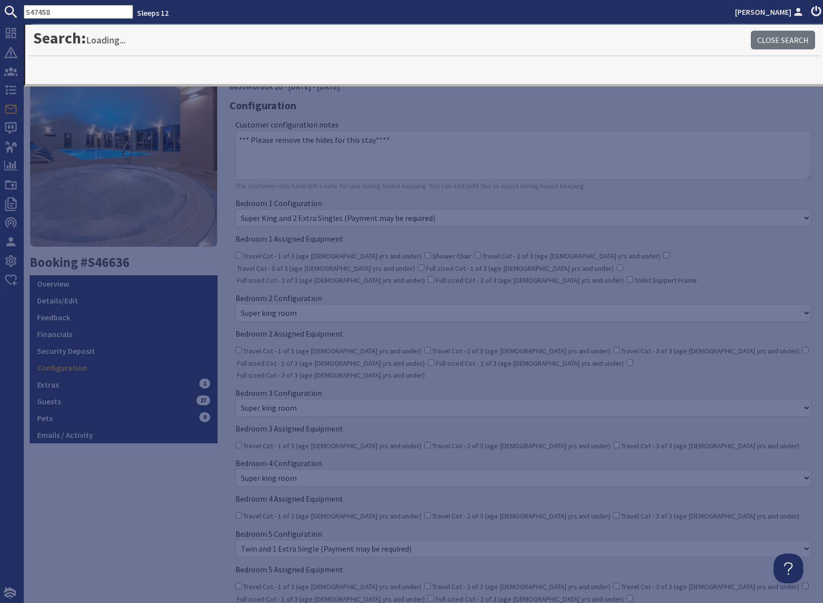
type input "S47458"
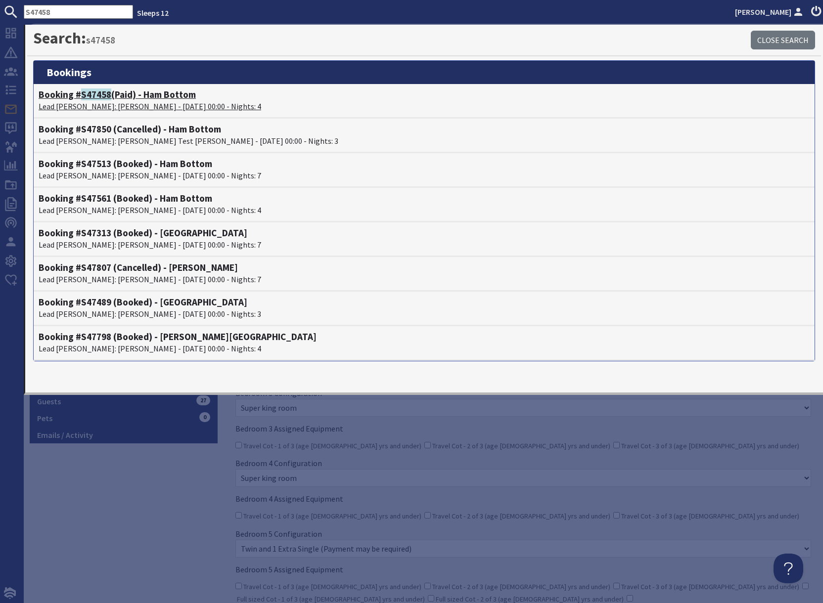
click at [125, 105] on p "Lead Booker: Merril Bifield - 08/09/2025 00:00 - Nights: 4" at bounding box center [424, 106] width 771 height 12
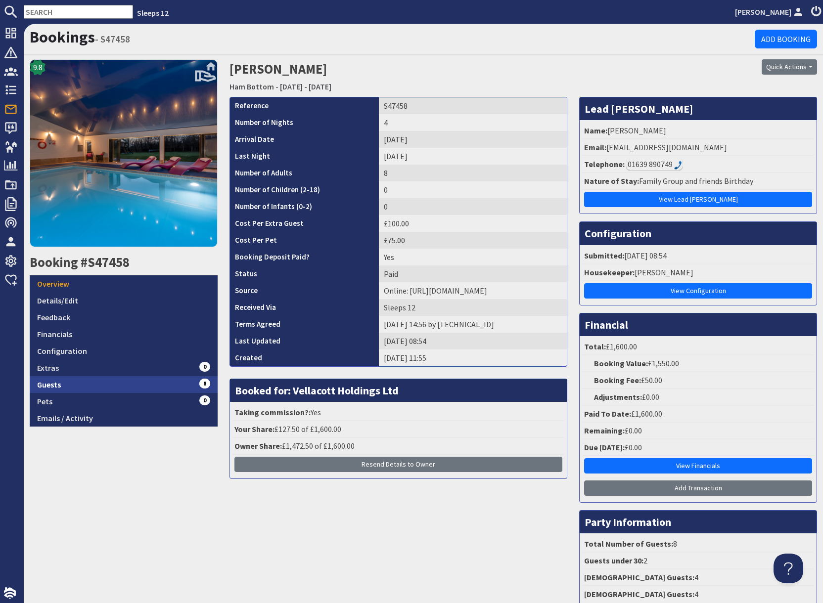
click at [132, 381] on link "Guests 8" at bounding box center [124, 384] width 188 height 17
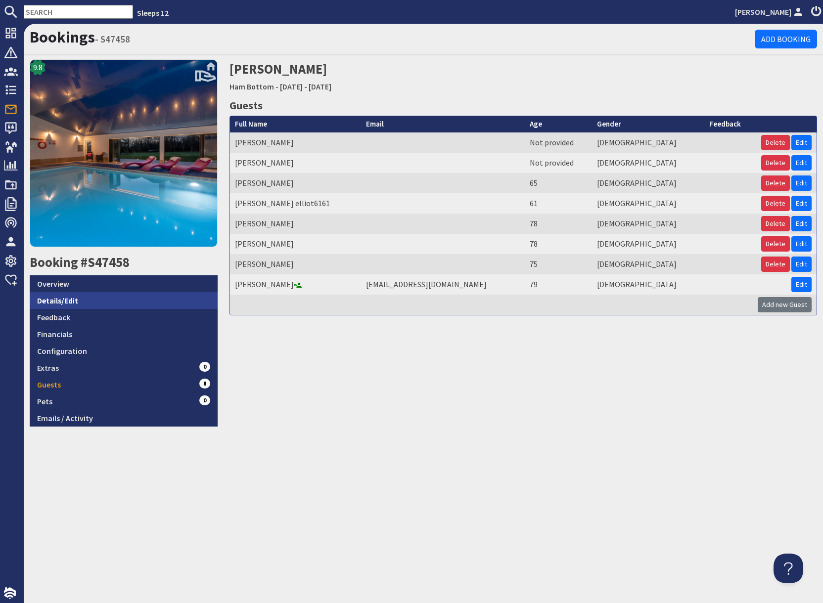
click at [105, 298] on link "Details/Edit" at bounding box center [124, 300] width 188 height 17
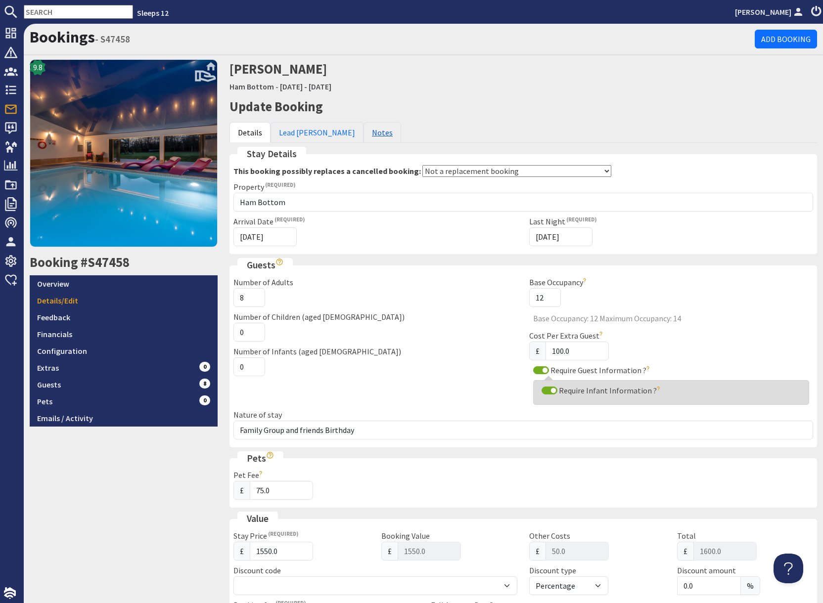
drag, startPoint x: 339, startPoint y: 131, endPoint x: 344, endPoint y: 133, distance: 5.8
click at [363, 131] on link "Notes" at bounding box center [382, 132] width 38 height 21
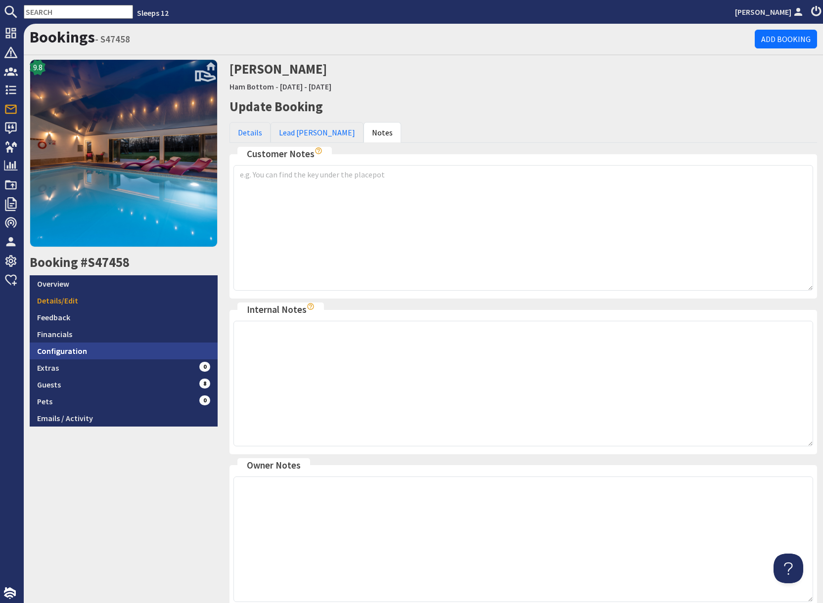
drag, startPoint x: 76, startPoint y: 353, endPoint x: 105, endPoint y: 350, distance: 28.8
click at [76, 353] on link "Configuration" at bounding box center [124, 351] width 188 height 17
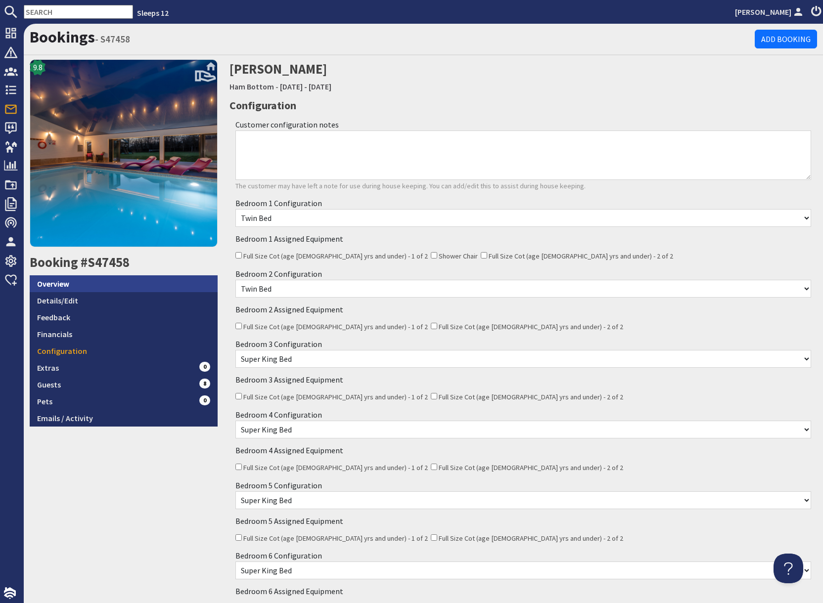
click at [76, 287] on link "Overview" at bounding box center [124, 283] width 188 height 17
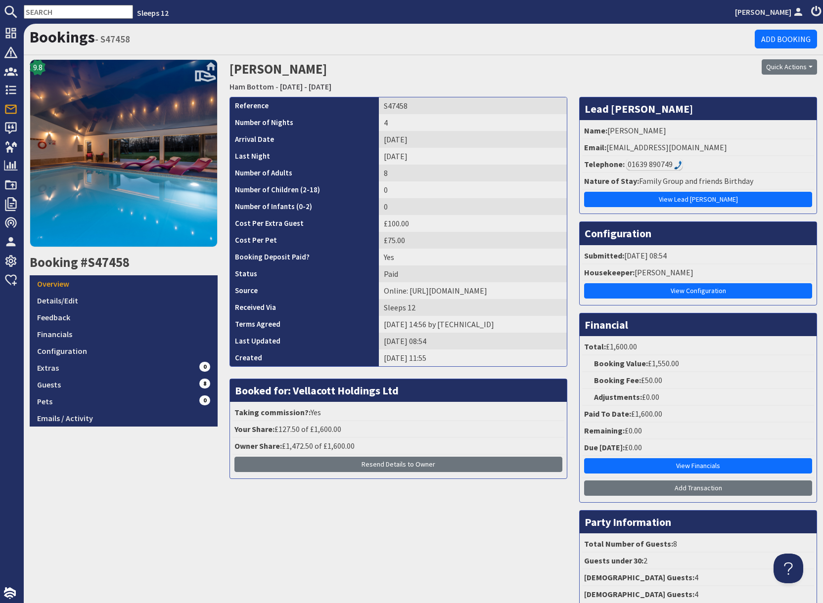
click at [642, 166] on div "01639 890749" at bounding box center [654, 164] width 56 height 12
click at [91, 385] on link "Guests 8" at bounding box center [124, 384] width 188 height 17
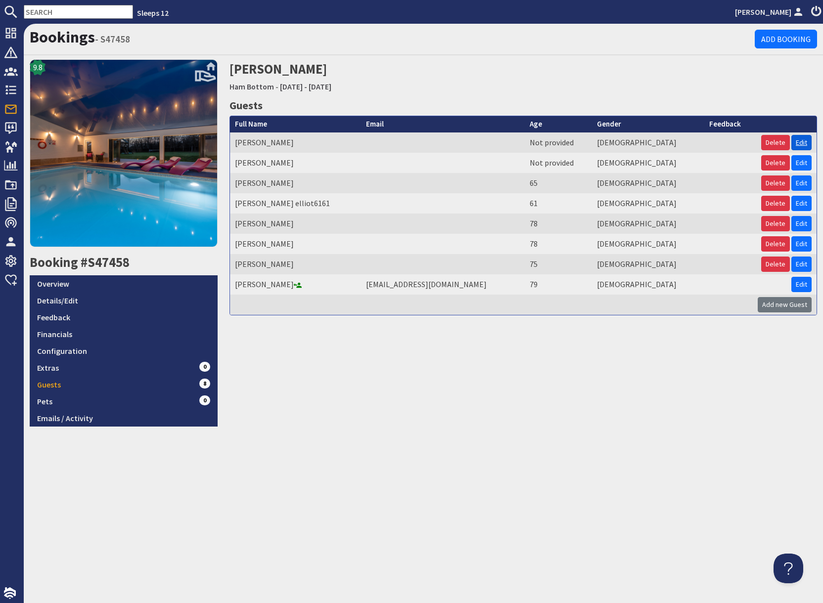
click at [800, 144] on link "Edit" at bounding box center [801, 142] width 20 height 15
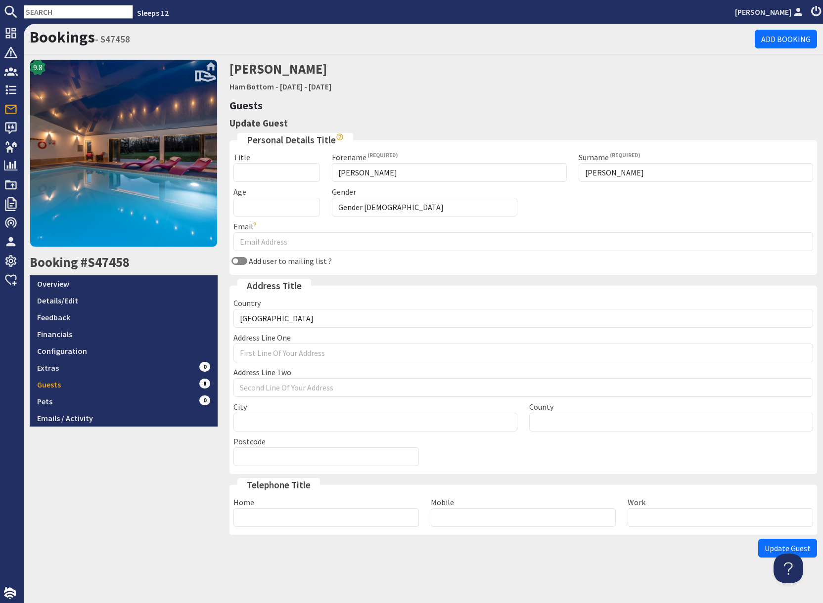
scroll to position [4, 0]
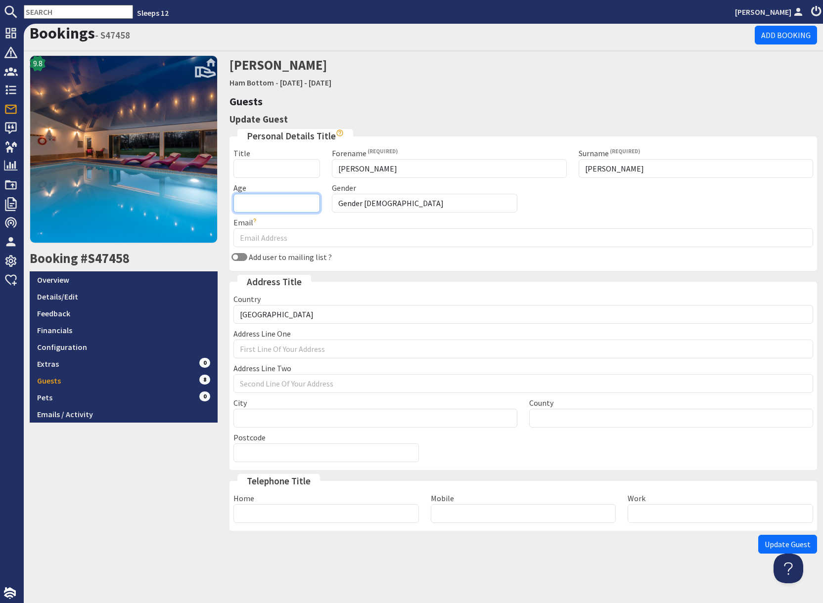
click at [264, 205] on input "Age" at bounding box center [276, 203] width 87 height 19
click at [76, 383] on link "Guests 8" at bounding box center [124, 380] width 188 height 17
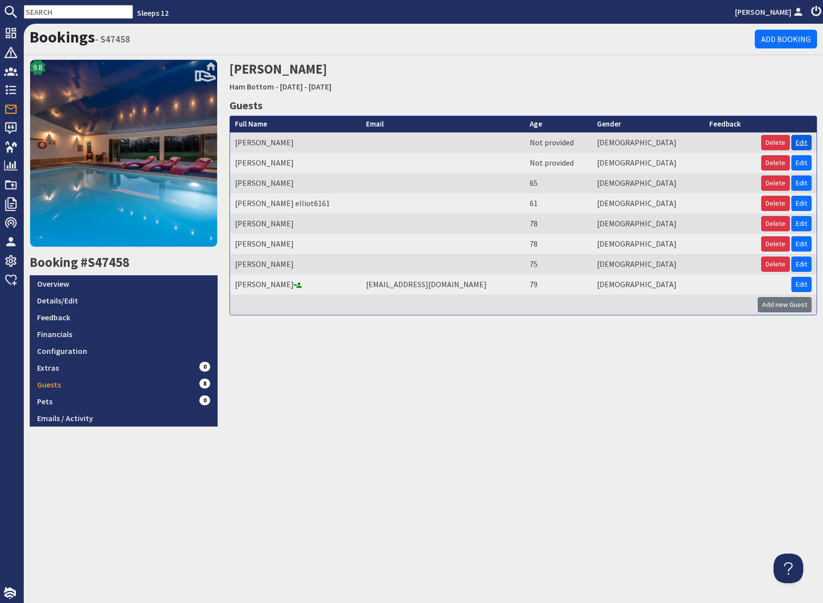
click at [800, 144] on link "Edit" at bounding box center [801, 142] width 20 height 15
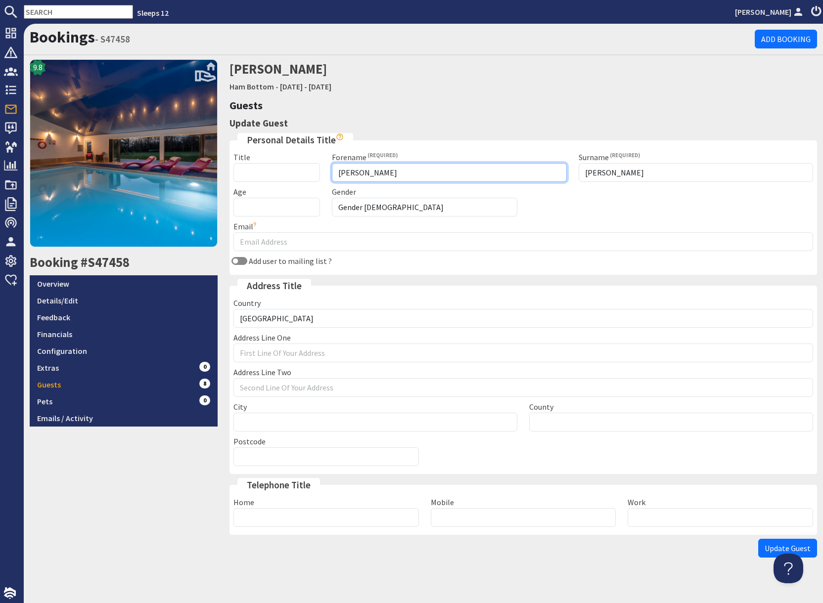
click at [382, 174] on input "Caroline" at bounding box center [449, 172] width 234 height 19
type input "C"
type input "j"
type input "Julie"
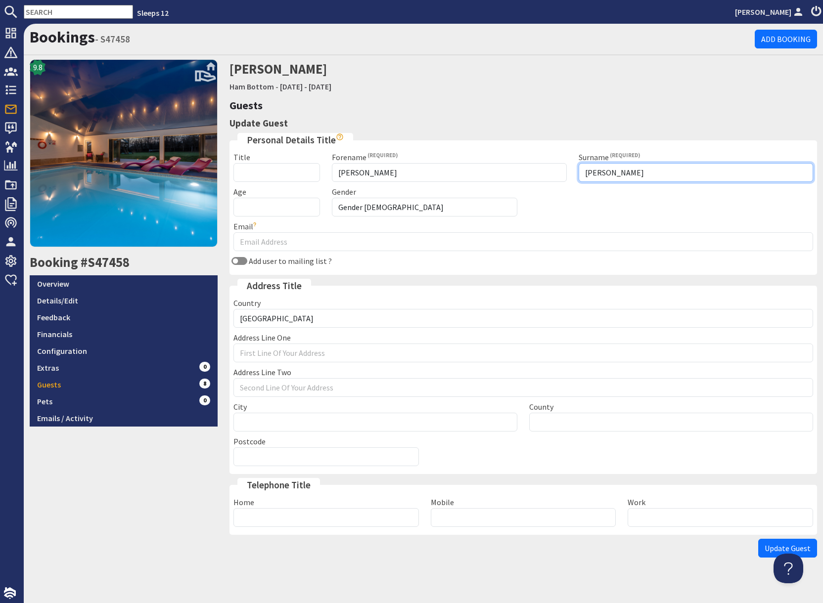
click at [620, 174] on input "o'sullivan" at bounding box center [695, 172] width 234 height 19
type input "o"
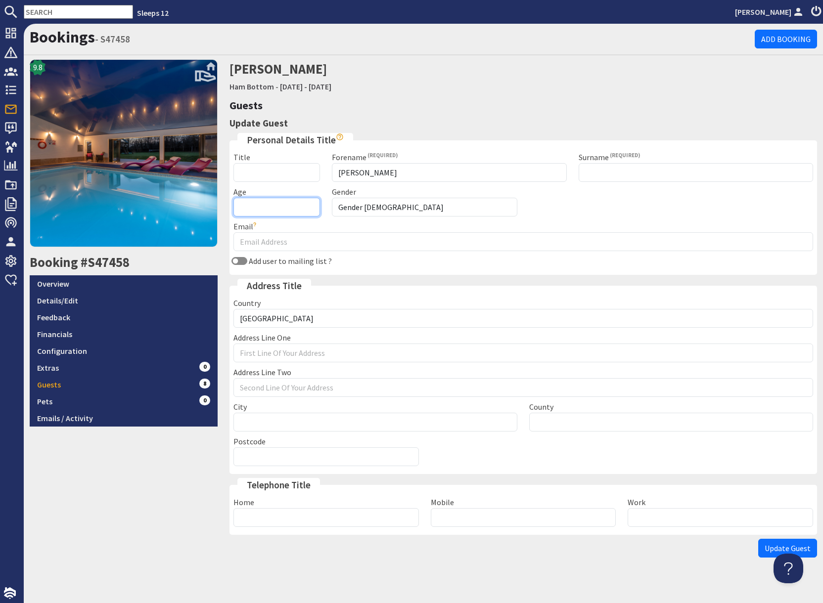
click at [250, 209] on input "Age" at bounding box center [276, 207] width 87 height 19
type input "73"
click at [629, 165] on input "Surname" at bounding box center [695, 172] width 234 height 19
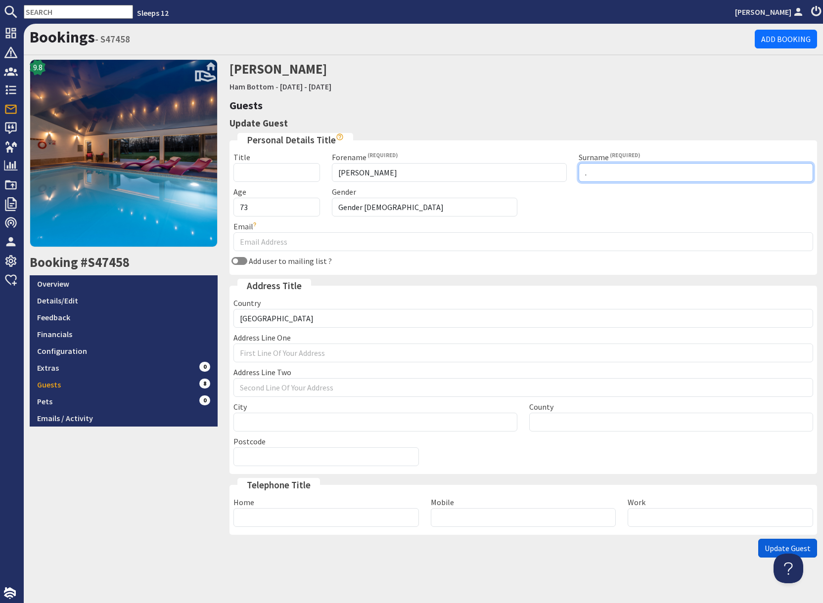
type input "."
drag, startPoint x: 770, startPoint y: 549, endPoint x: 725, endPoint y: 550, distance: 45.5
click at [770, 548] on span "Update Guest" at bounding box center [787, 548] width 46 height 10
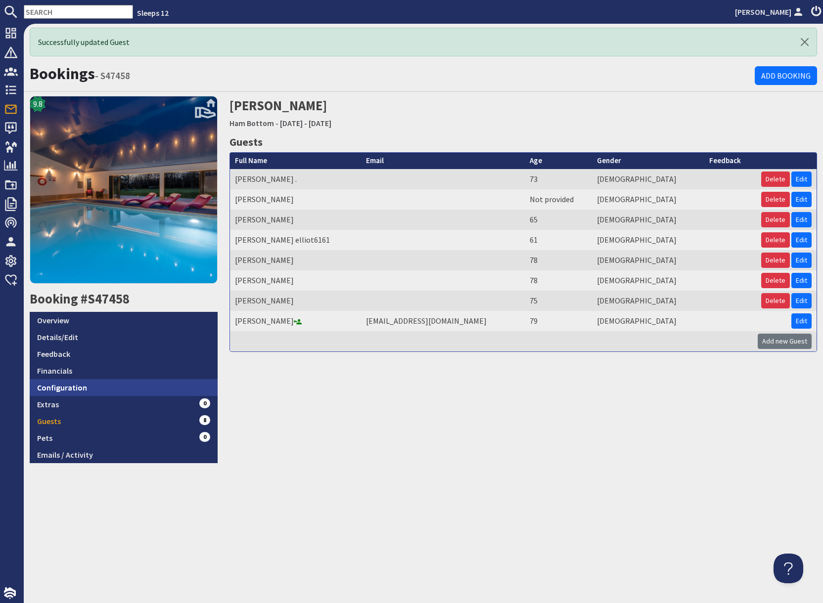
click at [94, 387] on link "Configuration" at bounding box center [124, 387] width 188 height 17
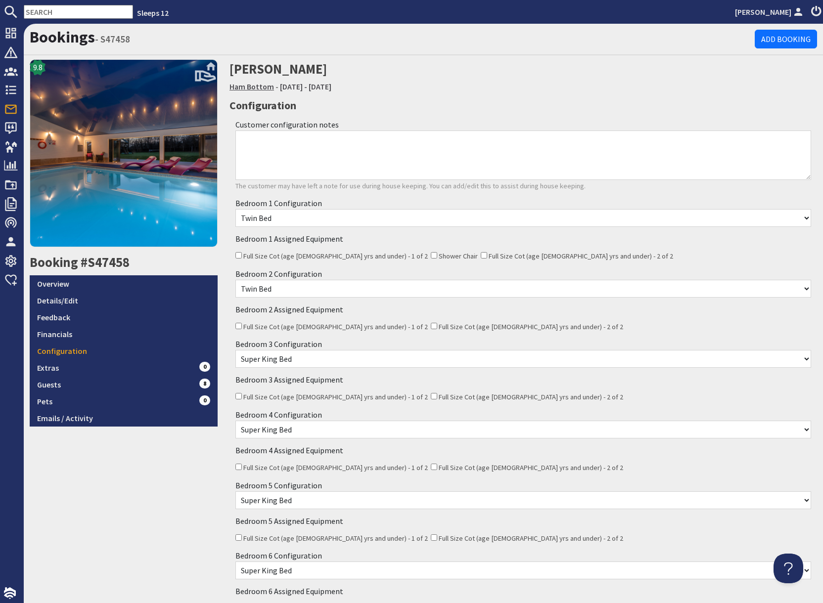
click at [248, 85] on link "Ham Bottom" at bounding box center [251, 87] width 44 height 10
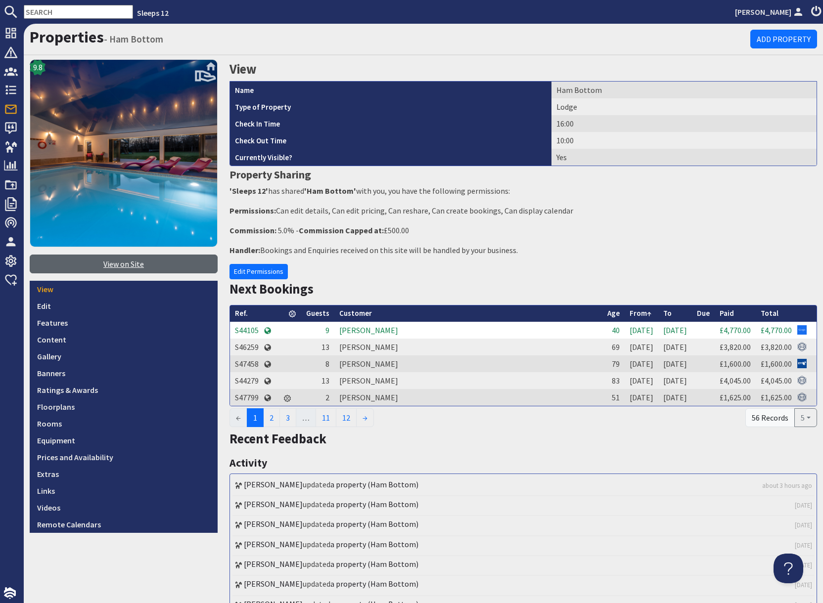
click at [131, 266] on link "View on Site" at bounding box center [124, 264] width 188 height 19
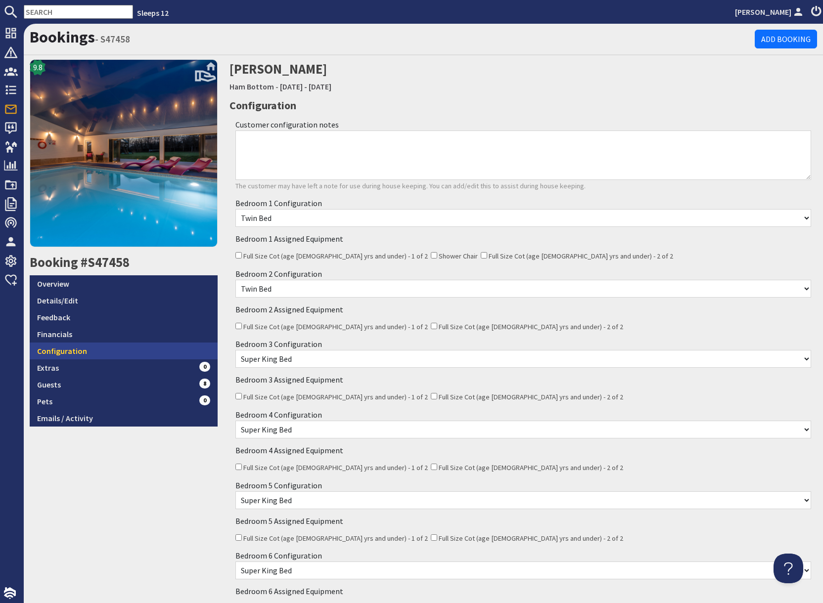
click at [77, 351] on link "Configuration" at bounding box center [124, 351] width 188 height 17
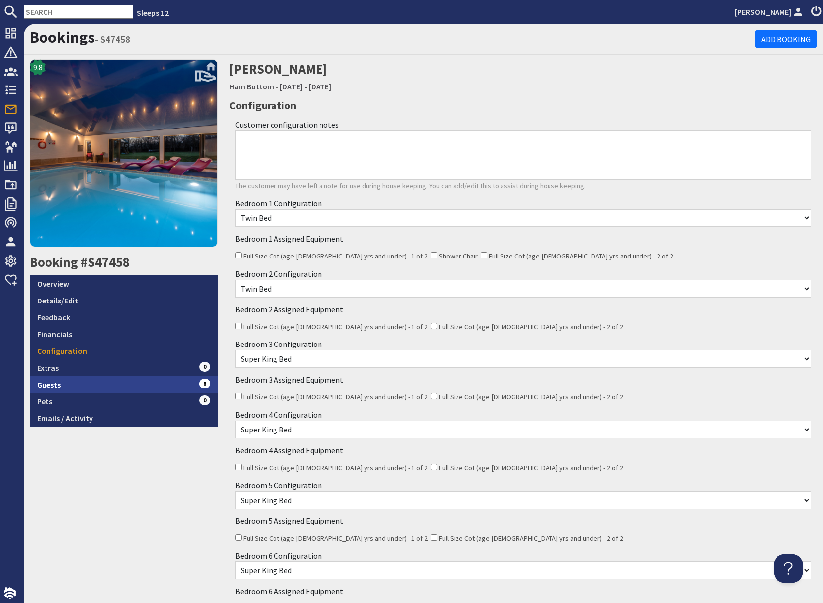
click at [73, 383] on link "Guests 8" at bounding box center [124, 384] width 188 height 17
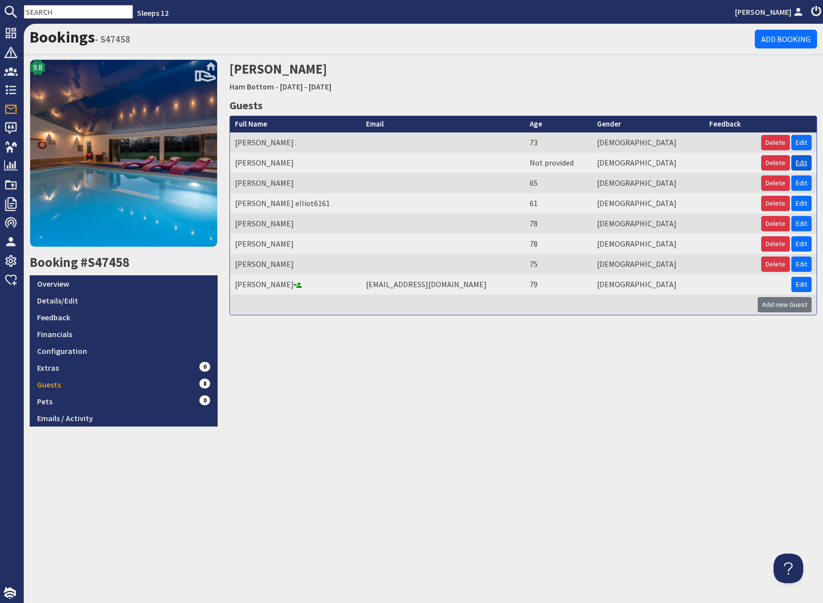
click at [801, 165] on link "Edit" at bounding box center [801, 162] width 20 height 15
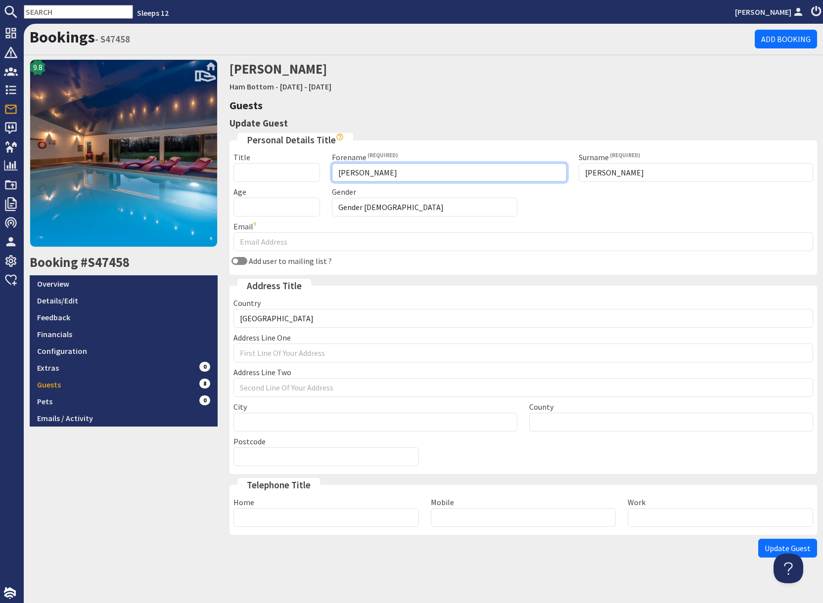
click at [394, 170] on input "dudley" at bounding box center [449, 172] width 234 height 19
type input "d"
type input "Elwyn"
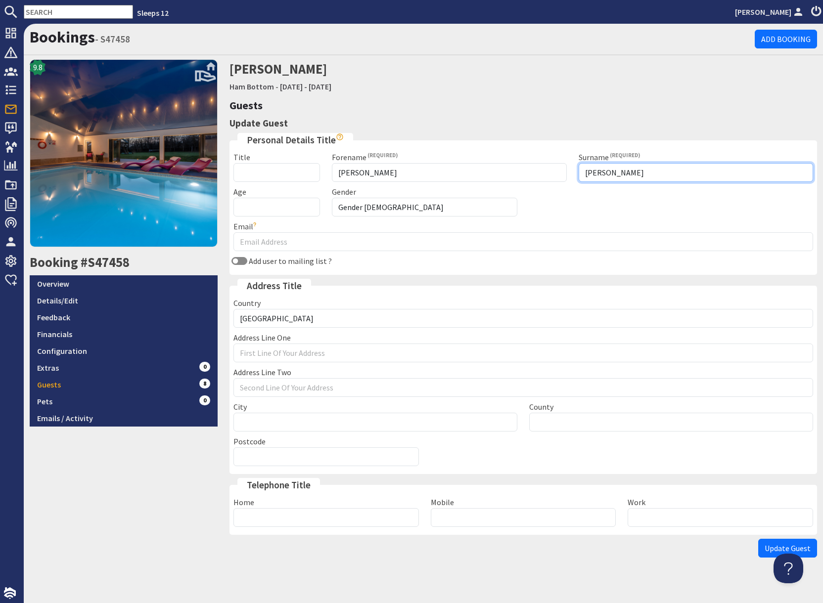
click at [623, 174] on input "o' sullivan" at bounding box center [695, 172] width 234 height 19
type input "o"
type input "."
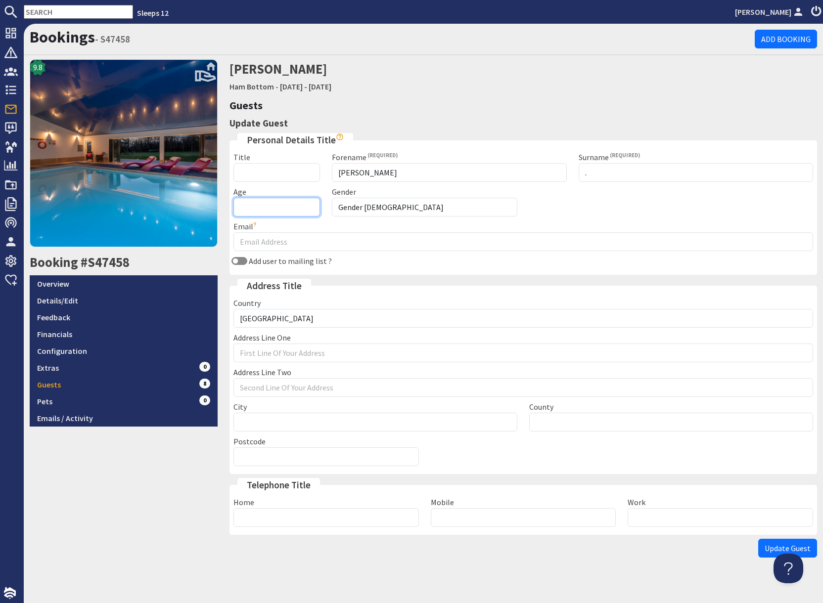
drag, startPoint x: 247, startPoint y: 207, endPoint x: 254, endPoint y: 208, distance: 7.0
click at [247, 207] on input "Age" at bounding box center [276, 207] width 87 height 19
type input "75"
drag, startPoint x: 166, startPoint y: 485, endPoint x: 148, endPoint y: 484, distance: 18.3
click at [166, 485] on div "9.8 Booking #S47458 Overview Details/Edit Feedback Financials Configuration Ext…" at bounding box center [124, 310] width 200 height 503
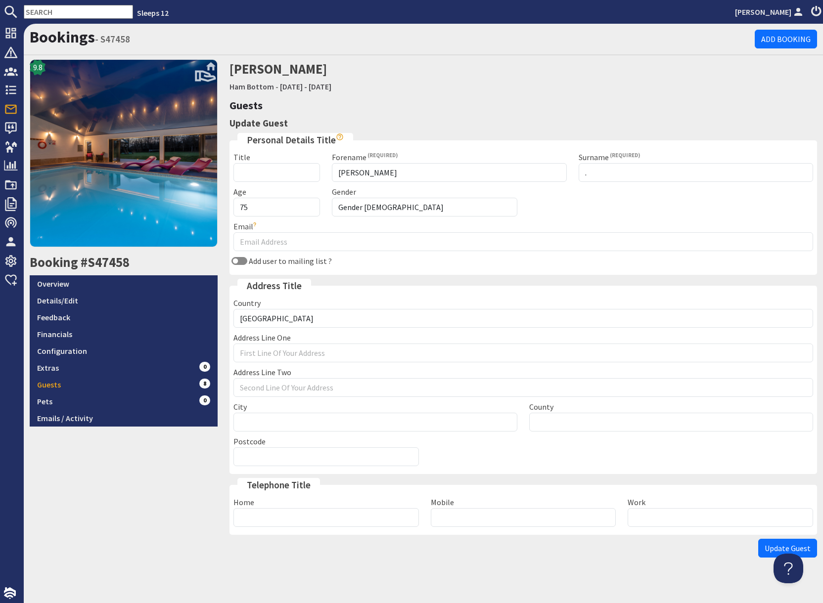
drag, startPoint x: 772, startPoint y: 548, endPoint x: 746, endPoint y: 573, distance: 36.4
click at [772, 548] on span "Update Guest" at bounding box center [787, 548] width 46 height 10
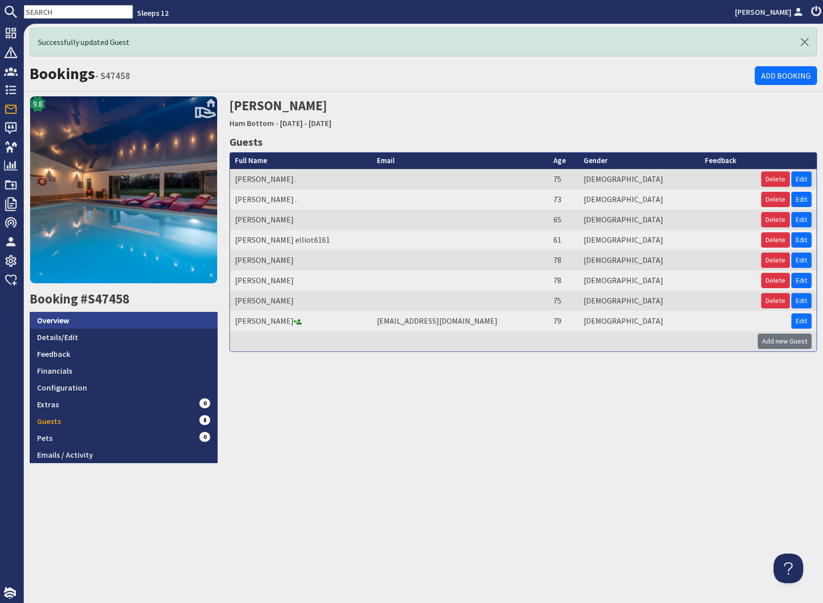
click at [81, 322] on link "Overview" at bounding box center [124, 320] width 188 height 17
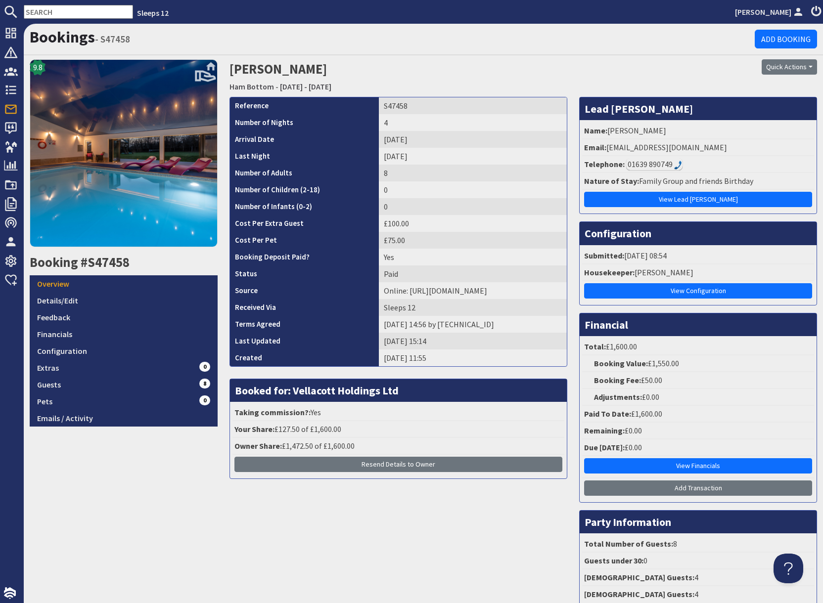
click at [74, 15] on input "text" at bounding box center [78, 12] width 109 height 14
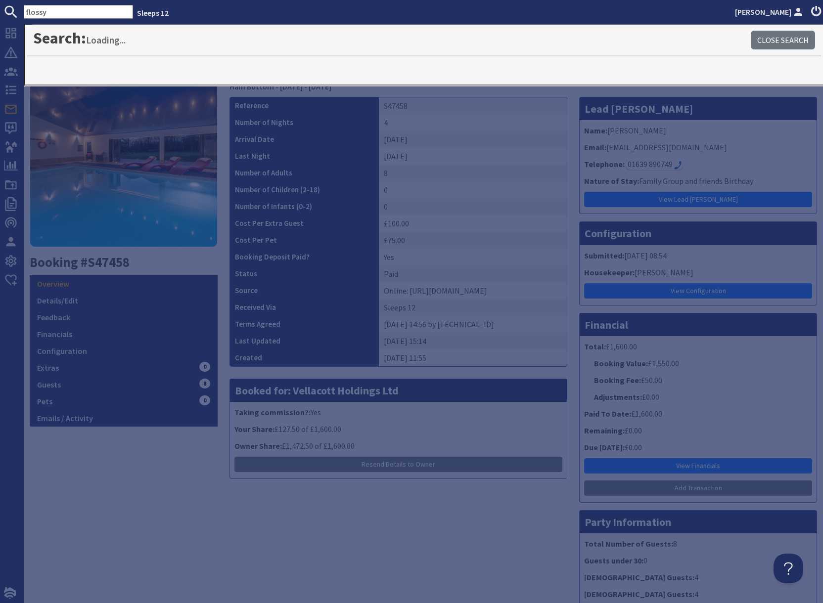
type input "flossy"
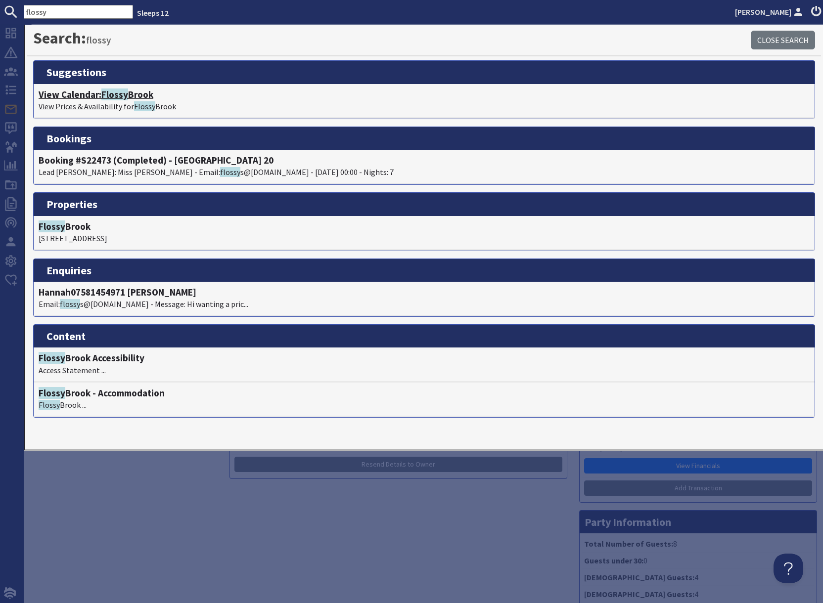
click at [114, 98] on span "Flossy" at bounding box center [114, 94] width 27 height 12
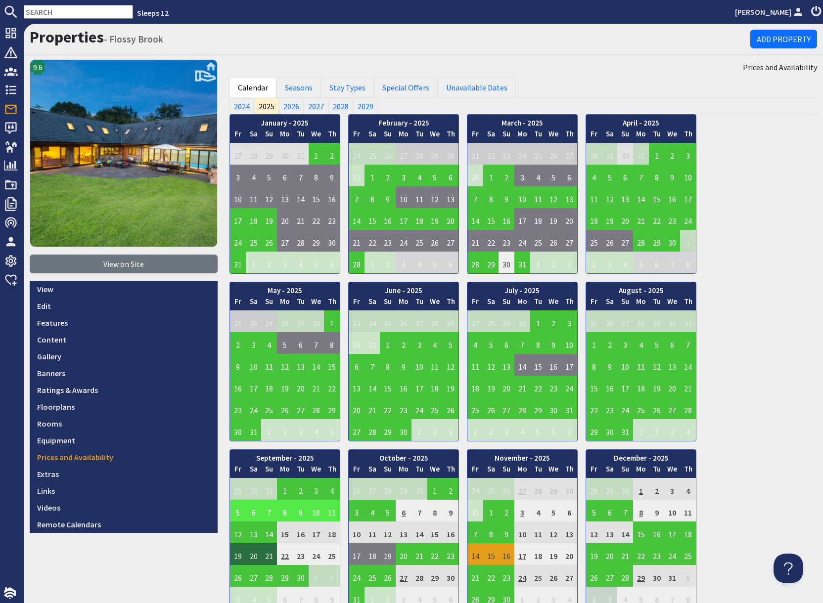
click at [236, 514] on td "5" at bounding box center [238, 511] width 16 height 22
click at [241, 557] on link "View booking" at bounding box center [232, 556] width 52 height 10
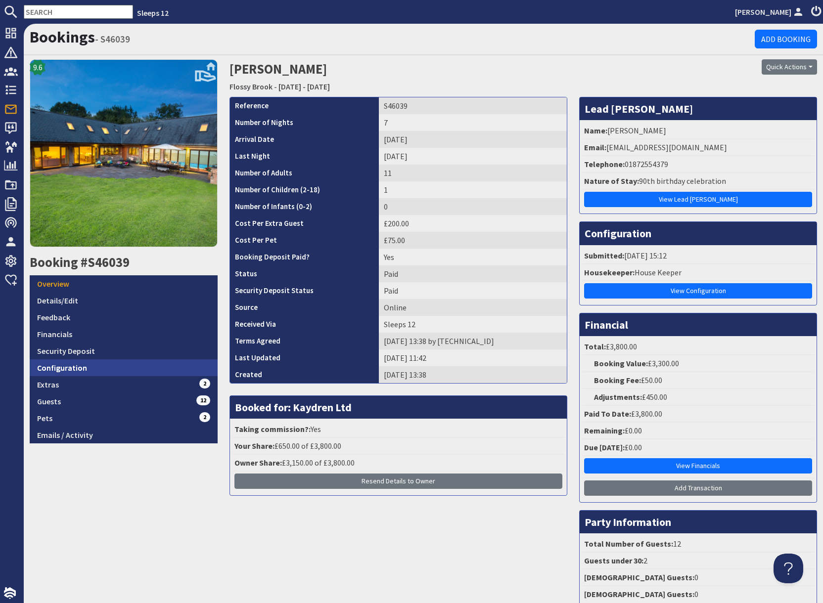
click at [103, 365] on link "Configuration" at bounding box center [124, 367] width 188 height 17
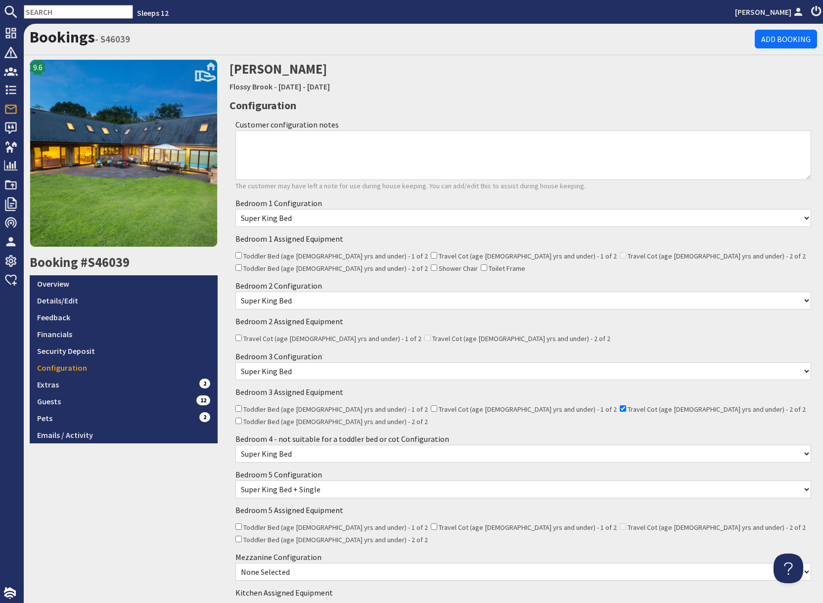
scroll to position [110, 0]
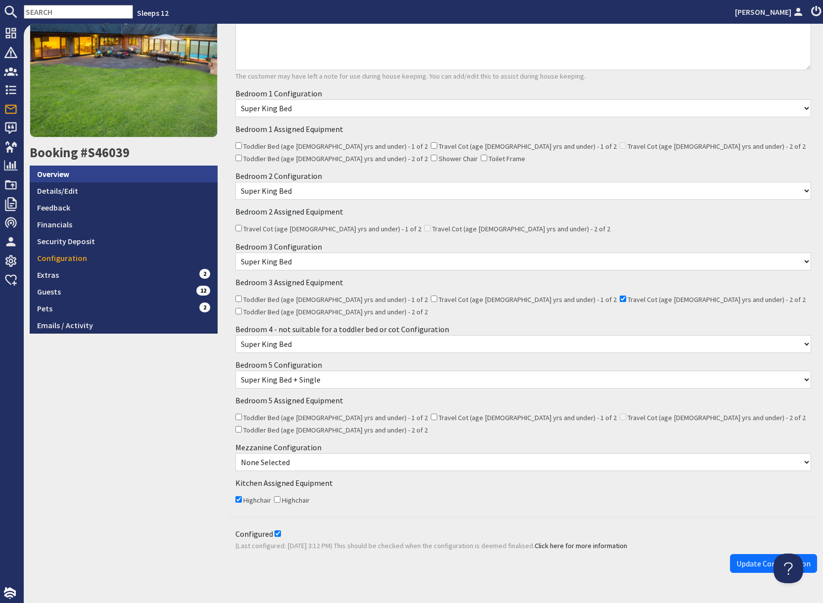
click at [118, 169] on link "Overview" at bounding box center [124, 174] width 188 height 17
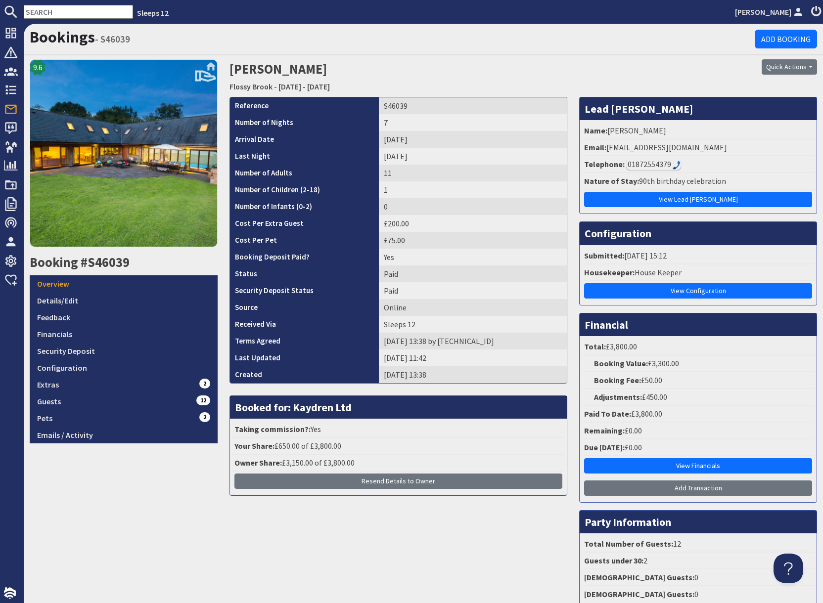
click at [56, 11] on input "text" at bounding box center [78, 12] width 109 height 14
paste input "S46636"
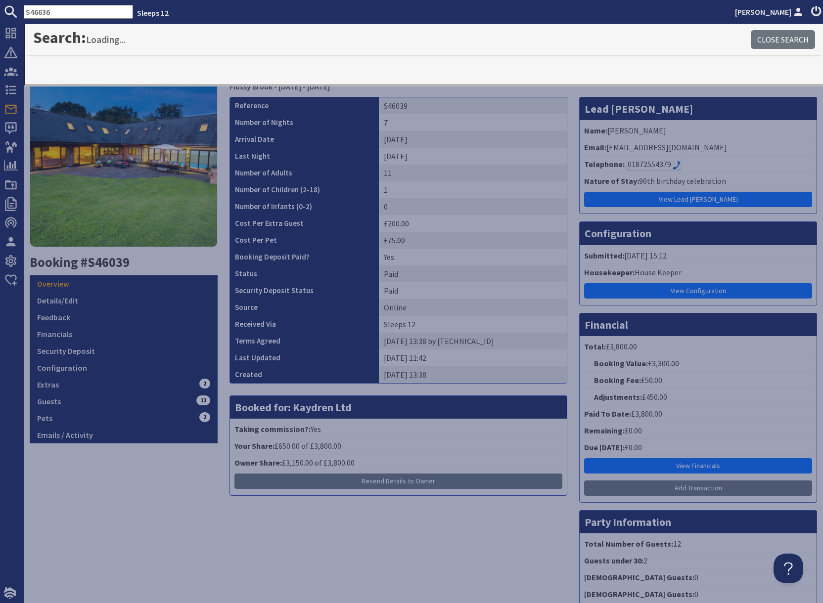
type input "S46636"
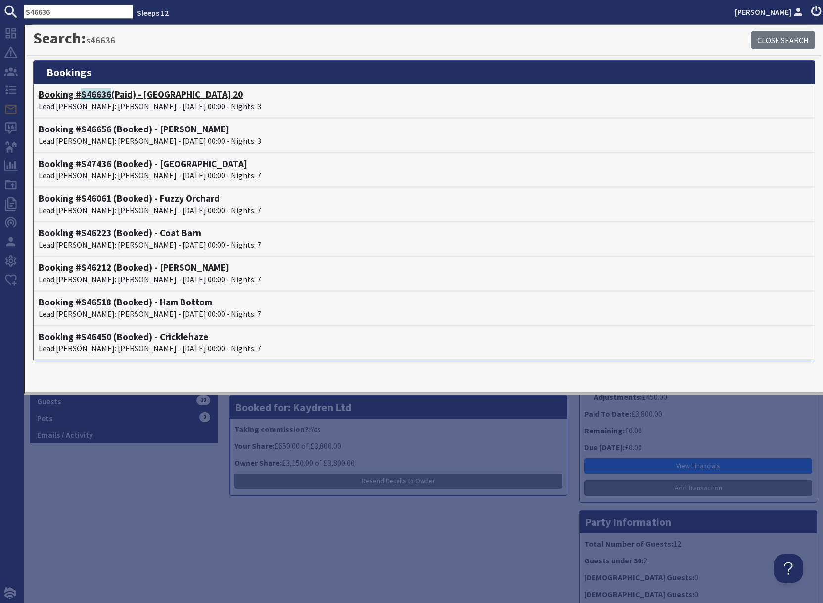
click at [140, 102] on p "Lead Booker: Cara Khadaroo - 05/09/2025 00:00 - Nights: 3" at bounding box center [424, 106] width 771 height 12
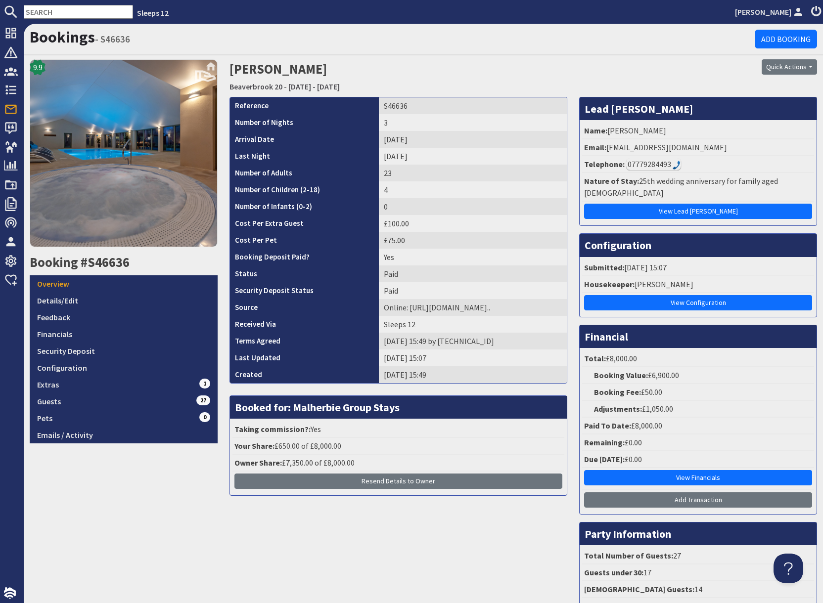
click at [62, 11] on input "text" at bounding box center [78, 12] width 109 height 14
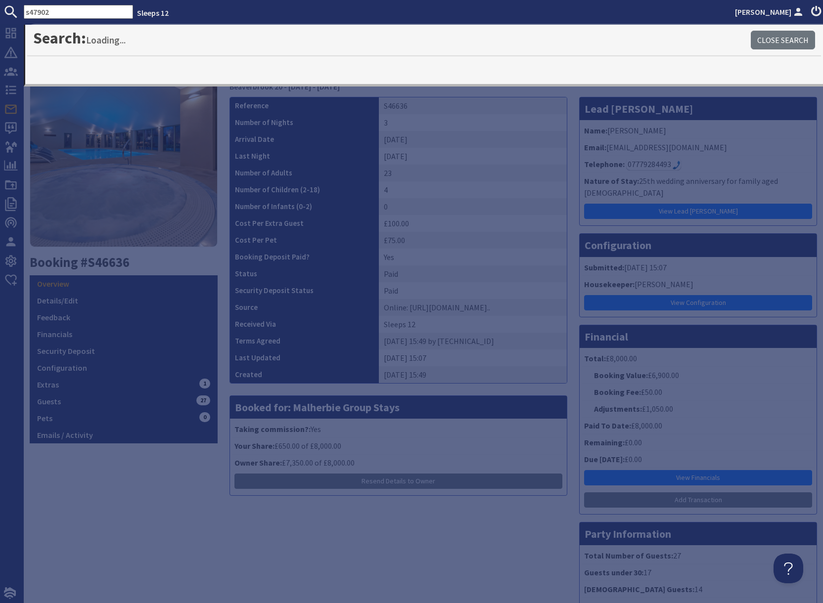
type input "s47902"
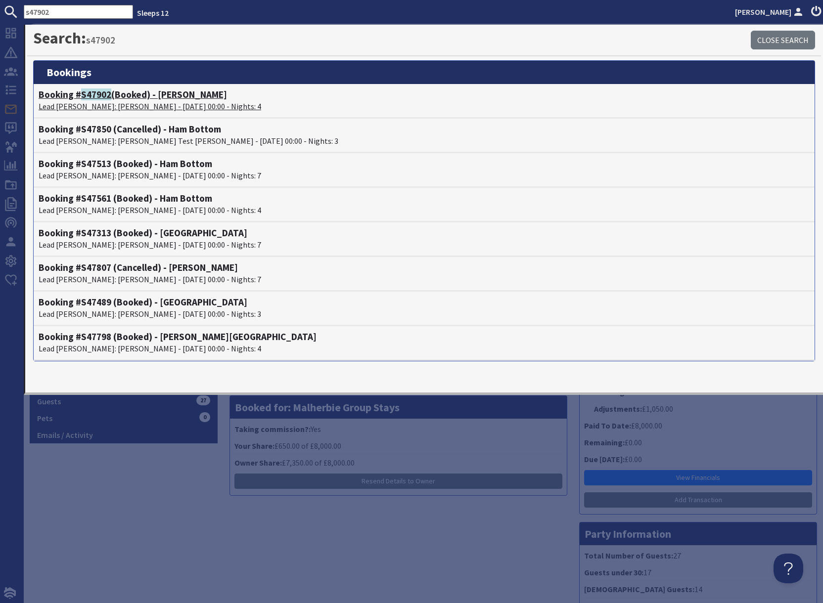
click at [113, 99] on h4 "Booking # S47902 (Booked) - Princehay Barton" at bounding box center [424, 94] width 771 height 11
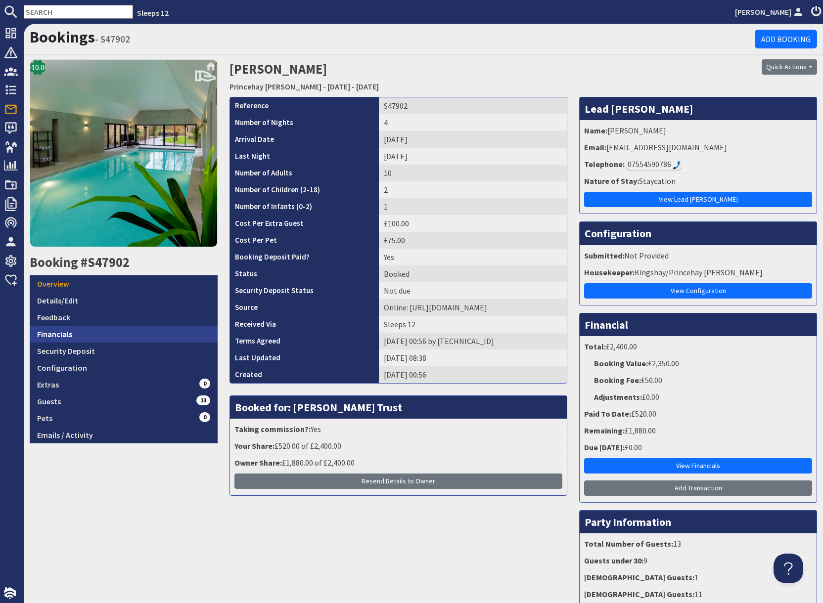
click at [77, 338] on link "Financials" at bounding box center [124, 334] width 188 height 17
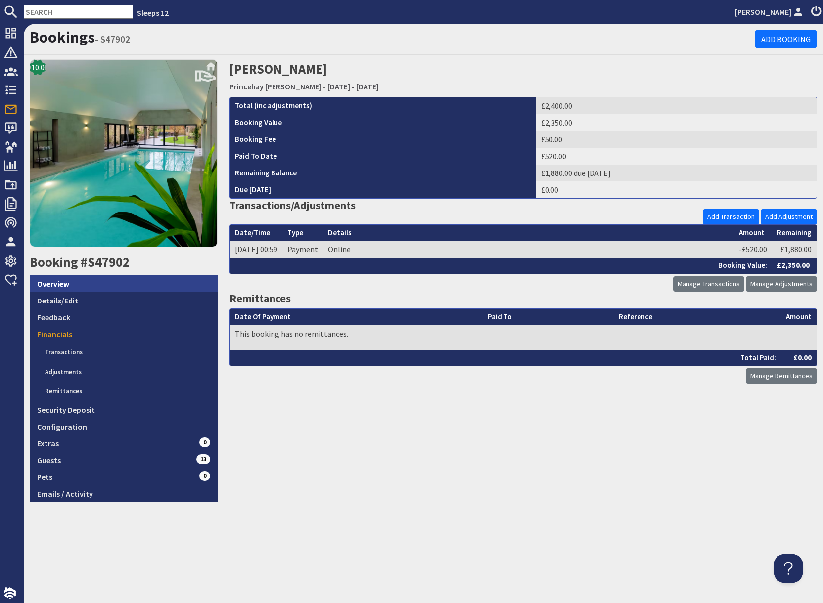
click at [64, 289] on link "Overview" at bounding box center [124, 283] width 188 height 17
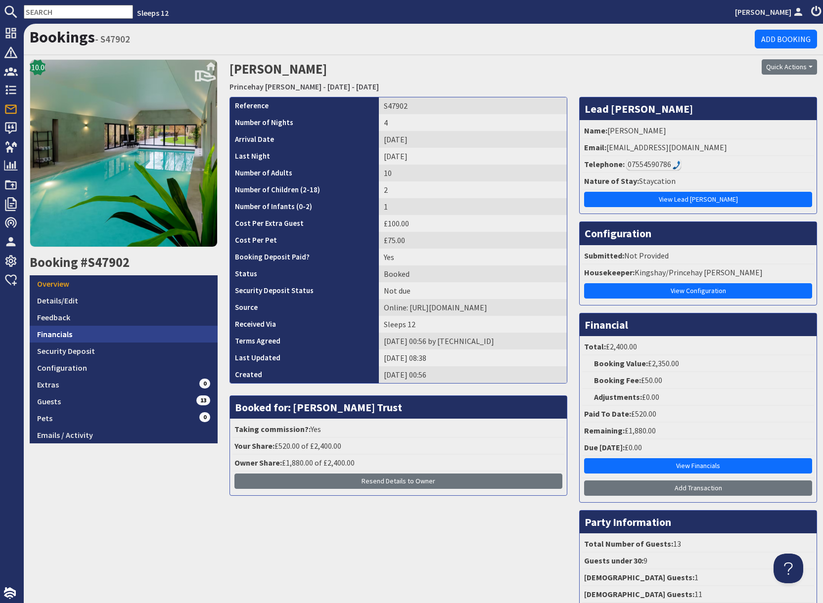
click at [88, 338] on link "Financials" at bounding box center [124, 334] width 188 height 17
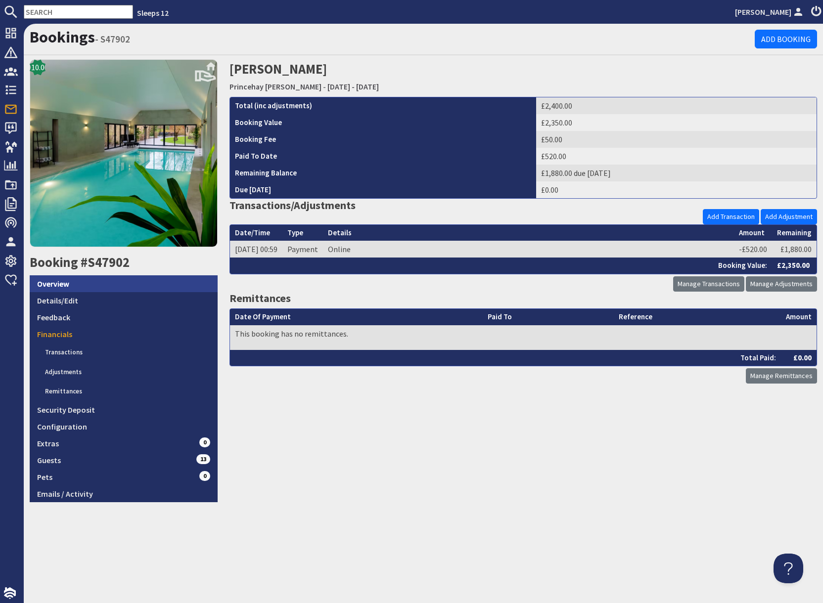
click at [87, 286] on link "Overview" at bounding box center [124, 283] width 188 height 17
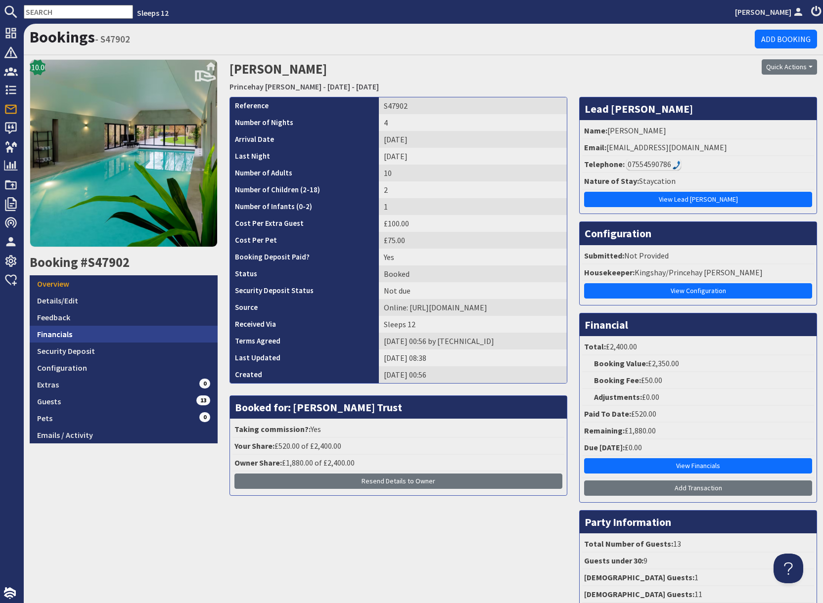
click at [75, 335] on link "Financials" at bounding box center [124, 334] width 188 height 17
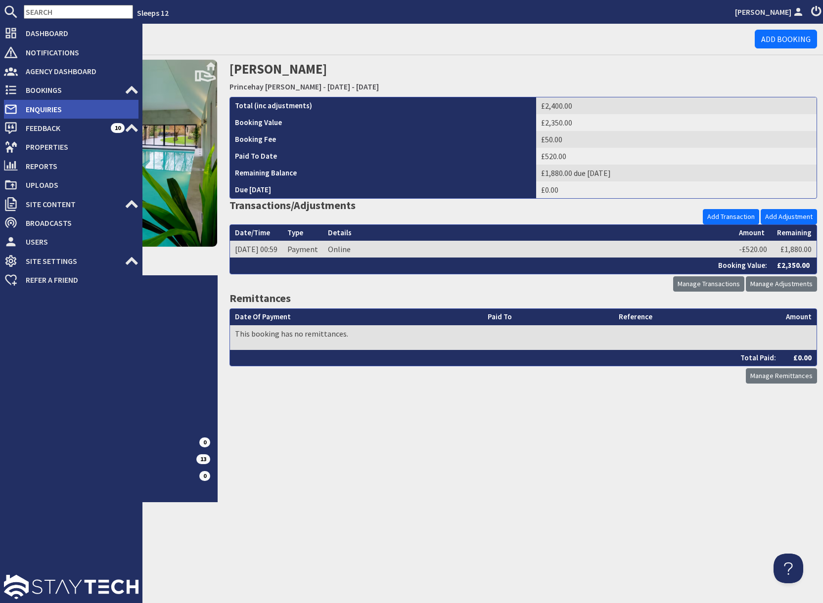
click at [38, 112] on span "Enquiries" at bounding box center [78, 109] width 121 height 16
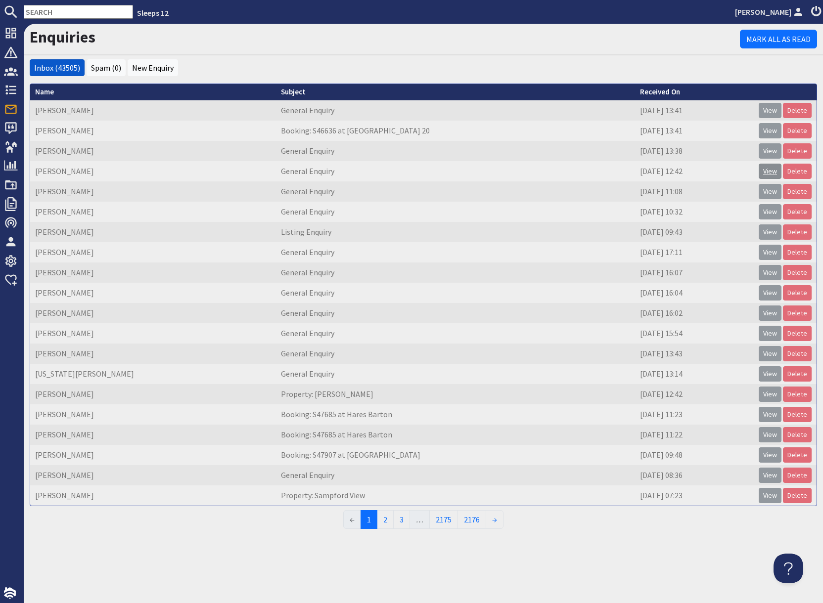
drag, startPoint x: 771, startPoint y: 171, endPoint x: 774, endPoint y: 176, distance: 6.2
click at [771, 171] on link "View" at bounding box center [769, 171] width 23 height 15
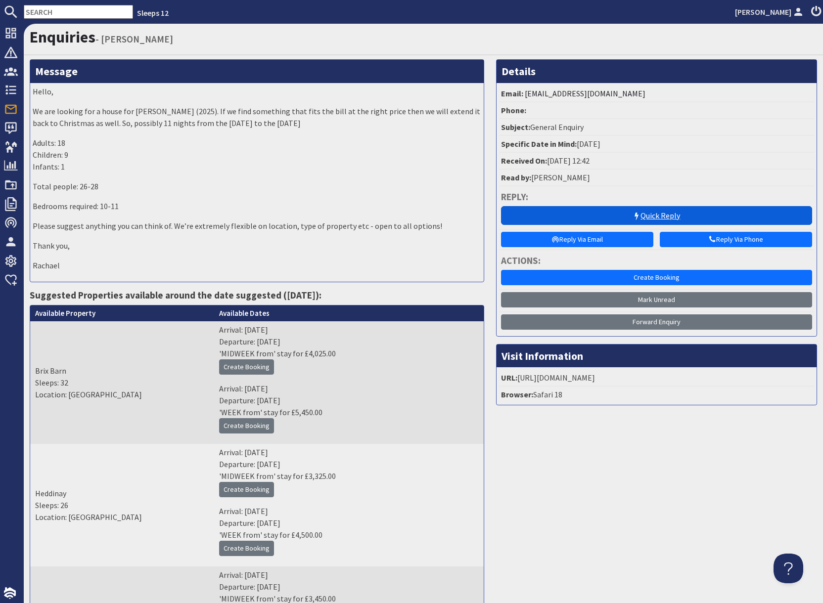
click at [706, 214] on link "Quick Reply" at bounding box center [656, 215] width 311 height 19
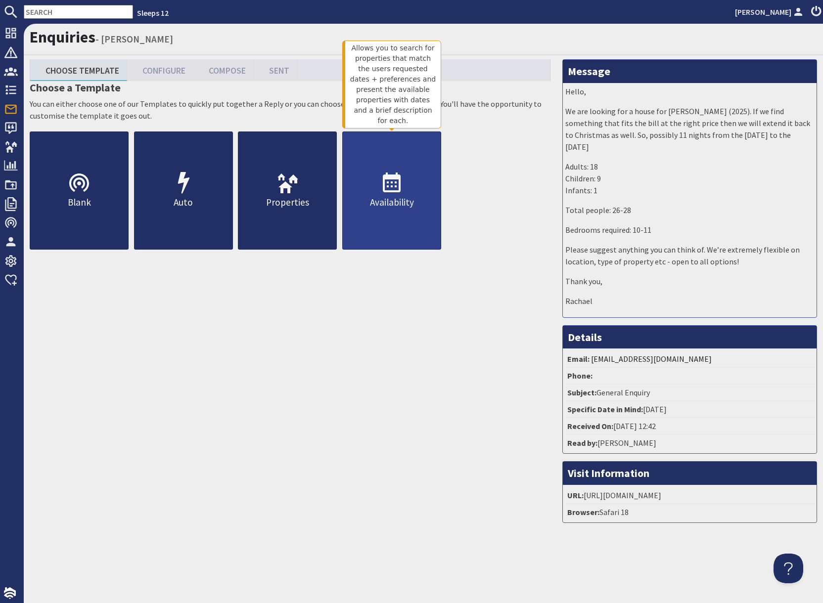
drag, startPoint x: 386, startPoint y: 197, endPoint x: 394, endPoint y: 216, distance: 20.8
click at [386, 196] on p "Availability" at bounding box center [392, 202] width 98 height 14
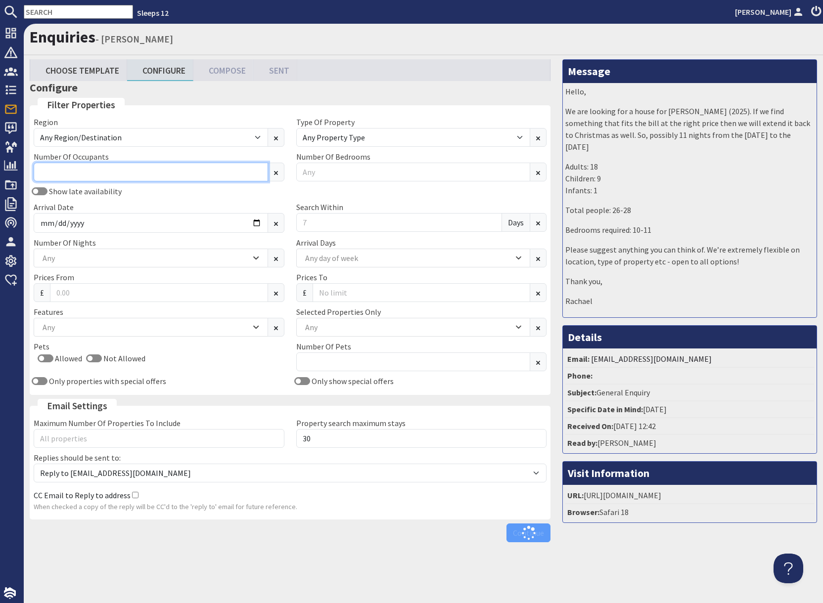
drag, startPoint x: 70, startPoint y: 175, endPoint x: 89, endPoint y: 176, distance: 18.8
click at [70, 175] on input "Number Of Occupants" at bounding box center [151, 172] width 234 height 19
type input "12"
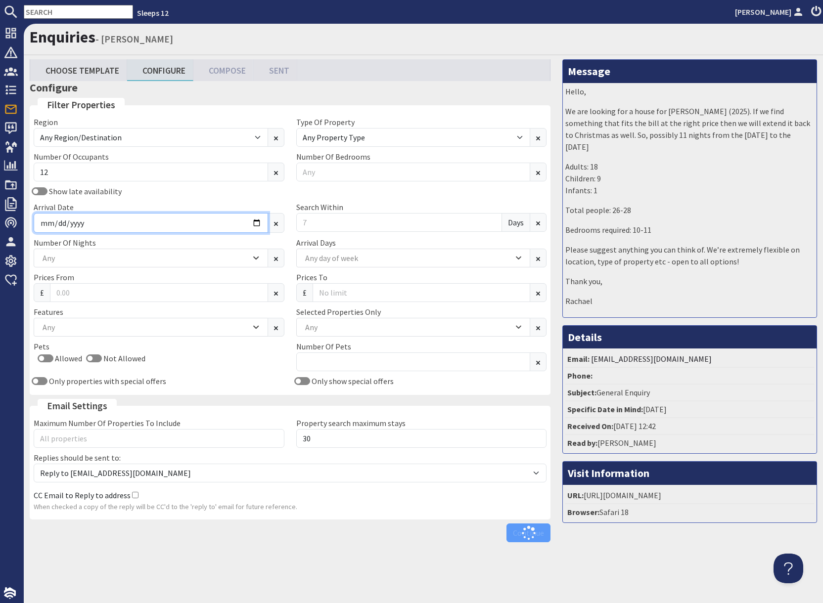
click at [257, 225] on input "Arrival Date" at bounding box center [151, 223] width 234 height 20
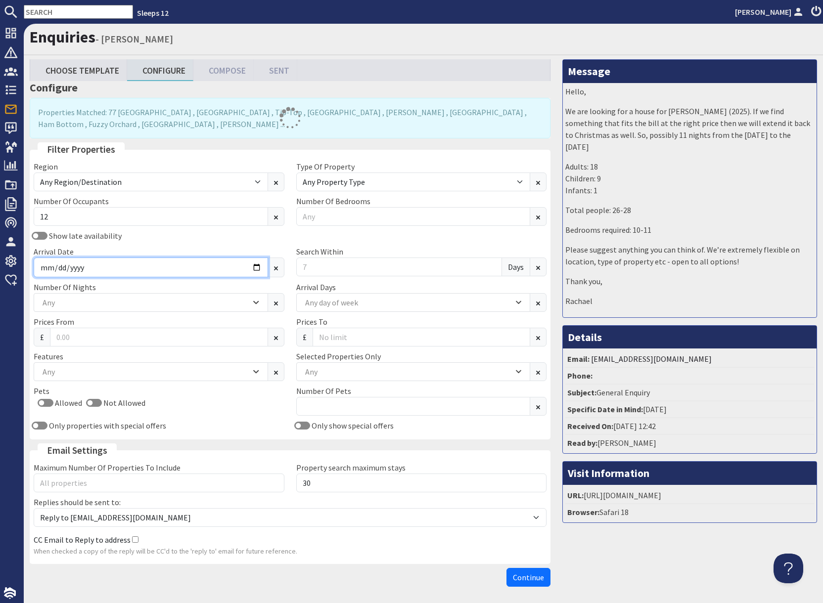
type input "2026-03-20"
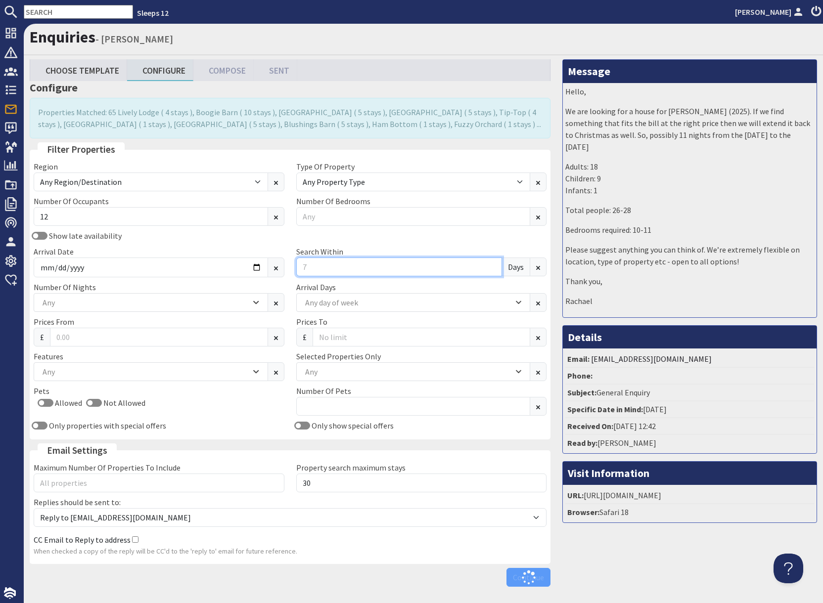
click at [325, 268] on input "Search Within" at bounding box center [399, 267] width 206 height 19
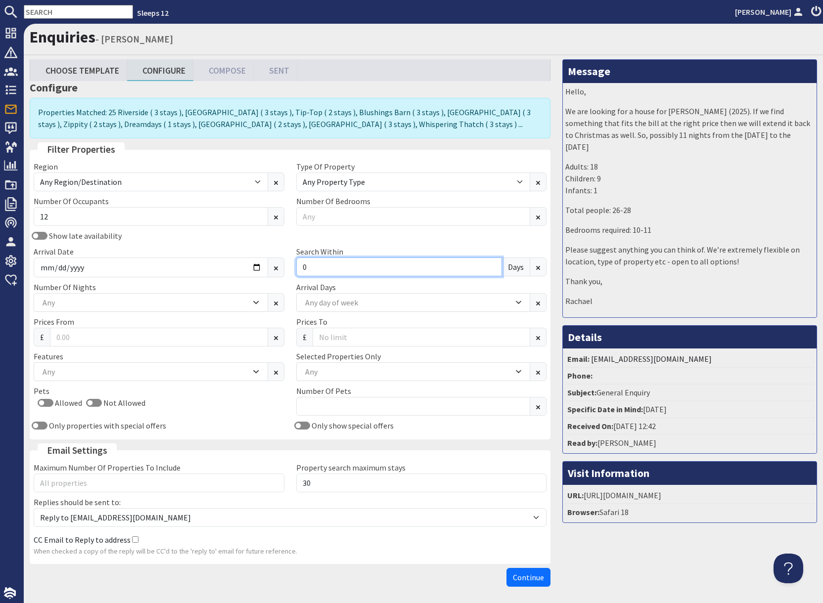
type input "0"
click at [89, 300] on div "Any" at bounding box center [145, 302] width 211 height 11
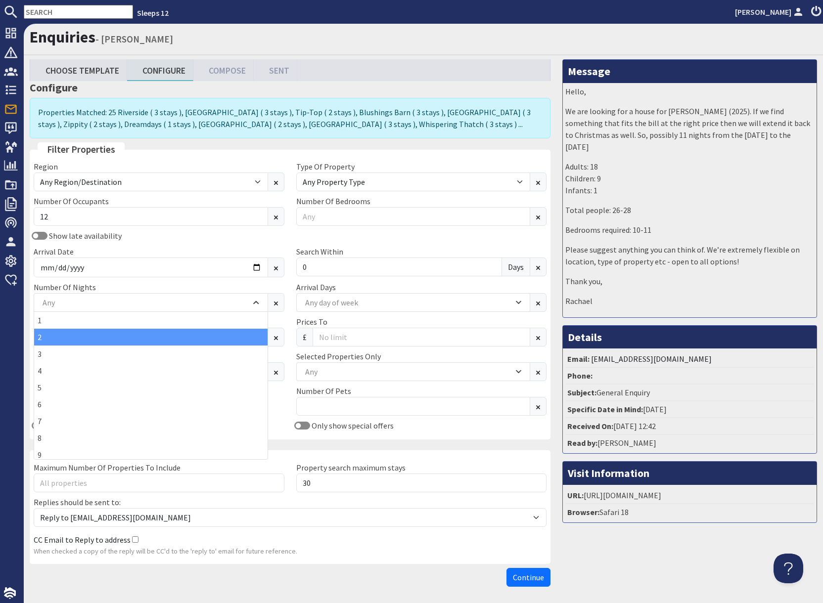
click at [46, 340] on div "2" at bounding box center [150, 337] width 233 height 17
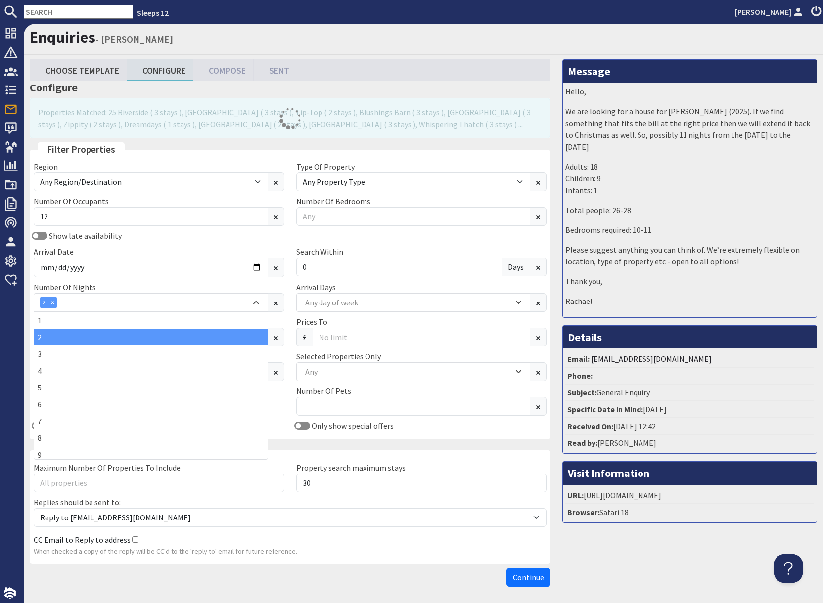
click at [630, 542] on div "Message Hello, We are looking for a house for NYE (2025). If we find something …" at bounding box center [689, 325] width 266 height 532
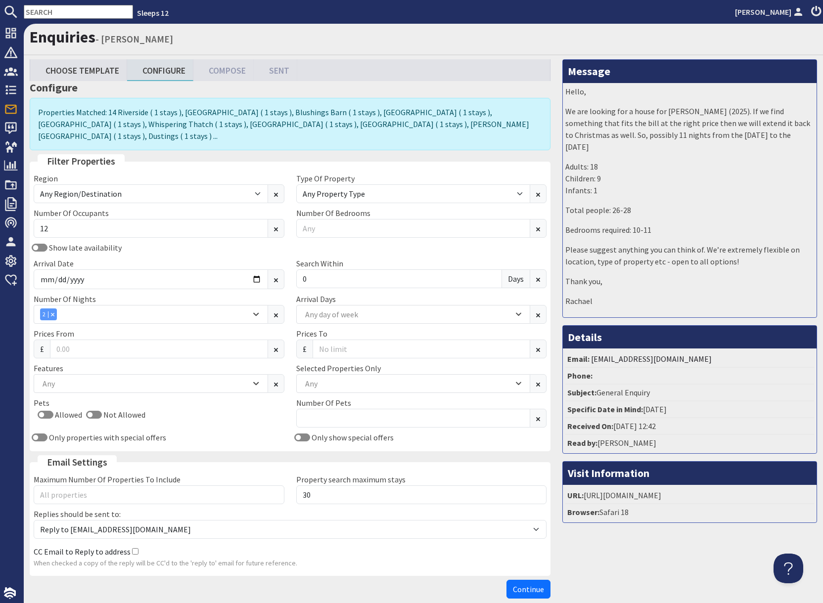
scroll to position [38, 0]
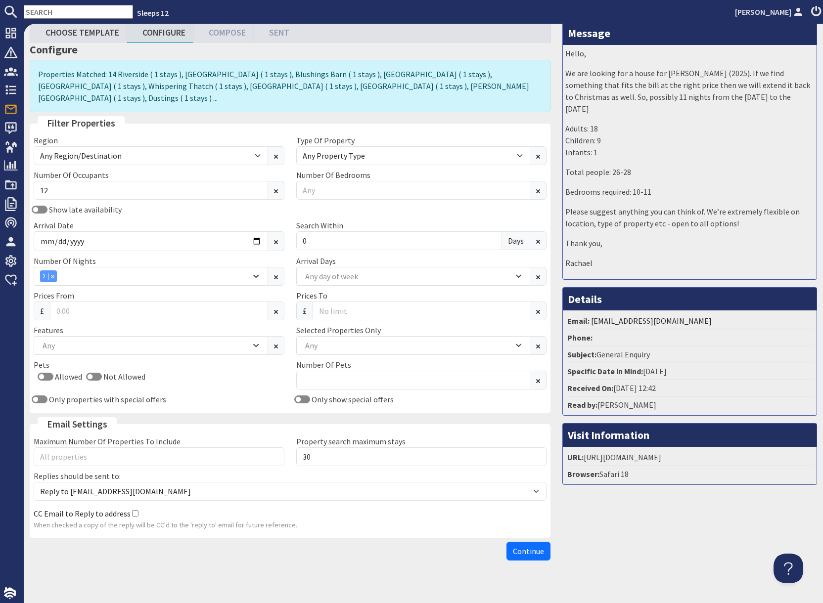
drag, startPoint x: 606, startPoint y: 539, endPoint x: 593, endPoint y: 540, distance: 12.4
click at [599, 540] on div "Message Hello, We are looking for a house for NYE (2025). If we find something …" at bounding box center [689, 293] width 266 height 544
click at [540, 546] on span "Continue" at bounding box center [528, 551] width 31 height 10
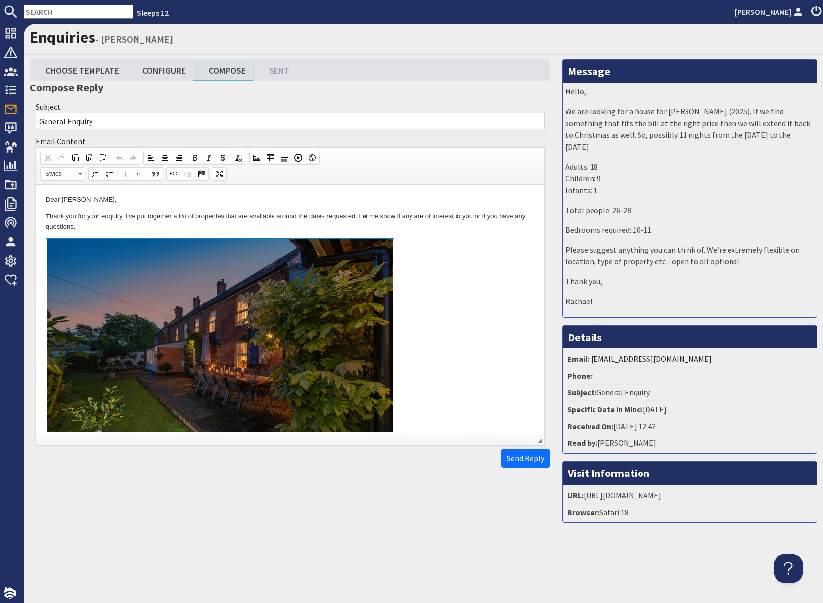
drag, startPoint x: 396, startPoint y: 328, endPoint x: 460, endPoint y: 378, distance: 81.0
click at [396, 328] on link at bounding box center [290, 352] width 488 height 228
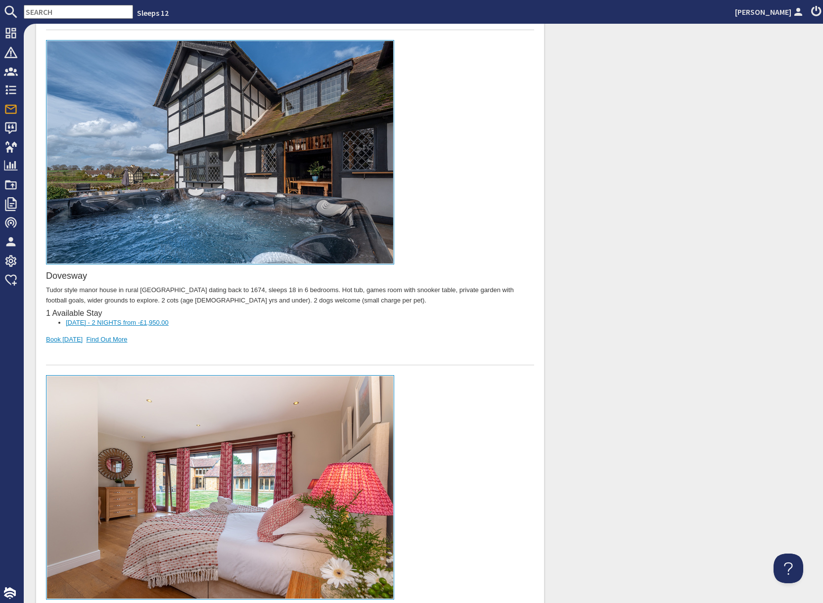
scroll to position [3988, 0]
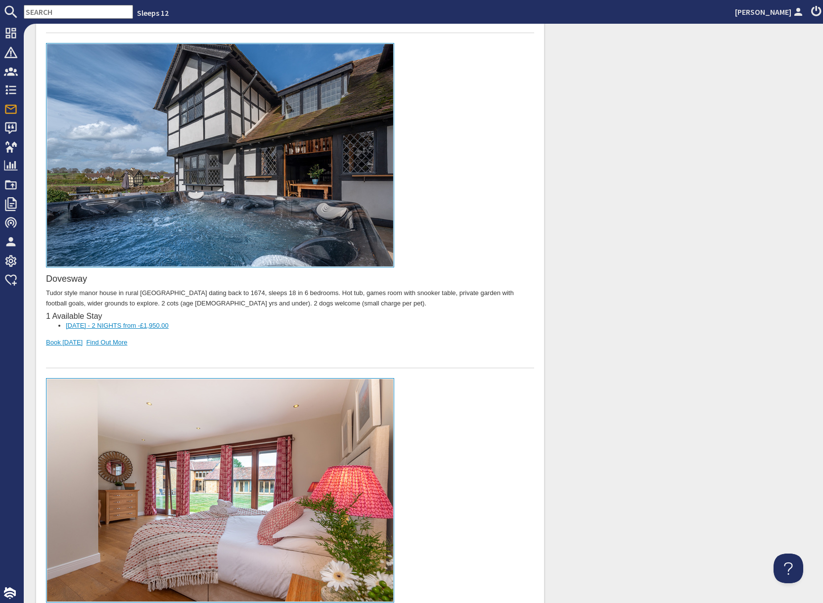
drag, startPoint x: 192, startPoint y: 287, endPoint x: 187, endPoint y: 288, distance: 5.0
click at [191, 348] on div at bounding box center [290, 358] width 488 height 21
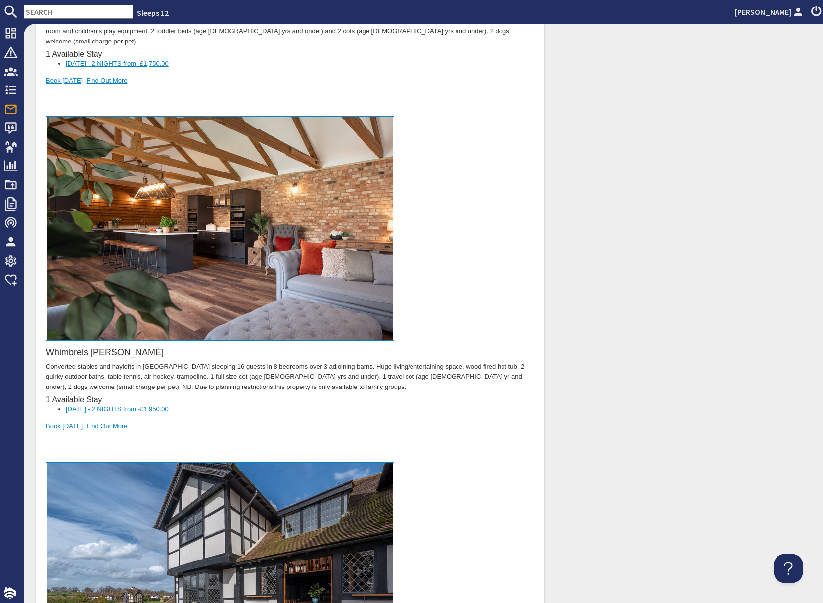
scroll to position [3729, 0]
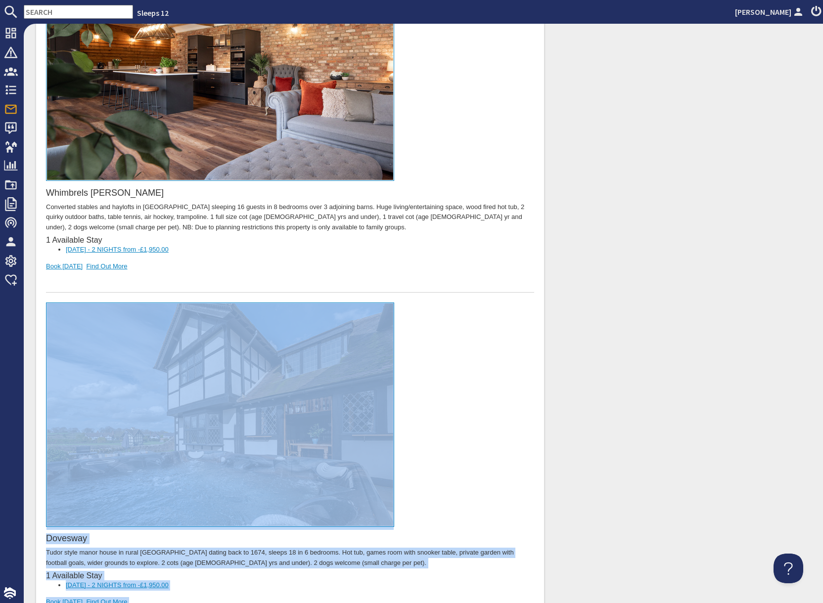
drag, startPoint x: 180, startPoint y: 552, endPoint x: 197, endPoint y: 354, distance: 198.0
click at [197, 354] on div "Dovesway Tudor style manor house in rural Herefordshire dating back to 1674, sl…" at bounding box center [290, 466] width 488 height 326
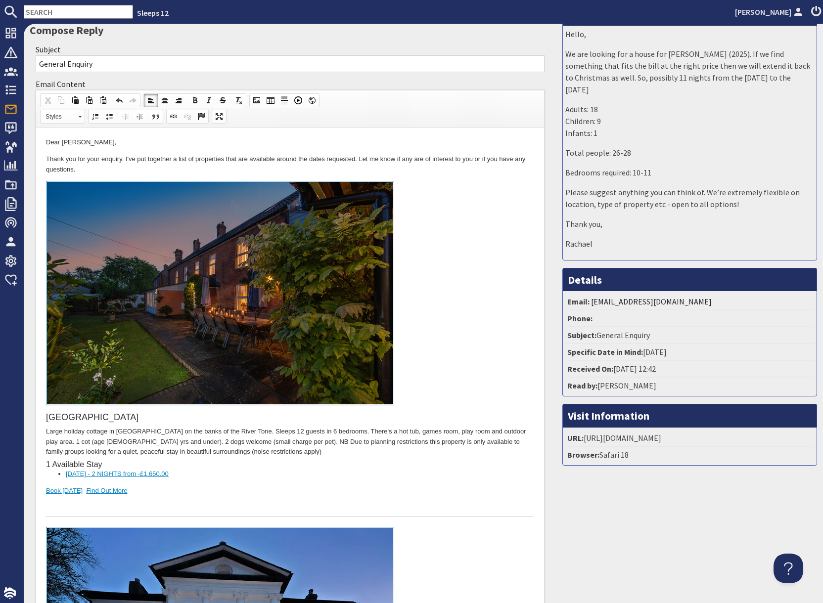
scroll to position [0, 0]
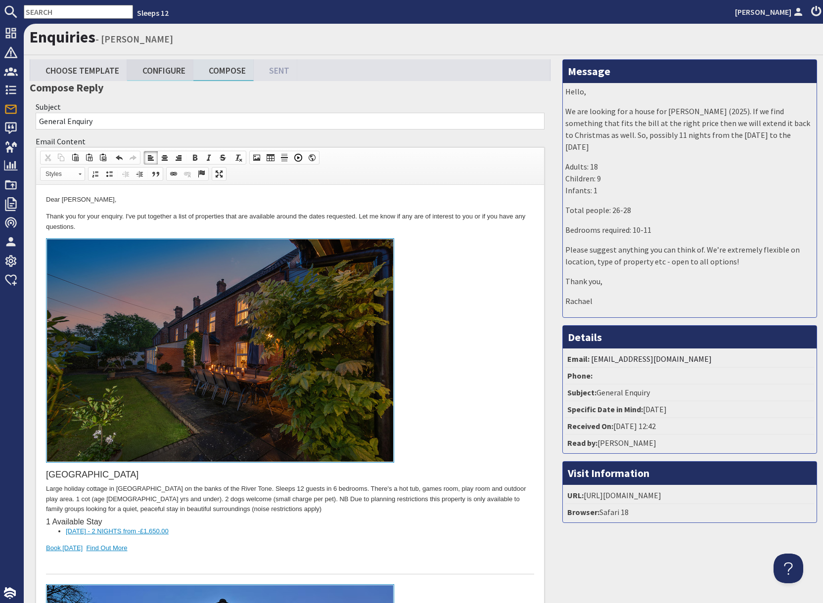
click at [163, 71] on link "Configure" at bounding box center [160, 69] width 66 height 21
type textarea "<p>Dear Rachael Douglas,</p> <p>Thank you for your enquiry. I&#39;ve put togeth…"
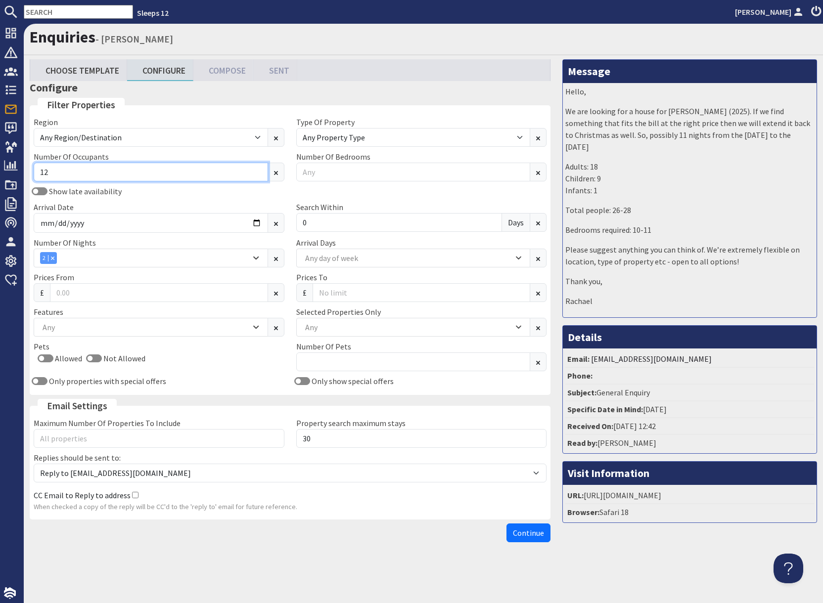
click at [84, 175] on input "12" at bounding box center [151, 172] width 234 height 19
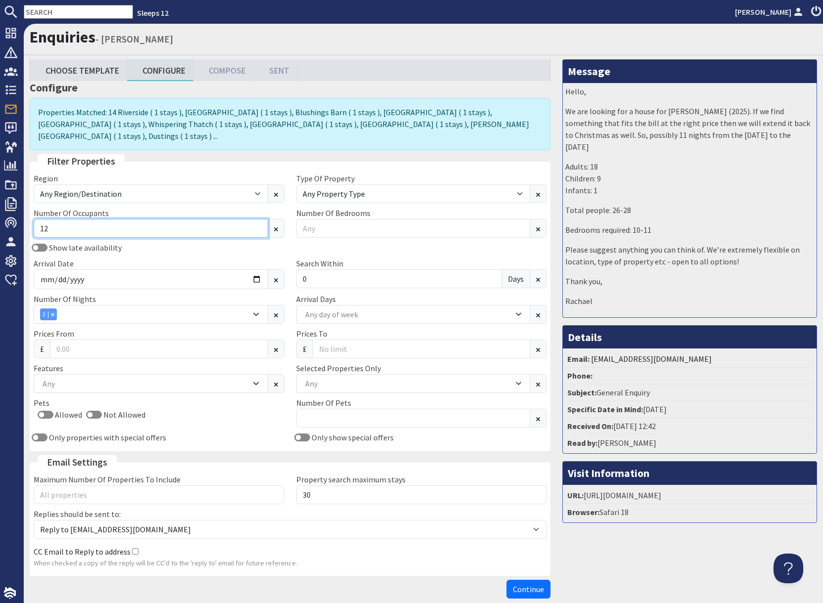
type input "1"
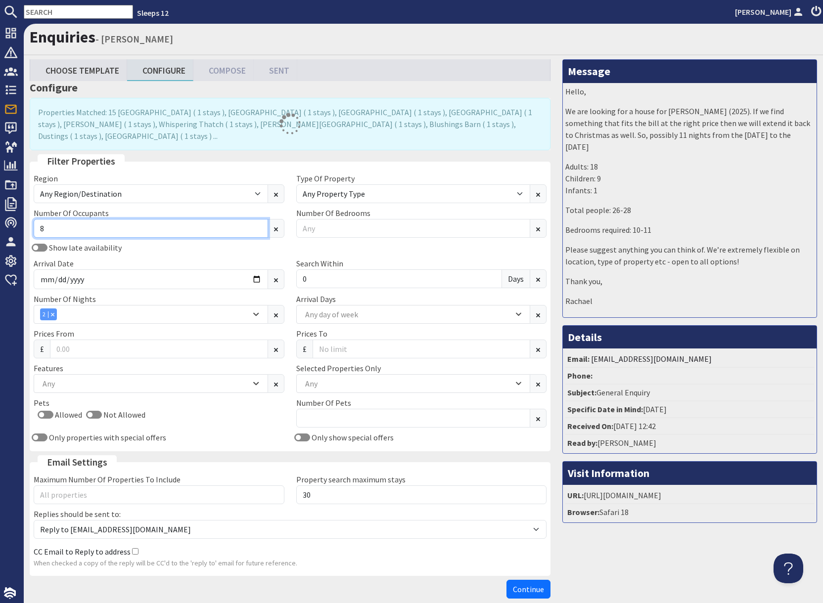
type input "8"
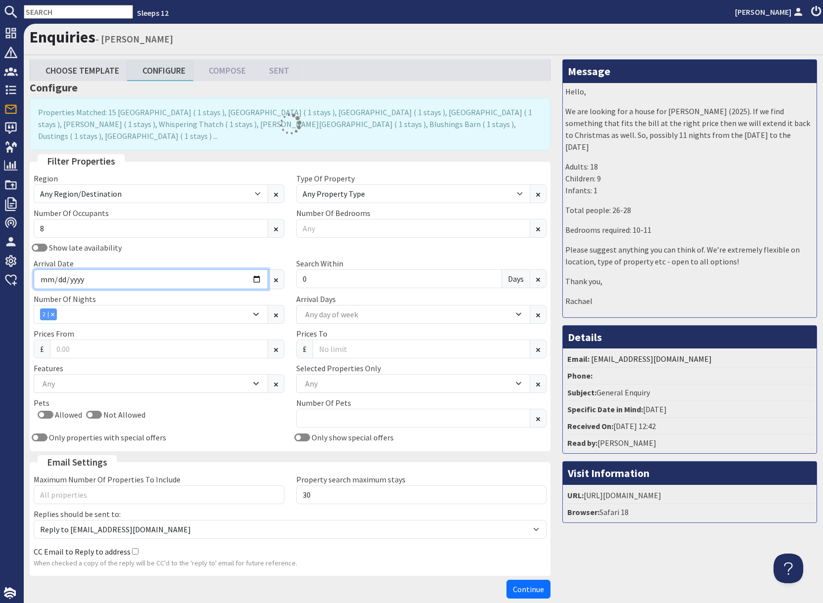
click at [254, 269] on input "2026-03-20" at bounding box center [151, 279] width 234 height 20
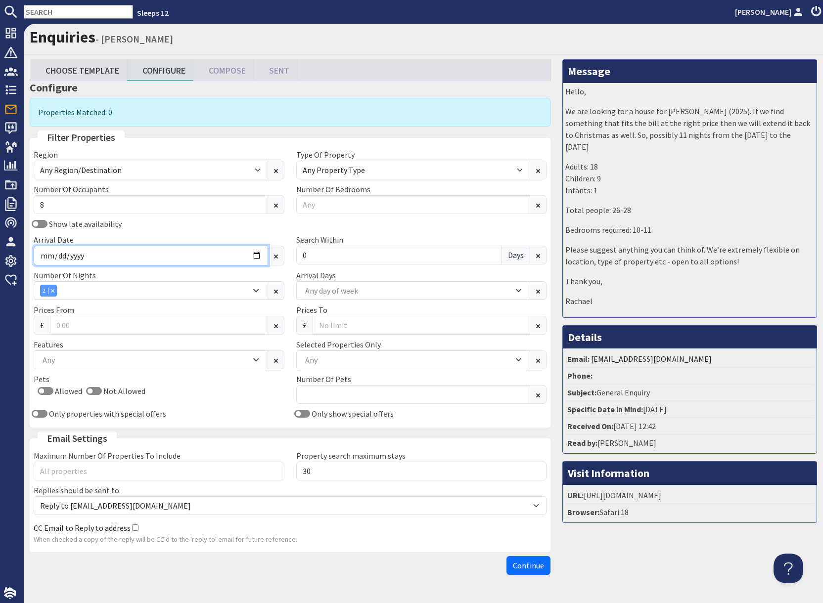
click at [257, 256] on input "2026-12-22" at bounding box center [151, 256] width 234 height 20
type input "2025-12-22"
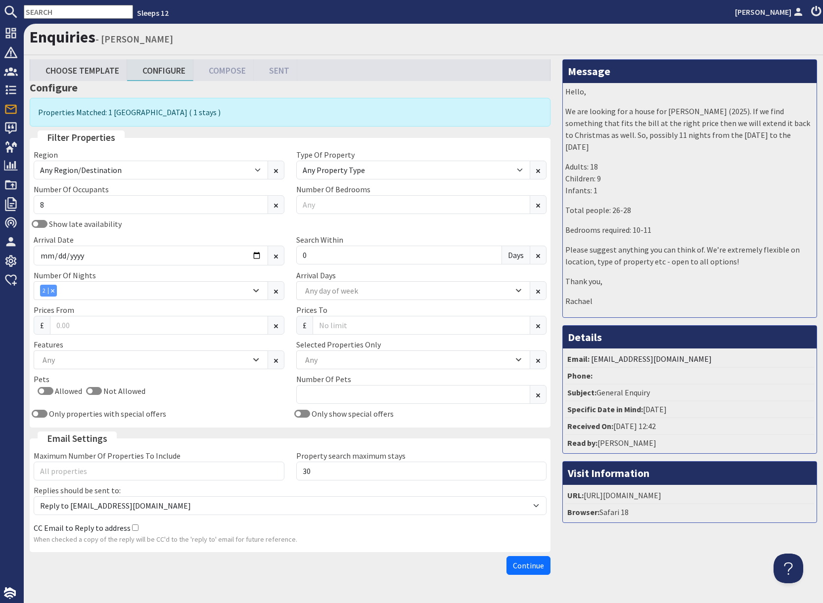
click at [438, 119] on div "Properties Matched: 1 Lively Lodge ( 1 stays )" at bounding box center [290, 112] width 521 height 29
click at [636, 572] on div "Message Hello, We are looking for a house for NYE (2025). If we find something …" at bounding box center [689, 319] width 266 height 520
click at [534, 568] on span "Continue" at bounding box center [528, 566] width 31 height 10
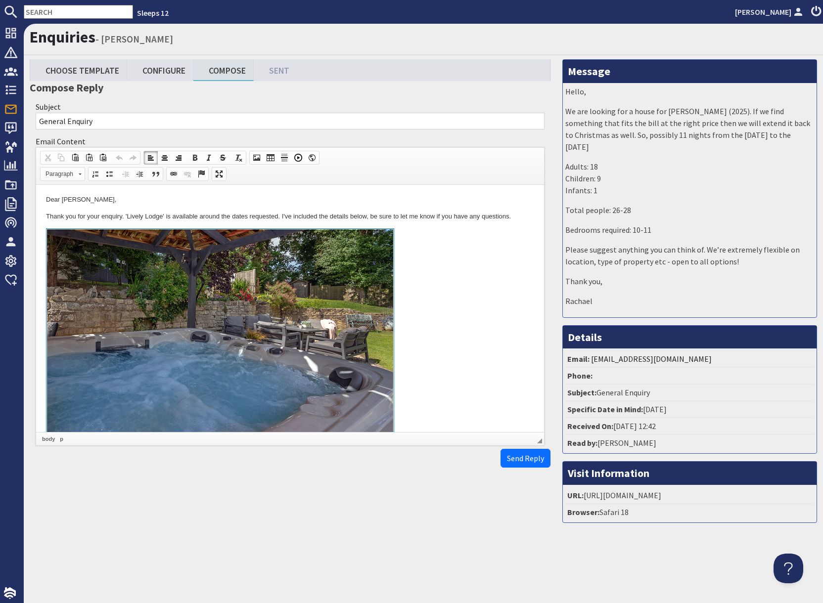
drag, startPoint x: 455, startPoint y: 381, endPoint x: 448, endPoint y: 387, distance: 9.4
click at [455, 380] on link at bounding box center [290, 342] width 488 height 228
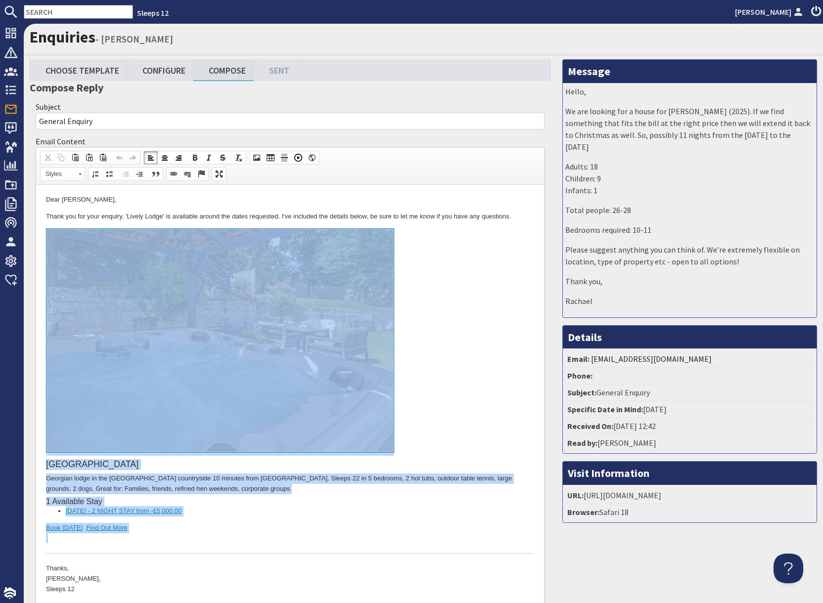
drag, startPoint x: 181, startPoint y: 538, endPoint x: 191, endPoint y: 416, distance: 123.0
click at [191, 416] on div "Lively Lodge Georgian lodge in the Somerset countryside 10 minutes from Bath ci…" at bounding box center [290, 391] width 488 height 326
copy div "Lively Lodge Georgian lodge in the Somerset countryside 10 minutes from Bath ci…"
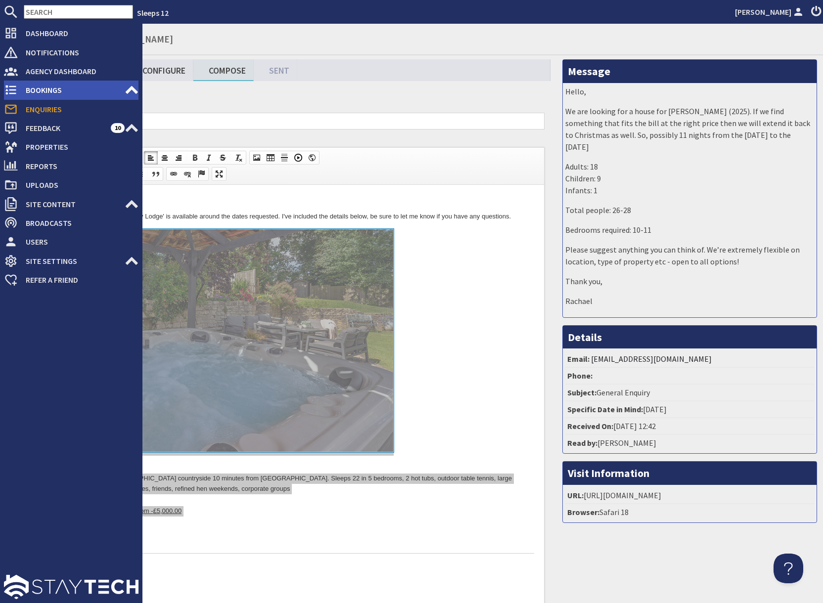
click at [48, 91] on span "Bookings" at bounding box center [71, 90] width 107 height 16
type textarea "<p>Dear Rachael Douglas,</p> <p>Thank you for your enquiry. &#39;Lively Lodge&#…"
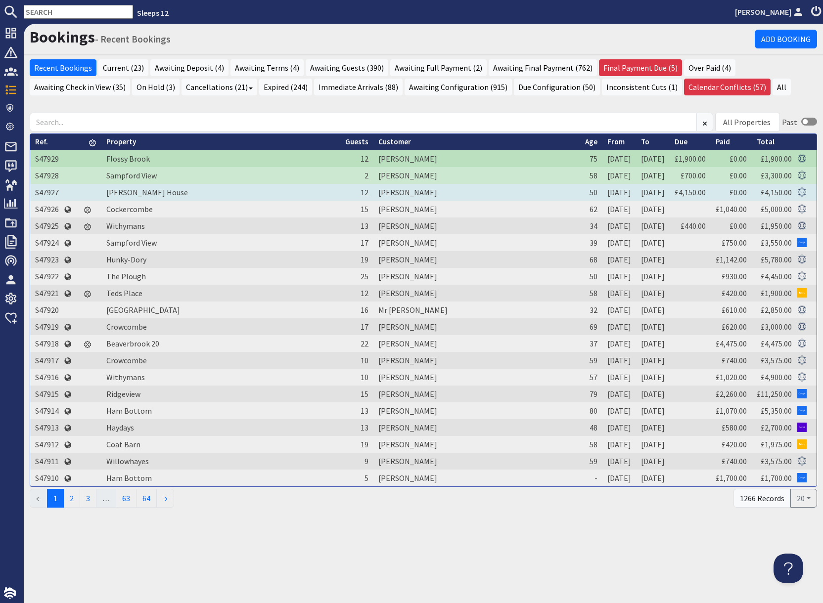
click at [47, 194] on td "S47927" at bounding box center [47, 192] width 34 height 17
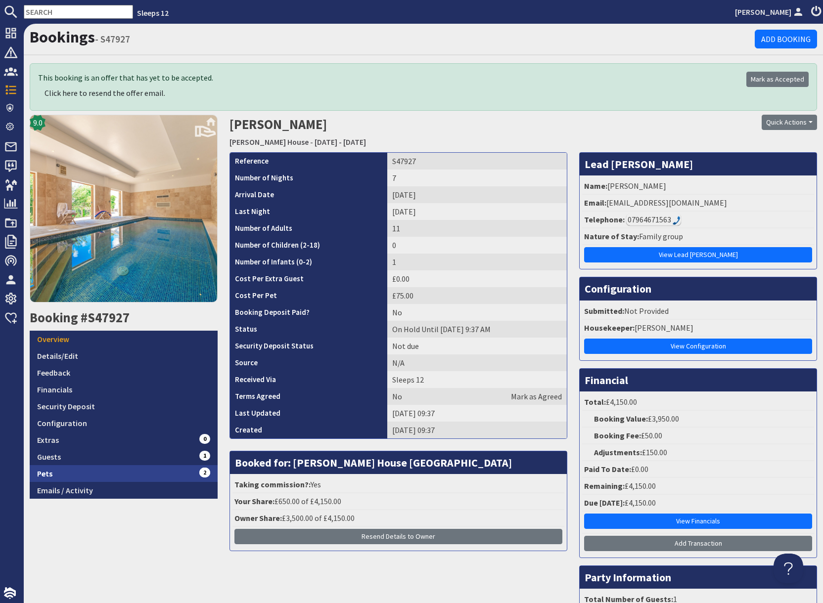
click at [126, 469] on link "Pets 2" at bounding box center [124, 473] width 188 height 17
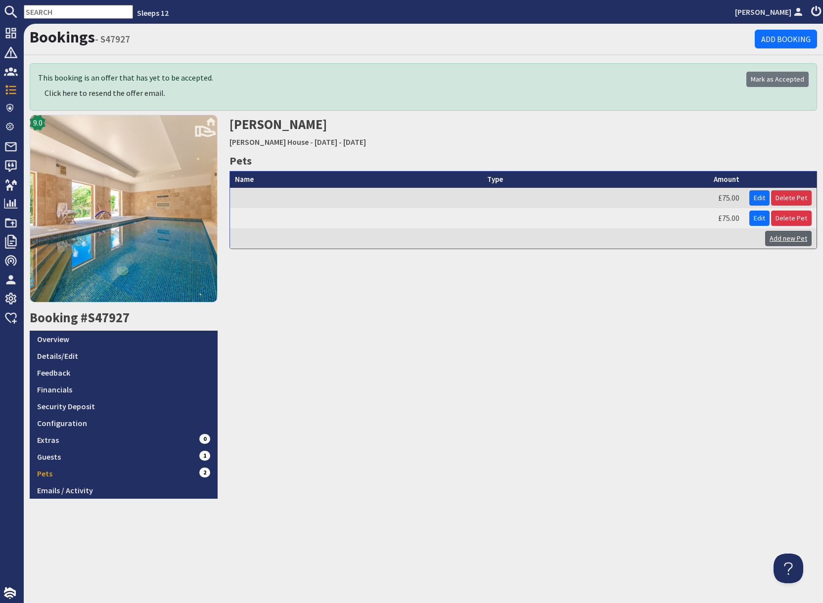
click at [782, 241] on link "Add new Pet" at bounding box center [788, 238] width 46 height 15
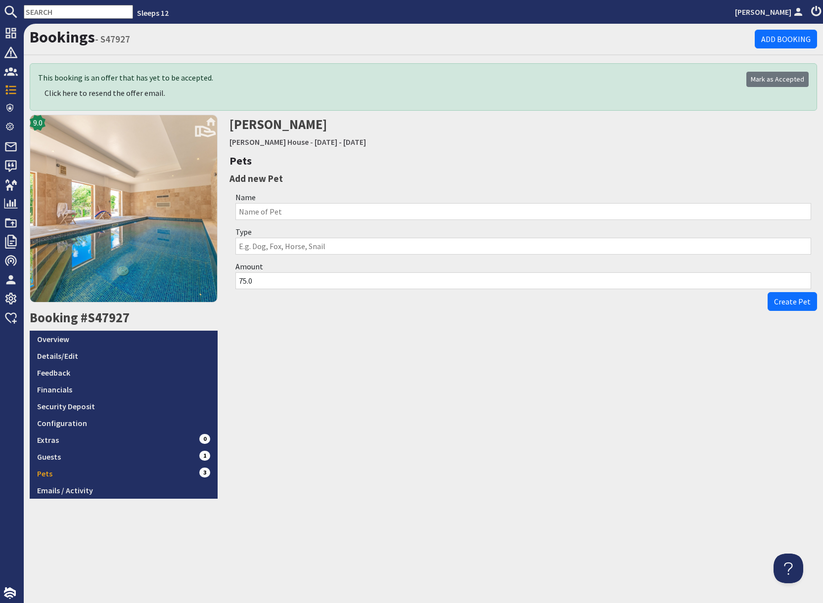
click at [251, 214] on input "Name" at bounding box center [522, 211] width 575 height 17
type input "."
click at [432, 253] on input "Type" at bounding box center [522, 246] width 575 height 17
type input "."
click at [787, 307] on button "Create Pet" at bounding box center [791, 301] width 49 height 19
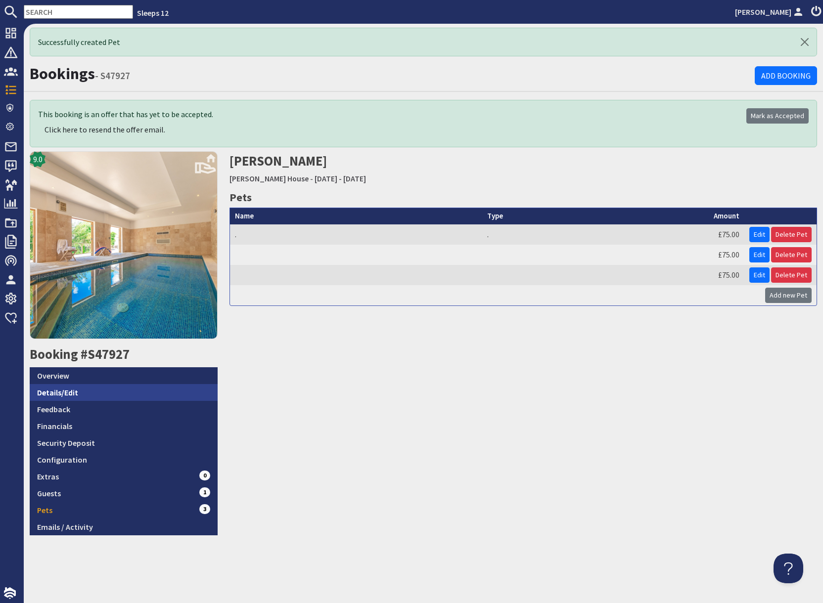
click at [101, 393] on link "Details/Edit" at bounding box center [124, 392] width 188 height 17
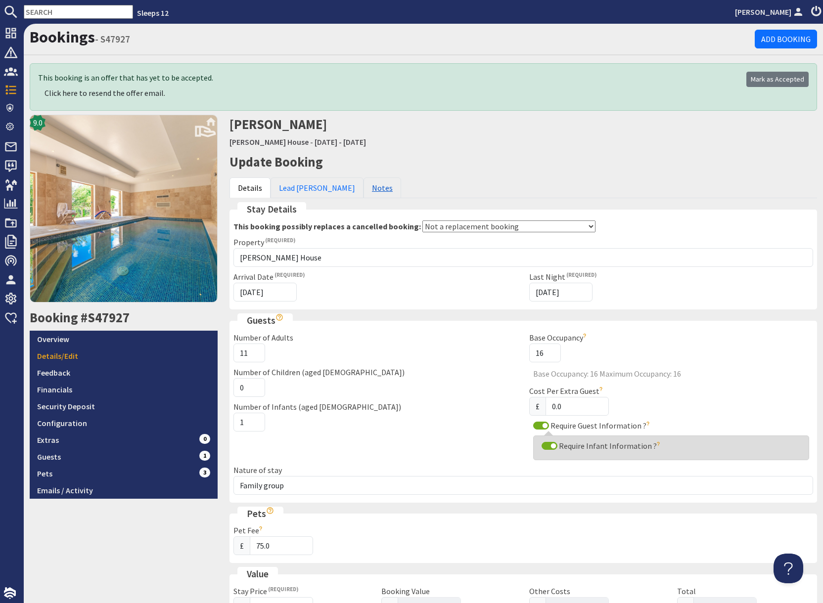
click at [363, 189] on link "Notes" at bounding box center [382, 187] width 38 height 21
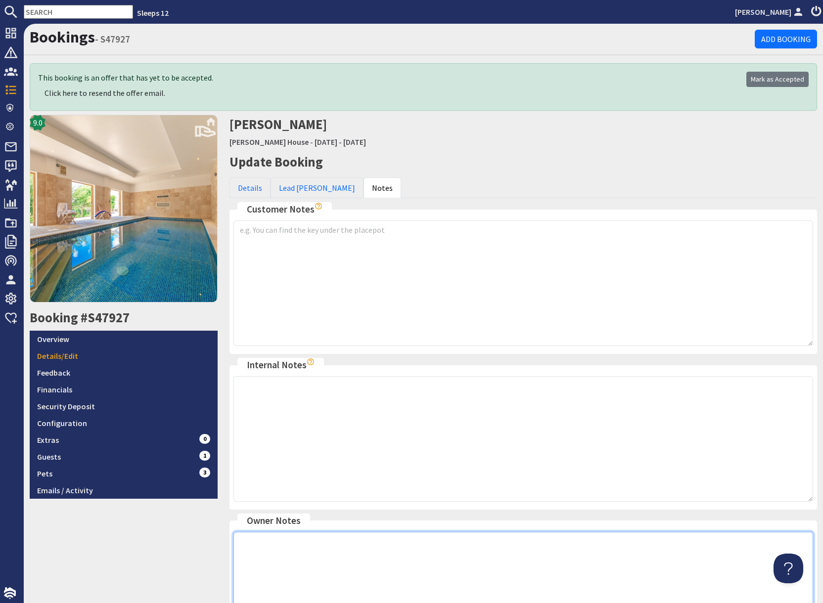
click at [318, 538] on textarea at bounding box center [522, 595] width 579 height 126
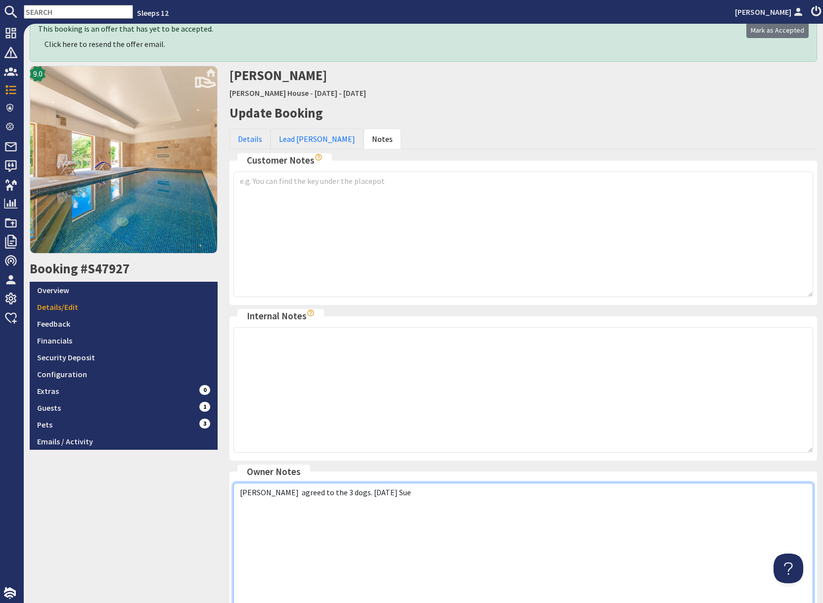
scroll to position [155, 0]
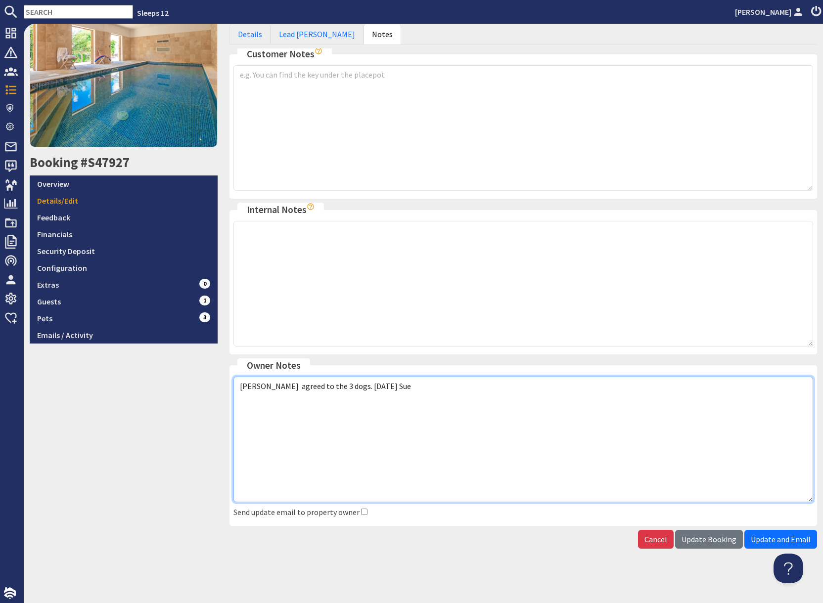
type textarea "Simone agreed to the 3 dogs. 04.09.25 Sue"
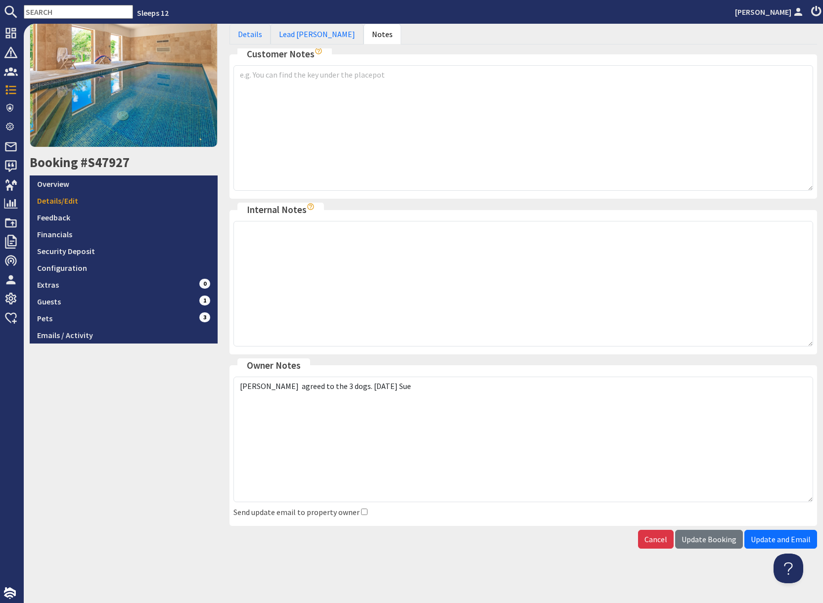
click at [710, 542] on span "Update Booking" at bounding box center [708, 539] width 55 height 10
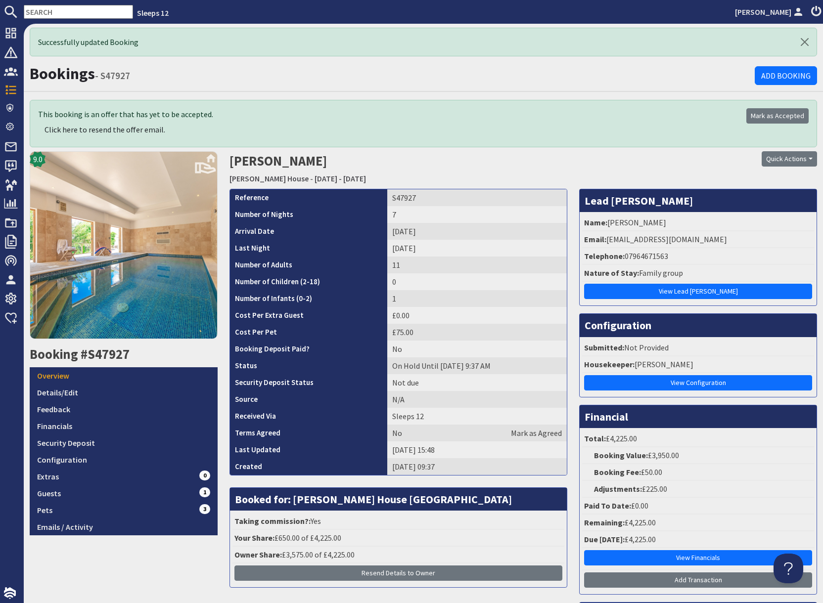
drag, startPoint x: 650, startPoint y: 167, endPoint x: 636, endPoint y: 175, distance: 15.8
click at [646, 169] on div "Quick Actions Send Booking Update Rebook Cancel Booking Print" at bounding box center [723, 169] width 200 height 37
drag, startPoint x: 607, startPoint y: 240, endPoint x: 733, endPoint y: 240, distance: 125.6
click at [733, 240] on li "Email: mollyandnick@hotmail.com" at bounding box center [698, 239] width 232 height 17
copy li "mollyandnick@hotmail.com"
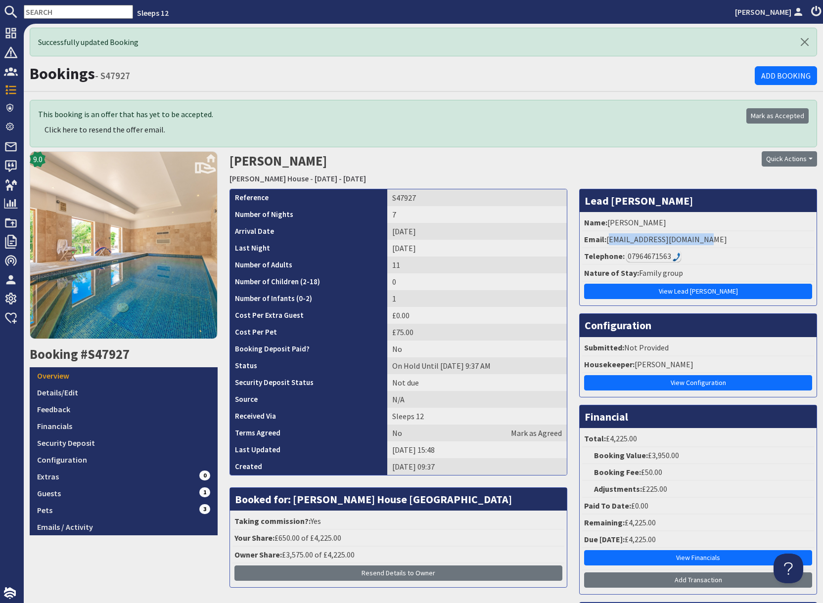
click at [398, 200] on td "S47927" at bounding box center [476, 197] width 179 height 17
copy td "S47927"
click at [50, 12] on input "text" at bounding box center [78, 12] width 109 height 14
paste input "beanymclean@luther.co.uk"
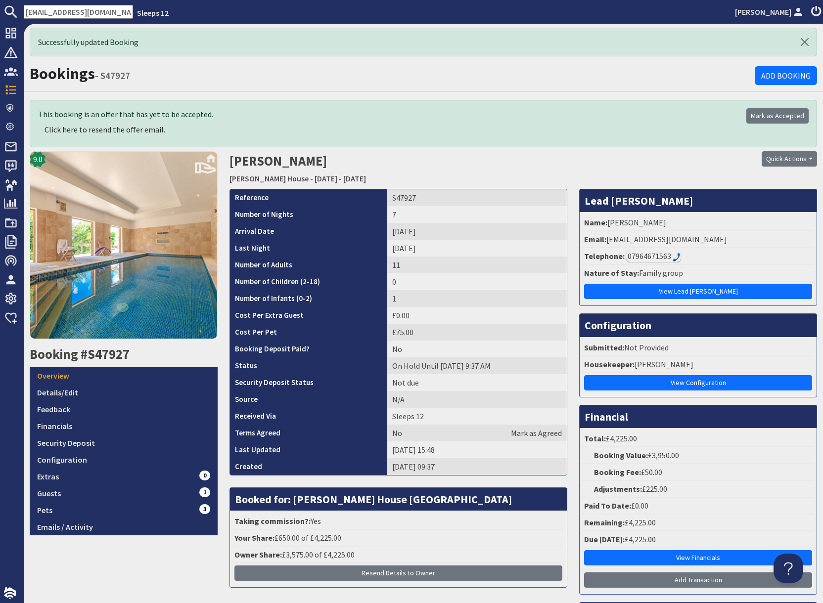
scroll to position [0, 10]
type input "beanymclean@luther.co.uk"
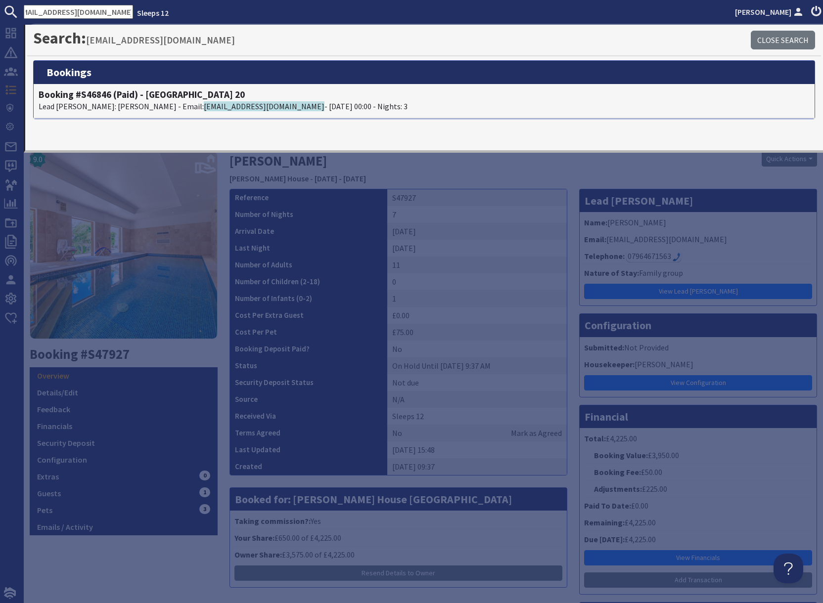
scroll to position [0, 0]
click at [153, 99] on h4 "Booking #S46846 (Paid) - Beaverbrook 20" at bounding box center [424, 94] width 771 height 11
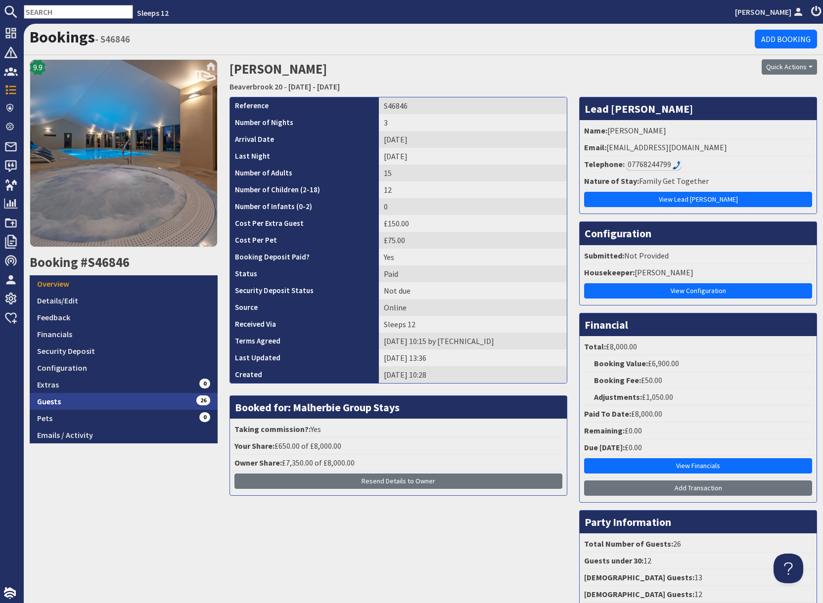
click at [86, 403] on link "Guests 26" at bounding box center [124, 401] width 188 height 17
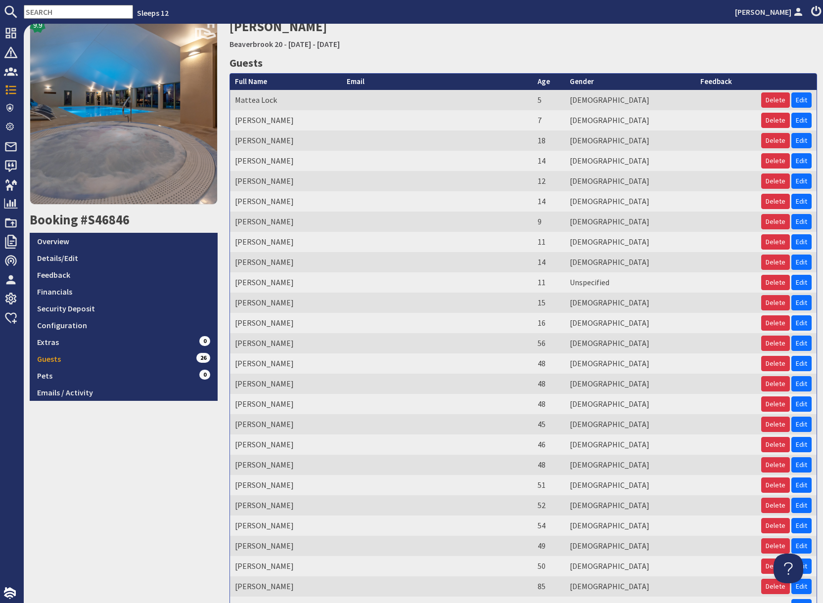
scroll to position [127, 0]
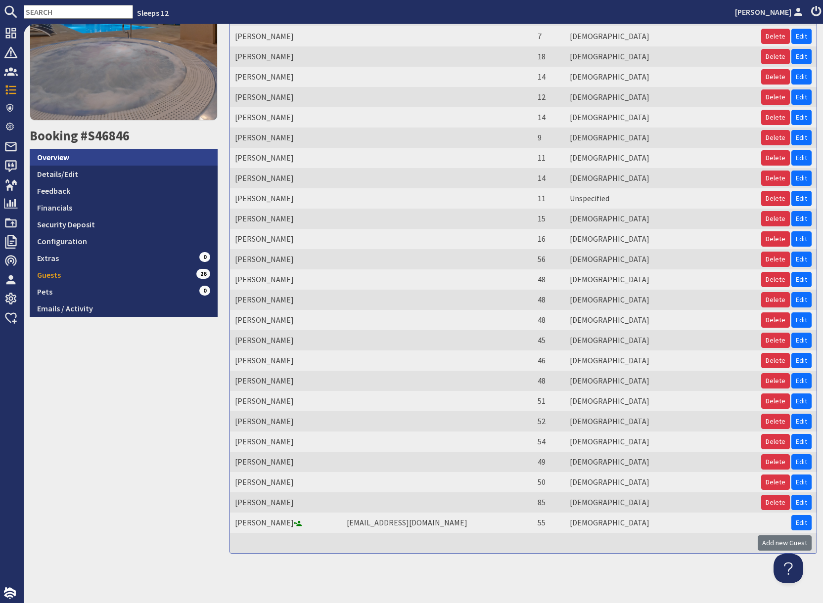
click at [93, 160] on link "Overview" at bounding box center [124, 157] width 188 height 17
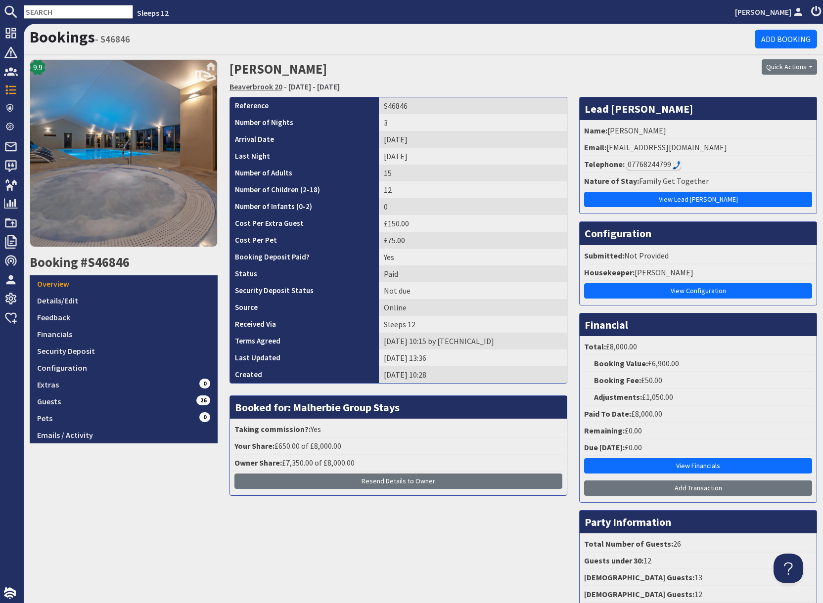
click at [262, 87] on link "Beaverbrook 20" at bounding box center [255, 87] width 53 height 10
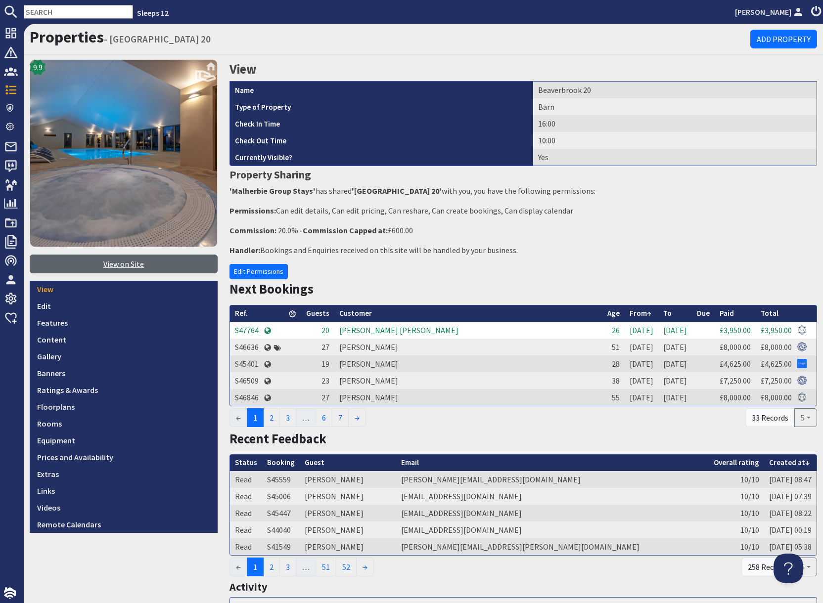
click at [122, 264] on link "View on Site" at bounding box center [124, 264] width 188 height 19
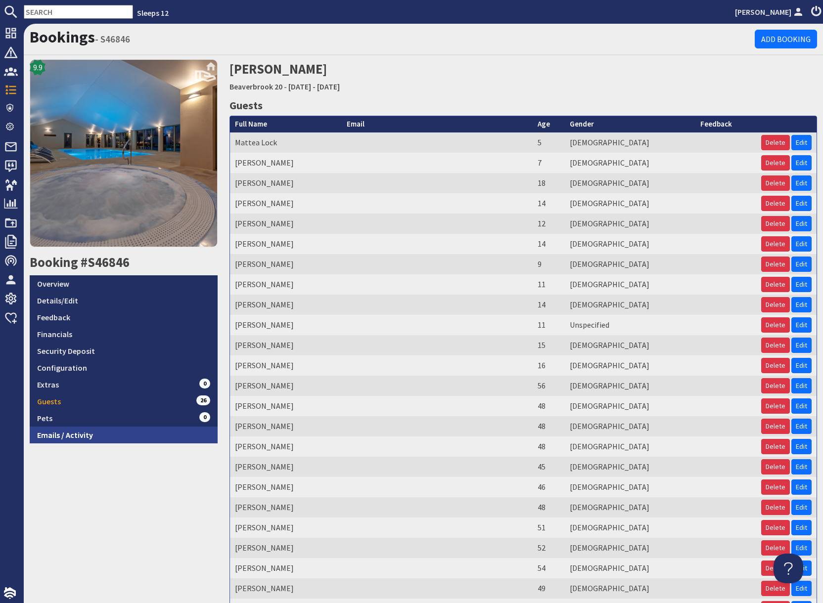
drag, startPoint x: 105, startPoint y: 434, endPoint x: 124, endPoint y: 433, distance: 18.8
click at [105, 434] on link "Emails / Activity" at bounding box center [124, 435] width 188 height 17
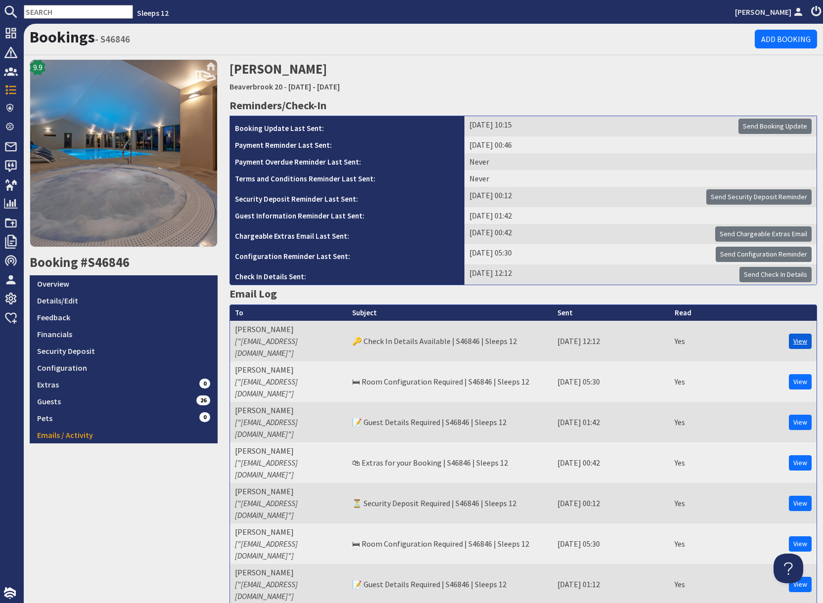
click at [800, 334] on link "View" at bounding box center [799, 341] width 23 height 15
click at [99, 369] on link "Configuration" at bounding box center [124, 367] width 188 height 17
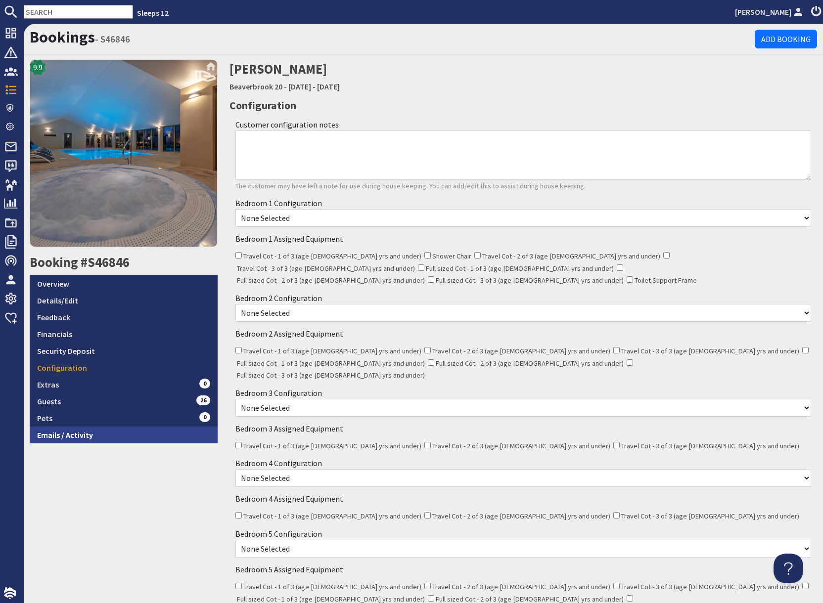
click at [82, 436] on link "Emails / Activity" at bounding box center [124, 435] width 188 height 17
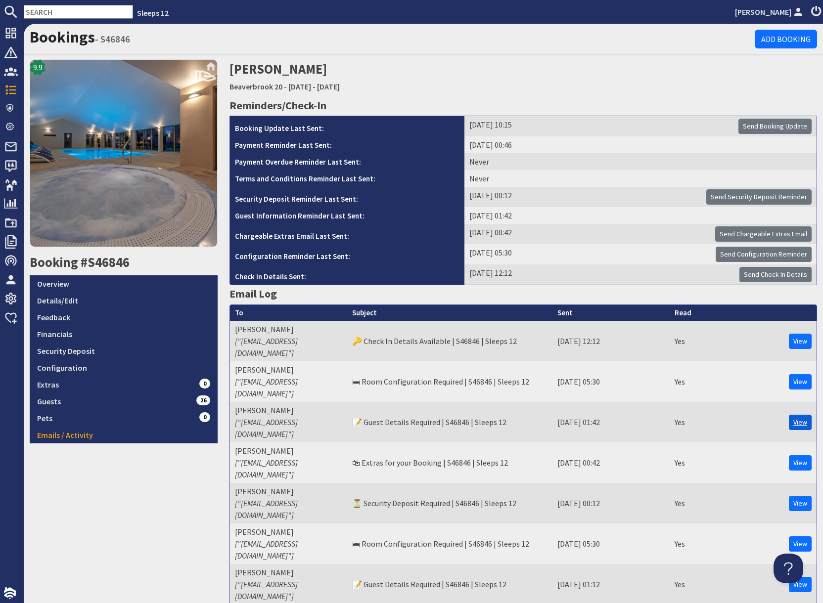
click at [796, 415] on link "View" at bounding box center [799, 422] width 23 height 15
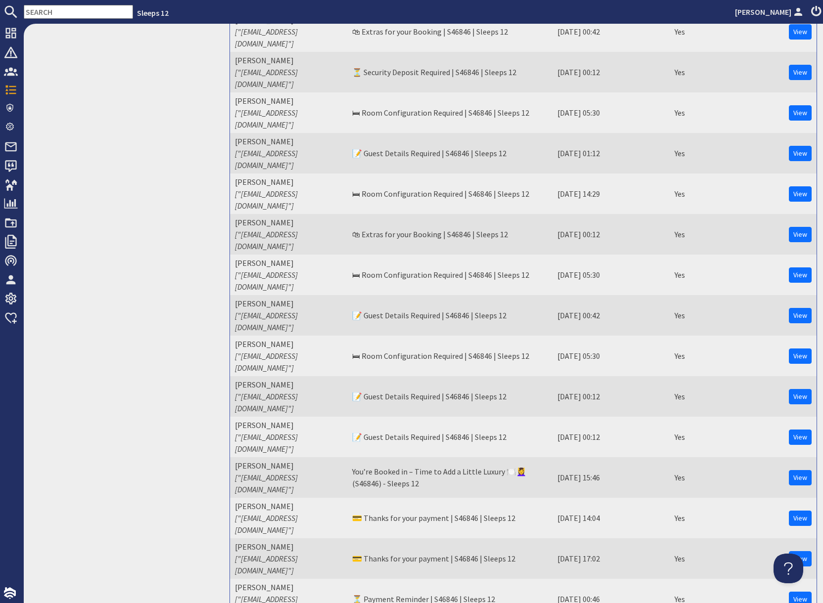
scroll to position [432, 0]
click at [800, 307] on link "View" at bounding box center [799, 314] width 23 height 15
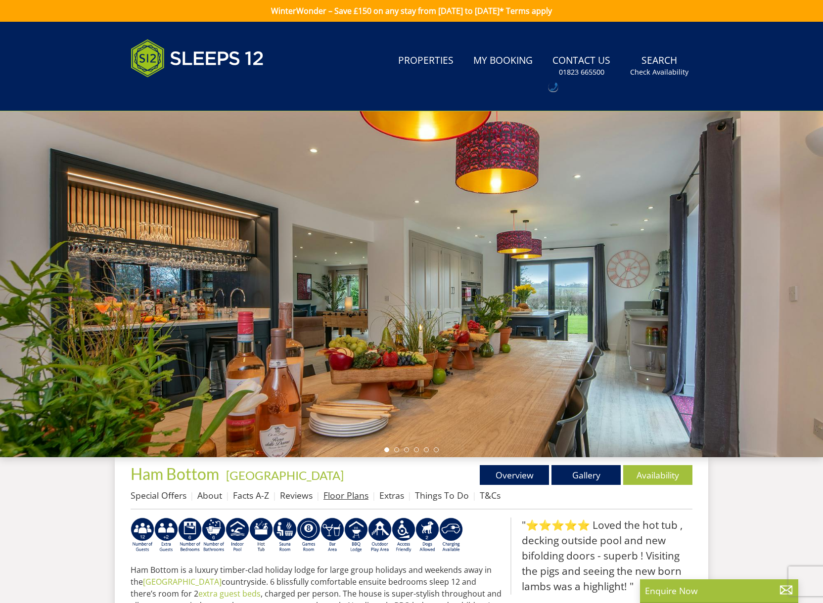
click at [347, 495] on link "Floor Plans" at bounding box center [345, 495] width 45 height 12
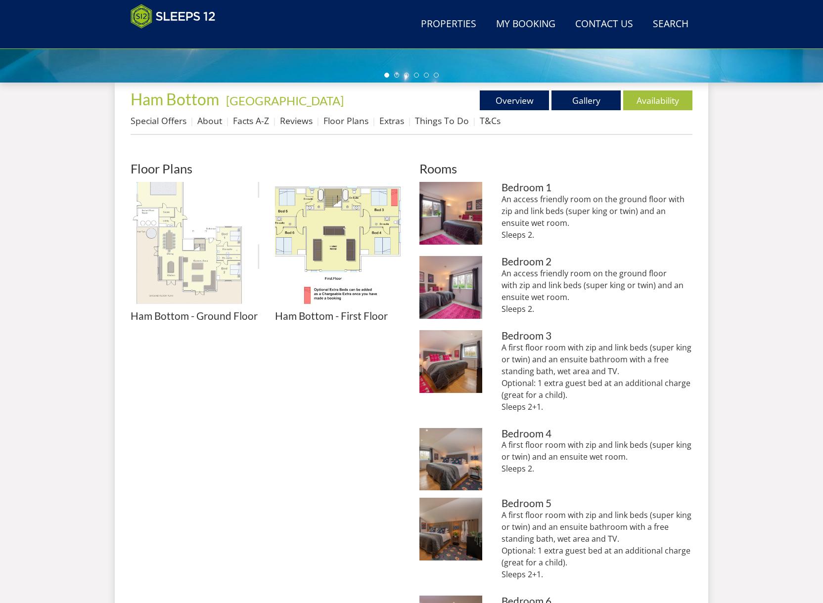
scroll to position [338, 0]
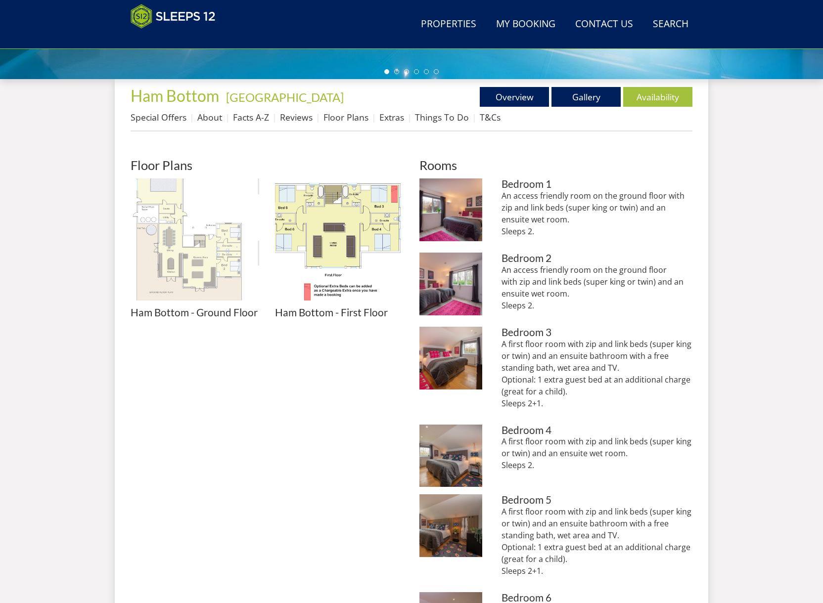
click at [203, 265] on img at bounding box center [195, 242] width 129 height 129
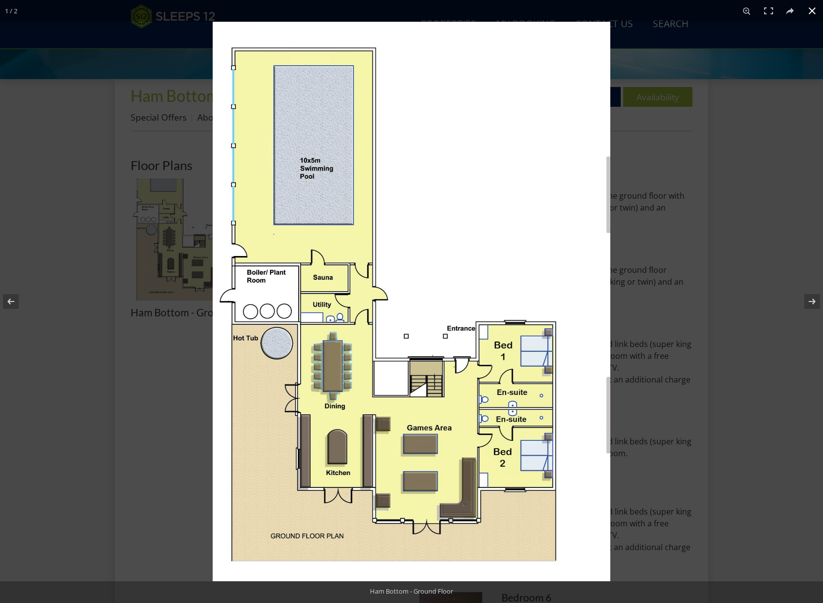
drag, startPoint x: 764, startPoint y: 73, endPoint x: 556, endPoint y: 17, distance: 215.0
click at [748, 70] on div at bounding box center [624, 323] width 823 height 603
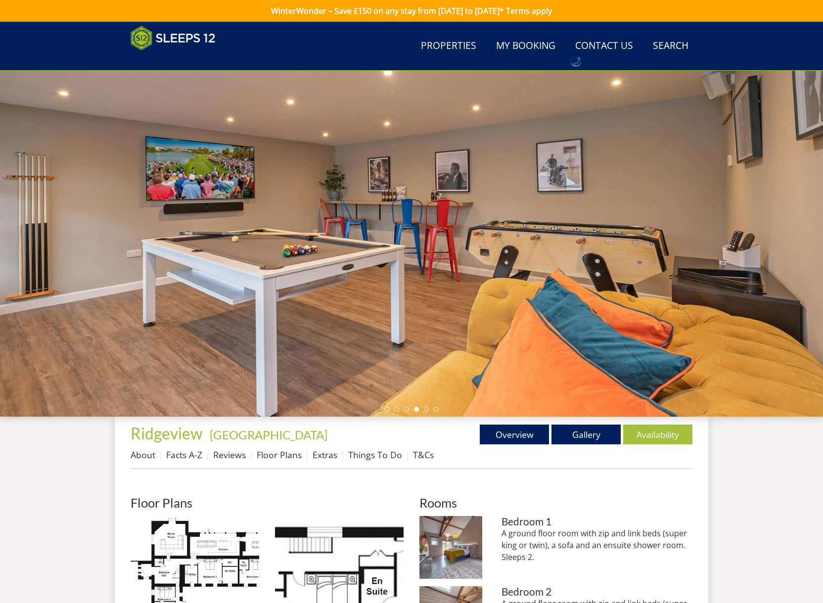
scroll to position [393, 0]
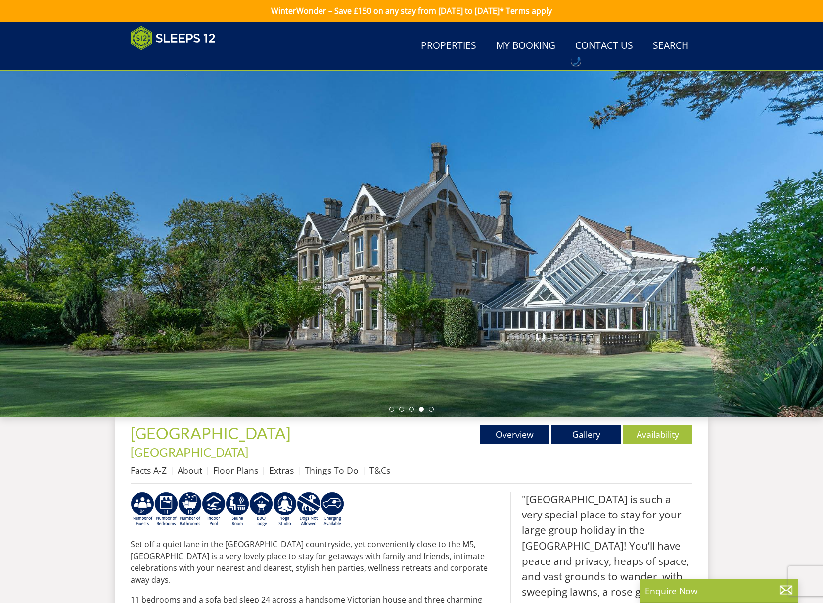
scroll to position [682, 0]
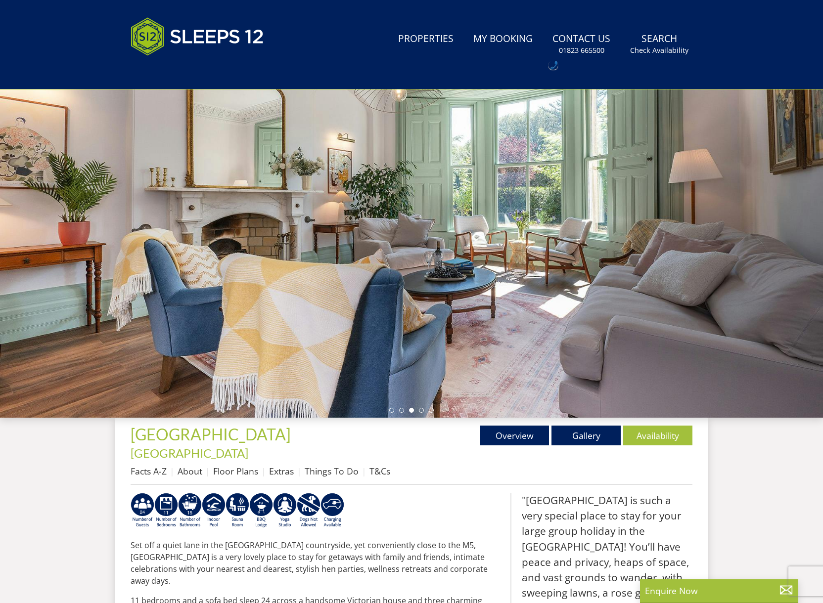
scroll to position [0, 0]
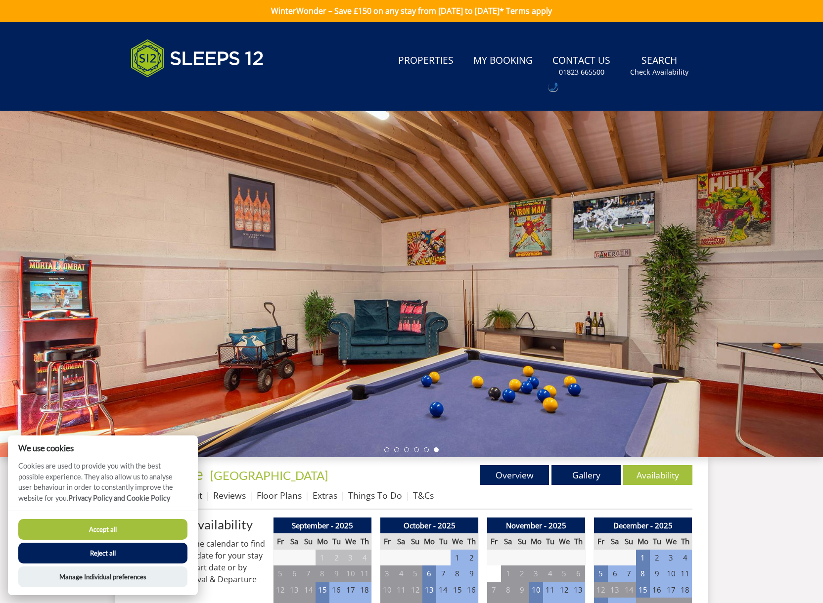
click at [104, 524] on button "Accept all" at bounding box center [102, 529] width 169 height 21
checkbox input "true"
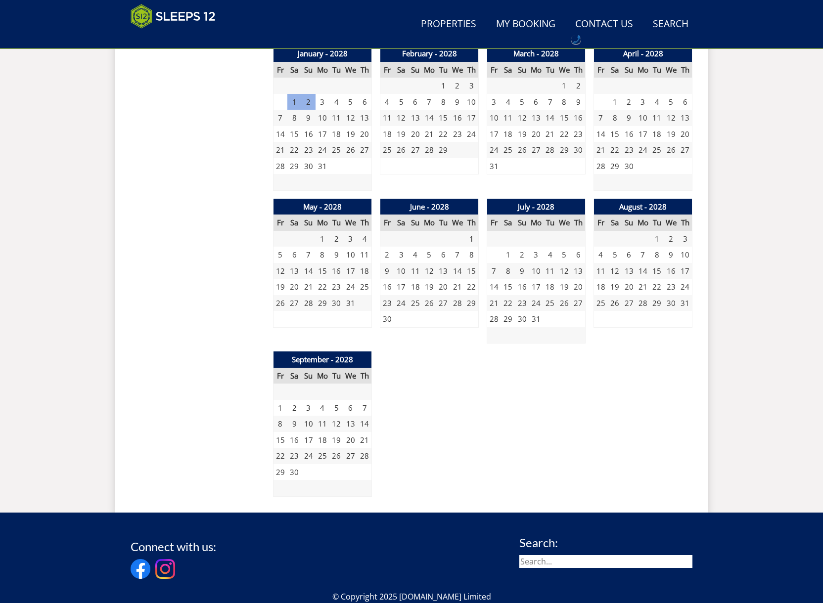
scroll to position [1635, 0]
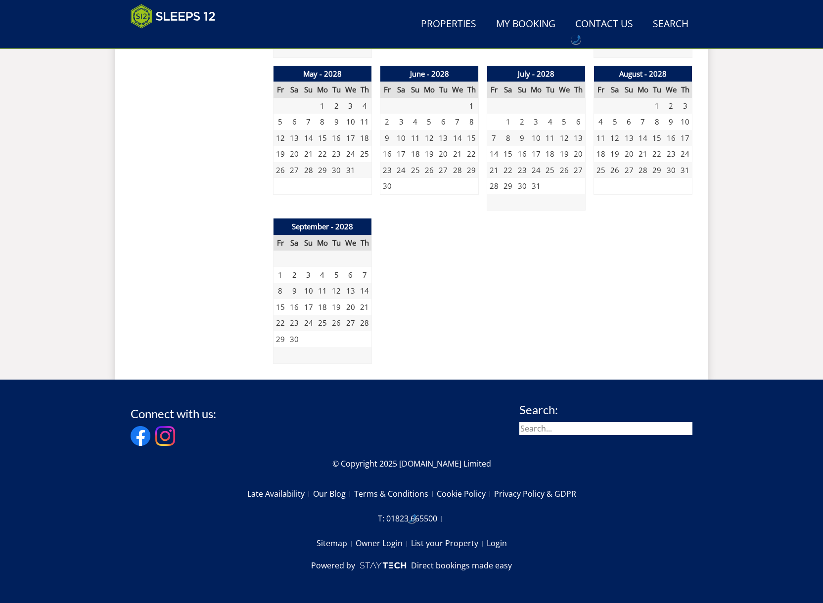
click at [555, 428] on input "search" at bounding box center [605, 428] width 173 height 13
type input "[PERSON_NAME]"
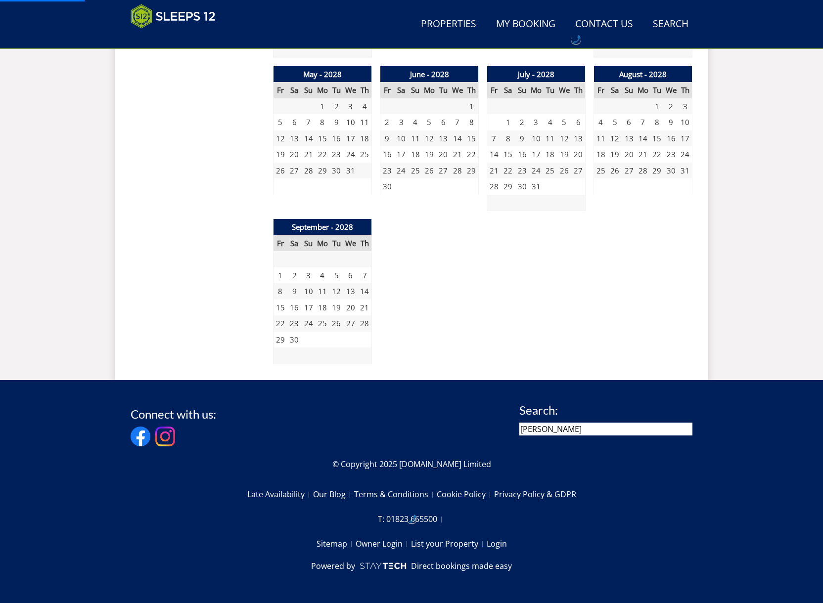
scroll to position [0, 0]
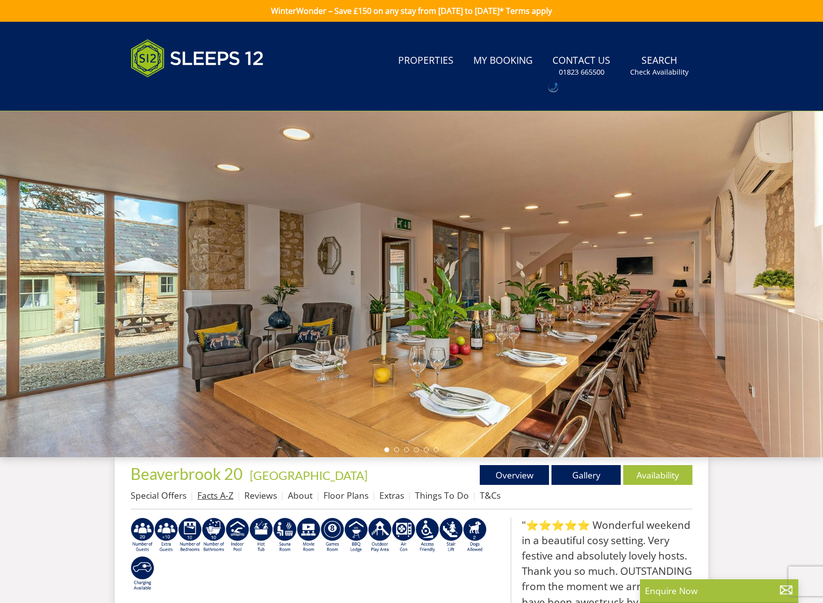
click at [217, 496] on link "Facts A-Z" at bounding box center [215, 495] width 36 height 12
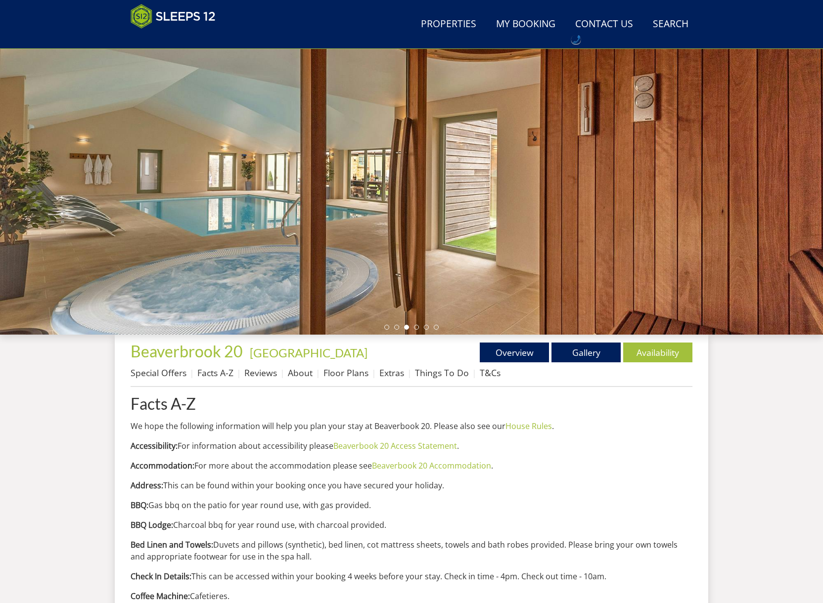
scroll to position [84, 0]
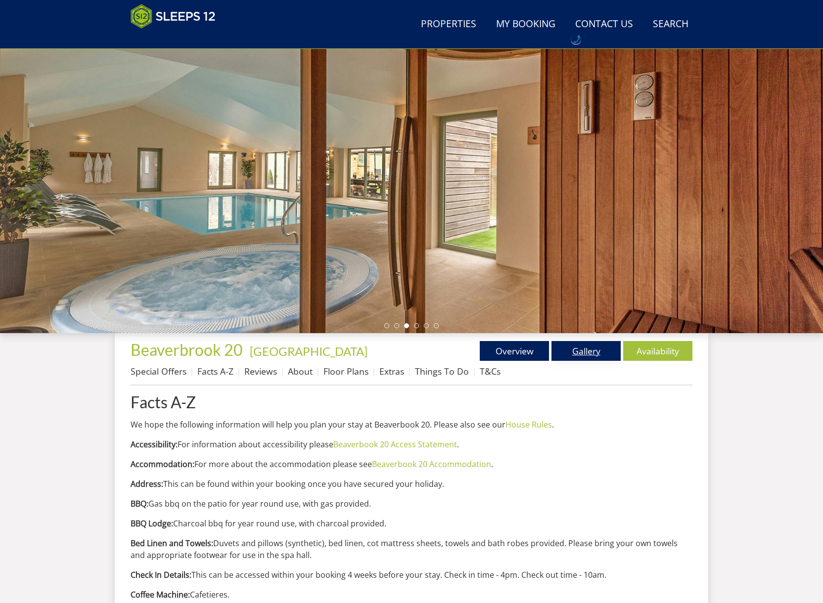
click at [589, 354] on link "Gallery" at bounding box center [585, 351] width 69 height 20
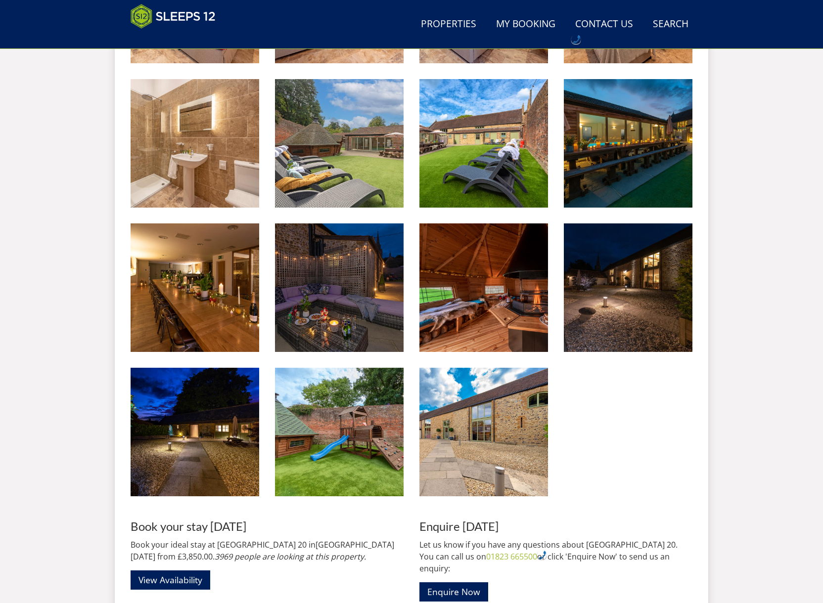
scroll to position [1412, 0]
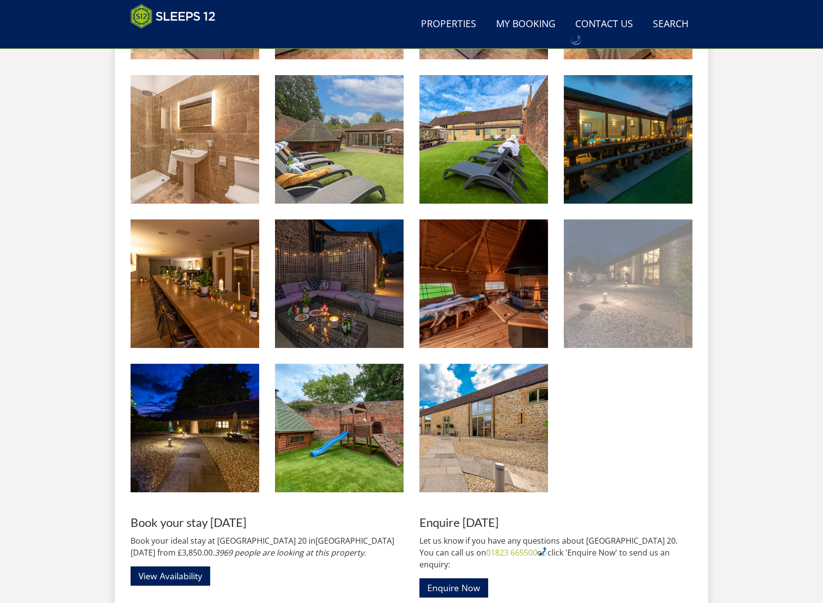
click at [610, 321] on img at bounding box center [628, 283] width 129 height 129
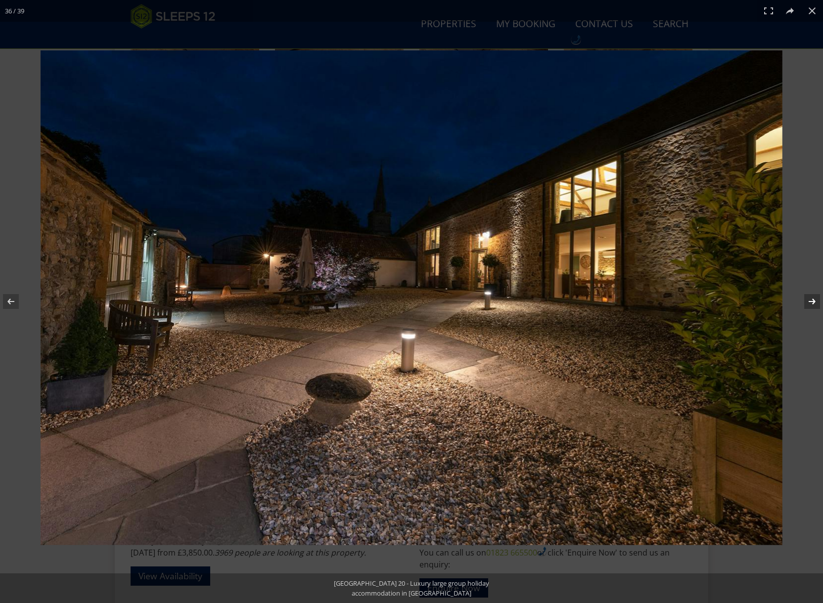
click at [810, 302] on button at bounding box center [805, 301] width 35 height 49
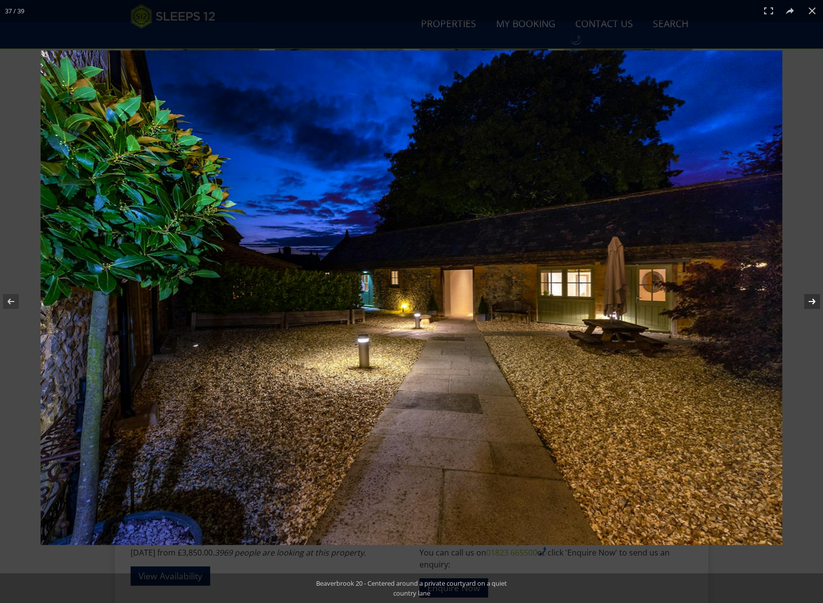
click at [810, 302] on button at bounding box center [805, 301] width 35 height 49
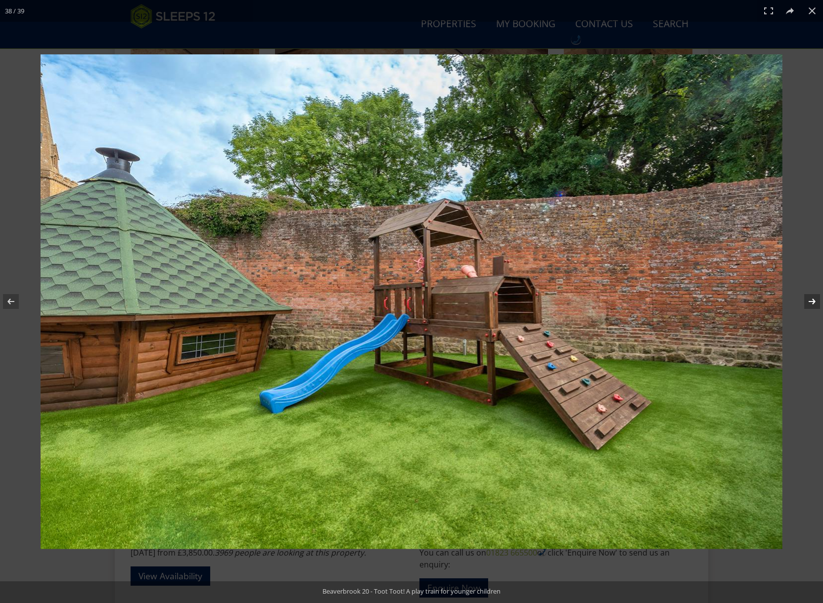
click at [810, 302] on button at bounding box center [805, 301] width 35 height 49
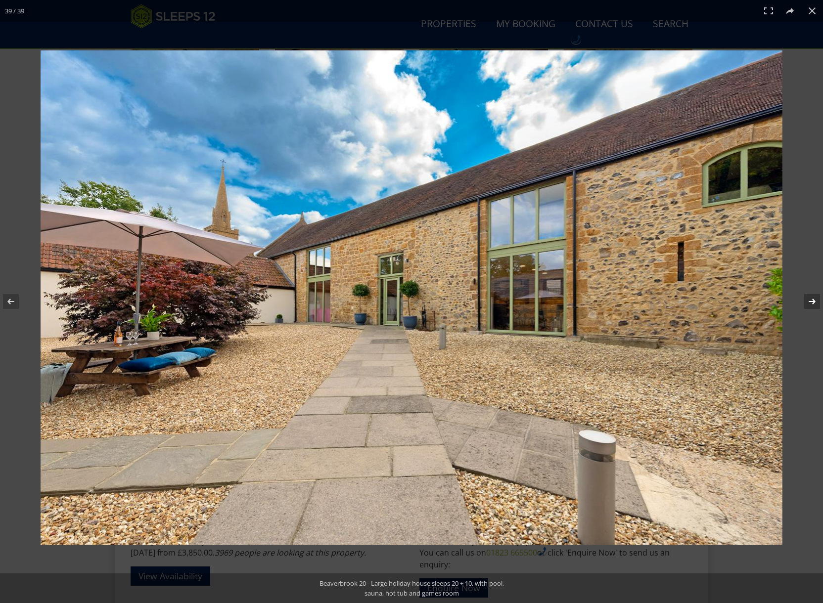
click at [810, 302] on button at bounding box center [805, 301] width 35 height 49
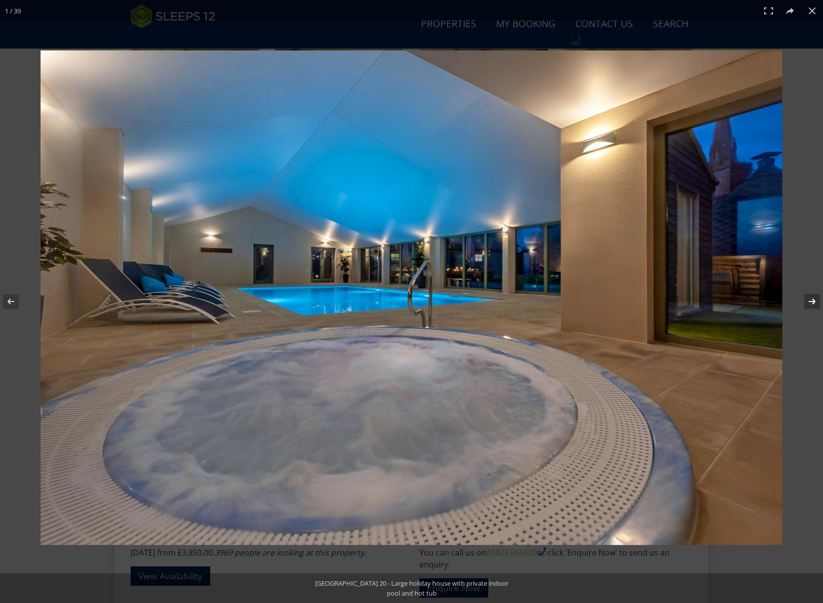
click at [810, 302] on button at bounding box center [805, 301] width 35 height 49
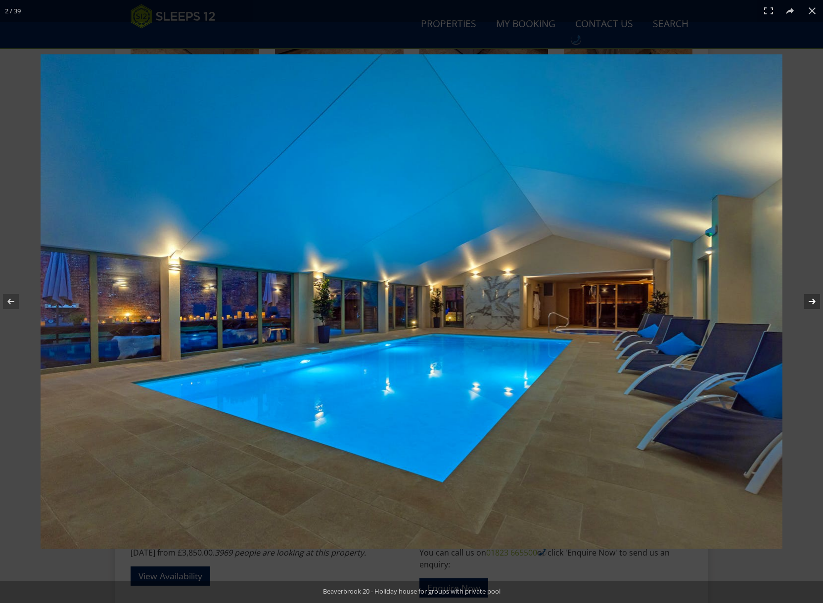
click at [810, 302] on button at bounding box center [805, 301] width 35 height 49
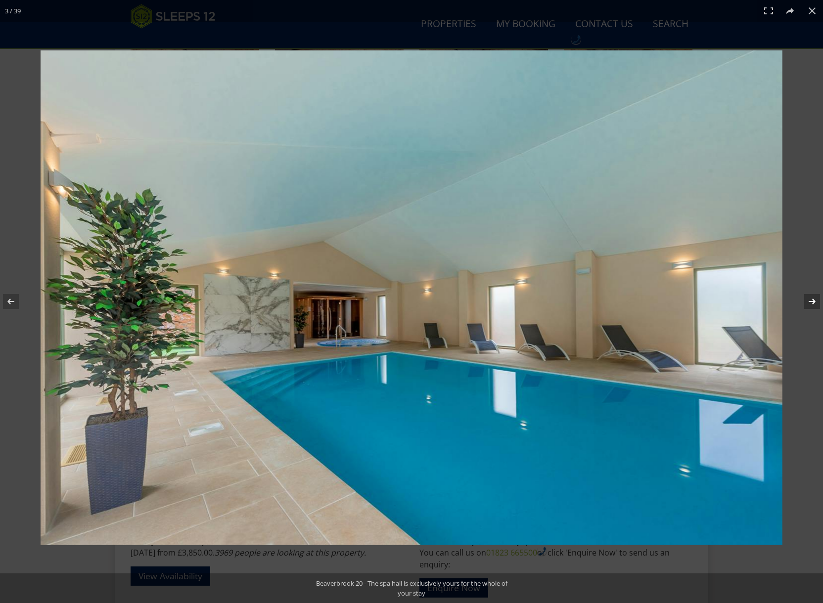
click at [810, 302] on button at bounding box center [805, 301] width 35 height 49
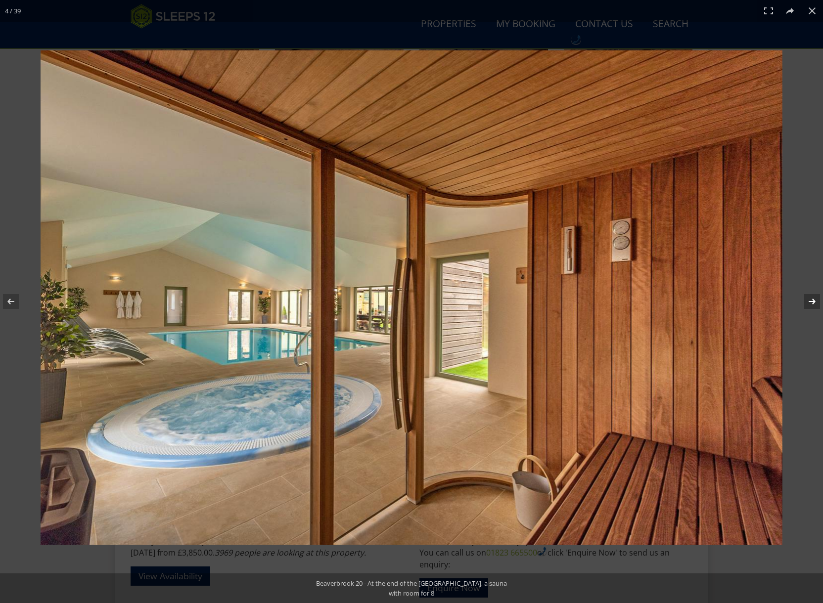
click at [810, 302] on button at bounding box center [805, 301] width 35 height 49
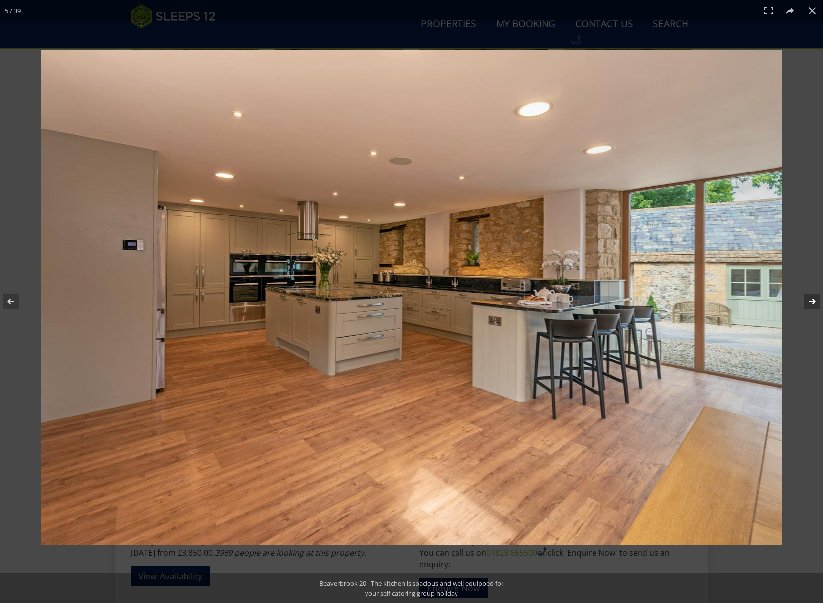
click at [810, 302] on button at bounding box center [805, 301] width 35 height 49
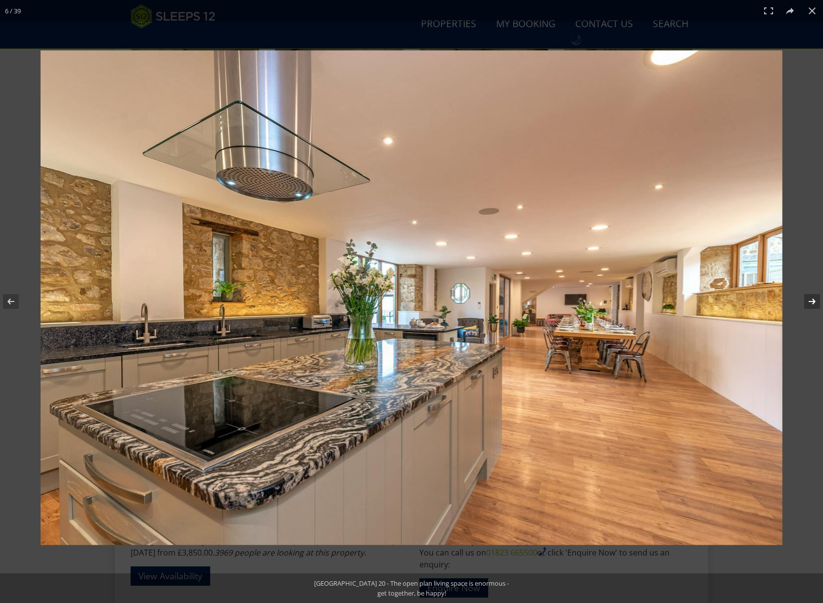
click at [810, 302] on button at bounding box center [805, 301] width 35 height 49
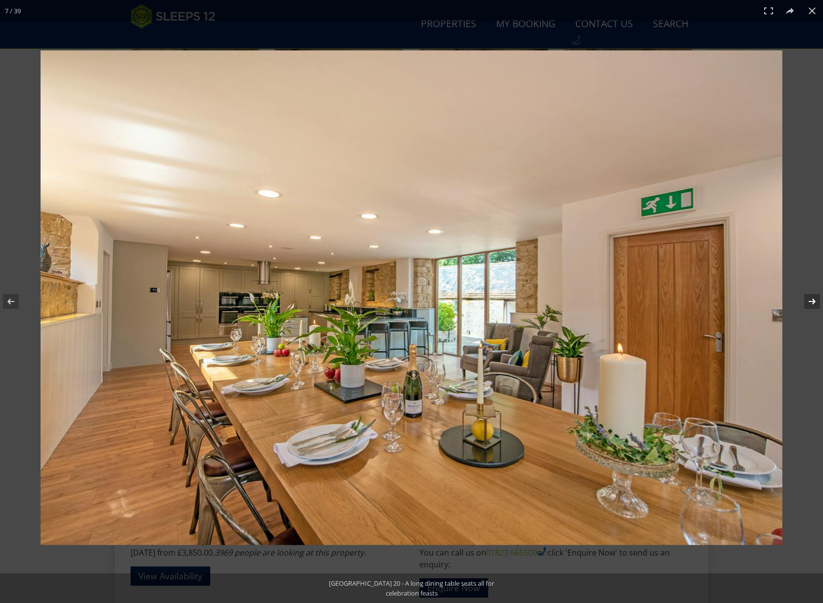
click at [809, 302] on button at bounding box center [805, 301] width 35 height 49
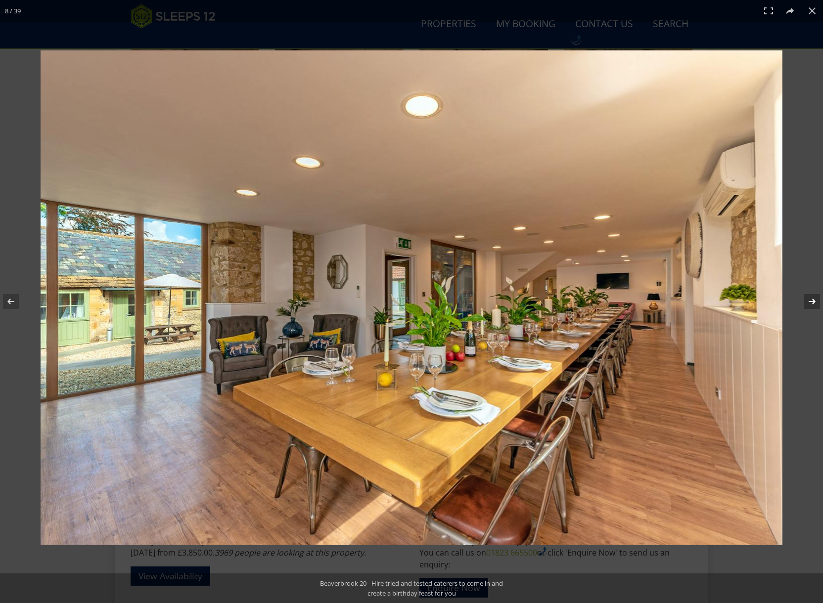
click at [809, 302] on button at bounding box center [805, 301] width 35 height 49
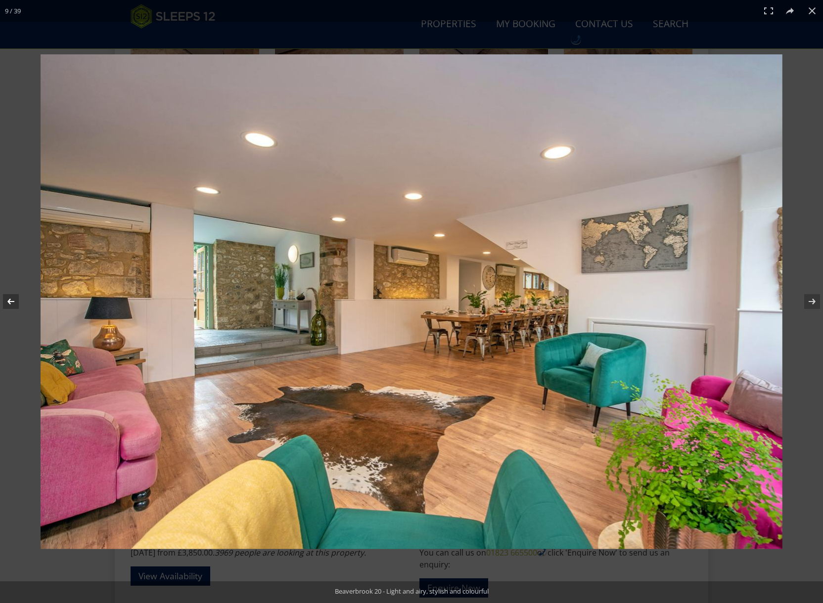
click at [9, 303] on button at bounding box center [17, 301] width 35 height 49
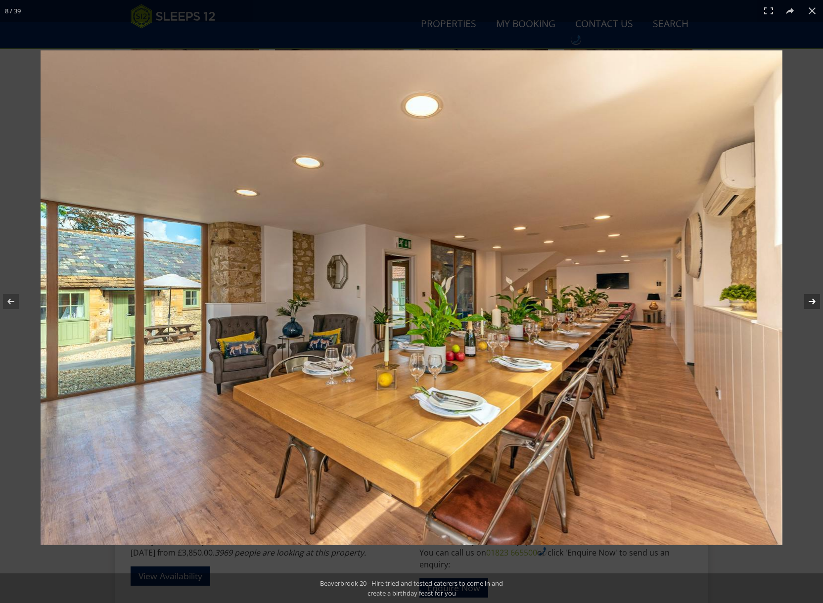
click at [807, 302] on button at bounding box center [805, 301] width 35 height 49
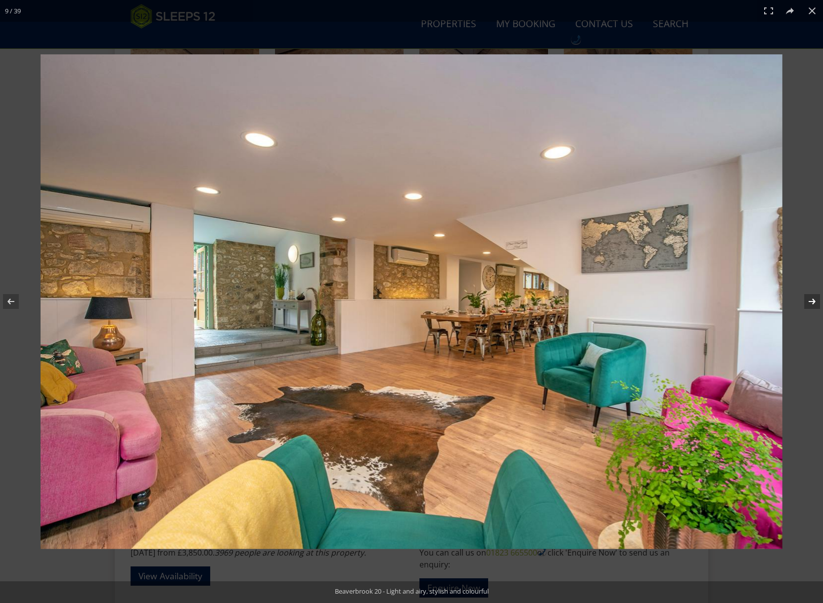
click at [807, 302] on button at bounding box center [805, 301] width 35 height 49
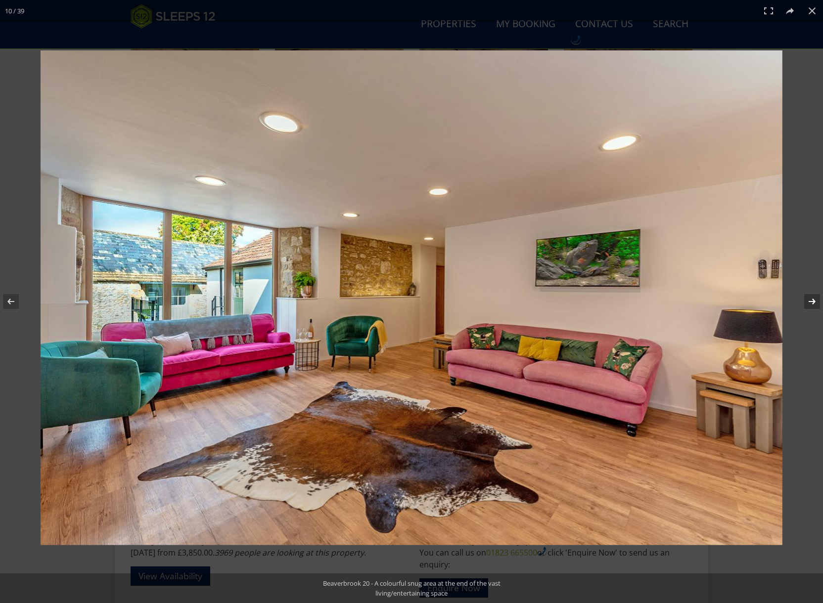
click at [811, 303] on button at bounding box center [805, 301] width 35 height 49
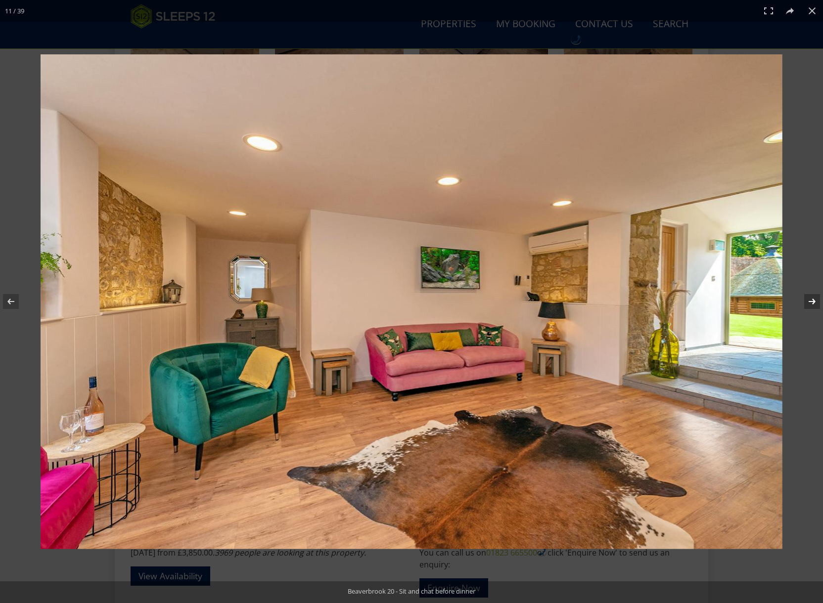
click at [811, 303] on button at bounding box center [805, 301] width 35 height 49
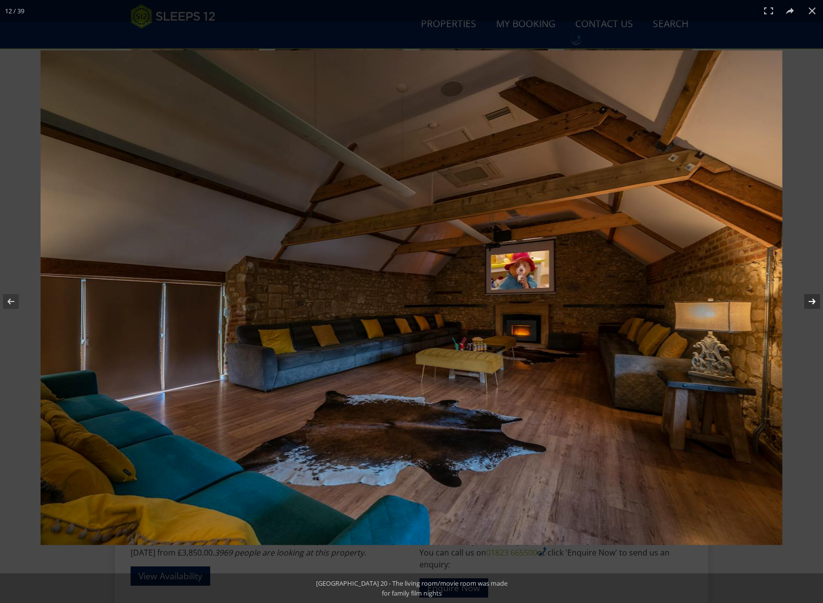
click at [811, 303] on button at bounding box center [805, 301] width 35 height 49
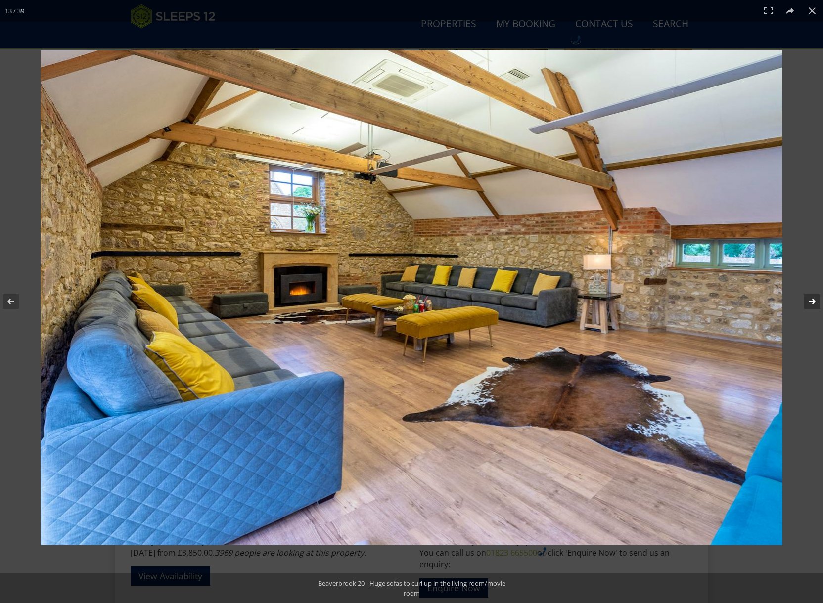
click at [811, 303] on button at bounding box center [805, 301] width 35 height 49
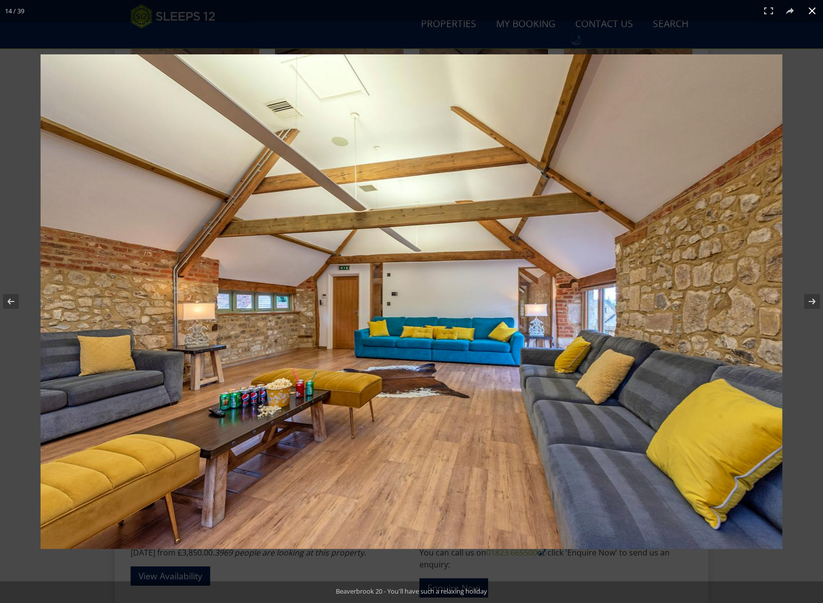
click at [500, 23] on div at bounding box center [411, 301] width 823 height 603
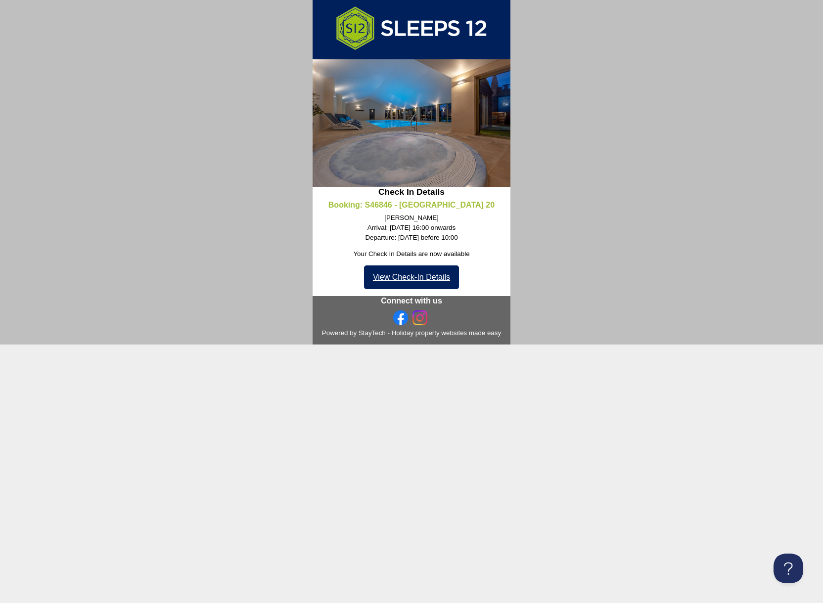
click at [430, 281] on link "View Check-In Details" at bounding box center [411, 277] width 95 height 24
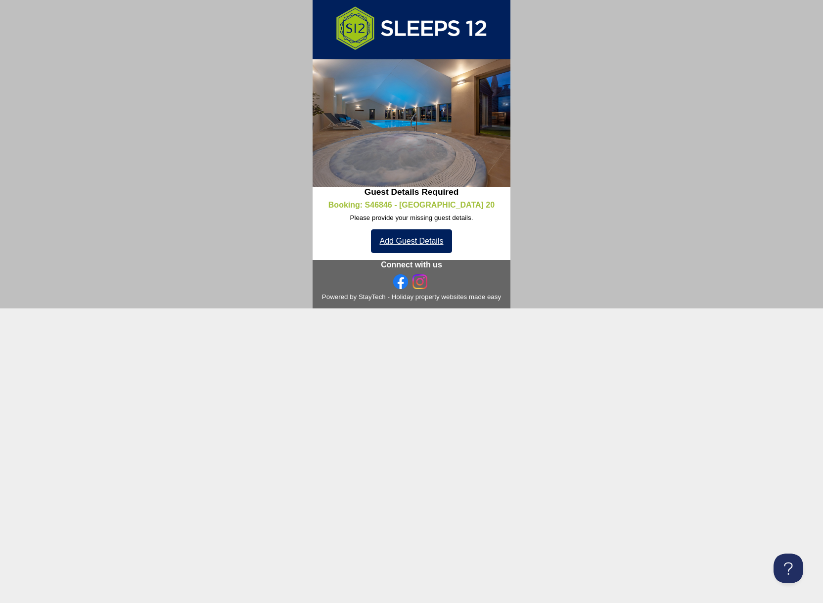
click at [427, 241] on link "Add Guest Details" at bounding box center [412, 241] width 82 height 24
